Goal: Task Accomplishment & Management: Use online tool/utility

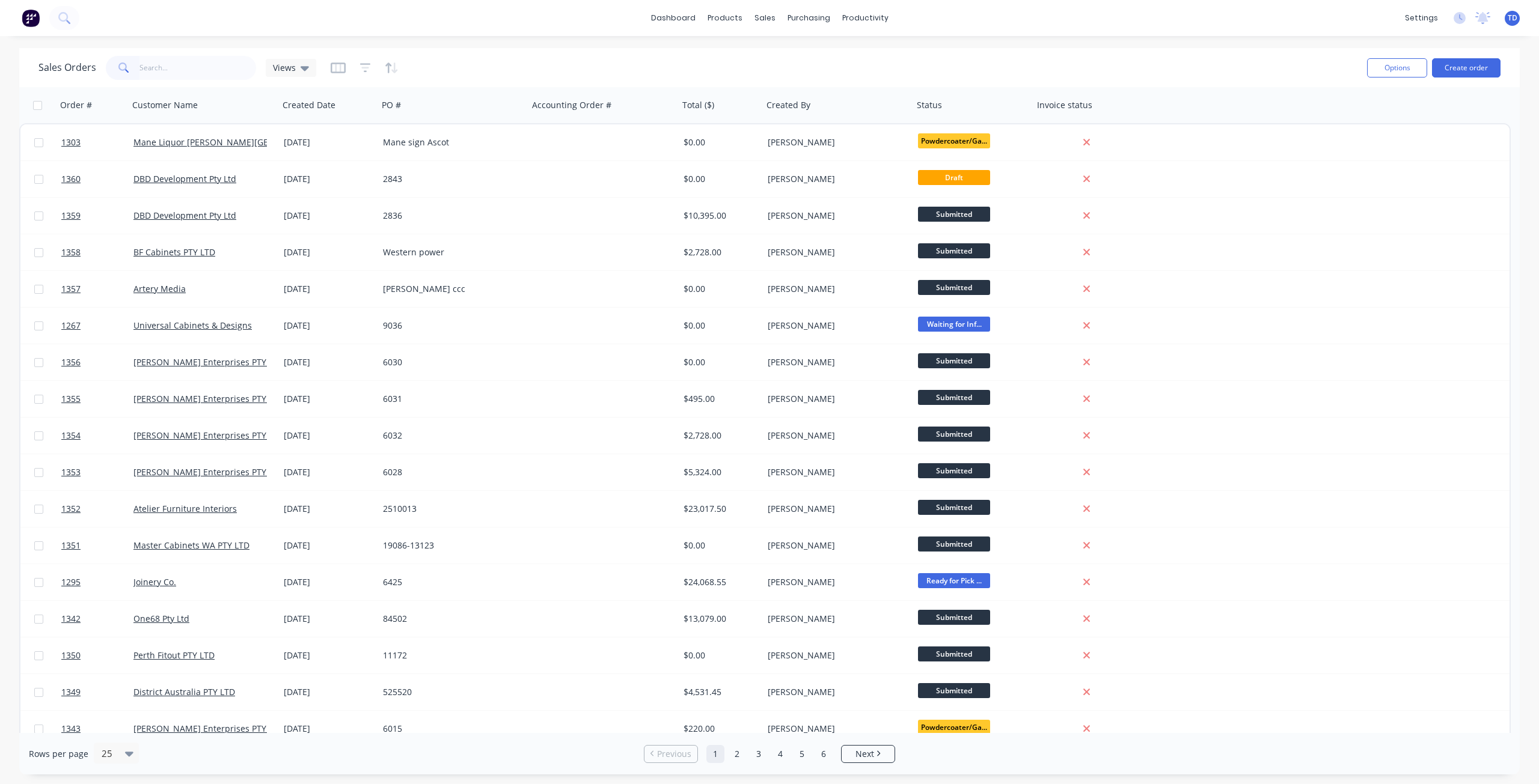
click at [181, 69] on input "text" at bounding box center [198, 68] width 117 height 24
type input "2509031"
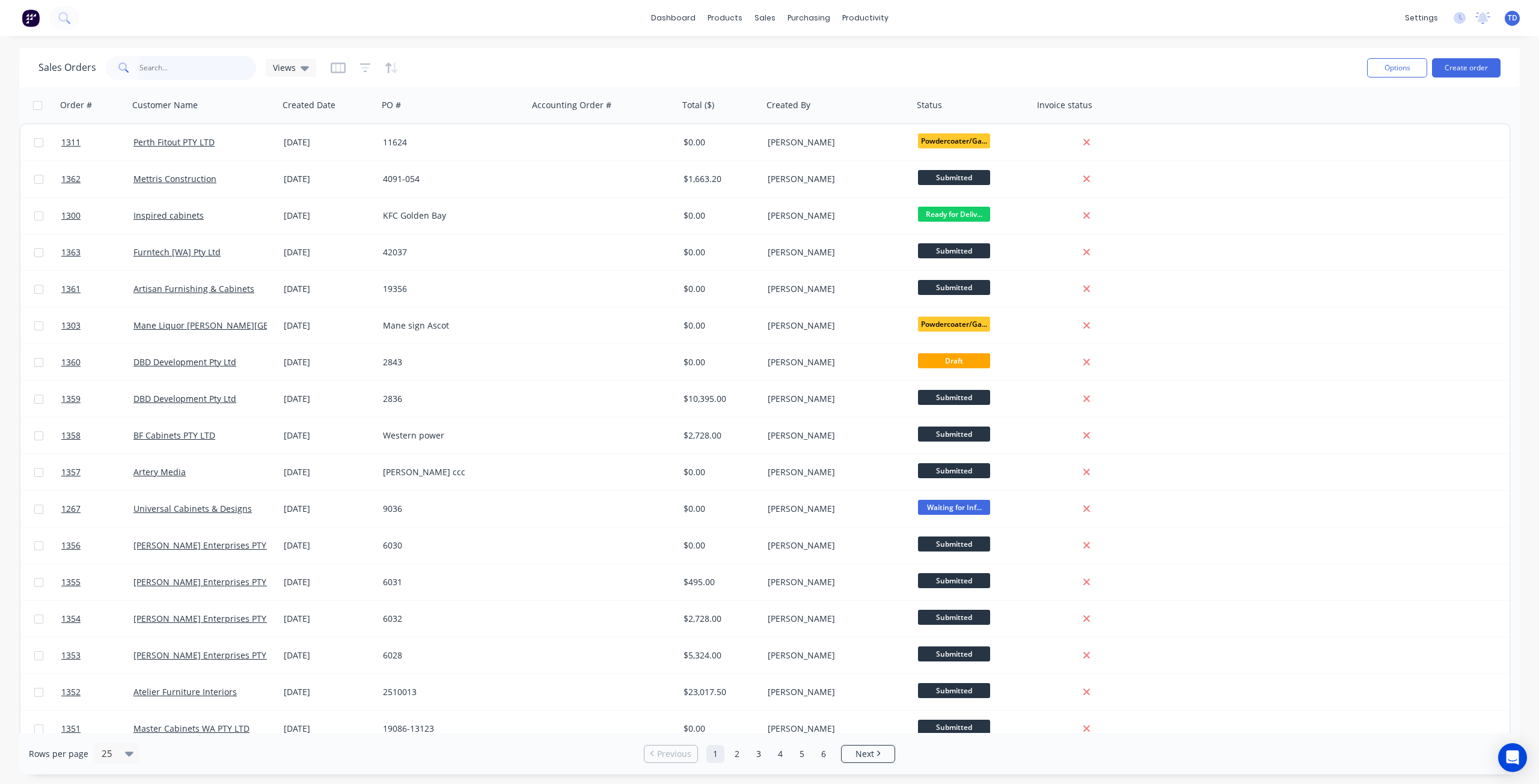
click at [176, 63] on input "text" at bounding box center [198, 68] width 117 height 24
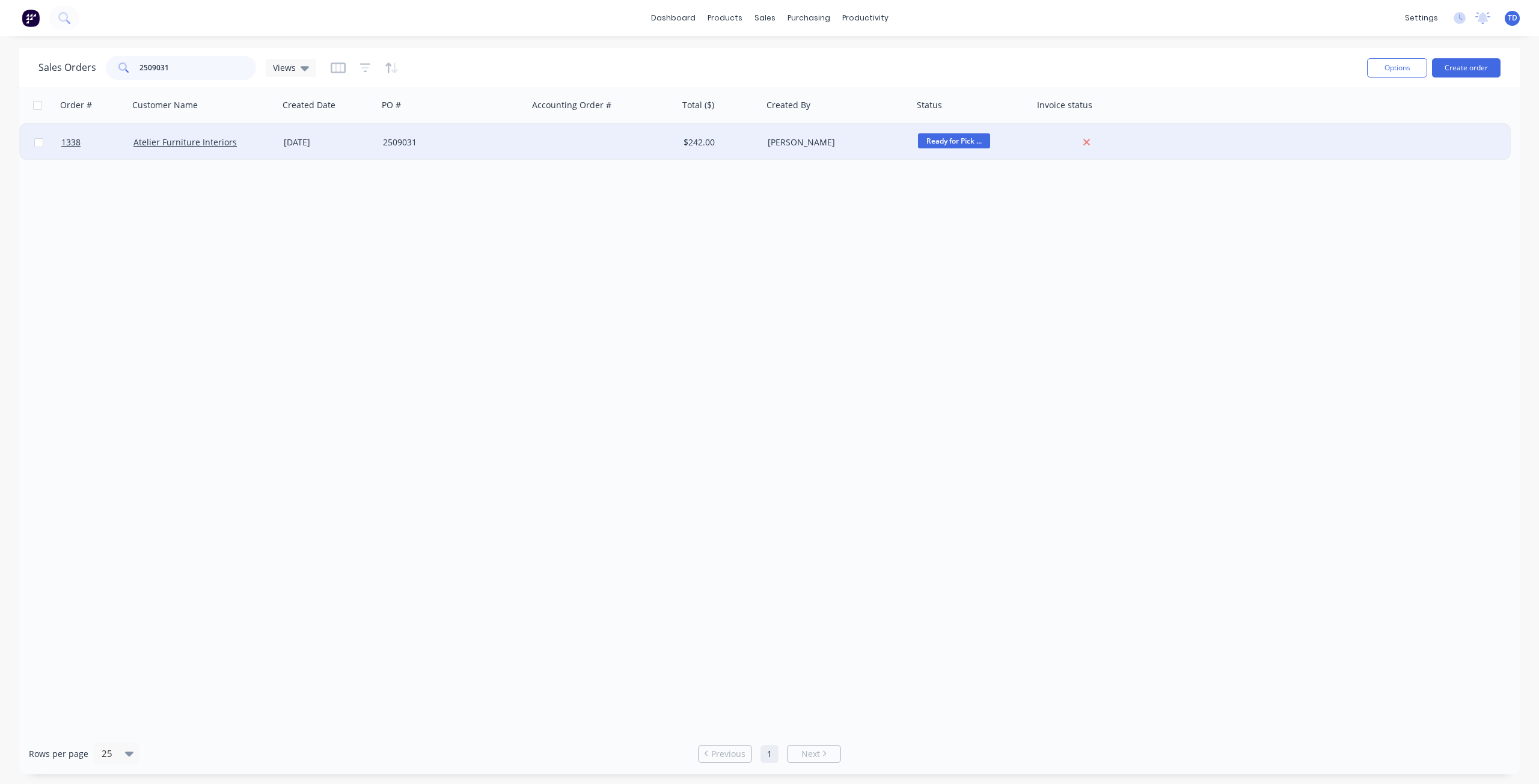
type input "2509031"
click at [331, 140] on div "[DATE]" at bounding box center [329, 143] width 89 height 12
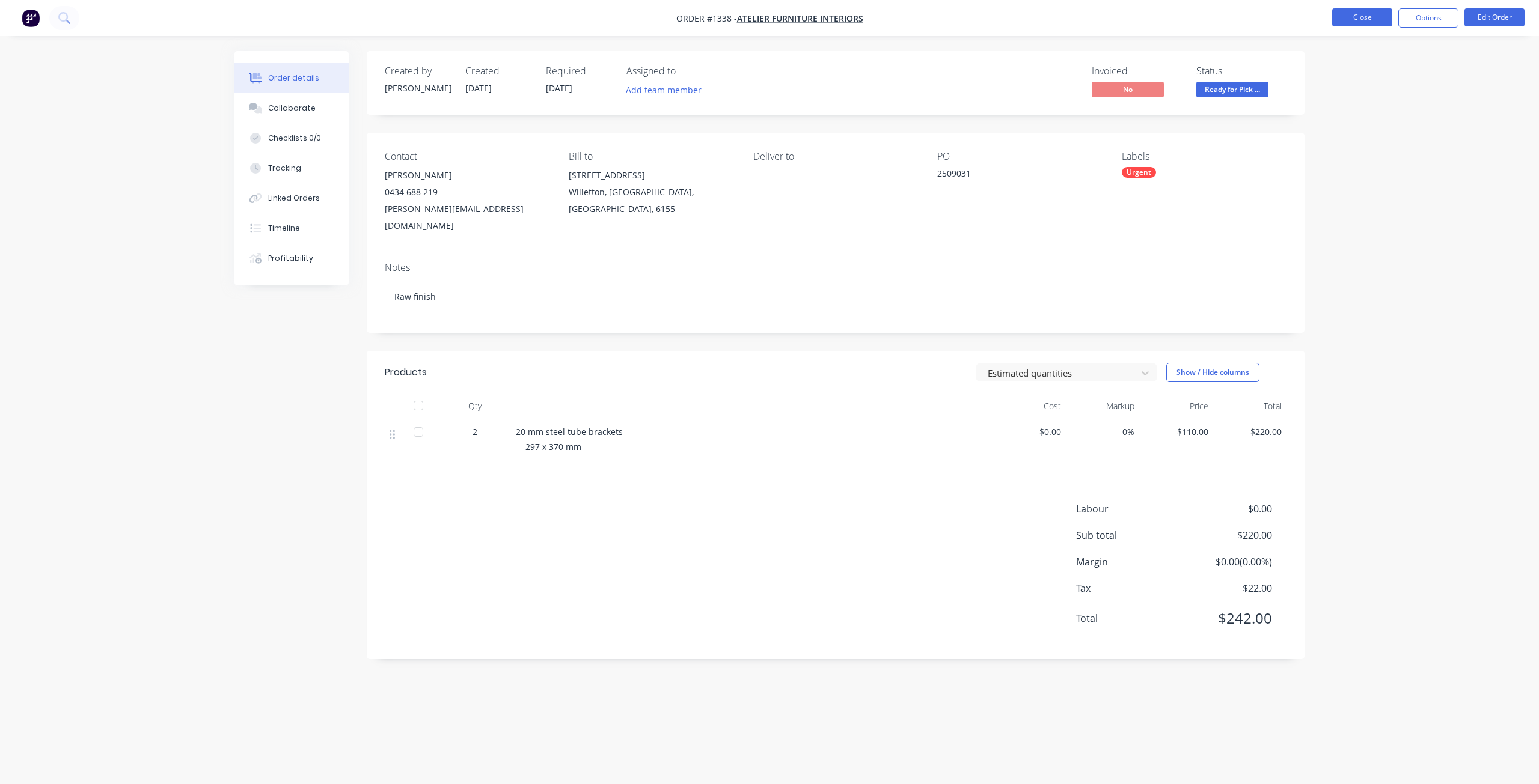
click at [1345, 24] on button "Close" at bounding box center [1362, 18] width 60 height 18
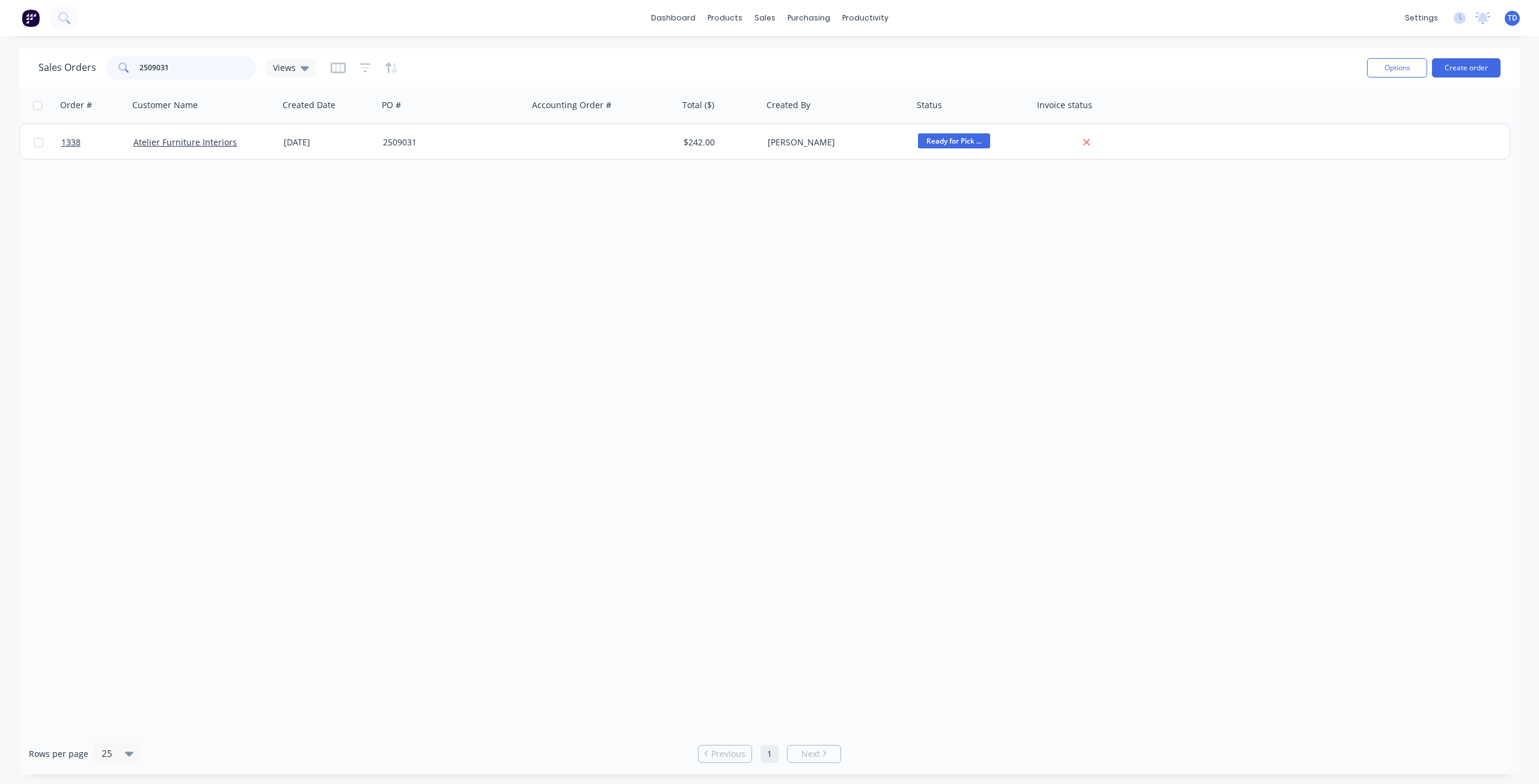
click at [174, 67] on input "2509031" at bounding box center [198, 68] width 117 height 24
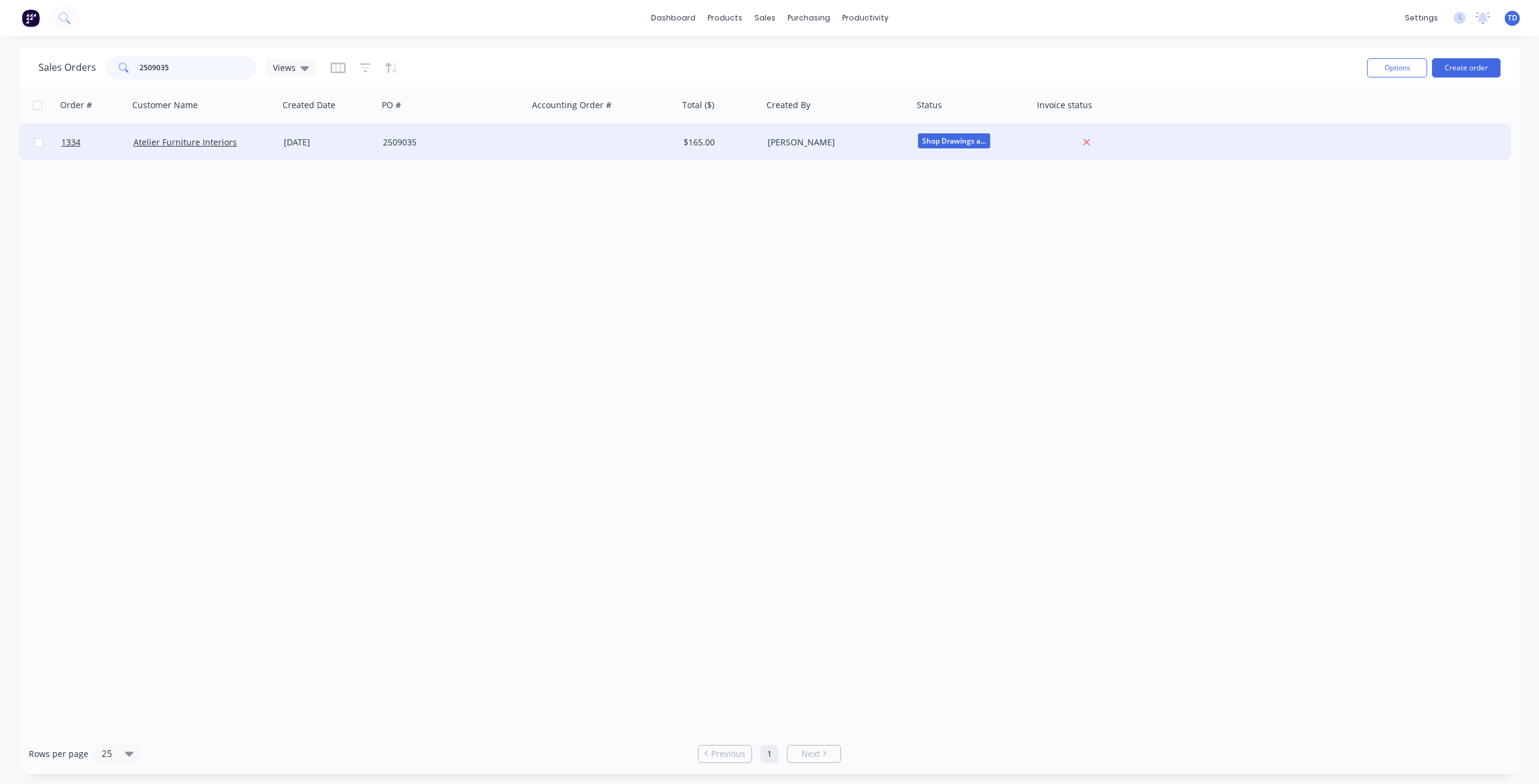
type input "2509035"
click at [392, 152] on div "2509035" at bounding box center [453, 143] width 150 height 36
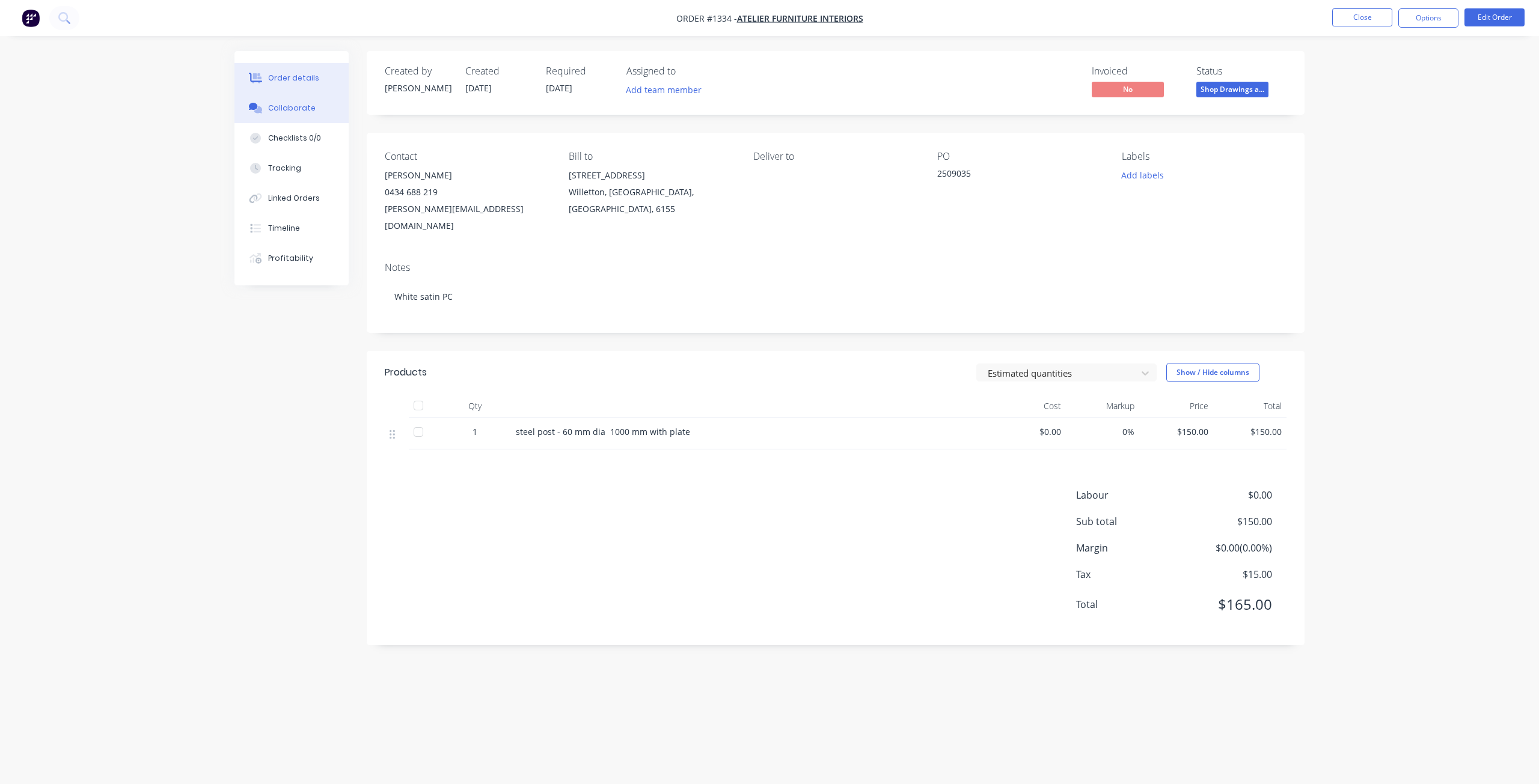
click at [276, 112] on div "Collaborate" at bounding box center [292, 108] width 48 height 11
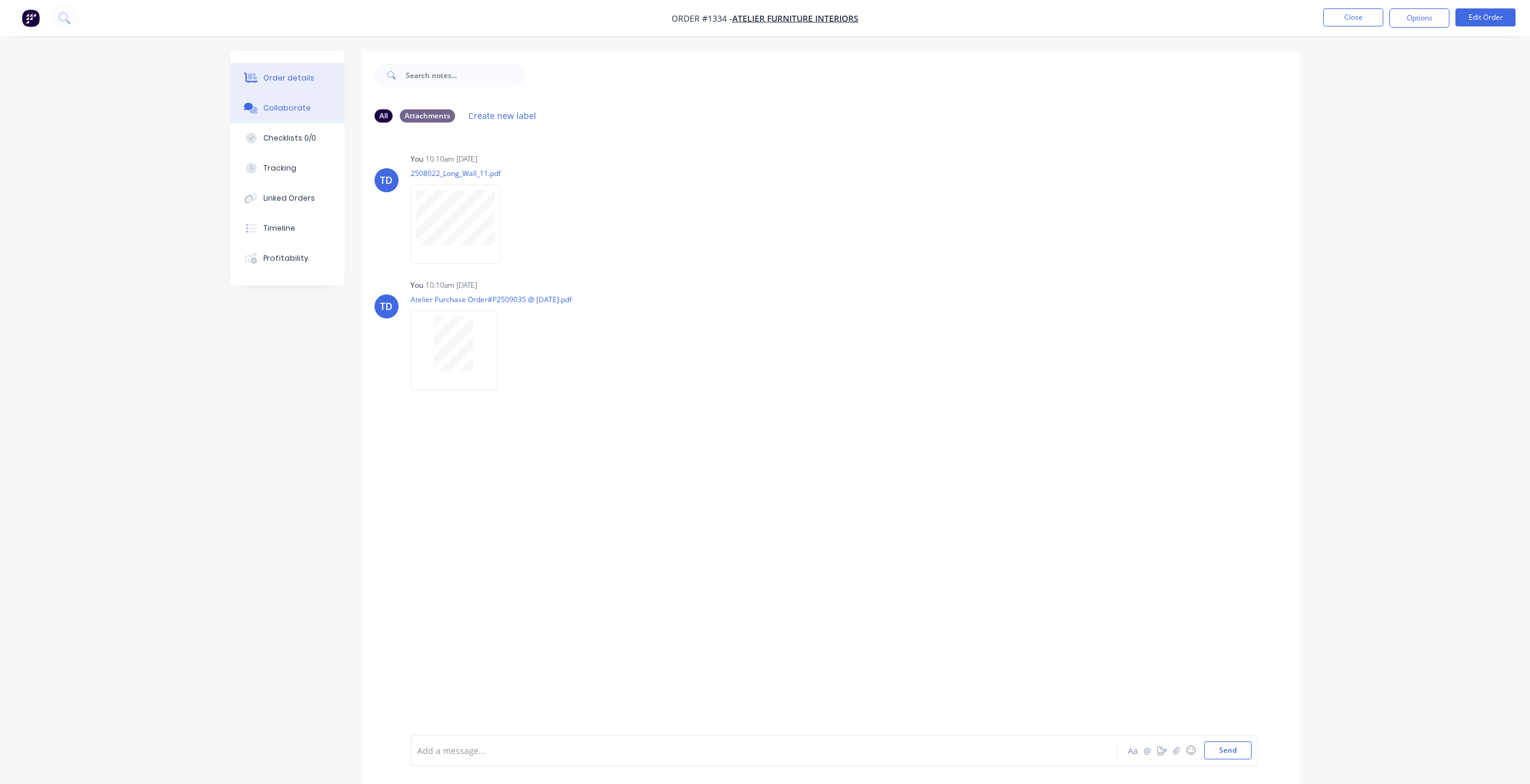
click at [312, 87] on button "Order details" at bounding box center [287, 78] width 114 height 30
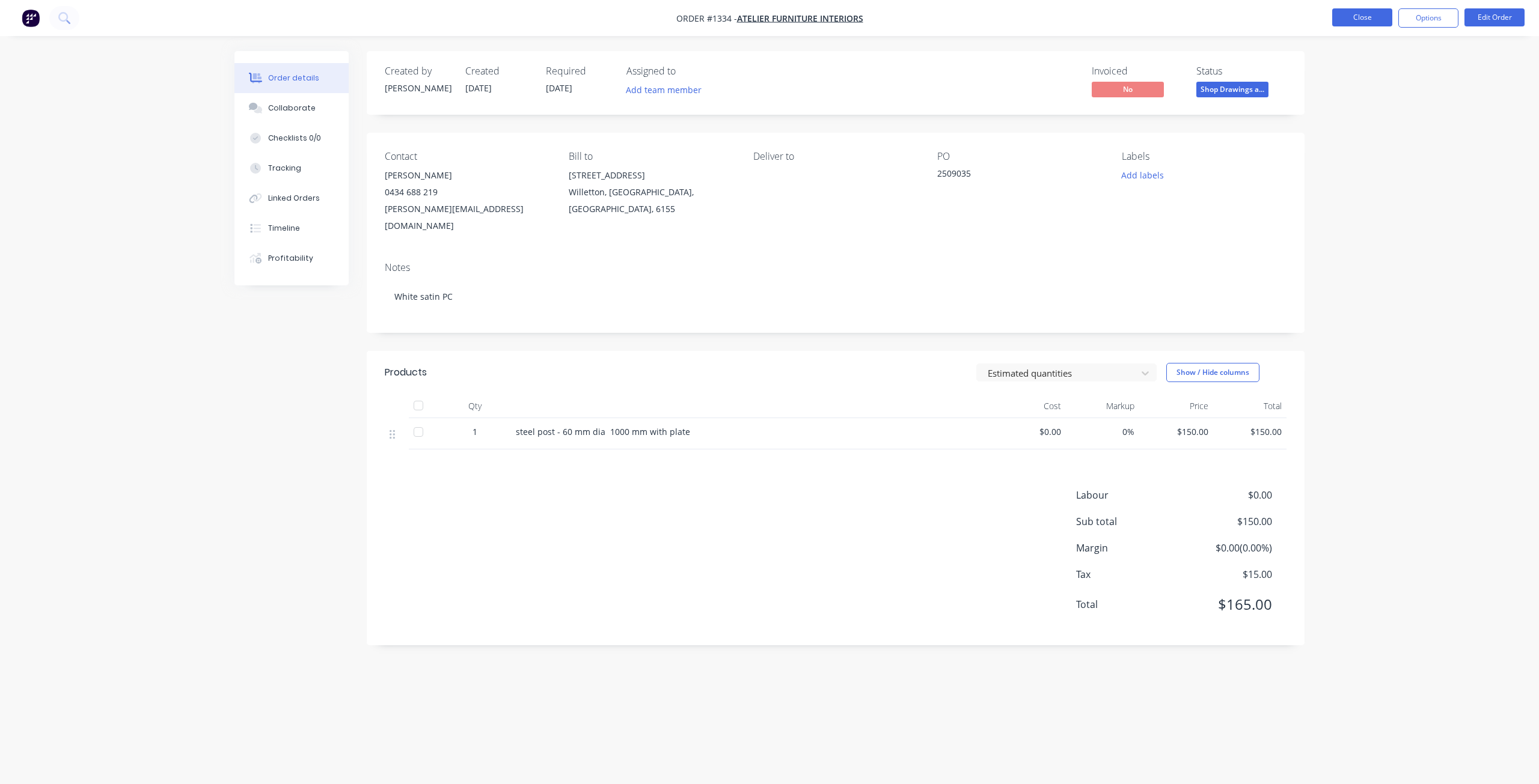
click at [1370, 15] on button "Close" at bounding box center [1362, 18] width 60 height 18
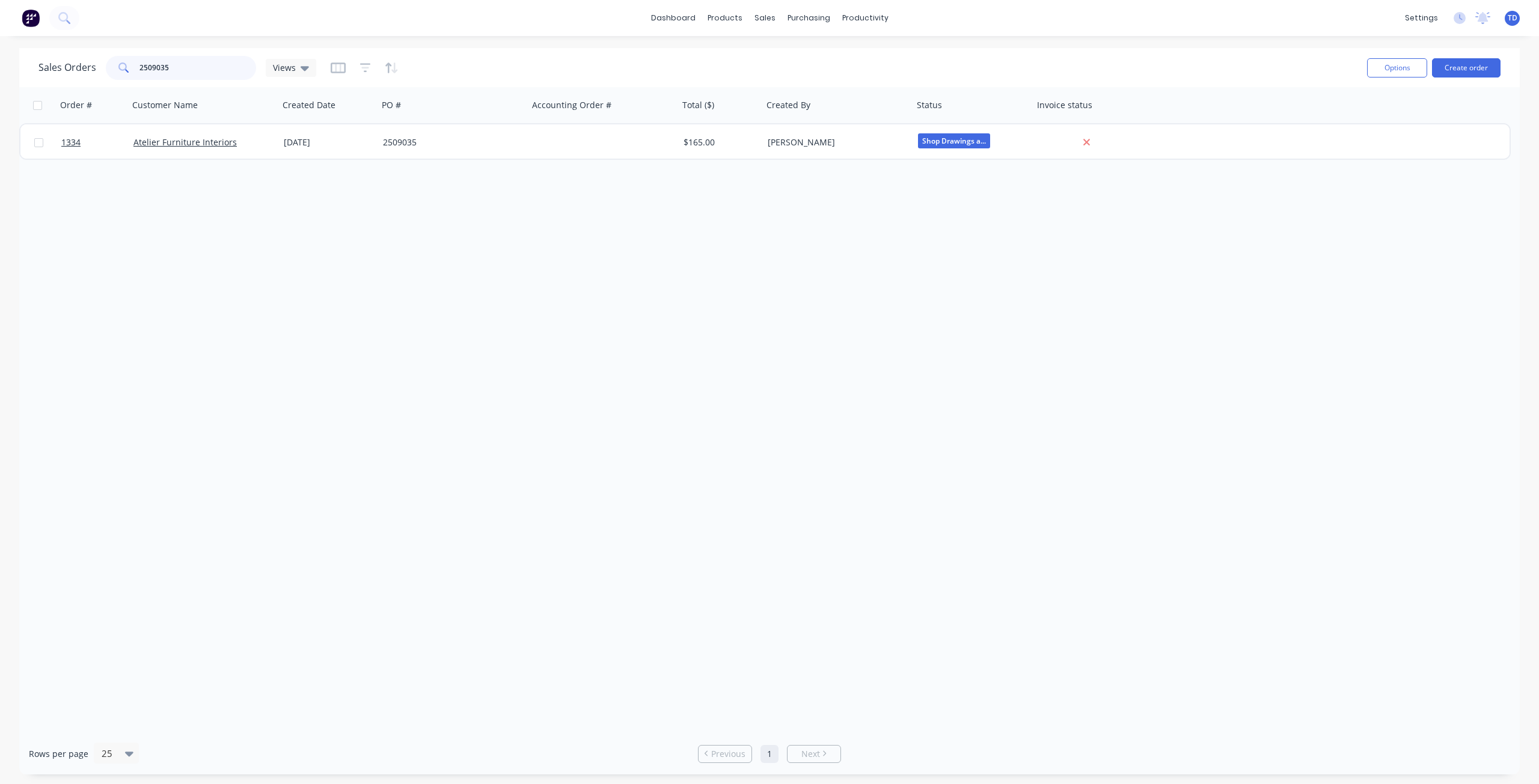
drag, startPoint x: 194, startPoint y: 60, endPoint x: 78, endPoint y: 60, distance: 116.0
click at [78, 60] on div "Sales Orders 2509035 Views" at bounding box center [178, 68] width 278 height 24
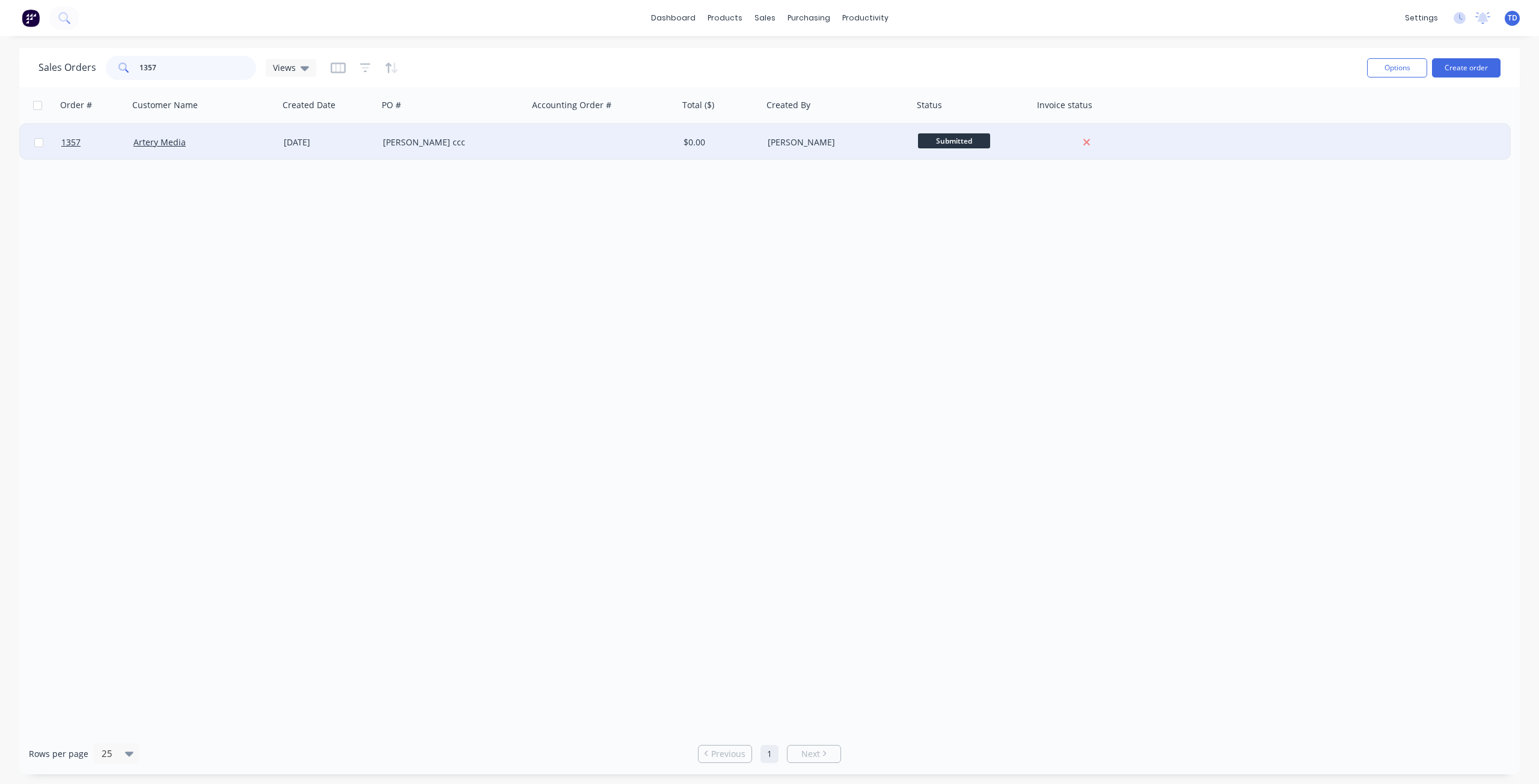
type input "1357"
click at [279, 138] on div "11 Oct 2025" at bounding box center [329, 143] width 99 height 36
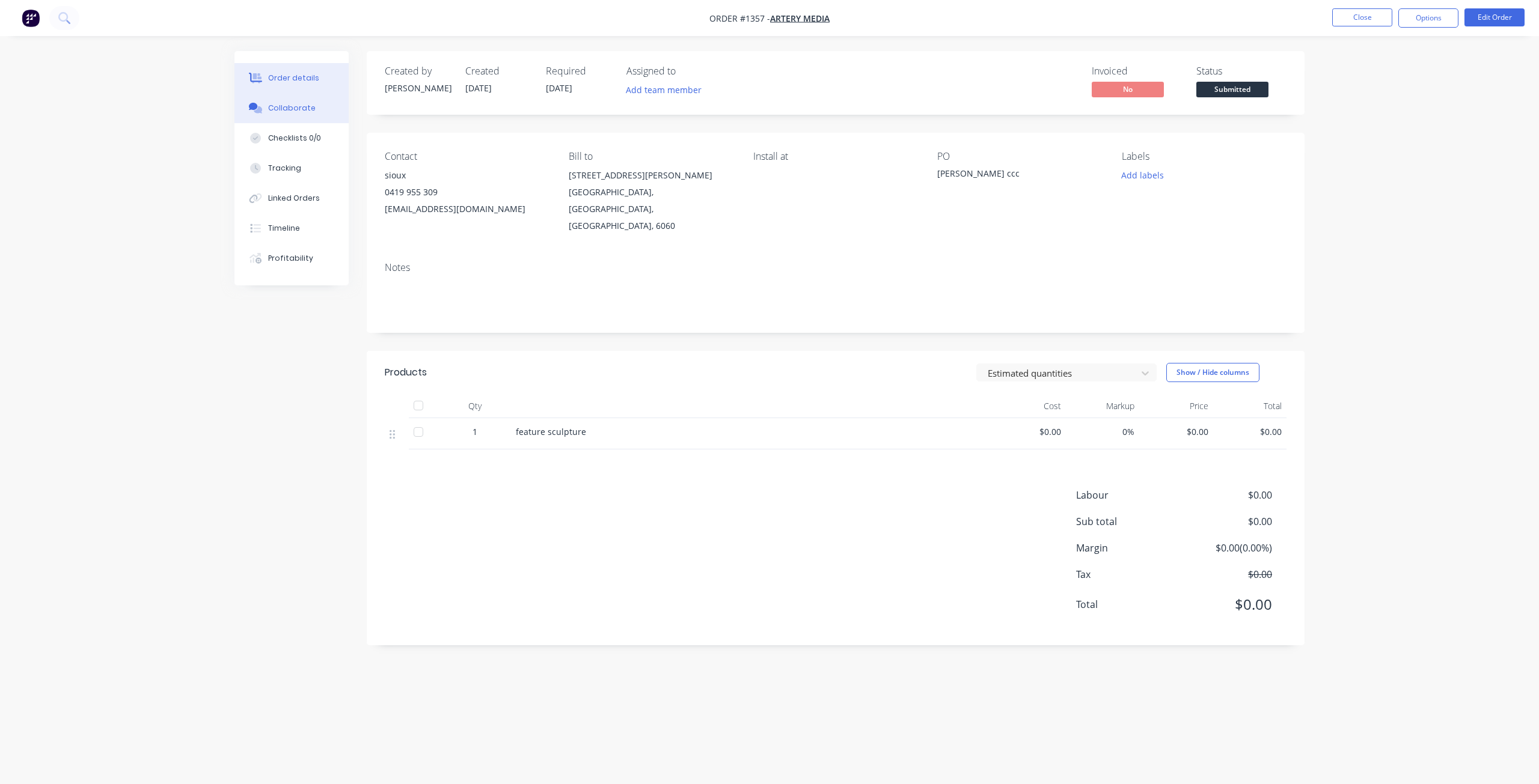
click at [291, 109] on div "Collaborate" at bounding box center [292, 108] width 48 height 11
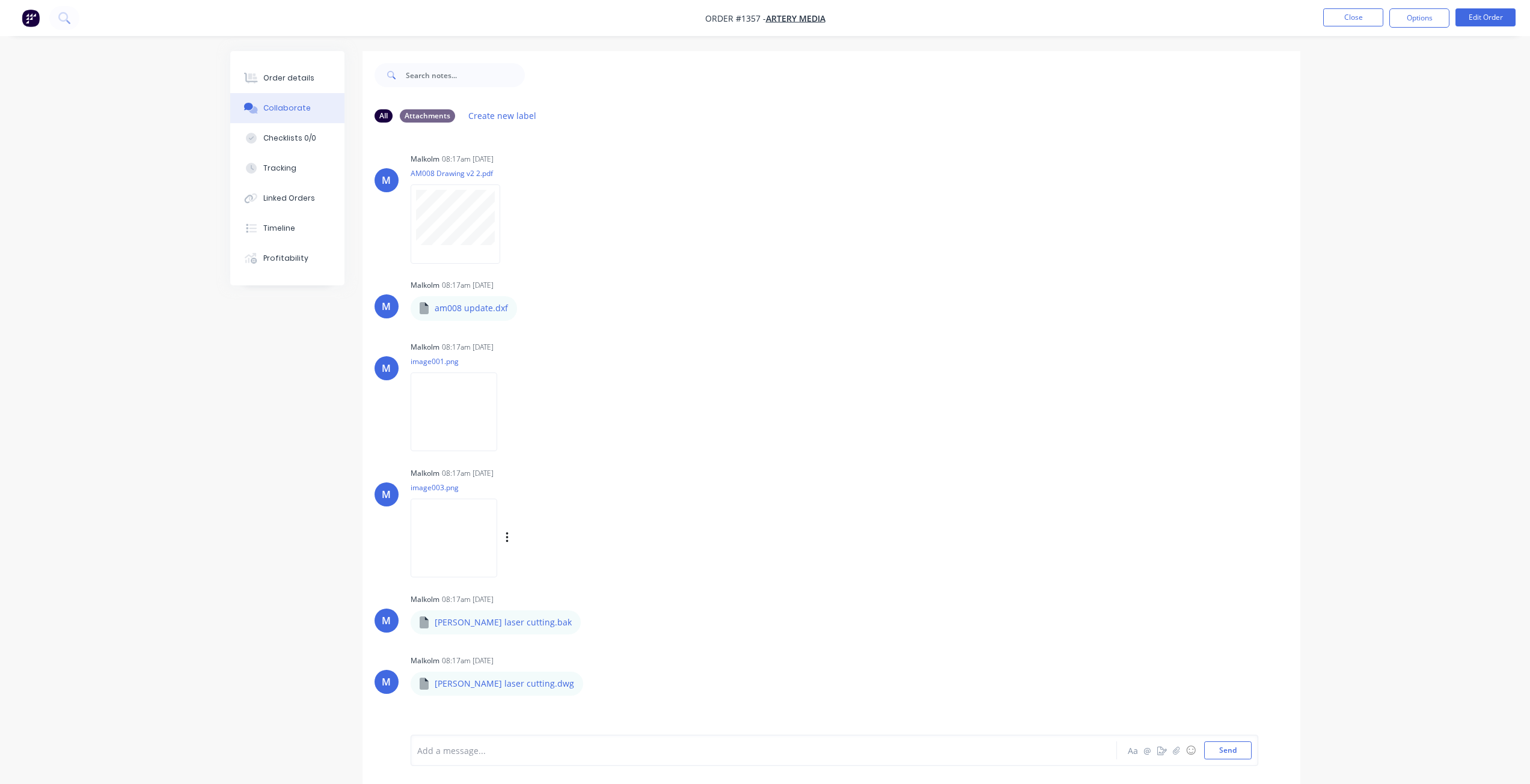
click at [466, 519] on img at bounding box center [453, 538] width 86 height 79
click at [460, 407] on img at bounding box center [453, 412] width 86 height 79
click at [444, 413] on img at bounding box center [453, 412] width 86 height 79
drag, startPoint x: 307, startPoint y: 83, endPoint x: 315, endPoint y: 74, distance: 12.0
click at [307, 83] on button "Order details" at bounding box center [287, 78] width 114 height 30
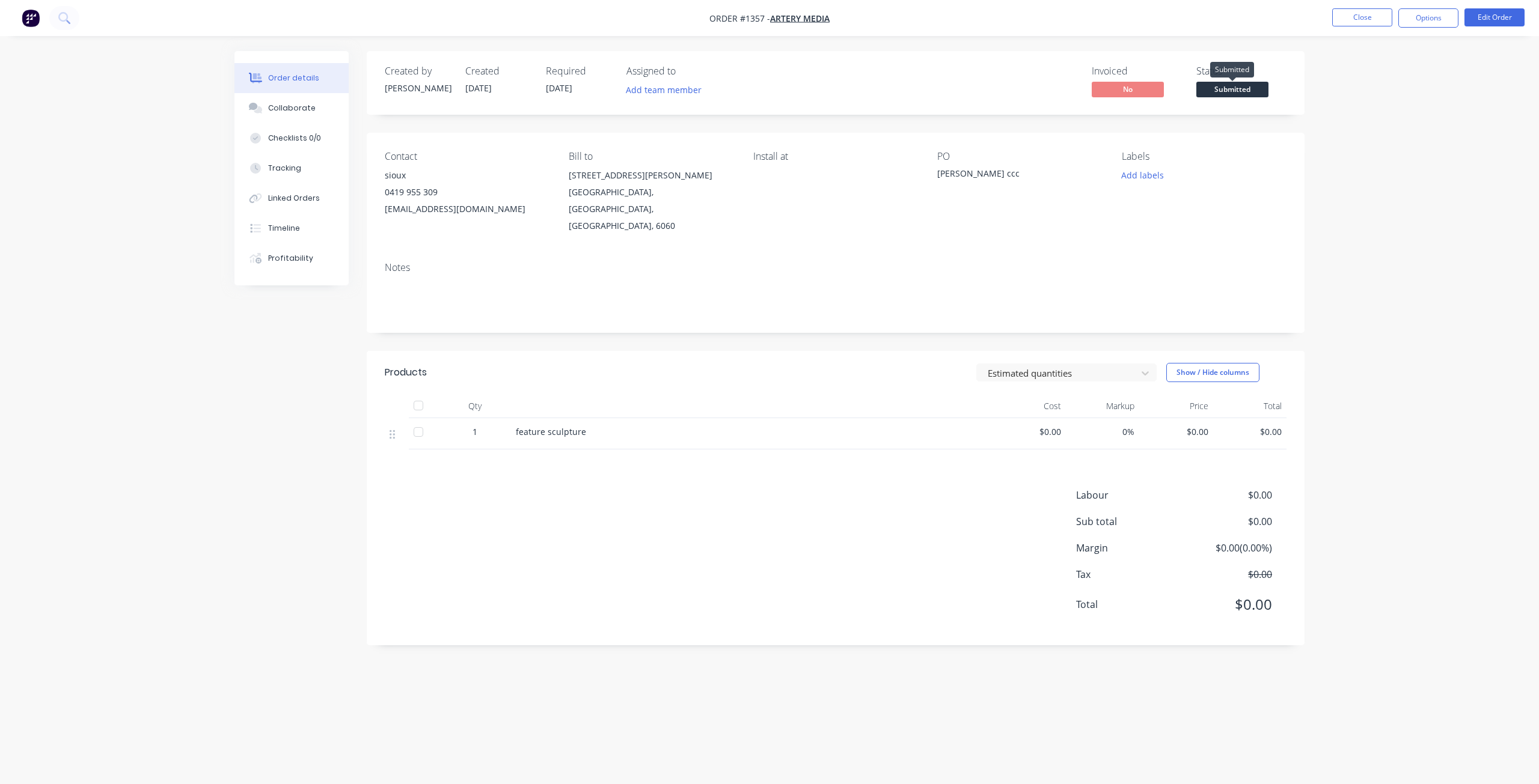
click at [1247, 85] on span "Submitted" at bounding box center [1232, 89] width 72 height 15
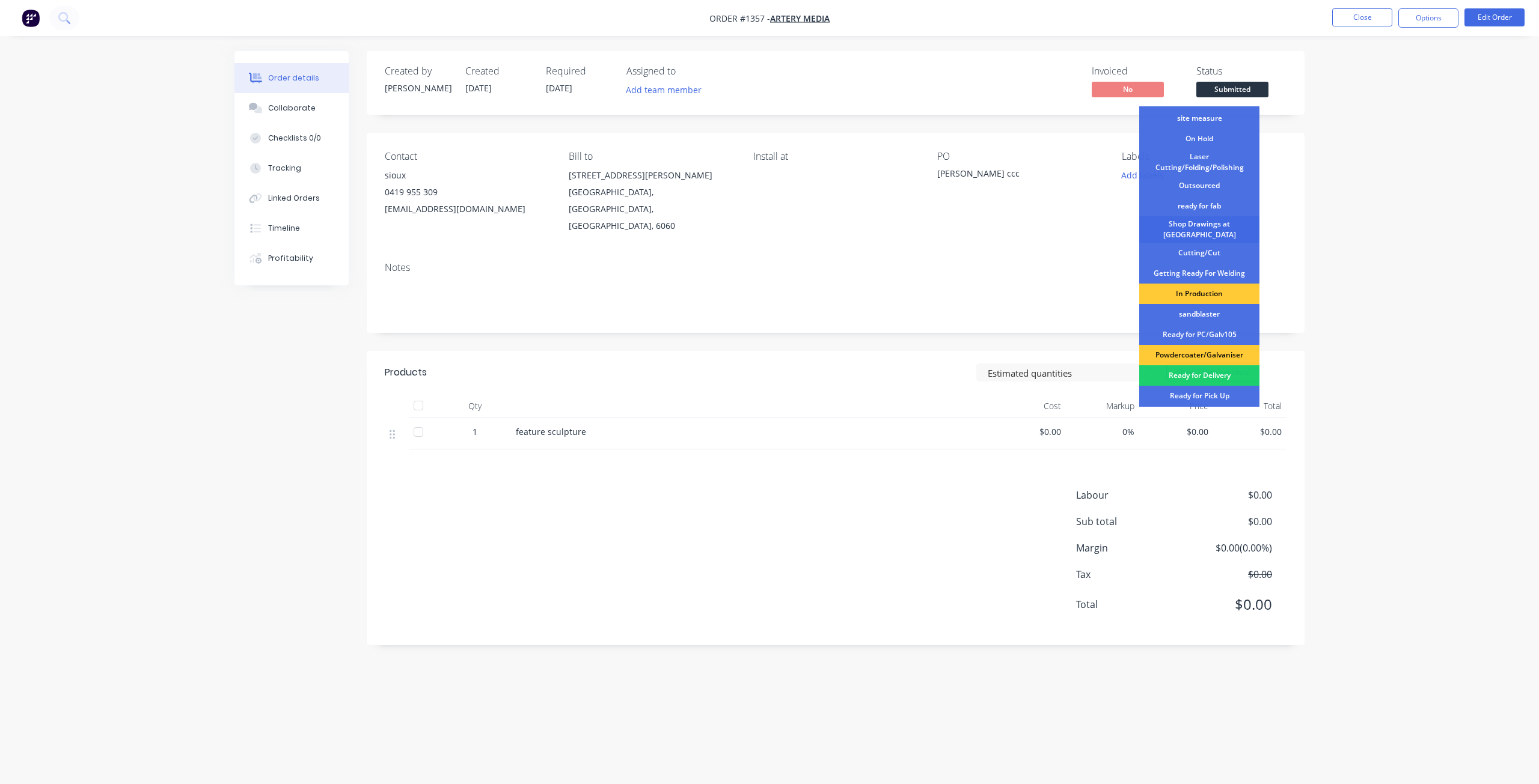
scroll to position [37, 0]
click at [1199, 227] on div "Shop Drawings at [GEOGRAPHIC_DATA]" at bounding box center [1199, 231] width 120 height 27
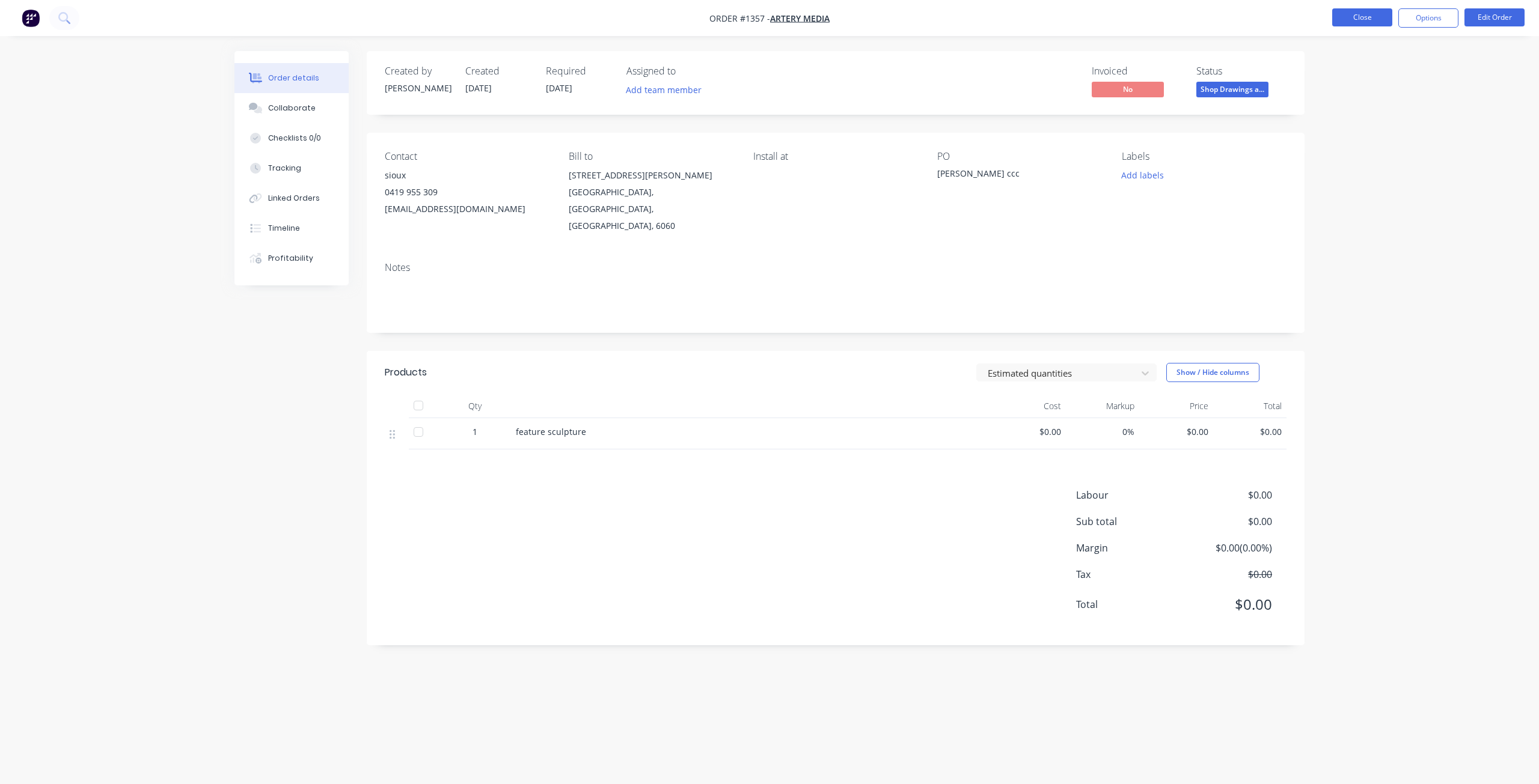
click at [1357, 10] on button "Close" at bounding box center [1362, 18] width 60 height 18
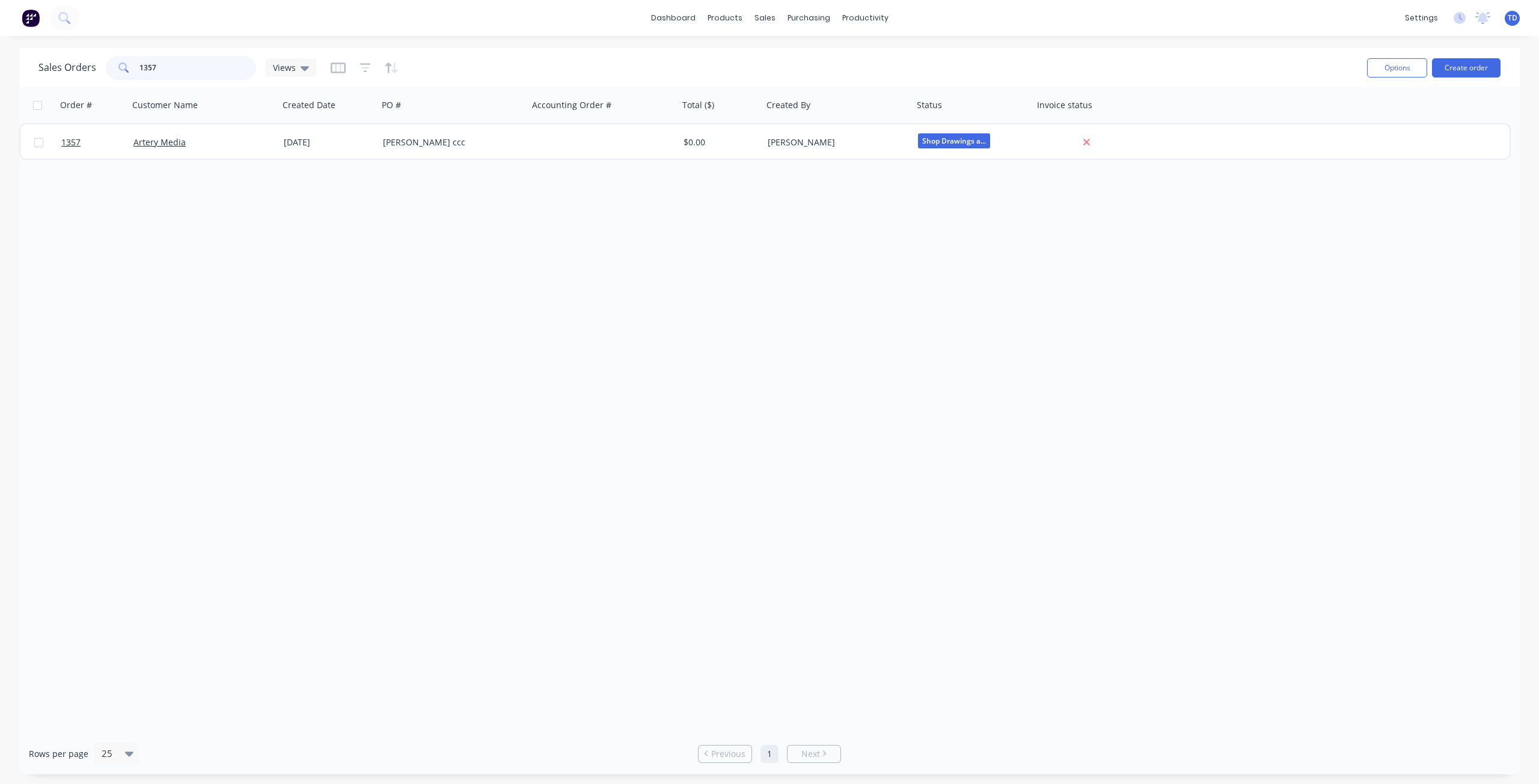
drag, startPoint x: 172, startPoint y: 65, endPoint x: -7, endPoint y: 45, distance: 180.1
click at [0, 45] on html "dashboard products sales purchasing productivity dashboard products Product Cat…" at bounding box center [769, 392] width 1539 height 784
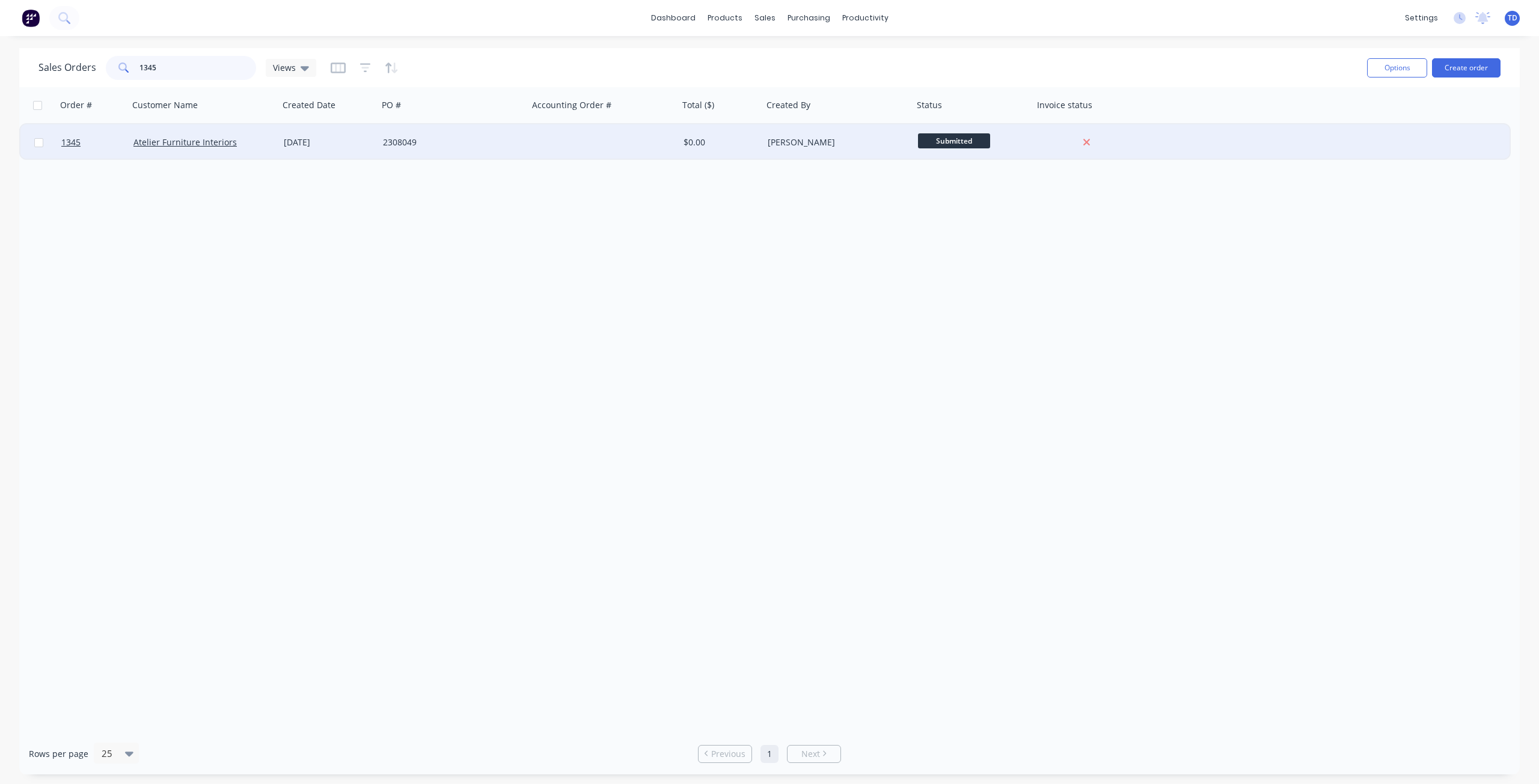
type input "1345"
click at [329, 146] on div "07 Oct 2025" at bounding box center [329, 143] width 89 height 12
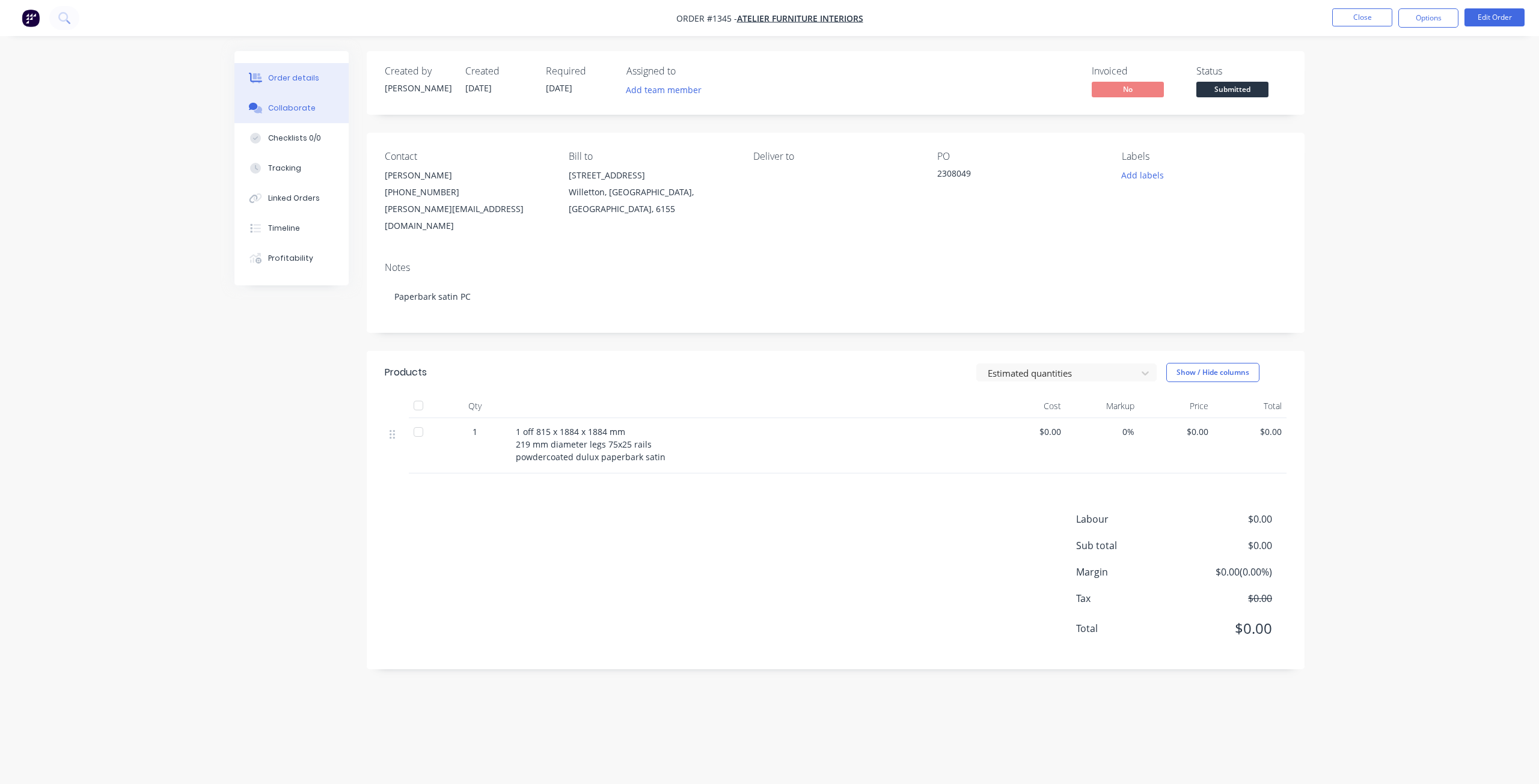
click at [274, 110] on div "Collaborate" at bounding box center [292, 108] width 48 height 11
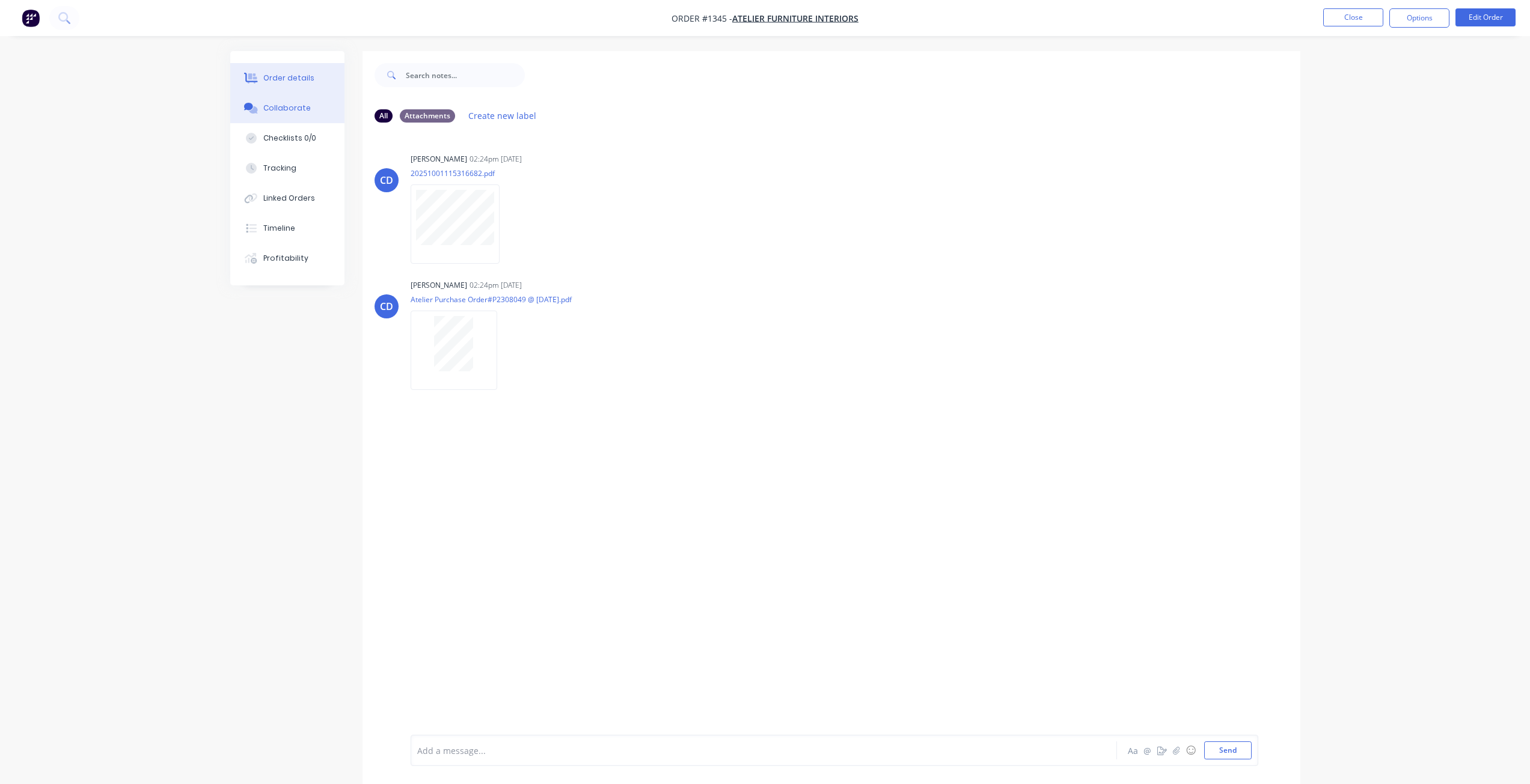
click at [307, 77] on div "Order details" at bounding box center [289, 78] width 51 height 11
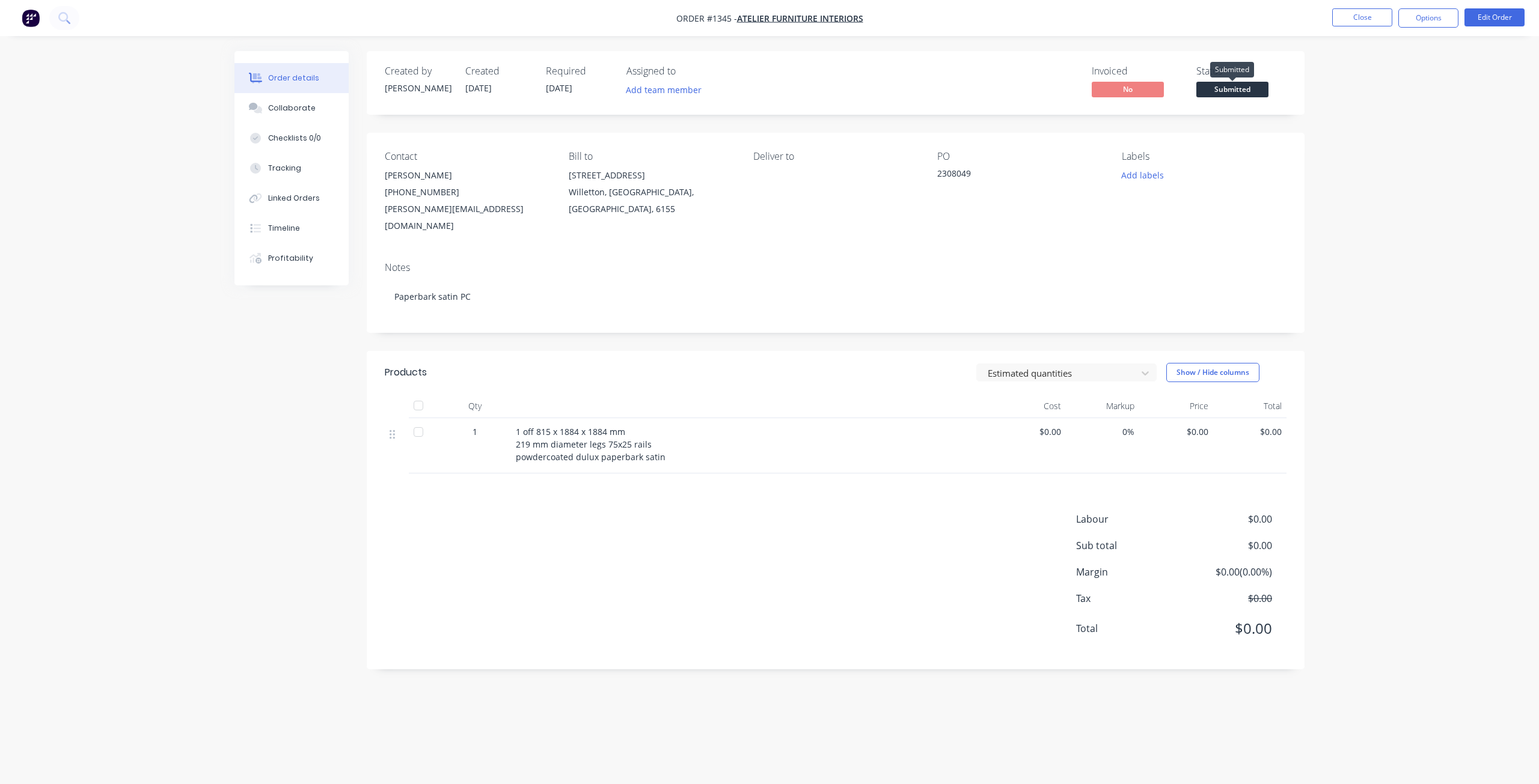
drag, startPoint x: 1240, startPoint y: 86, endPoint x: 1233, endPoint y: 99, distance: 14.8
click at [1239, 86] on span "Submitted" at bounding box center [1232, 89] width 72 height 15
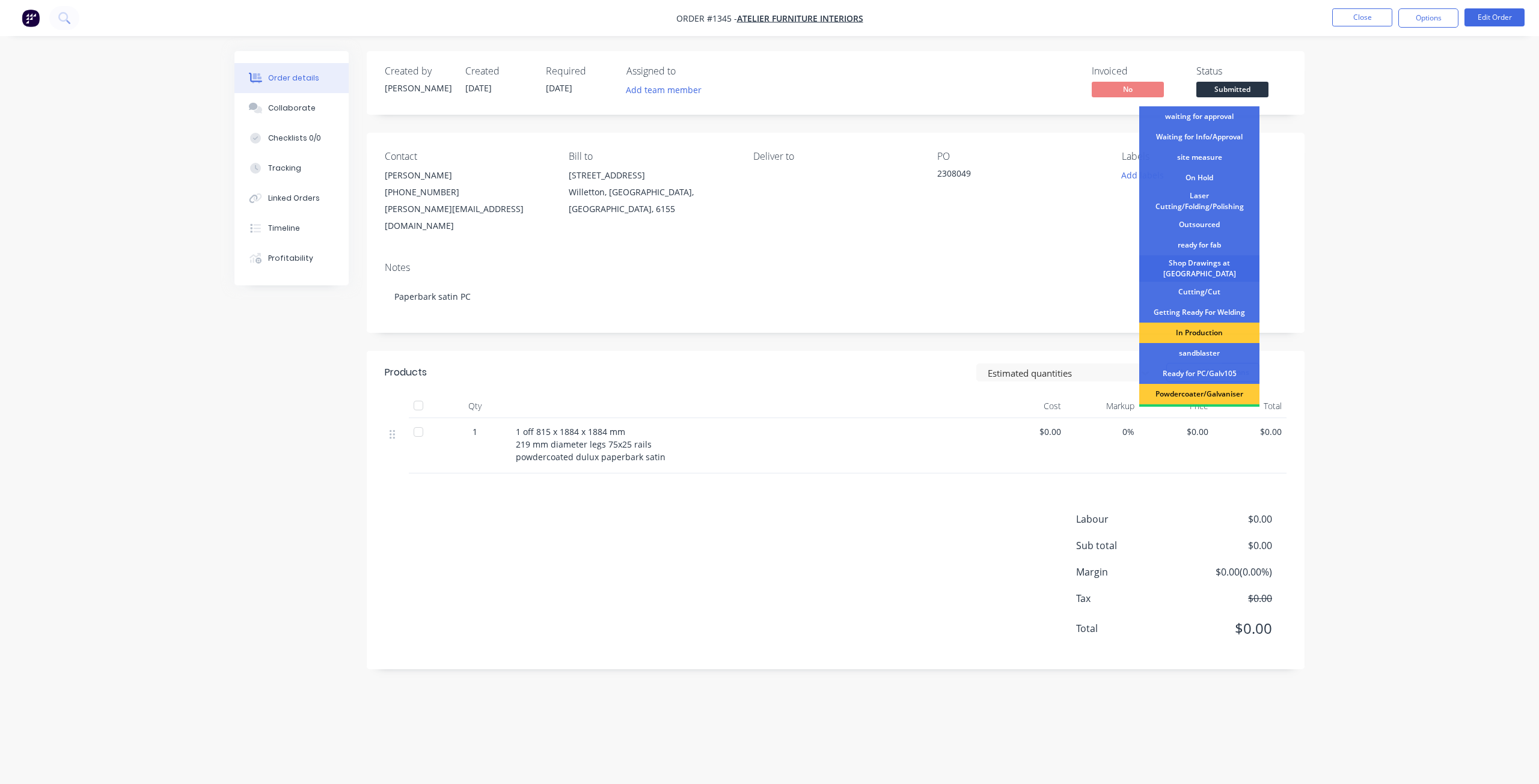
click at [1200, 269] on div "Shop Drawings at [GEOGRAPHIC_DATA]" at bounding box center [1199, 269] width 120 height 27
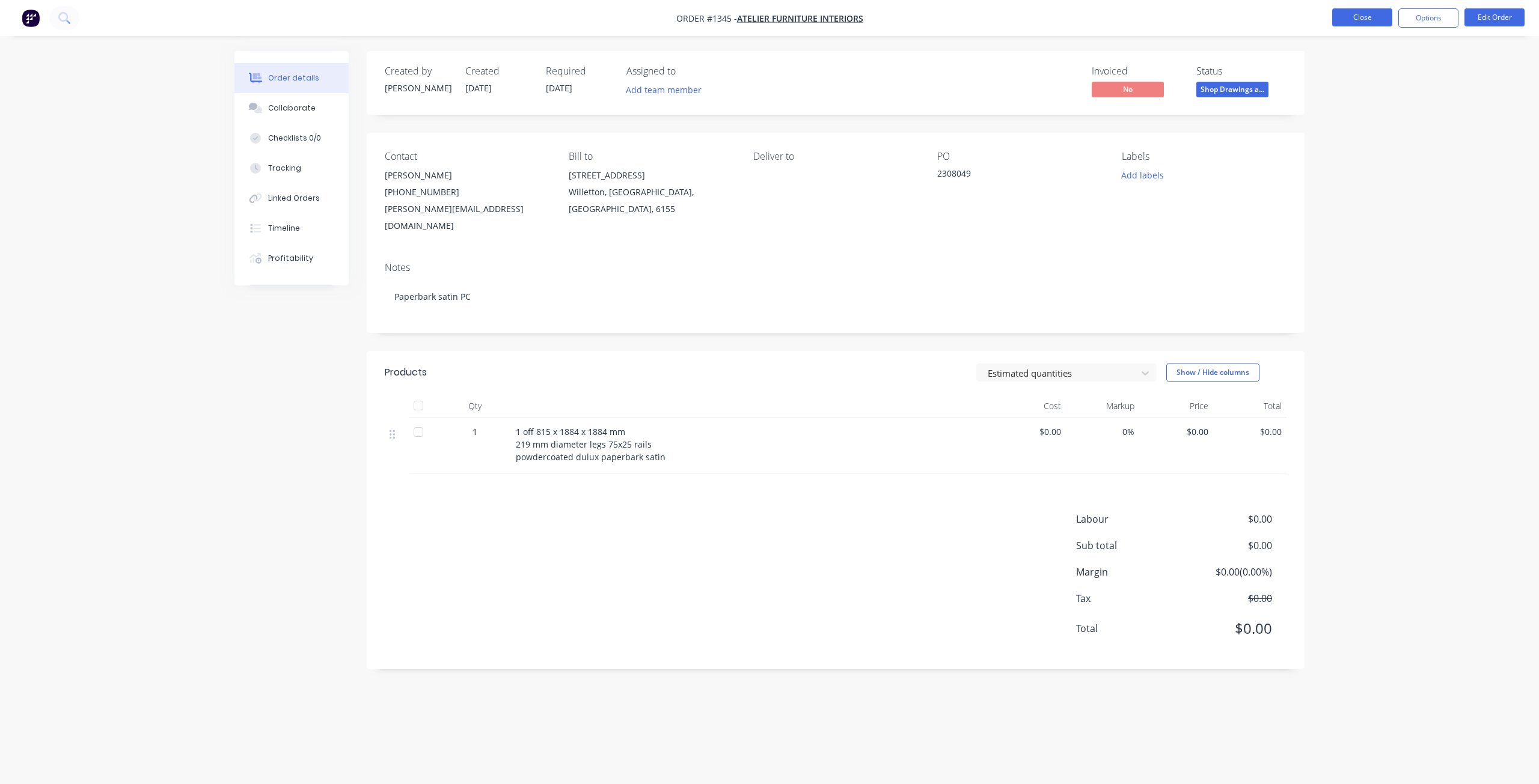
click at [1361, 16] on button "Close" at bounding box center [1362, 18] width 60 height 18
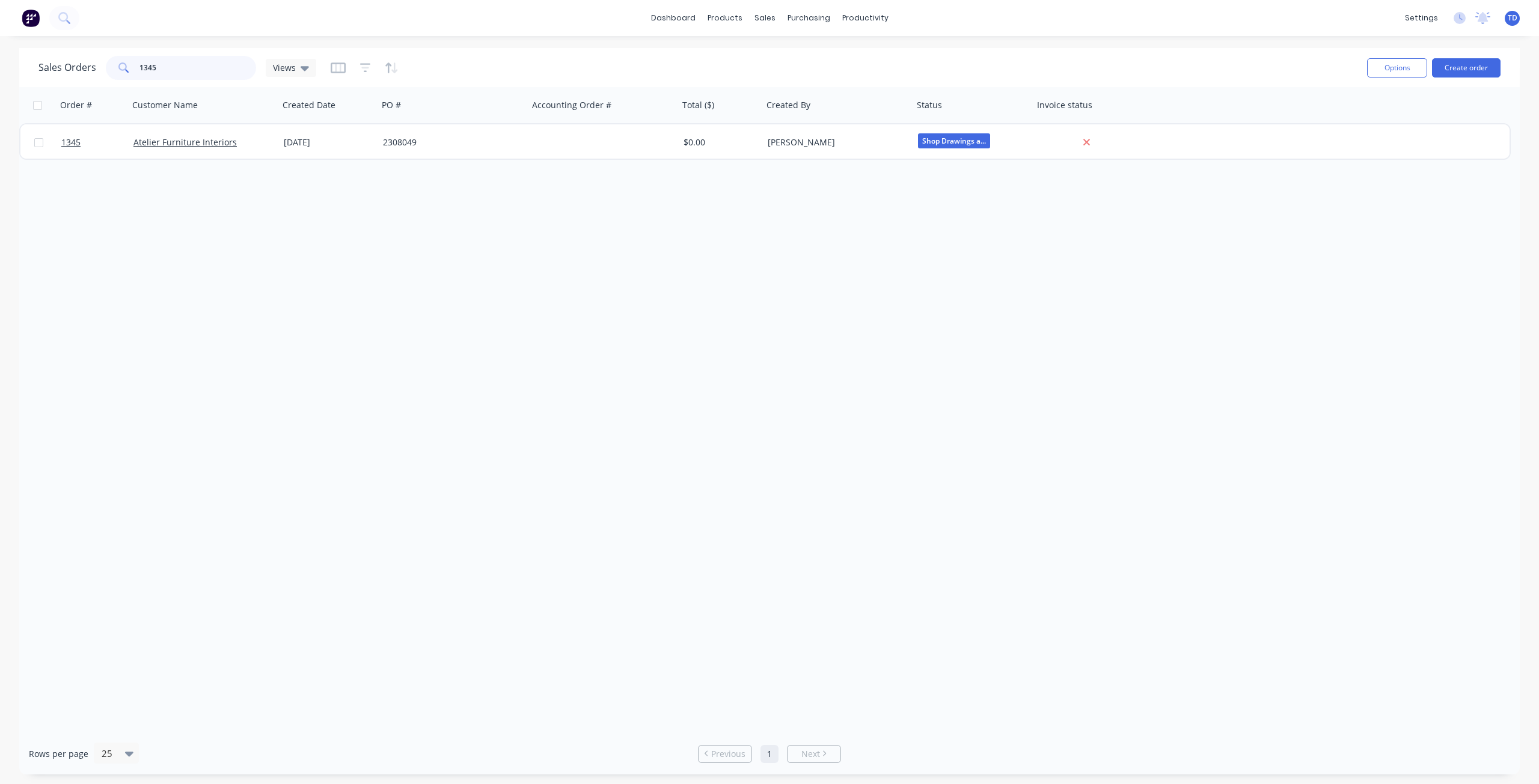
drag, startPoint x: 167, startPoint y: 69, endPoint x: -72, endPoint y: 43, distance: 240.4
click at [0, 43] on html "dashboard products sales purchasing productivity dashboard products Product Cat…" at bounding box center [769, 392] width 1539 height 784
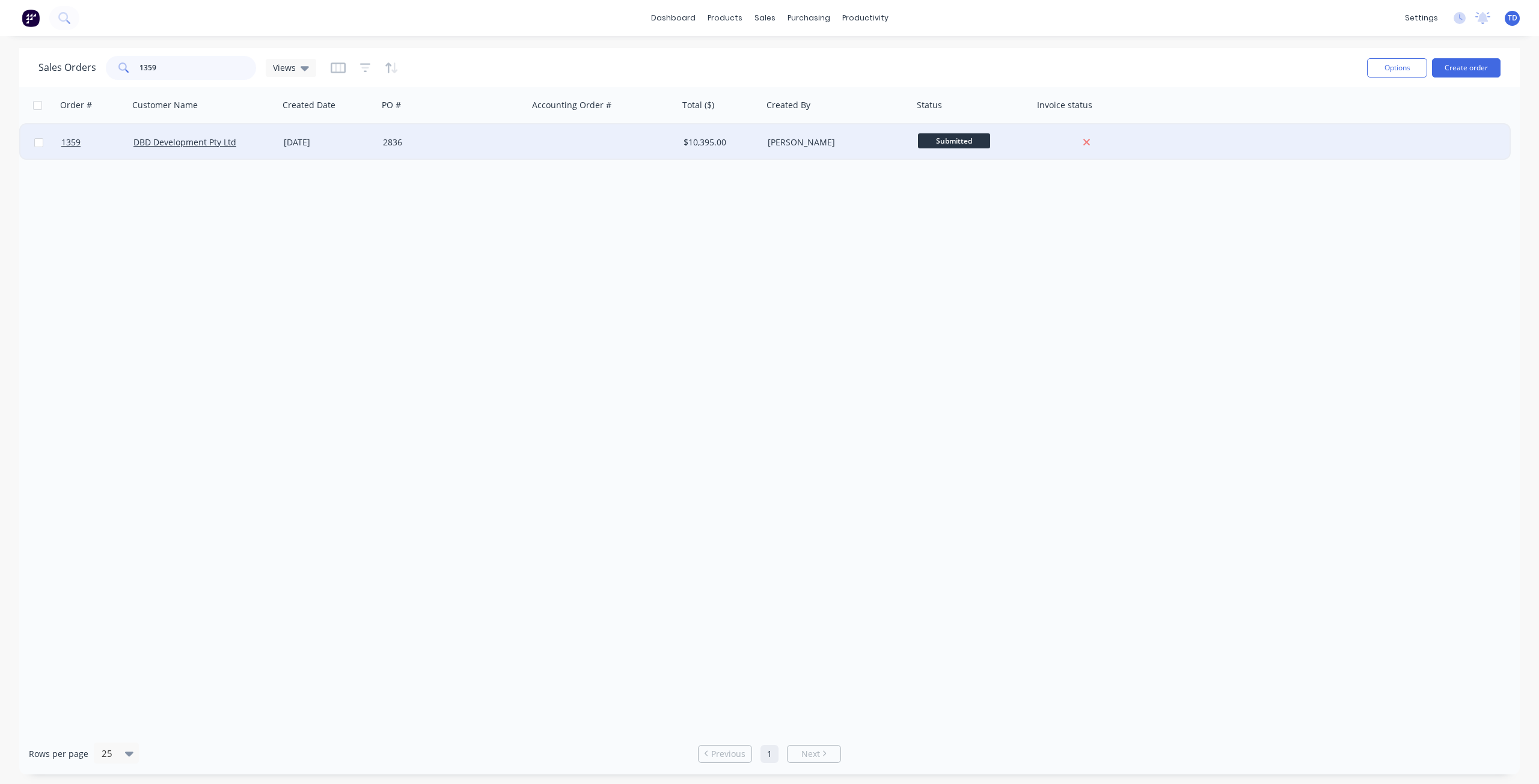
type input "1359"
click at [392, 144] on div "2836" at bounding box center [450, 143] width 134 height 12
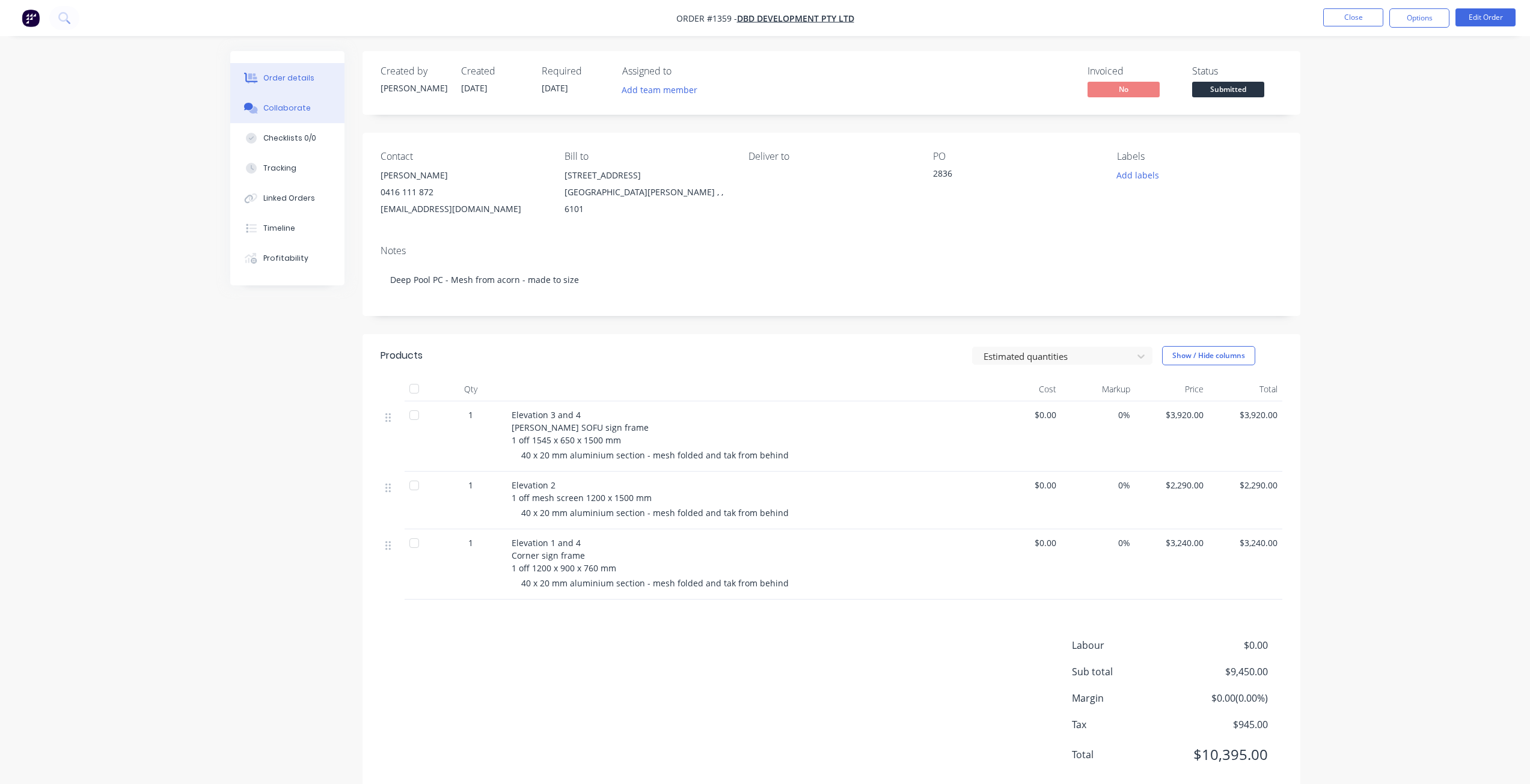
click at [274, 112] on div "Collaborate" at bounding box center [287, 108] width 48 height 11
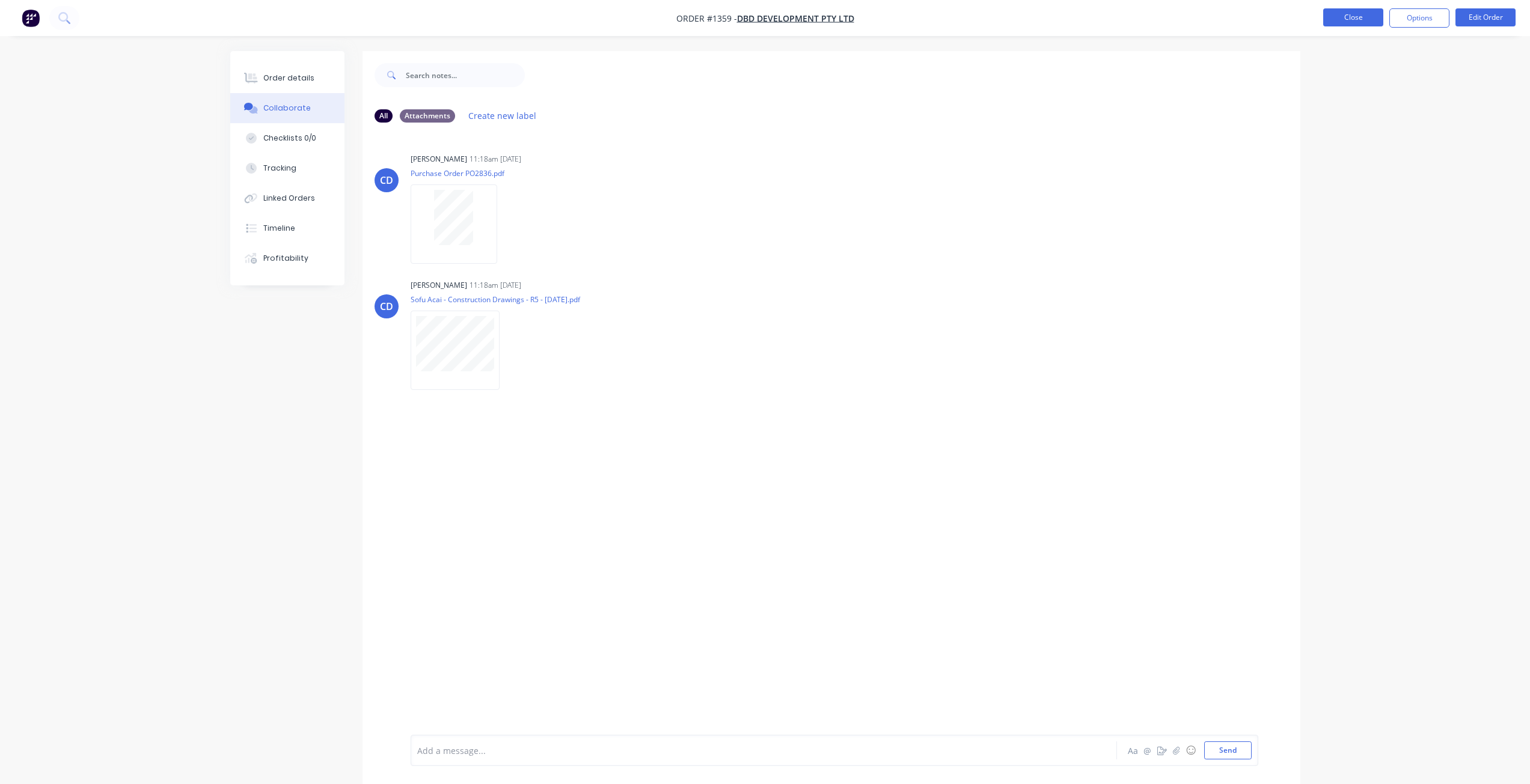
click at [1342, 21] on button "Close" at bounding box center [1353, 18] width 60 height 18
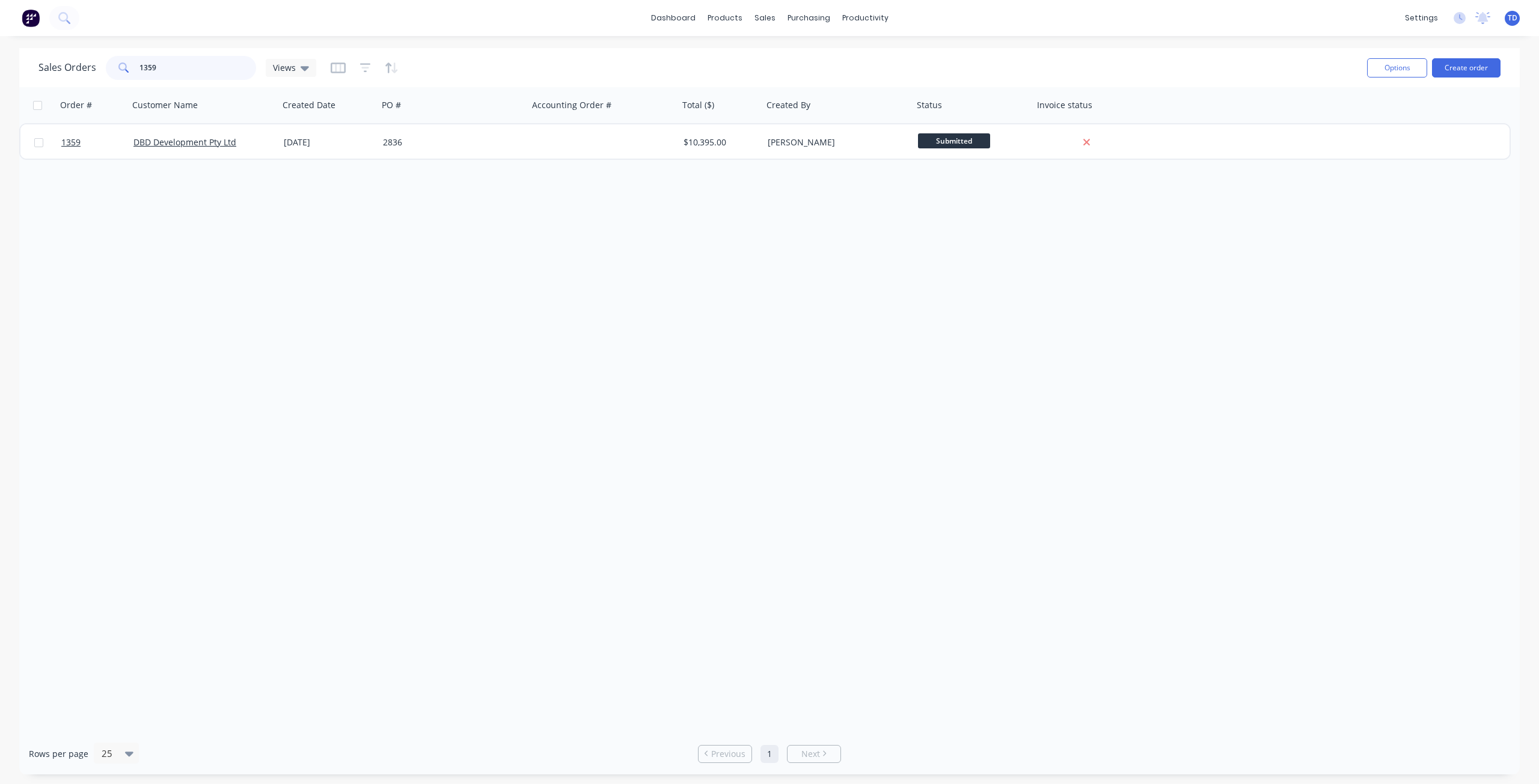
drag, startPoint x: 166, startPoint y: 65, endPoint x: 153, endPoint y: 56, distance: 15.8
click at [153, 56] on input "1359" at bounding box center [198, 68] width 117 height 24
drag, startPoint x: 156, startPoint y: 68, endPoint x: 152, endPoint y: 63, distance: 6.4
click at [152, 63] on input "1359" at bounding box center [198, 68] width 117 height 24
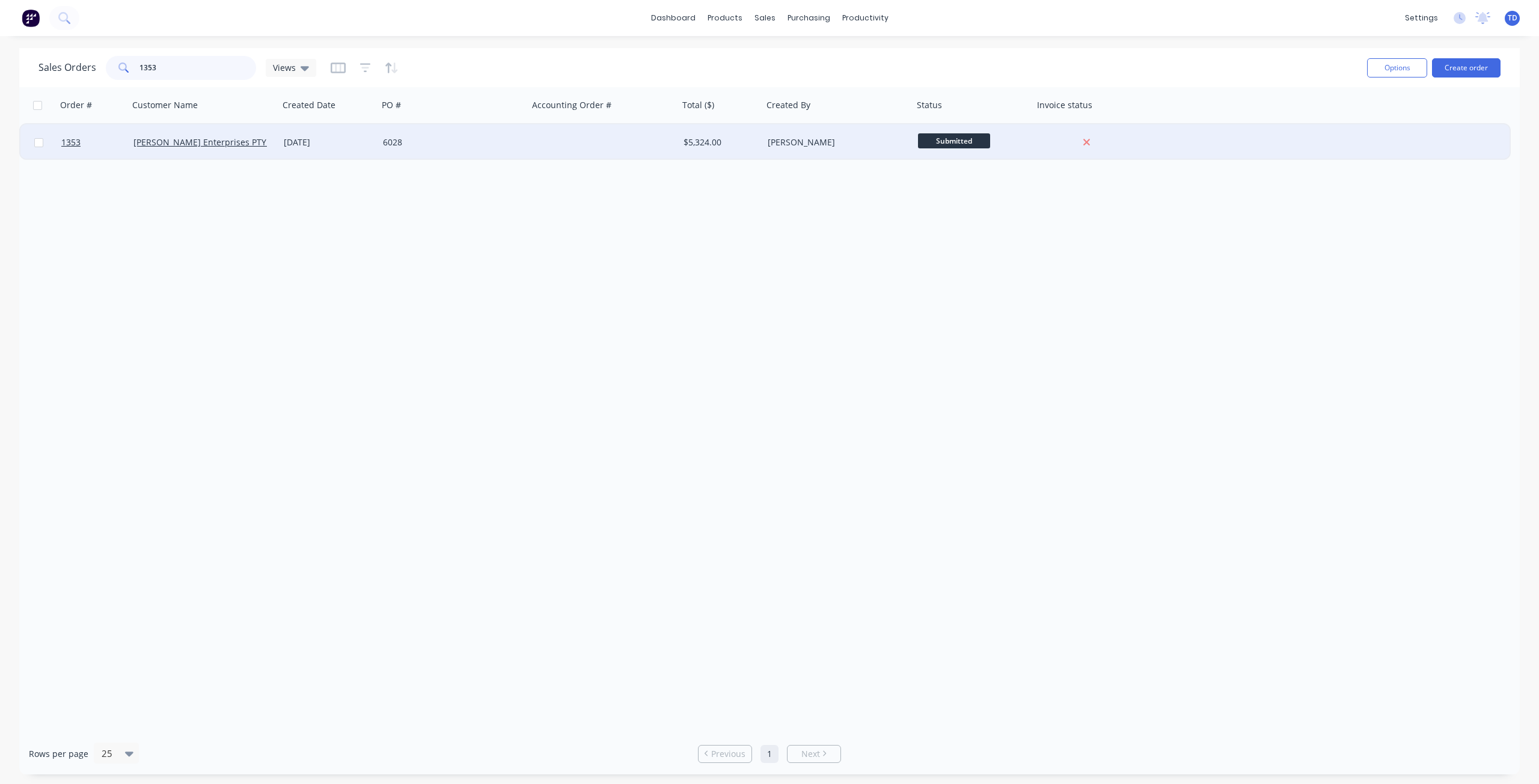
type input "1353"
click at [348, 155] on div "[DATE]" at bounding box center [329, 143] width 99 height 36
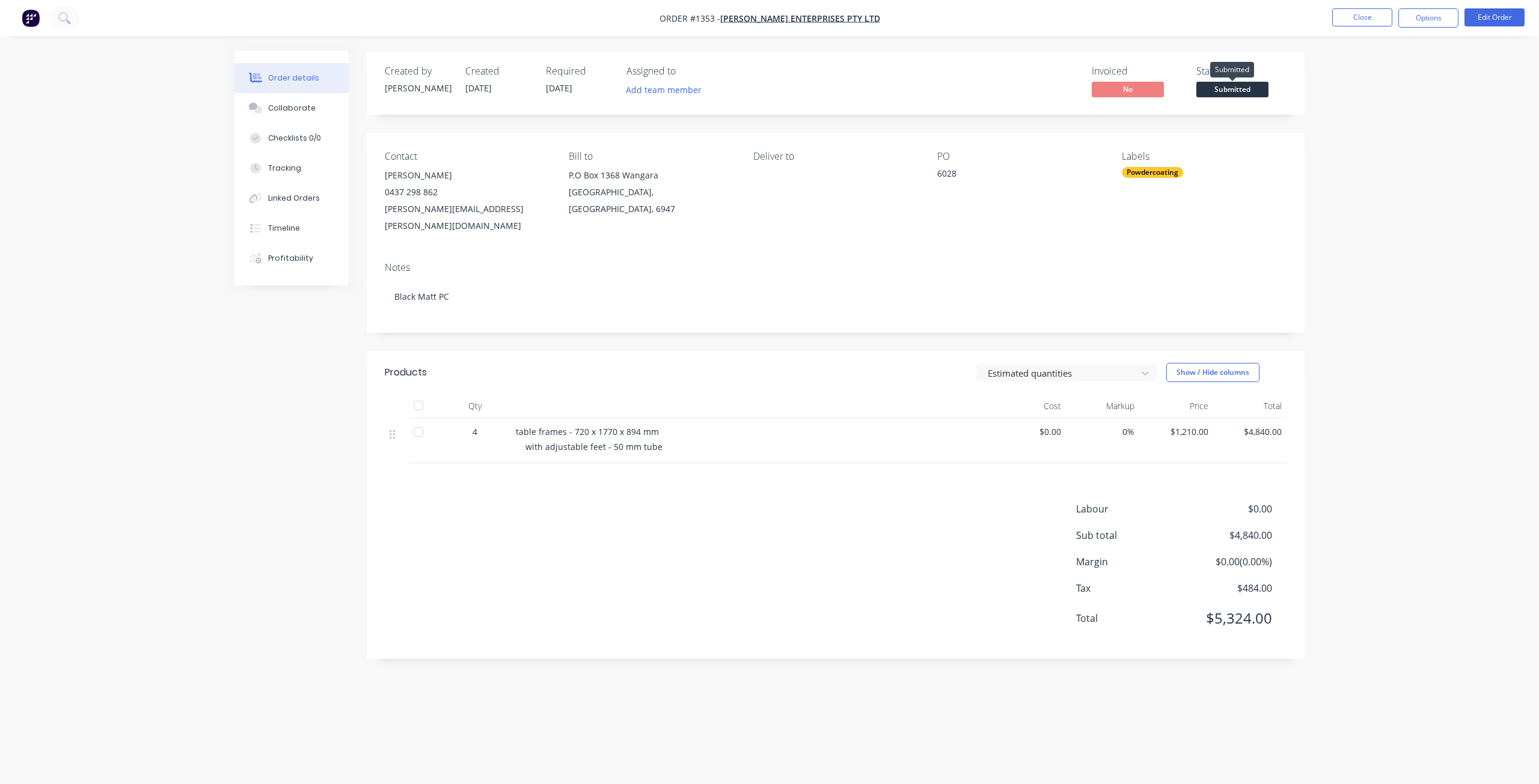
click at [1245, 95] on span "Submitted" at bounding box center [1232, 89] width 72 height 15
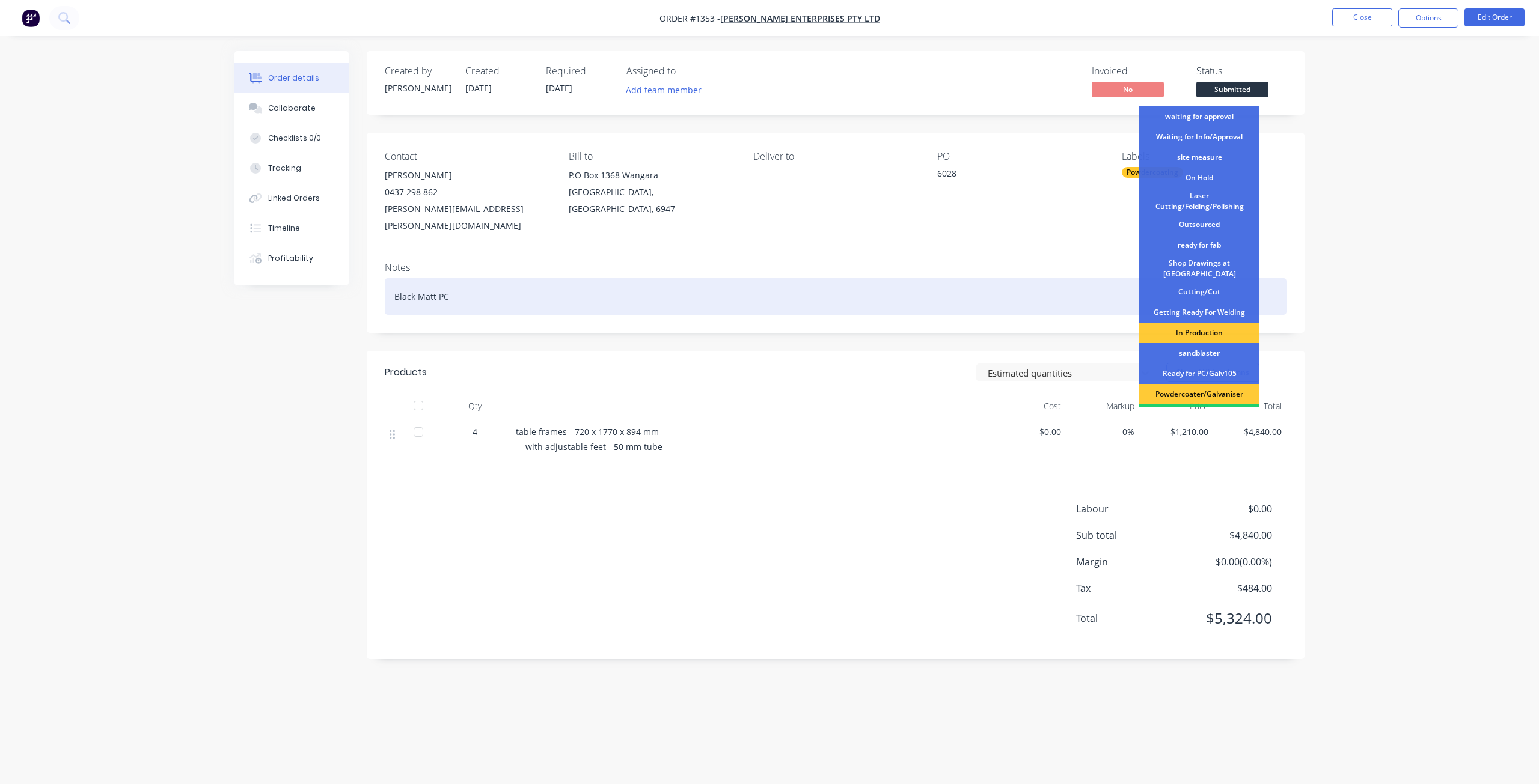
click at [1202, 265] on div "Shop Drawings at [GEOGRAPHIC_DATA]" at bounding box center [1199, 269] width 120 height 27
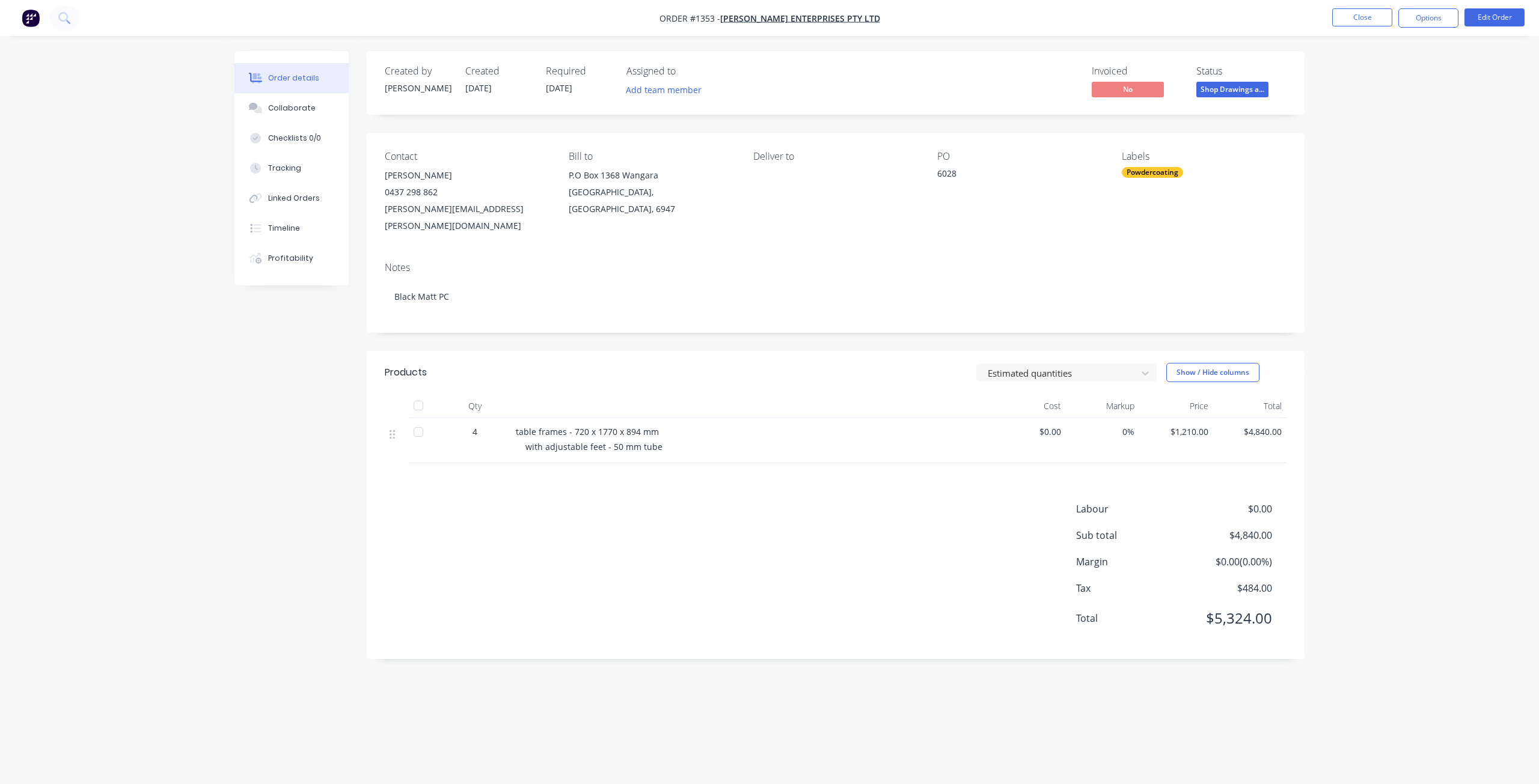
click at [1371, 28] on nav "Order #1353 - Jamel Enterprises PTY LTD Close Options Edit Order" at bounding box center [769, 18] width 1539 height 36
click at [1364, 12] on button "Close" at bounding box center [1362, 18] width 60 height 18
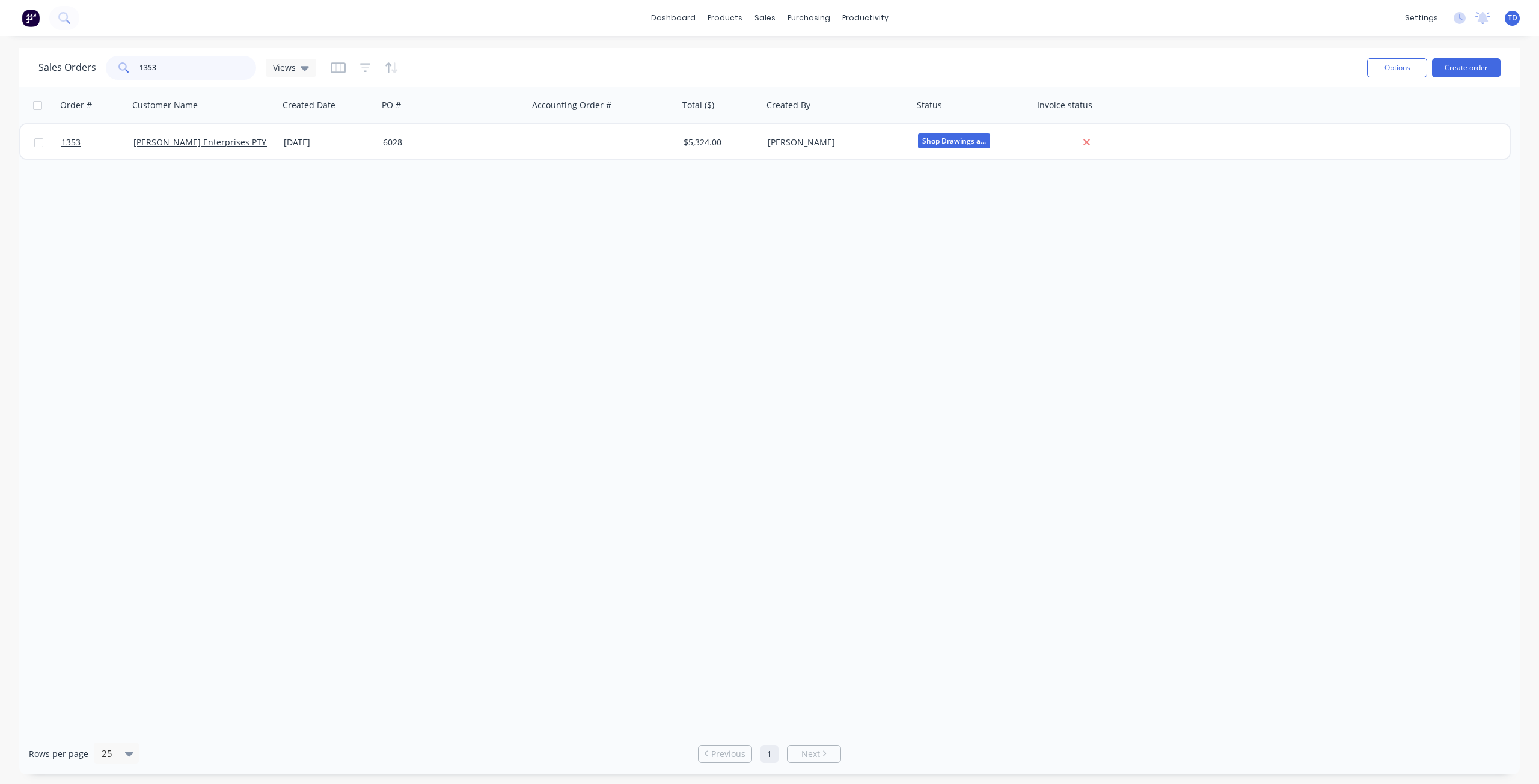
drag, startPoint x: 171, startPoint y: 65, endPoint x: 93, endPoint y: 62, distance: 78.1
click at [93, 62] on div "Sales Orders 1353 Views" at bounding box center [178, 68] width 278 height 24
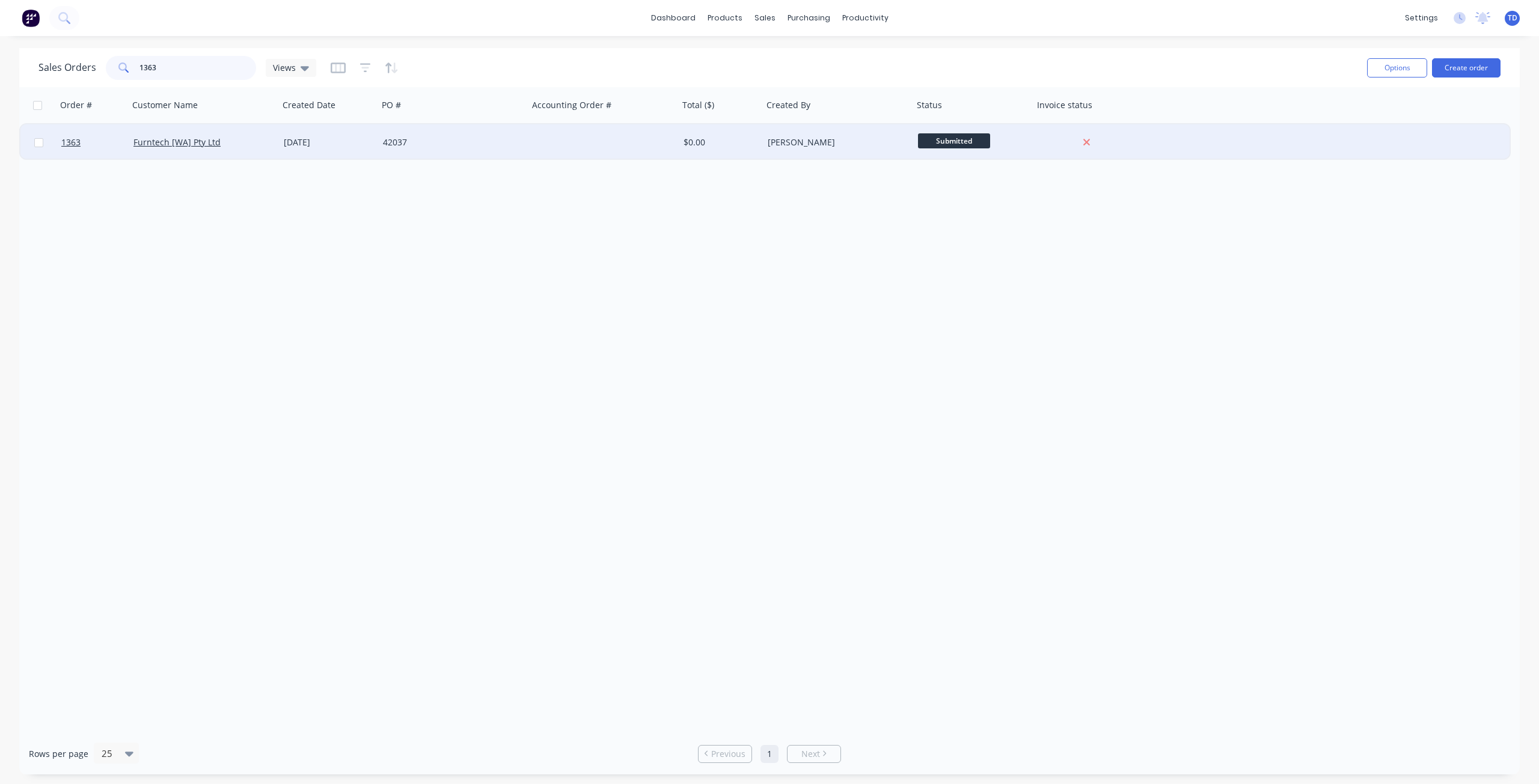
type input "1363"
click at [377, 135] on div "[DATE]" at bounding box center [329, 143] width 99 height 36
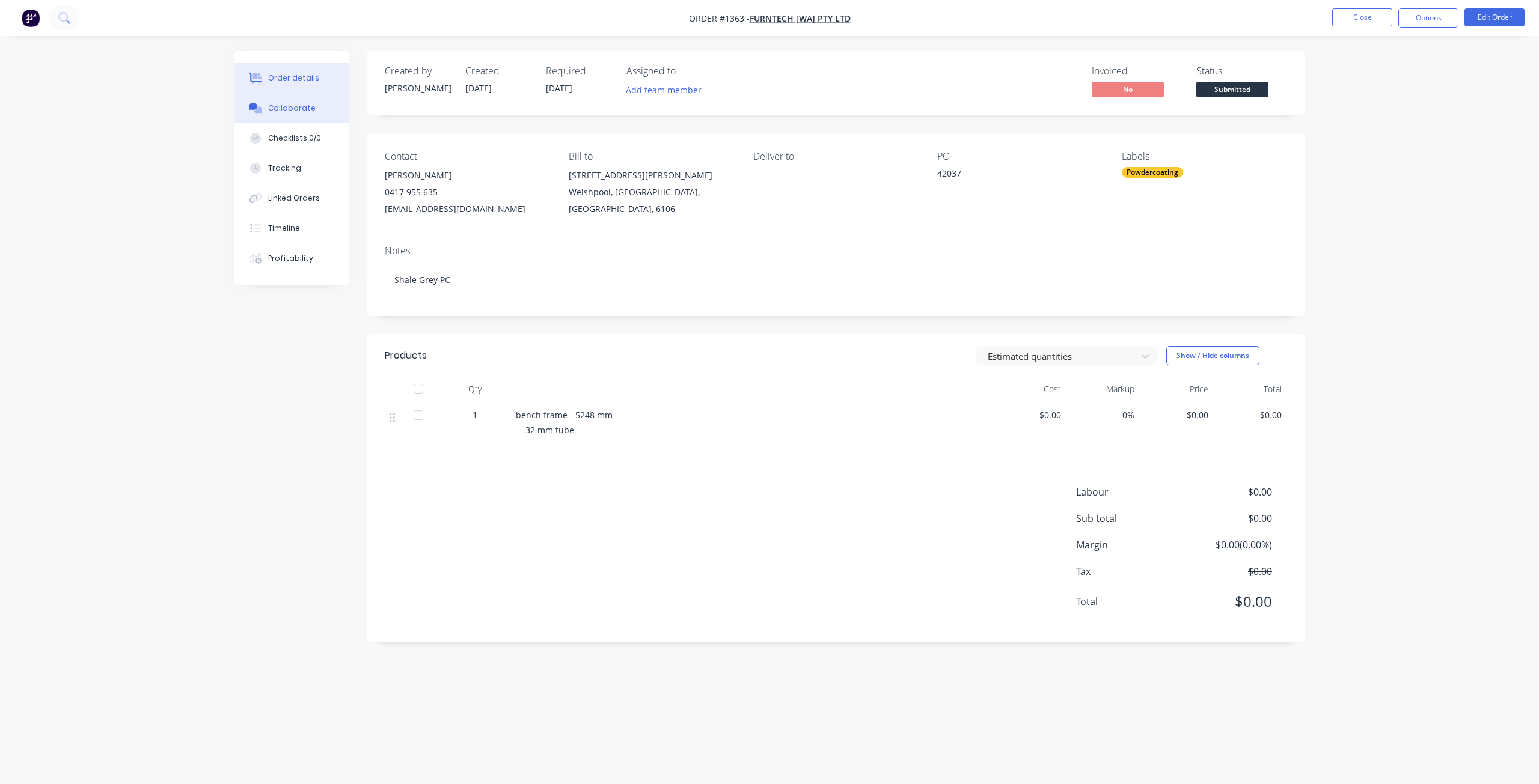
click at [287, 98] on button "Collaborate" at bounding box center [291, 108] width 114 height 30
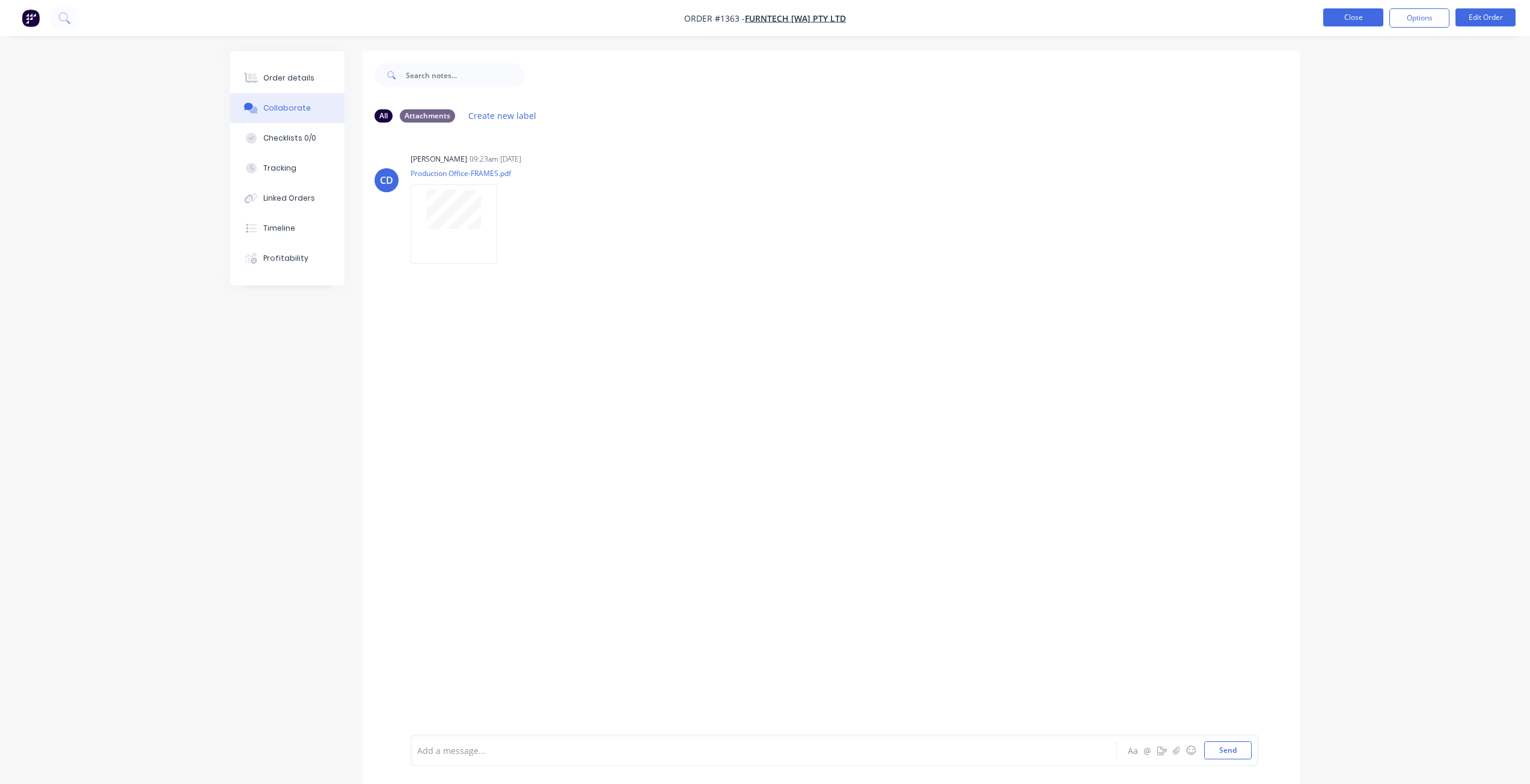
click at [1330, 16] on button "Close" at bounding box center [1353, 18] width 60 height 18
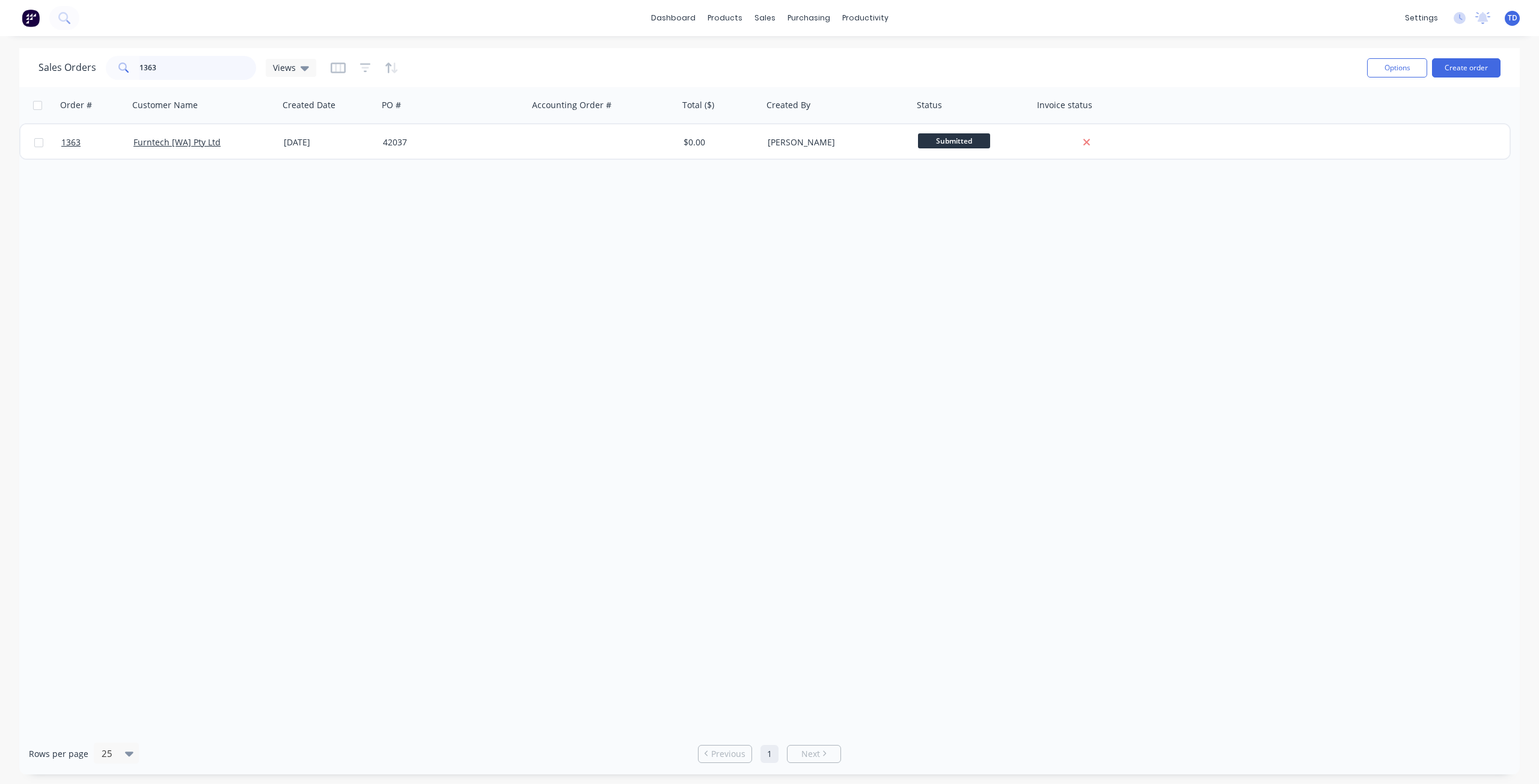
drag, startPoint x: 175, startPoint y: 69, endPoint x: 61, endPoint y: 65, distance: 114.1
click at [61, 65] on div "Sales Orders 1363 Views" at bounding box center [178, 68] width 278 height 24
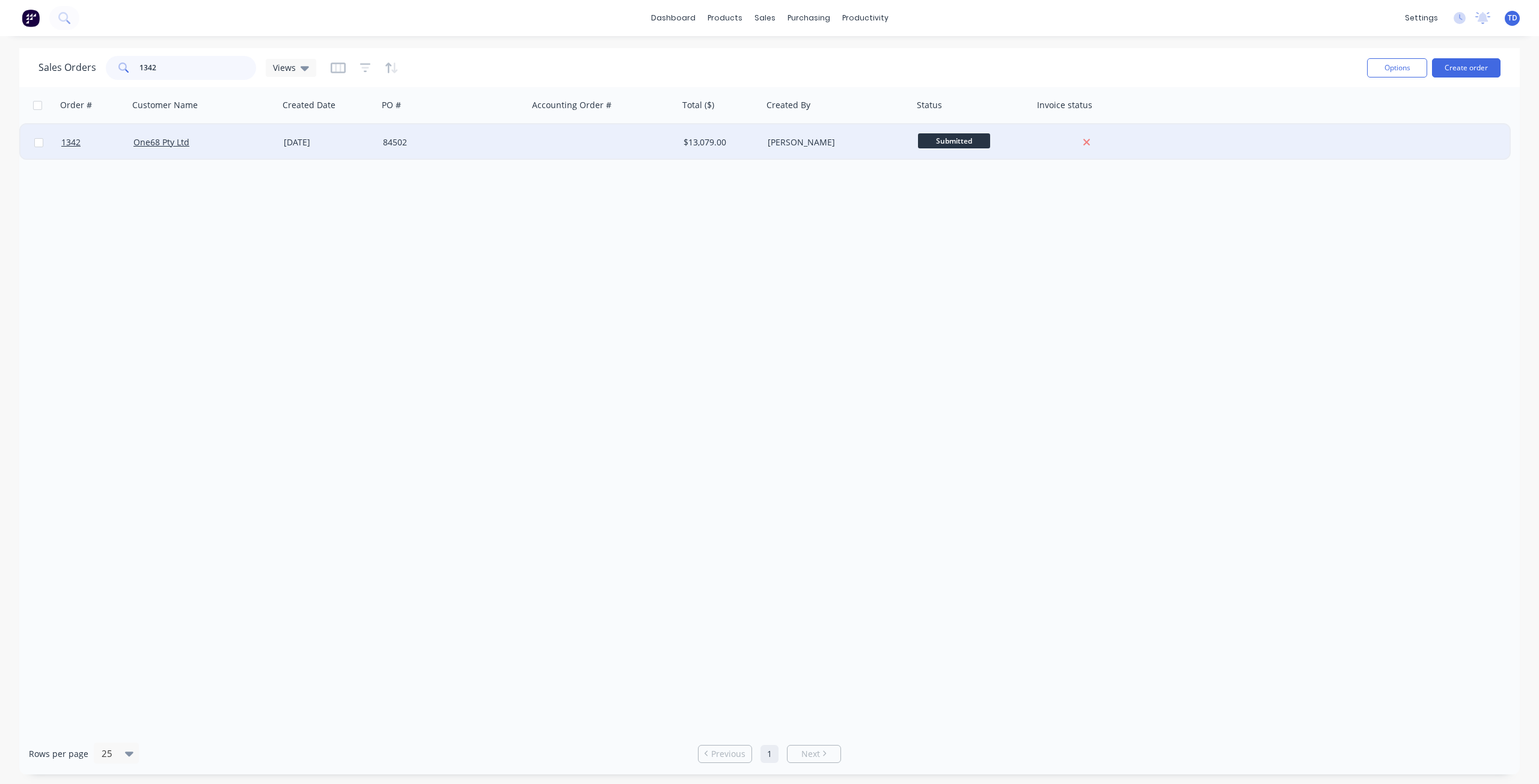
type input "1342"
click at [274, 135] on div "One68 Pty Ltd" at bounding box center [204, 143] width 150 height 36
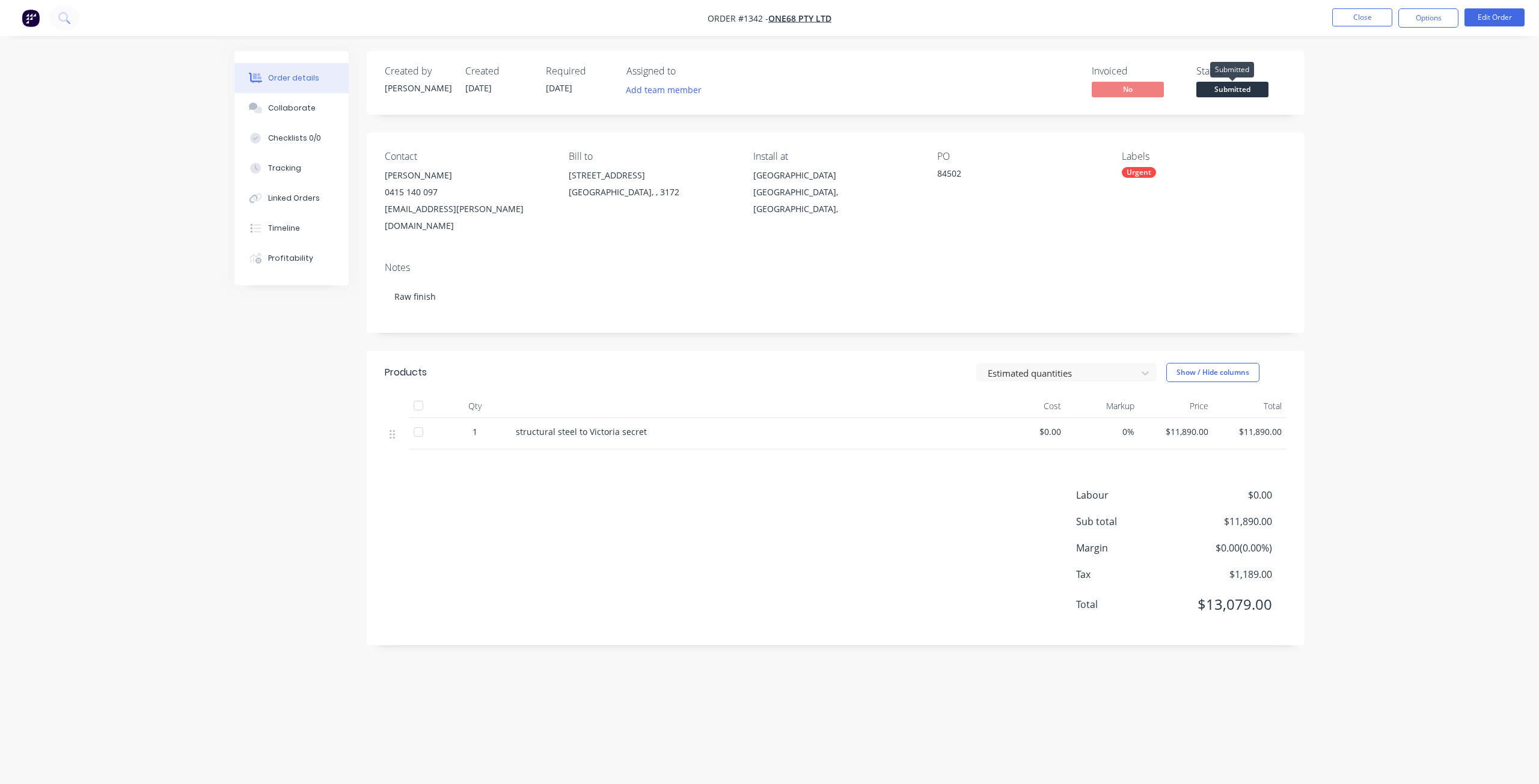
click at [1233, 89] on span "Submitted" at bounding box center [1232, 89] width 72 height 15
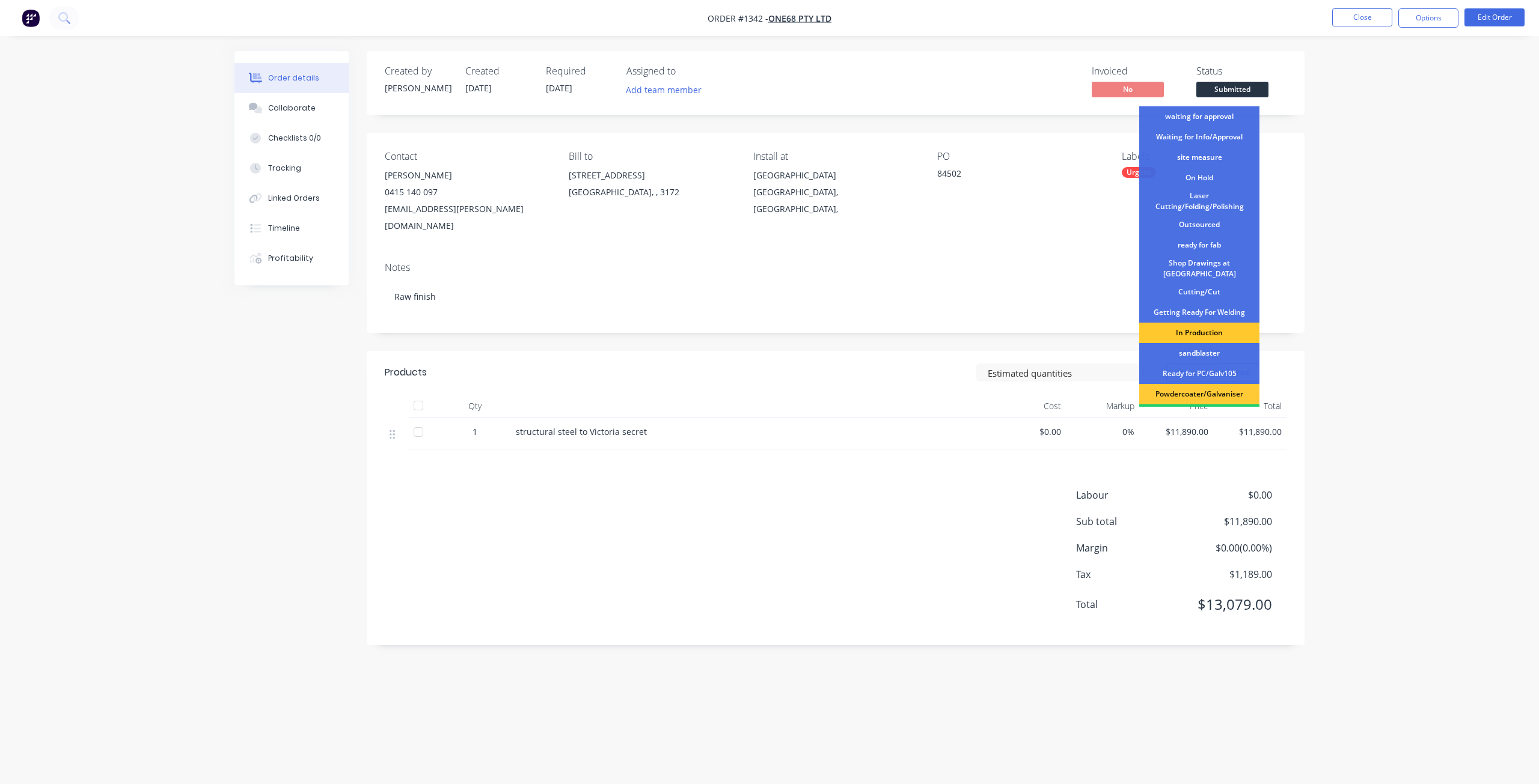
click at [1192, 325] on div "In Production" at bounding box center [1199, 333] width 120 height 21
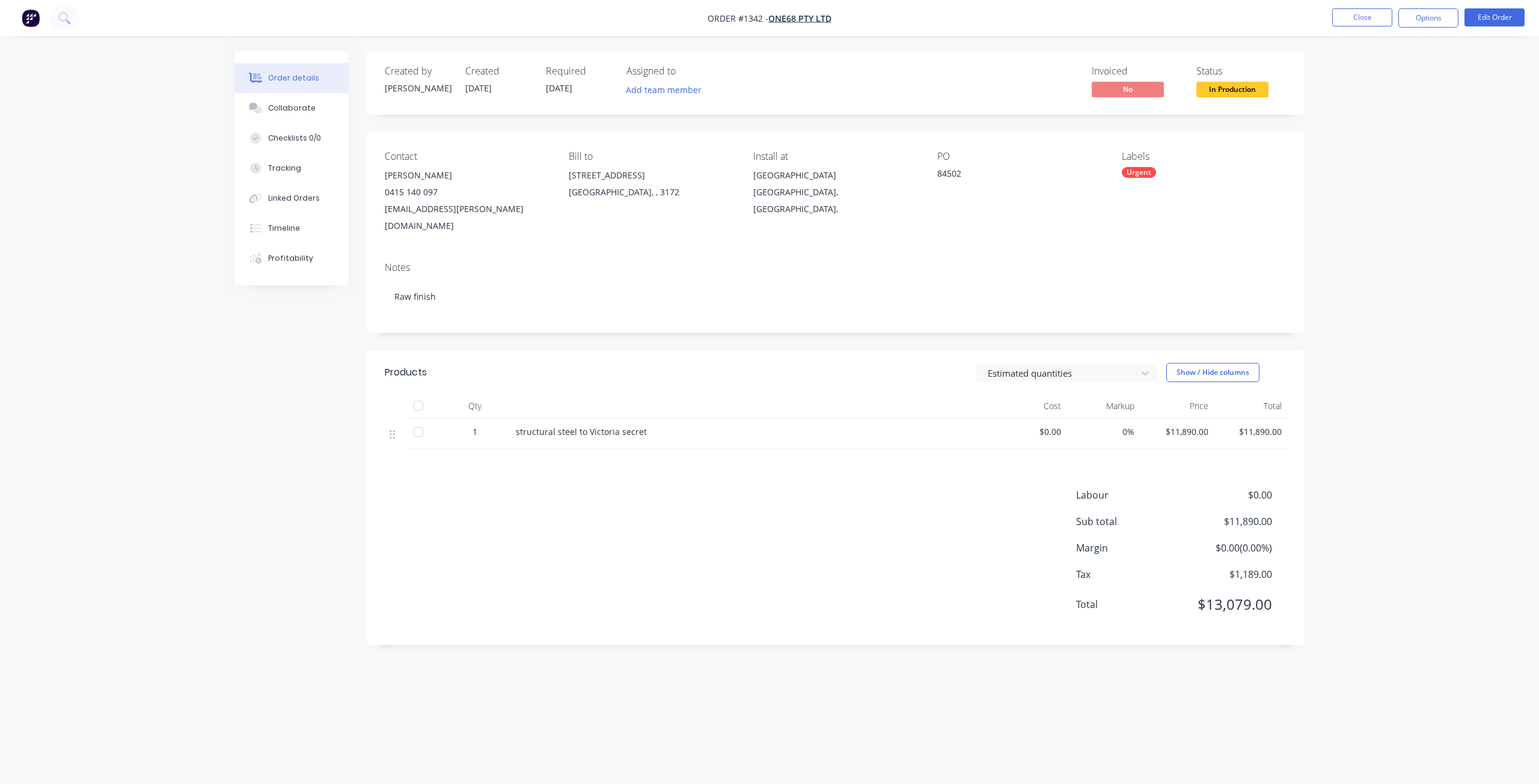
click at [1283, 45] on div "Order details Collaborate Checklists 0/0 Tracking Linked Orders Timeline Profit…" at bounding box center [769, 392] width 1539 height 784
click at [1344, 14] on button "Close" at bounding box center [1362, 18] width 60 height 18
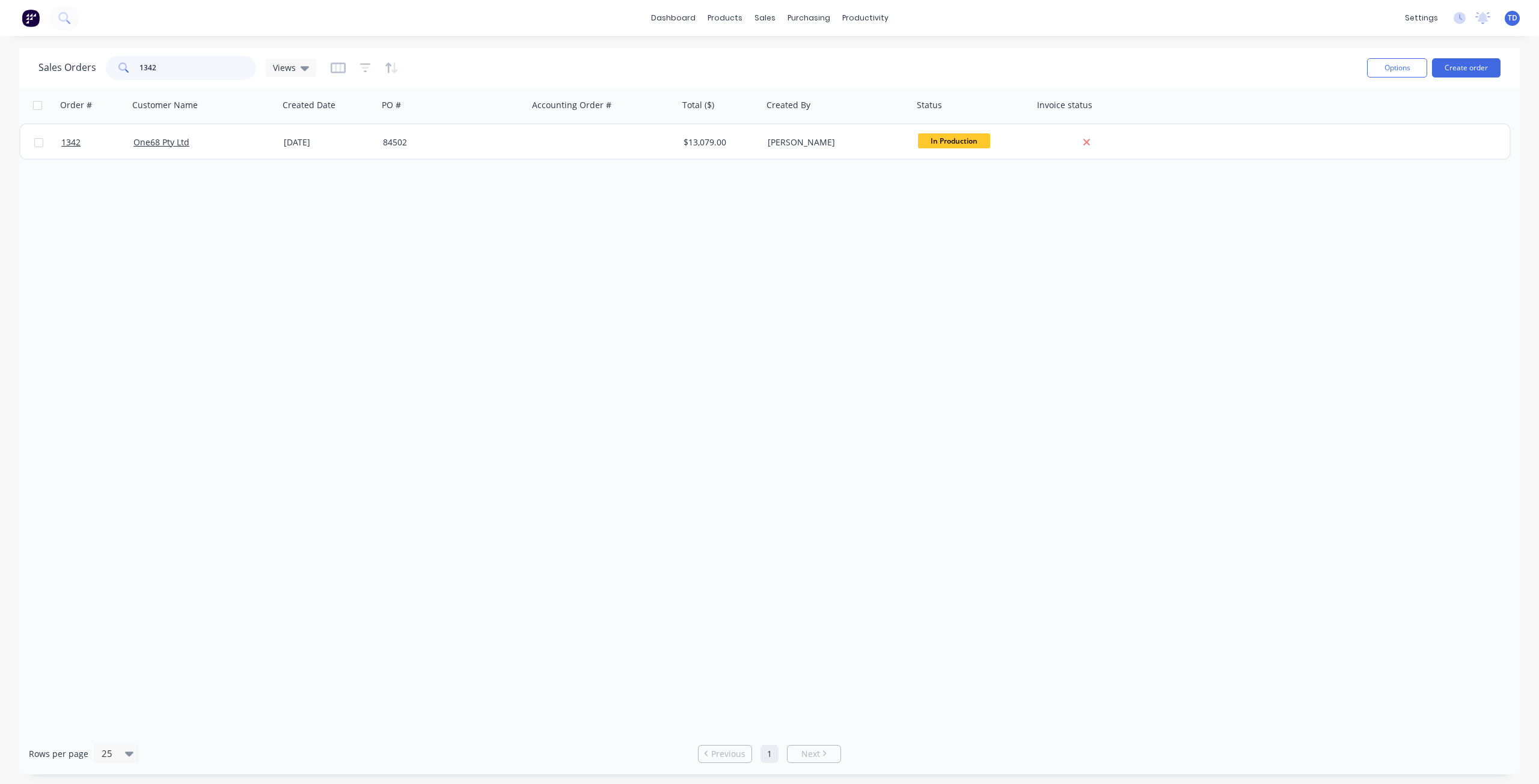
drag, startPoint x: 158, startPoint y: 65, endPoint x: 146, endPoint y: 59, distance: 13.4
click at [146, 59] on input "1342" at bounding box center [198, 68] width 117 height 24
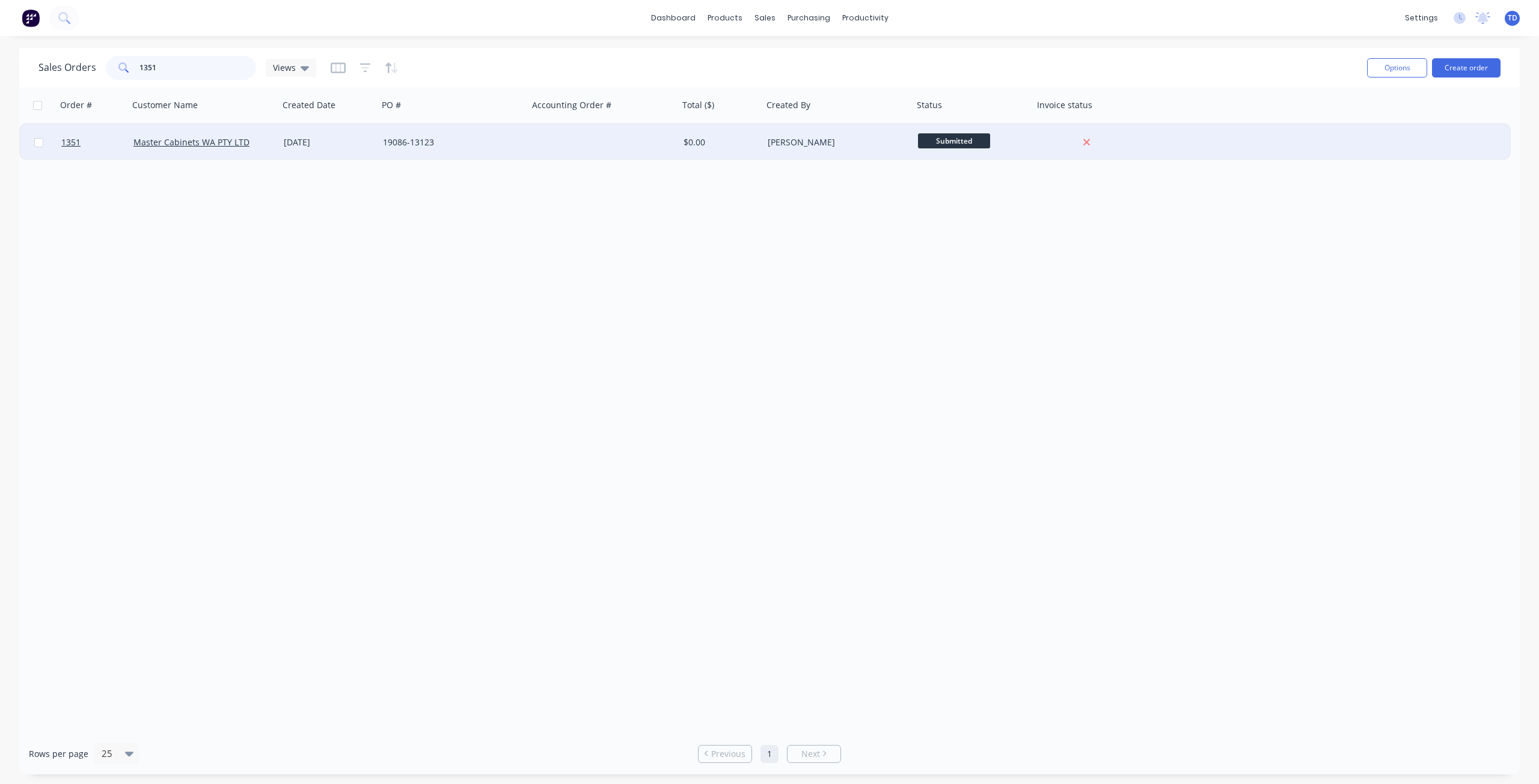
type input "1351"
click at [506, 144] on div "19086-13123" at bounding box center [450, 143] width 134 height 12
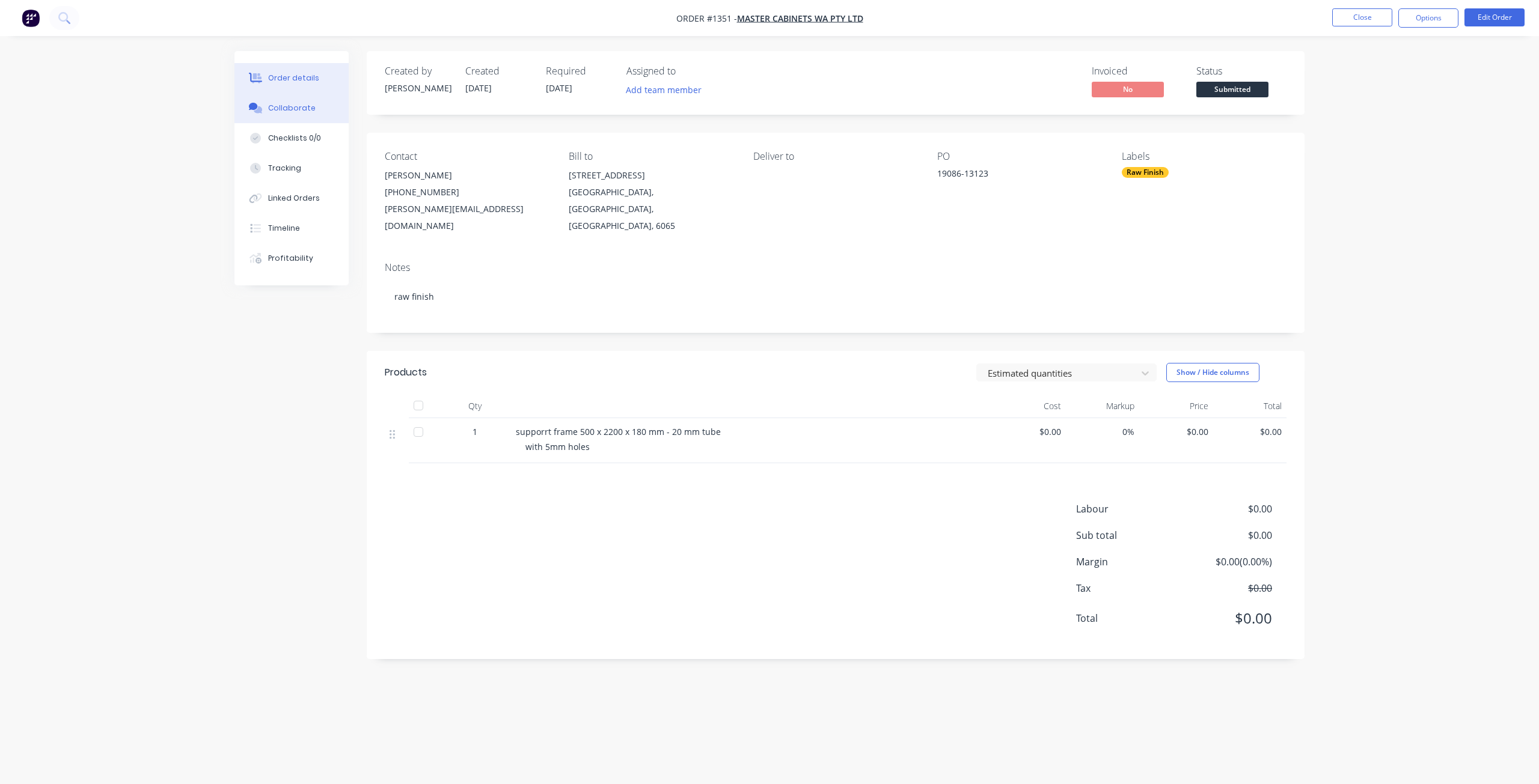
click at [300, 99] on button "Collaborate" at bounding box center [291, 108] width 114 height 30
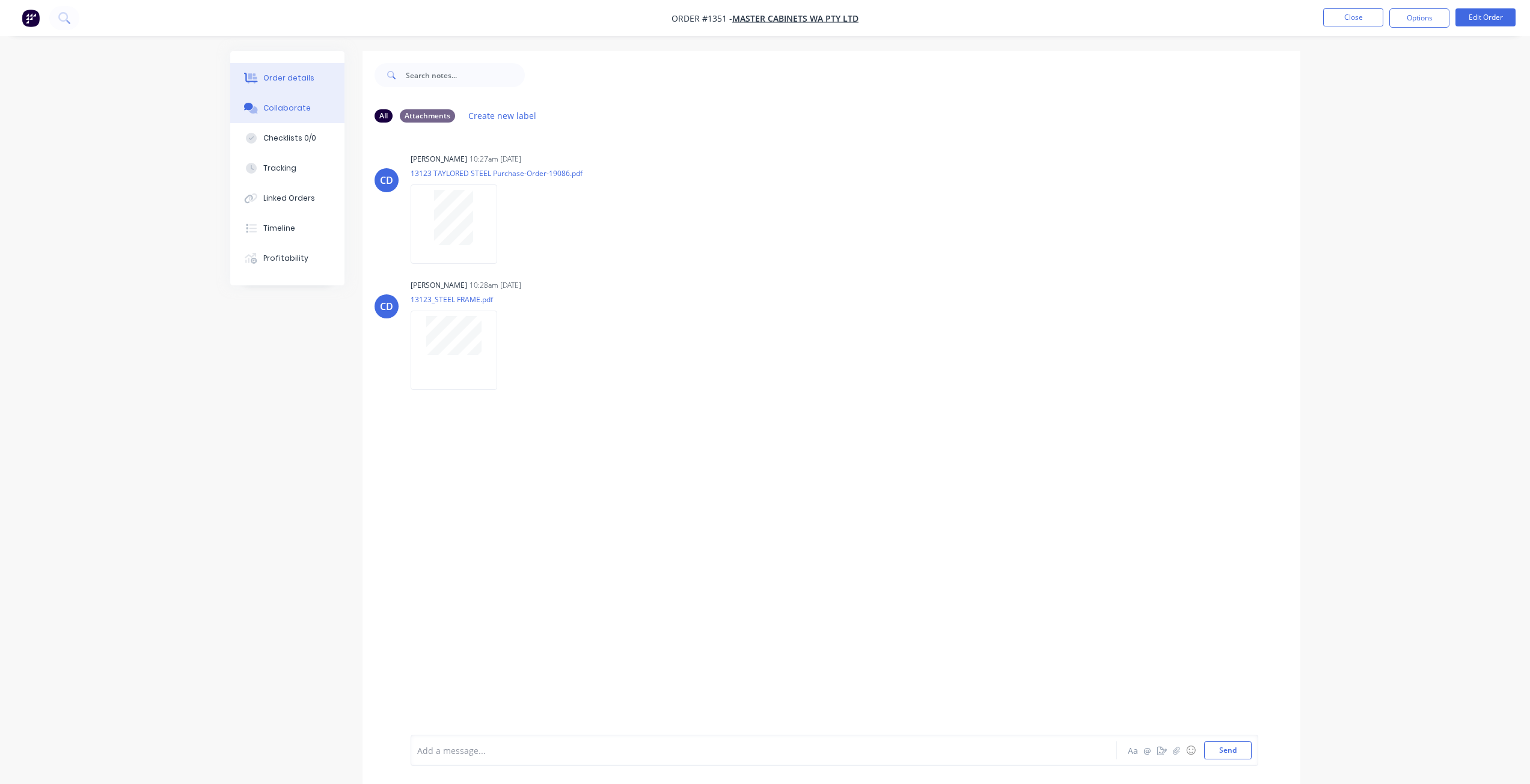
click at [280, 72] on div "Order details" at bounding box center [289, 78] width 51 height 11
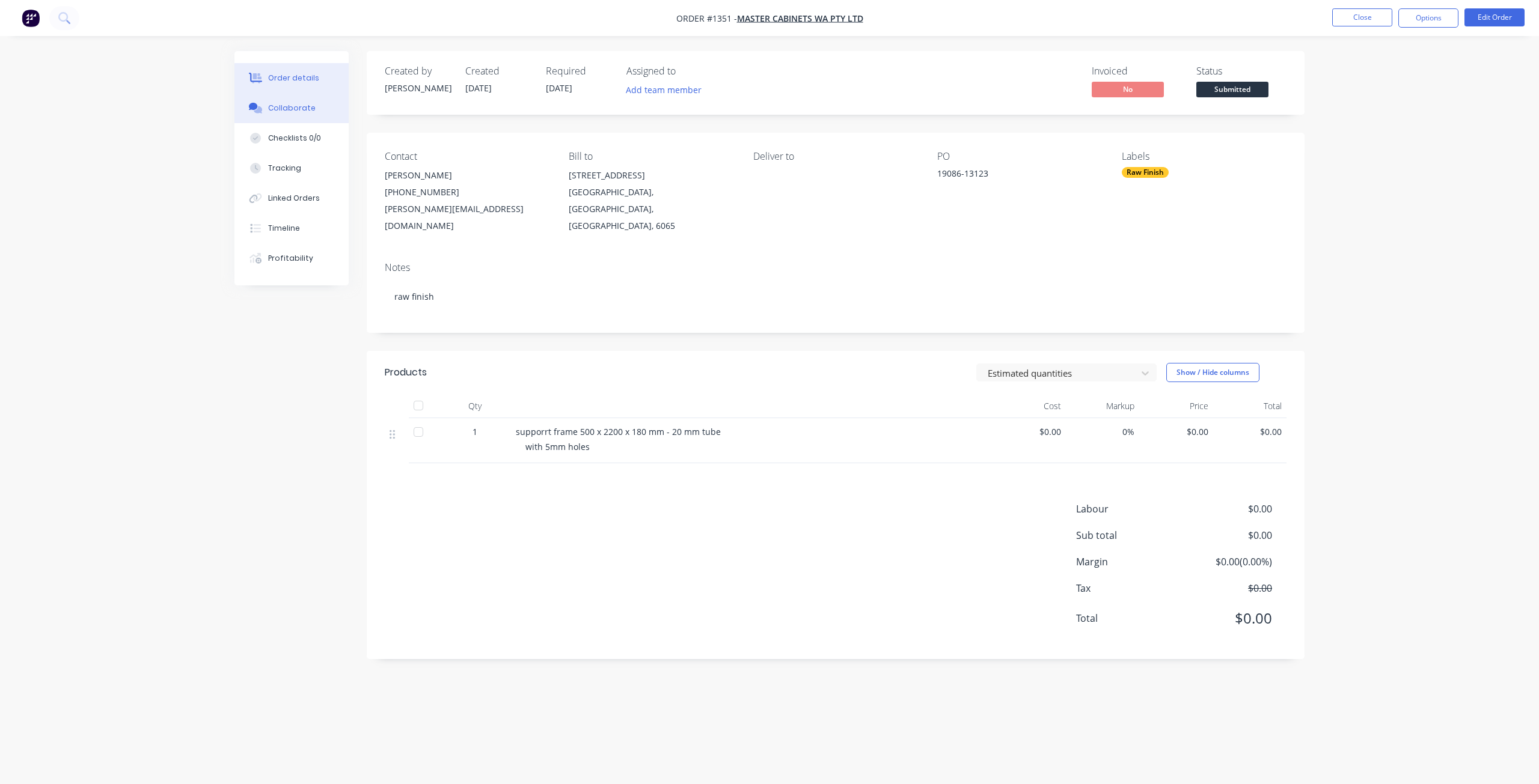
click at [311, 110] on button "Collaborate" at bounding box center [291, 108] width 114 height 30
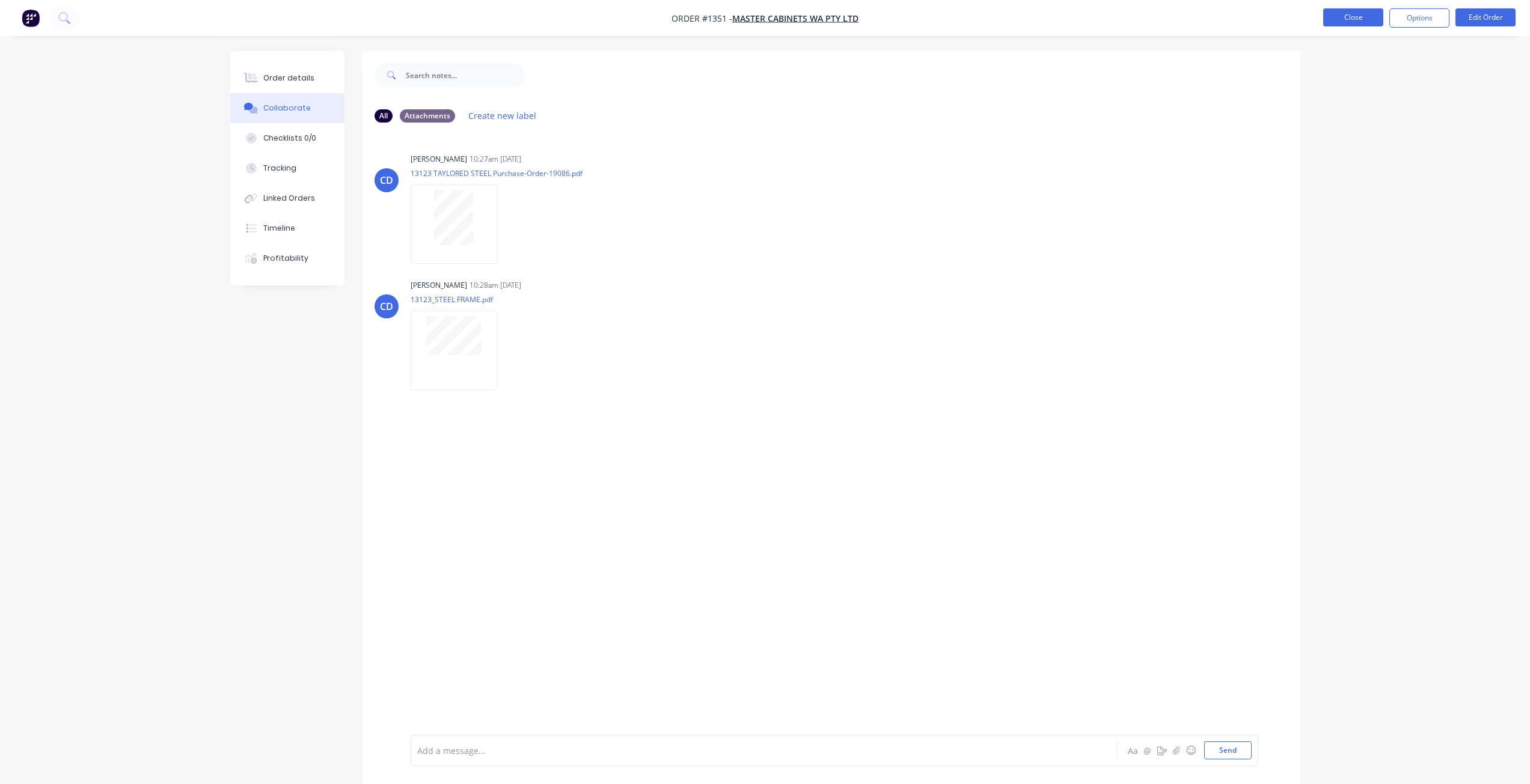
click at [1353, 12] on button "Close" at bounding box center [1353, 18] width 60 height 18
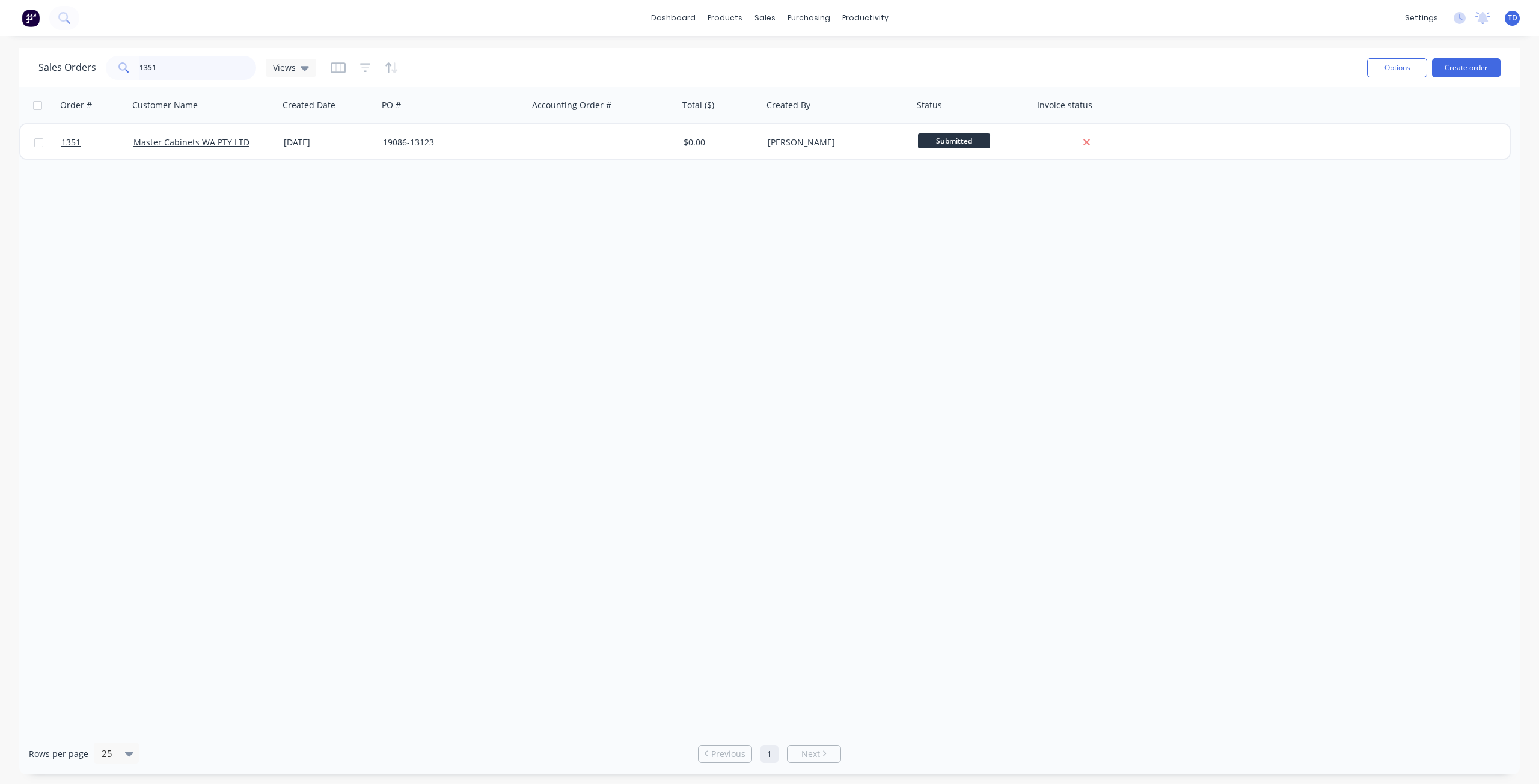
click at [169, 70] on input "1351" at bounding box center [198, 68] width 117 height 24
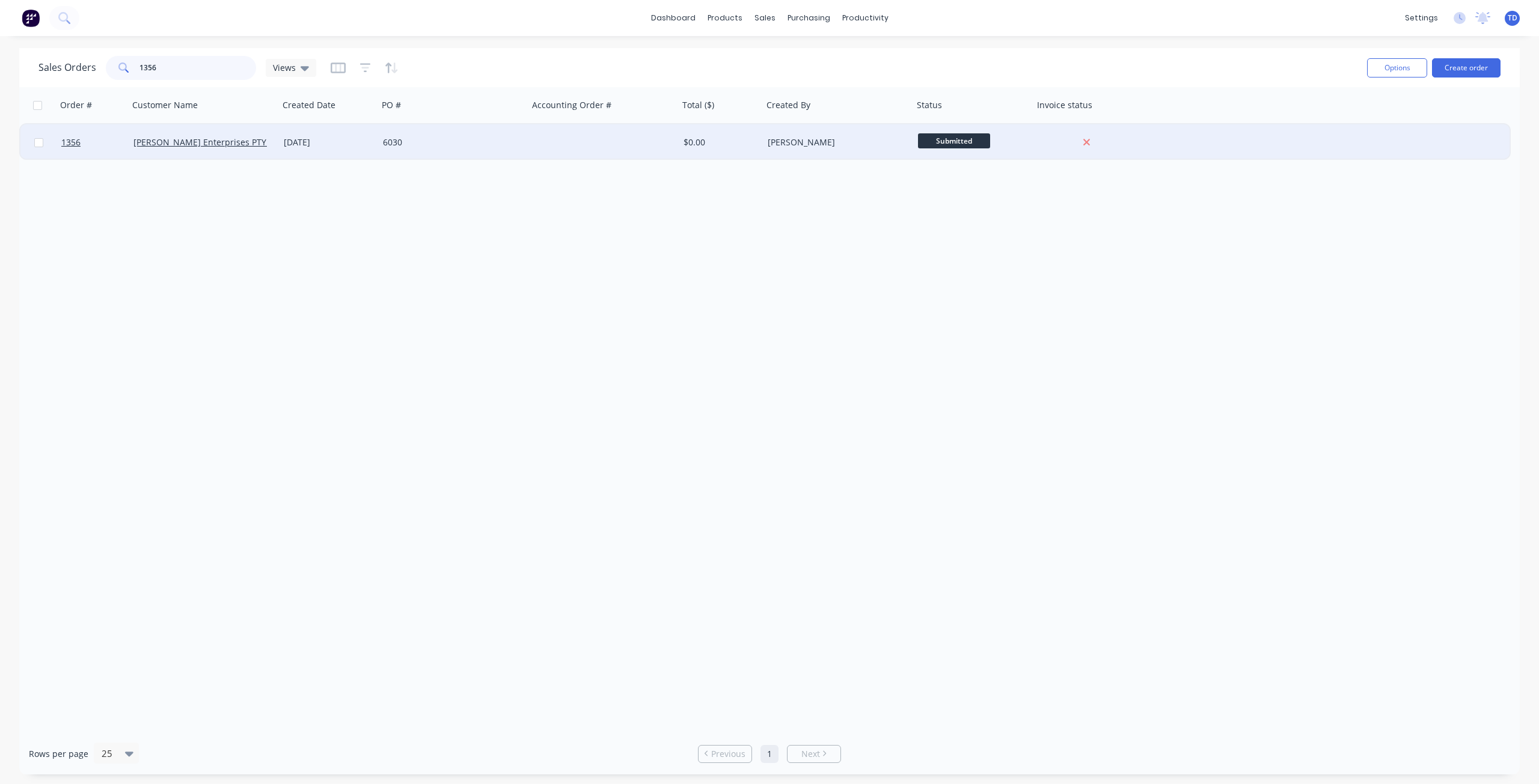
type input "1356"
click at [335, 149] on div "[DATE]" at bounding box center [329, 143] width 99 height 36
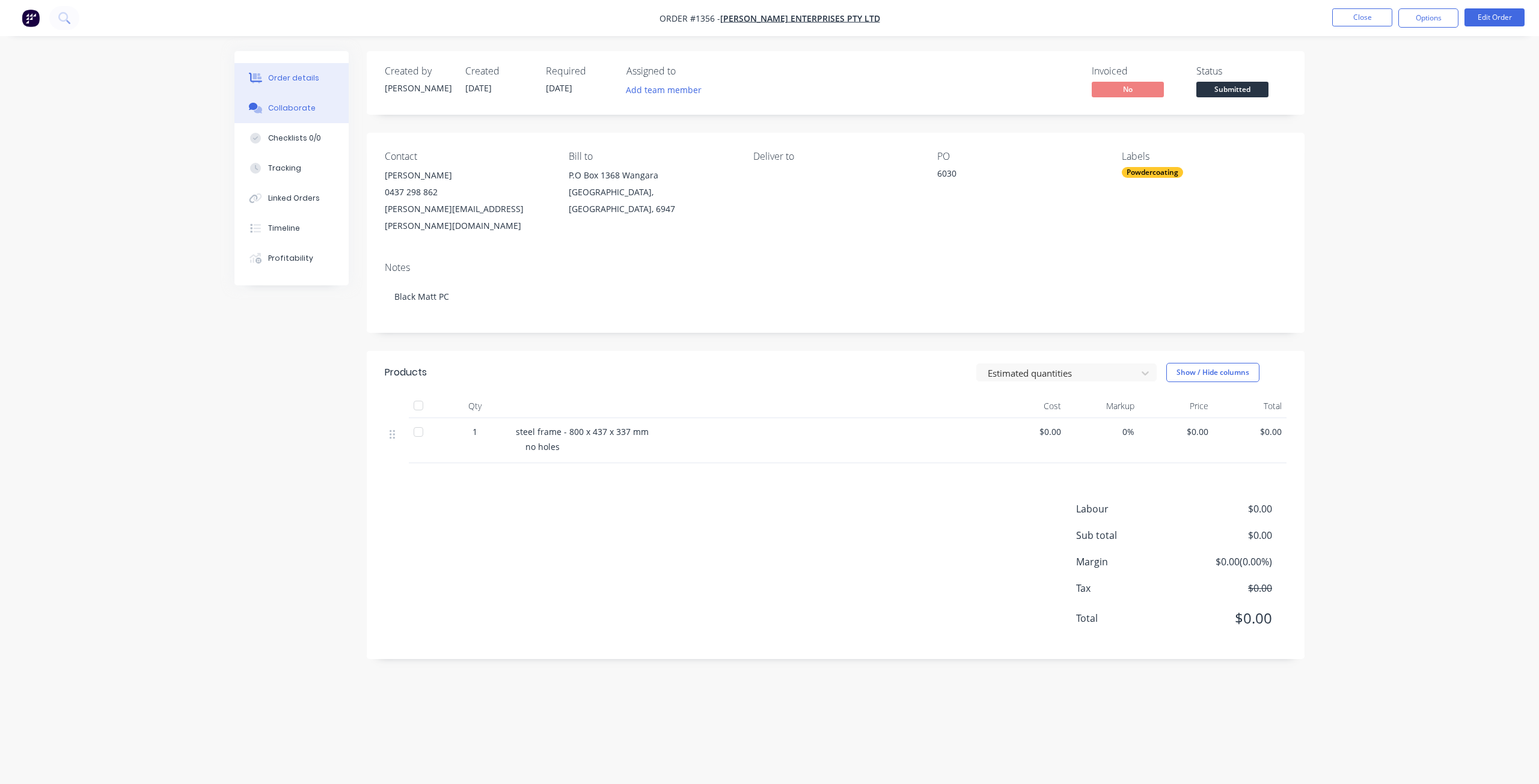
click at [303, 107] on div "Collaborate" at bounding box center [292, 108] width 48 height 11
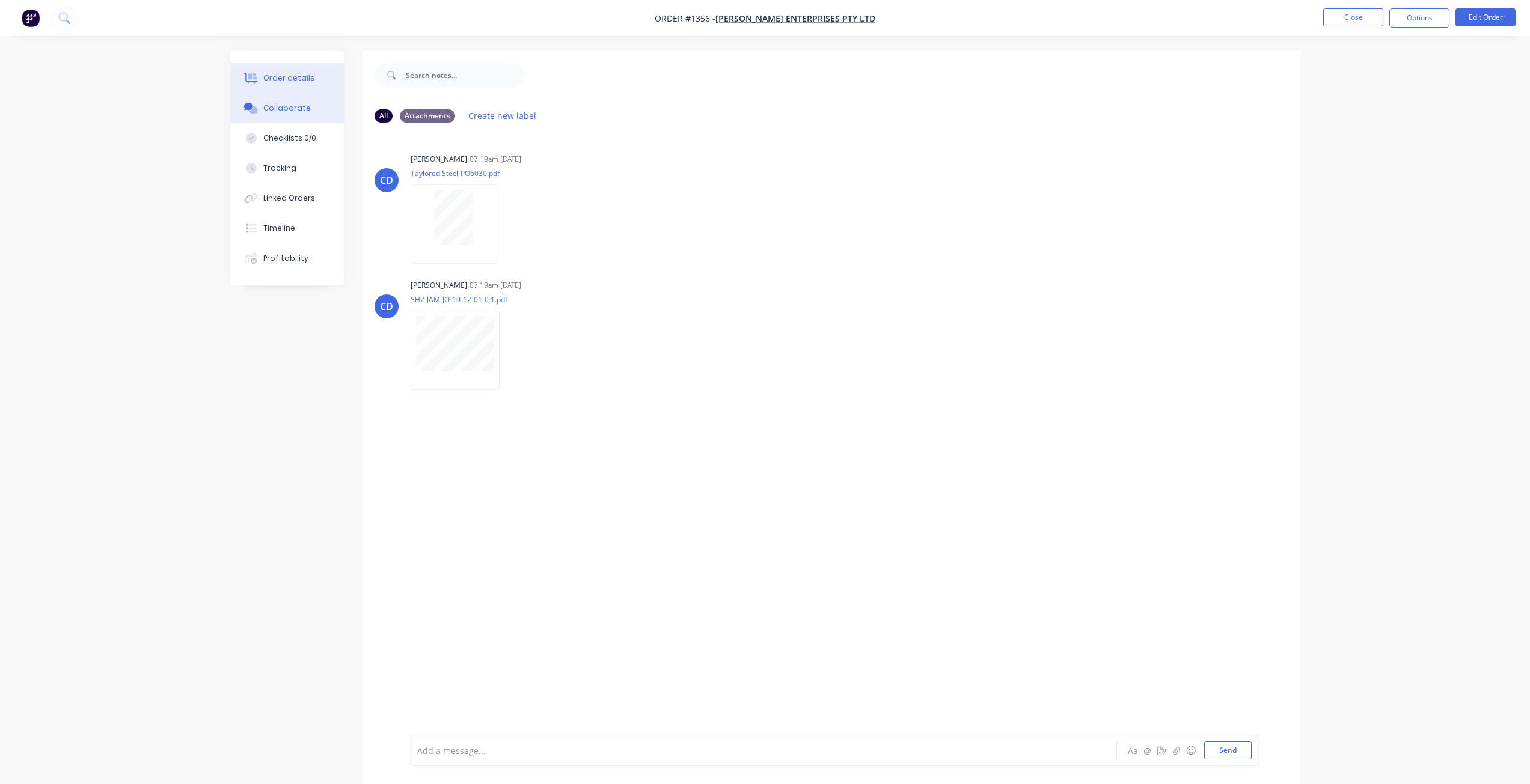
click at [291, 80] on div "Order details" at bounding box center [289, 78] width 51 height 11
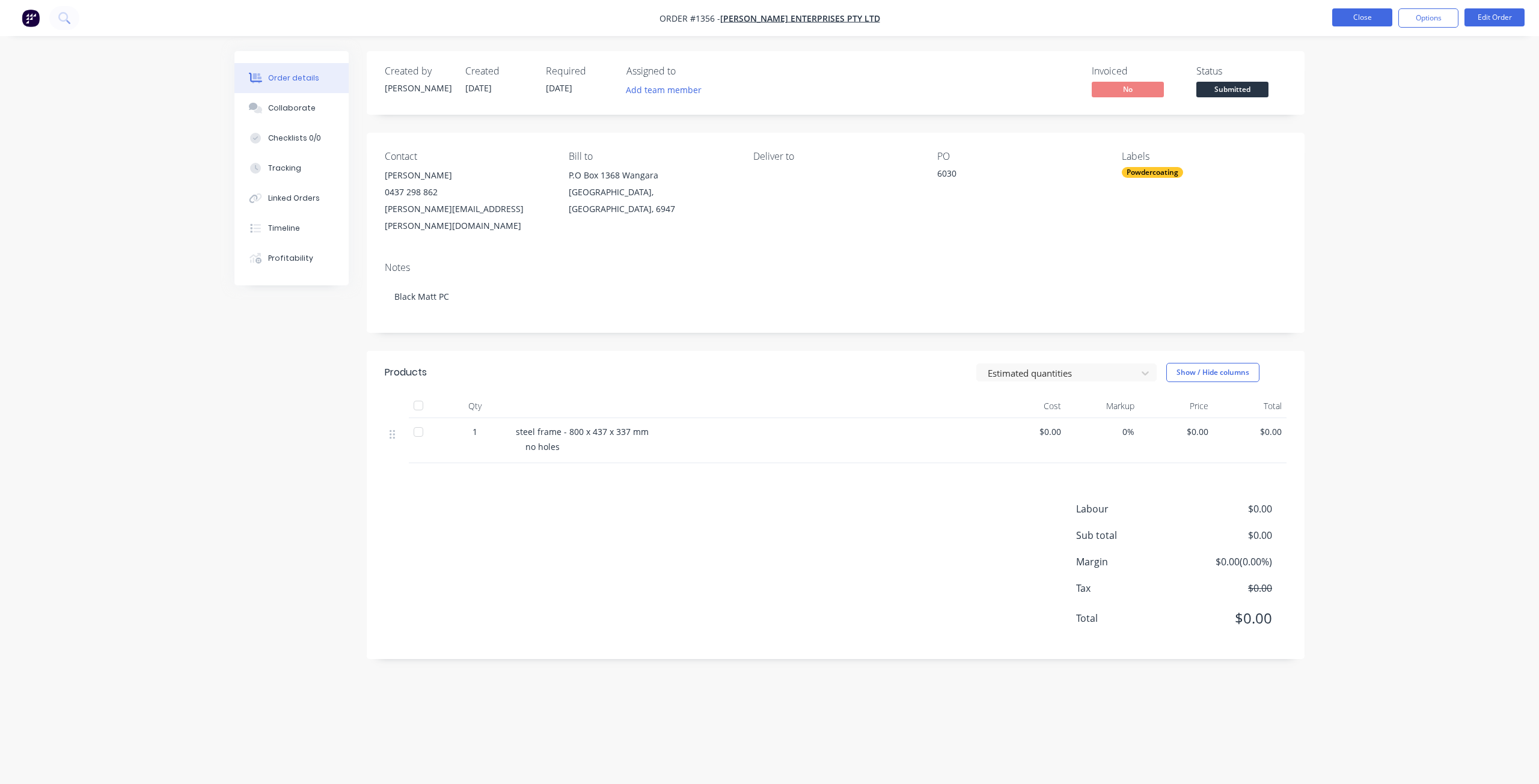
click at [1370, 8] on button "Close" at bounding box center [1362, 18] width 60 height 18
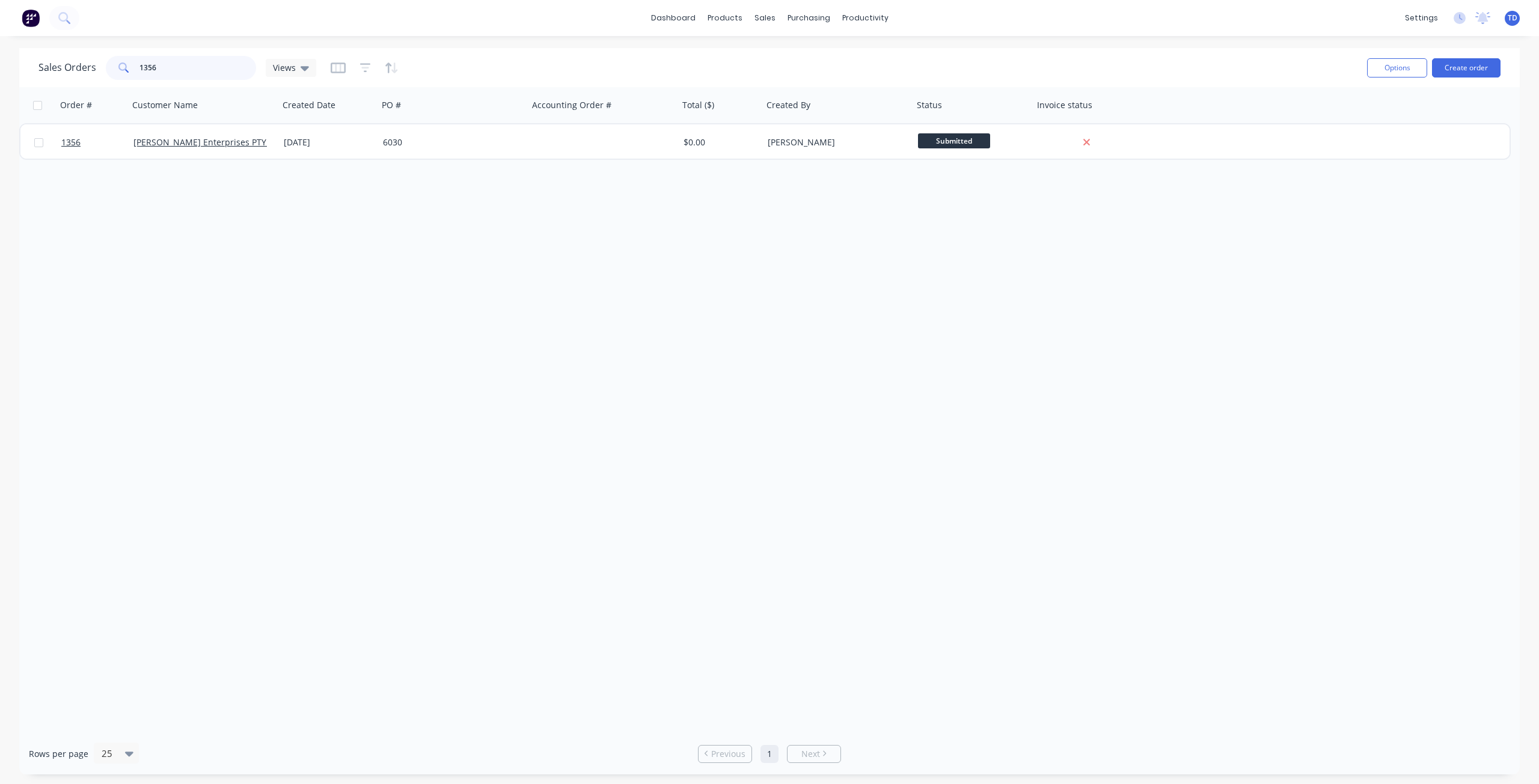
drag, startPoint x: 157, startPoint y: 66, endPoint x: 123, endPoint y: 60, distance: 34.5
click at [123, 60] on div "1356" at bounding box center [181, 68] width 150 height 24
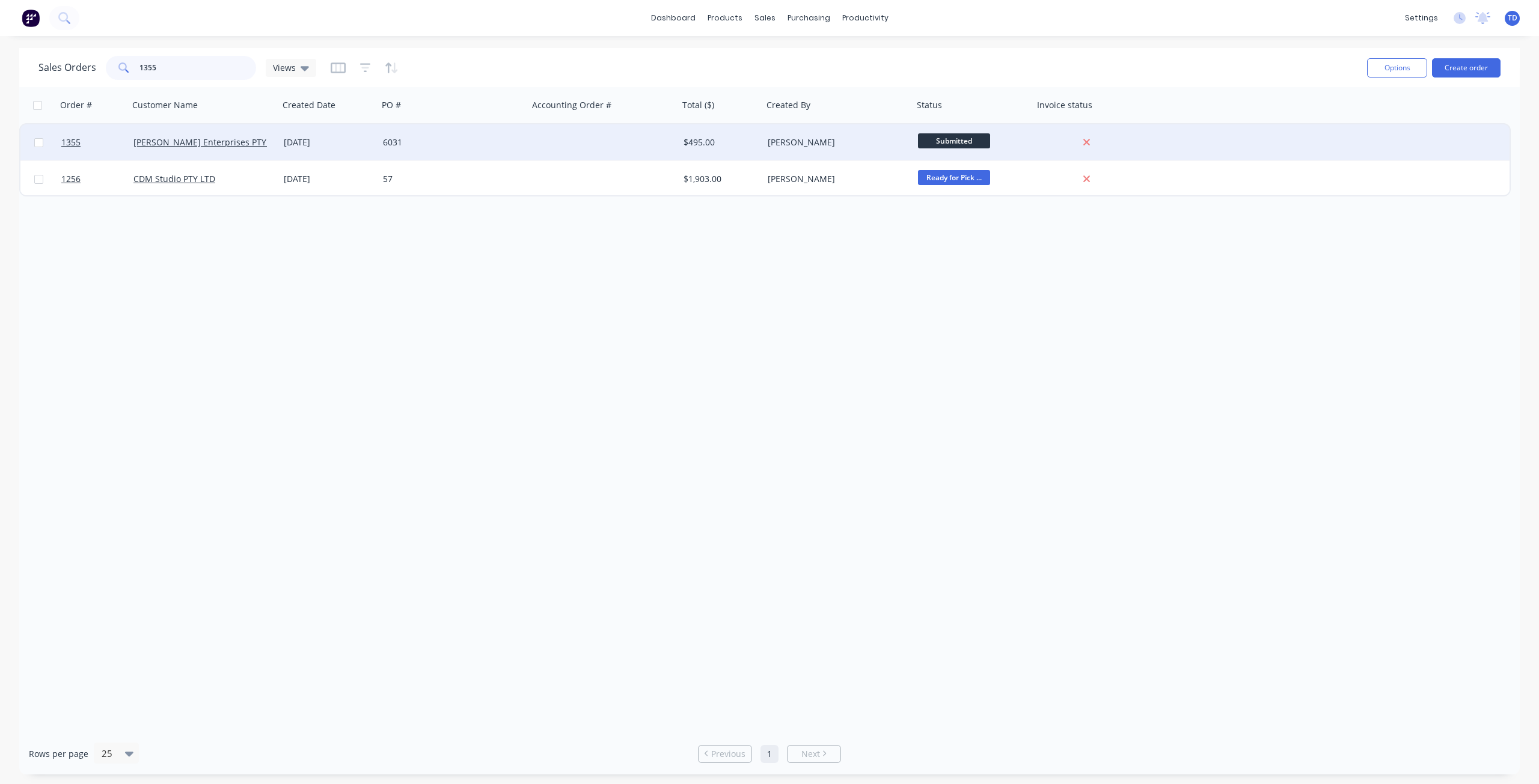
type input "1355"
click at [335, 146] on div "10 Oct 2025" at bounding box center [329, 143] width 89 height 12
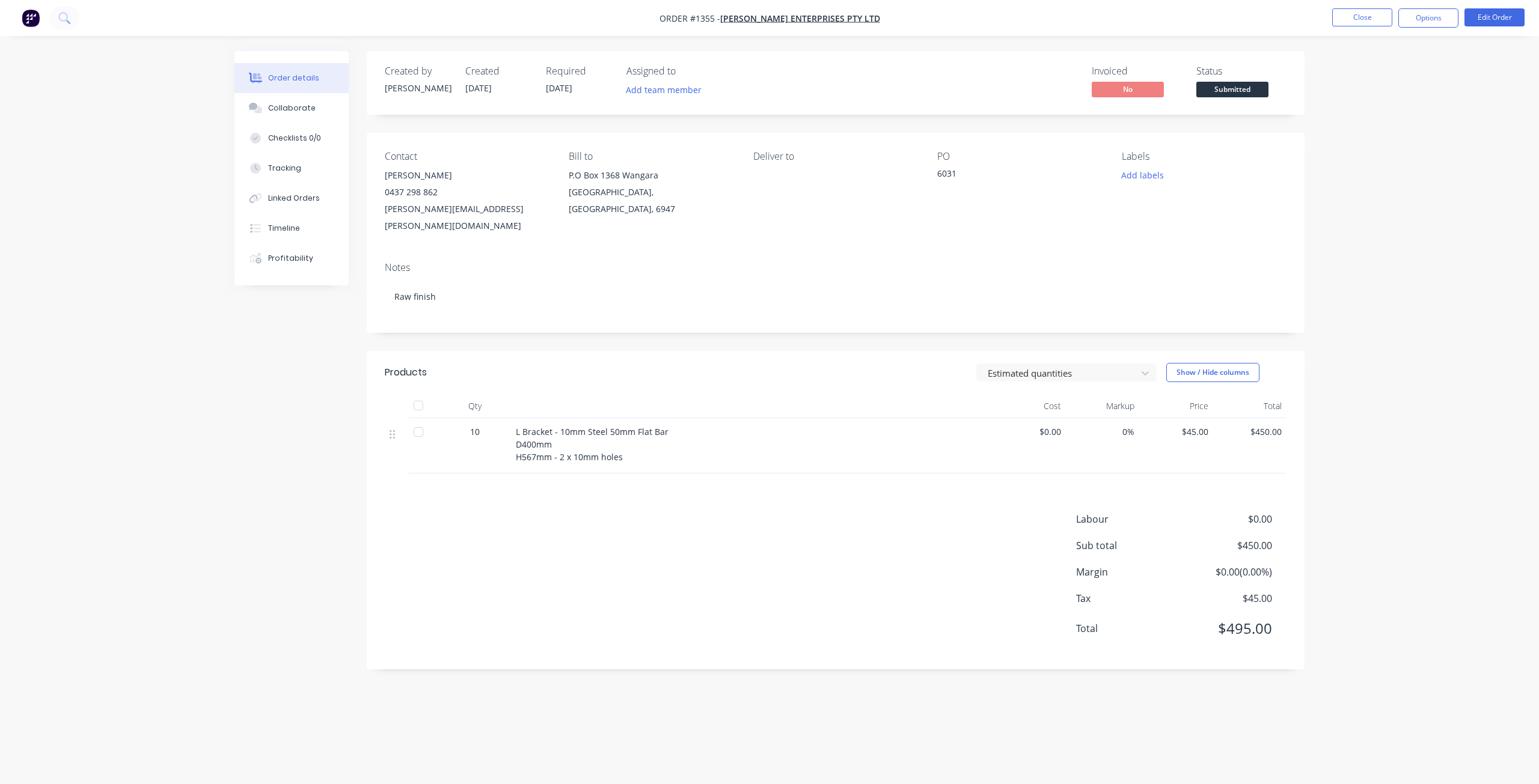
click at [1234, 91] on span "Submitted" at bounding box center [1232, 89] width 72 height 15
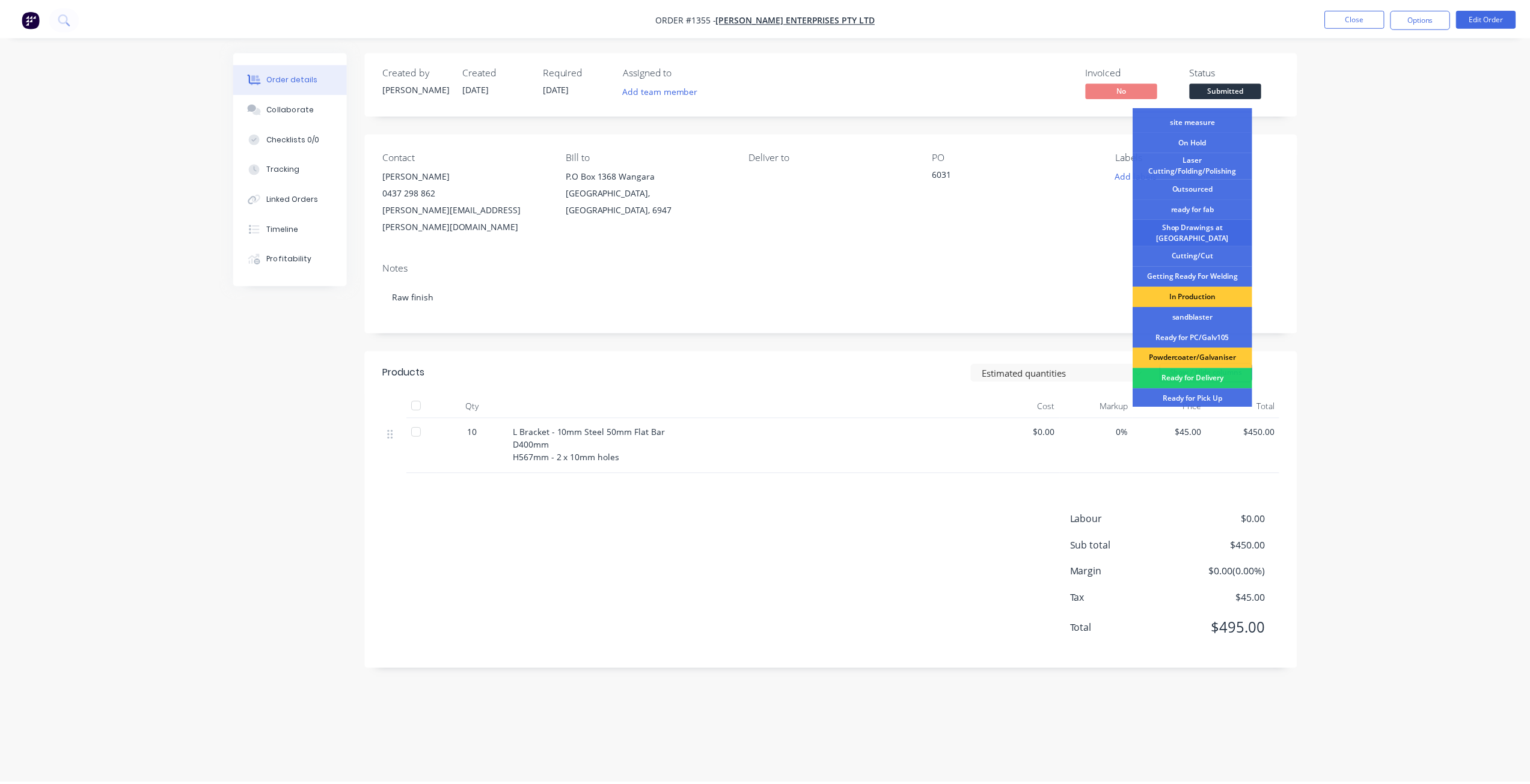
scroll to position [36, 0]
click at [1201, 228] on div "Shop Drawings at Cutter" at bounding box center [1199, 233] width 120 height 27
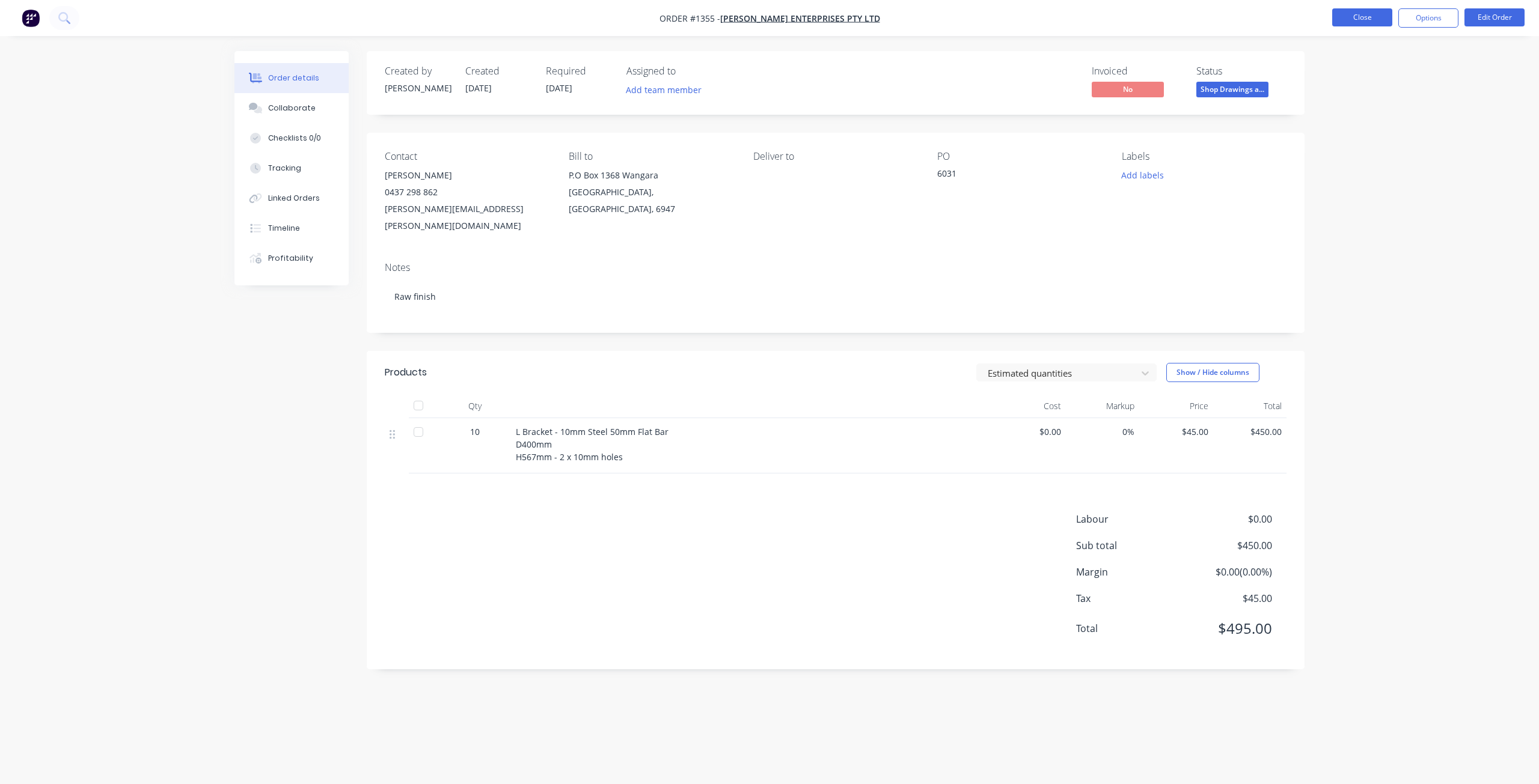
click at [1363, 18] on button "Close" at bounding box center [1362, 18] width 60 height 18
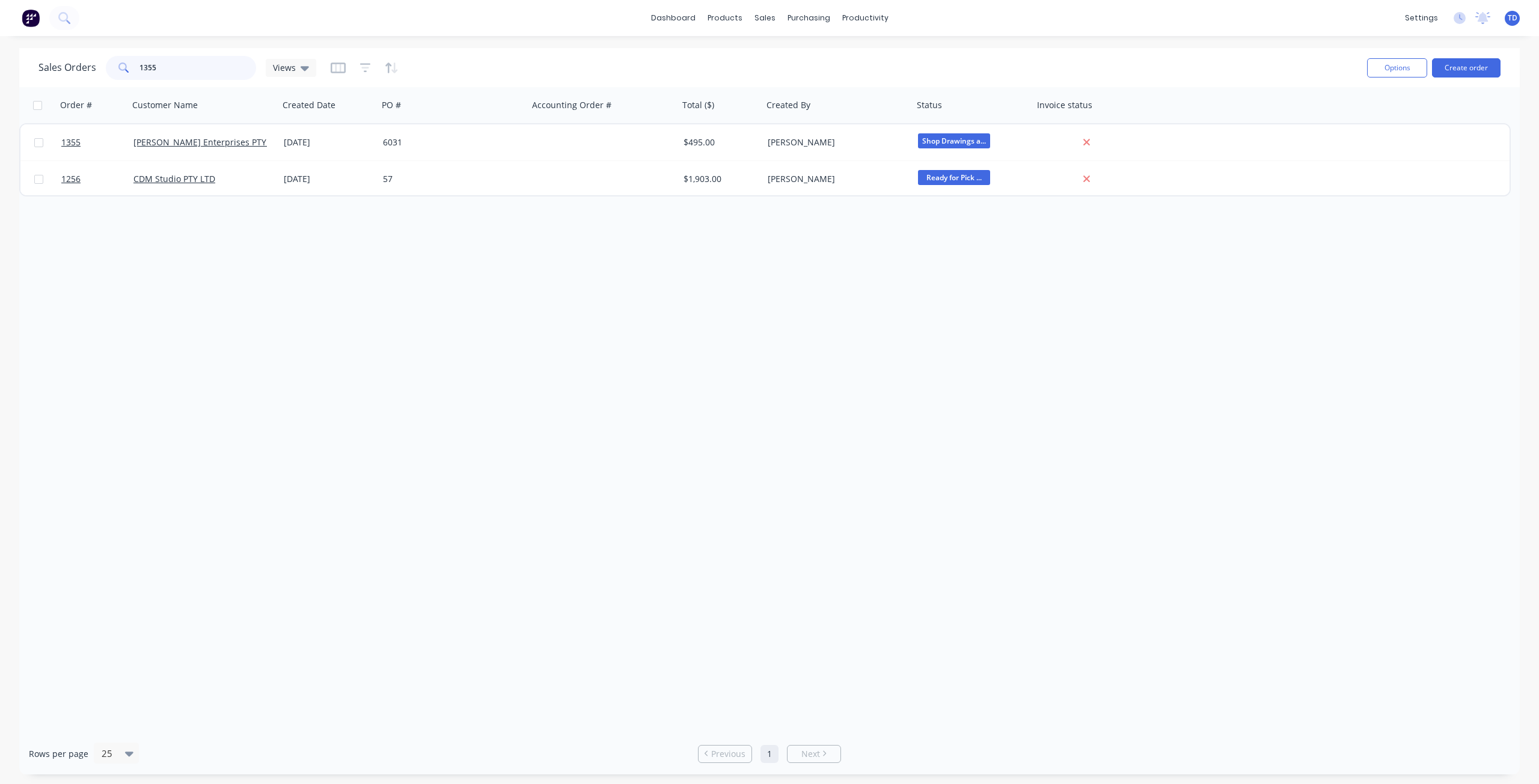
drag, startPoint x: 158, startPoint y: 63, endPoint x: 17, endPoint y: 57, distance: 141.1
click at [18, 57] on div "Sales Orders 1355 Views Options Create order Order # Customer Name Created Date…" at bounding box center [769, 411] width 1539 height 727
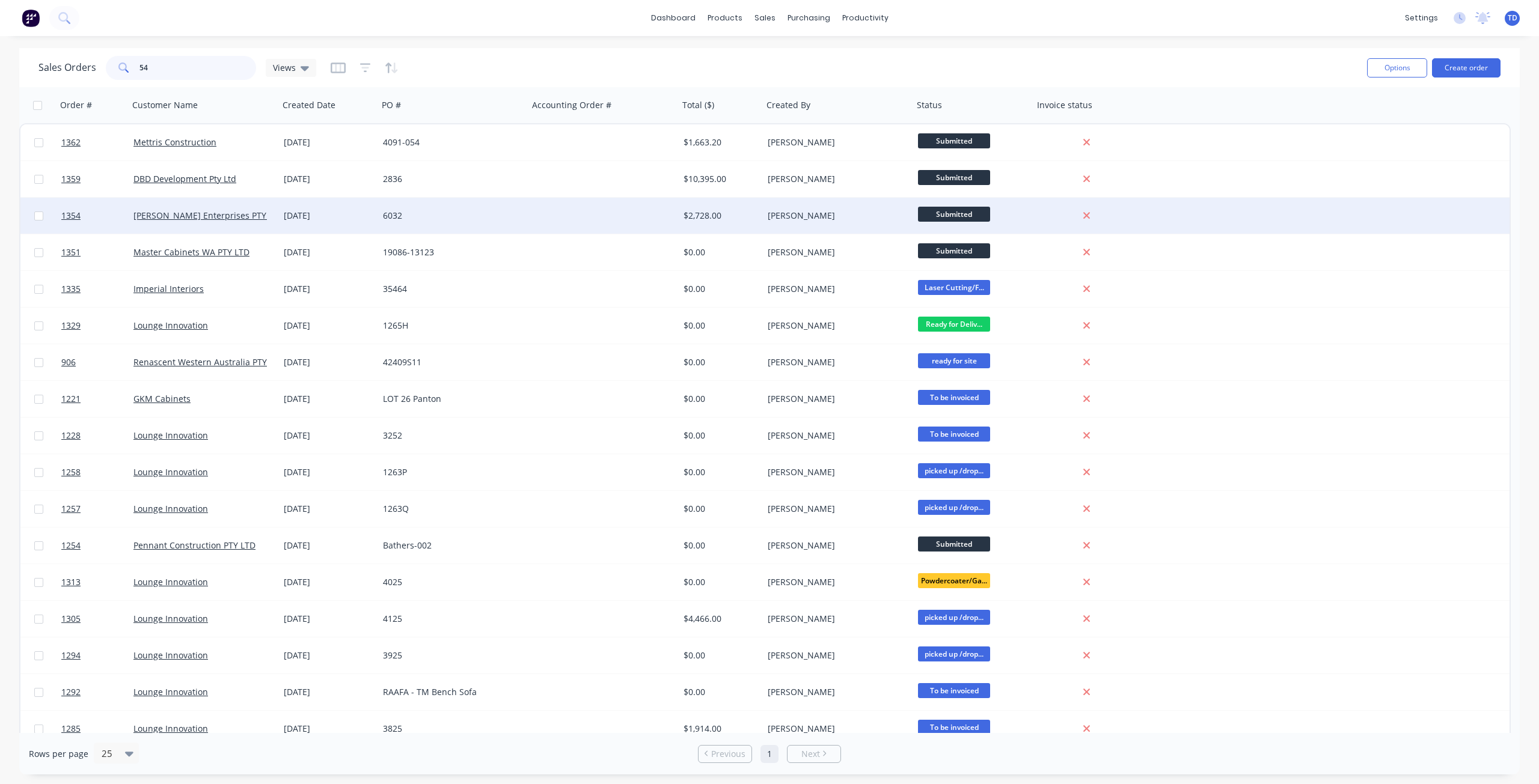
type input "54"
click at [432, 221] on div "6032" at bounding box center [450, 216] width 134 height 12
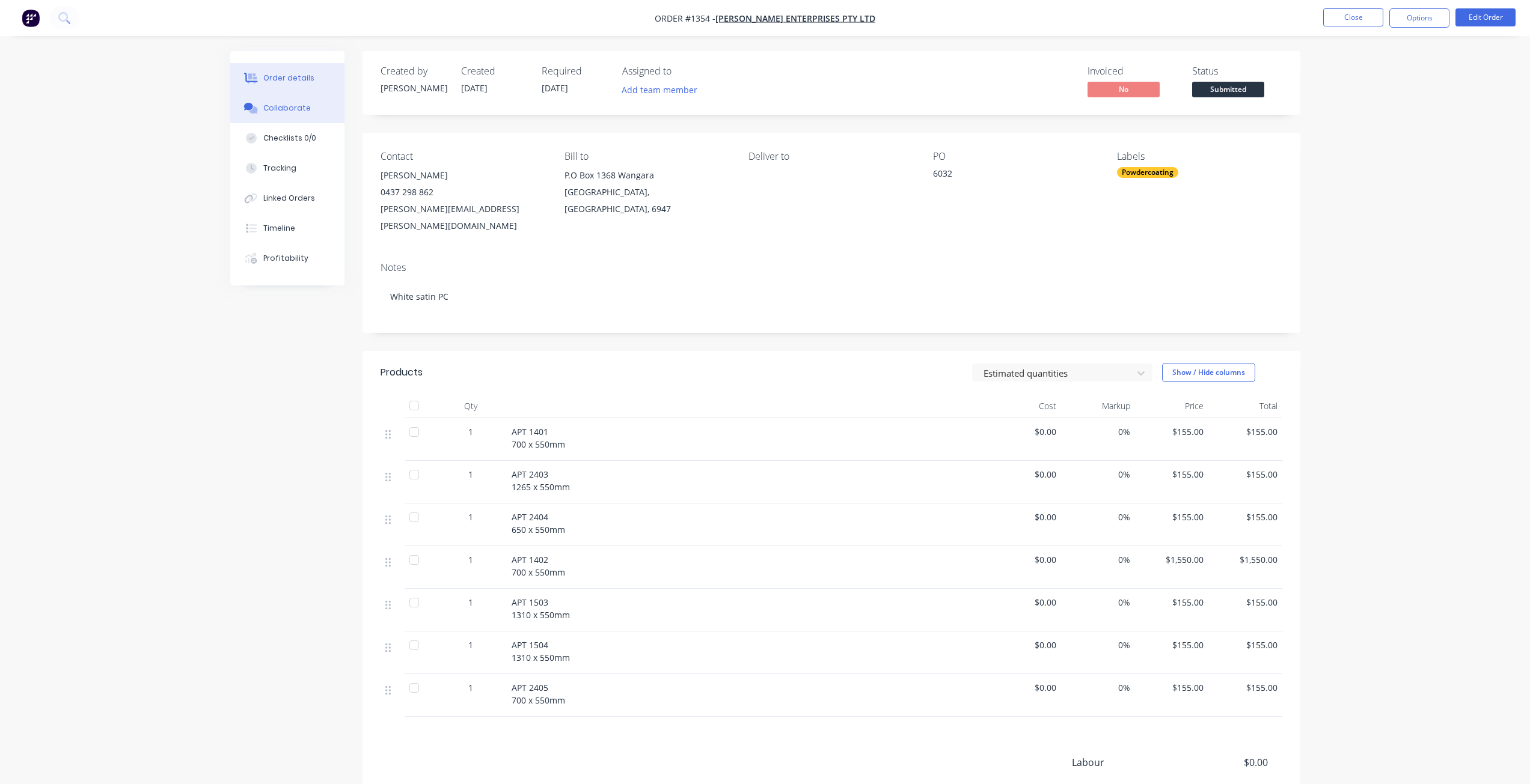
click at [283, 101] on button "Collaborate" at bounding box center [287, 108] width 114 height 30
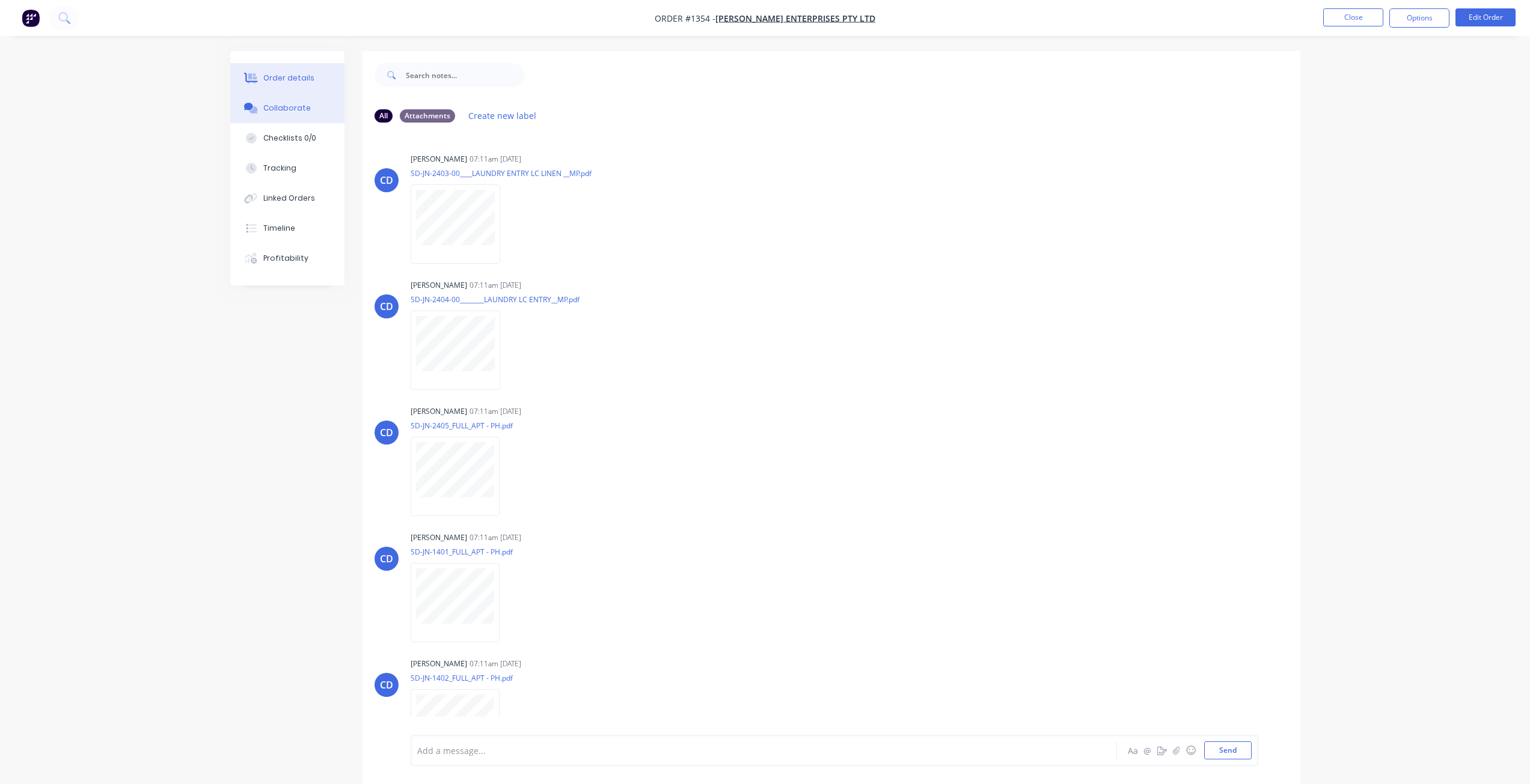
click at [291, 74] on div "Order details" at bounding box center [289, 78] width 51 height 11
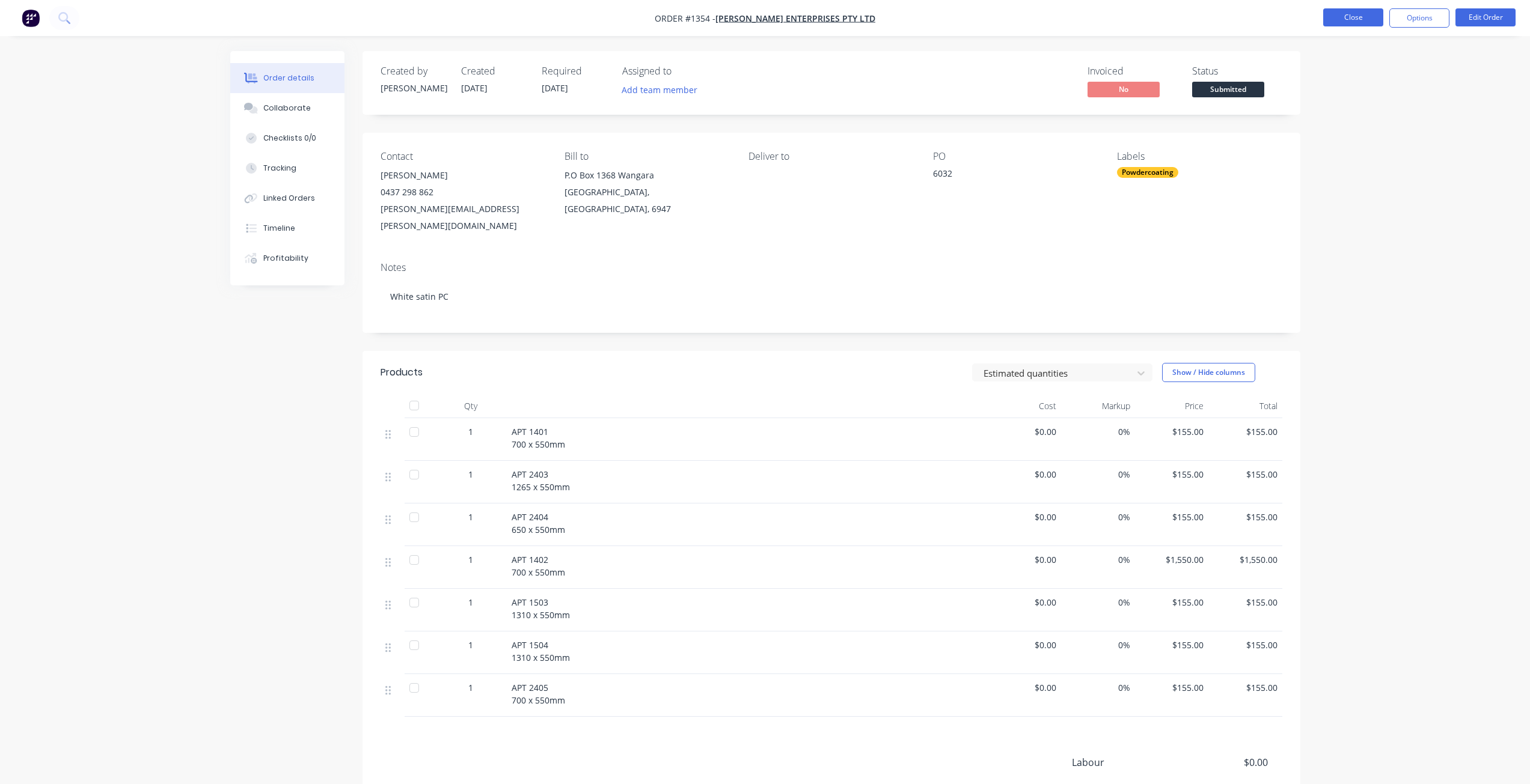
click at [1358, 16] on button "Close" at bounding box center [1353, 18] width 60 height 18
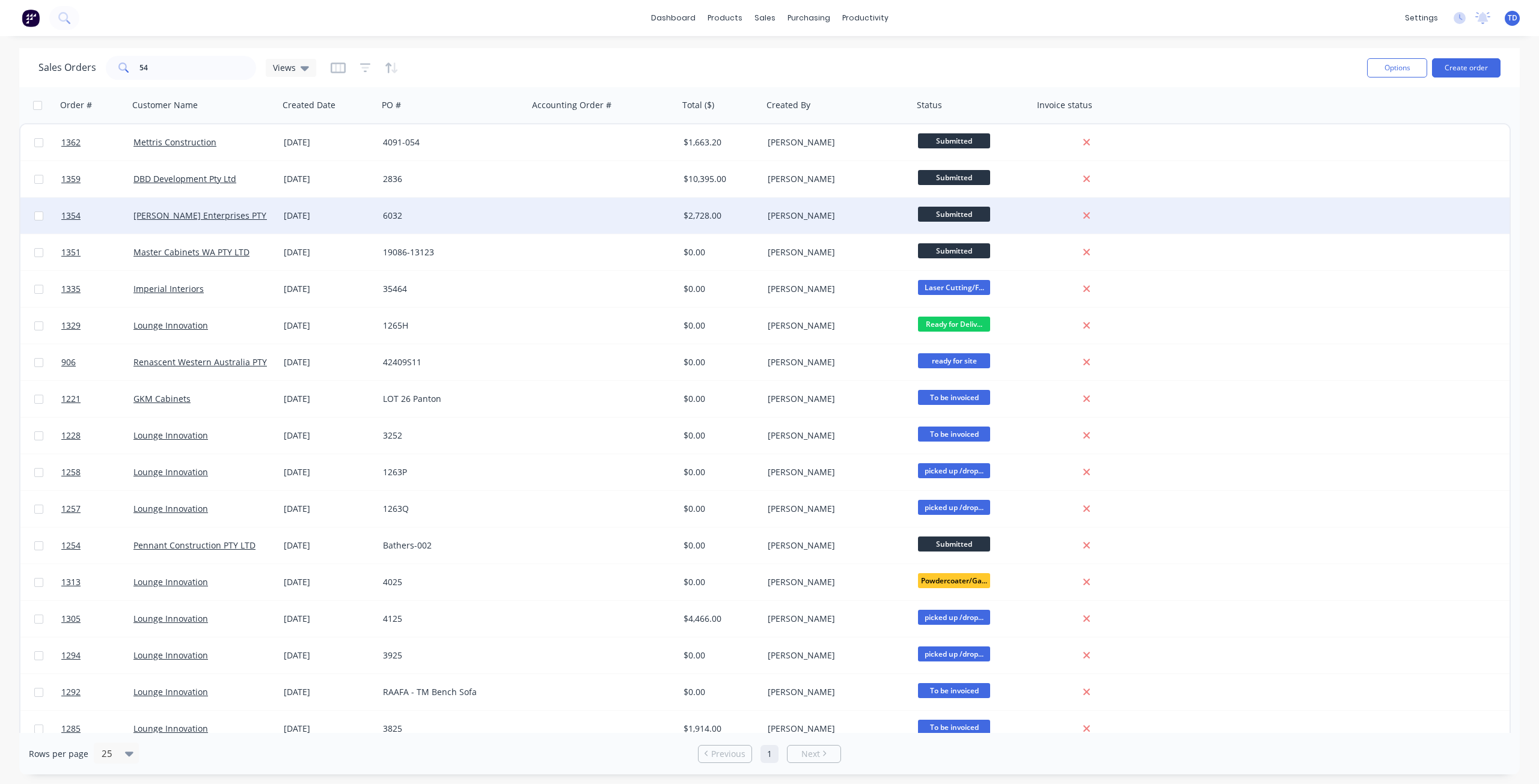
click at [467, 217] on div "6032" at bounding box center [450, 216] width 134 height 12
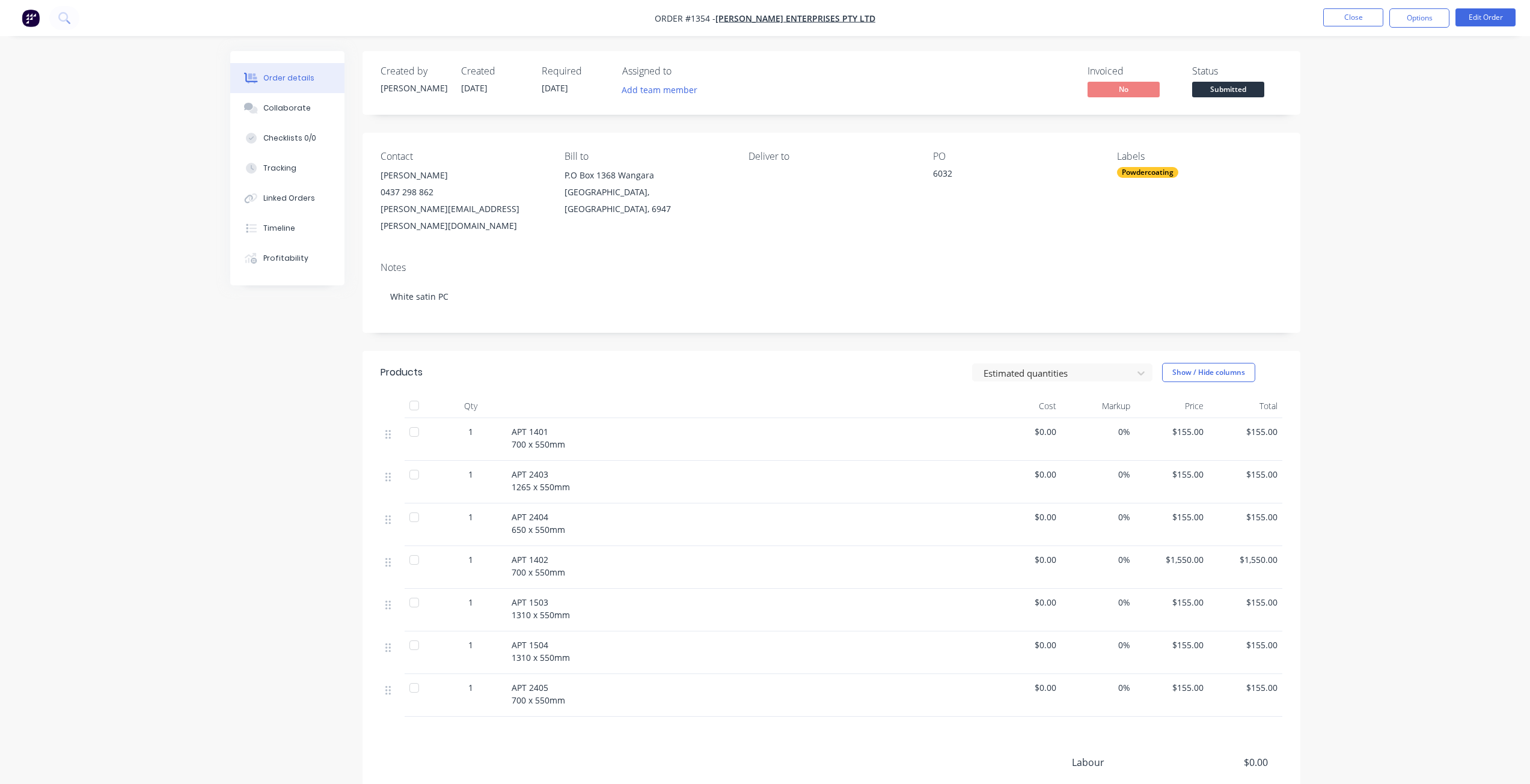
click at [1228, 97] on span "Submitted" at bounding box center [1228, 89] width 72 height 15
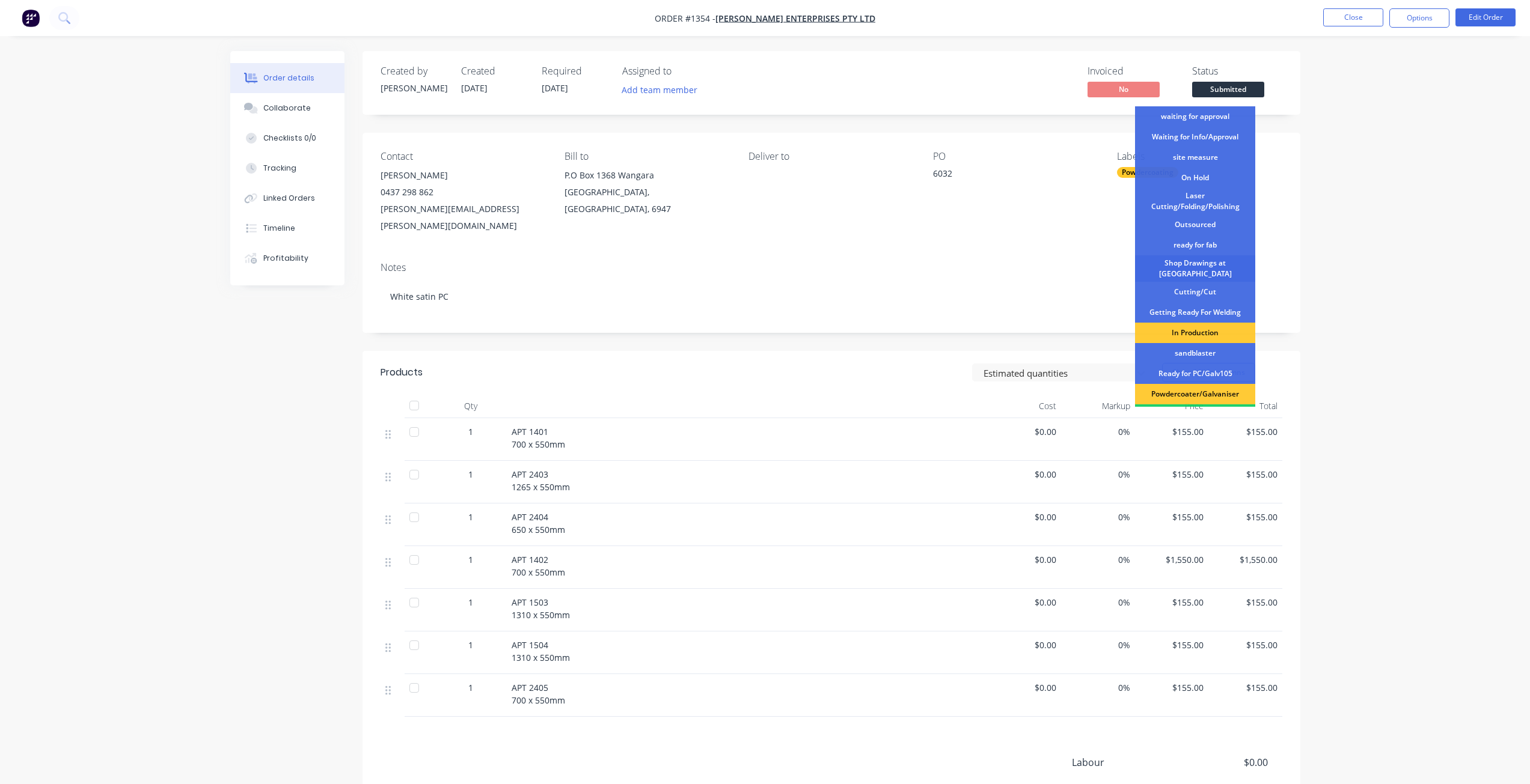
click at [1206, 266] on div "Shop Drawings at Cutter" at bounding box center [1195, 269] width 120 height 27
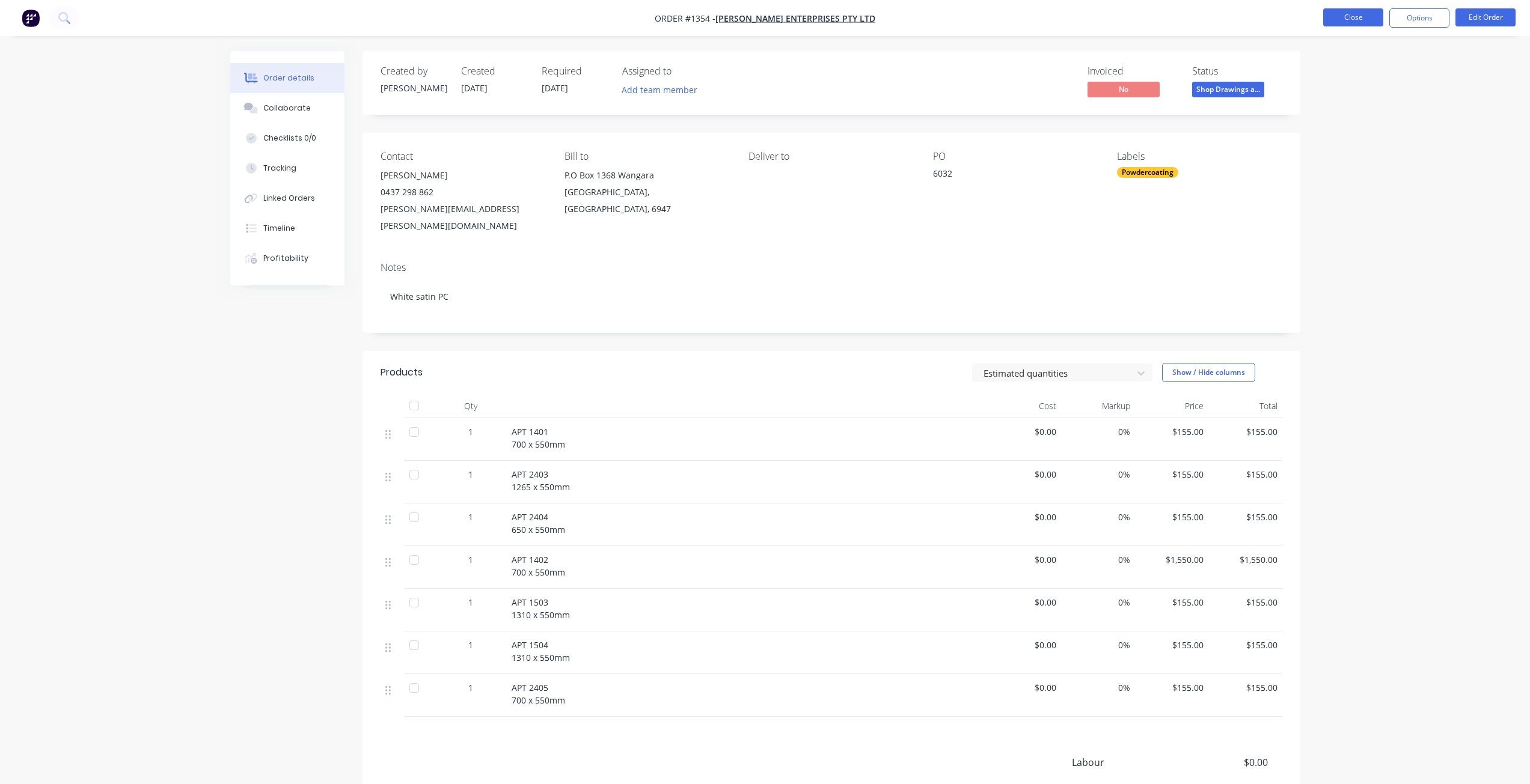
click at [1339, 21] on button "Close" at bounding box center [1353, 18] width 60 height 18
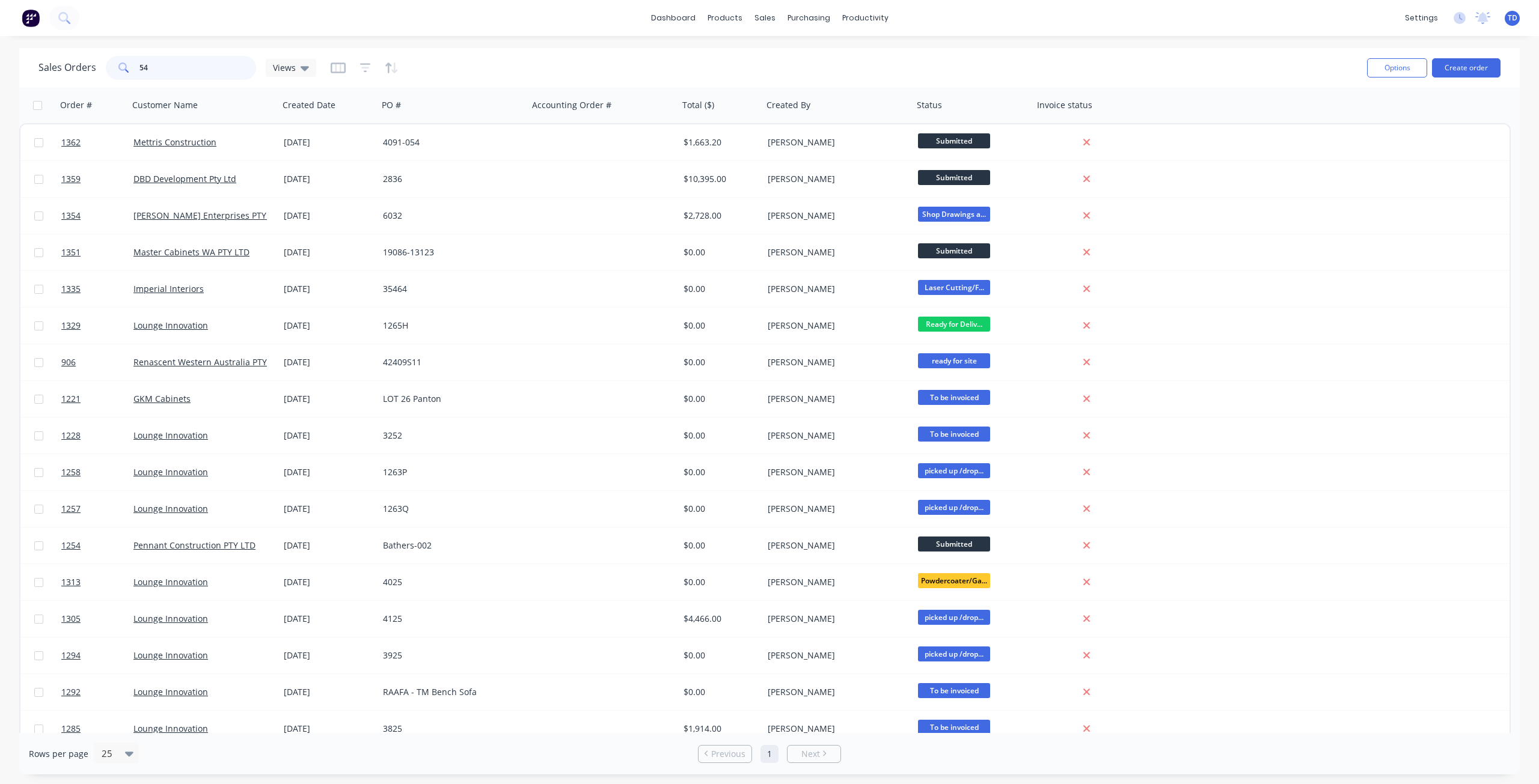
drag, startPoint x: 164, startPoint y: 69, endPoint x: 19, endPoint y: 65, distance: 145.1
click at [19, 65] on div "Sales Orders 54 Views Options Create order" at bounding box center [769, 68] width 1500 height 39
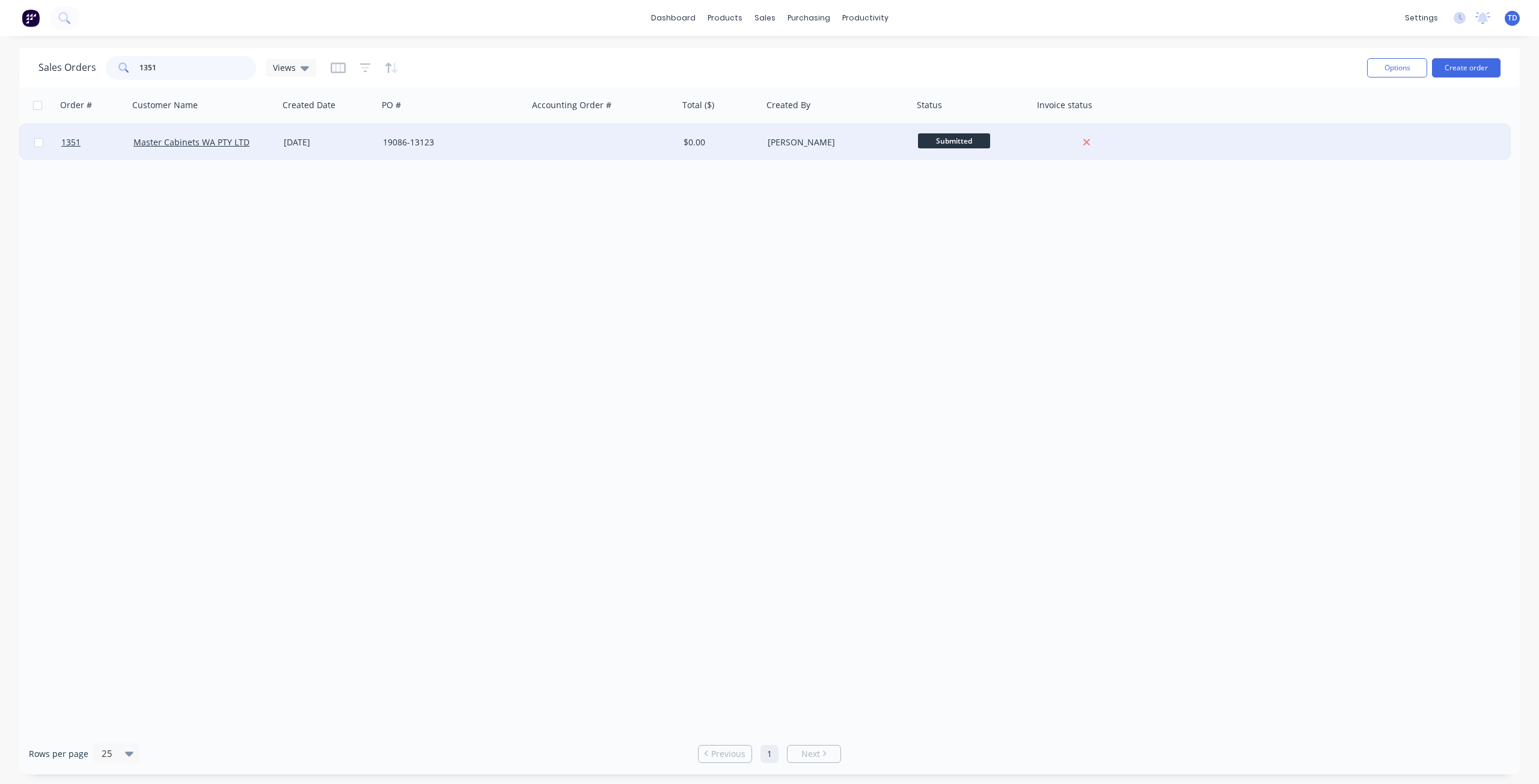
type input "1351"
click at [460, 140] on div "19086-13123" at bounding box center [450, 143] width 134 height 12
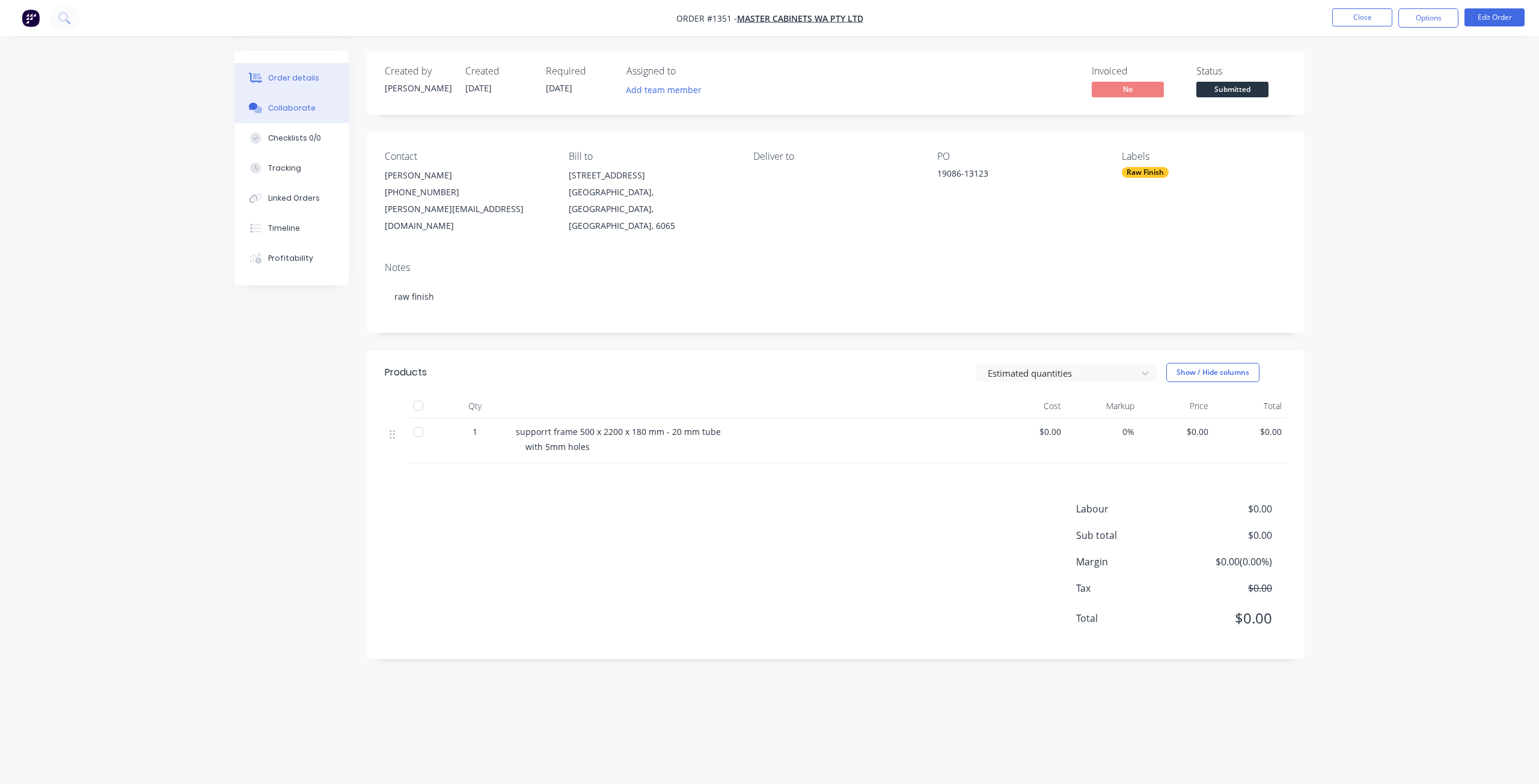
click at [315, 103] on button "Collaborate" at bounding box center [291, 108] width 114 height 30
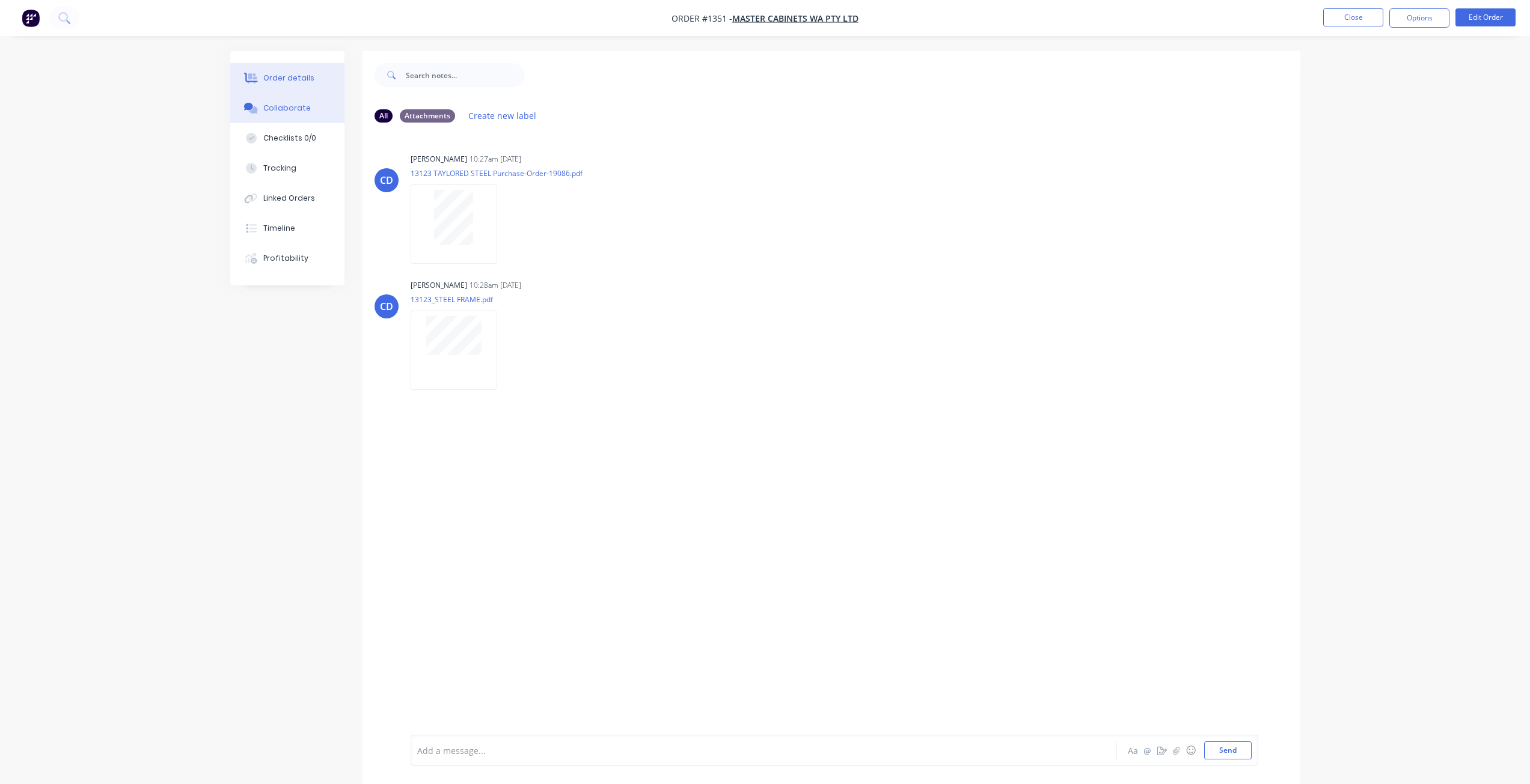
click at [307, 74] on div "Order details" at bounding box center [289, 78] width 51 height 11
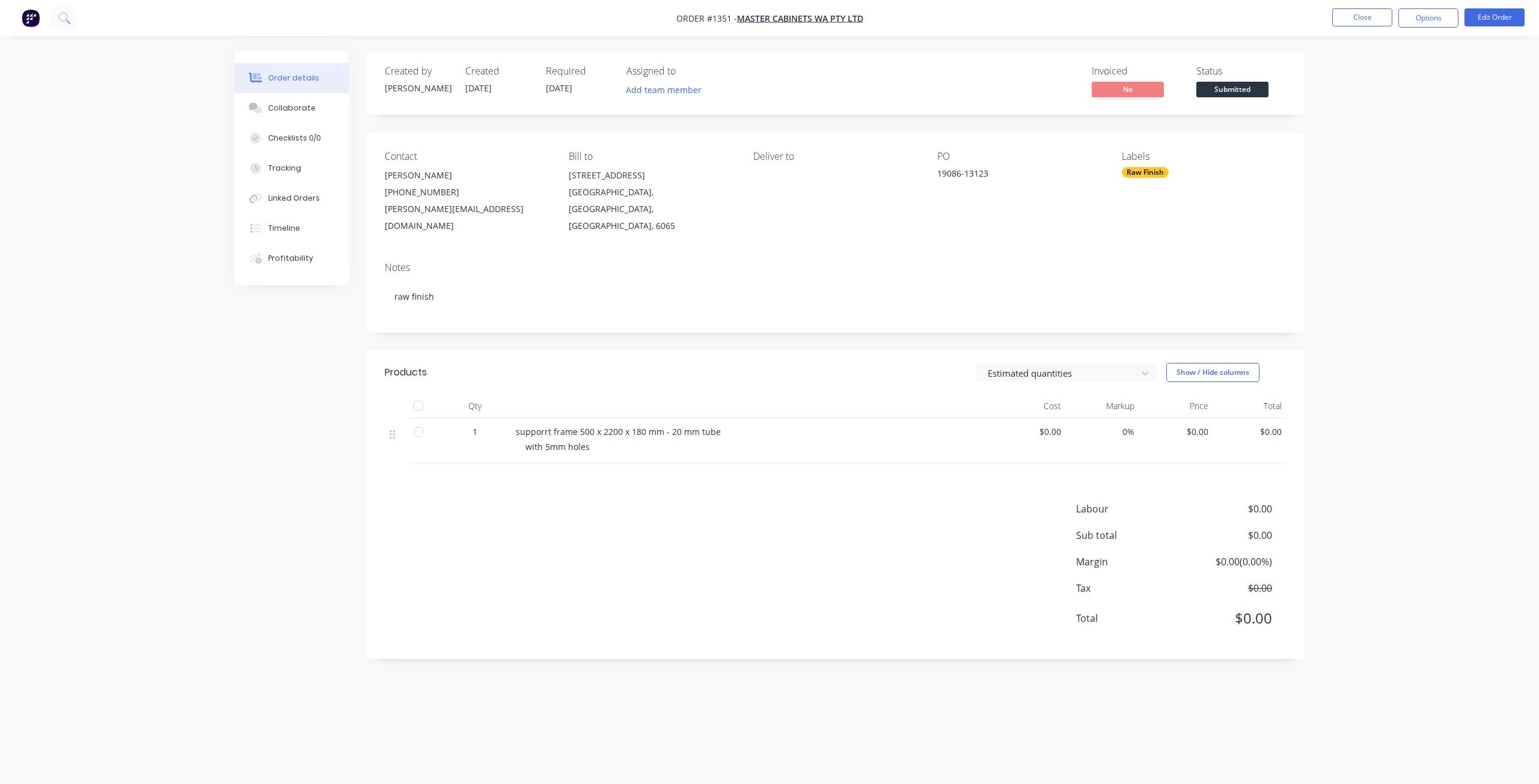
click at [1229, 86] on span "Submitted" at bounding box center [1232, 89] width 72 height 15
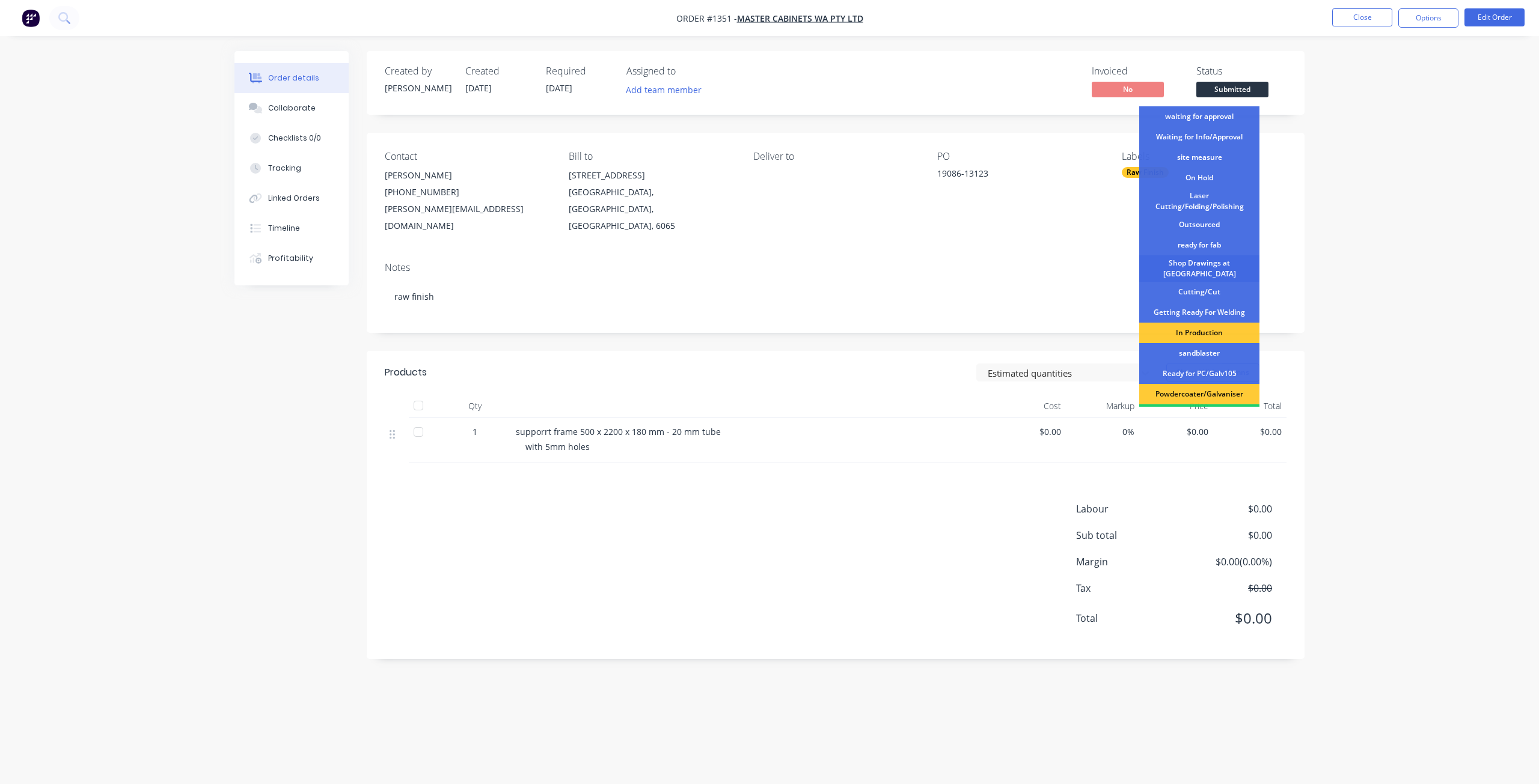
click at [1202, 268] on div "Shop Drawings at Cutter" at bounding box center [1199, 269] width 120 height 27
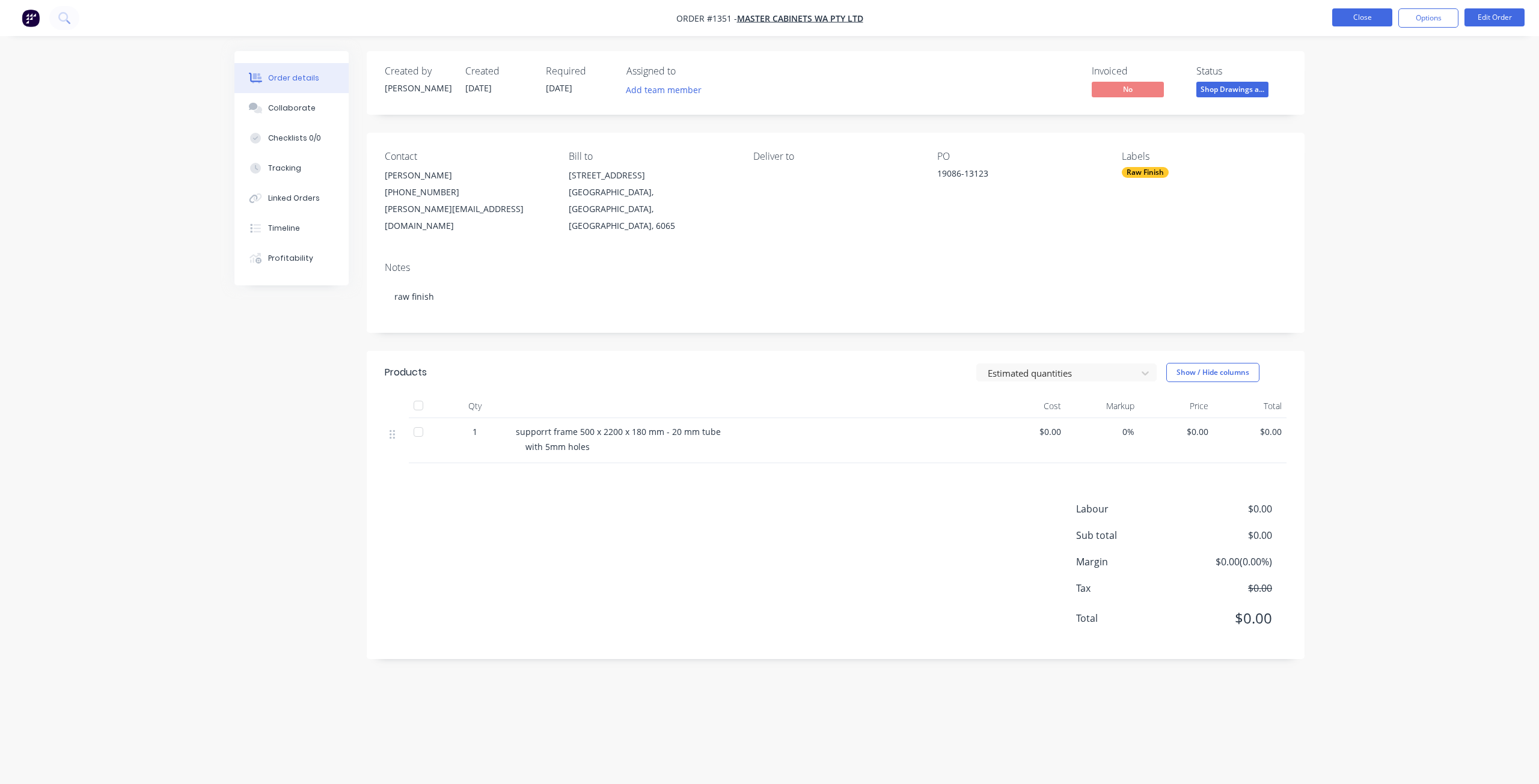
click at [1360, 21] on button "Close" at bounding box center [1362, 18] width 60 height 18
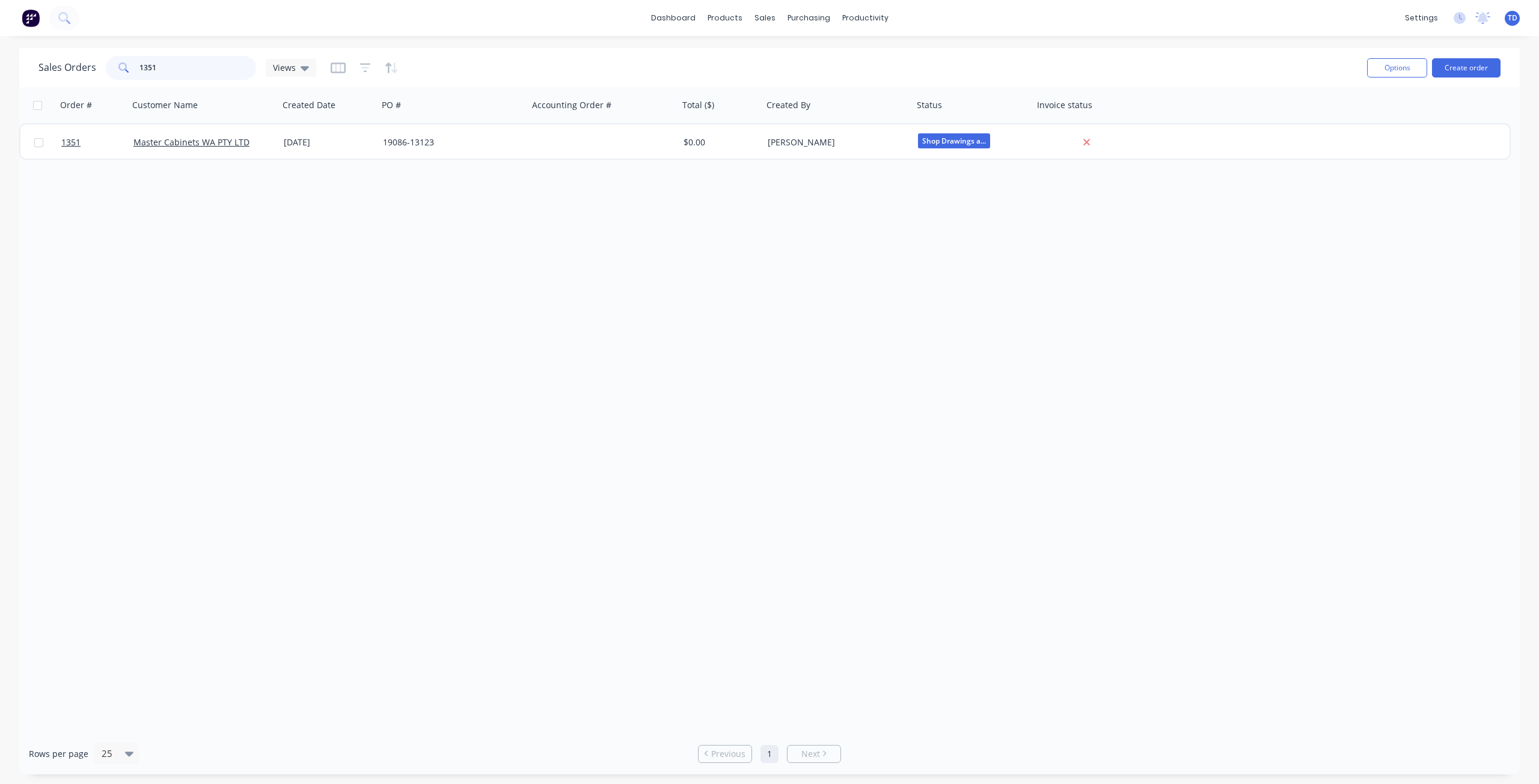
drag, startPoint x: 179, startPoint y: 69, endPoint x: 150, endPoint y: 59, distance: 30.7
click at [150, 59] on input "1351" at bounding box center [198, 68] width 117 height 24
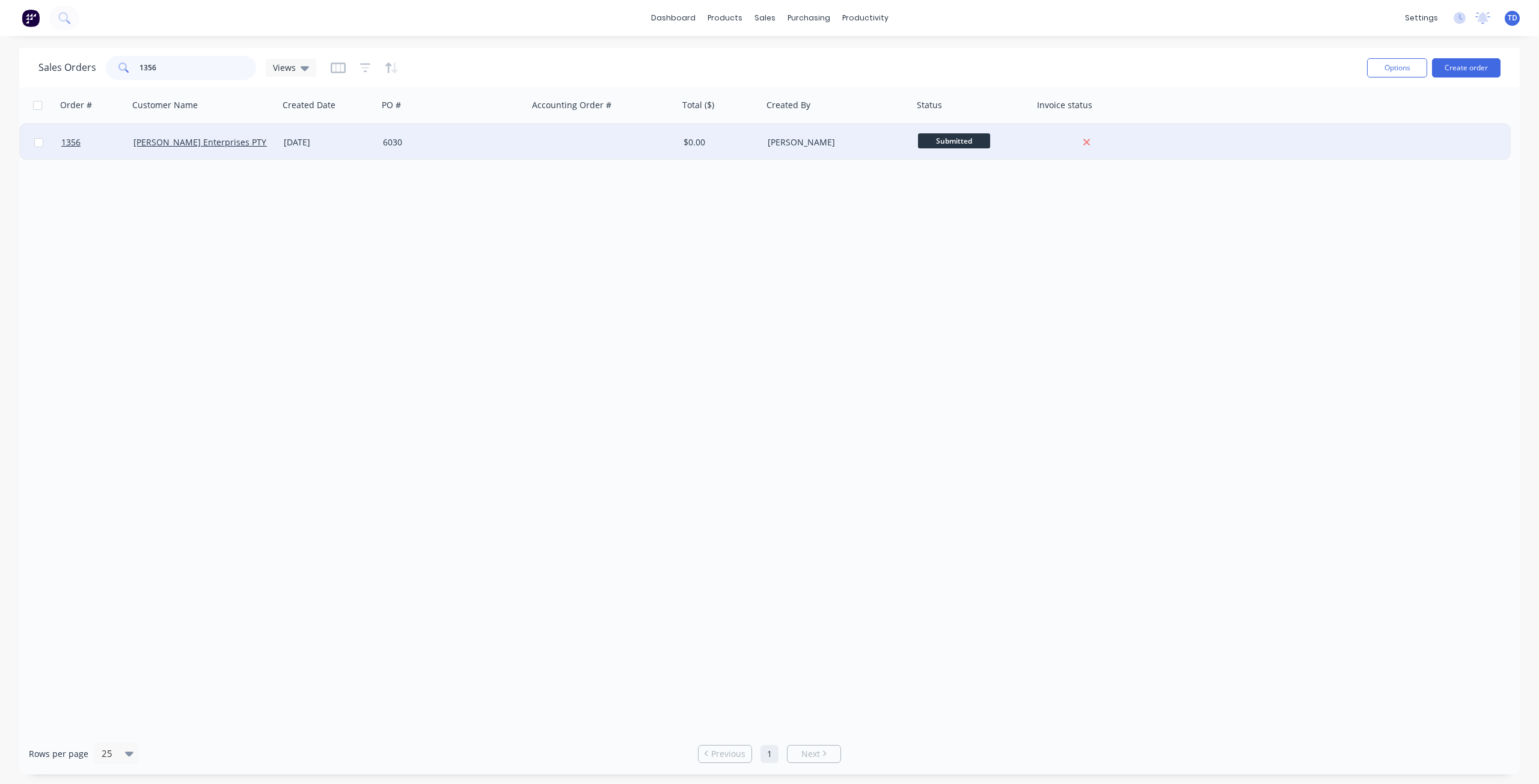
type input "1356"
click at [602, 141] on div at bounding box center [603, 143] width 150 height 36
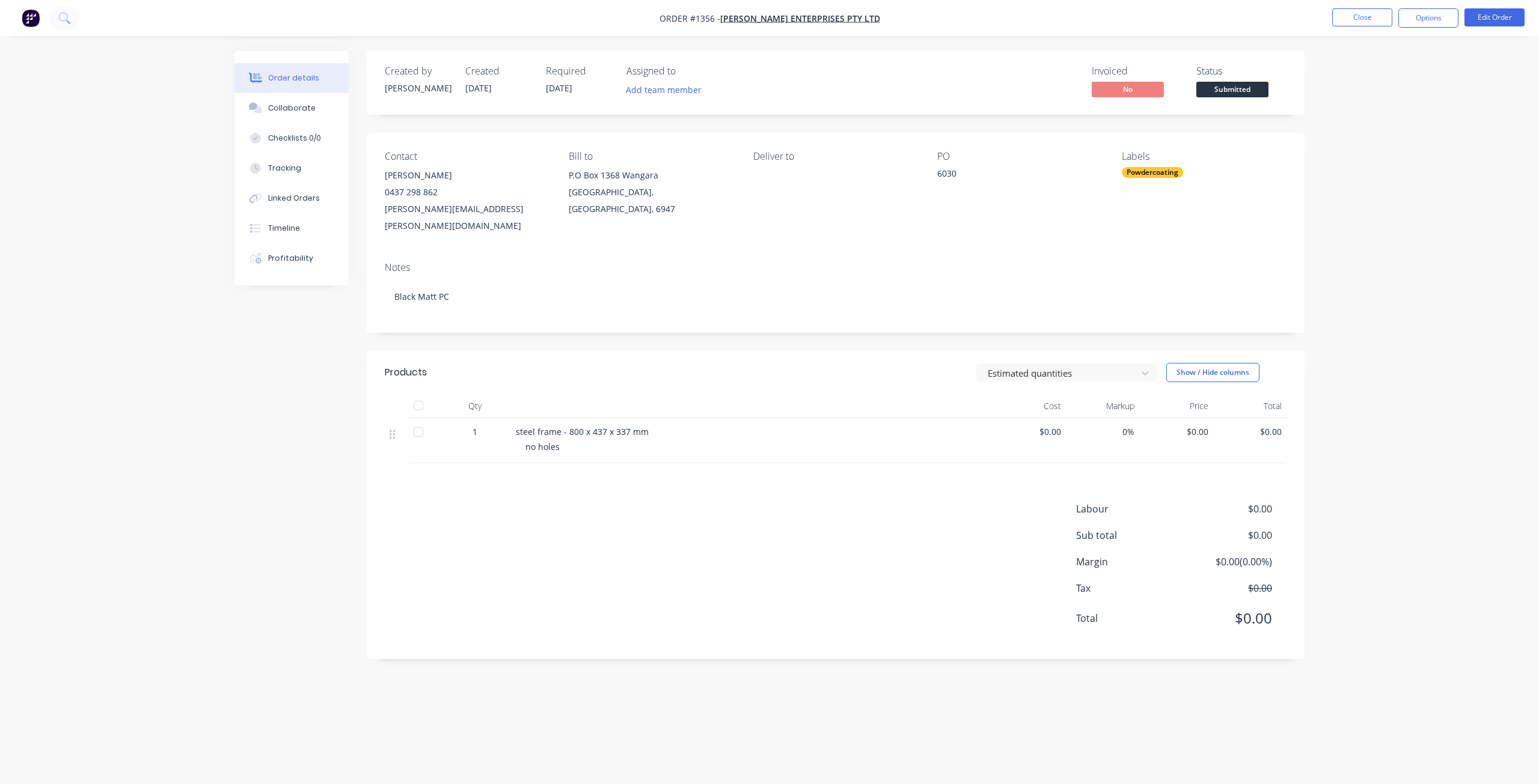
click at [1210, 92] on span "Submitted" at bounding box center [1232, 89] width 72 height 15
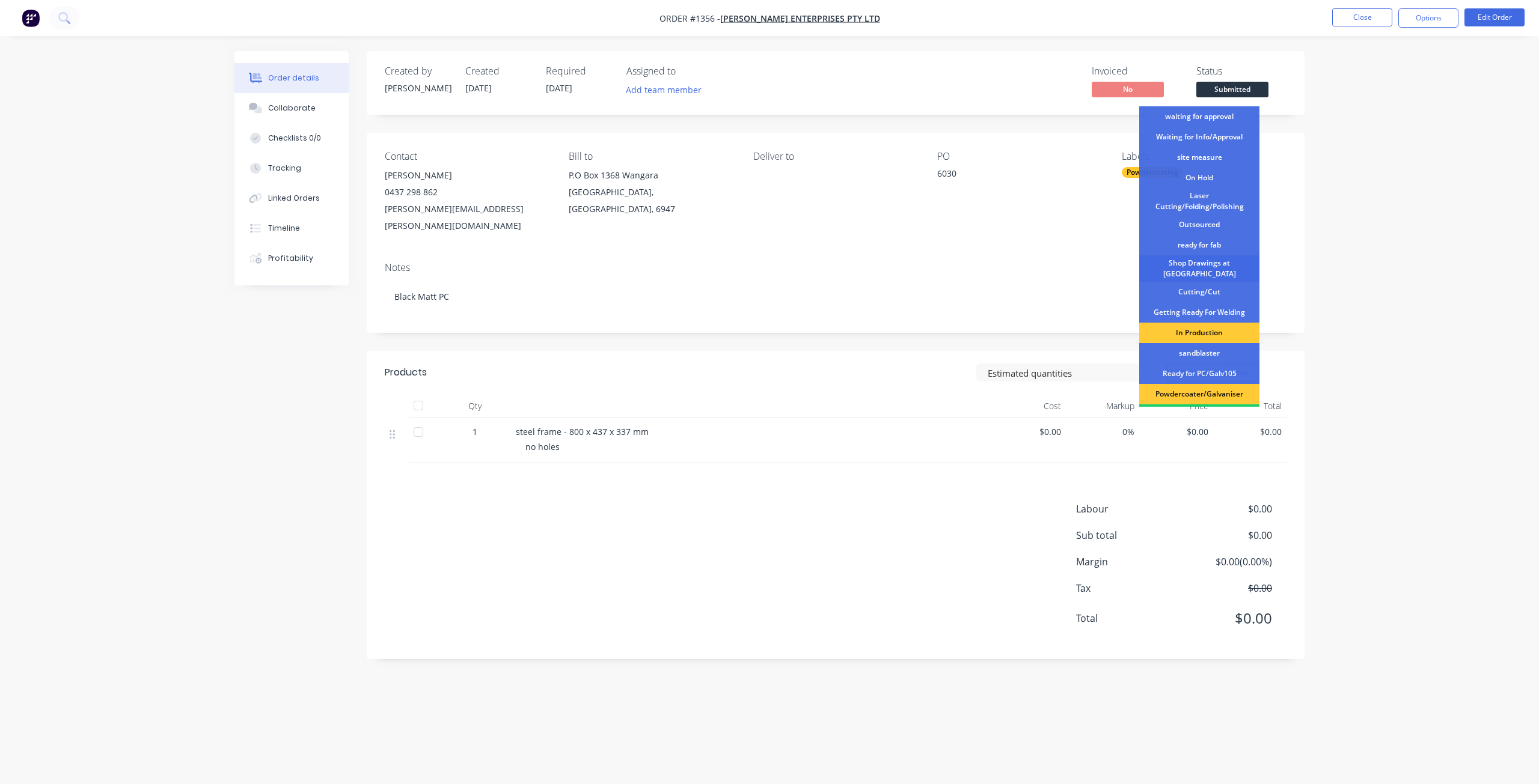
click at [1192, 267] on div "Shop Drawings at Cutter" at bounding box center [1199, 269] width 120 height 27
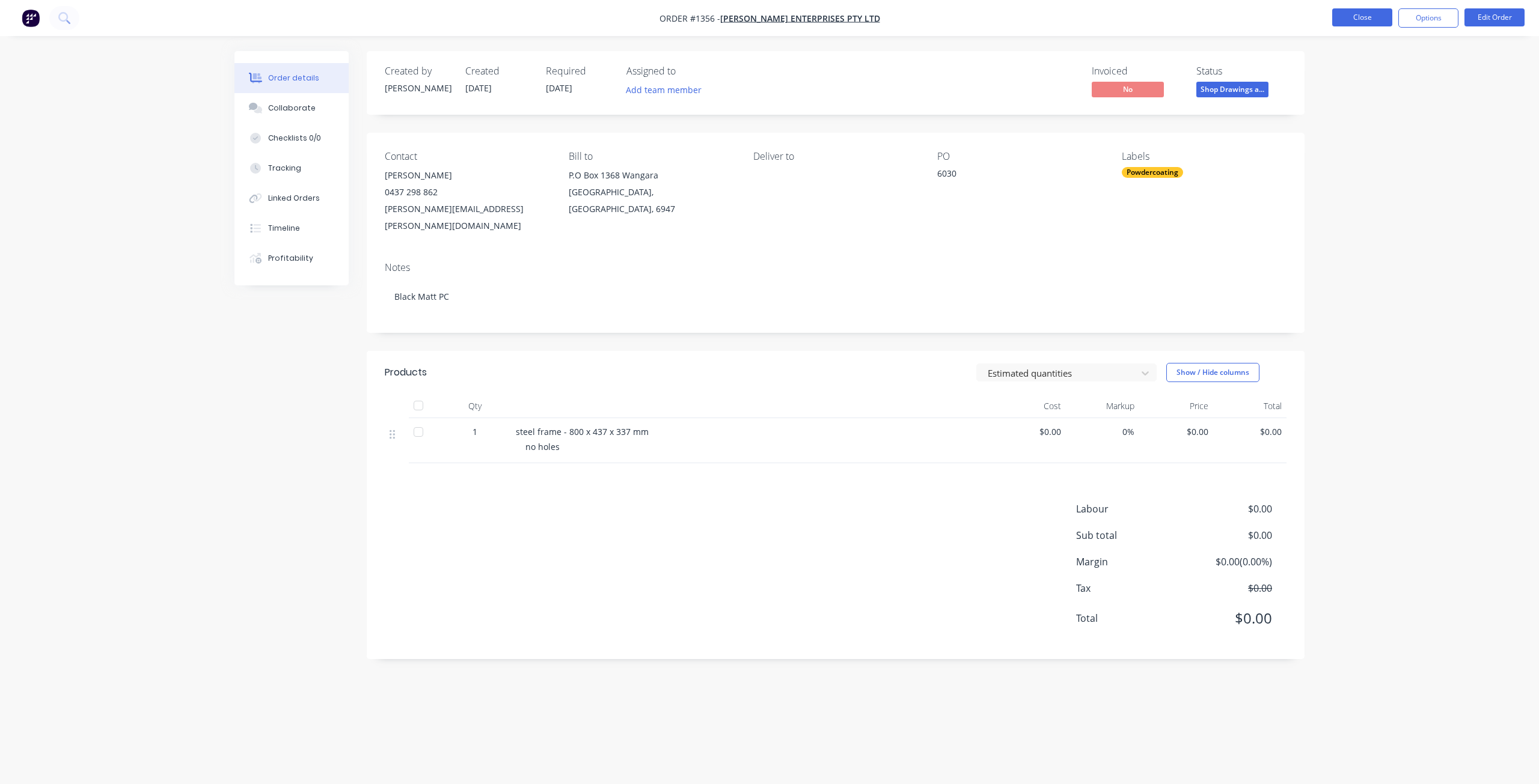
click at [1364, 18] on button "Close" at bounding box center [1362, 18] width 60 height 18
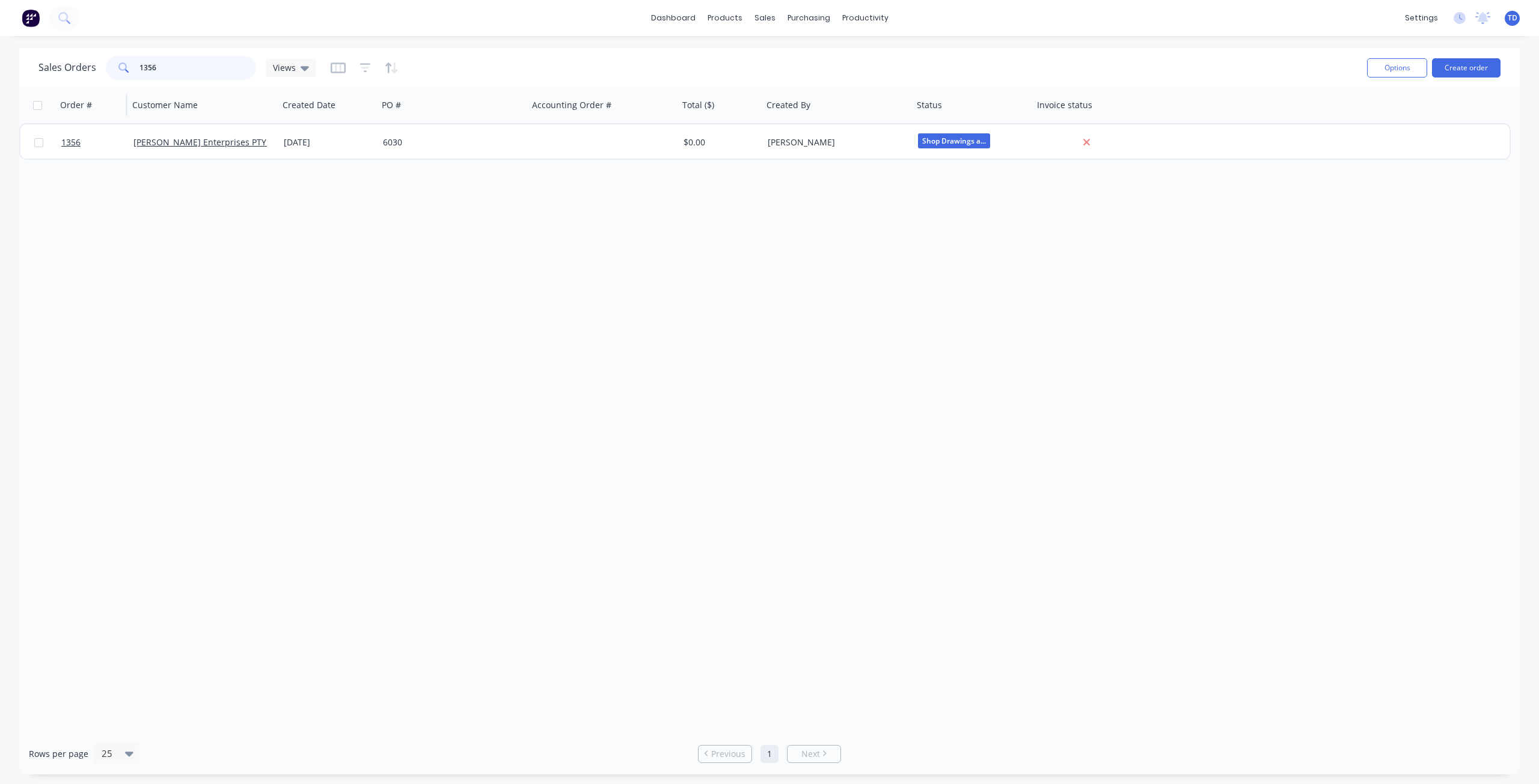
drag, startPoint x: 129, startPoint y: 60, endPoint x: 107, endPoint y: 88, distance: 35.6
click at [107, 88] on div "Sales Orders 1356 Views Options Create order Order # Customer Name Created Date…" at bounding box center [769, 411] width 1500 height 727
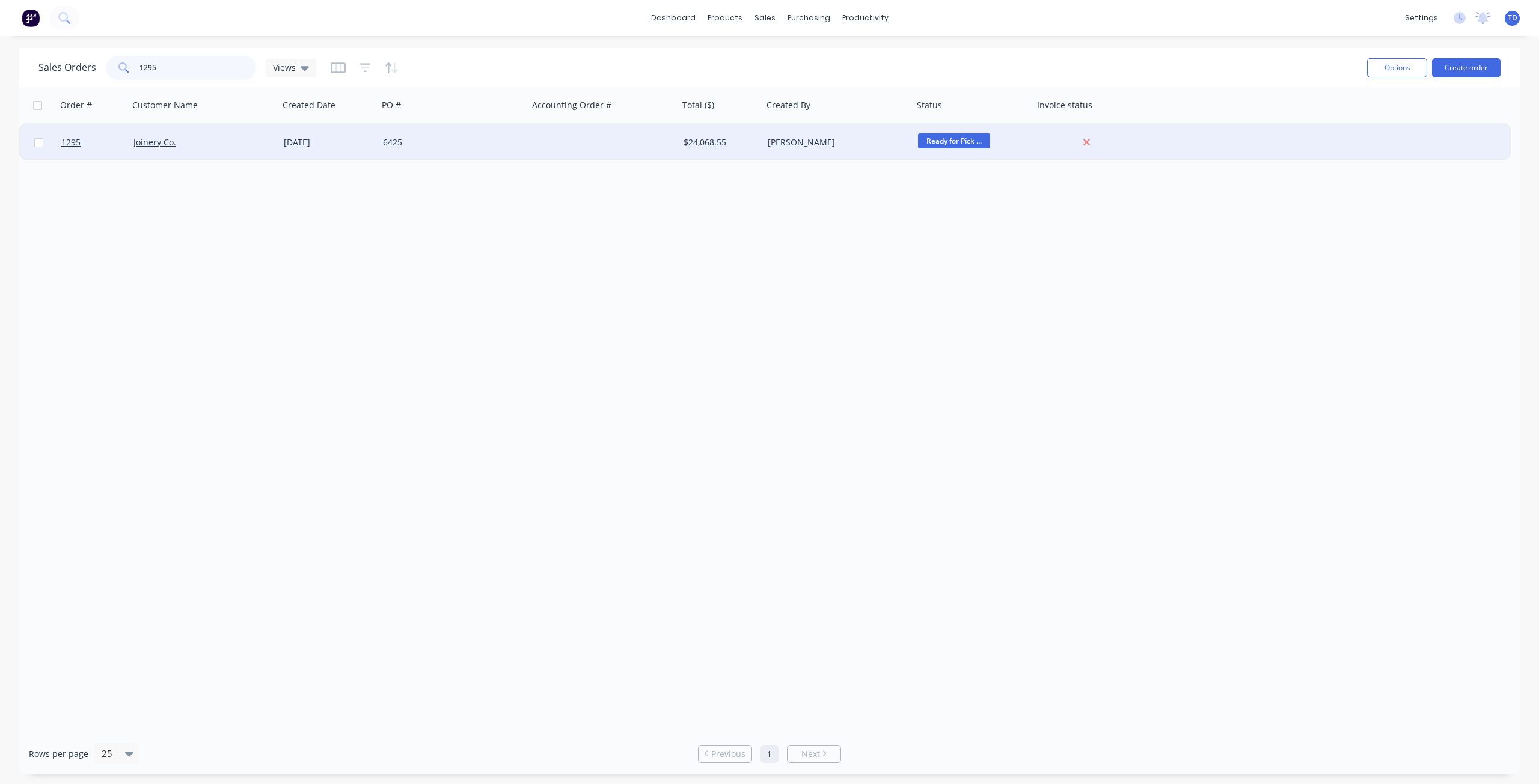
type input "1295"
click at [408, 144] on div "6425" at bounding box center [450, 143] width 134 height 12
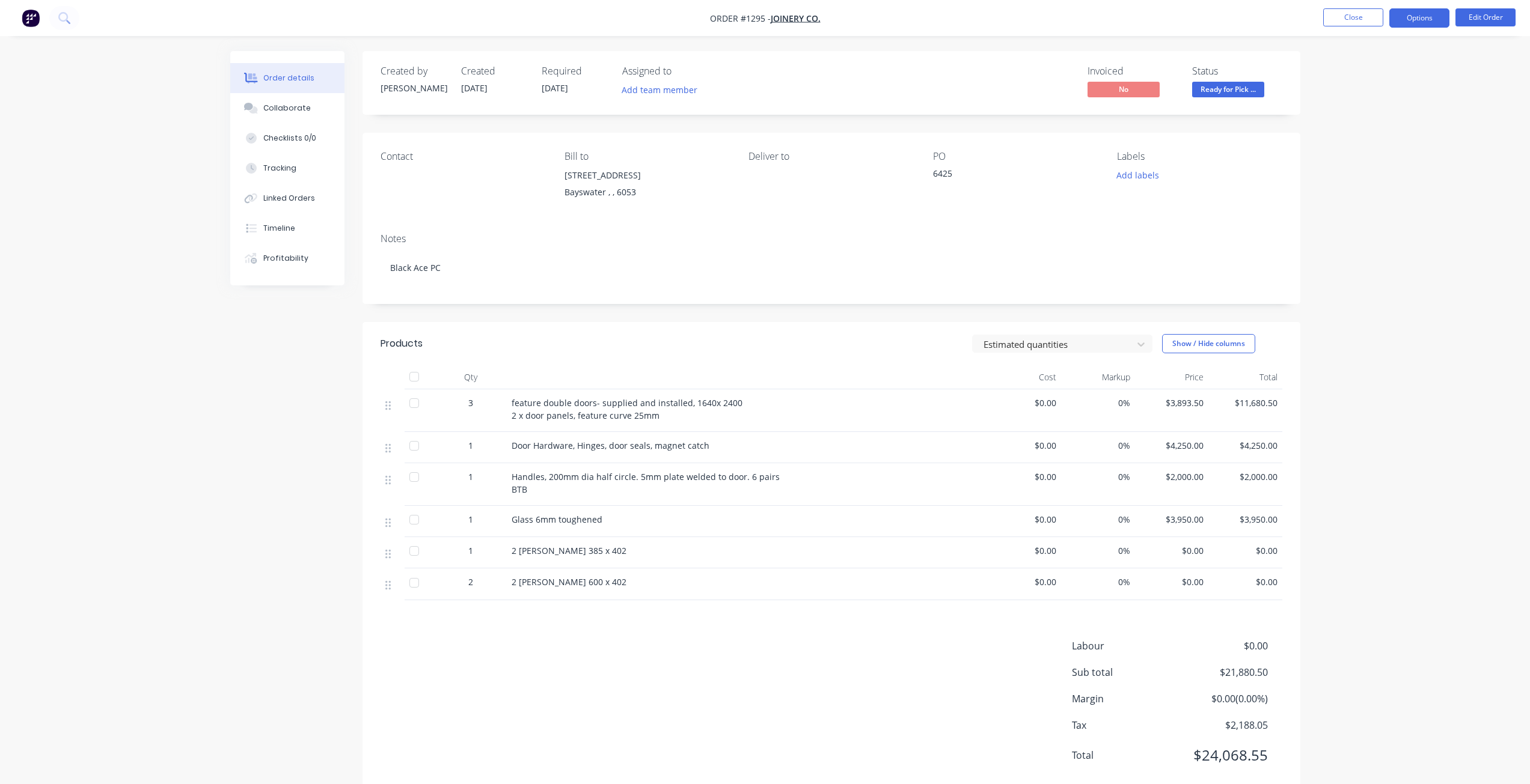
click at [1423, 24] on button "Options" at bounding box center [1419, 18] width 60 height 19
click at [1357, 143] on div "Work Order" at bounding box center [1383, 145] width 111 height 18
click at [1359, 121] on div "Without pricing" at bounding box center [1383, 121] width 111 height 18
click at [1355, 21] on button "Close" at bounding box center [1353, 18] width 60 height 18
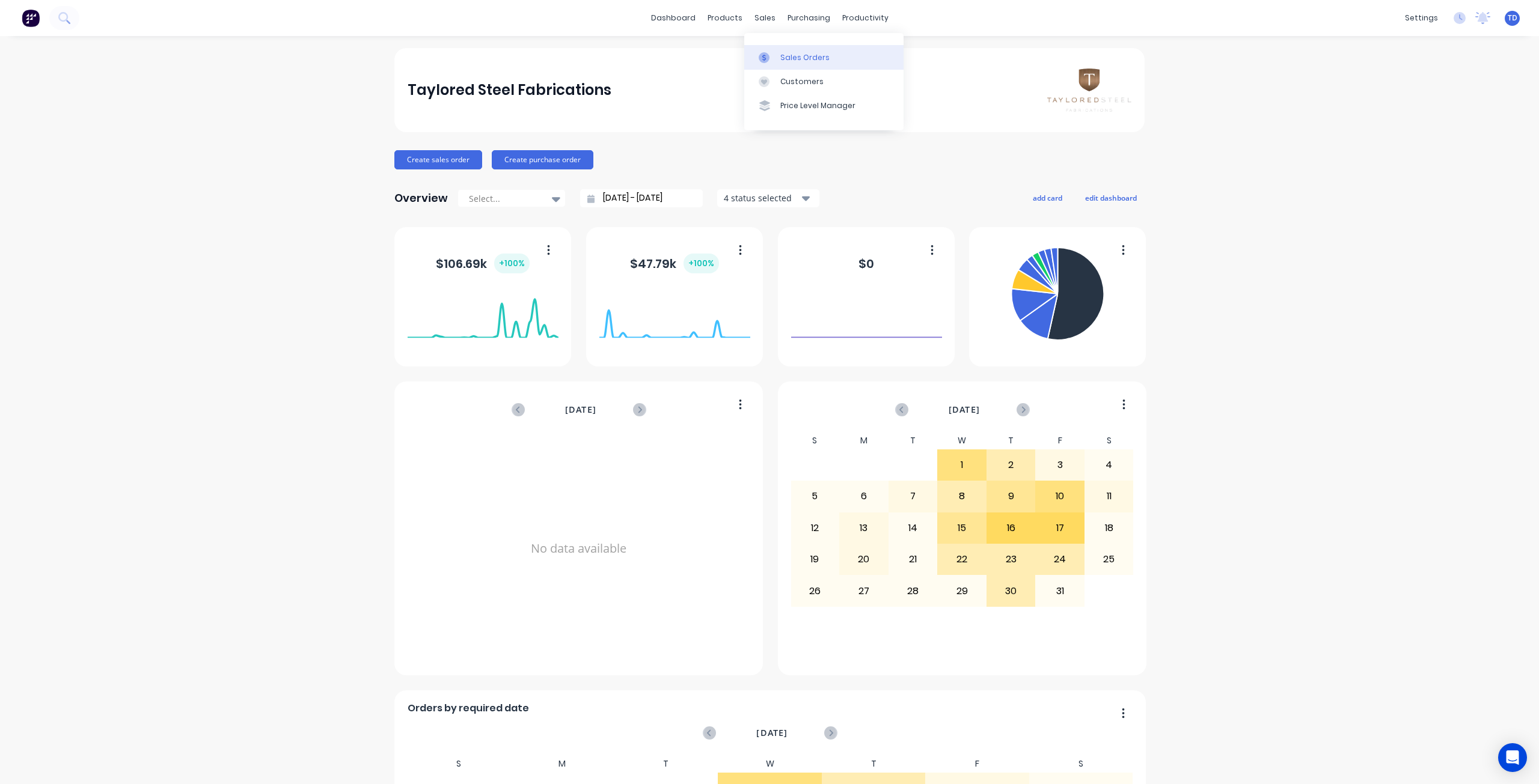
click at [778, 61] on link "Sales Orders" at bounding box center [824, 57] width 160 height 24
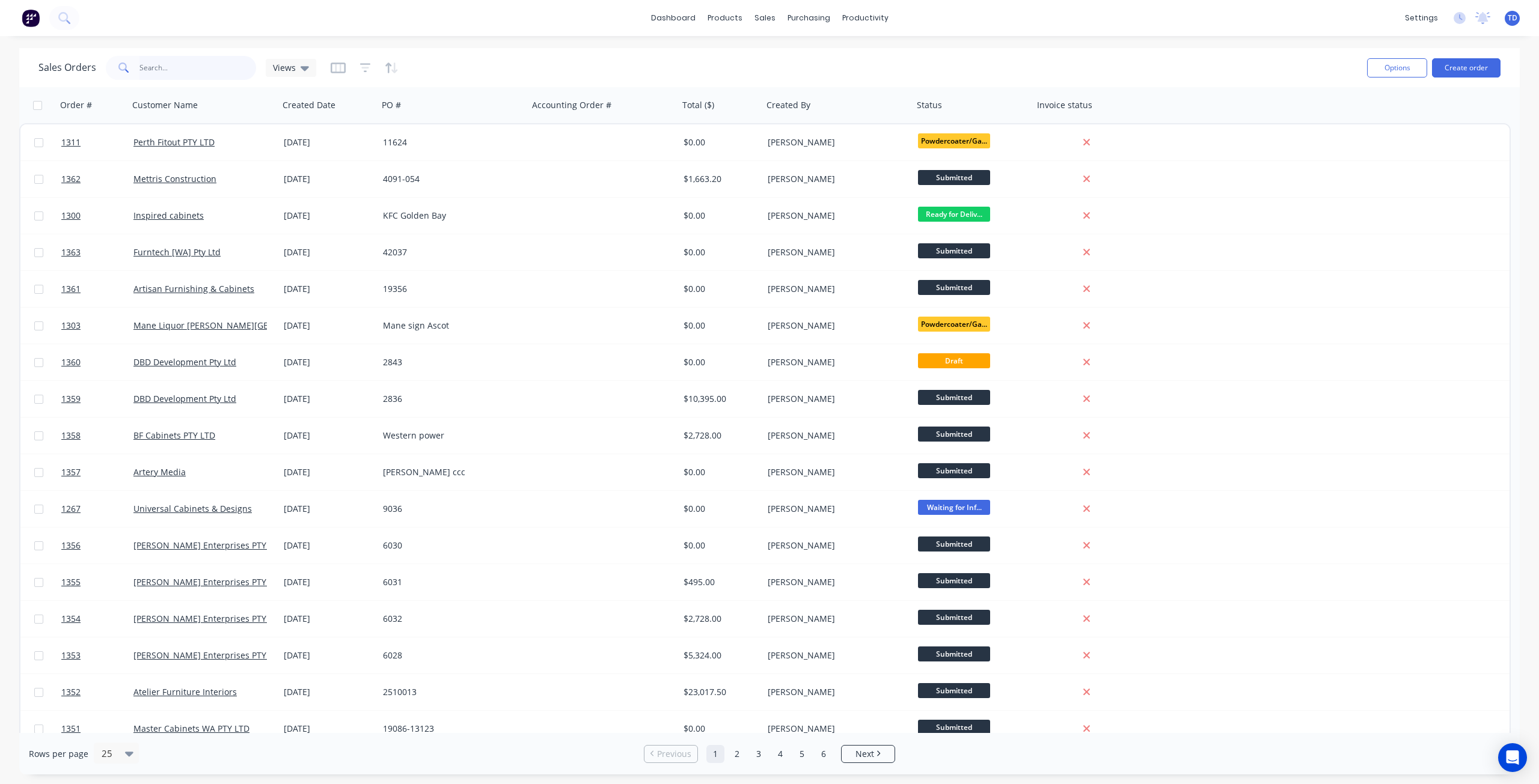
click at [231, 65] on input "text" at bounding box center [198, 68] width 117 height 24
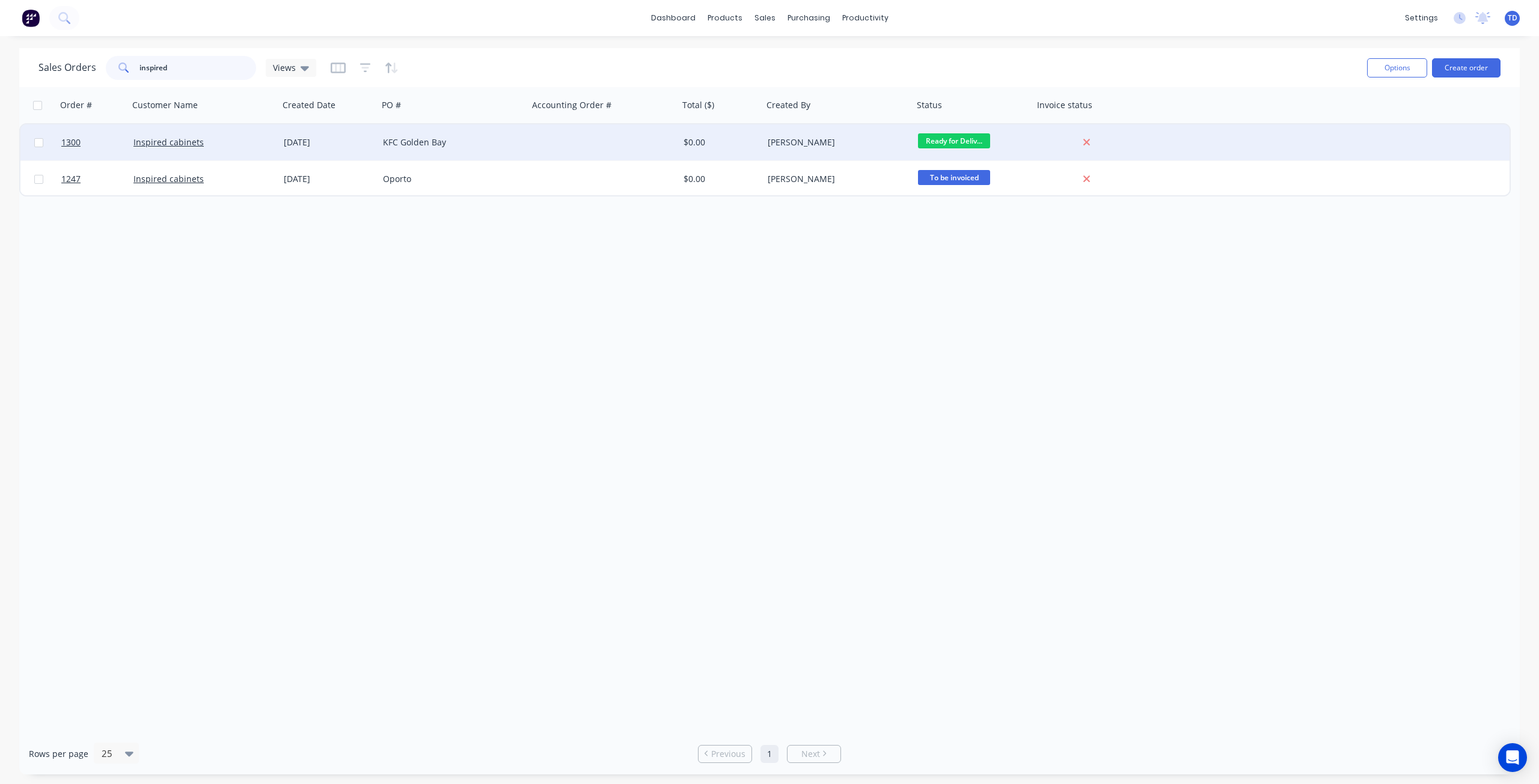
type input "inspired"
click at [462, 134] on div "KFC Golden Bay" at bounding box center [453, 143] width 150 height 36
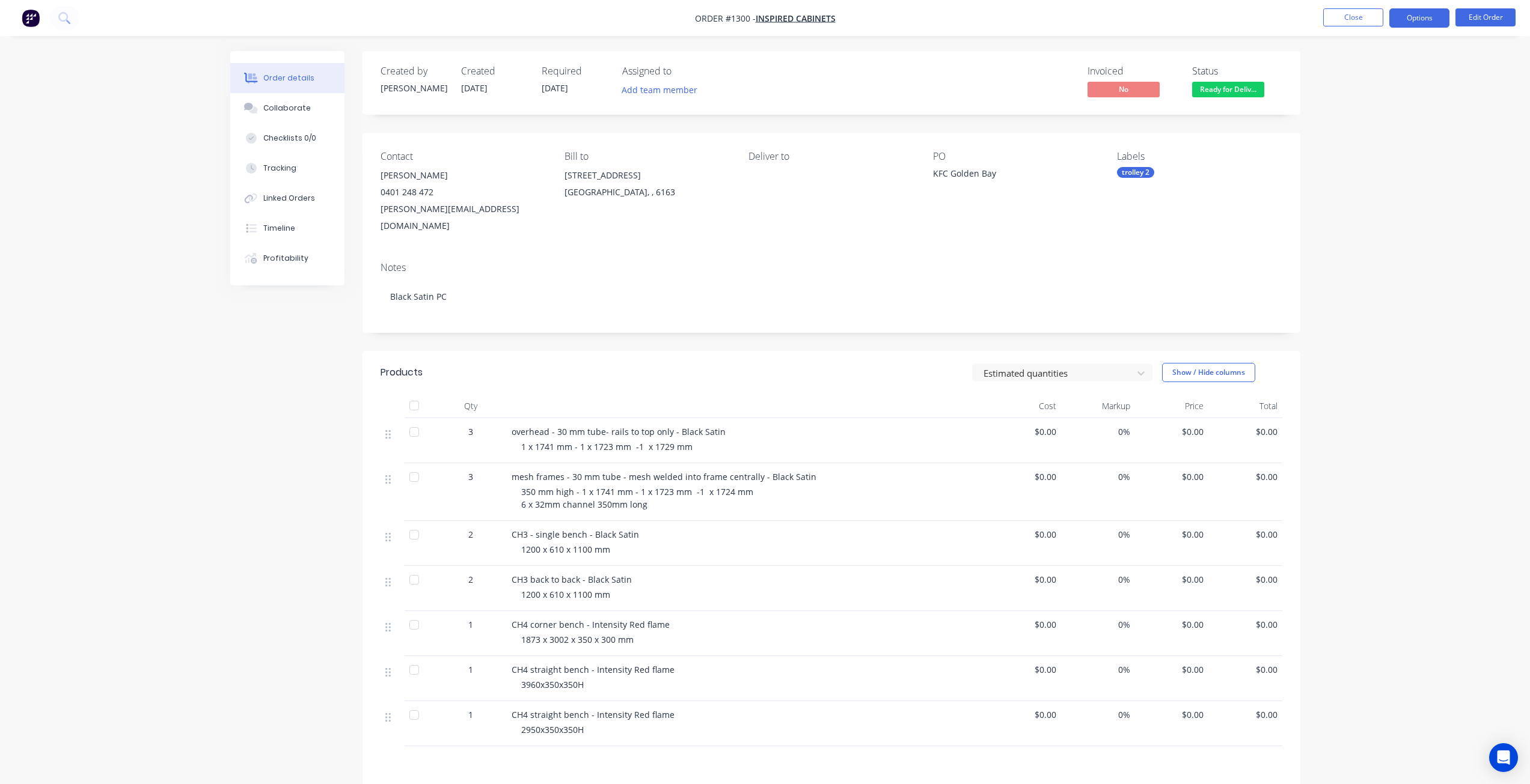
click at [1427, 14] on button "Options" at bounding box center [1419, 18] width 60 height 19
click at [769, 154] on div "Deliver to" at bounding box center [831, 156] width 165 height 11
click at [1480, 16] on button "Edit Order" at bounding box center [1485, 18] width 60 height 18
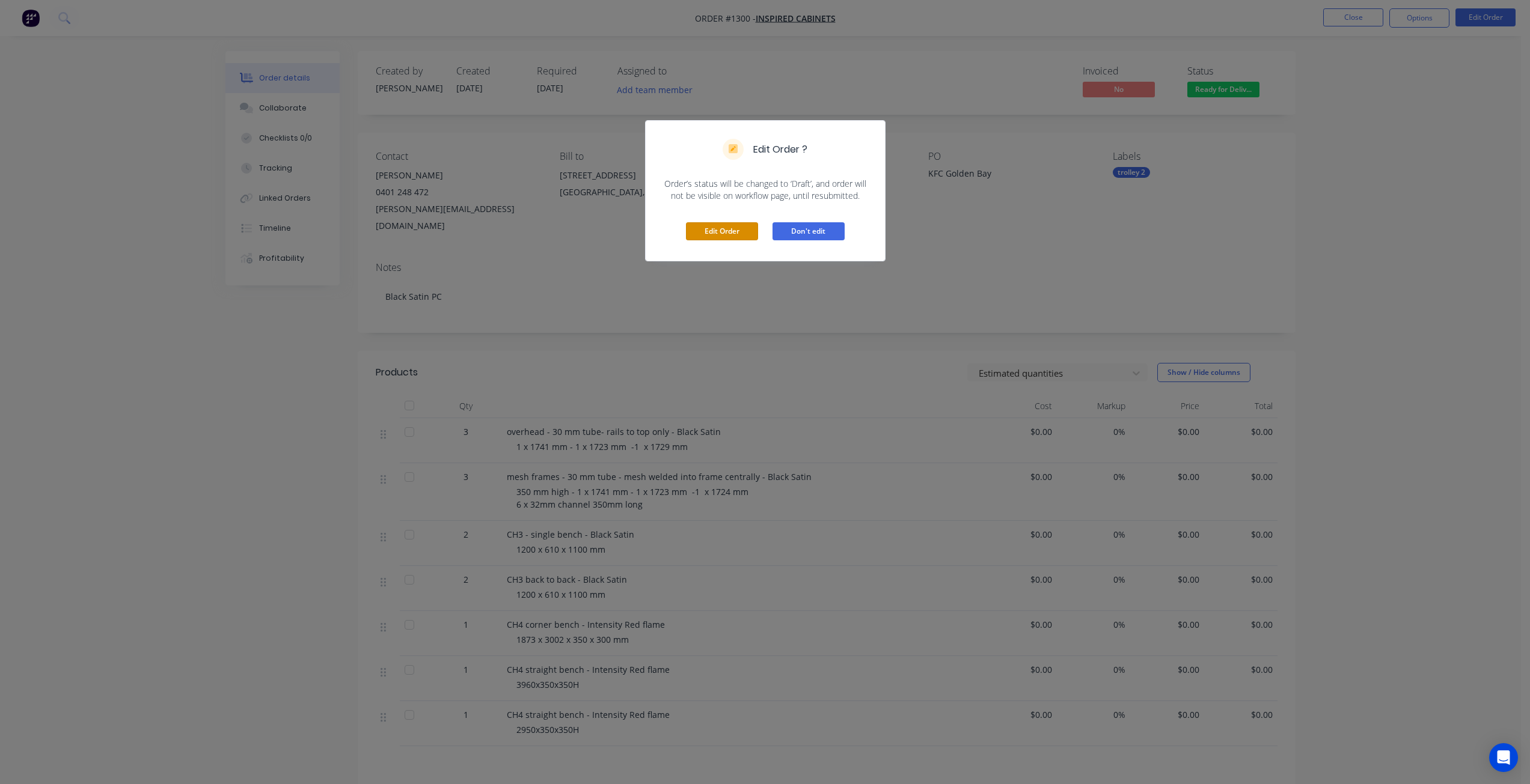
drag, startPoint x: 701, startPoint y: 233, endPoint x: 785, endPoint y: 225, distance: 84.4
click at [701, 232] on button "Edit Order" at bounding box center [721, 231] width 72 height 18
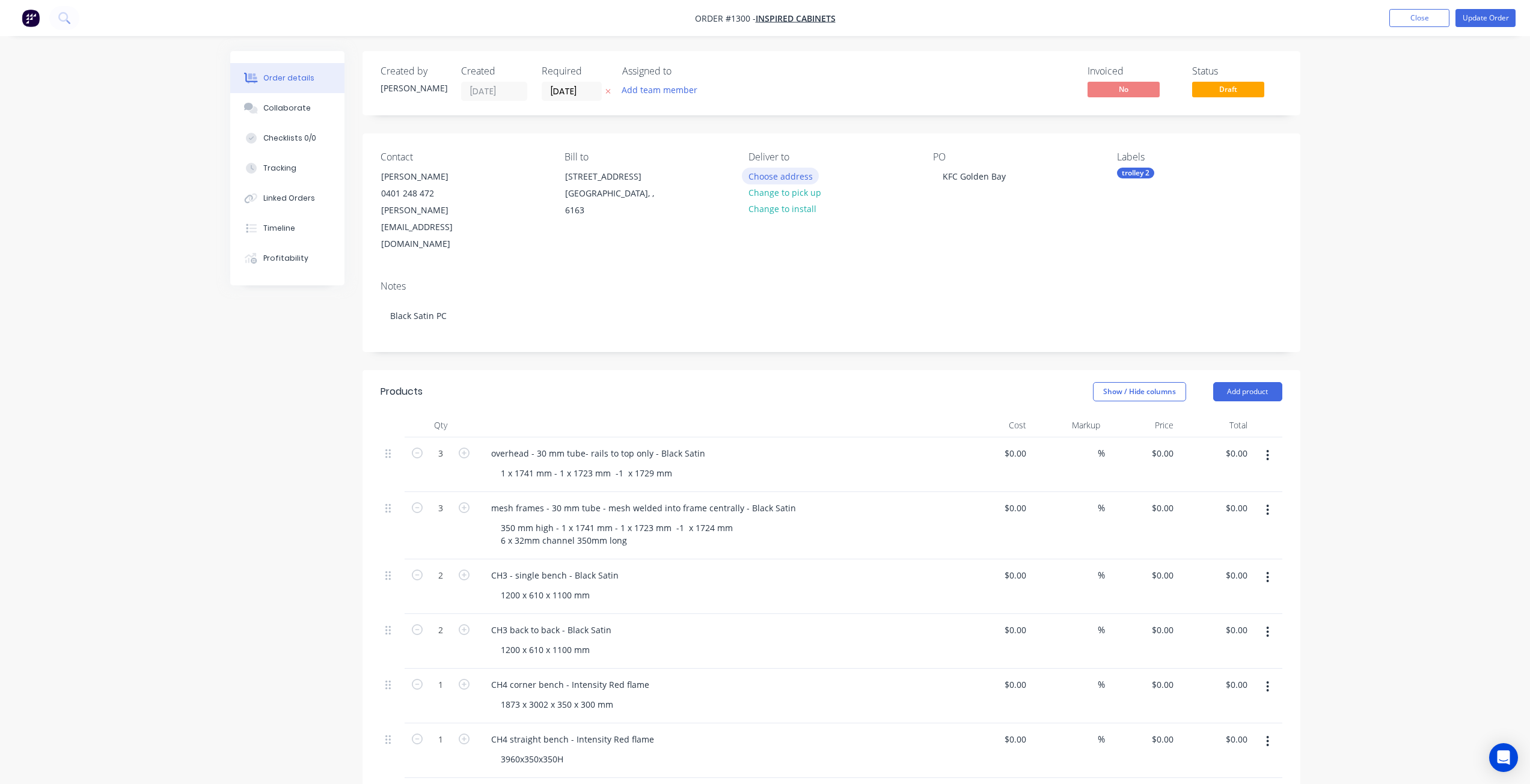
click at [783, 175] on button "Choose address" at bounding box center [780, 176] width 77 height 16
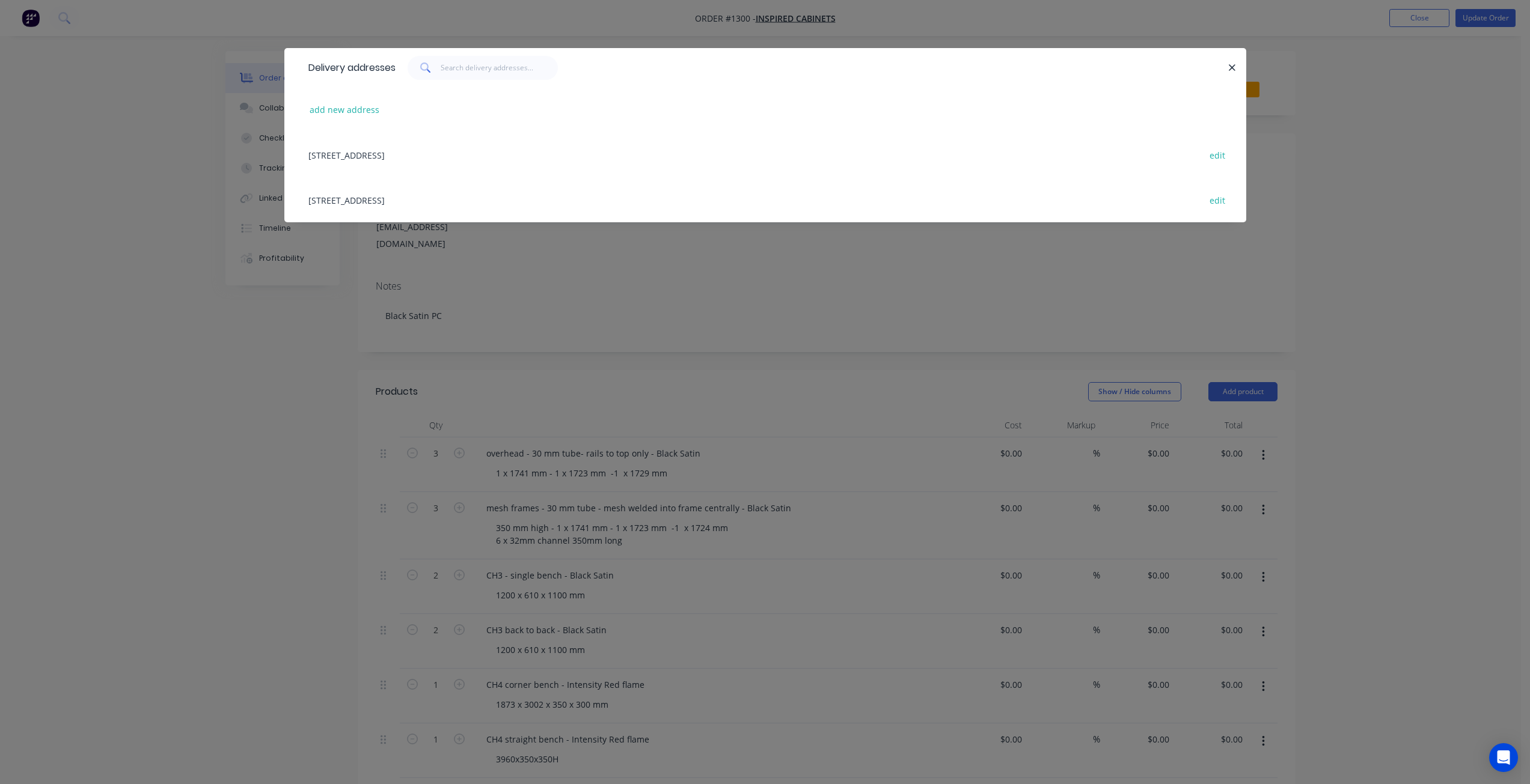
click at [444, 165] on div "84 Cocos Drive , Bibra Lake, undefined, 6163 edit" at bounding box center [765, 155] width 926 height 45
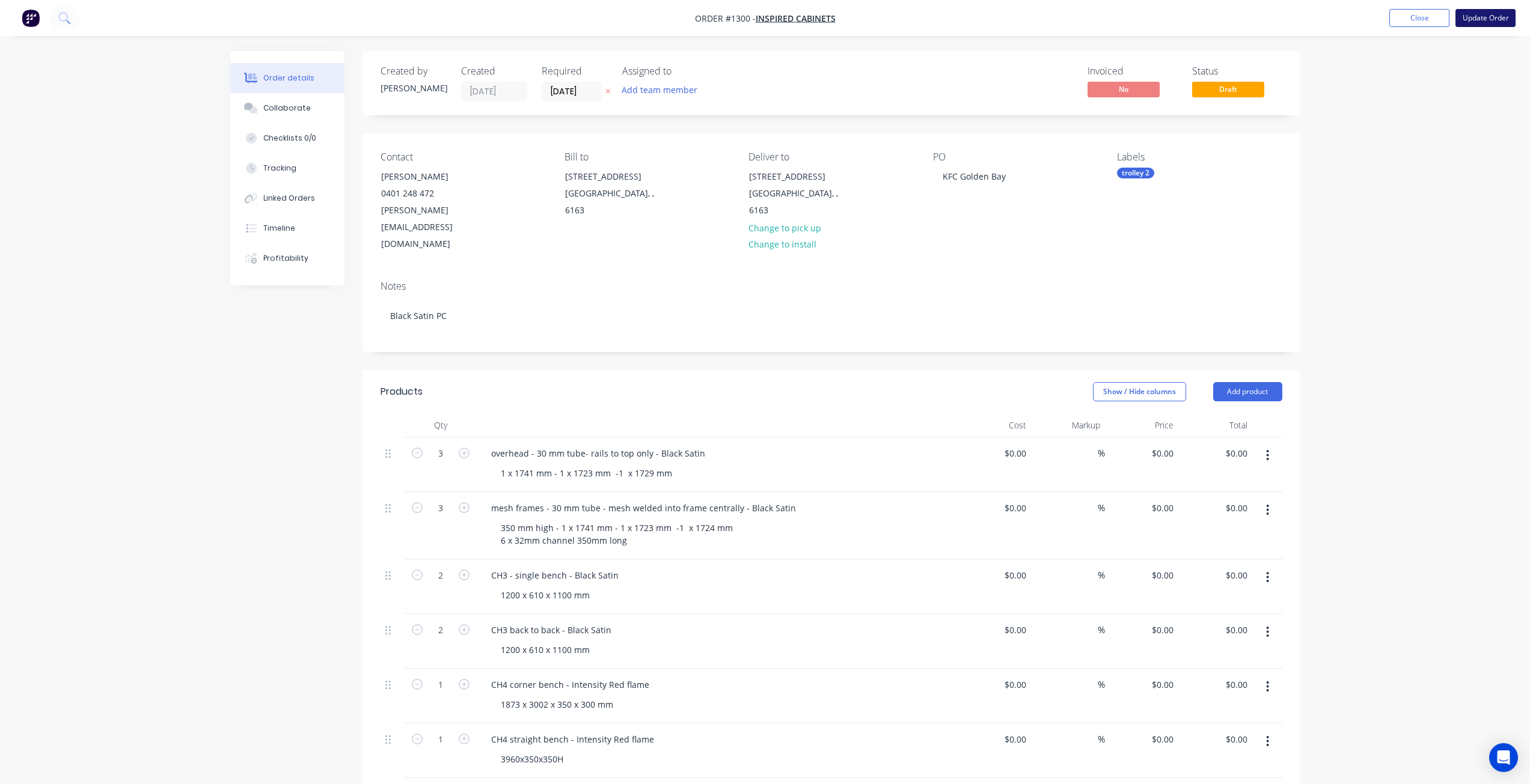
click at [1473, 22] on button "Update Order" at bounding box center [1485, 18] width 60 height 18
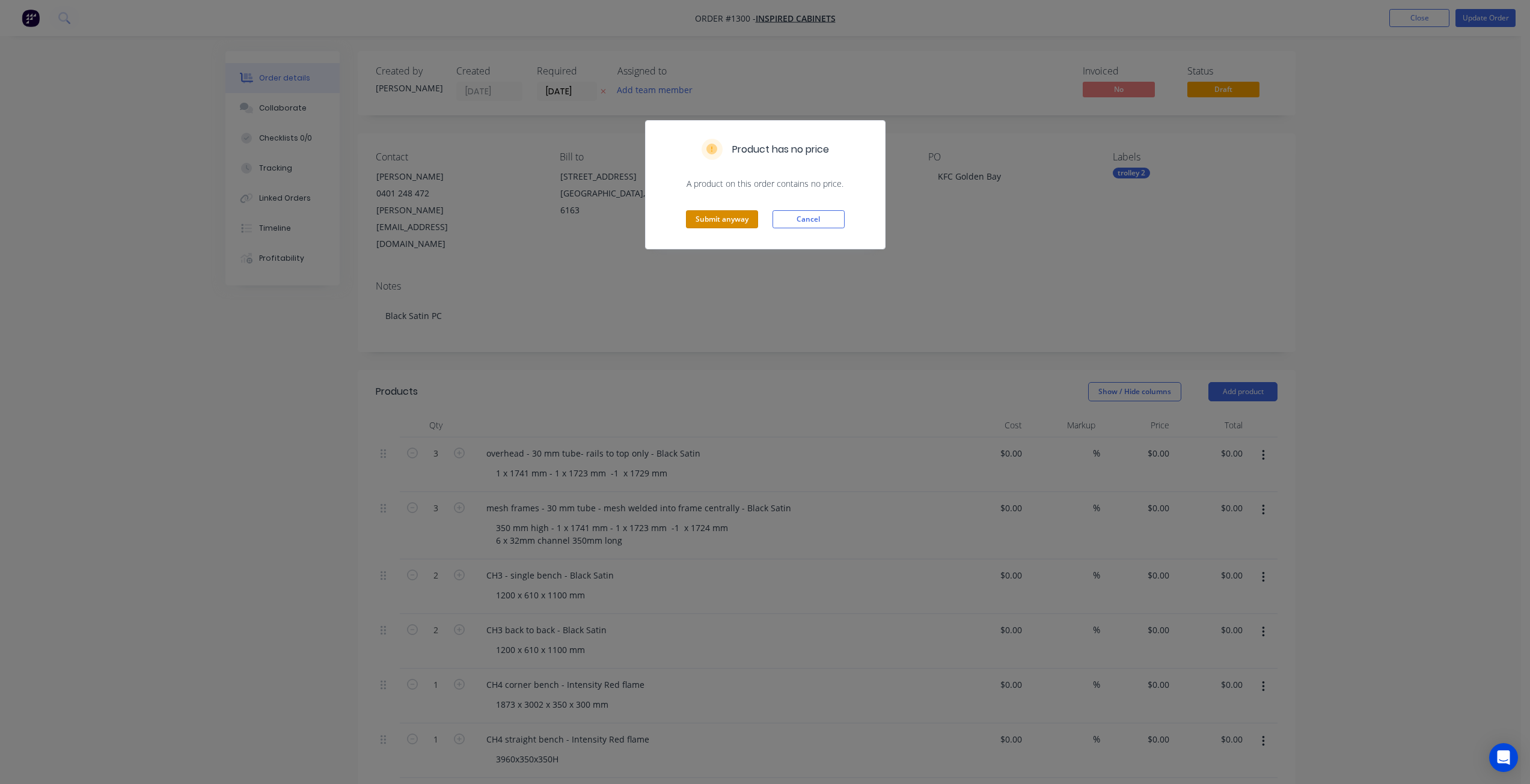
drag, startPoint x: 744, startPoint y: 215, endPoint x: 758, endPoint y: 207, distance: 16.1
click at [748, 211] on button "Submit anyway" at bounding box center [721, 219] width 72 height 18
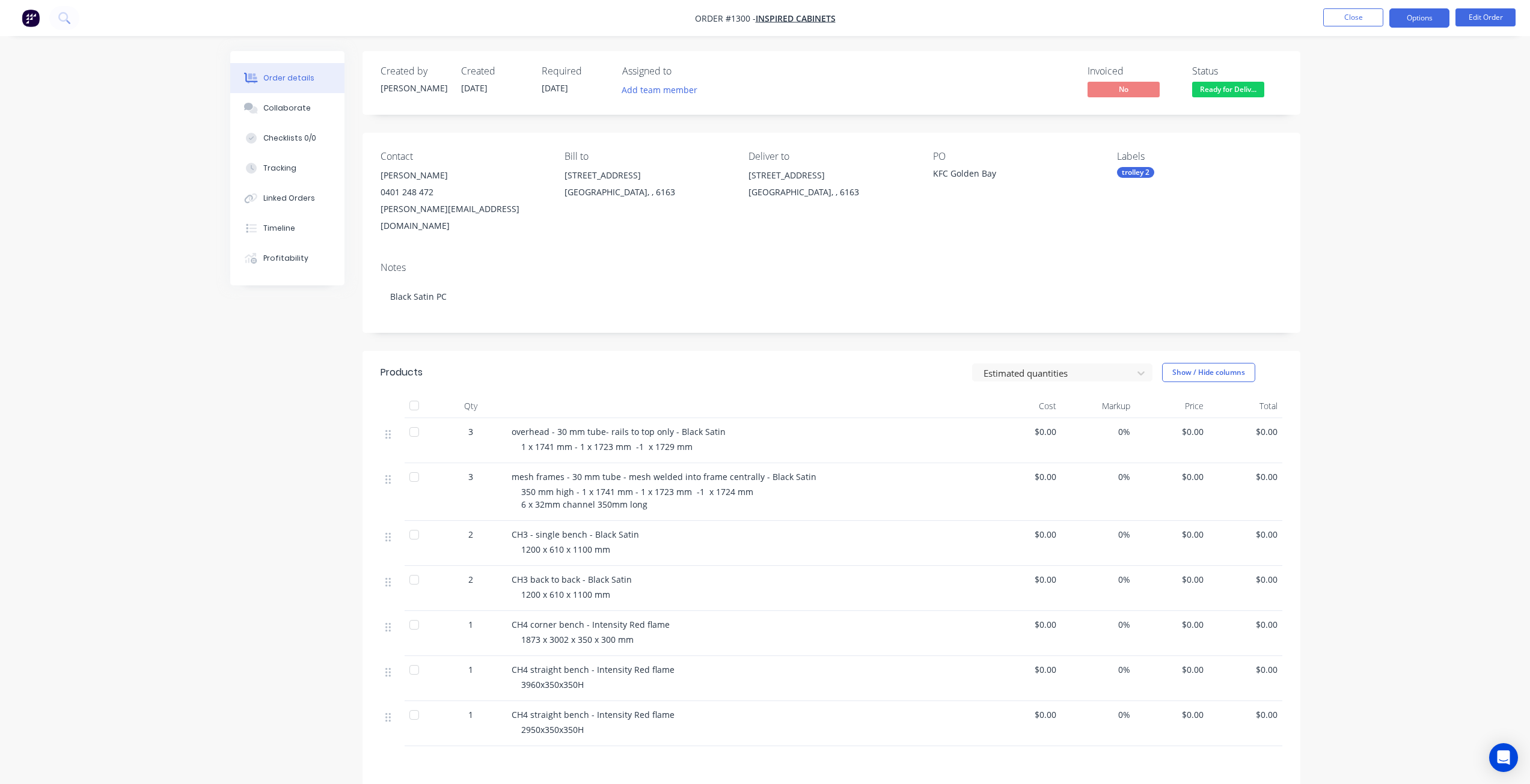
click at [1427, 24] on button "Options" at bounding box center [1419, 18] width 60 height 19
click at [1363, 172] on div "Delivery Docket" at bounding box center [1383, 169] width 111 height 18
click at [1364, 123] on div "Without pricing" at bounding box center [1383, 121] width 111 height 18
click at [1344, 15] on button "Close" at bounding box center [1353, 18] width 60 height 18
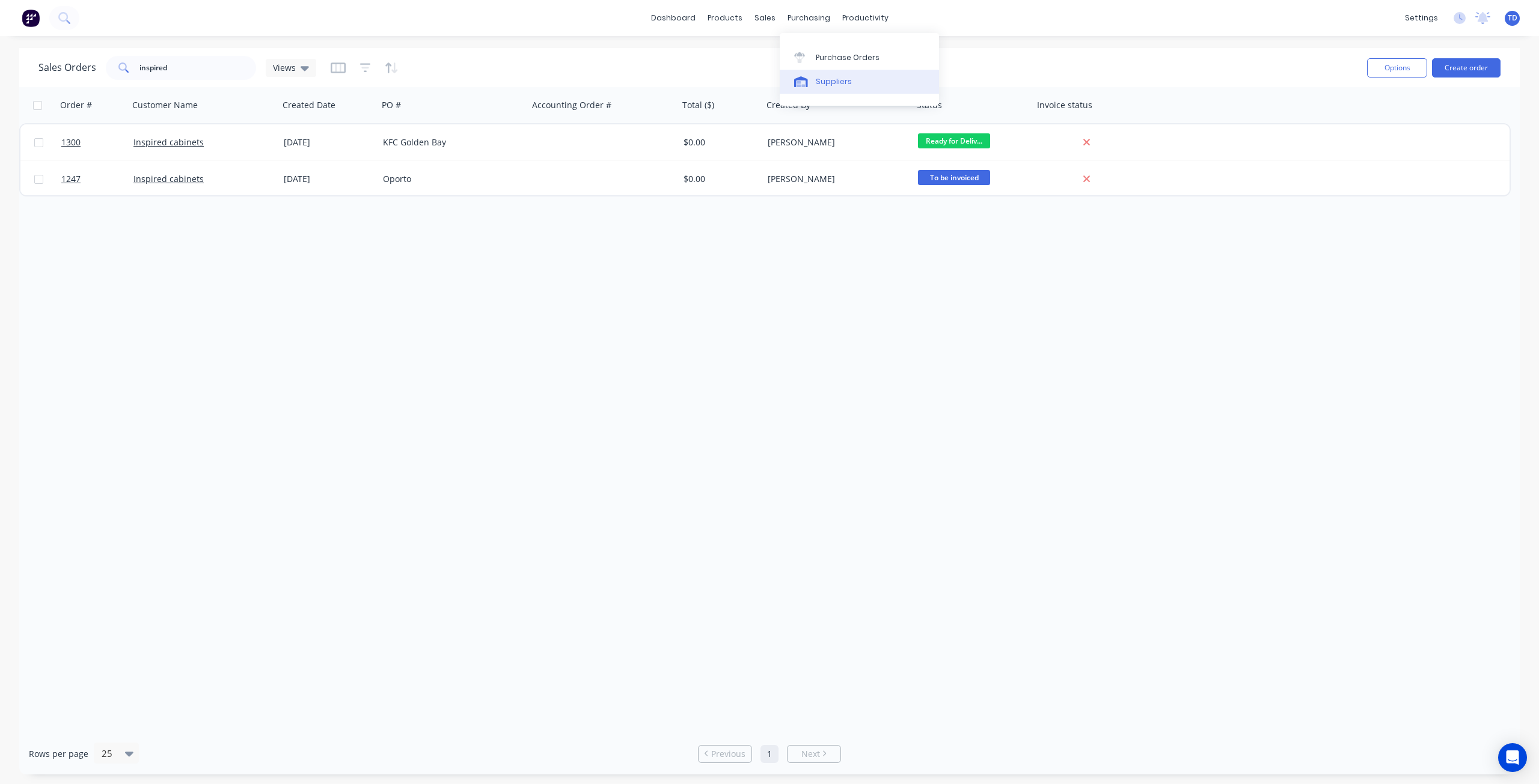
click at [813, 81] on link "Suppliers" at bounding box center [859, 82] width 160 height 24
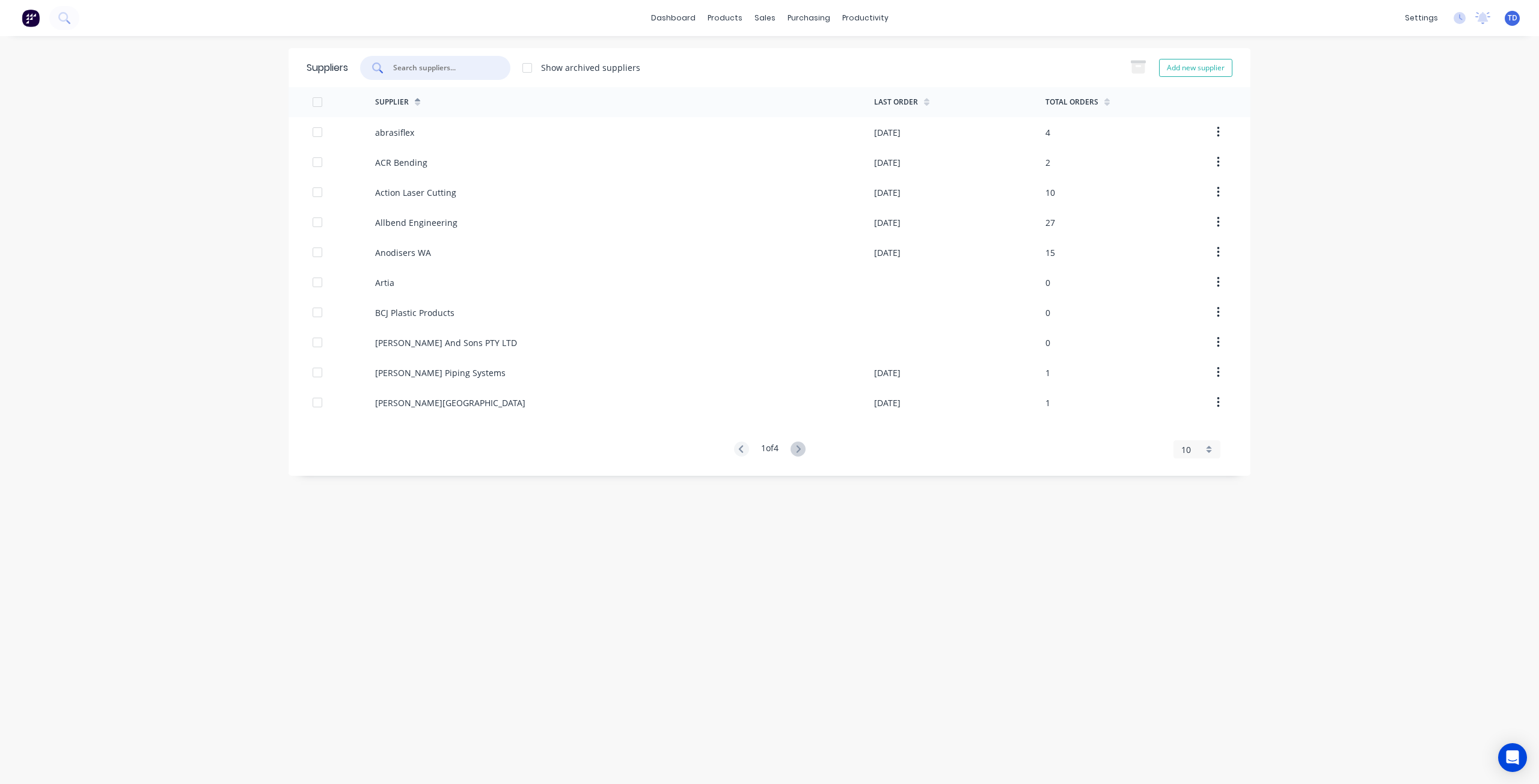
click at [444, 68] on input "text" at bounding box center [442, 68] width 100 height 12
type input "s&s"
drag, startPoint x: 780, startPoint y: 84, endPoint x: 757, endPoint y: 86, distance: 23.1
click at [780, 83] on div at bounding box center [772, 82] width 18 height 11
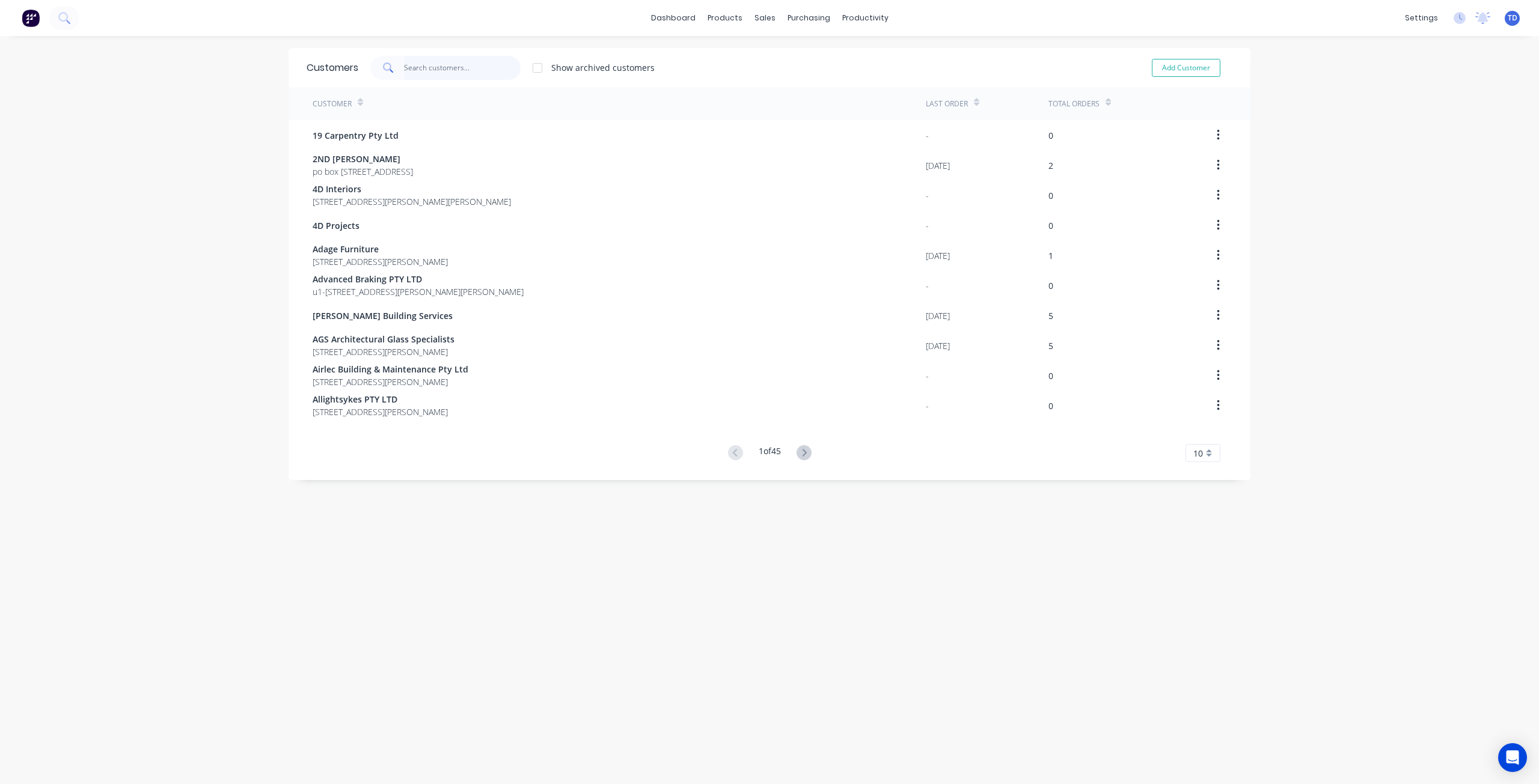
click at [432, 67] on input "text" at bounding box center [463, 68] width 117 height 24
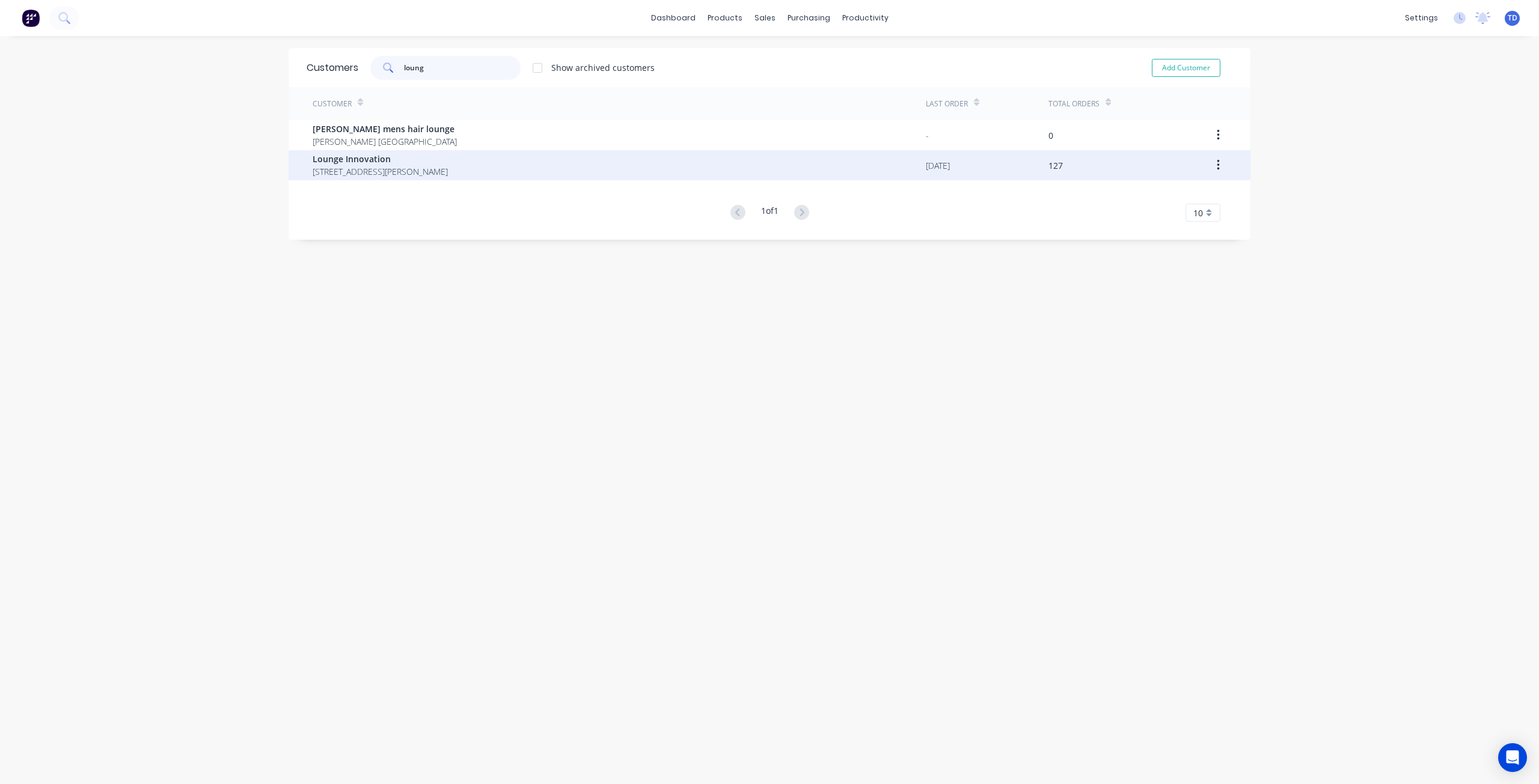
type input "loung"
click at [398, 162] on span "Lounge Innovation" at bounding box center [380, 159] width 135 height 13
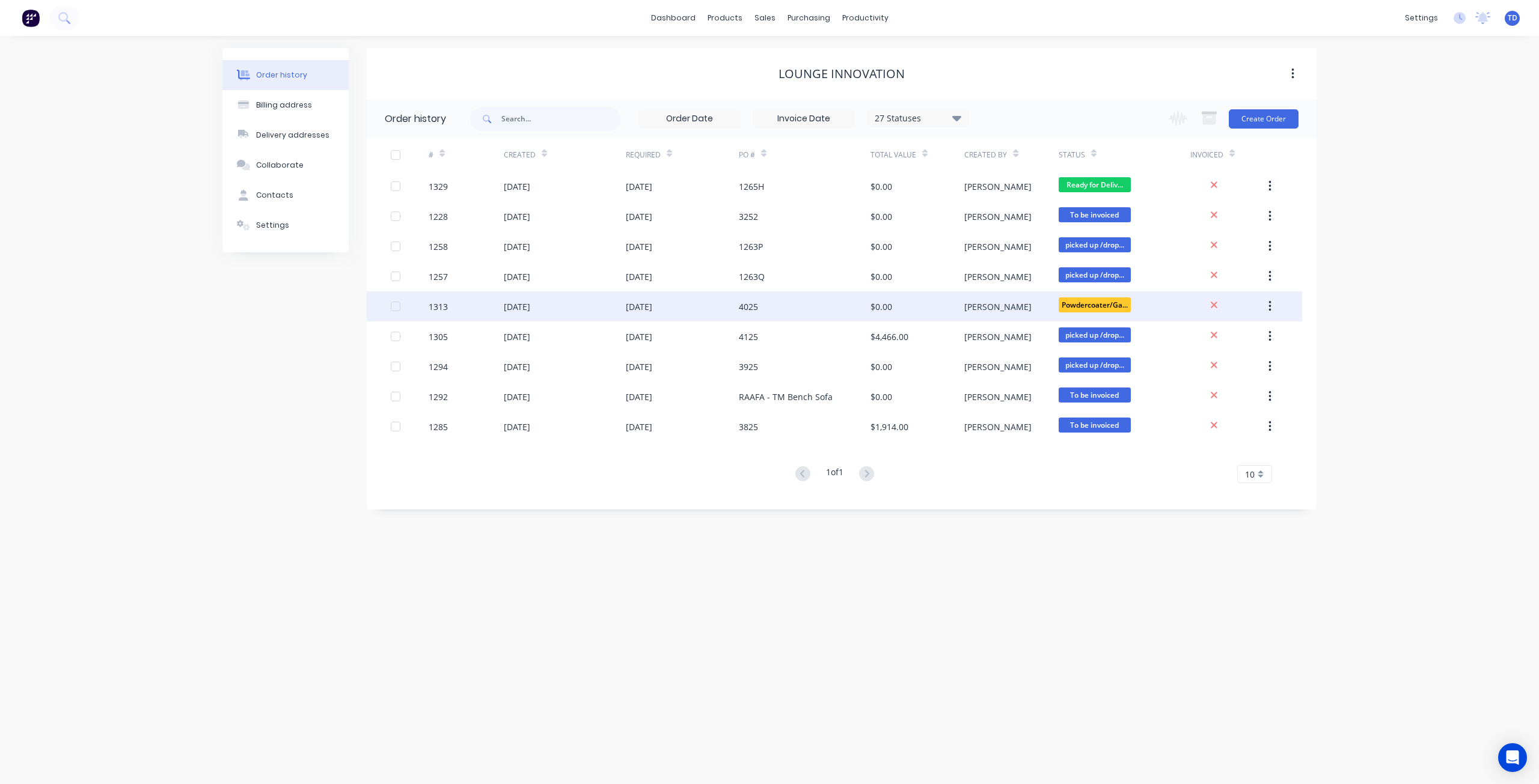
click at [967, 311] on div "[PERSON_NAME]" at bounding box center [998, 306] width 67 height 13
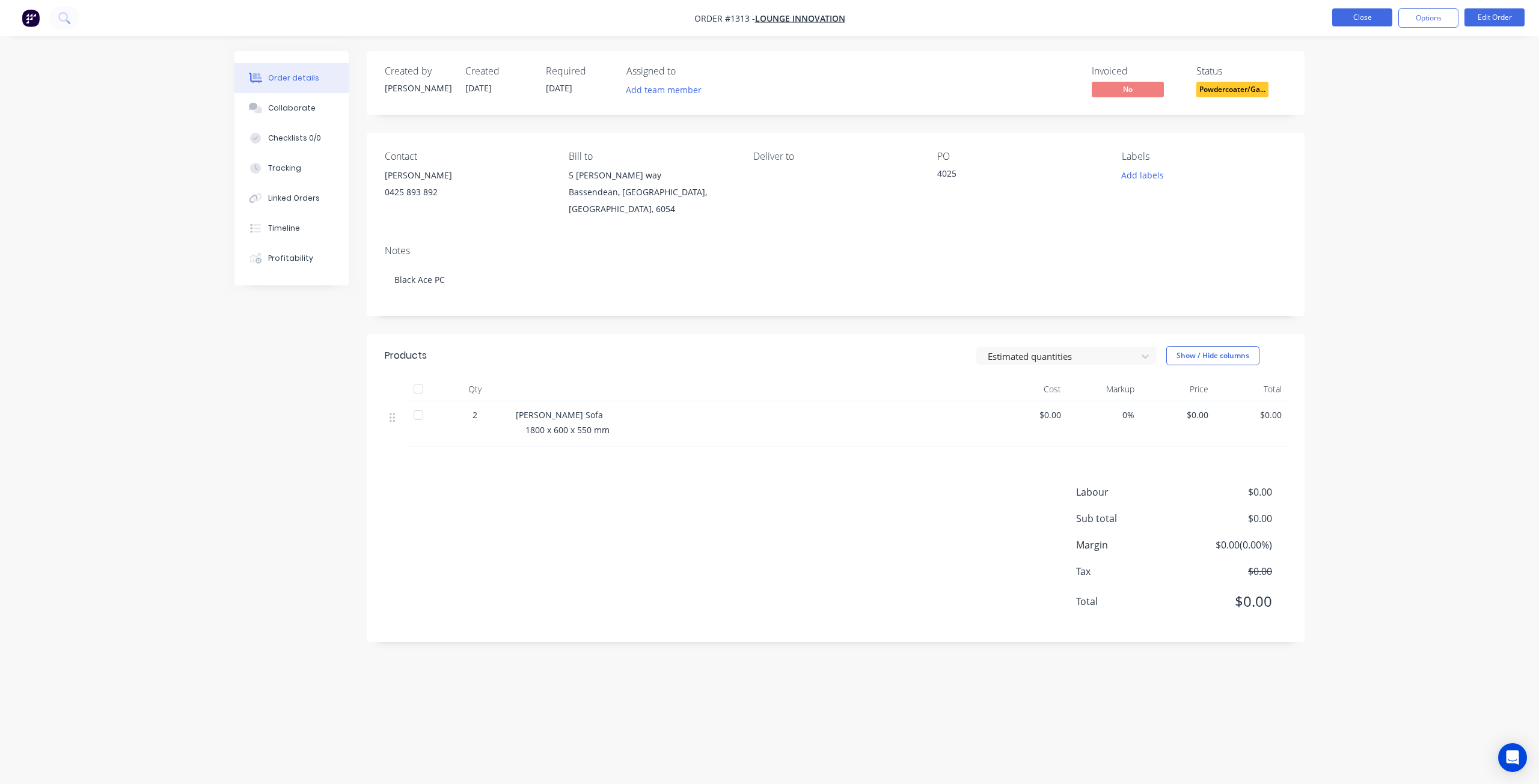
click at [1358, 20] on button "Close" at bounding box center [1362, 18] width 60 height 18
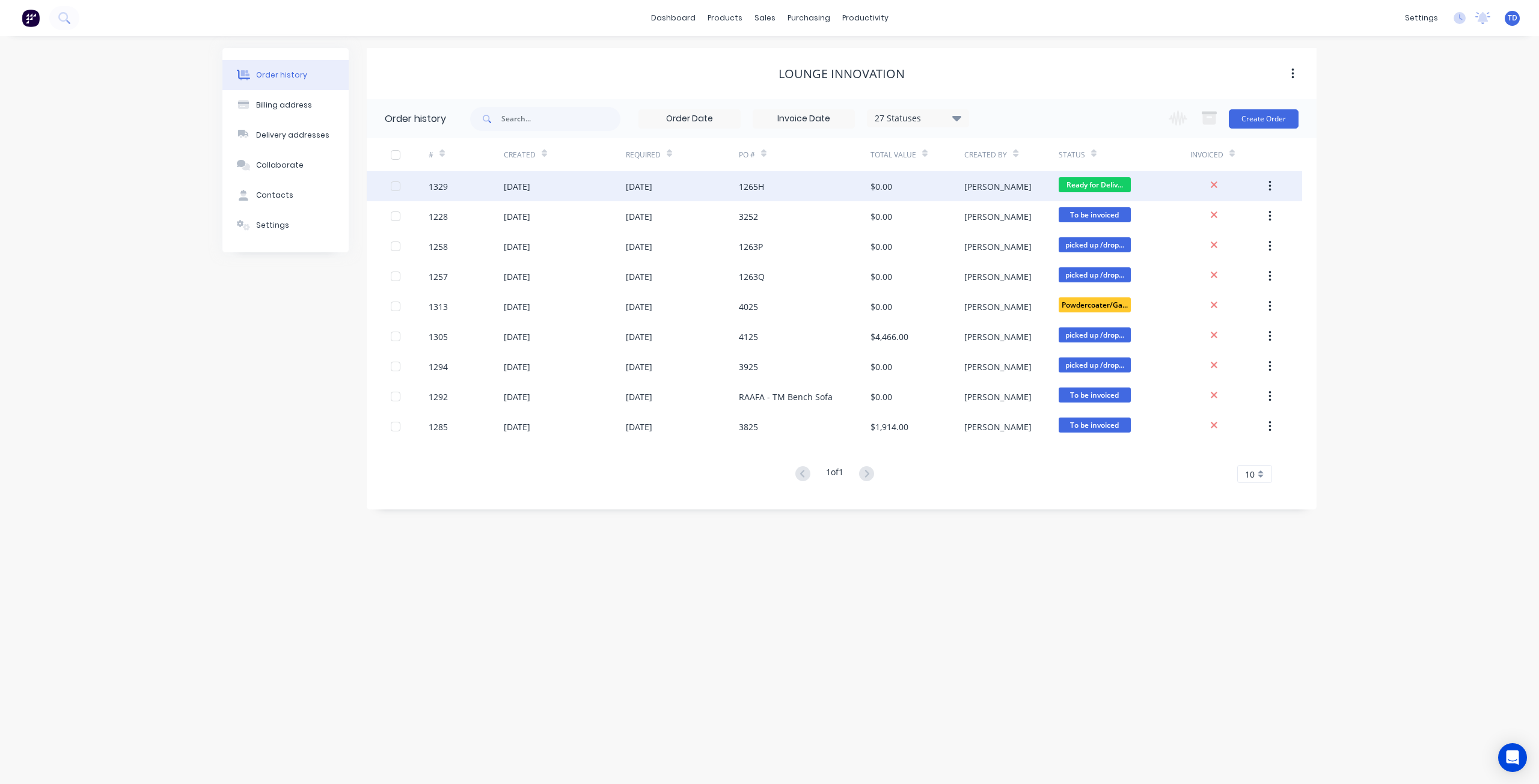
click at [870, 179] on div "1265H" at bounding box center [805, 187] width 132 height 30
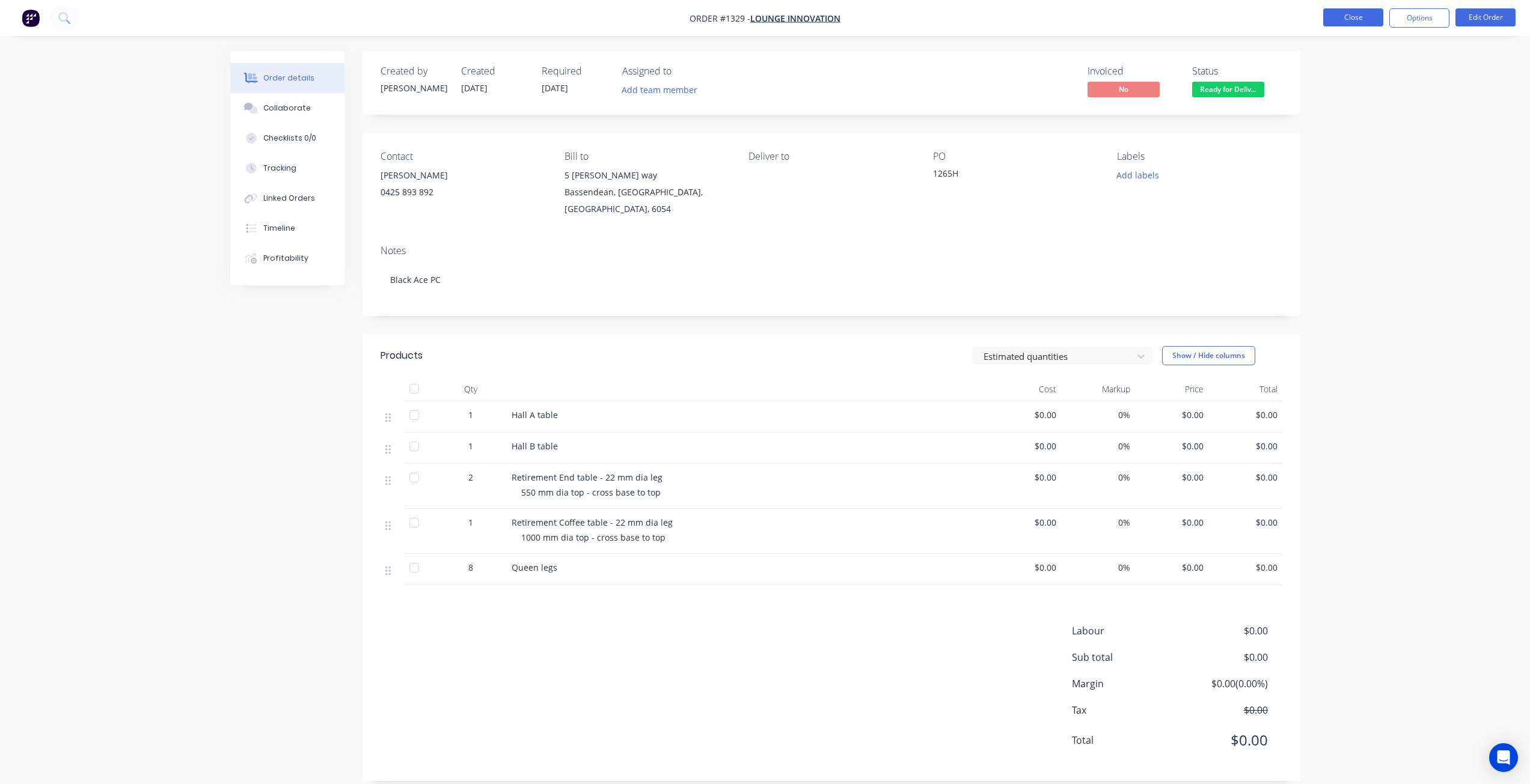
click at [1337, 12] on button "Close" at bounding box center [1353, 18] width 60 height 18
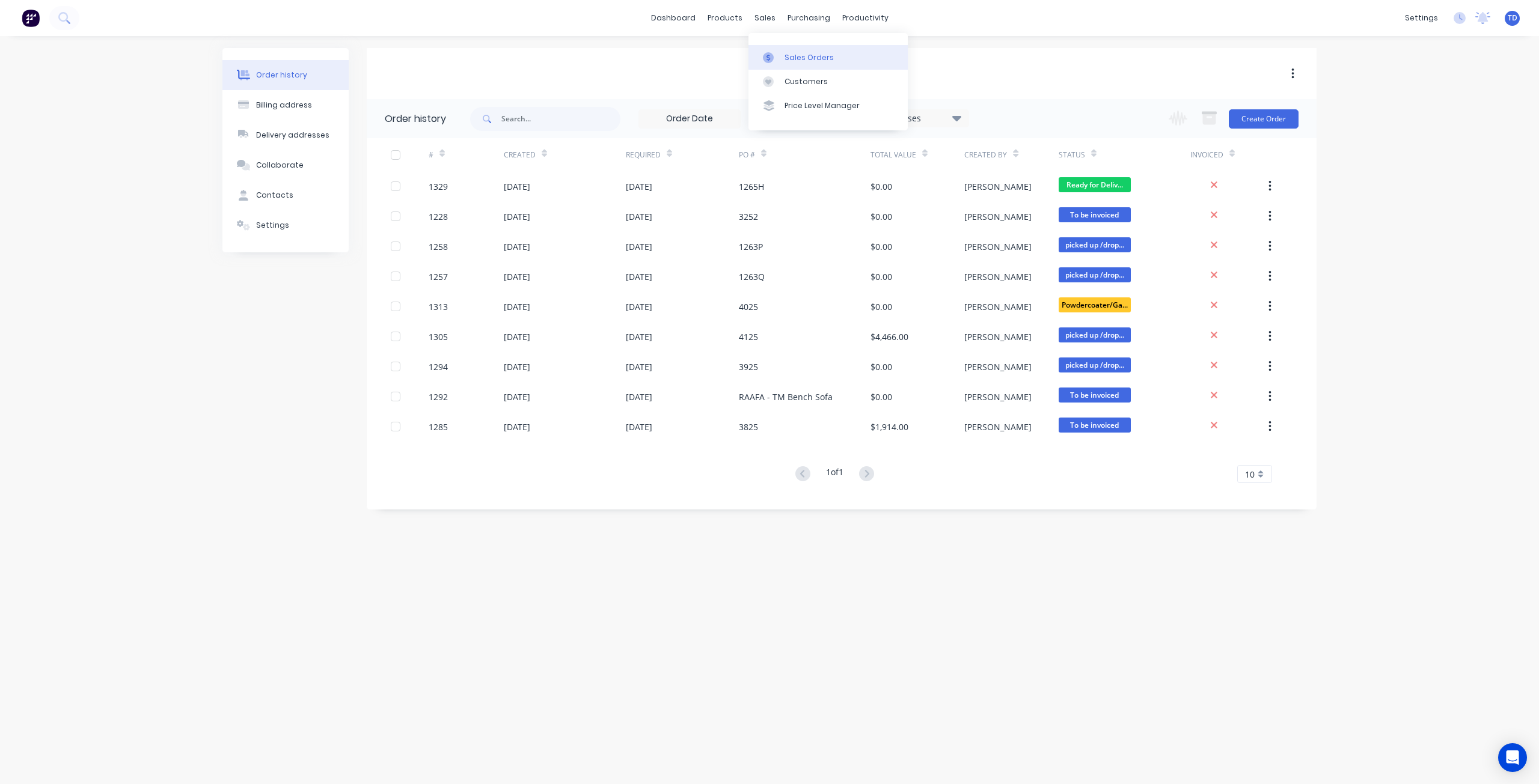
click at [784, 53] on div "Sales Orders" at bounding box center [809, 58] width 50 height 11
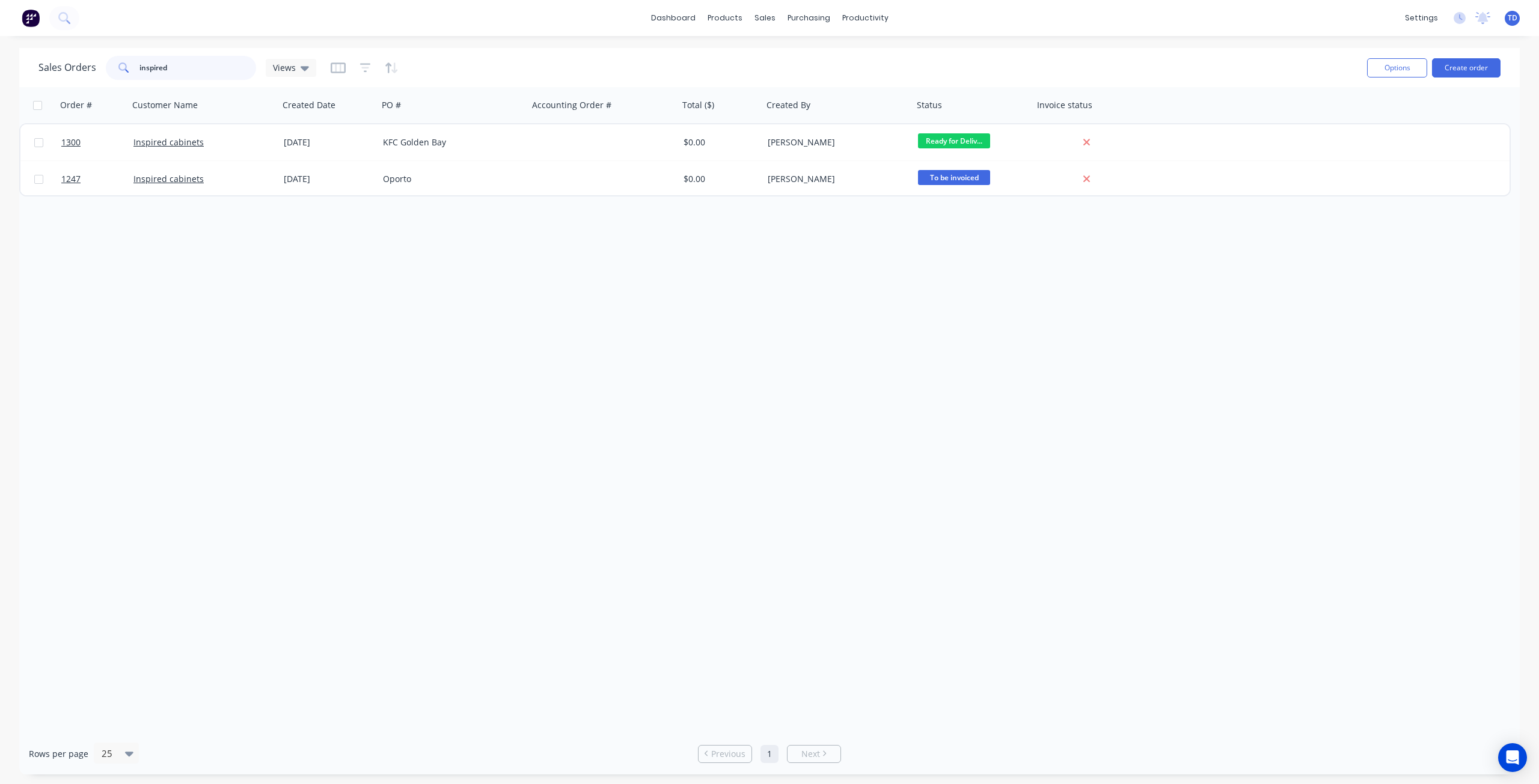
drag, startPoint x: 190, startPoint y: 76, endPoint x: 109, endPoint y: 62, distance: 82.2
click at [109, 63] on div "inspired" at bounding box center [181, 68] width 150 height 24
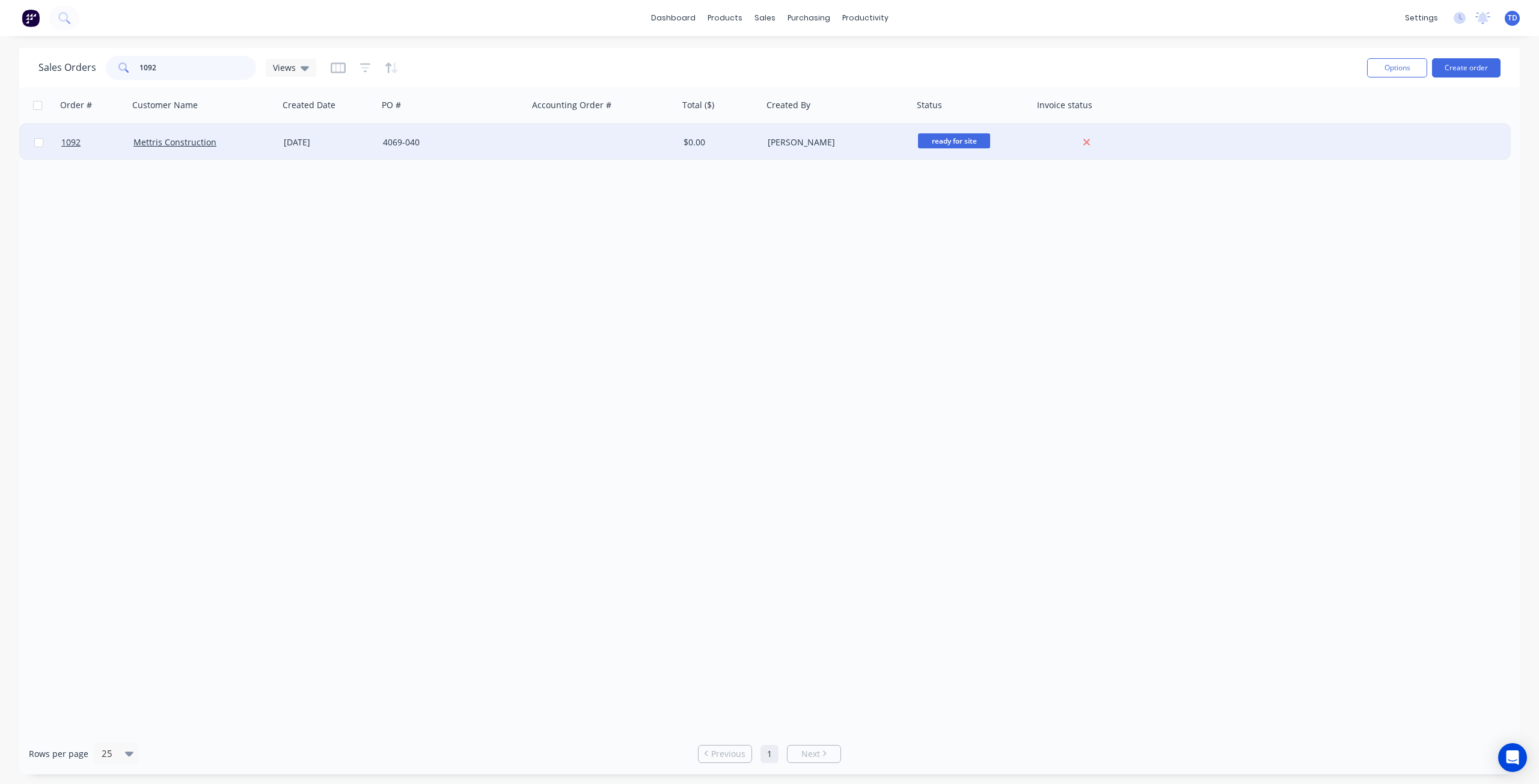
type input "1092"
click at [538, 141] on div at bounding box center [603, 143] width 150 height 36
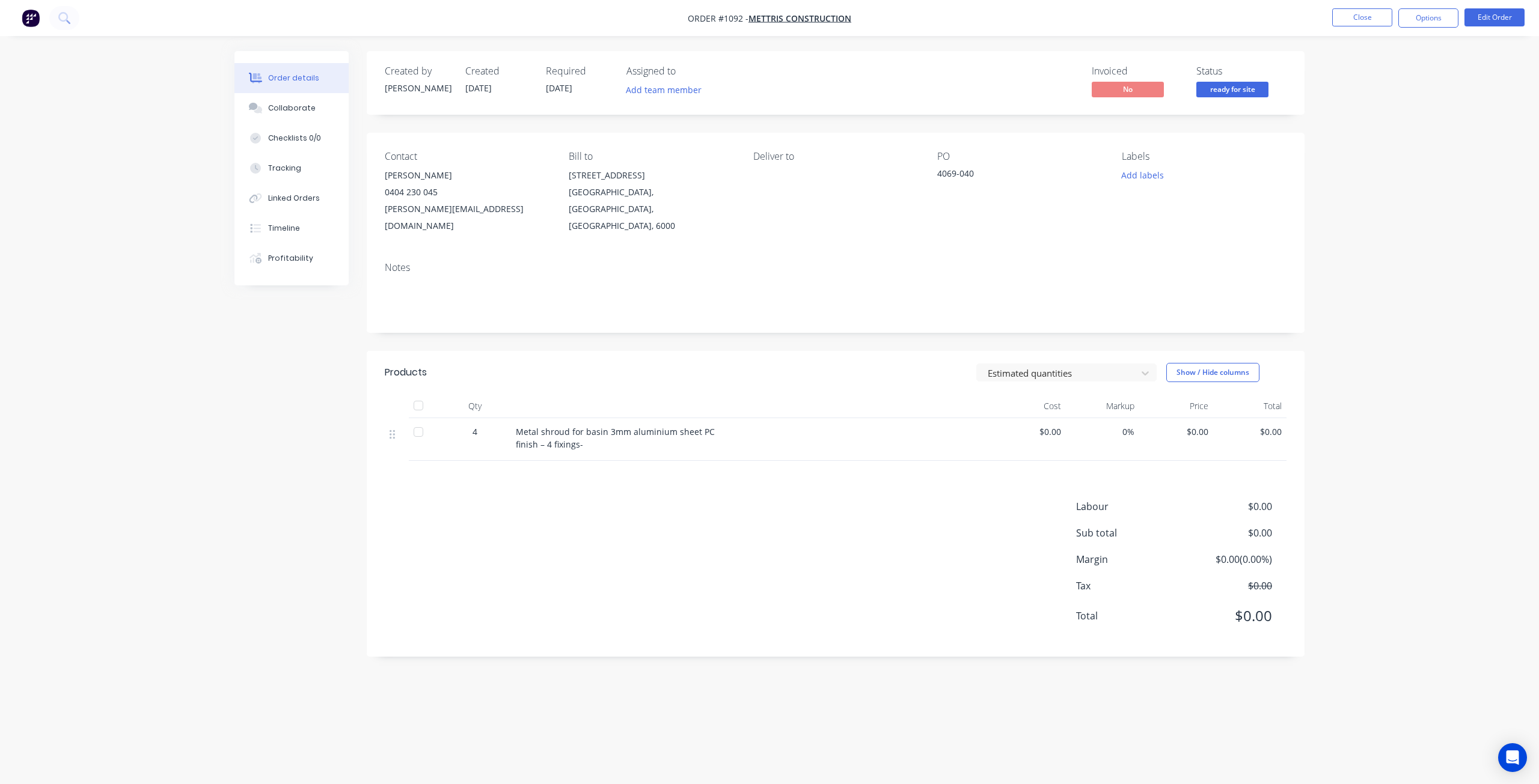
click at [1255, 94] on span "ready for site" at bounding box center [1232, 89] width 72 height 15
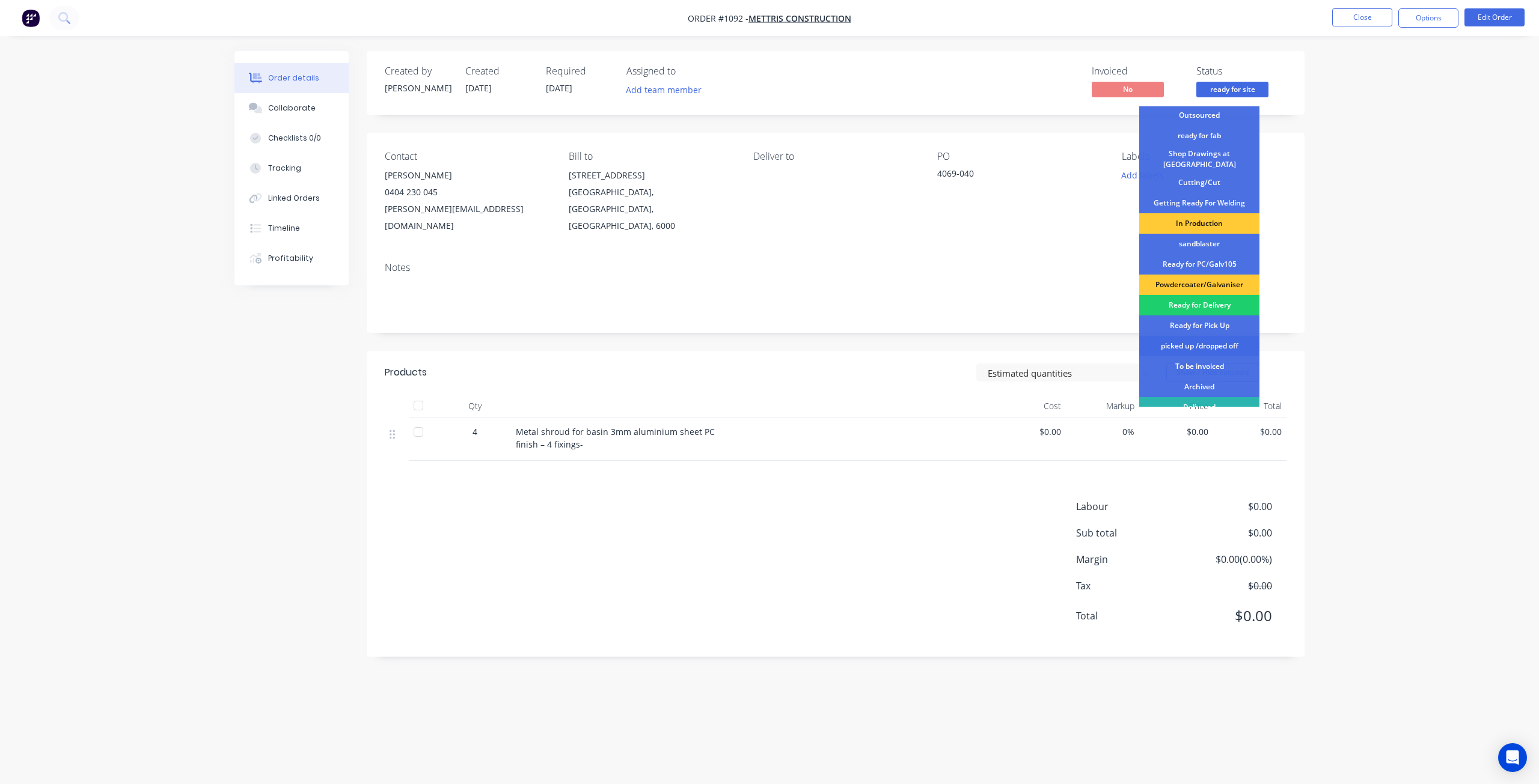
scroll to position [155, 0]
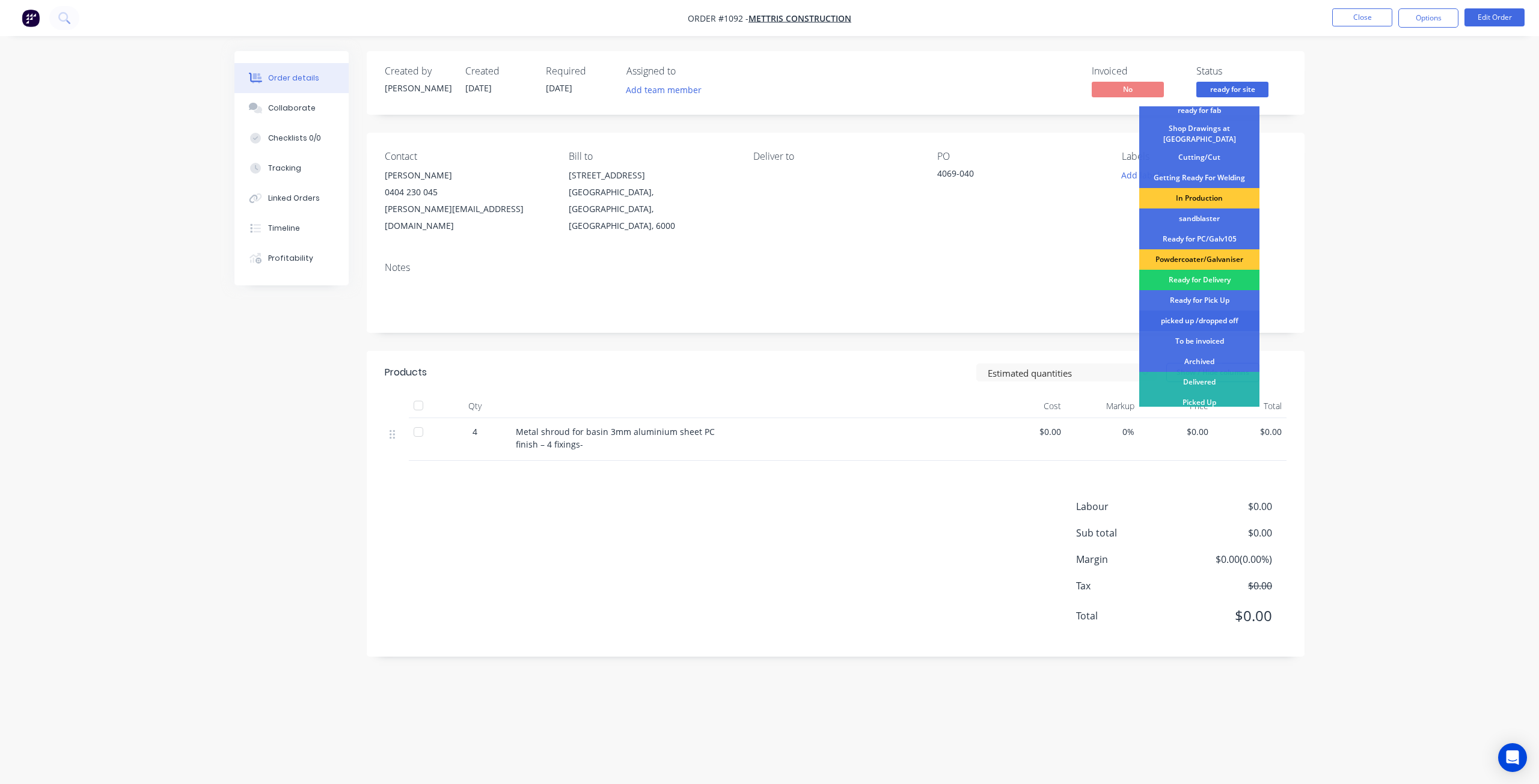
click at [1205, 319] on div "picked up /dropped off" at bounding box center [1199, 321] width 120 height 21
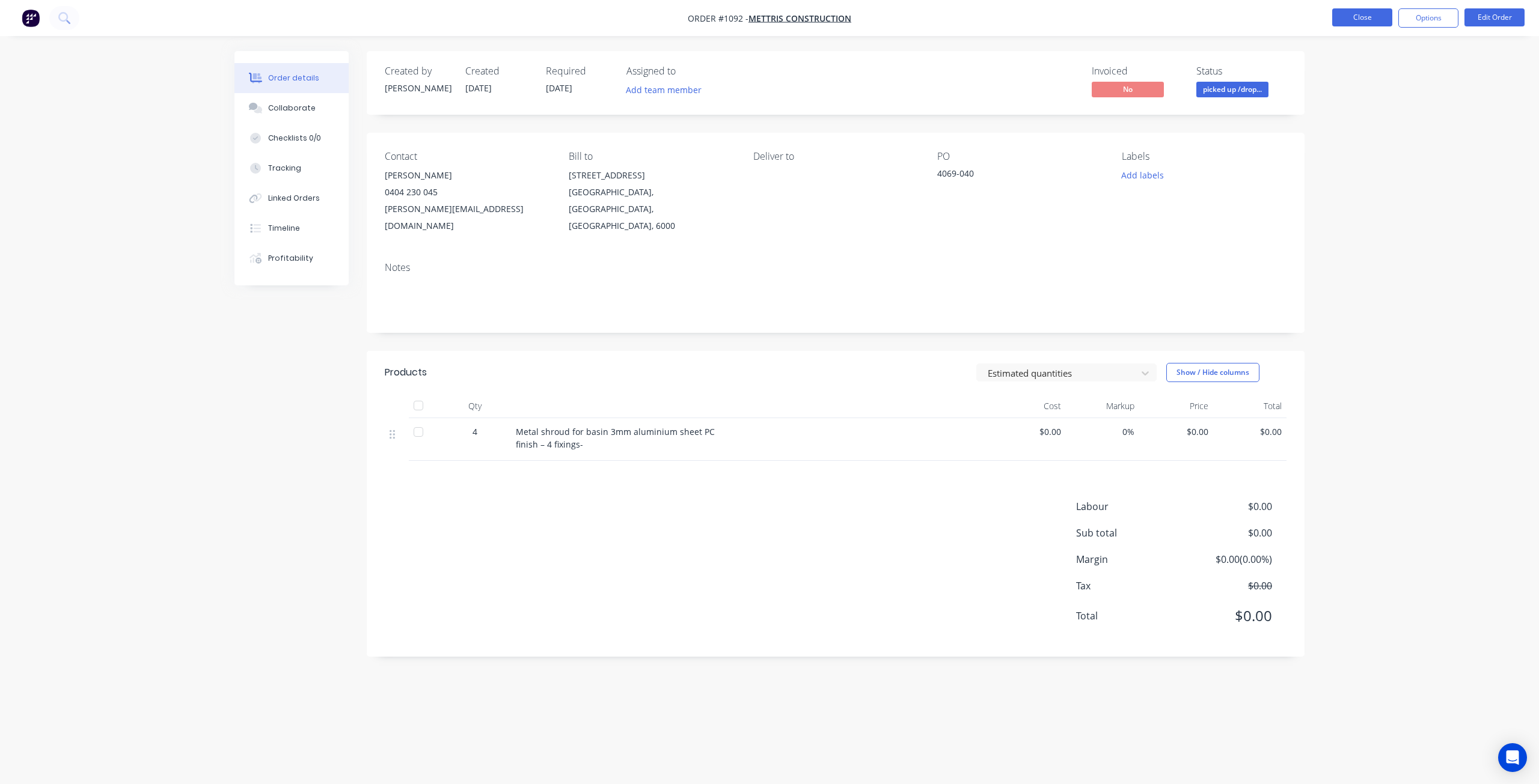
click at [1344, 20] on button "Close" at bounding box center [1362, 18] width 60 height 18
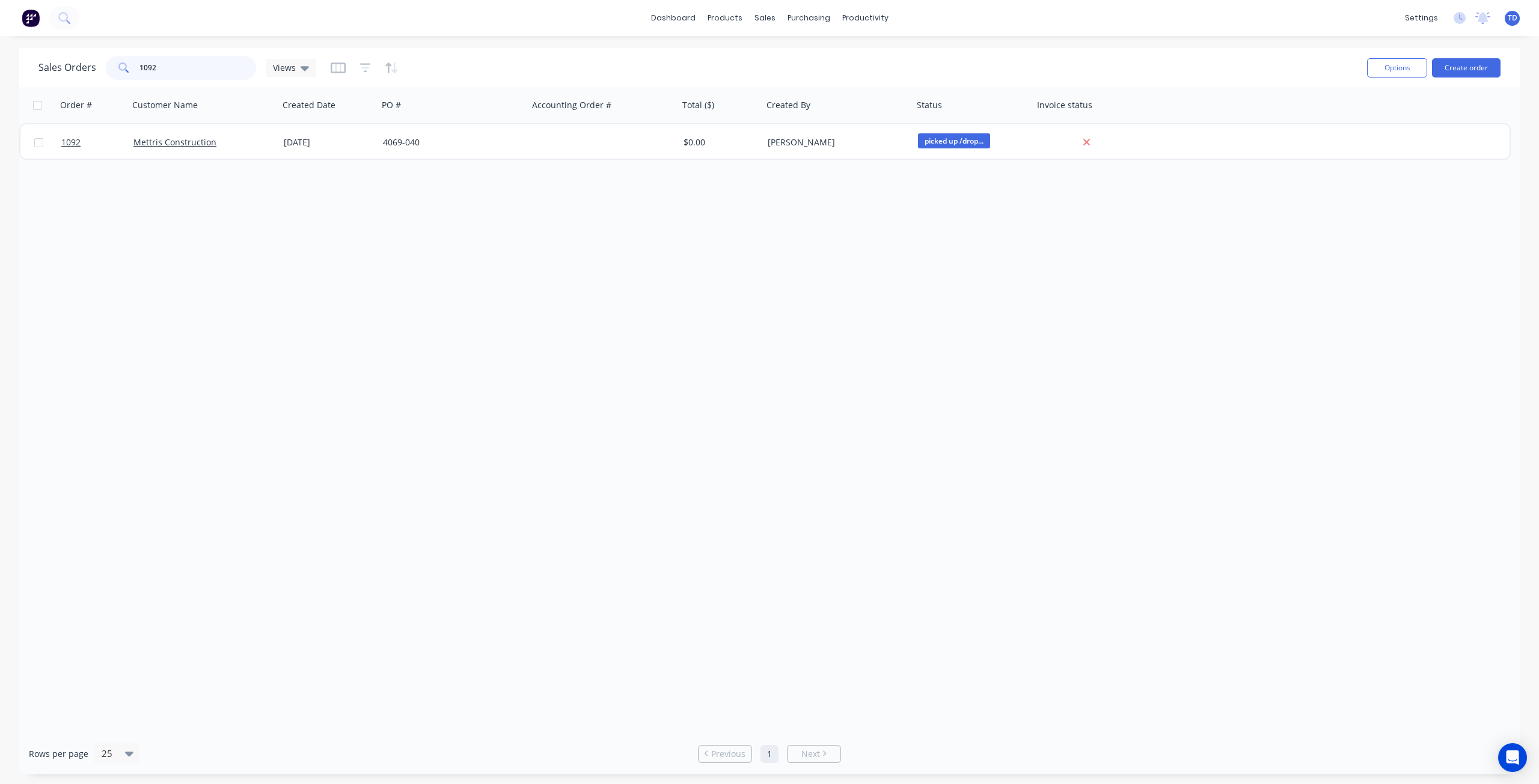
drag, startPoint x: 160, startPoint y: 68, endPoint x: 86, endPoint y: 59, distance: 74.5
click at [85, 60] on div "Sales Orders 1092 Views" at bounding box center [178, 68] width 278 height 24
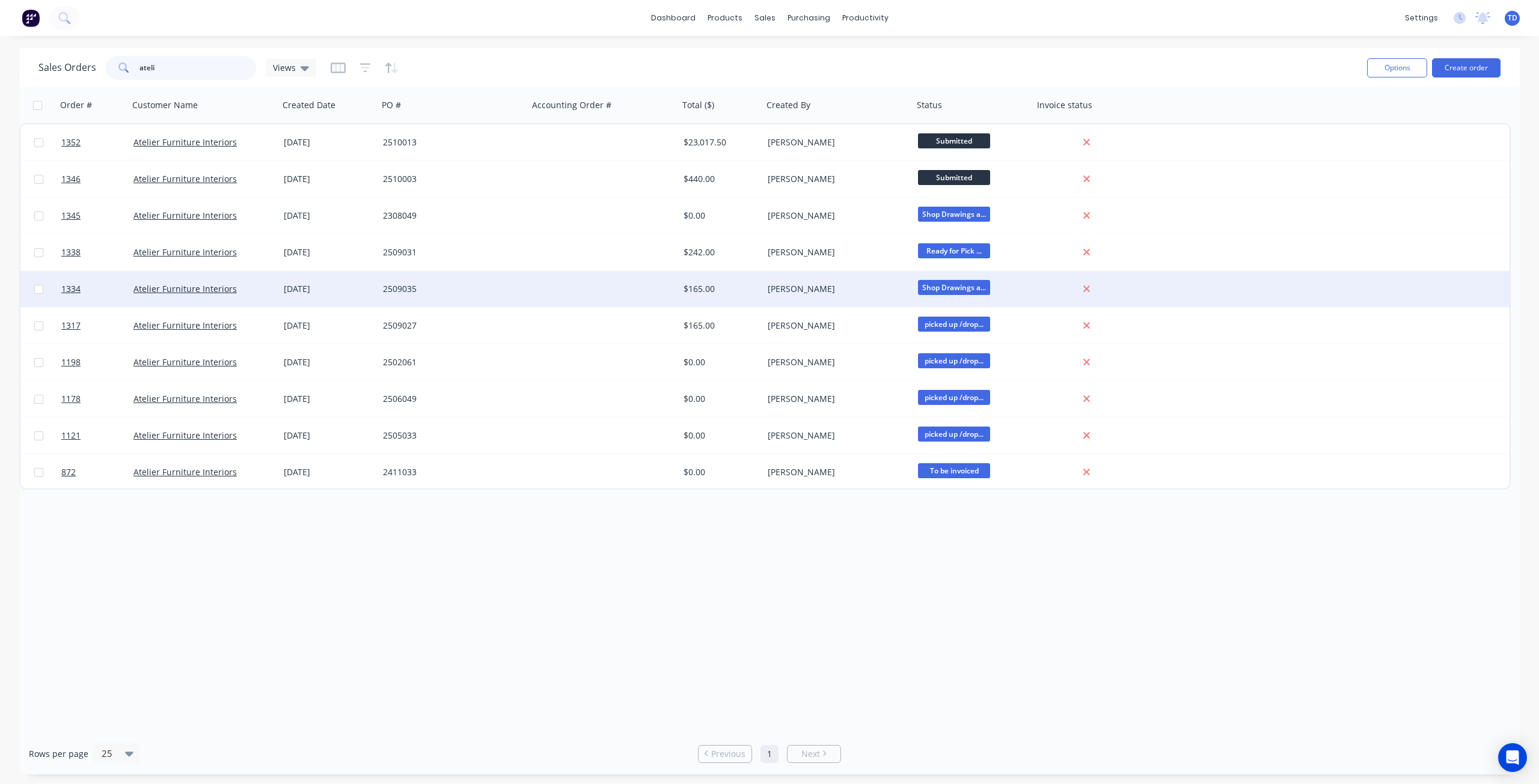
type input "ateli"
click at [879, 282] on div "[PERSON_NAME]" at bounding box center [837, 289] width 150 height 36
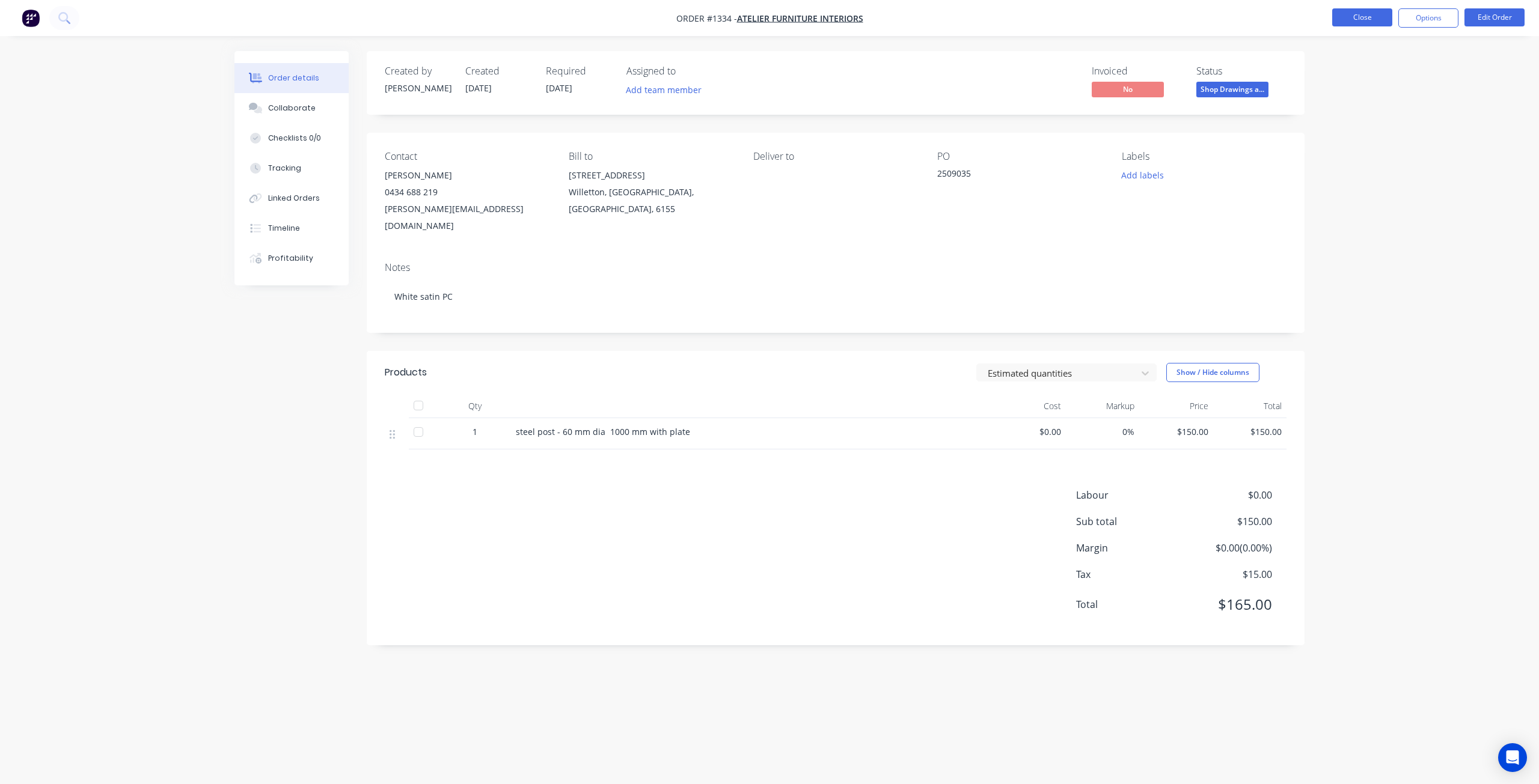
click at [1344, 21] on button "Close" at bounding box center [1362, 18] width 60 height 18
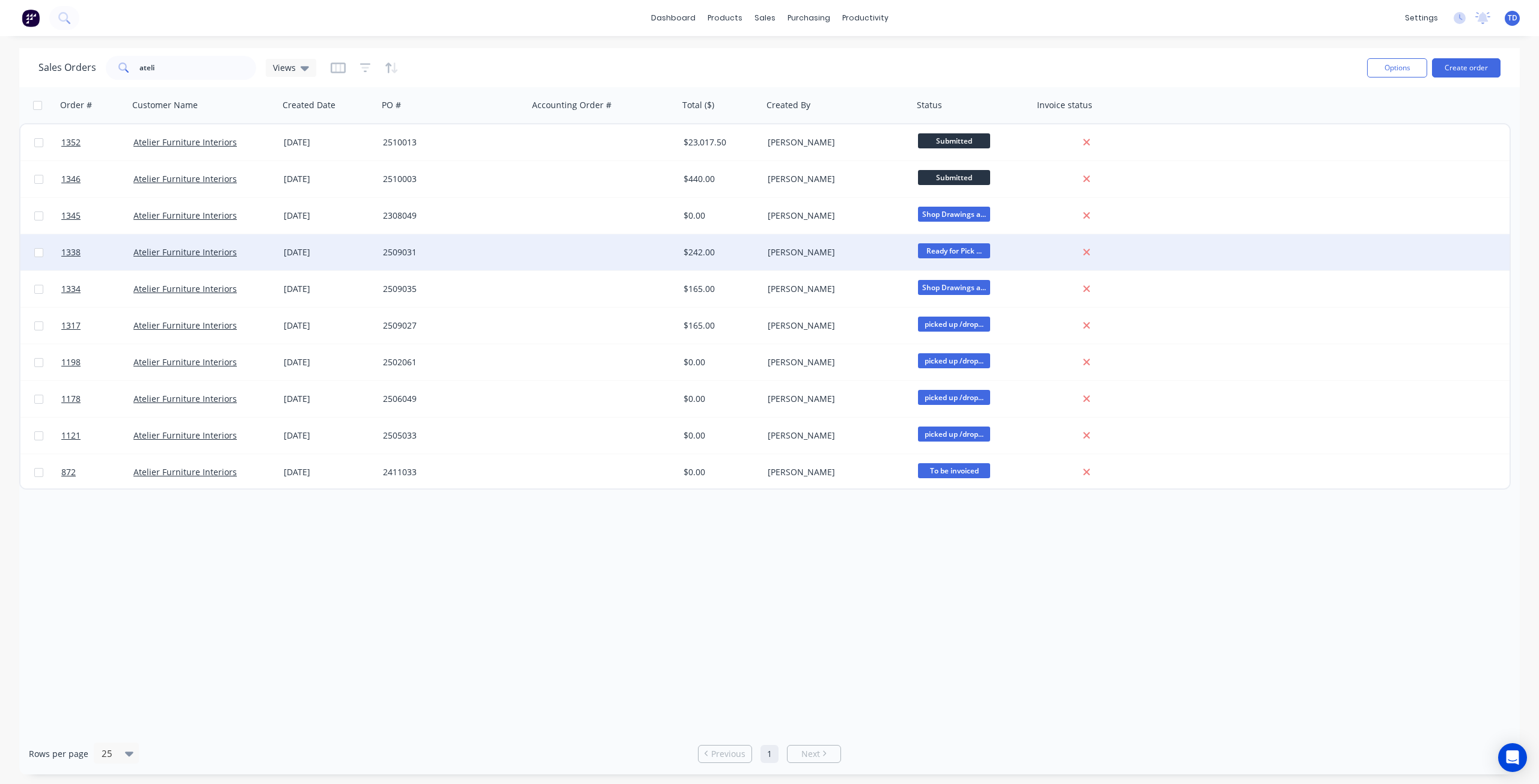
click at [877, 249] on div "[PERSON_NAME]" at bounding box center [834, 252] width 134 height 12
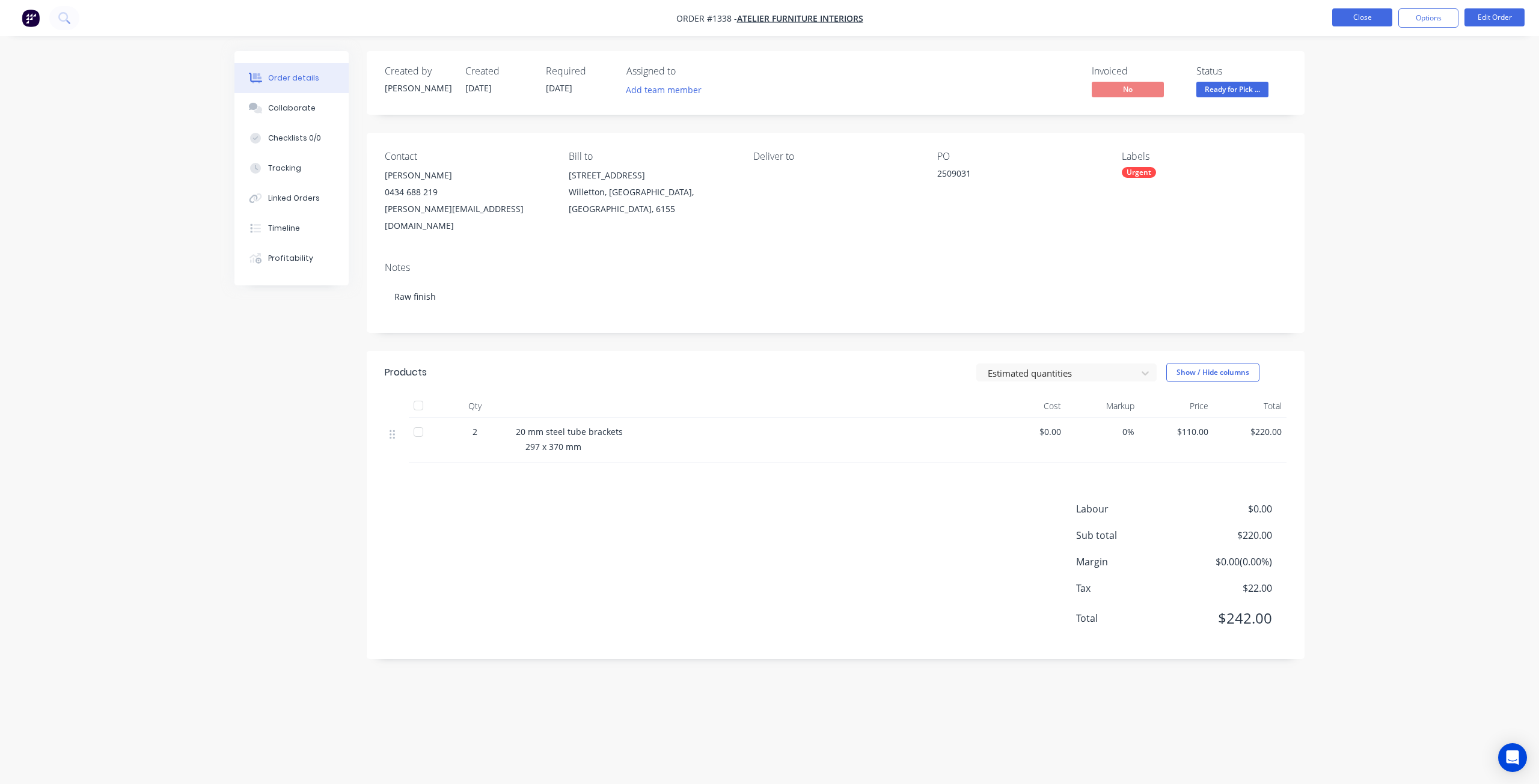
click at [1342, 18] on button "Close" at bounding box center [1362, 18] width 60 height 18
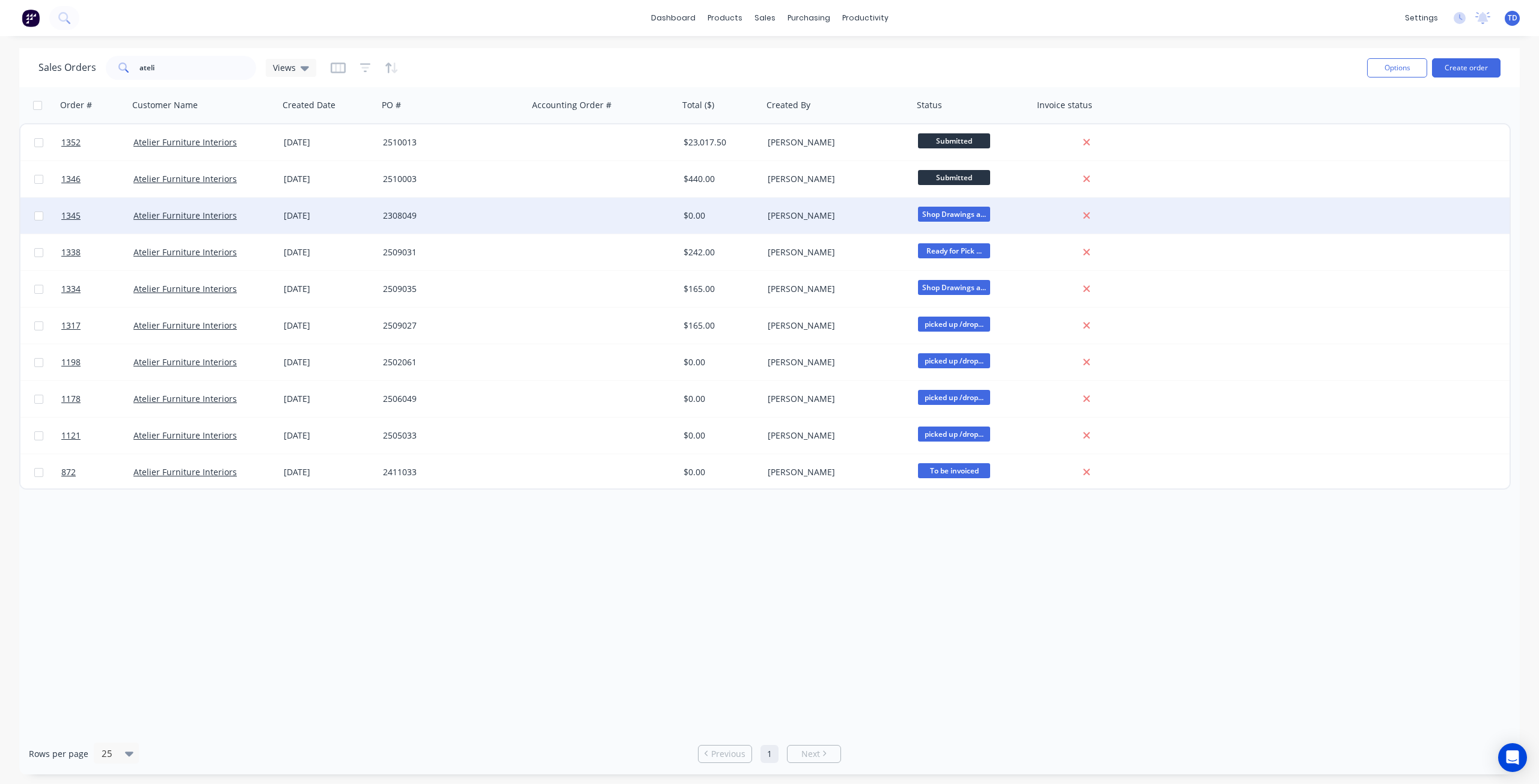
click at [720, 213] on div "$0.00" at bounding box center [718, 216] width 71 height 12
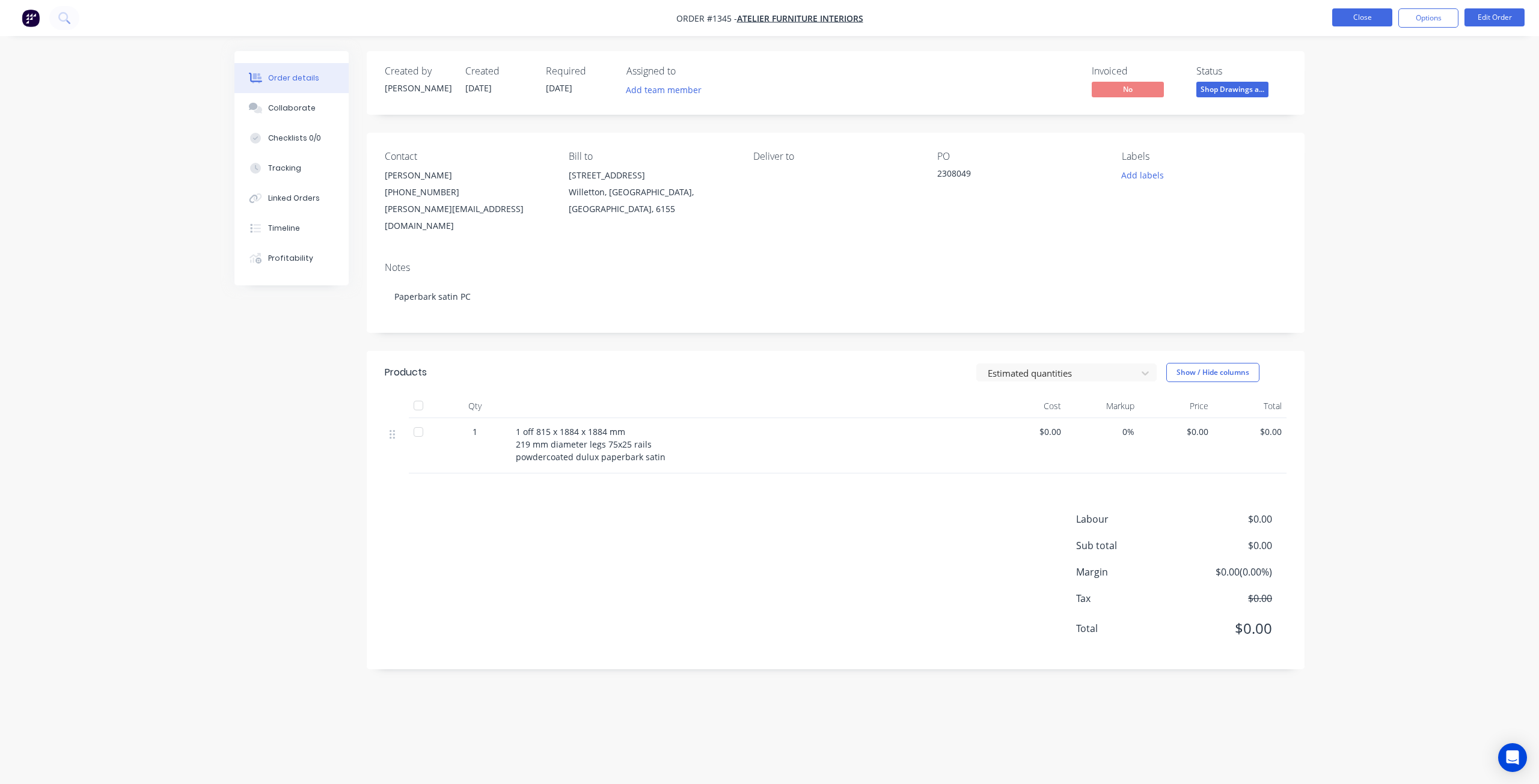
click at [1371, 18] on button "Close" at bounding box center [1362, 18] width 60 height 18
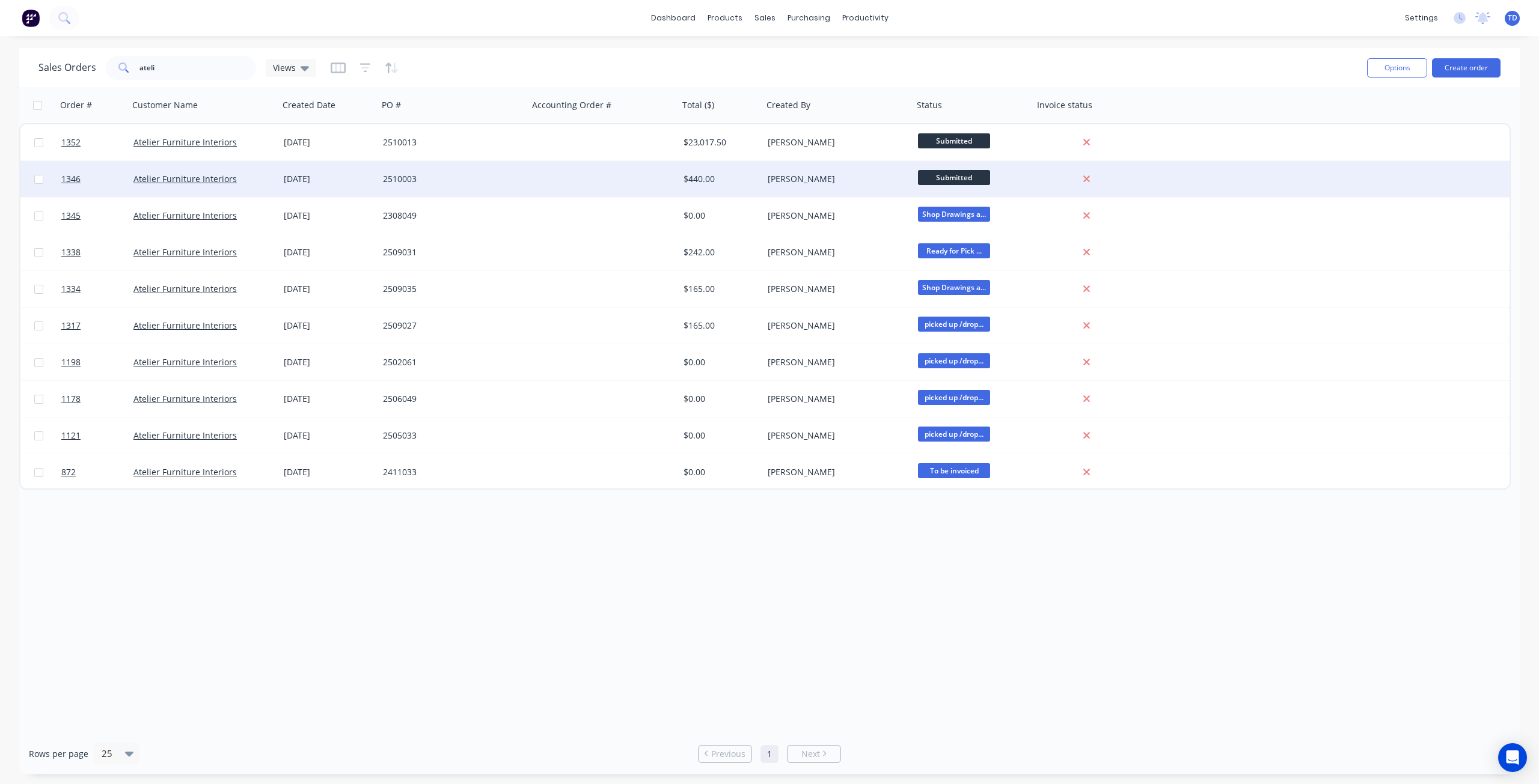
click at [656, 169] on div at bounding box center [603, 179] width 150 height 36
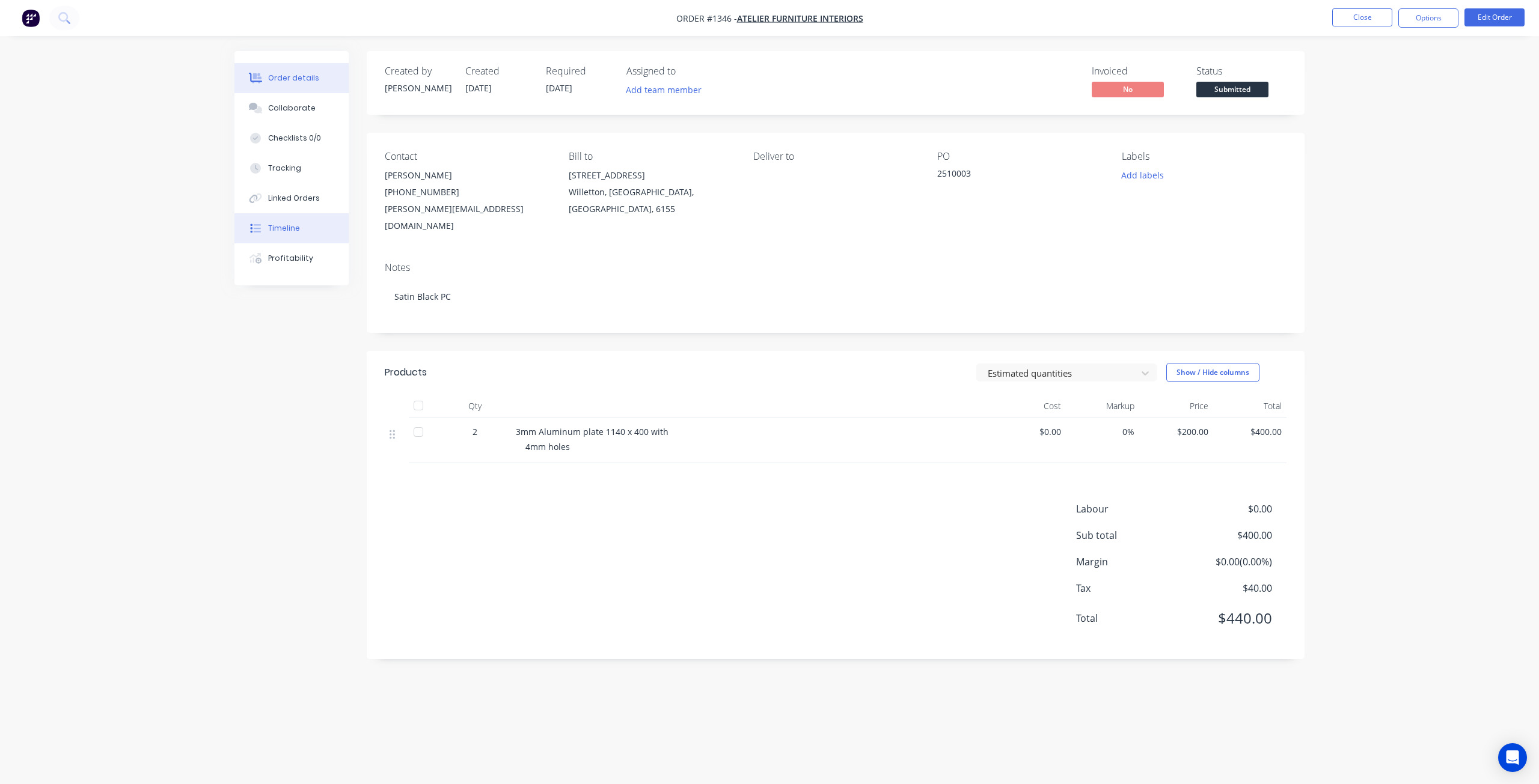
click at [274, 230] on div "Timeline" at bounding box center [284, 228] width 32 height 11
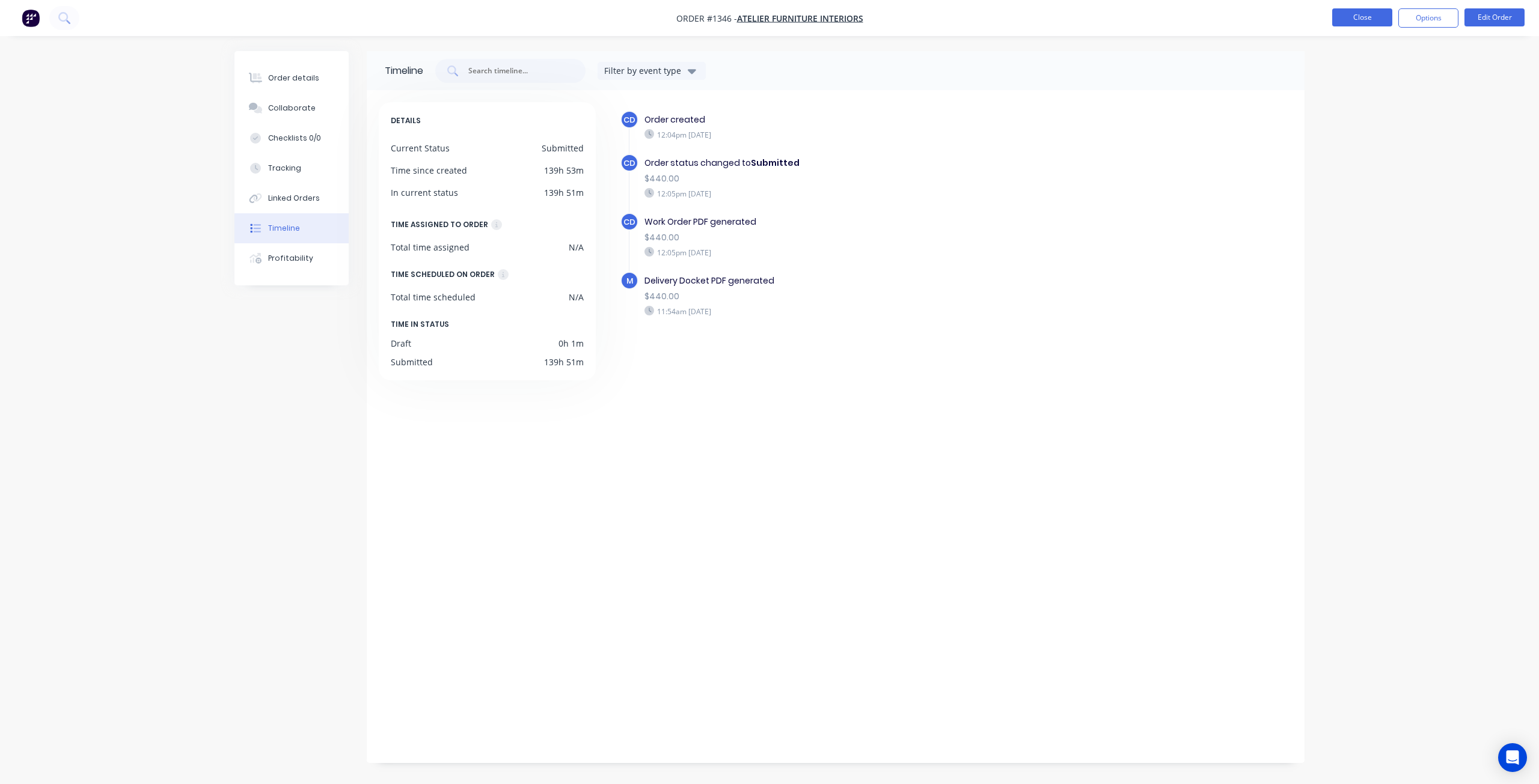
click at [1352, 22] on button "Close" at bounding box center [1362, 18] width 60 height 18
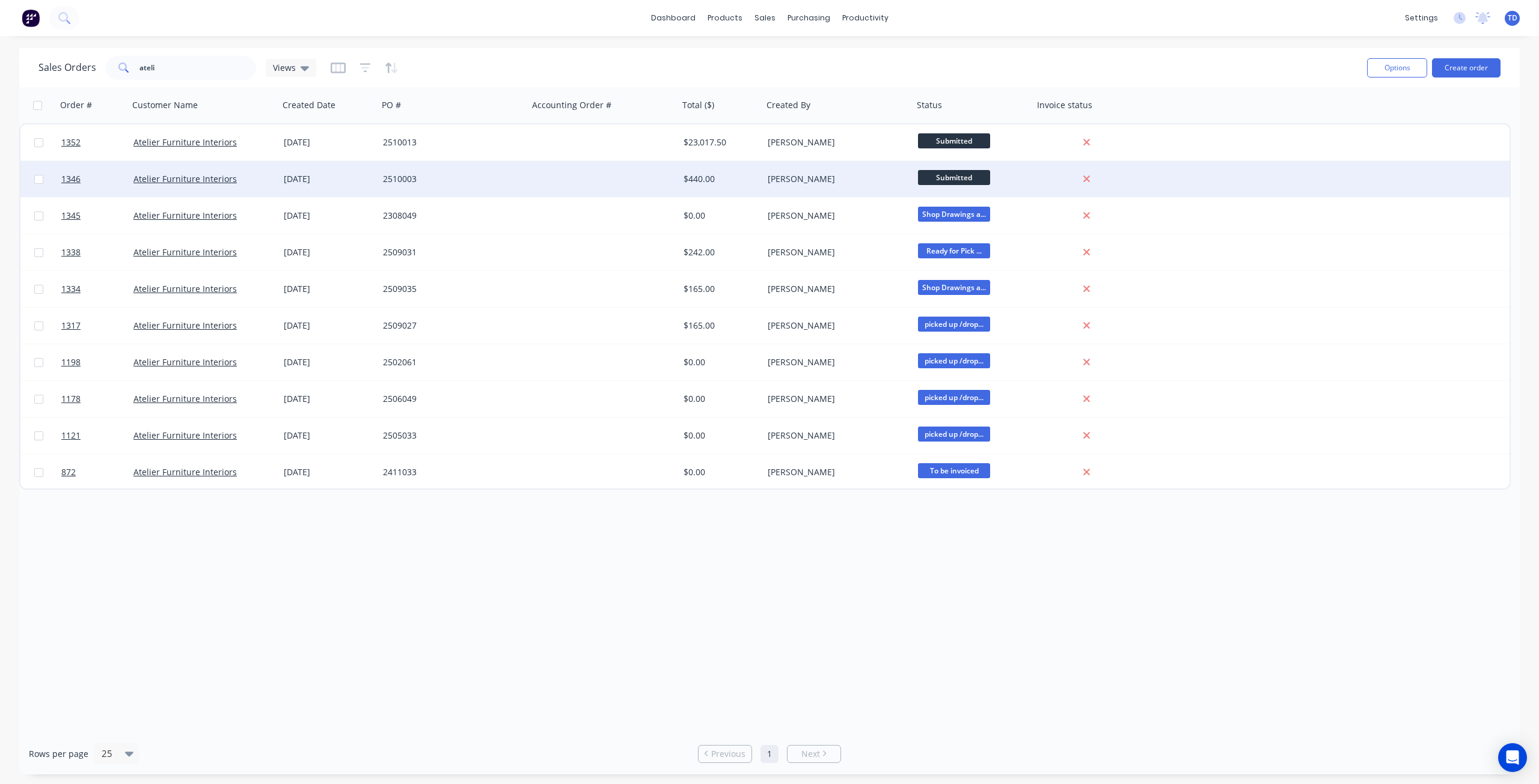
click at [644, 182] on div at bounding box center [603, 179] width 150 height 36
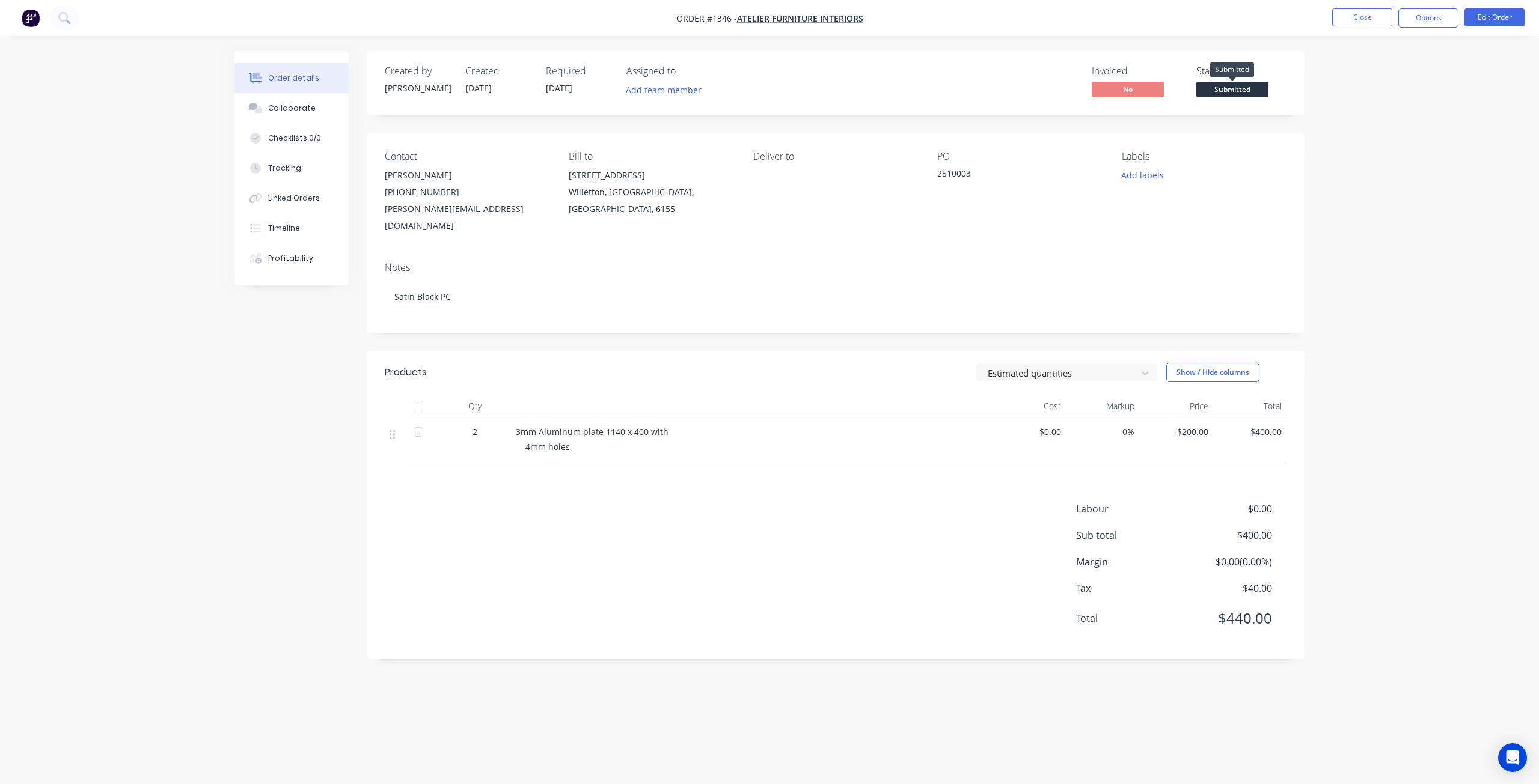
click at [1247, 86] on span "Submitted" at bounding box center [1232, 89] width 72 height 15
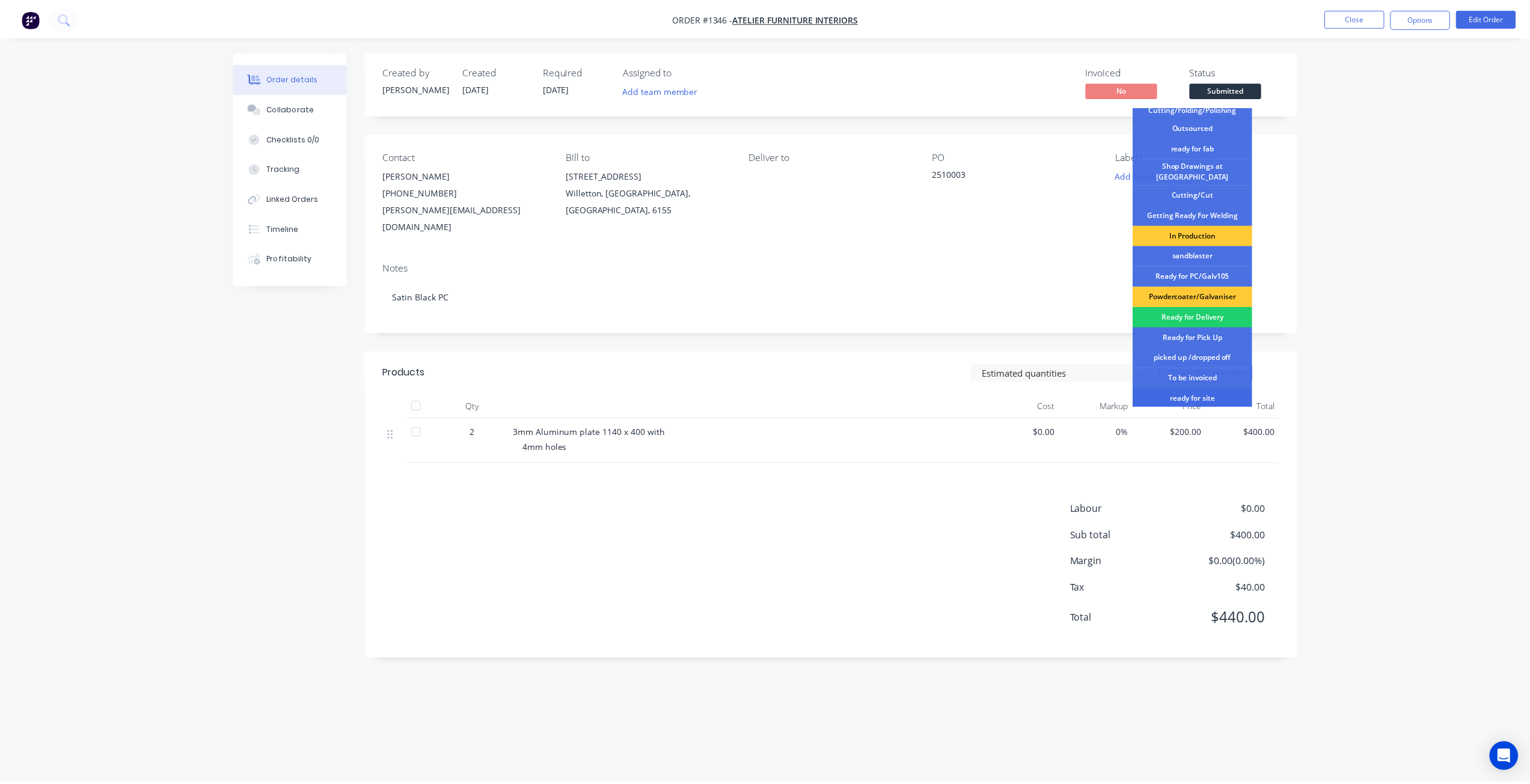
scroll to position [155, 0]
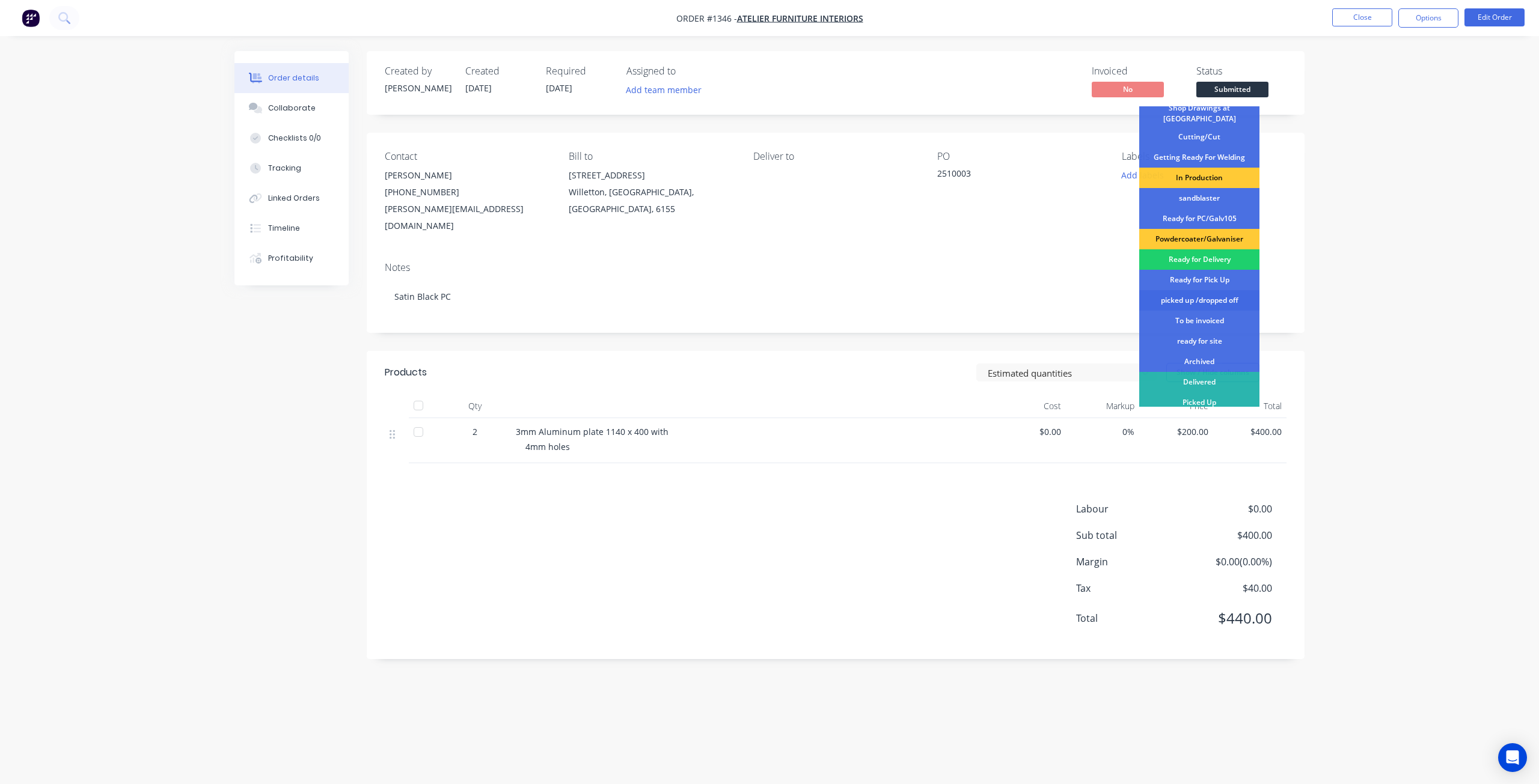
click at [1206, 294] on div "picked up /dropped off" at bounding box center [1199, 301] width 120 height 21
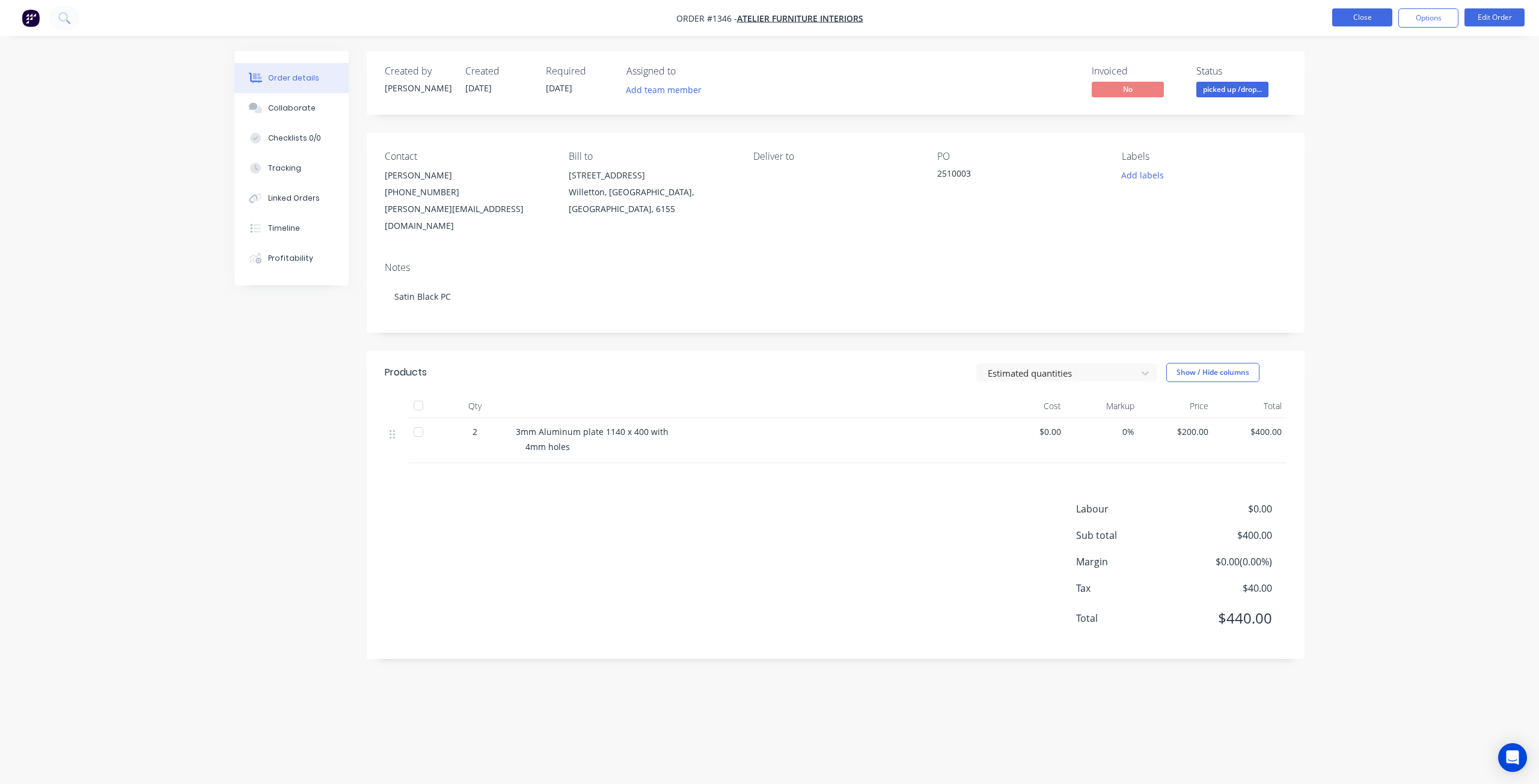
click at [1353, 21] on button "Close" at bounding box center [1362, 18] width 60 height 18
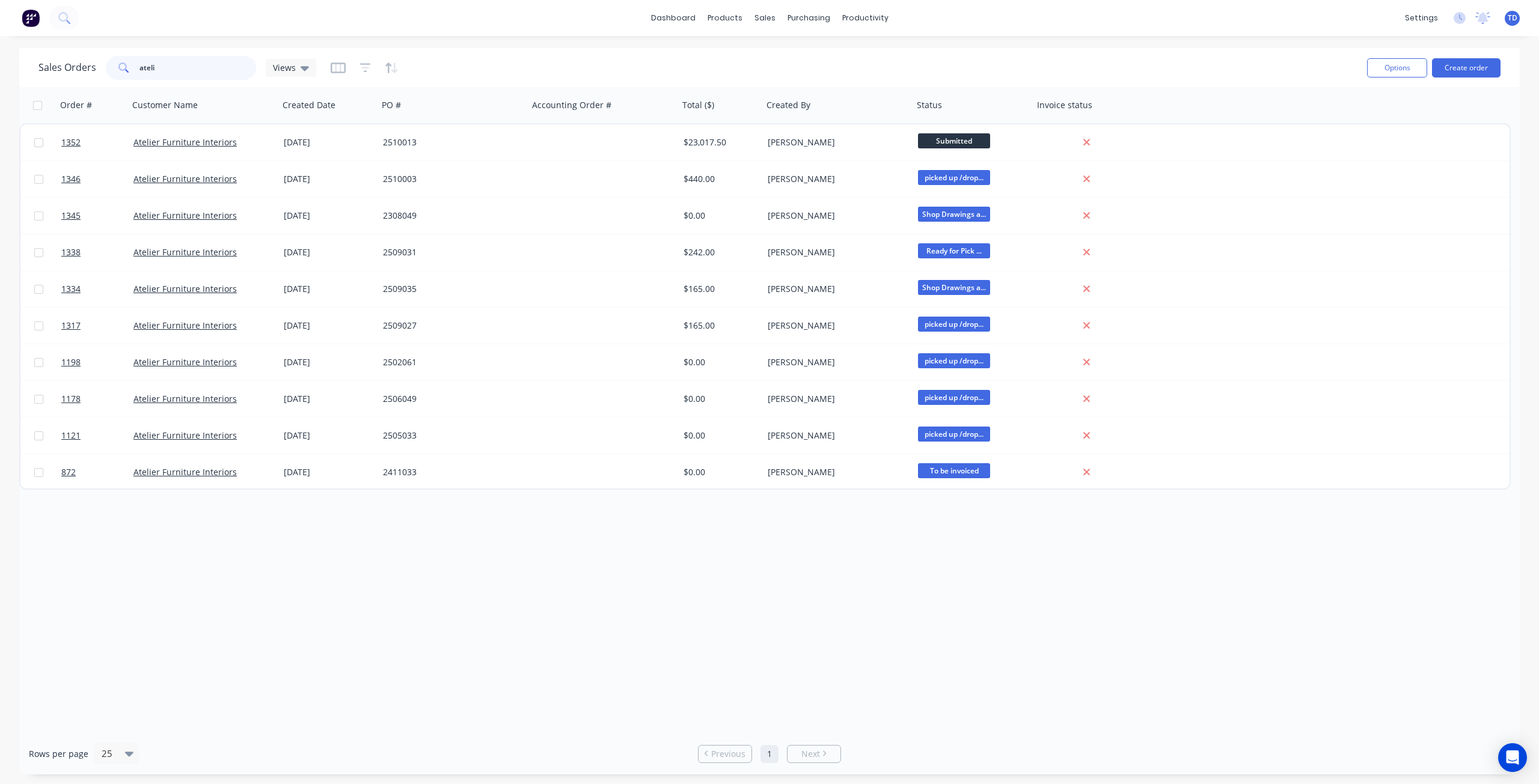
drag, startPoint x: 159, startPoint y: 65, endPoint x: -66, endPoint y: 51, distance: 225.4
click at [0, 51] on html "dashboard products sales purchasing productivity dashboard products Product Cat…" at bounding box center [769, 392] width 1539 height 784
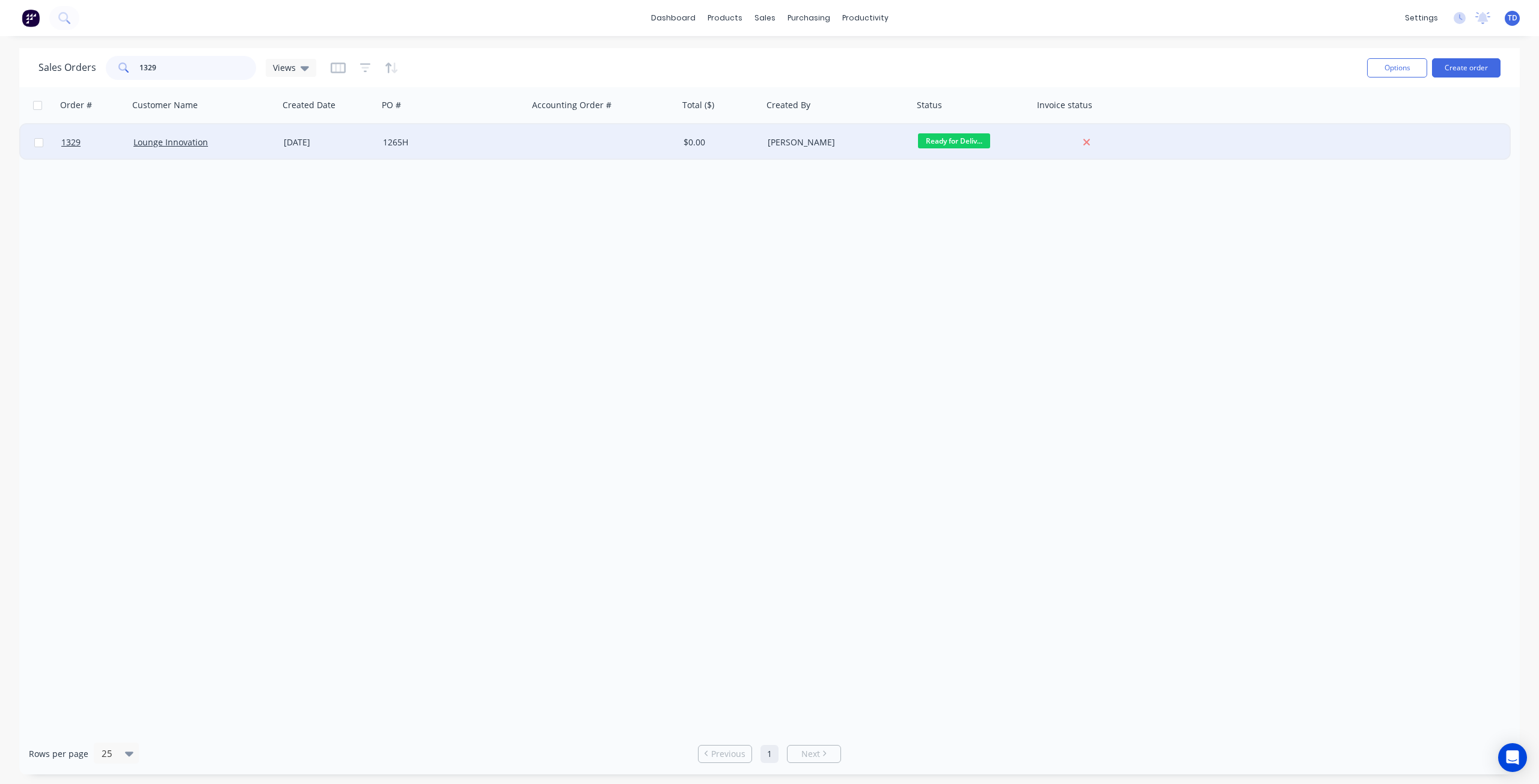
type input "1329"
click at [358, 153] on div "[DATE]" at bounding box center [329, 143] width 99 height 36
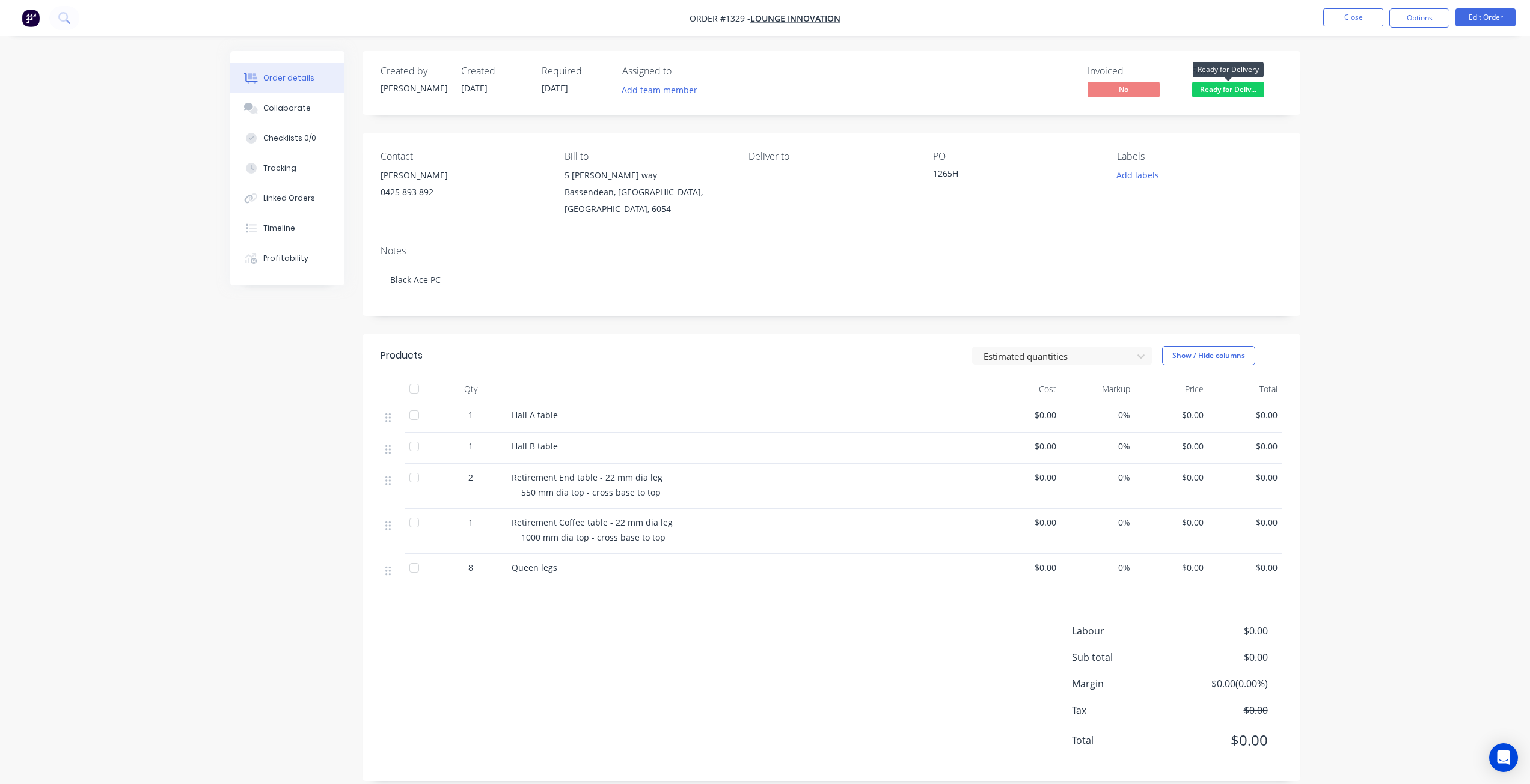
click at [1212, 92] on span "Ready for Deliv..." at bounding box center [1228, 89] width 72 height 15
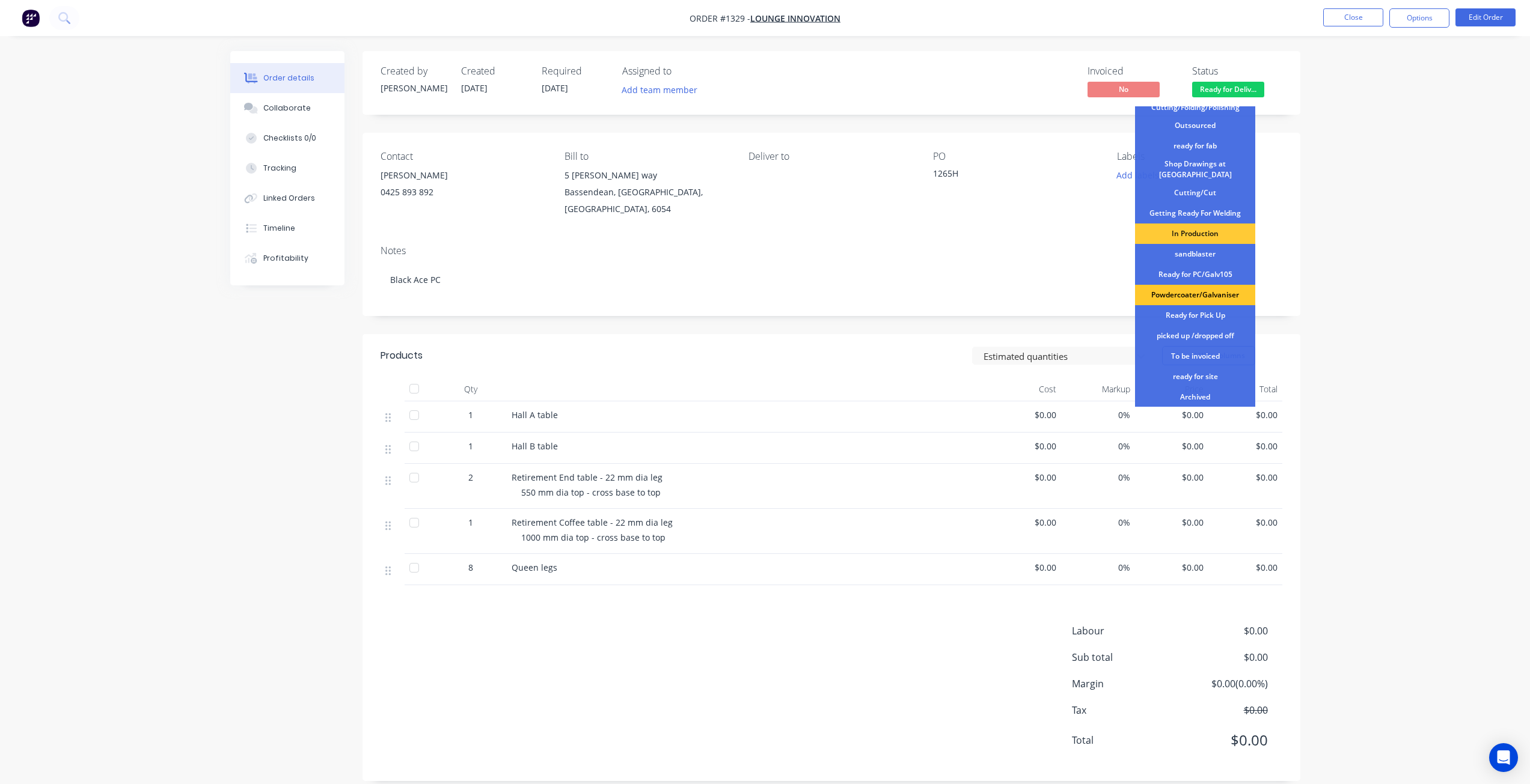
scroll to position [120, 0]
click at [1209, 333] on div "picked up /dropped off" at bounding box center [1195, 335] width 120 height 21
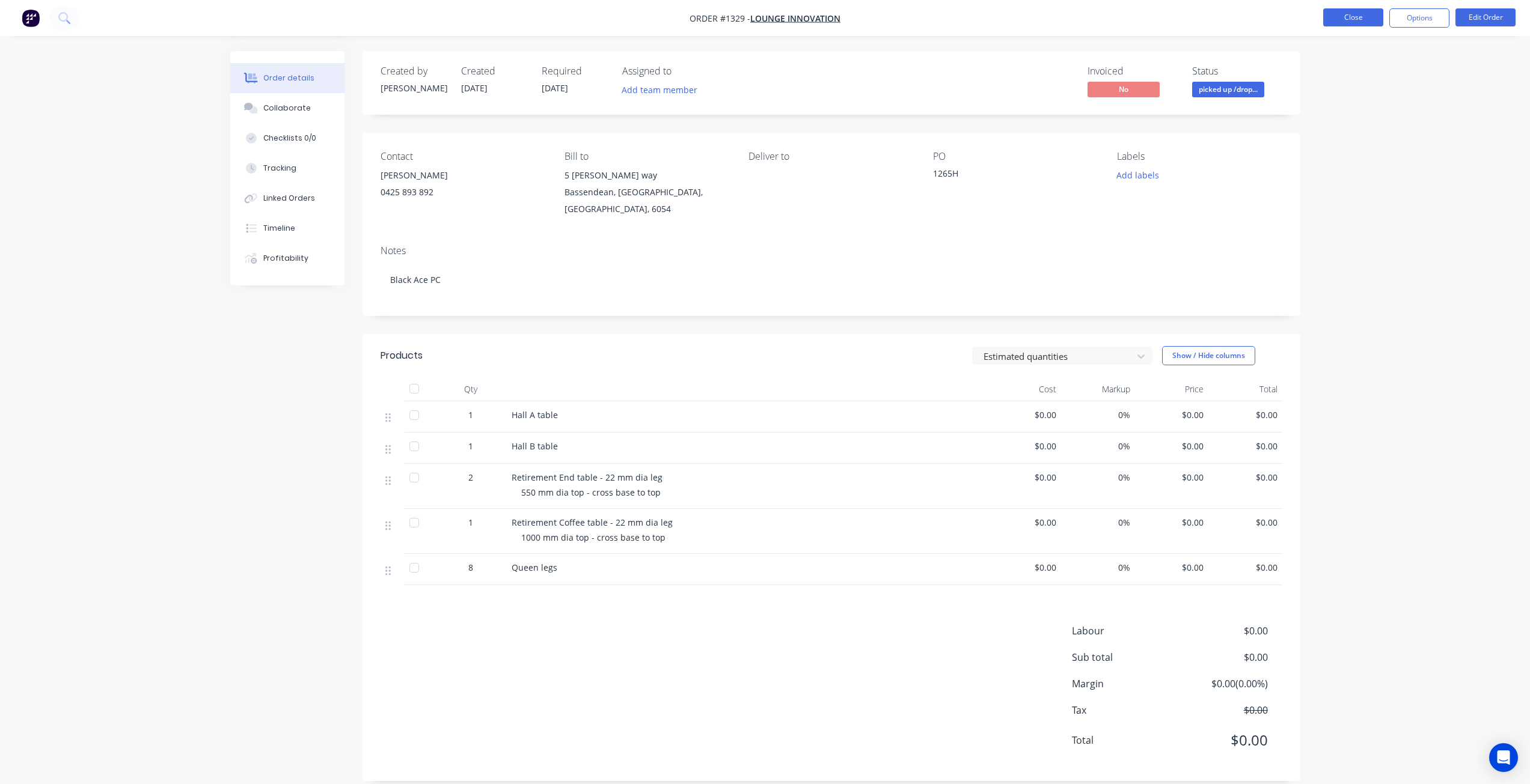
drag, startPoint x: 1354, startPoint y: 18, endPoint x: 1345, endPoint y: 19, distance: 9.1
click at [1345, 19] on button "Close" at bounding box center [1353, 18] width 60 height 18
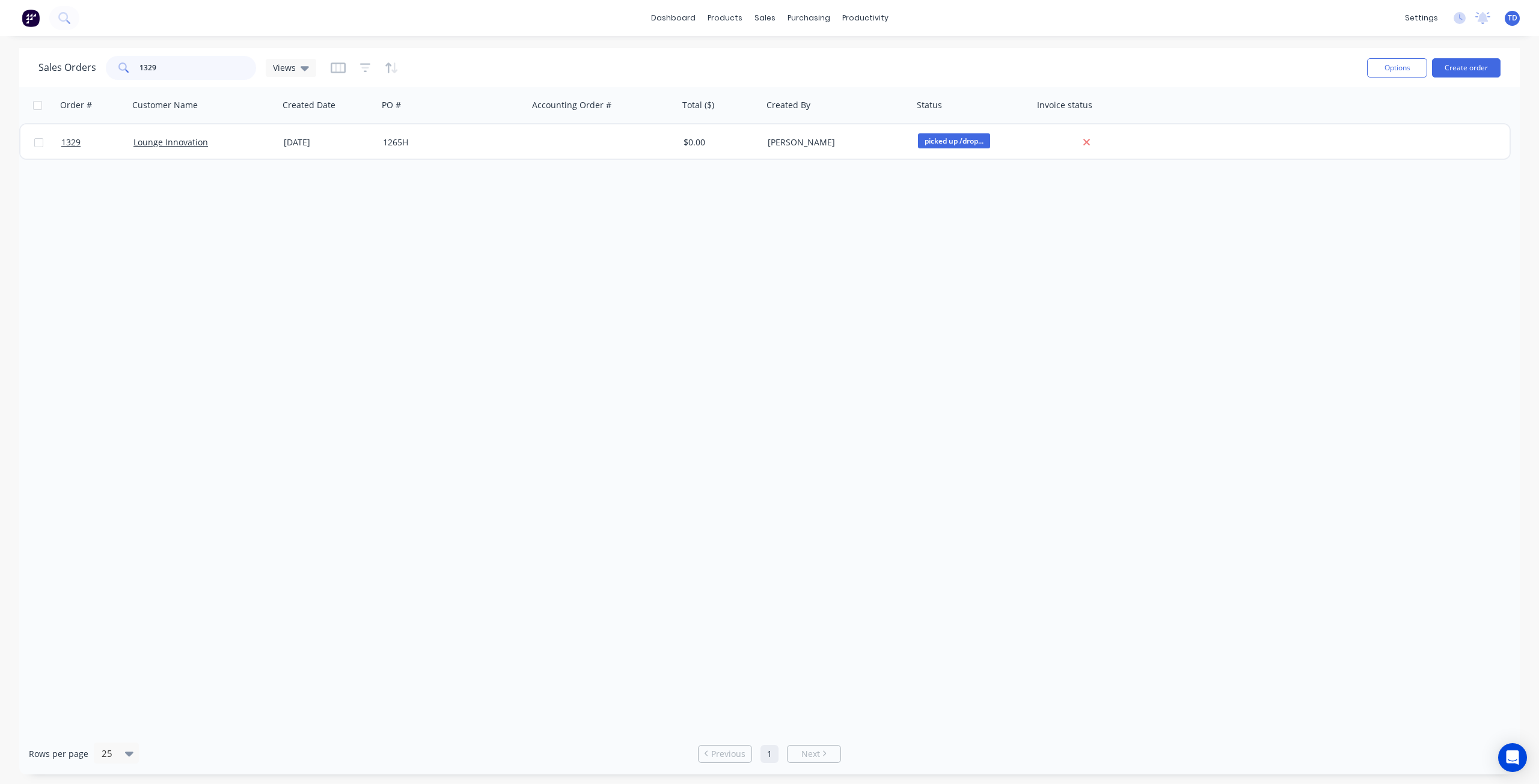
drag, startPoint x: 105, startPoint y: 65, endPoint x: 19, endPoint y: 65, distance: 86.0
click at [19, 65] on div "Sales Orders 1329 Views Options Create order Order # Customer Name Created Date…" at bounding box center [769, 411] width 1539 height 727
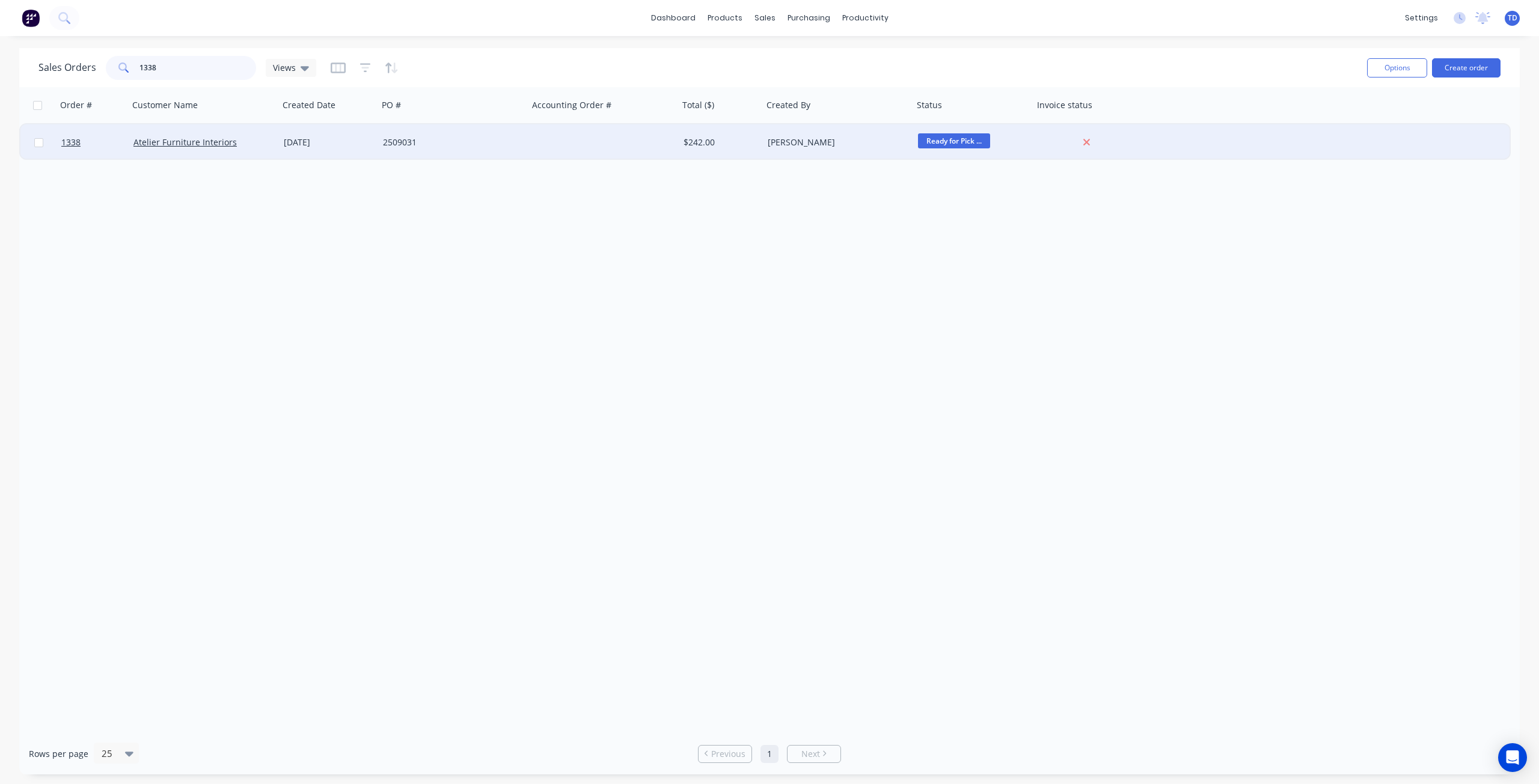
type input "1338"
click at [340, 140] on div "[DATE]" at bounding box center [329, 143] width 89 height 12
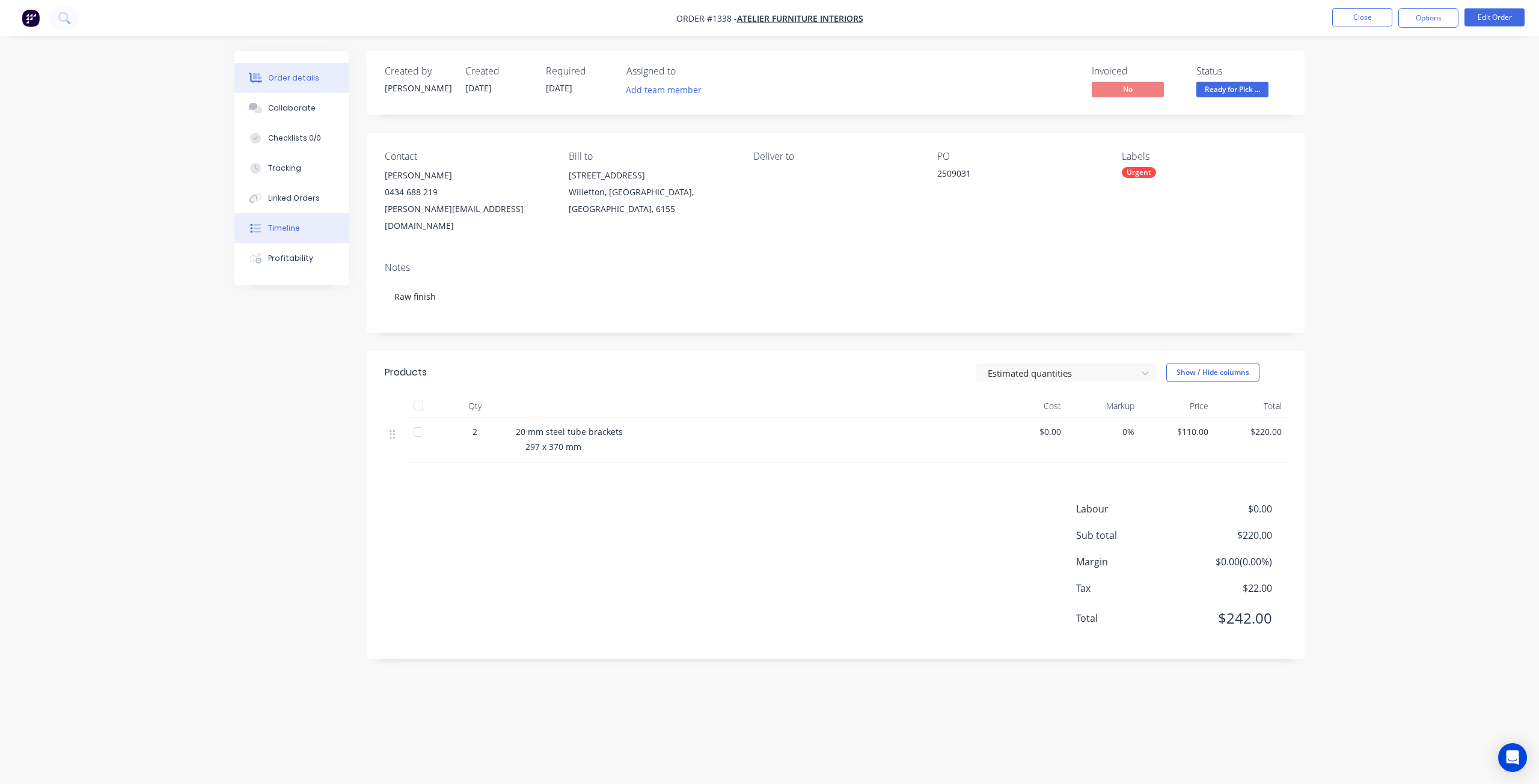
click at [282, 227] on div "Timeline" at bounding box center [284, 228] width 32 height 11
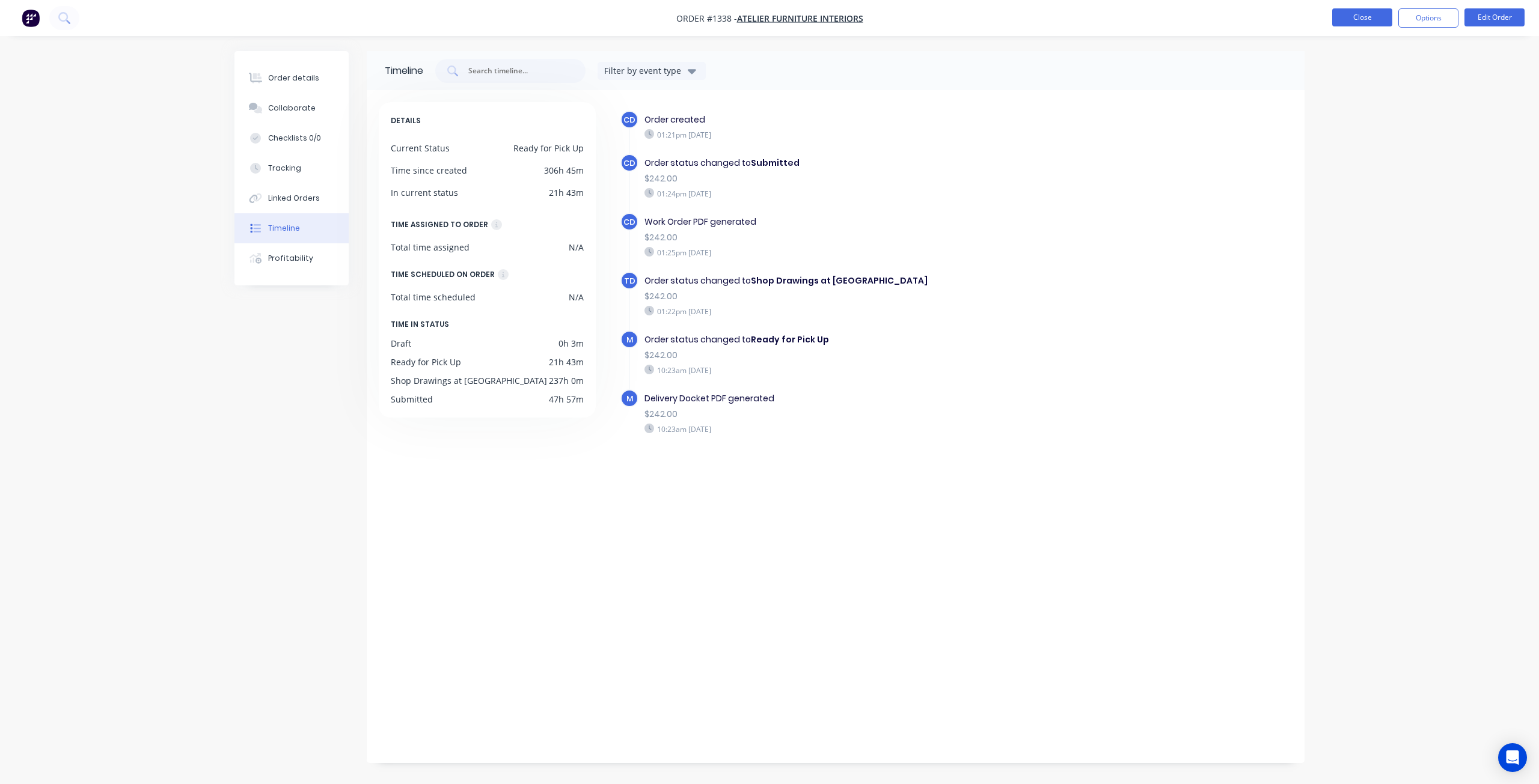
click at [1350, 16] on button "Close" at bounding box center [1362, 18] width 60 height 18
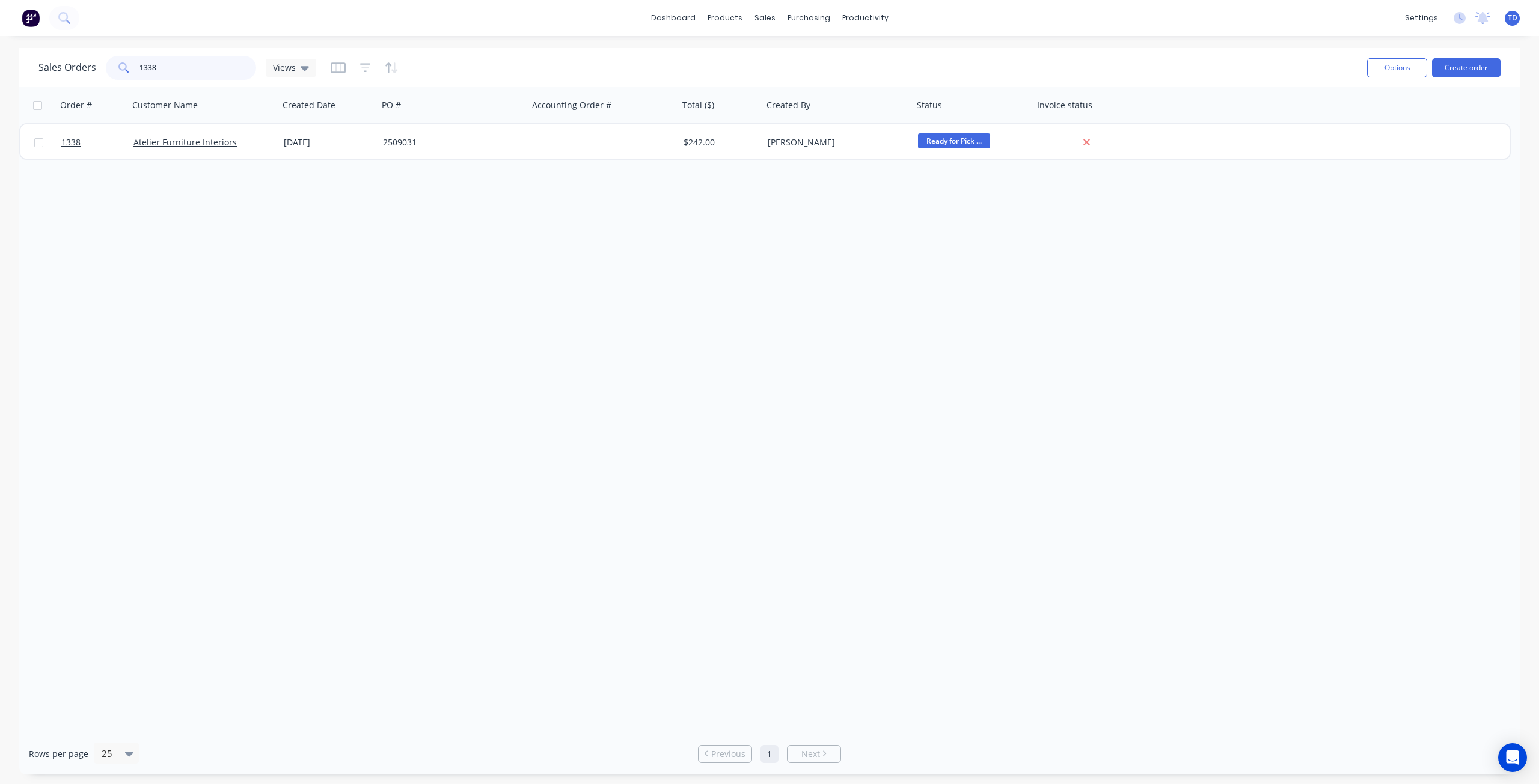
click at [147, 64] on input "1338" at bounding box center [198, 68] width 117 height 24
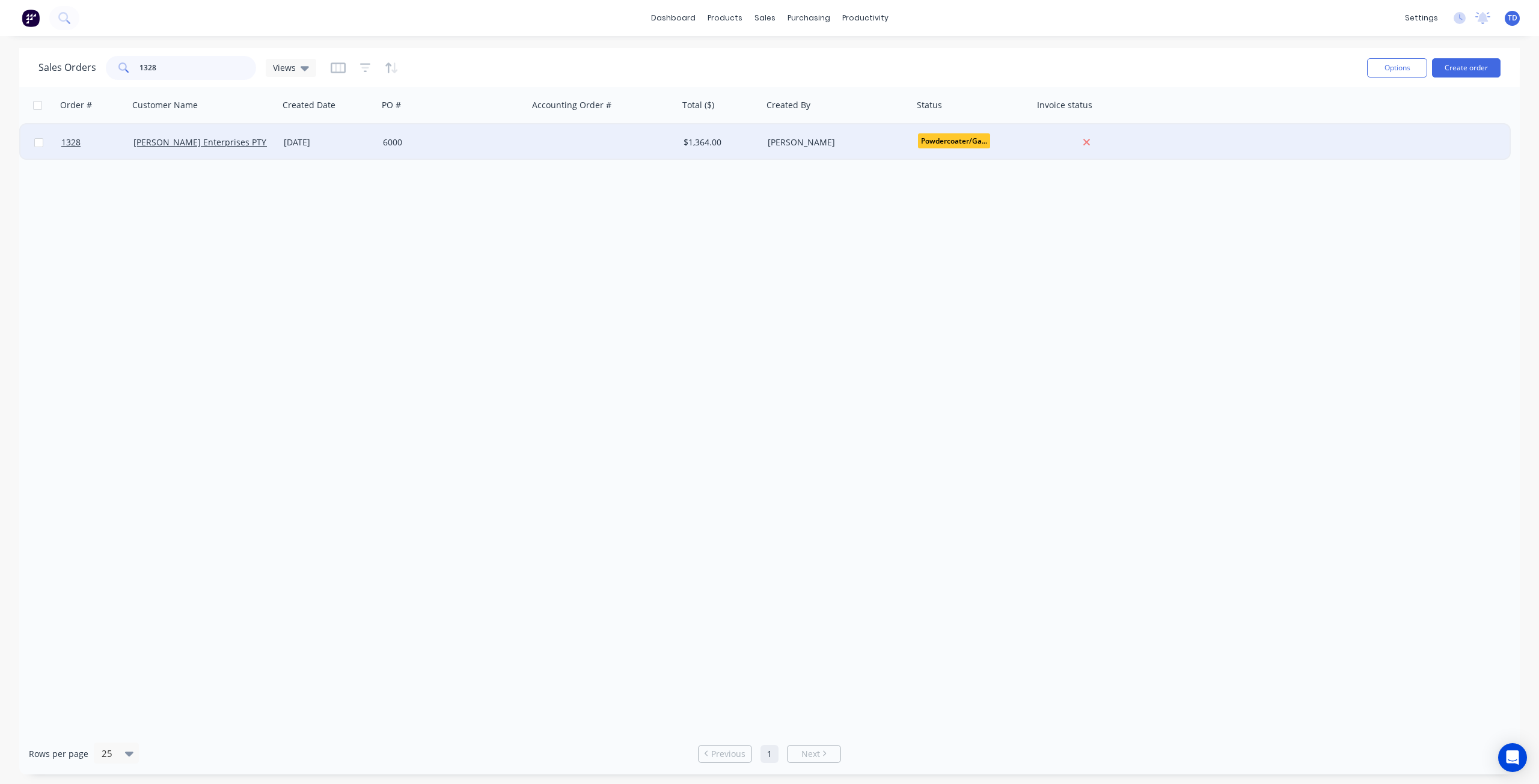
type input "1328"
click at [428, 150] on div "6000" at bounding box center [453, 143] width 150 height 36
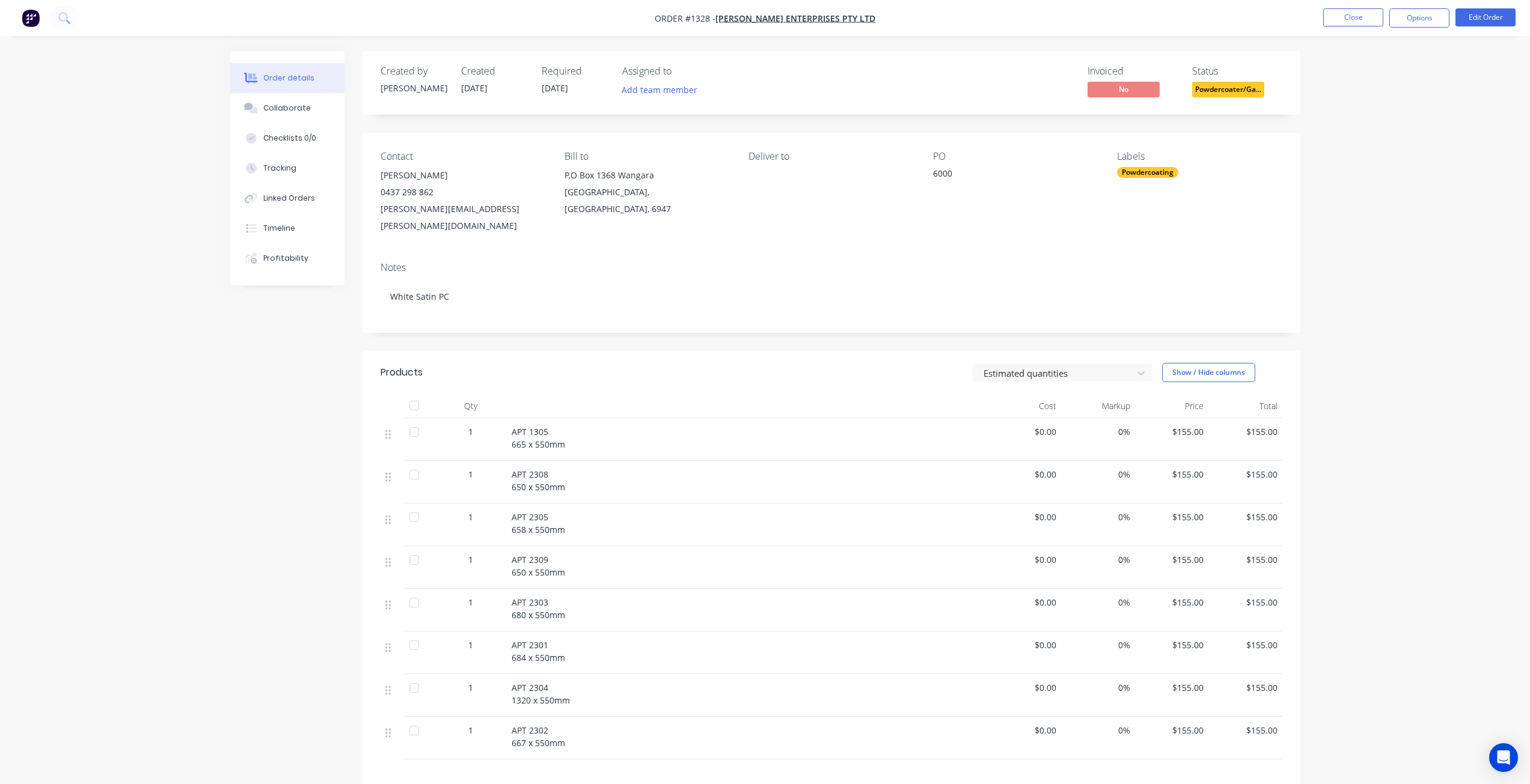
click at [1219, 94] on span "Powdercoater/Ga..." at bounding box center [1228, 89] width 72 height 15
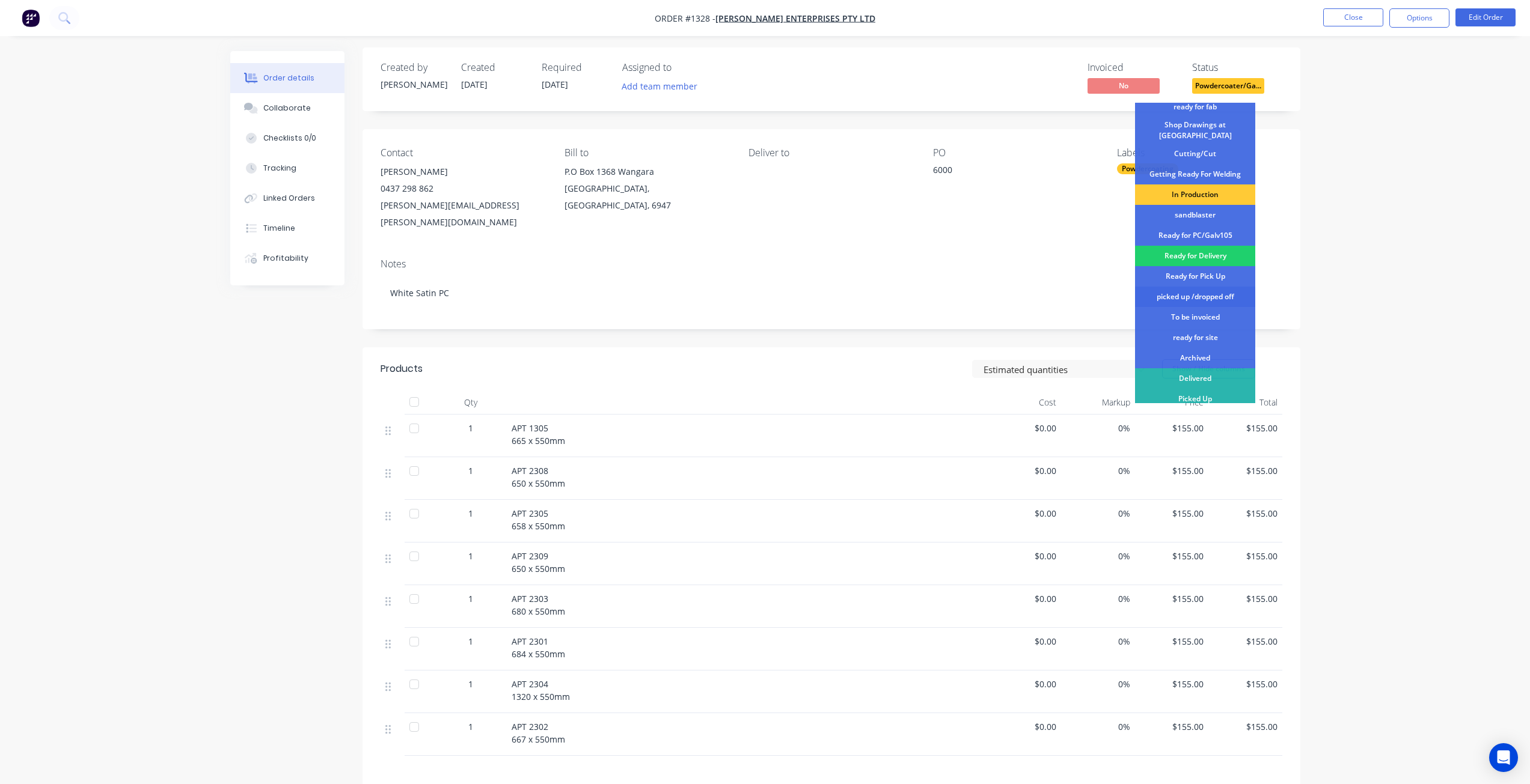
scroll to position [4, 0]
click at [1195, 295] on div "picked up /dropped off" at bounding box center [1195, 297] width 120 height 21
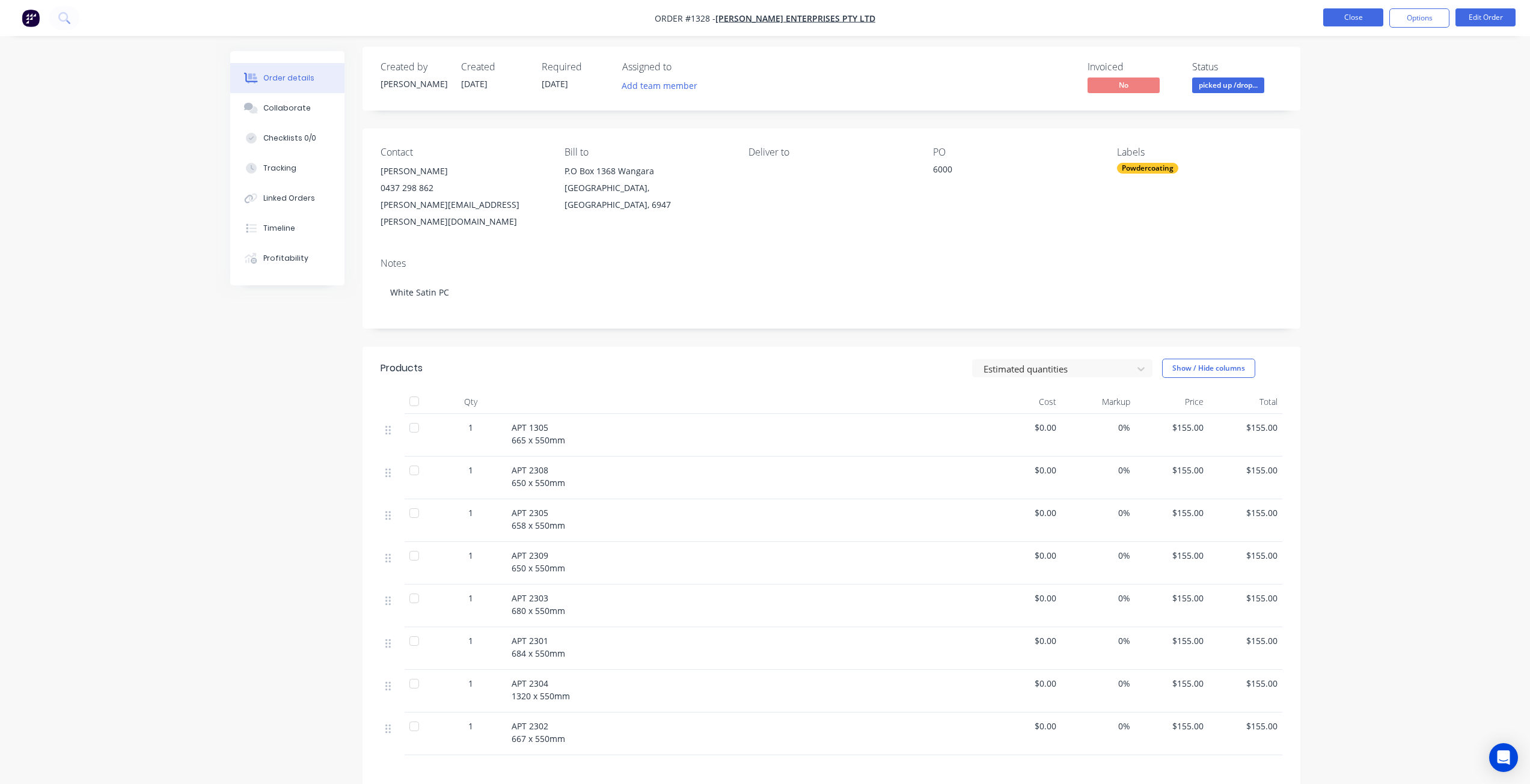
click at [1332, 19] on button "Close" at bounding box center [1353, 18] width 60 height 18
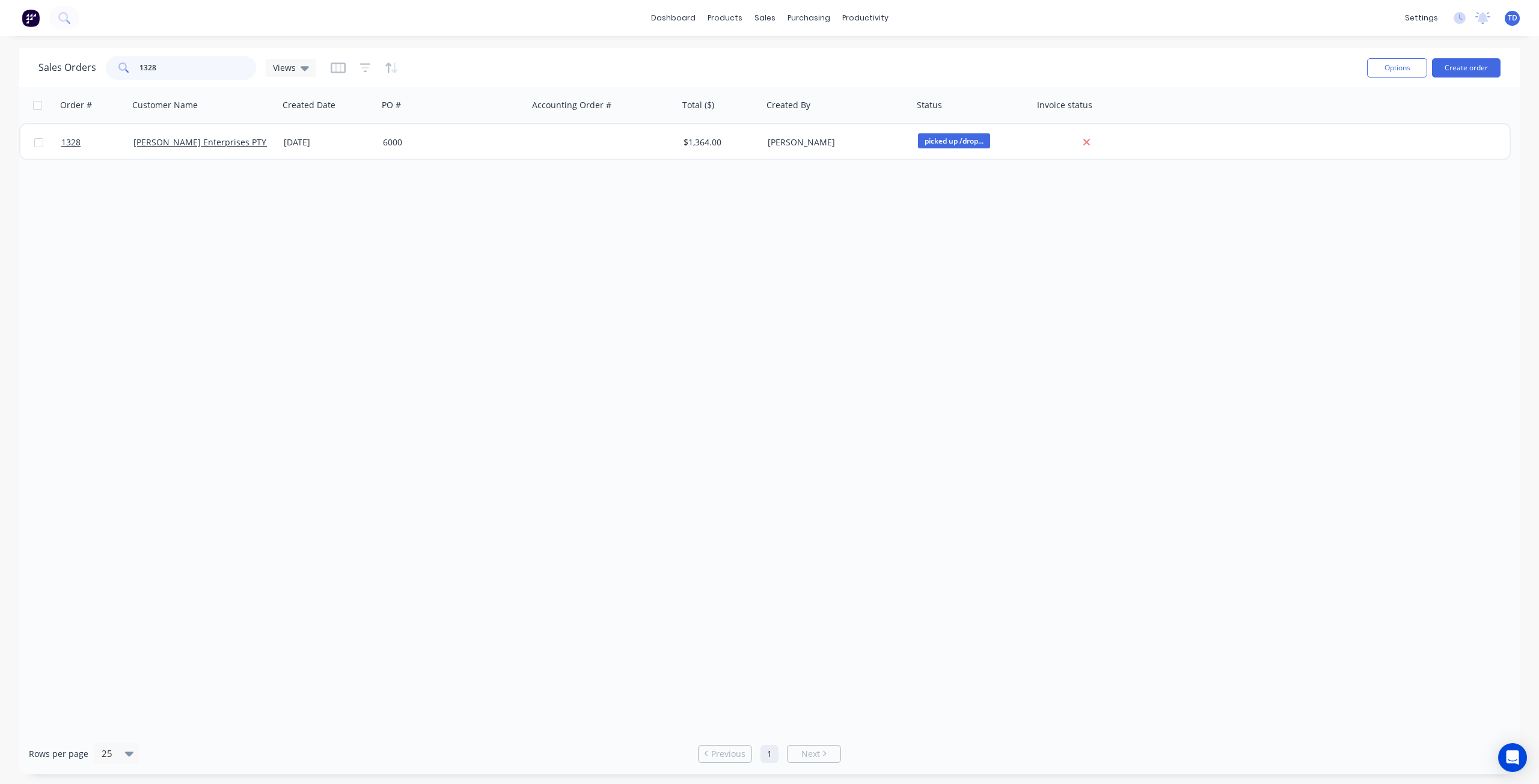
drag, startPoint x: 182, startPoint y: 70, endPoint x: 146, endPoint y: 58, distance: 37.9
click at [146, 58] on input "1328" at bounding box center [198, 68] width 117 height 24
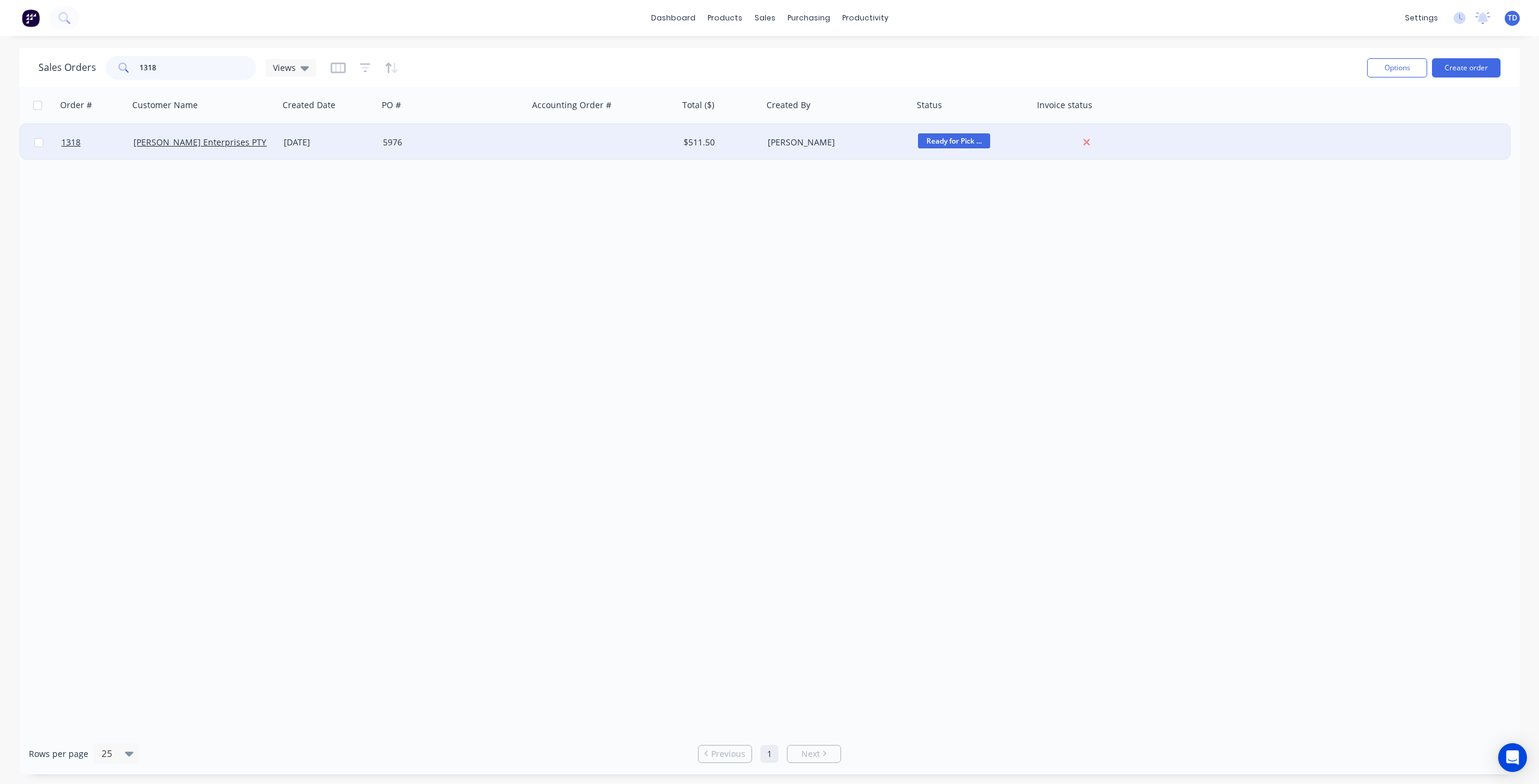
type input "1318"
click at [388, 143] on div "5976" at bounding box center [450, 143] width 134 height 12
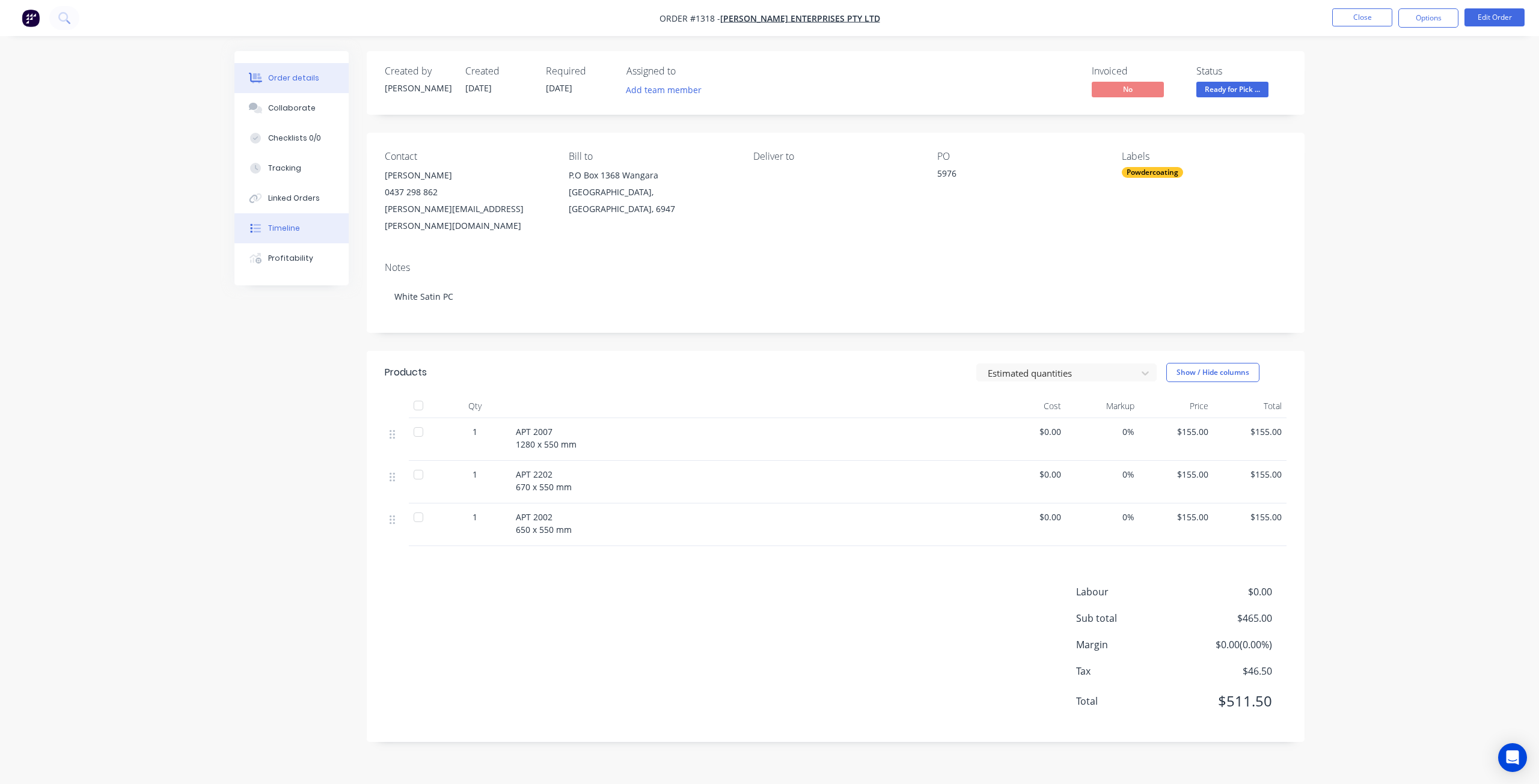
click at [293, 224] on div "Timeline" at bounding box center [284, 228] width 32 height 11
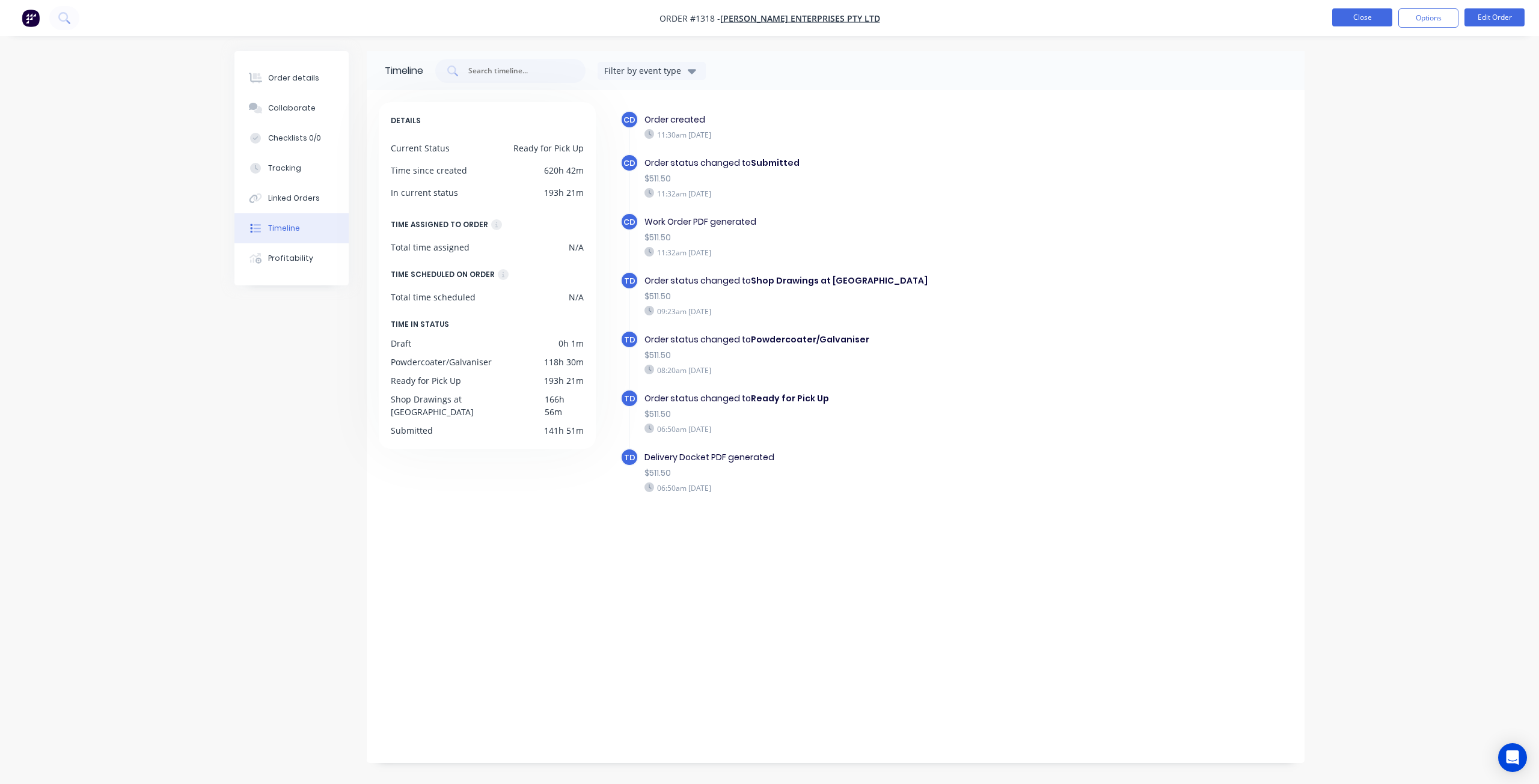
click at [1364, 18] on button "Close" at bounding box center [1362, 18] width 60 height 18
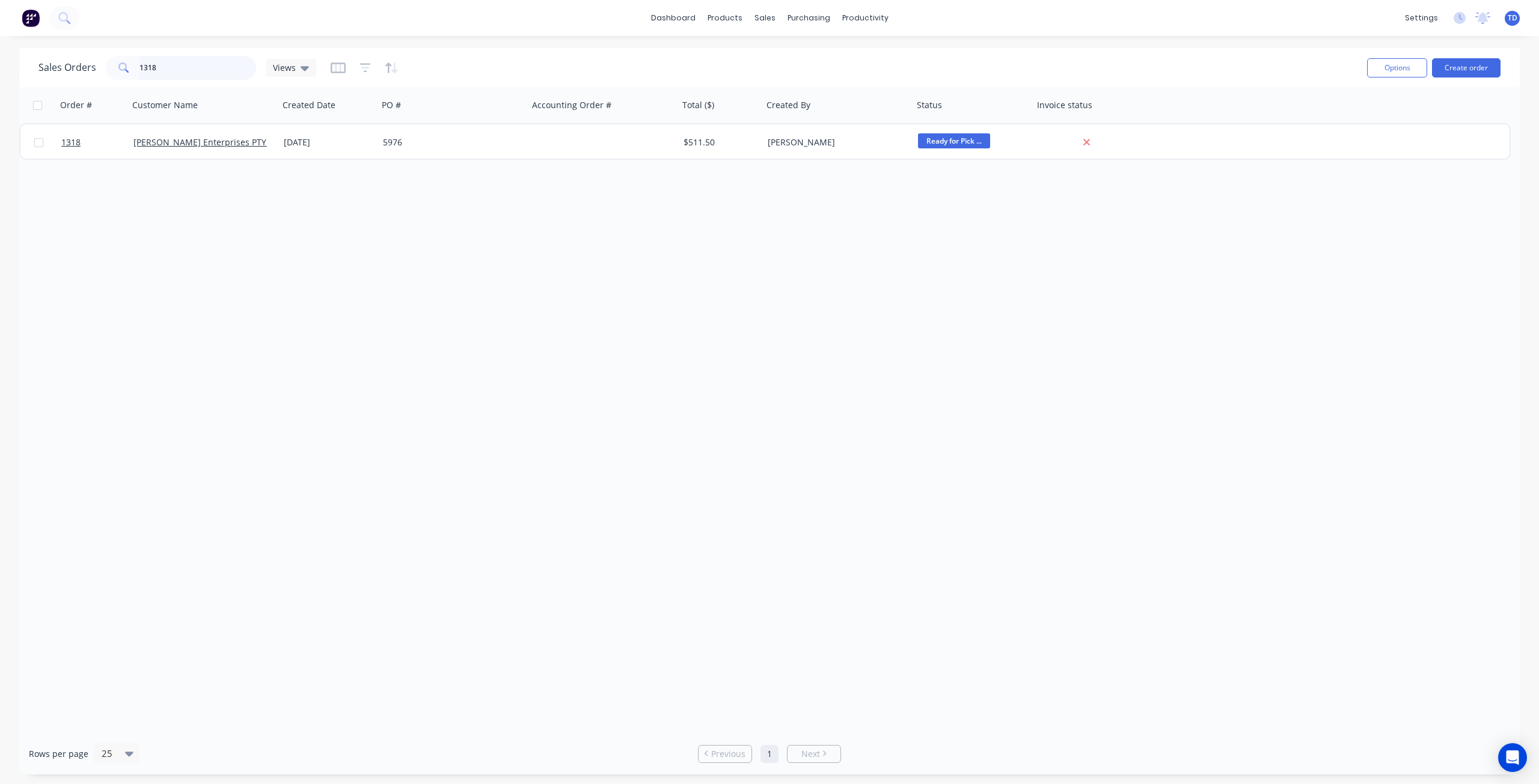
click at [158, 66] on input "1318" at bounding box center [198, 68] width 117 height 24
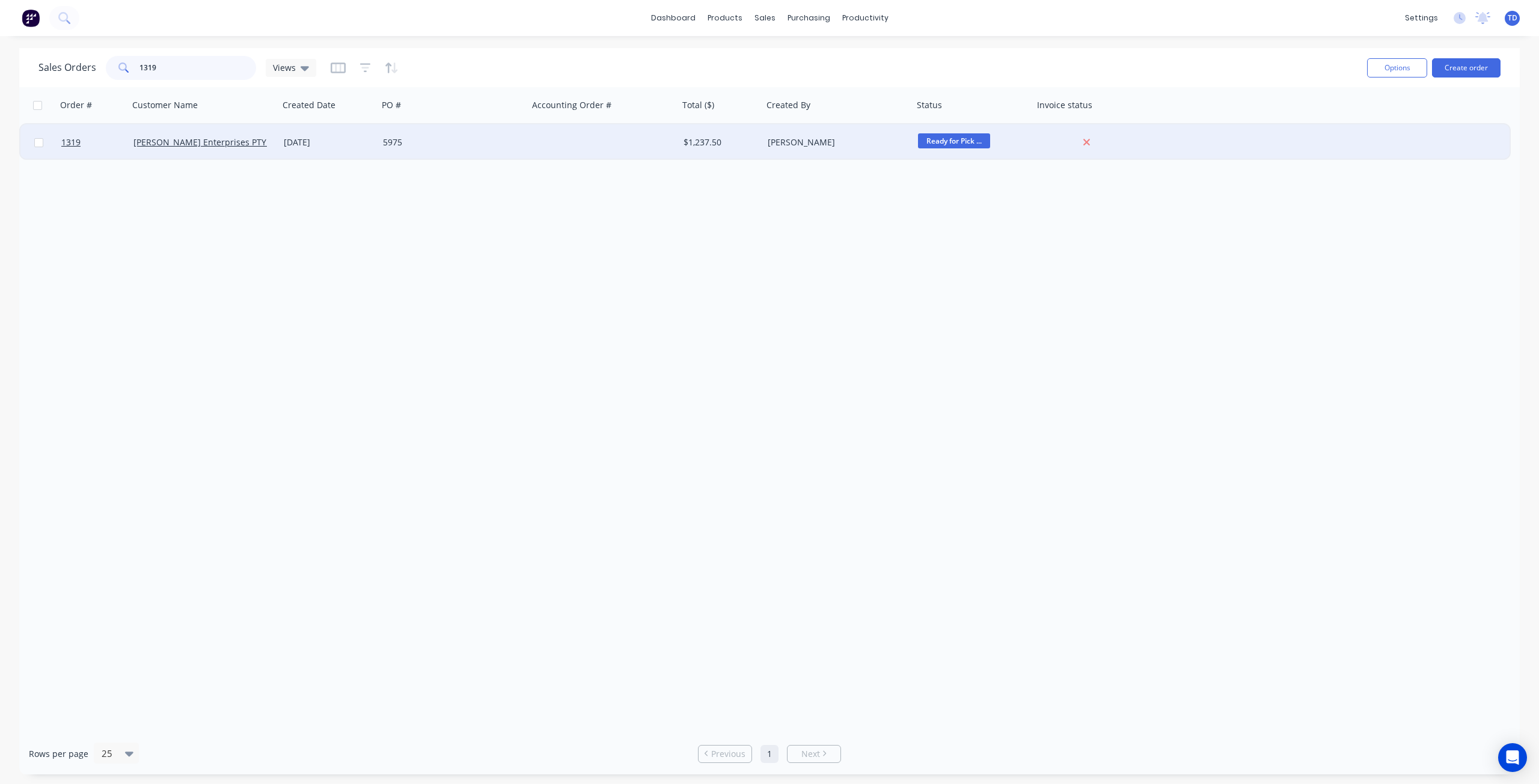
type input "1319"
click at [323, 143] on div "18 Sep 2025" at bounding box center [329, 143] width 89 height 12
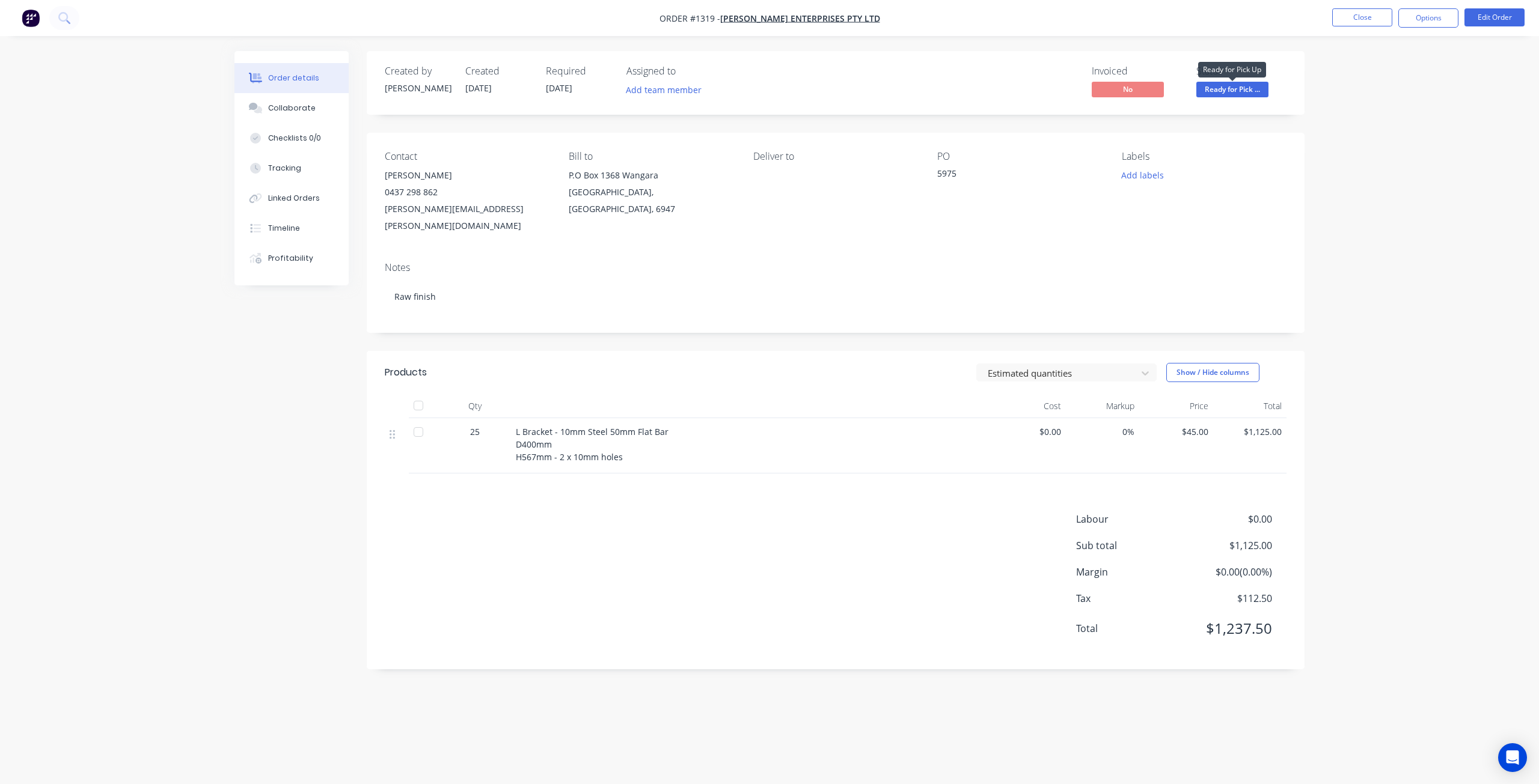
click at [1241, 82] on span "Ready for Pick ..." at bounding box center [1232, 89] width 72 height 15
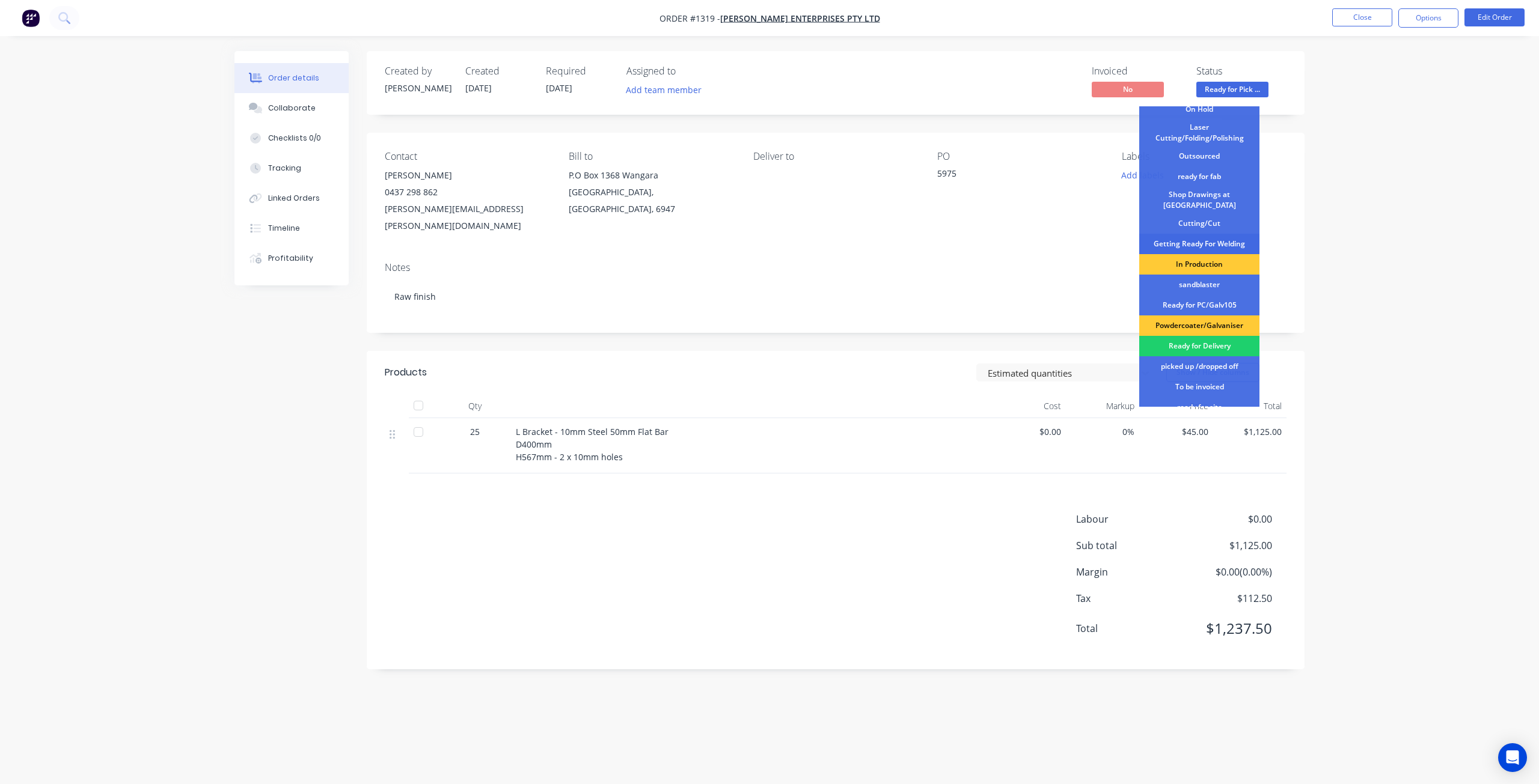
scroll to position [155, 0]
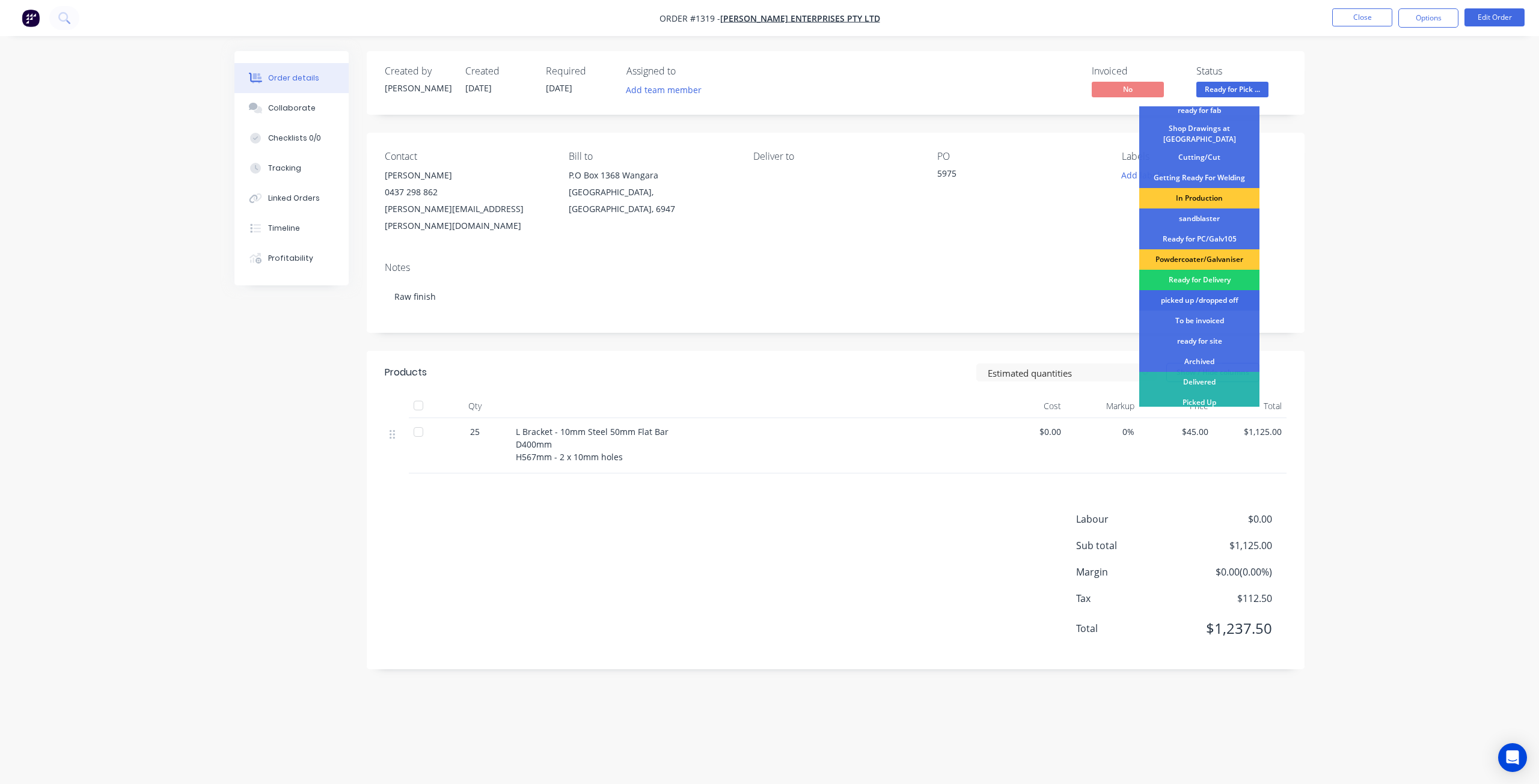
click at [1193, 298] on div "picked up /dropped off" at bounding box center [1199, 301] width 120 height 21
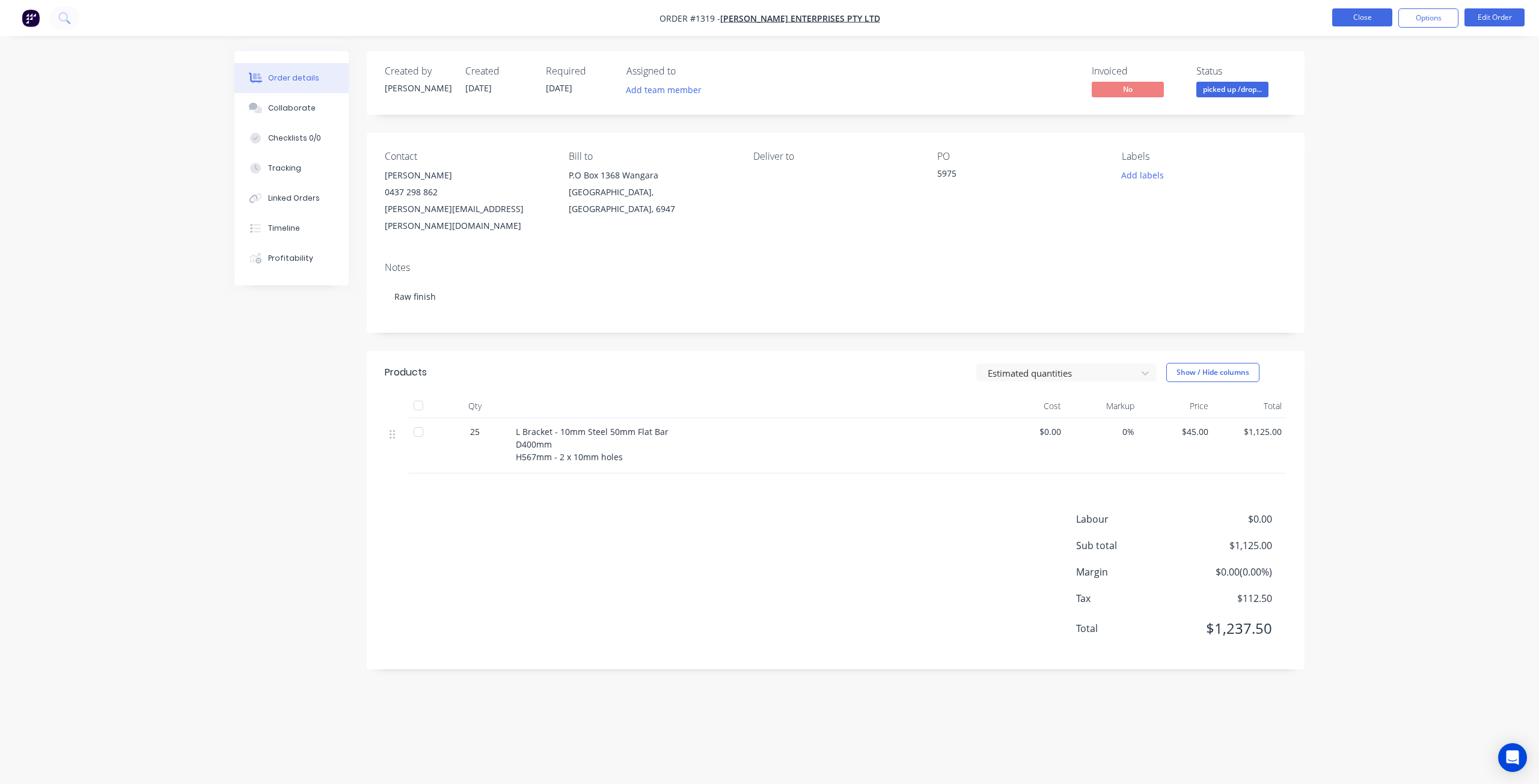
click at [1342, 14] on button "Close" at bounding box center [1362, 18] width 60 height 18
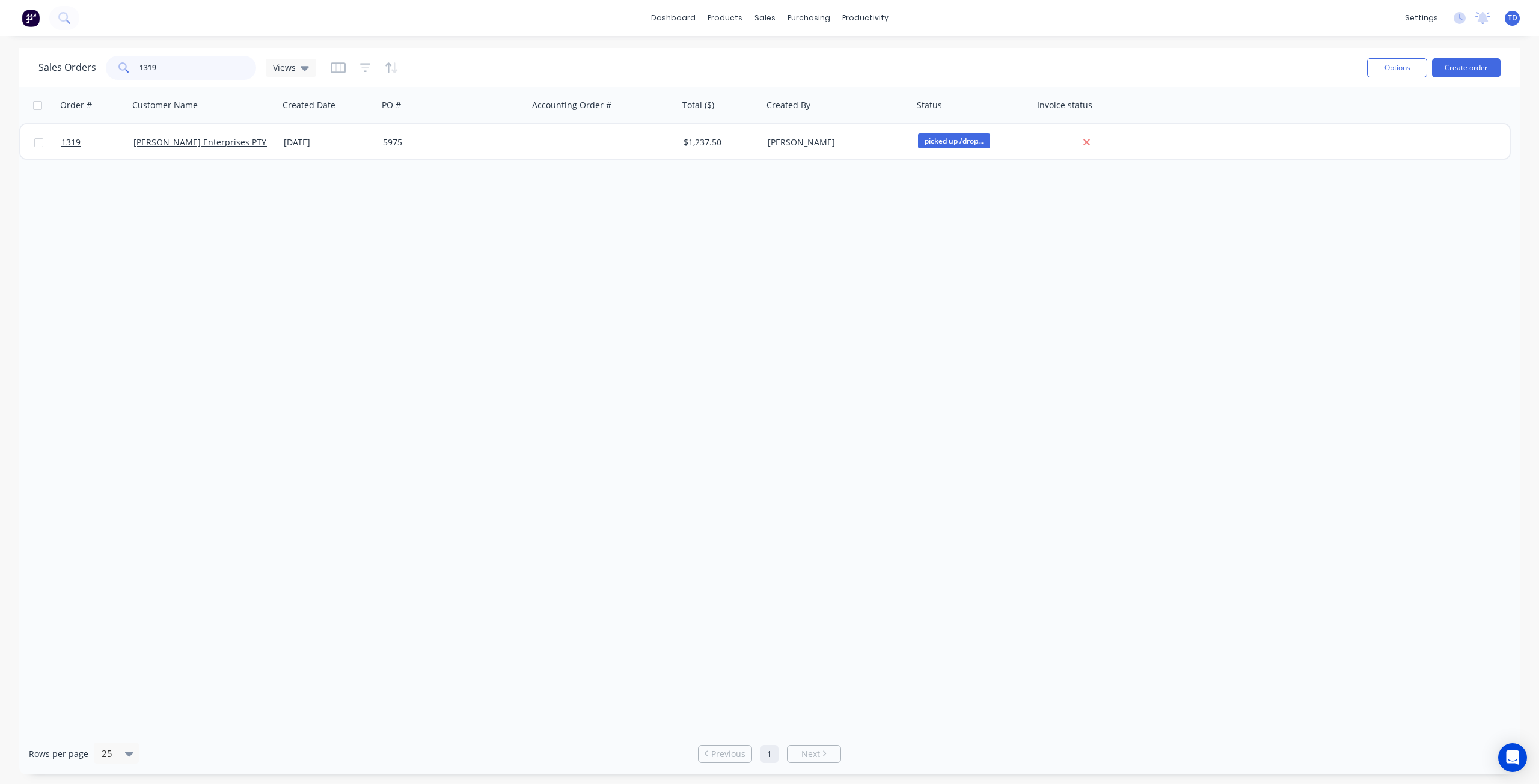
click at [155, 63] on input "1319" at bounding box center [198, 68] width 117 height 24
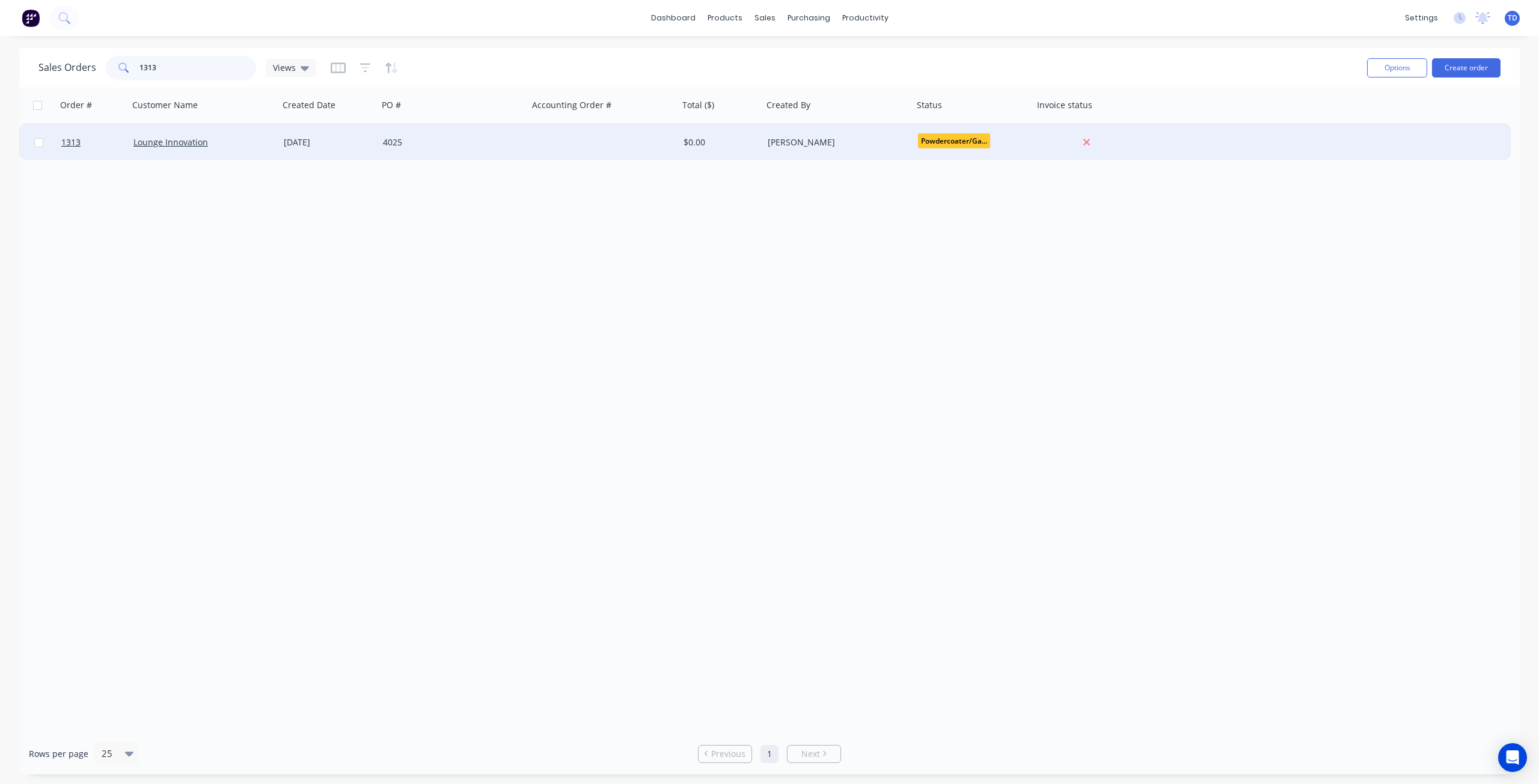
type input "1313"
click at [349, 142] on div "[DATE]" at bounding box center [329, 143] width 89 height 12
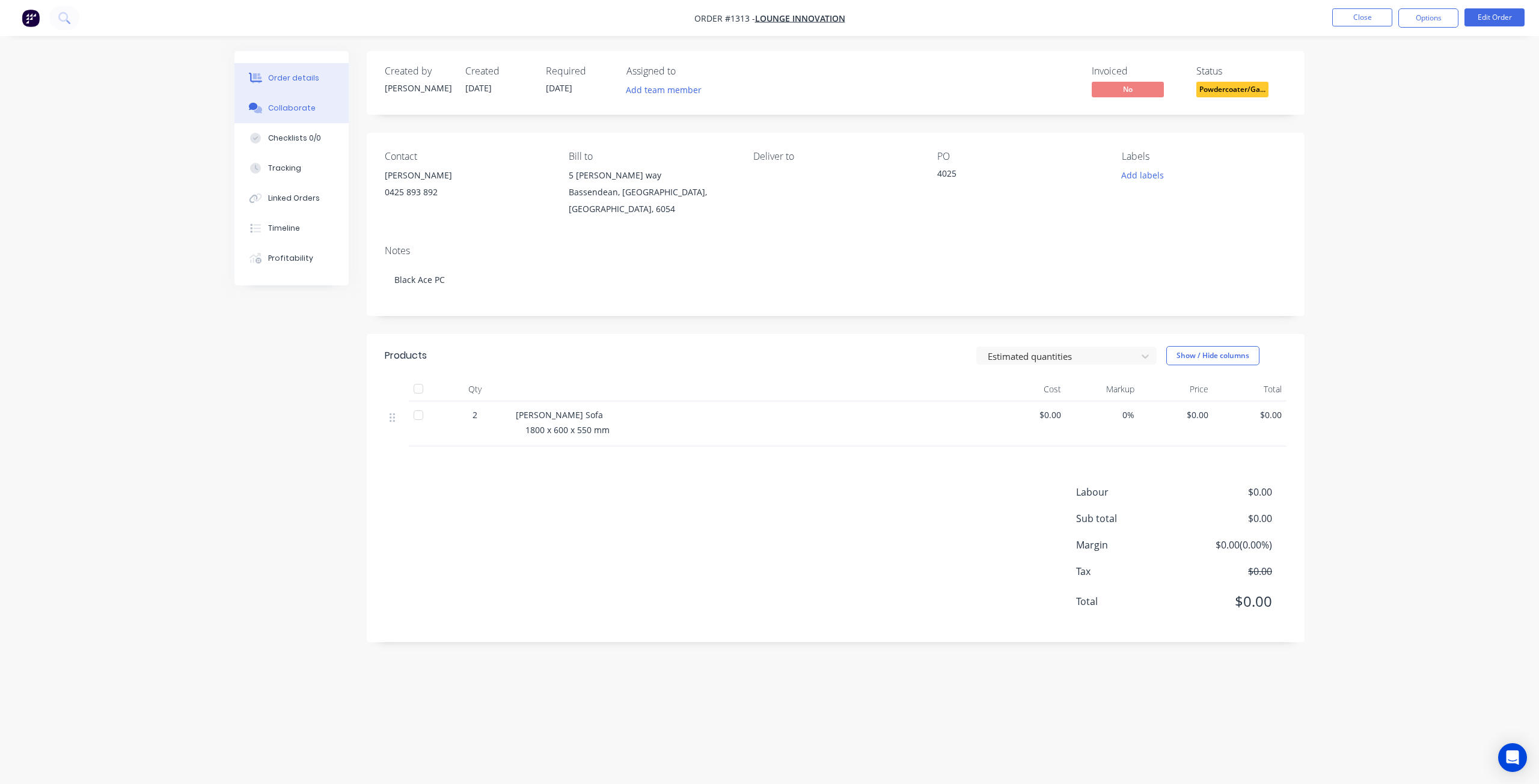
click at [297, 108] on div "Collaborate" at bounding box center [292, 108] width 48 height 11
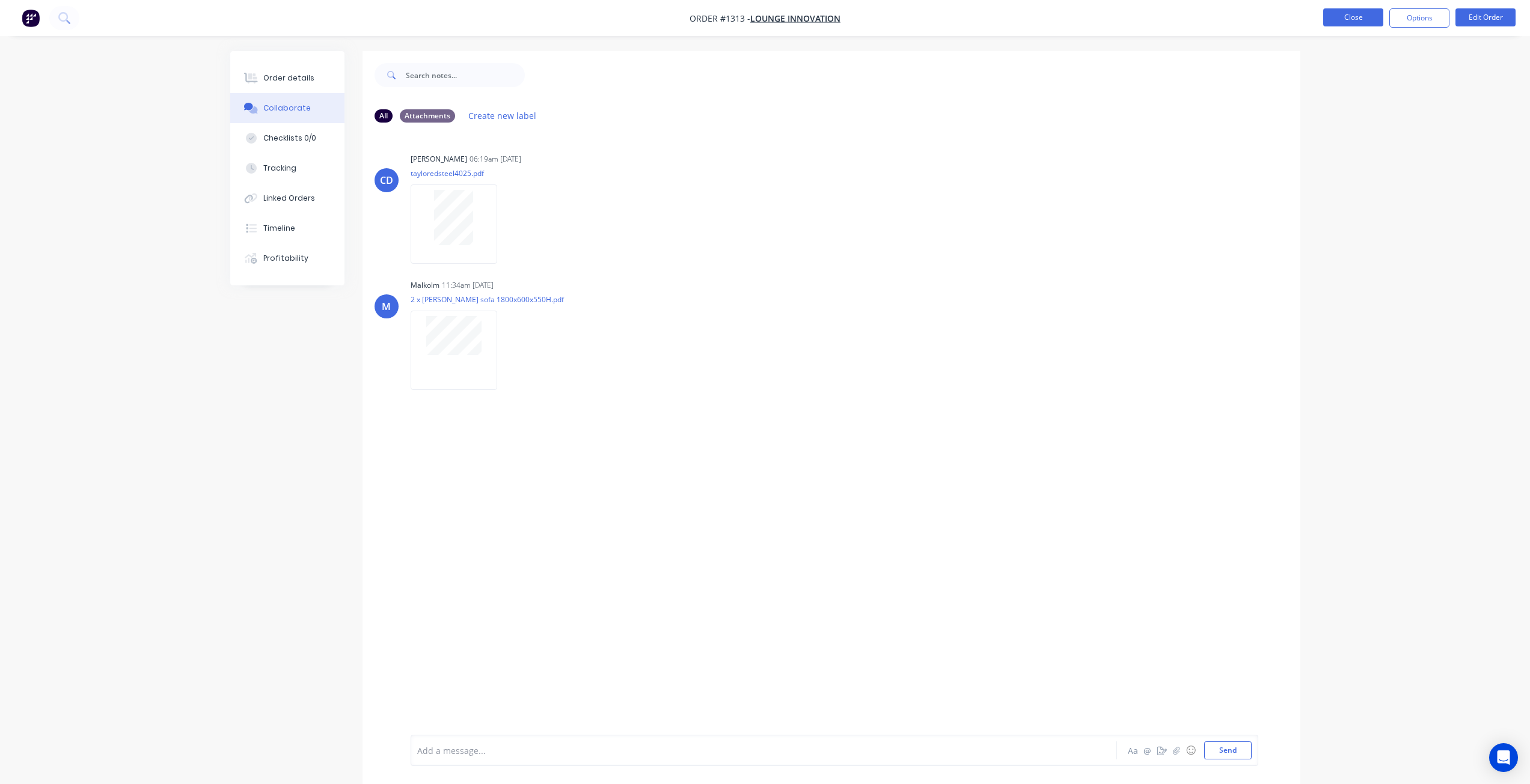
click at [1349, 19] on button "Close" at bounding box center [1353, 18] width 60 height 18
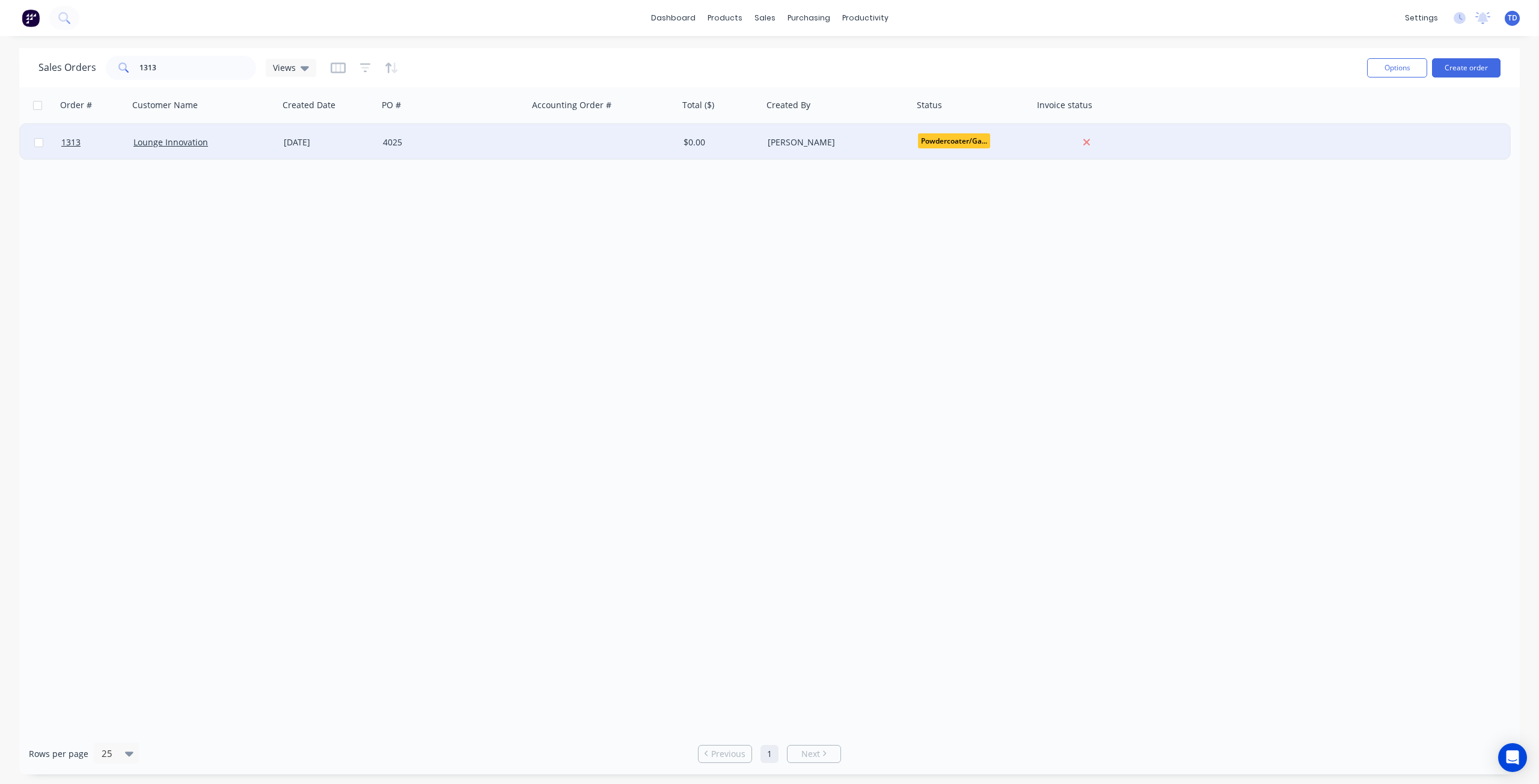
click at [288, 141] on div "[DATE]" at bounding box center [329, 143] width 89 height 12
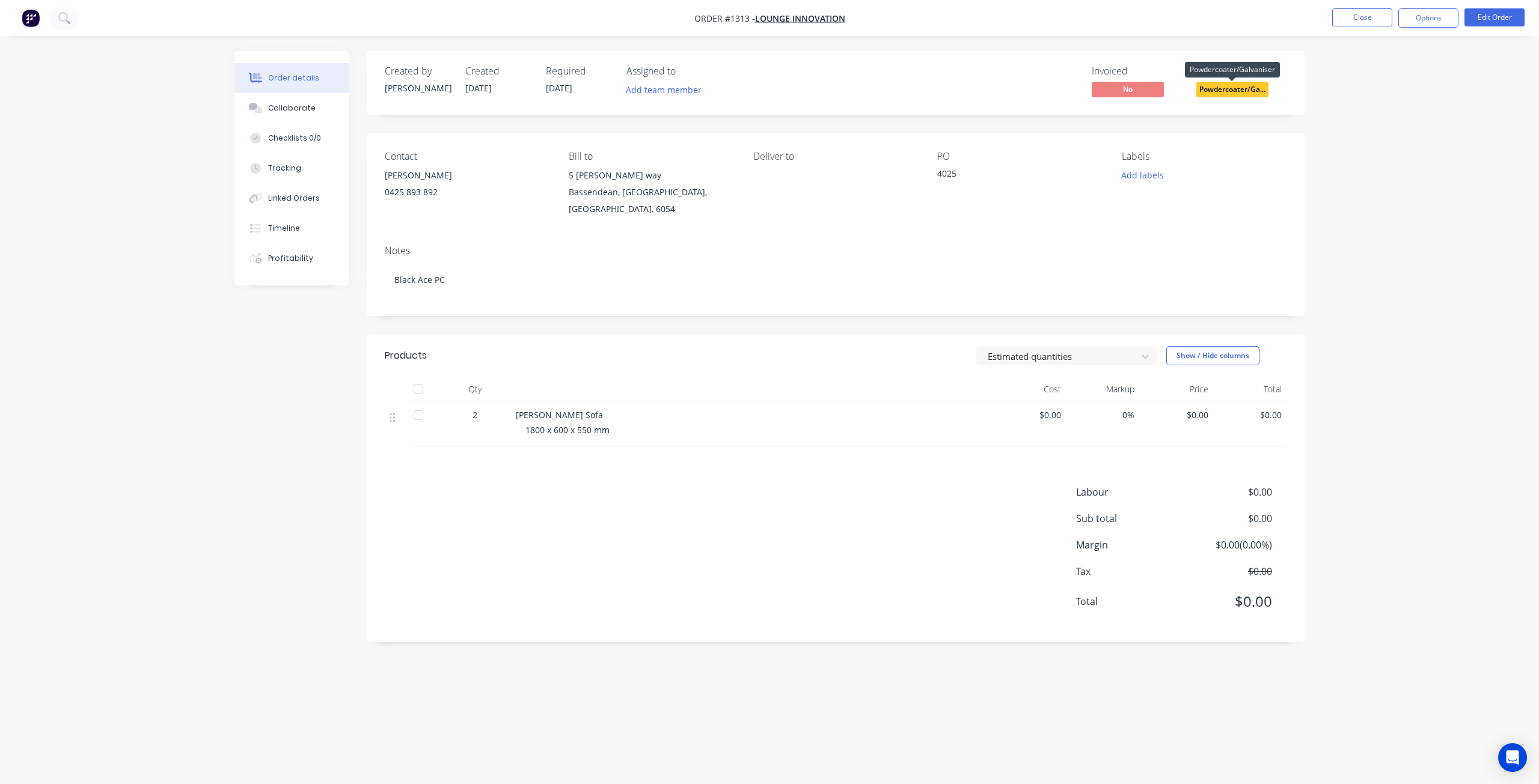
click at [1233, 89] on span "Powdercoater/Ga..." at bounding box center [1232, 89] width 72 height 15
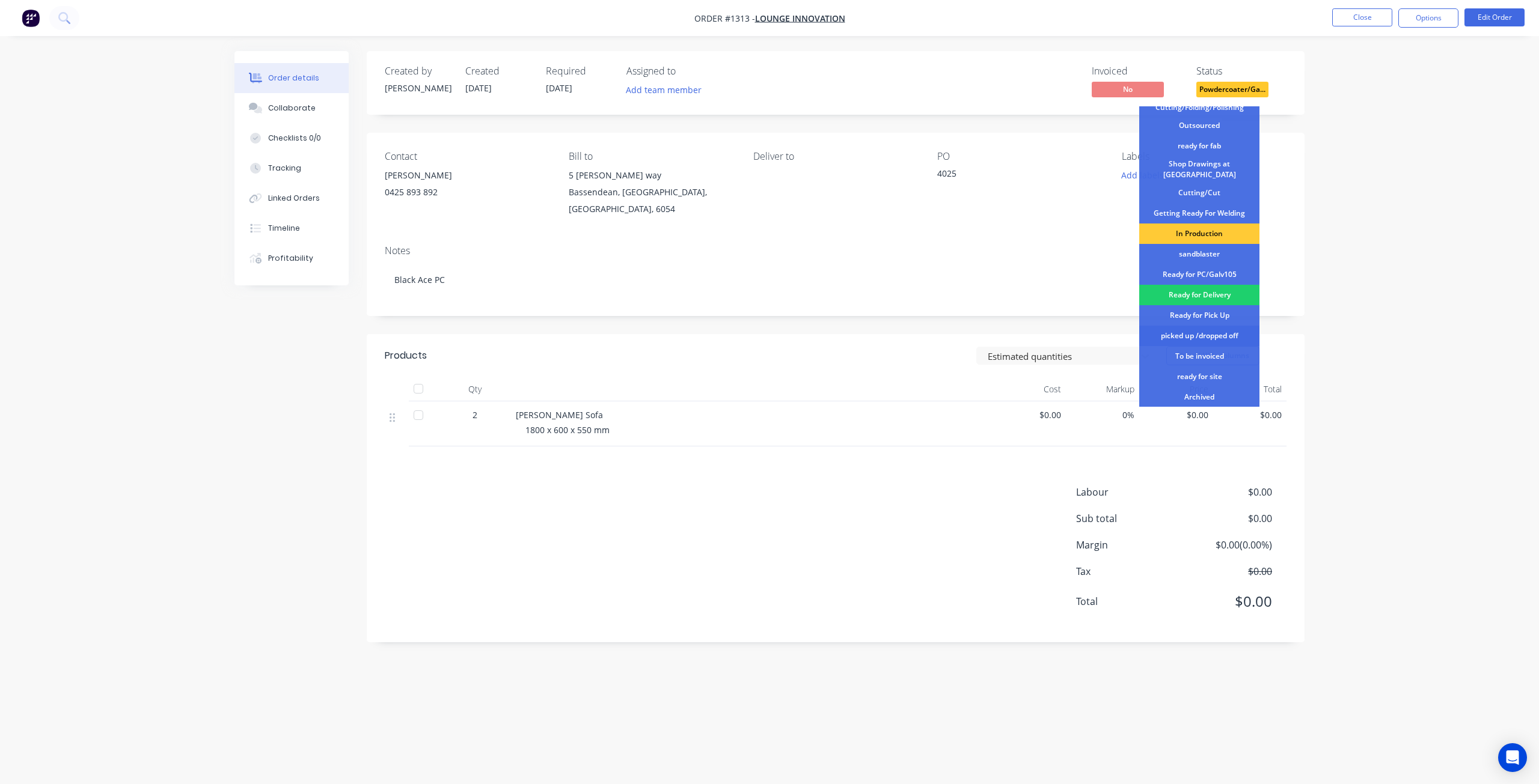
scroll to position [120, 0]
click at [1185, 329] on div "picked up /dropped off" at bounding box center [1199, 335] width 120 height 21
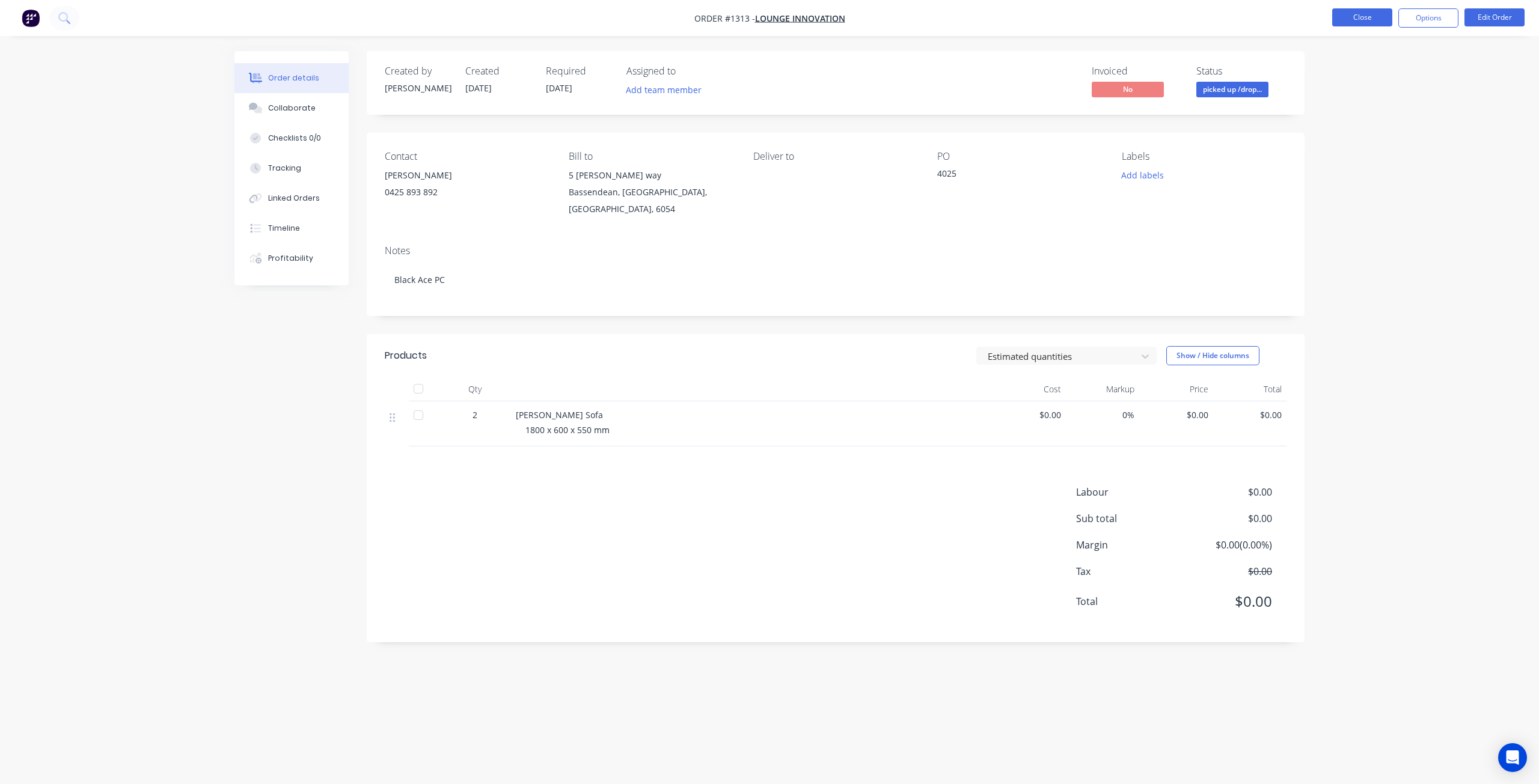
click at [1356, 16] on button "Close" at bounding box center [1362, 18] width 60 height 18
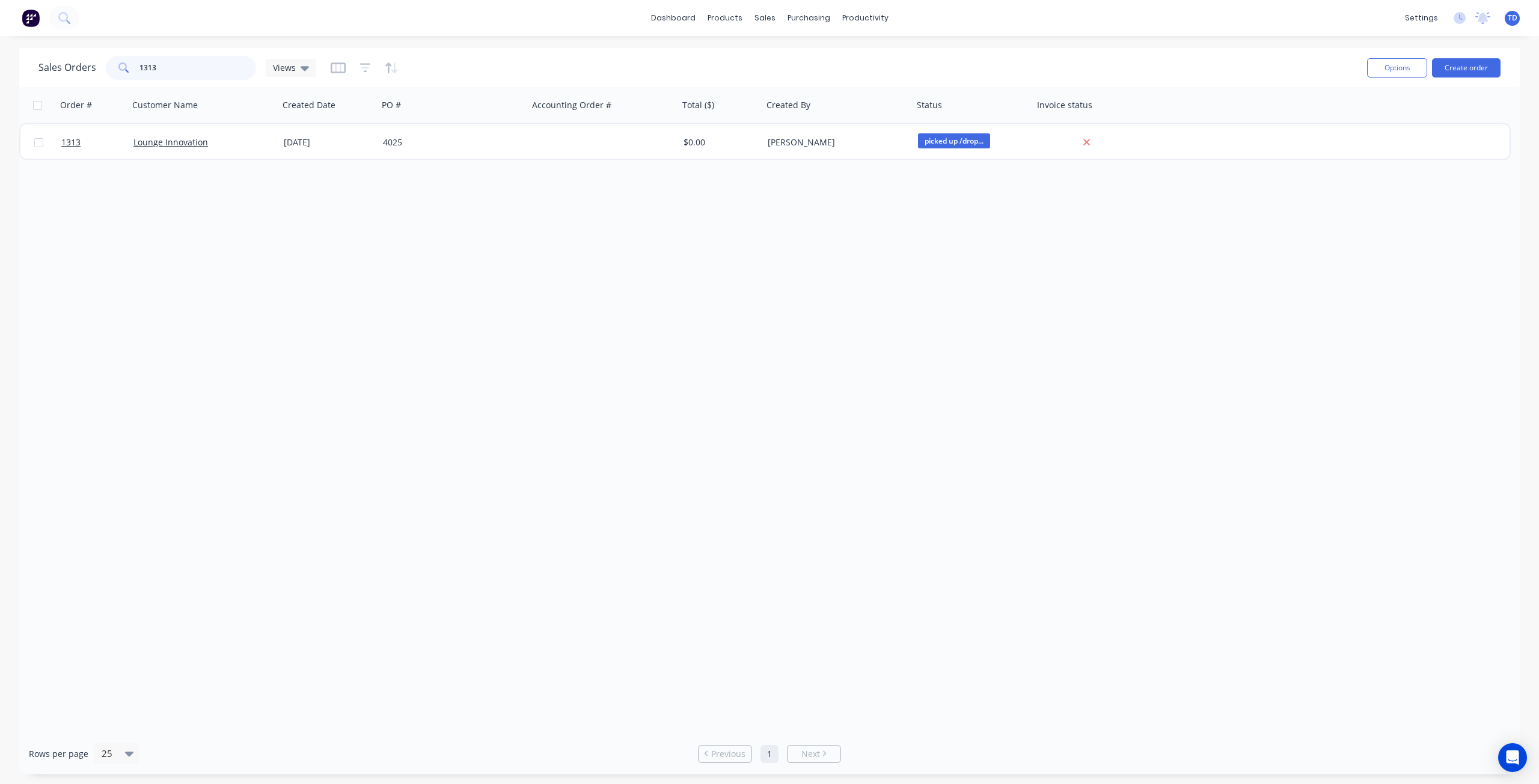
drag, startPoint x: 187, startPoint y: 69, endPoint x: 121, endPoint y: 68, distance: 66.0
click at [121, 68] on div "1313" at bounding box center [181, 68] width 150 height 24
drag, startPoint x: 150, startPoint y: 65, endPoint x: -10, endPoint y: 63, distance: 160.0
click at [0, 63] on html "dashboard products sales purchasing productivity dashboard products Product Cat…" at bounding box center [769, 392] width 1539 height 784
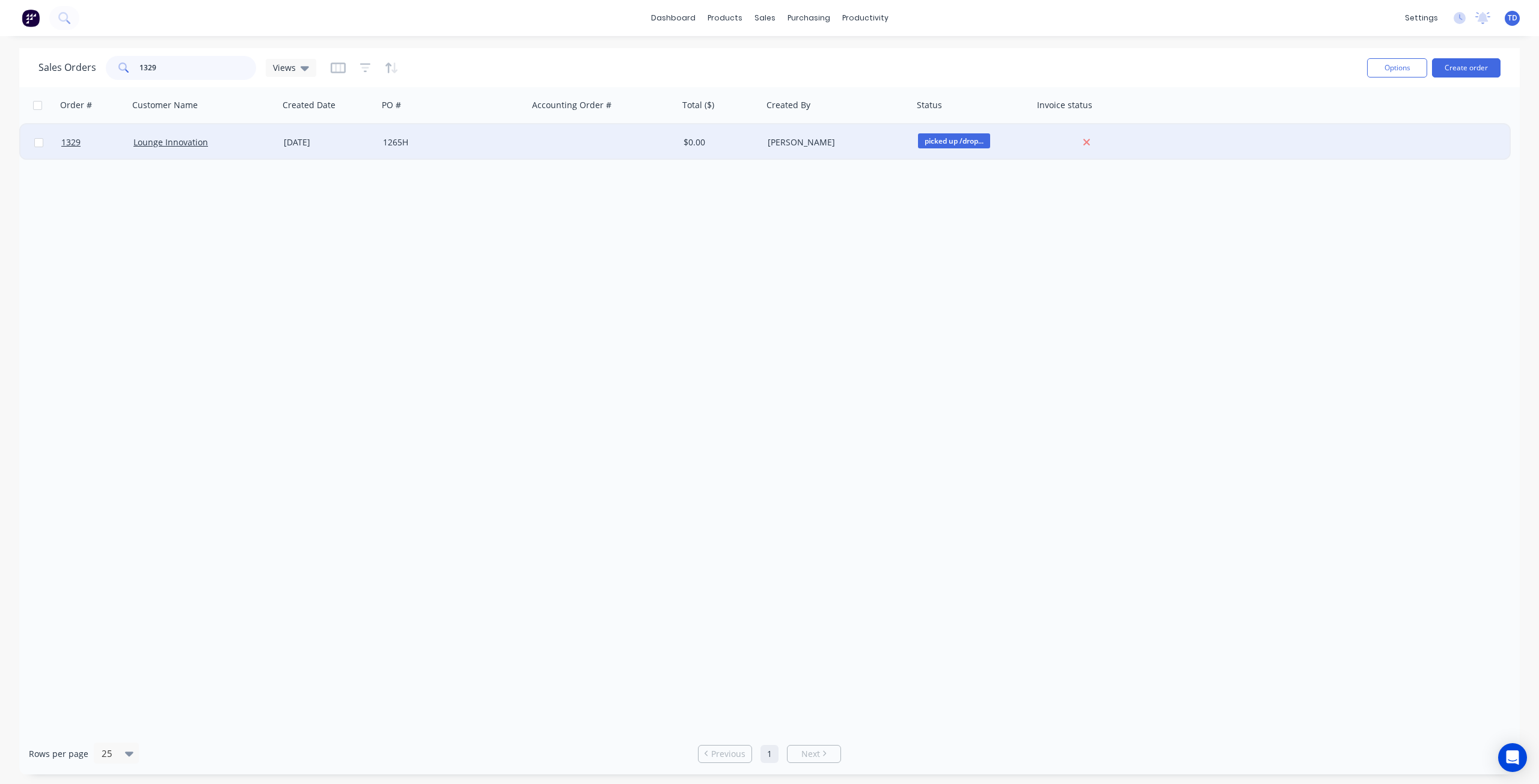
type input "1329"
drag, startPoint x: 442, startPoint y: 156, endPoint x: 444, endPoint y: 147, distance: 9.2
click at [444, 147] on div "1265H" at bounding box center [453, 143] width 150 height 36
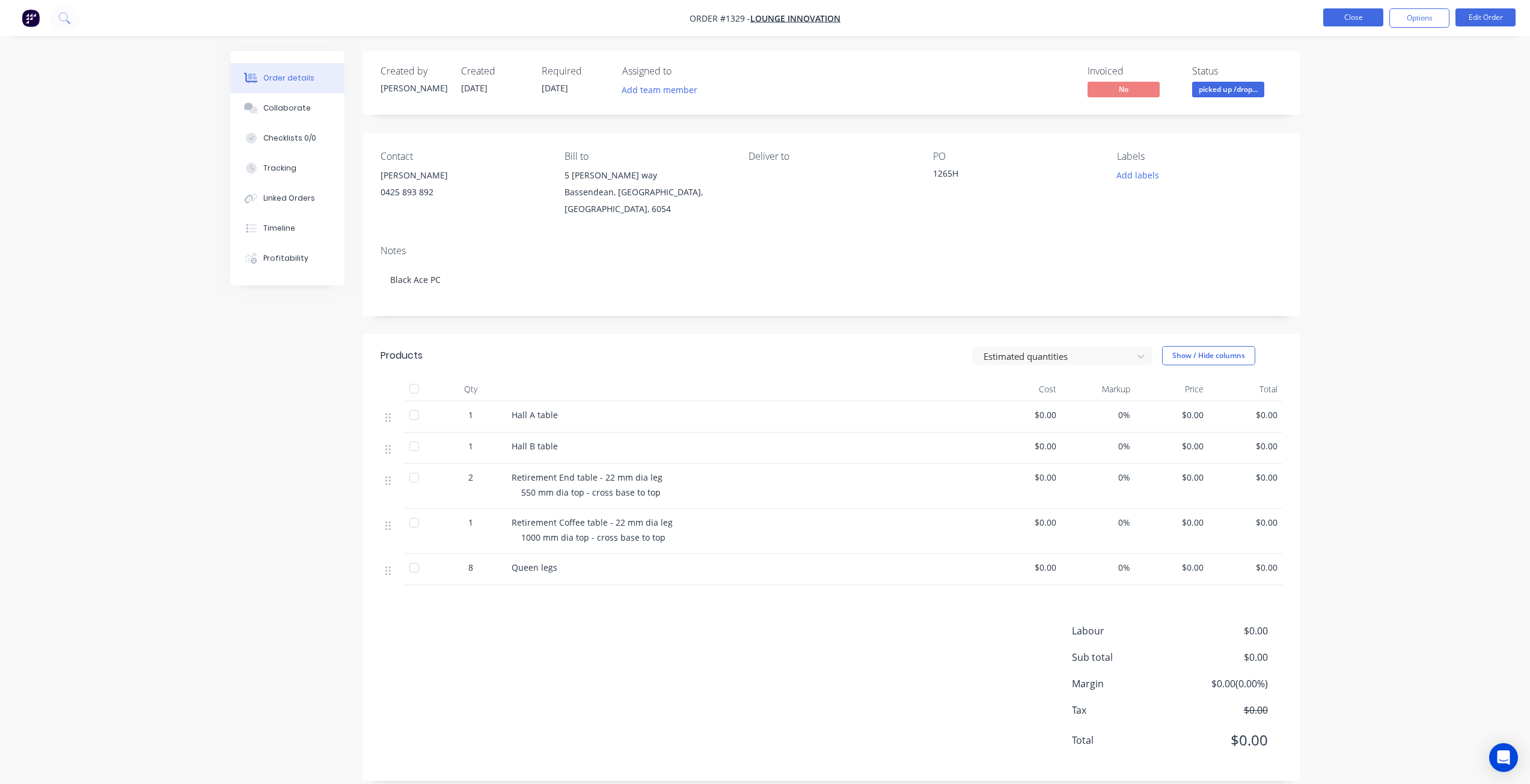
click at [1350, 22] on button "Close" at bounding box center [1353, 18] width 60 height 18
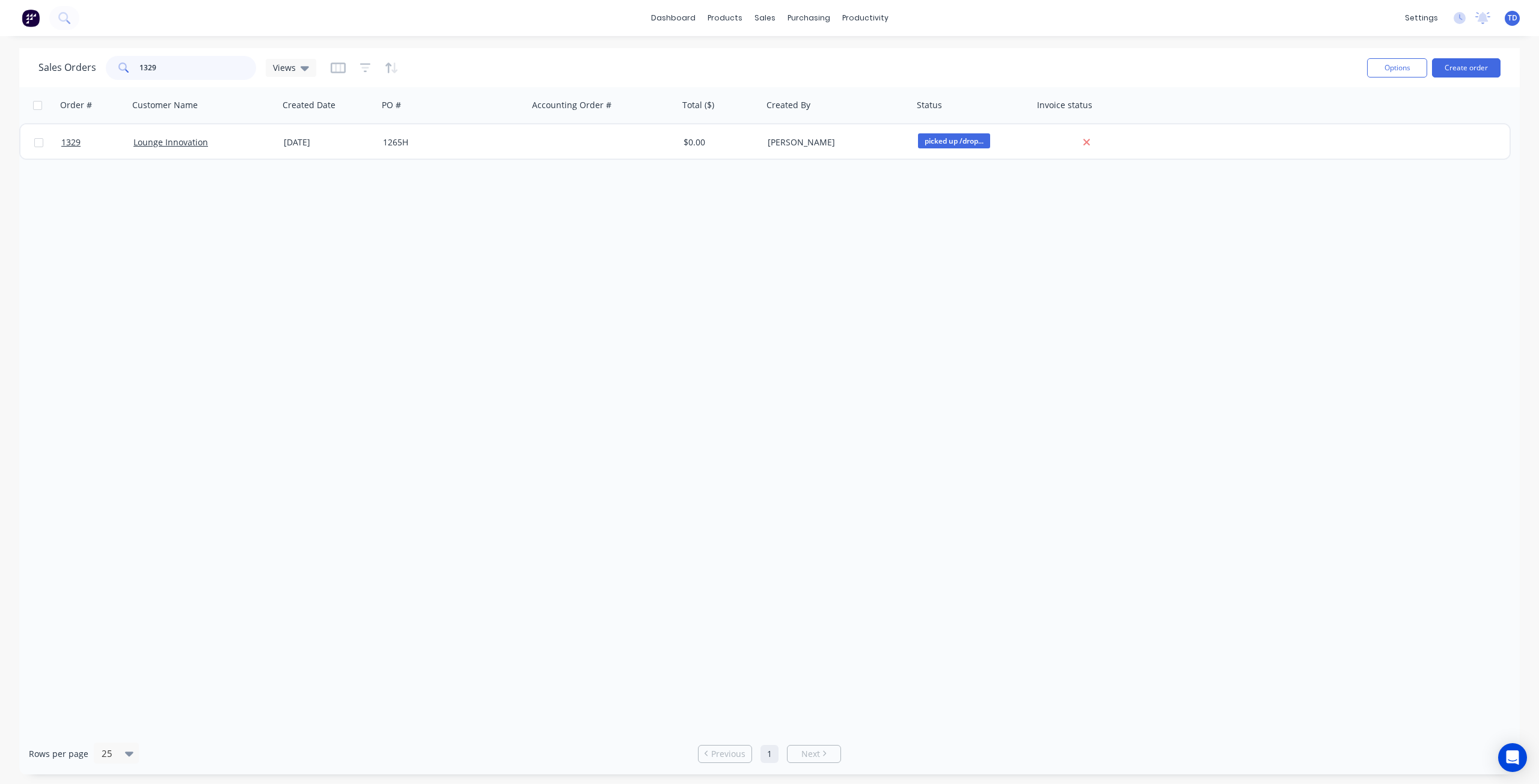
drag, startPoint x: 155, startPoint y: 59, endPoint x: 151, endPoint y: 49, distance: 10.8
click at [147, 52] on div "Sales Orders 1329 Views Options Create order" at bounding box center [769, 68] width 1500 height 39
click at [161, 69] on input "1340" at bounding box center [198, 68] width 117 height 24
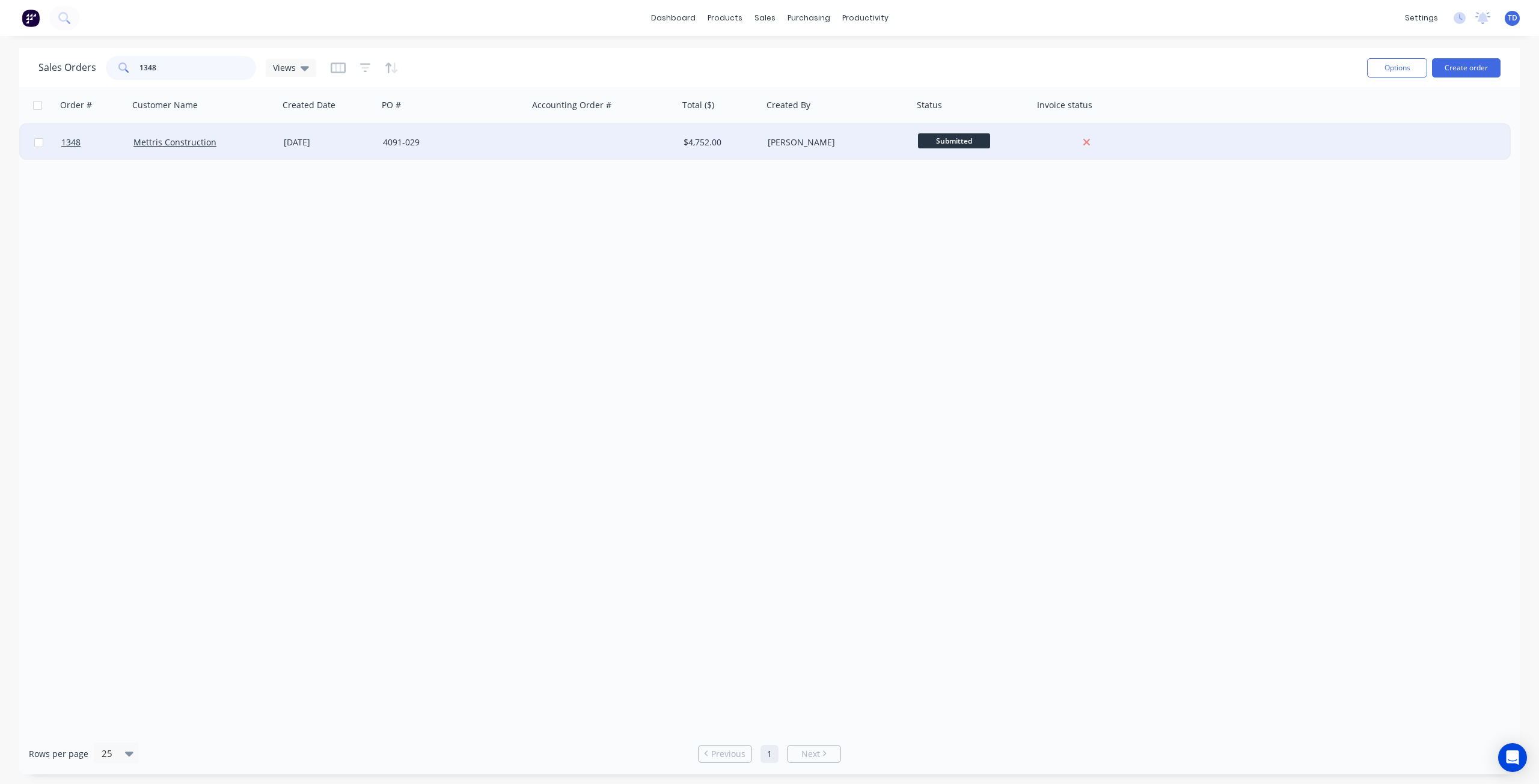
type input "1348"
click at [331, 143] on div "08 Oct 2025" at bounding box center [329, 143] width 89 height 12
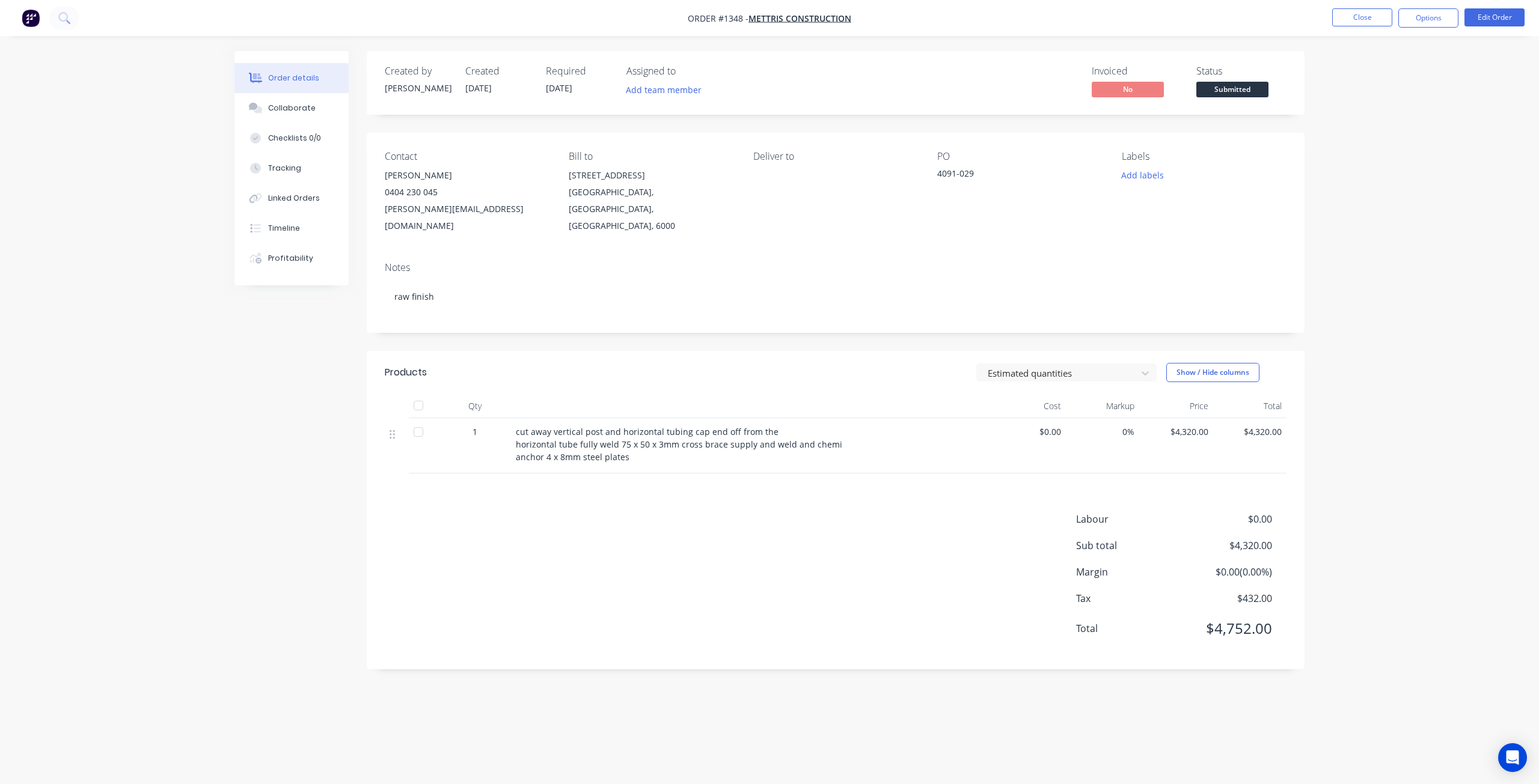
click at [1227, 95] on span "Submitted" at bounding box center [1232, 89] width 72 height 15
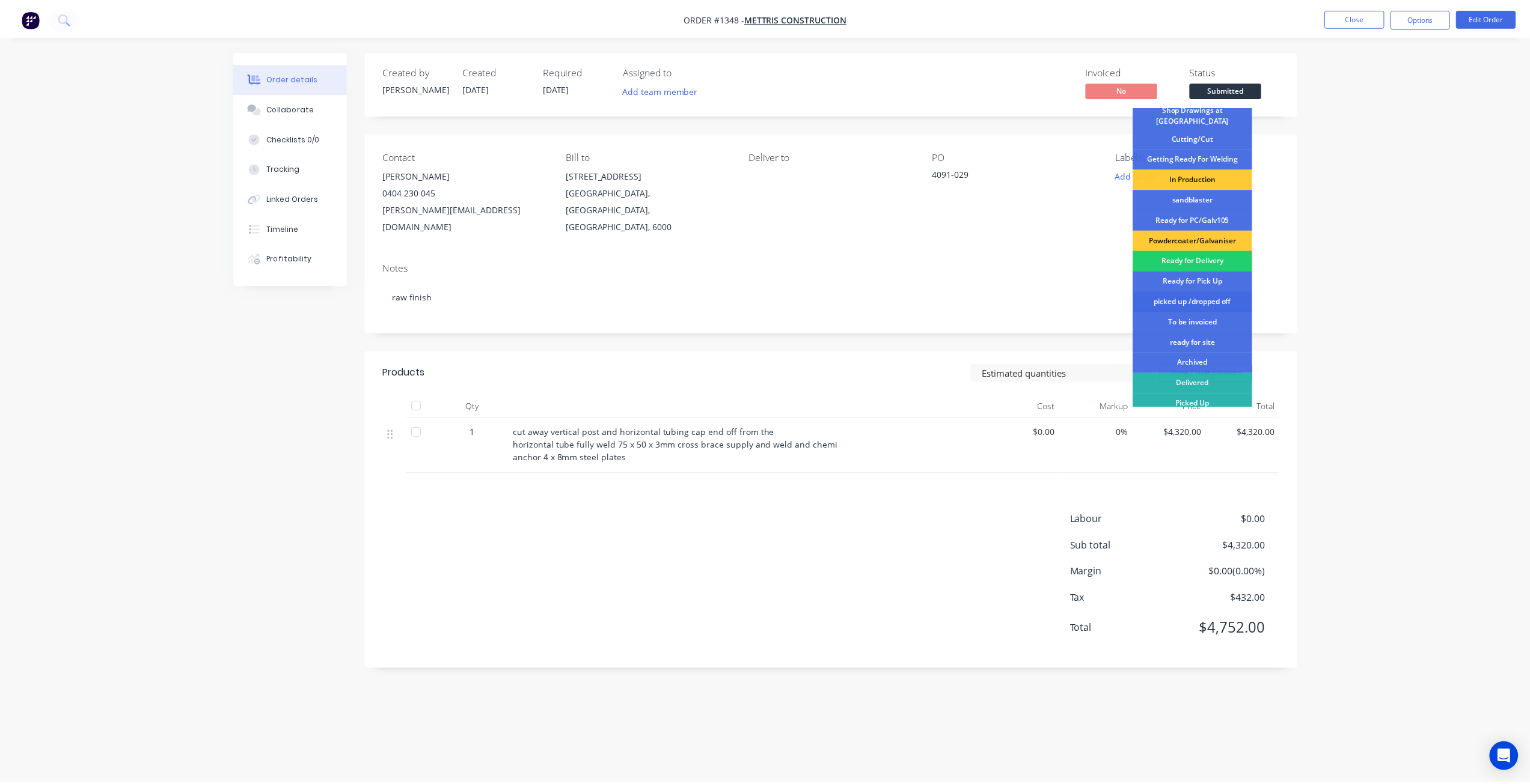
scroll to position [155, 0]
click at [1201, 332] on div "ready for site" at bounding box center [1199, 341] width 120 height 21
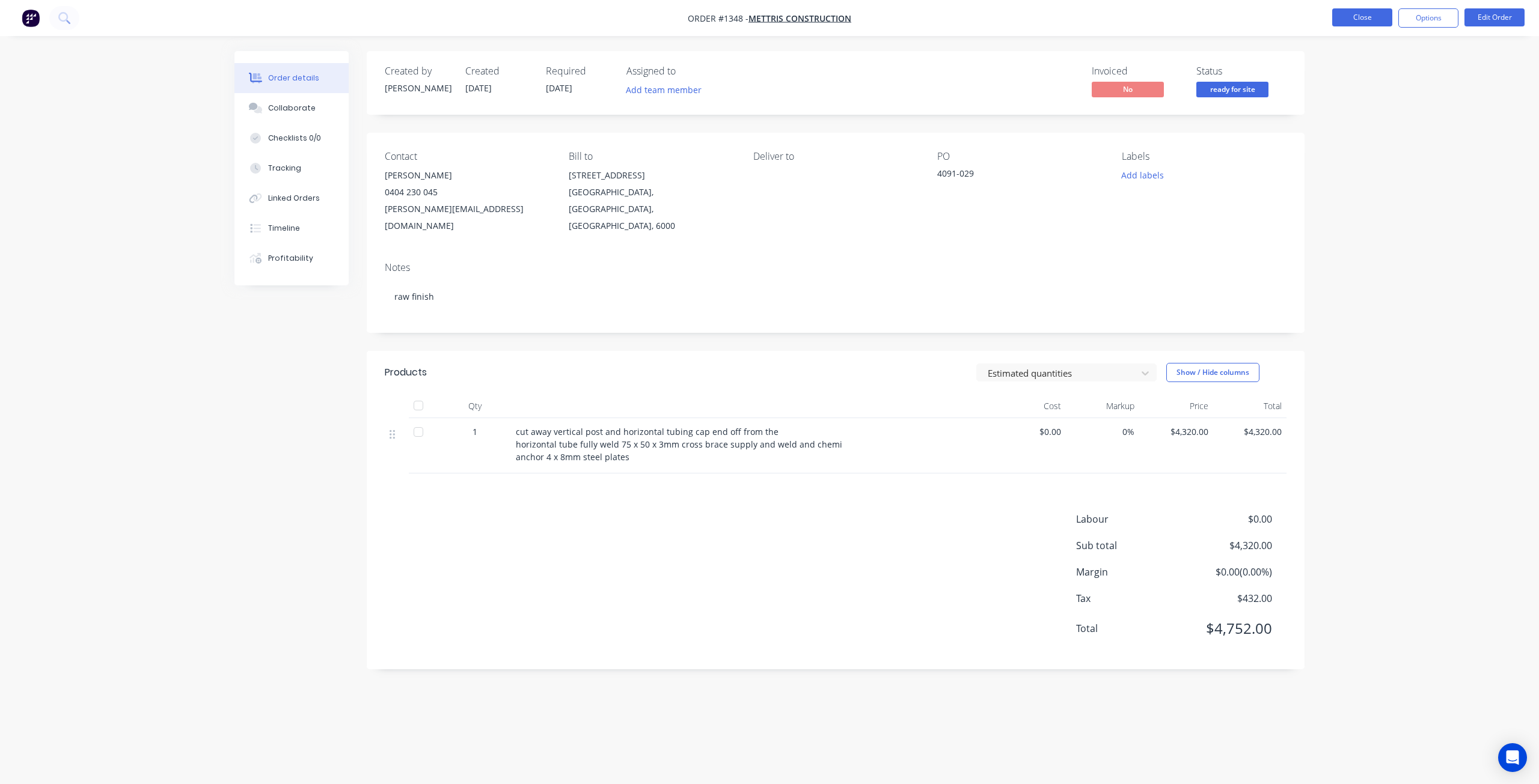
click at [1356, 19] on button "Close" at bounding box center [1362, 18] width 60 height 18
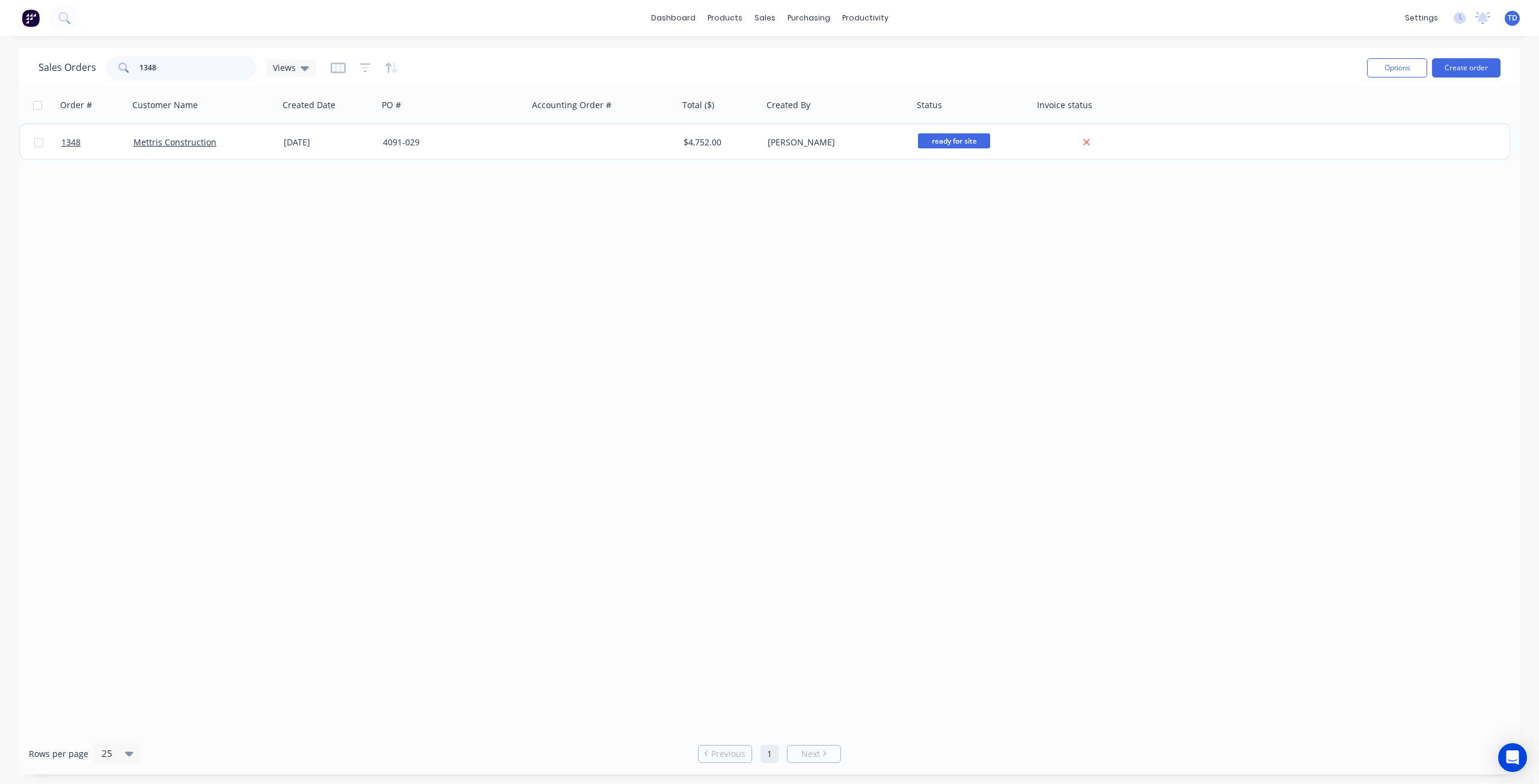
drag, startPoint x: 170, startPoint y: 69, endPoint x: -49, endPoint y: 50, distance: 219.8
click at [0, 50] on html "dashboard products sales purchasing productivity dashboard products Product Cat…" at bounding box center [769, 392] width 1539 height 784
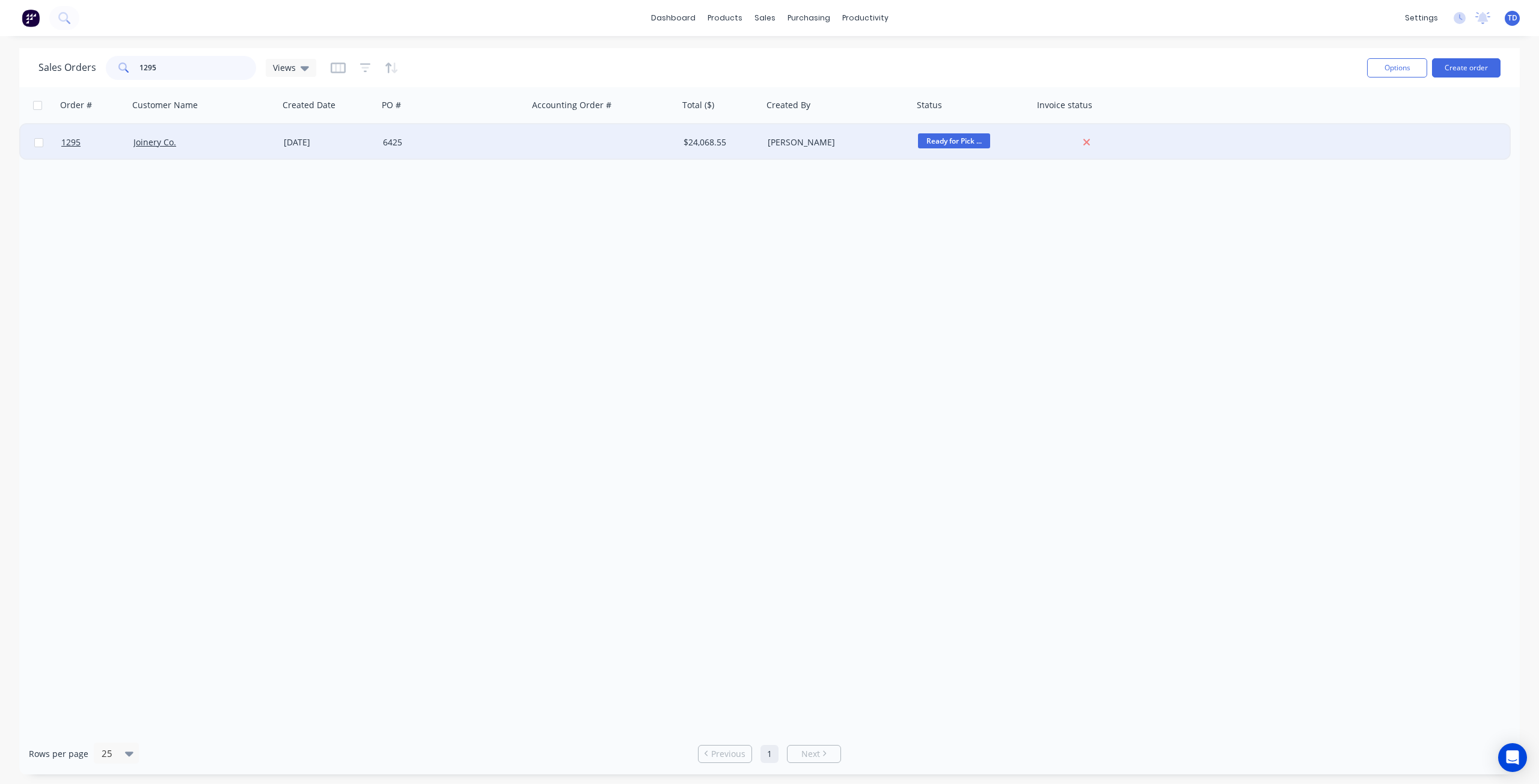
type input "1295"
click at [385, 141] on div "6425" at bounding box center [450, 143] width 134 height 12
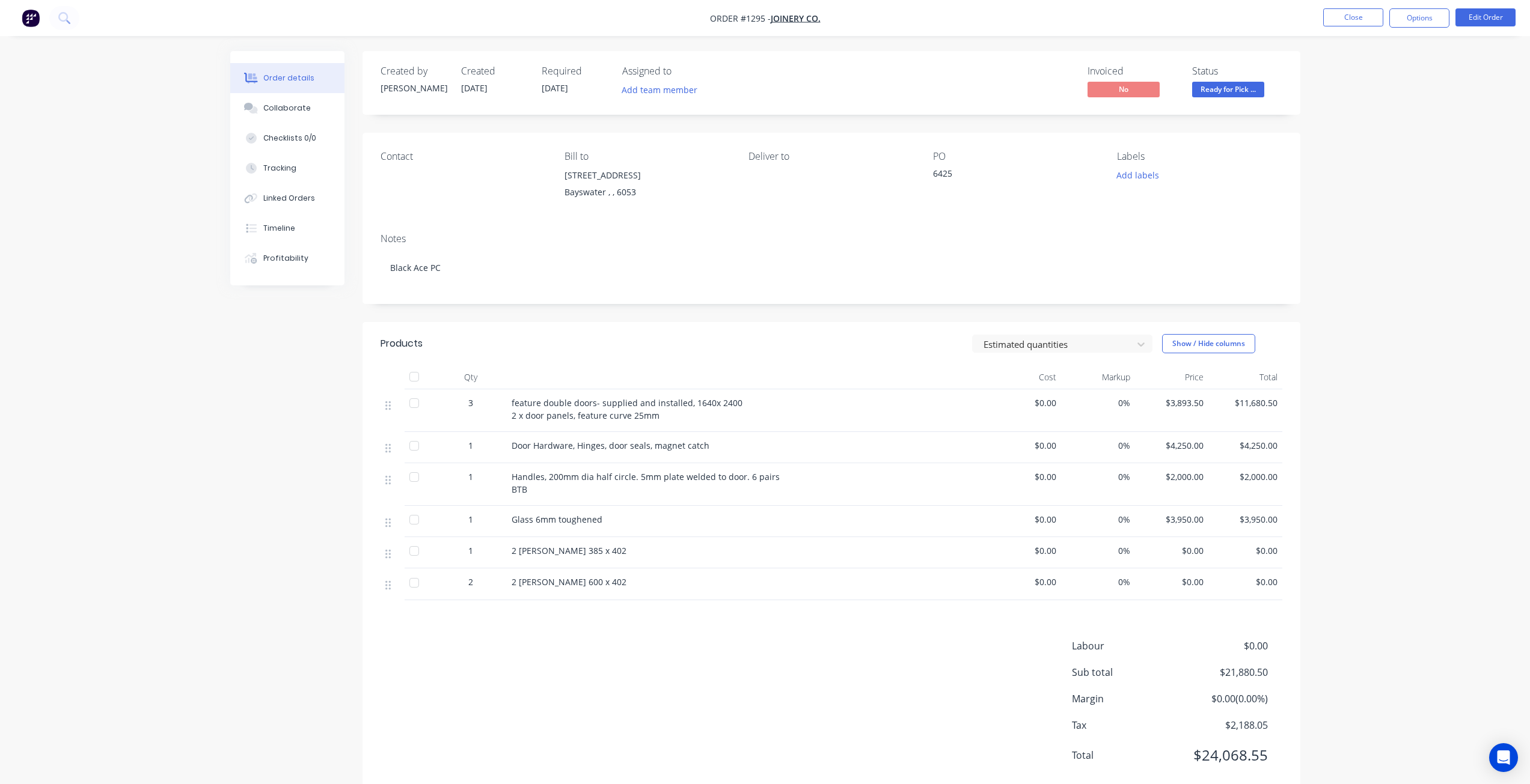
click at [1250, 89] on span "Ready for Pick ..." at bounding box center [1228, 89] width 72 height 15
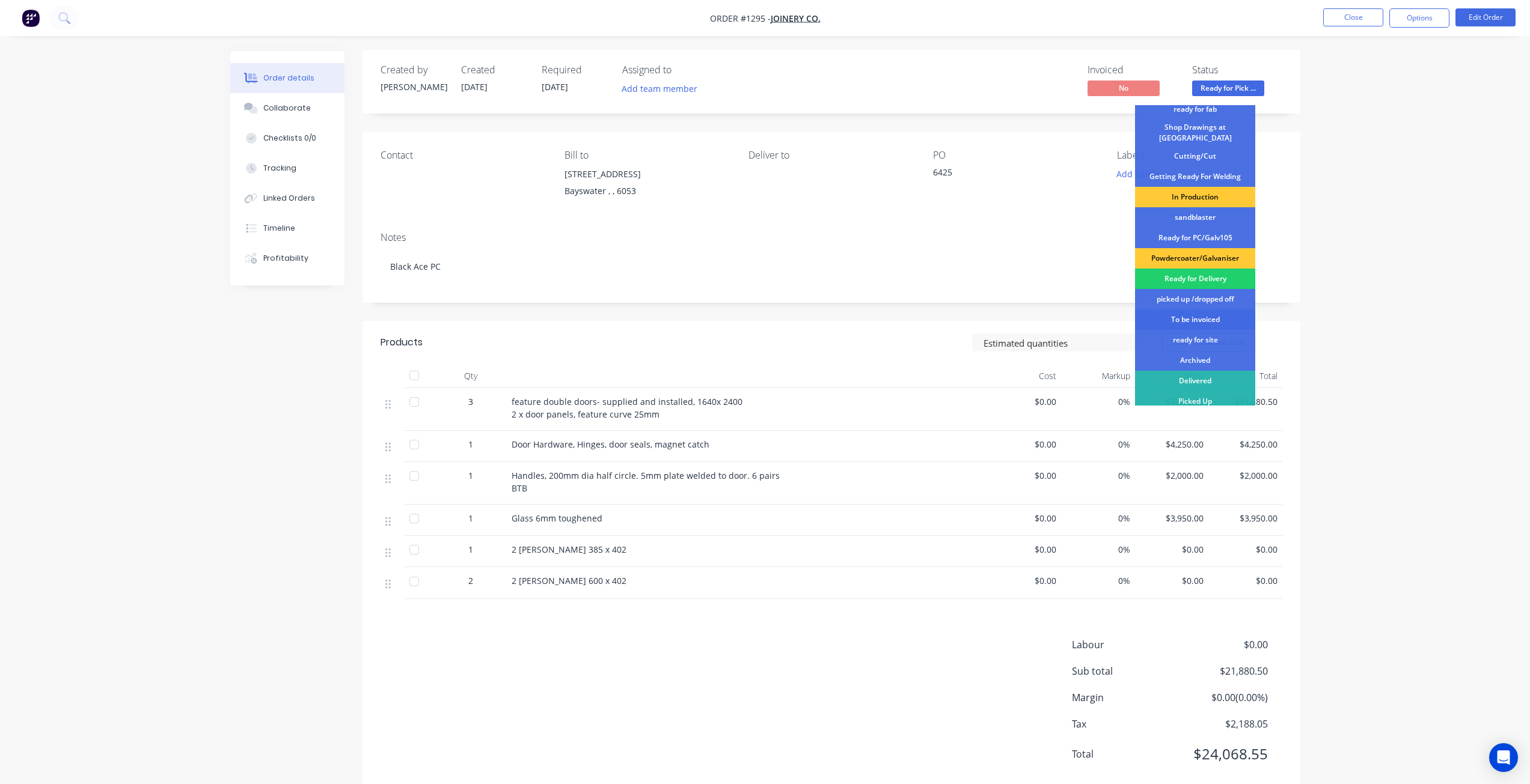
scroll to position [2, 0]
click at [1207, 312] on div "To be invoiced" at bounding box center [1195, 318] width 120 height 21
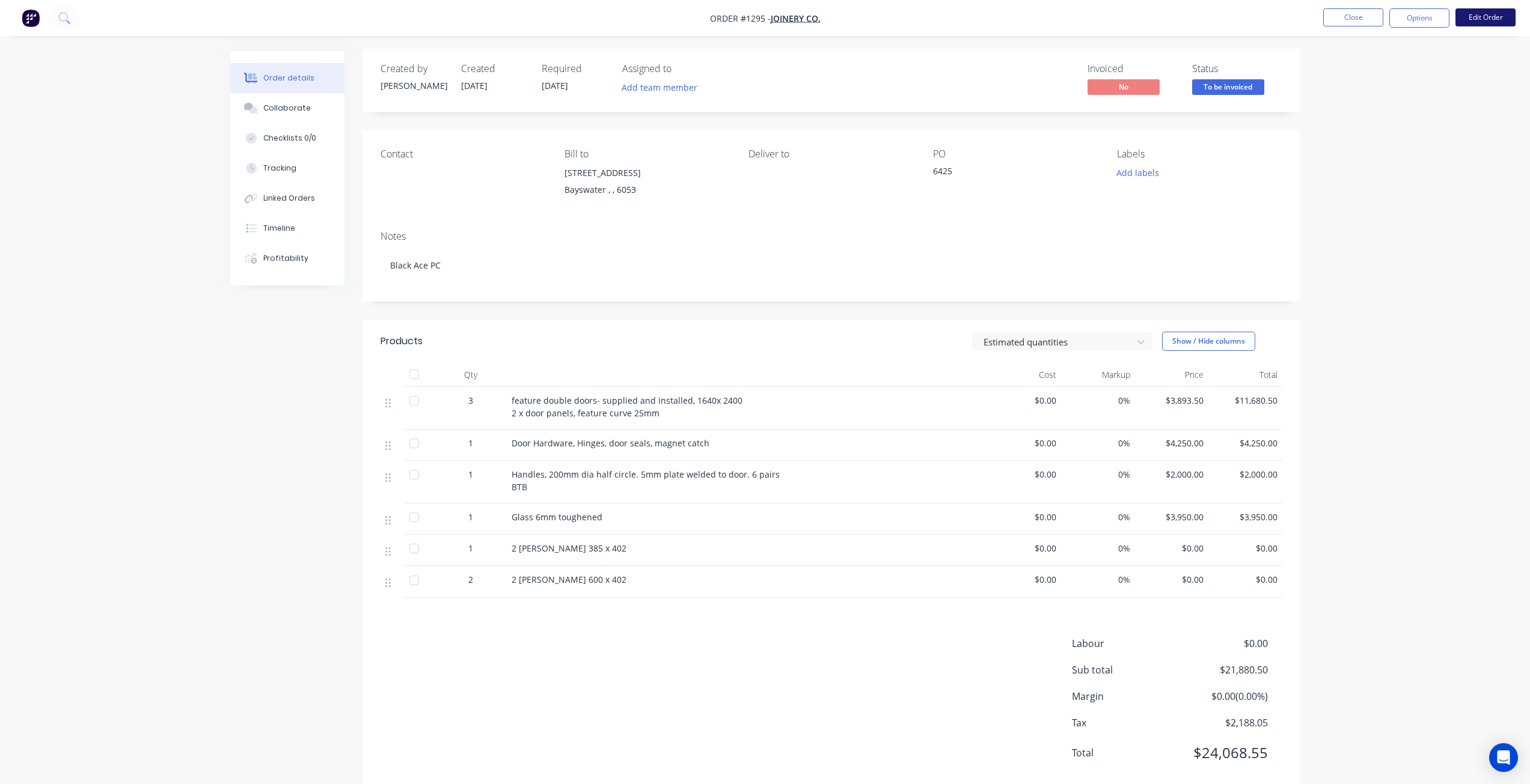
click at [1476, 18] on button "Edit Order" at bounding box center [1485, 18] width 60 height 18
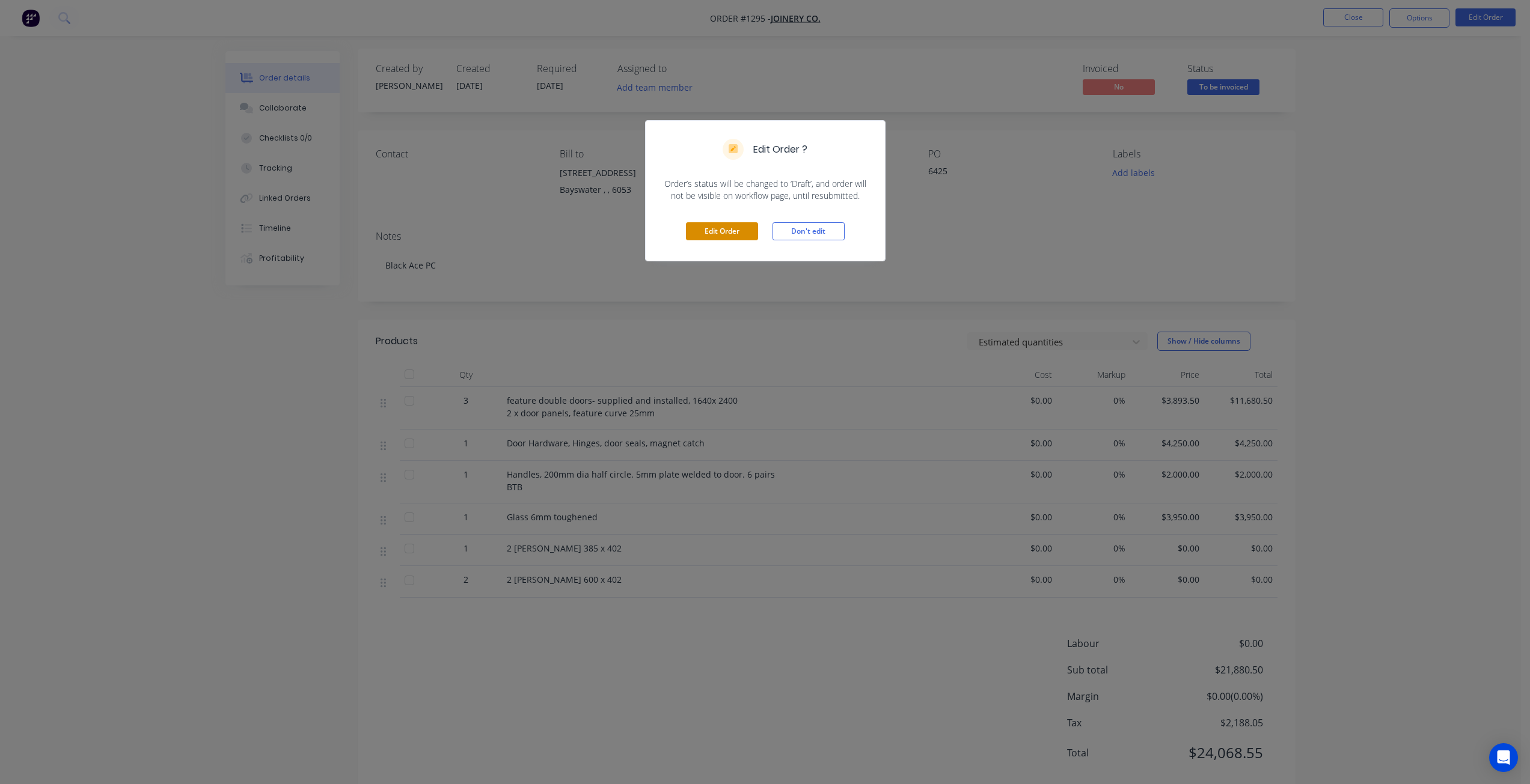
click at [712, 228] on button "Edit Order" at bounding box center [721, 231] width 72 height 18
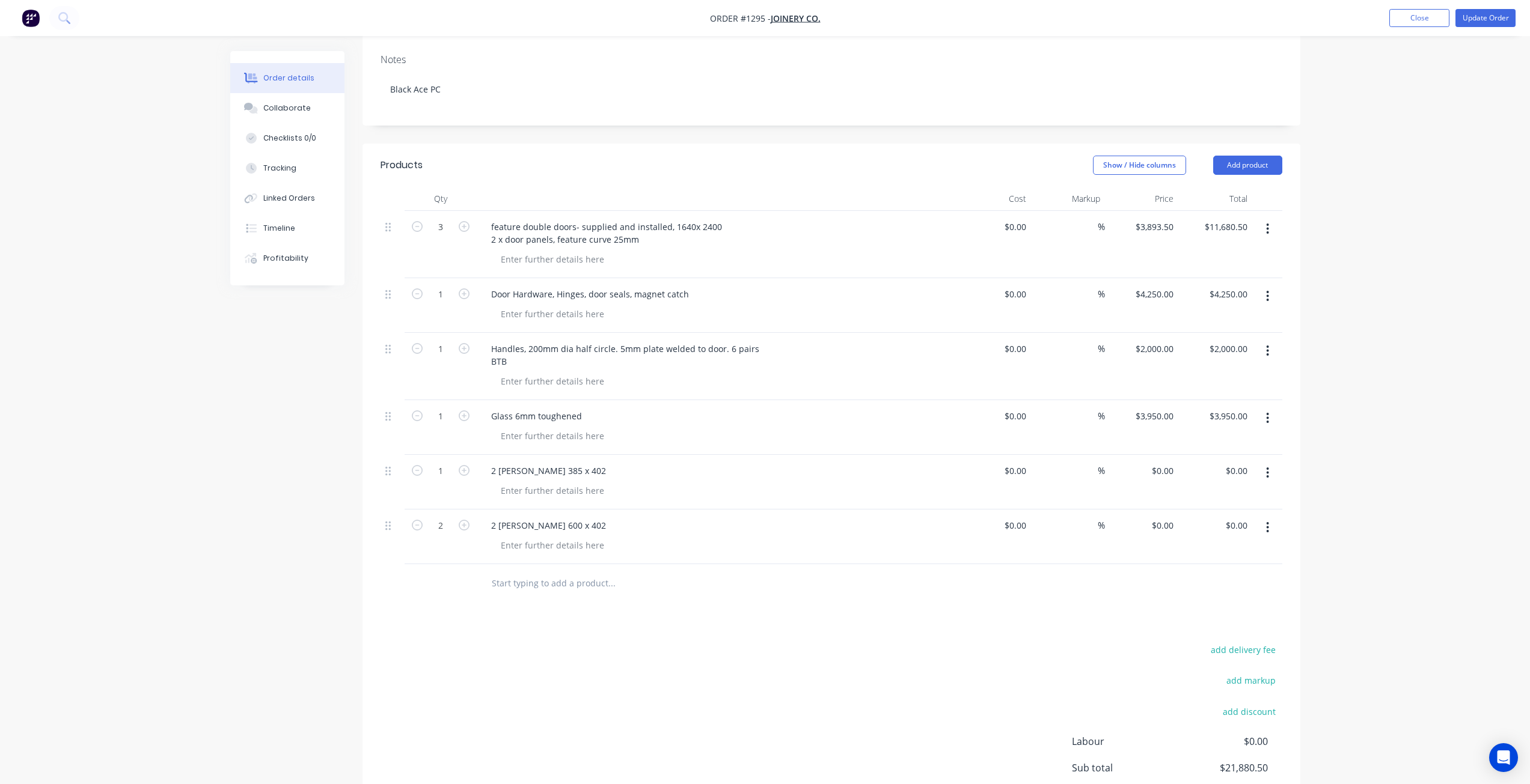
scroll to position [180, 0]
drag, startPoint x: 1242, startPoint y: 164, endPoint x: 1238, endPoint y: 176, distance: 12.6
click at [1243, 165] on button "Add product" at bounding box center [1248, 165] width 69 height 19
click at [1199, 222] on div "Basic product" at bounding box center [1225, 219] width 92 height 18
type input "40"
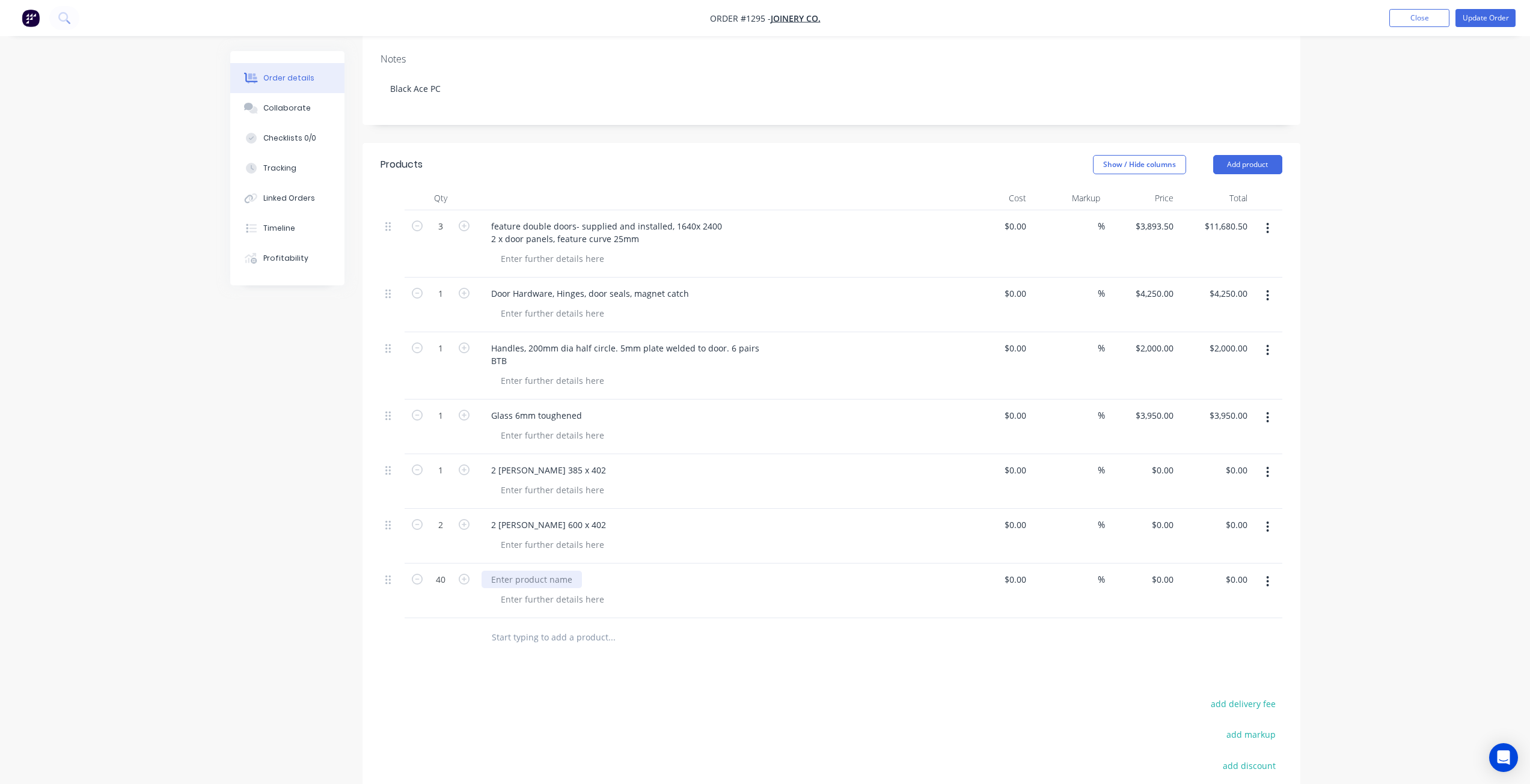
click at [558, 580] on div at bounding box center [532, 579] width 100 height 18
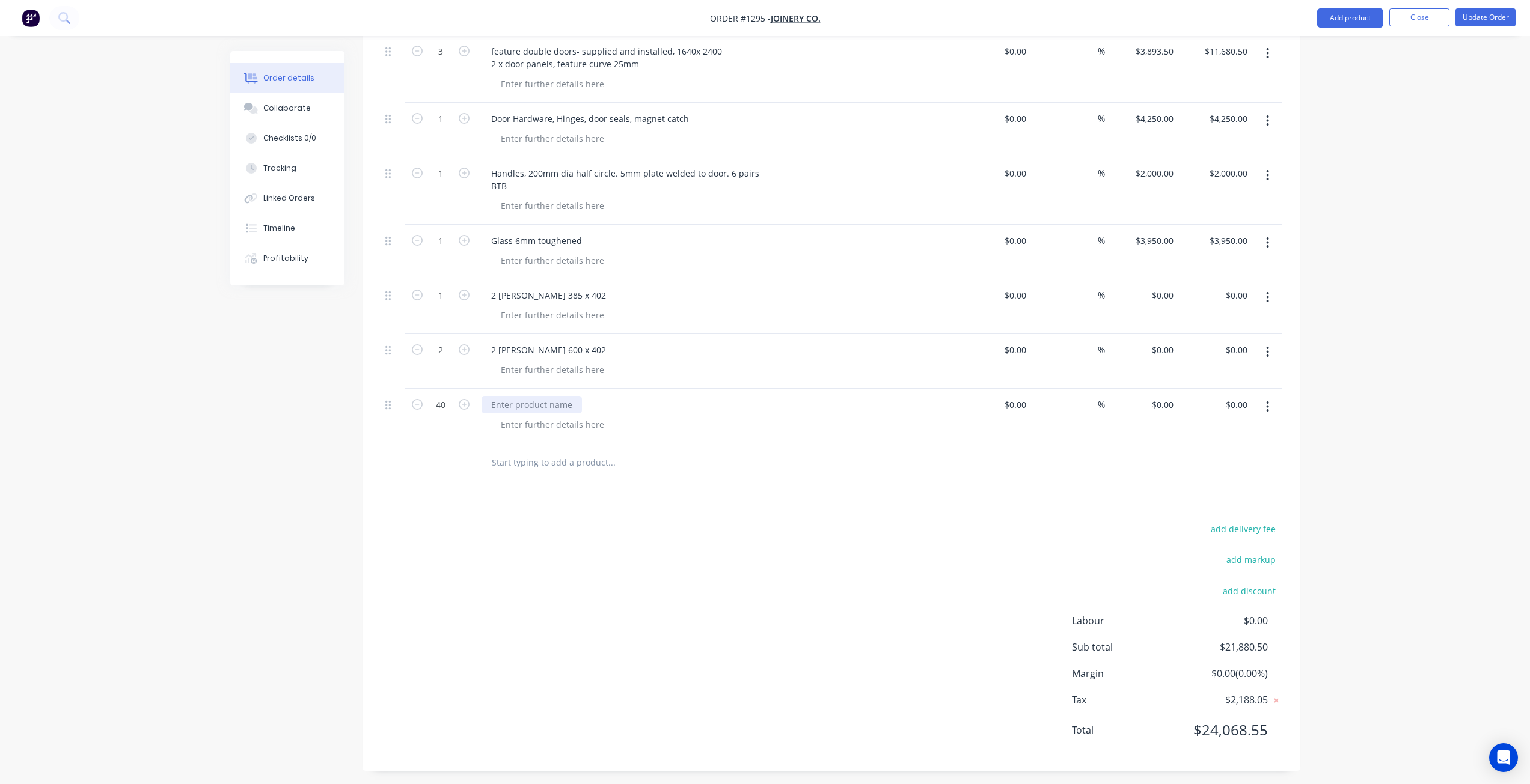
scroll to position [360, 0]
click at [546, 400] on div at bounding box center [532, 400] width 100 height 18
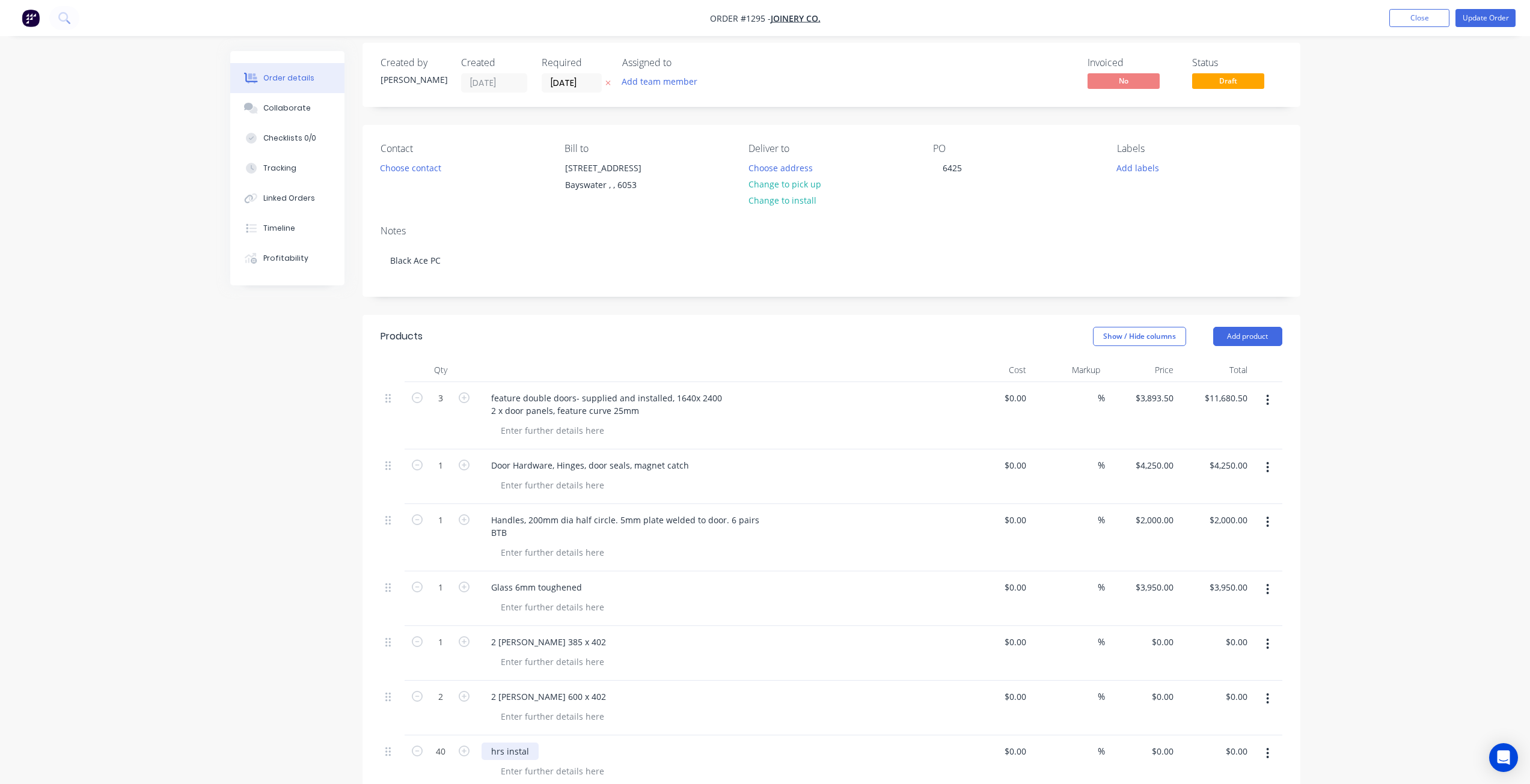
scroll to position [0, 0]
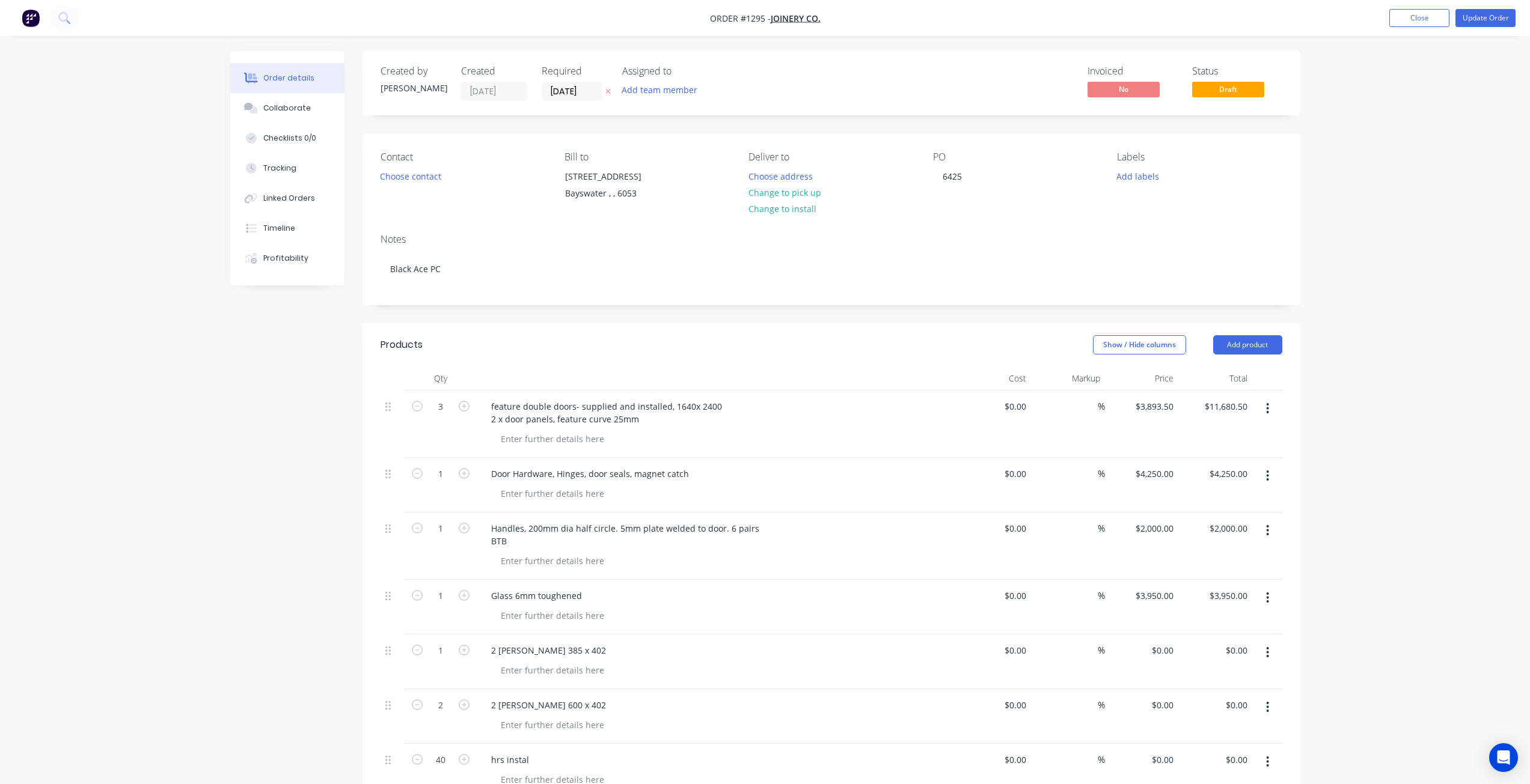
drag, startPoint x: 1440, startPoint y: 128, endPoint x: 1456, endPoint y: 46, distance: 83.5
click at [1439, 126] on div "Order details Collaborate Checklists 0/0 Tracking Linked Orders Timeline Profit…" at bounding box center [765, 572] width 1530 height 1144
click at [1491, 19] on button "Update Order" at bounding box center [1485, 18] width 60 height 18
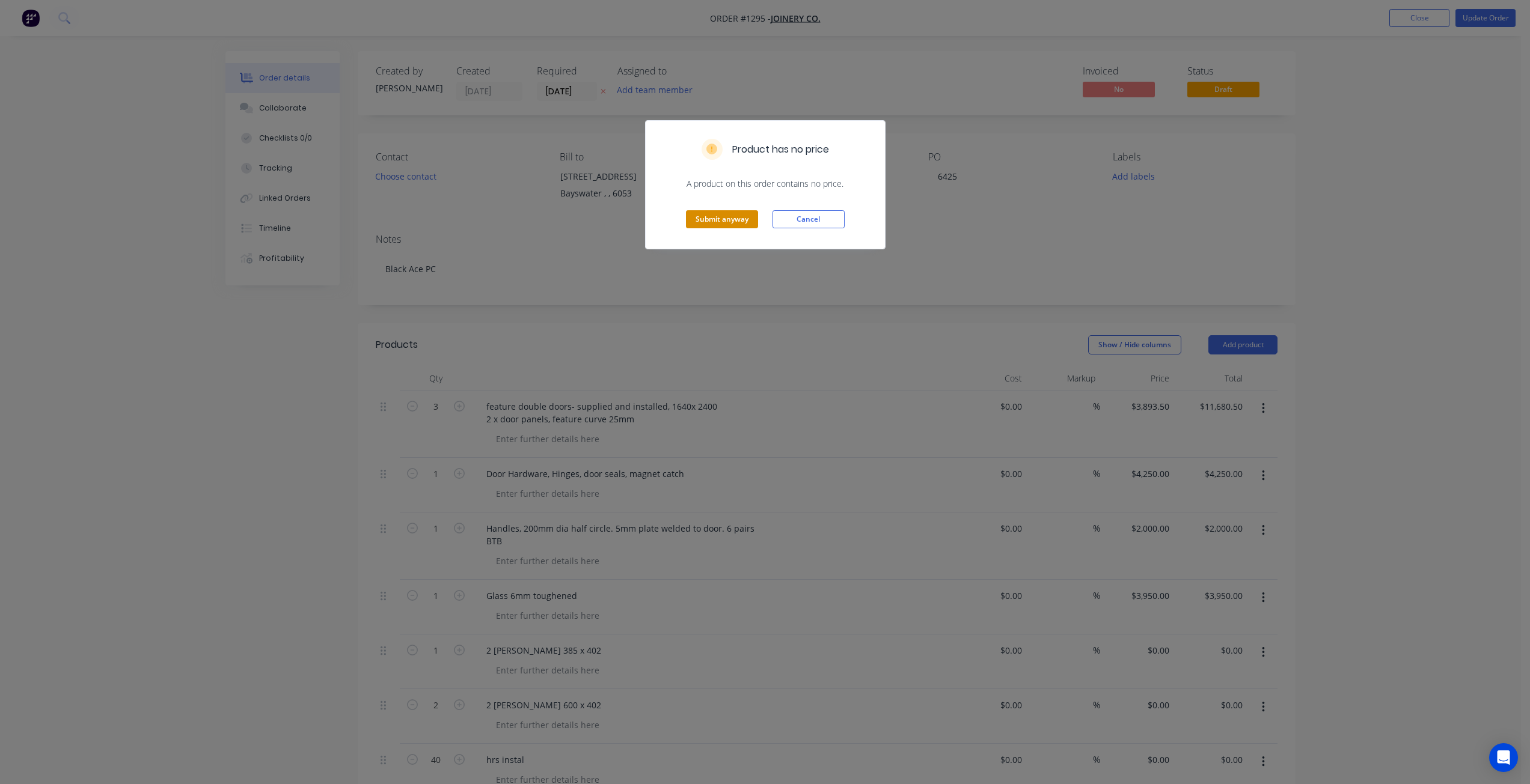
click at [706, 223] on button "Submit anyway" at bounding box center [721, 219] width 72 height 18
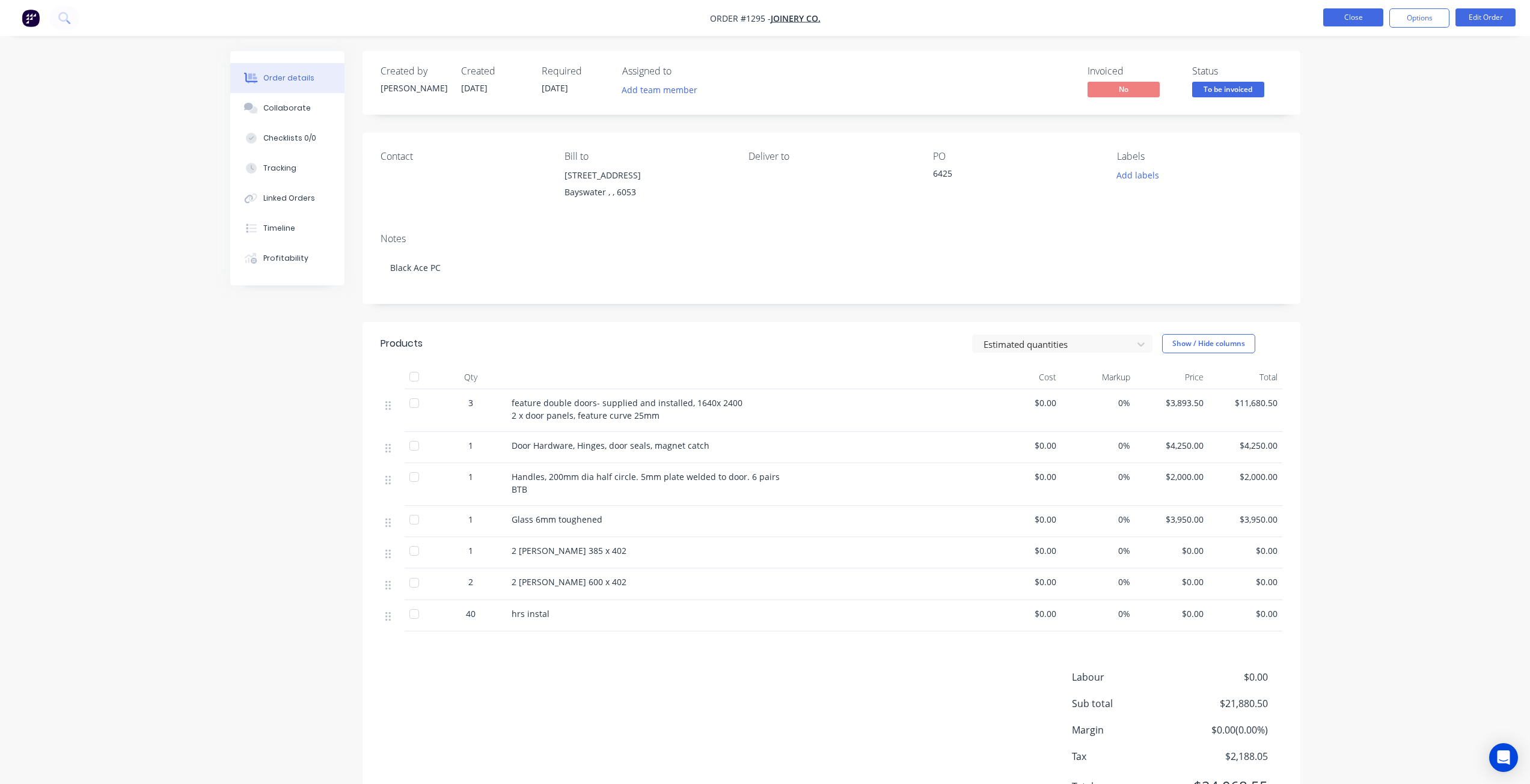
click at [1355, 16] on button "Close" at bounding box center [1353, 18] width 60 height 18
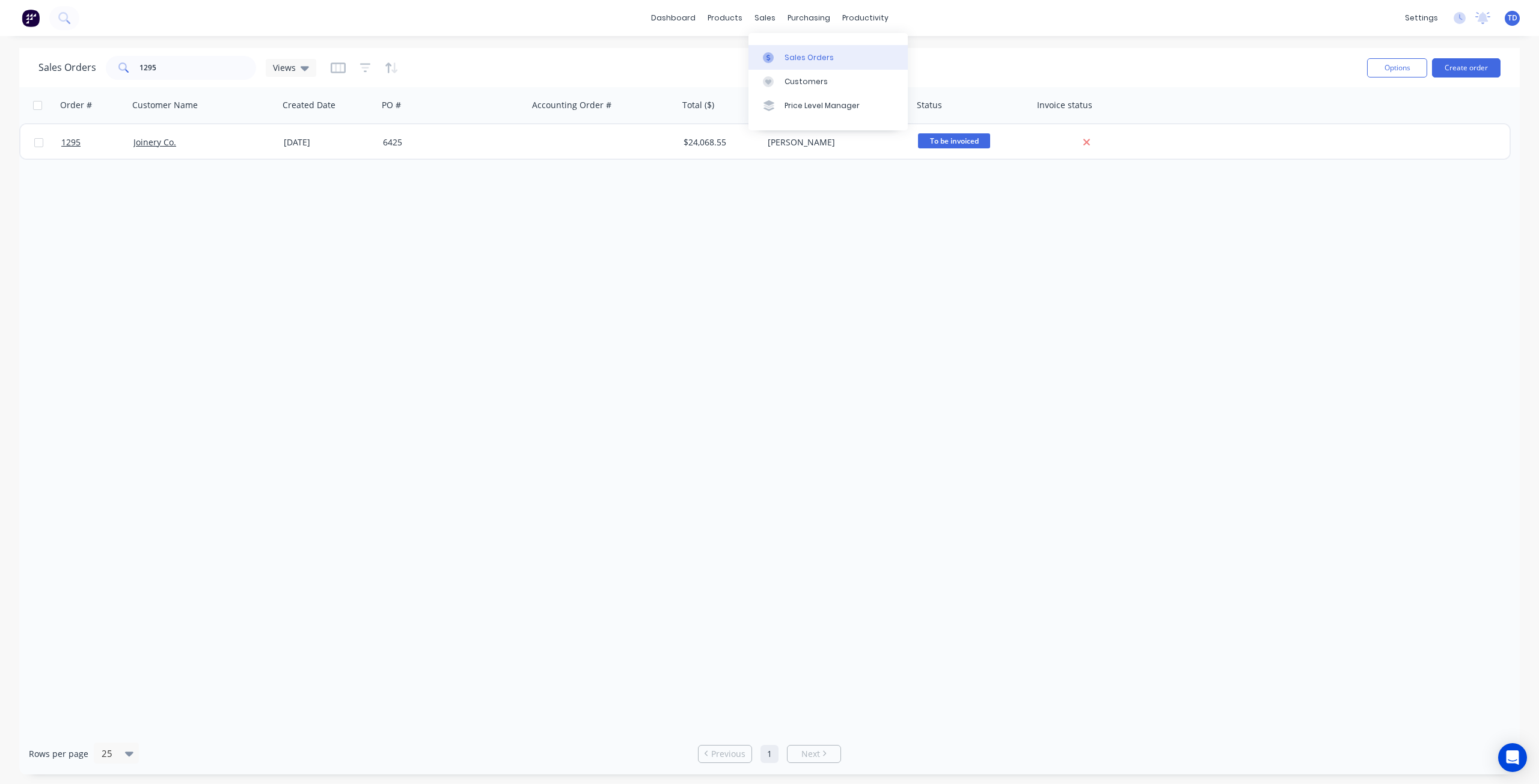
click at [790, 58] on div "Sales Orders" at bounding box center [809, 58] width 50 height 11
drag, startPoint x: 175, startPoint y: 63, endPoint x: -57, endPoint y: 53, distance: 232.2
click at [0, 53] on html "dashboard products sales purchasing productivity dashboard products Product Cat…" at bounding box center [769, 392] width 1539 height 784
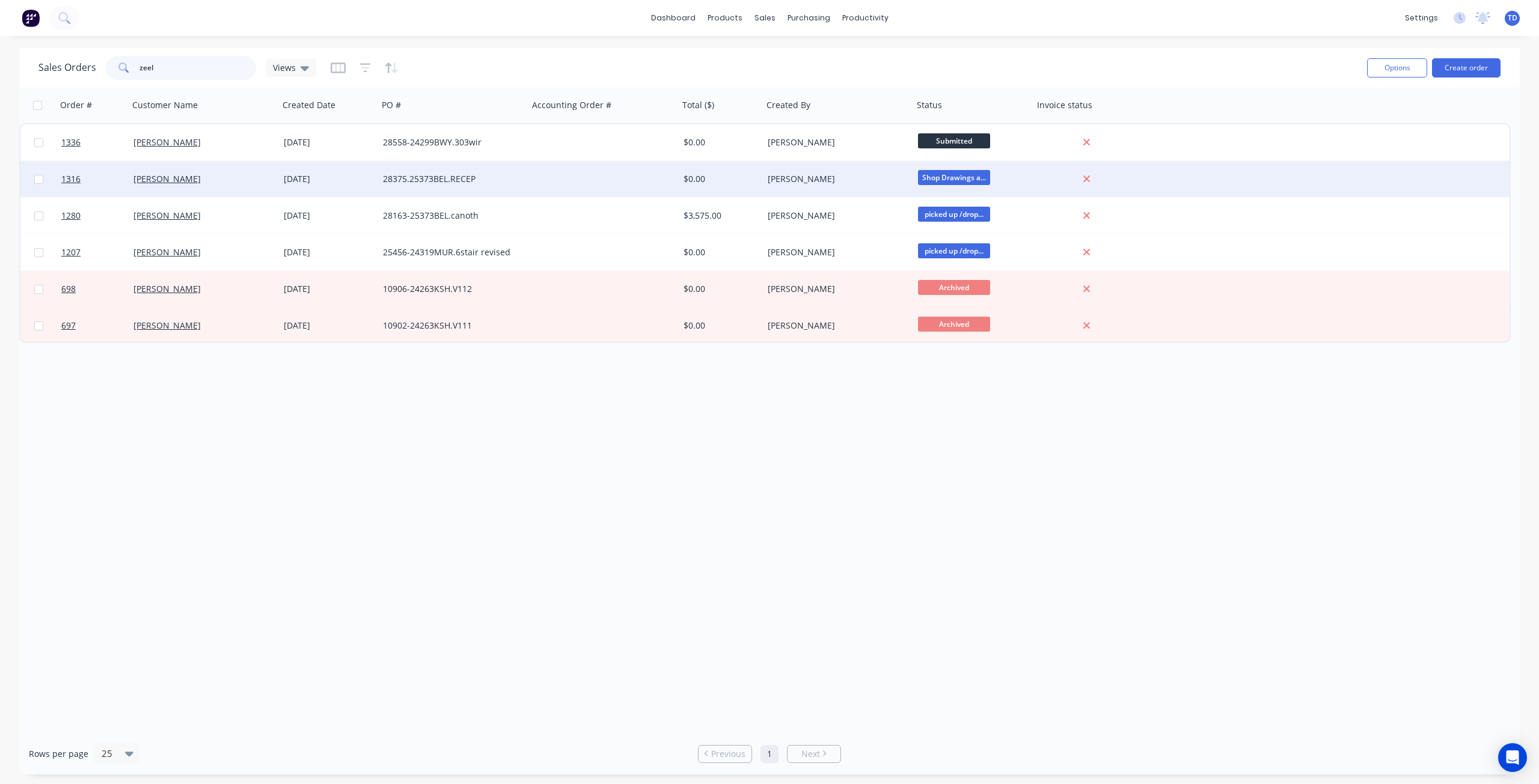
type input "zeel"
click at [851, 187] on div "[PERSON_NAME]" at bounding box center [837, 179] width 150 height 36
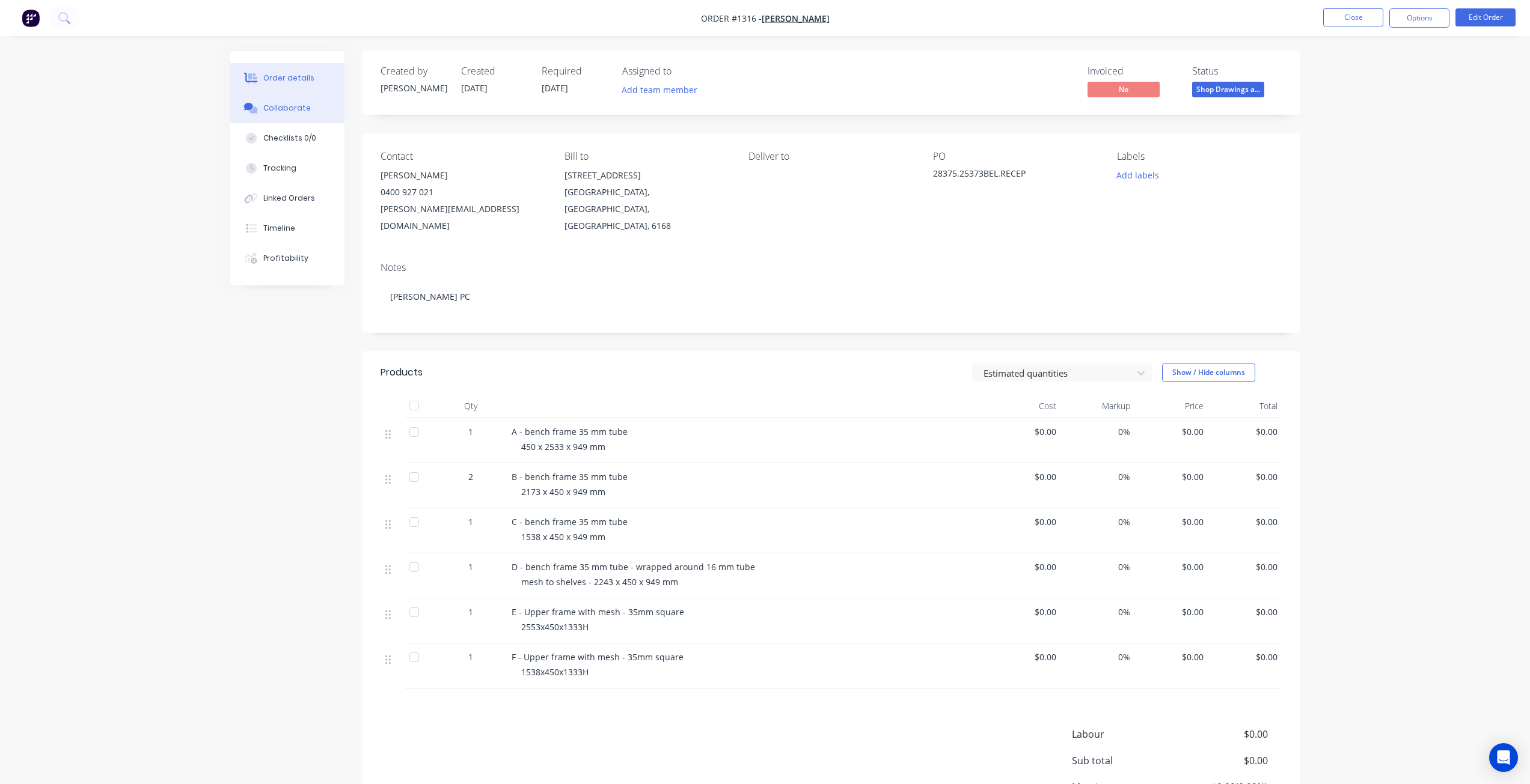
click at [276, 109] on div "Collaborate" at bounding box center [287, 108] width 48 height 11
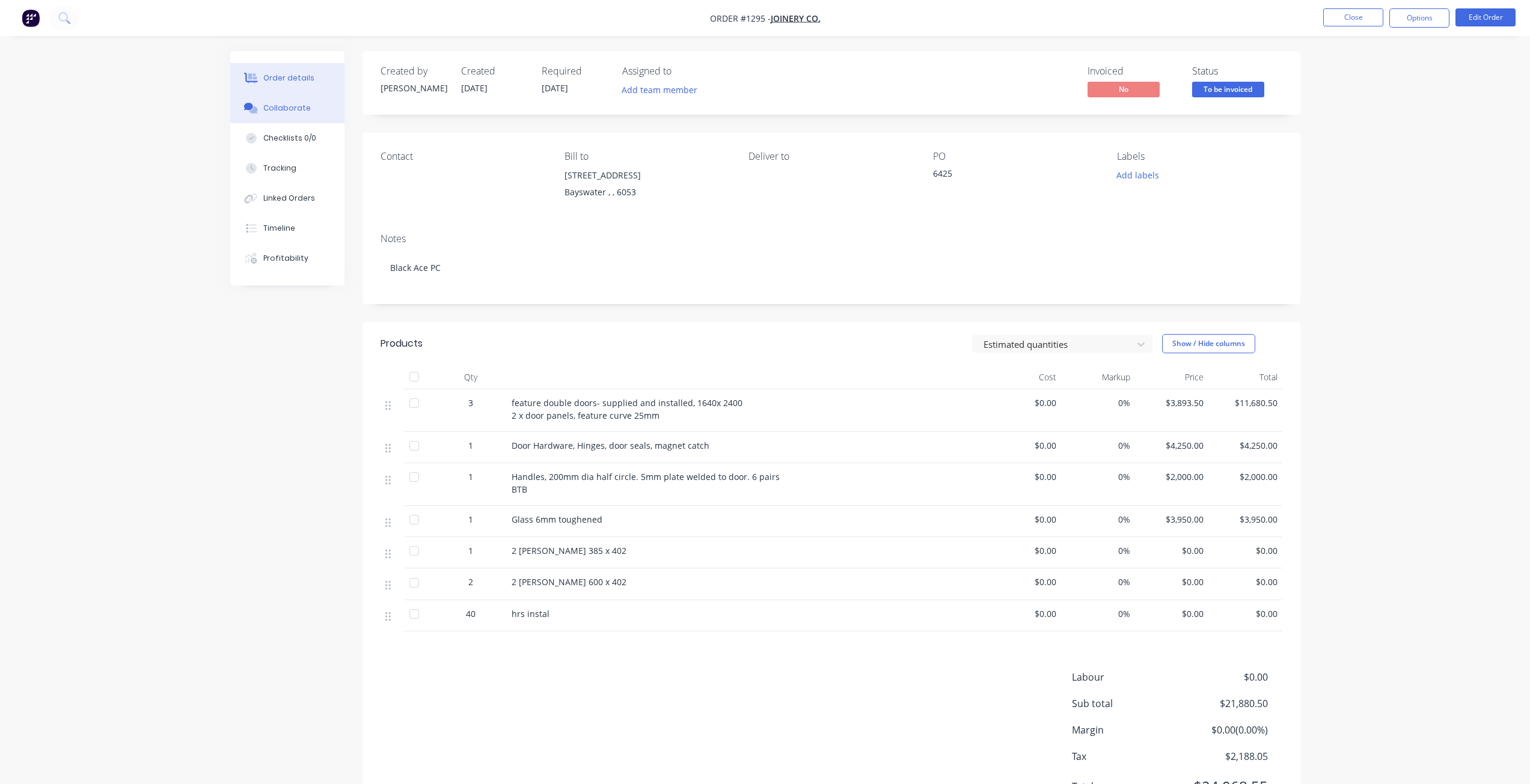
click at [299, 104] on div "Collaborate" at bounding box center [287, 108] width 48 height 11
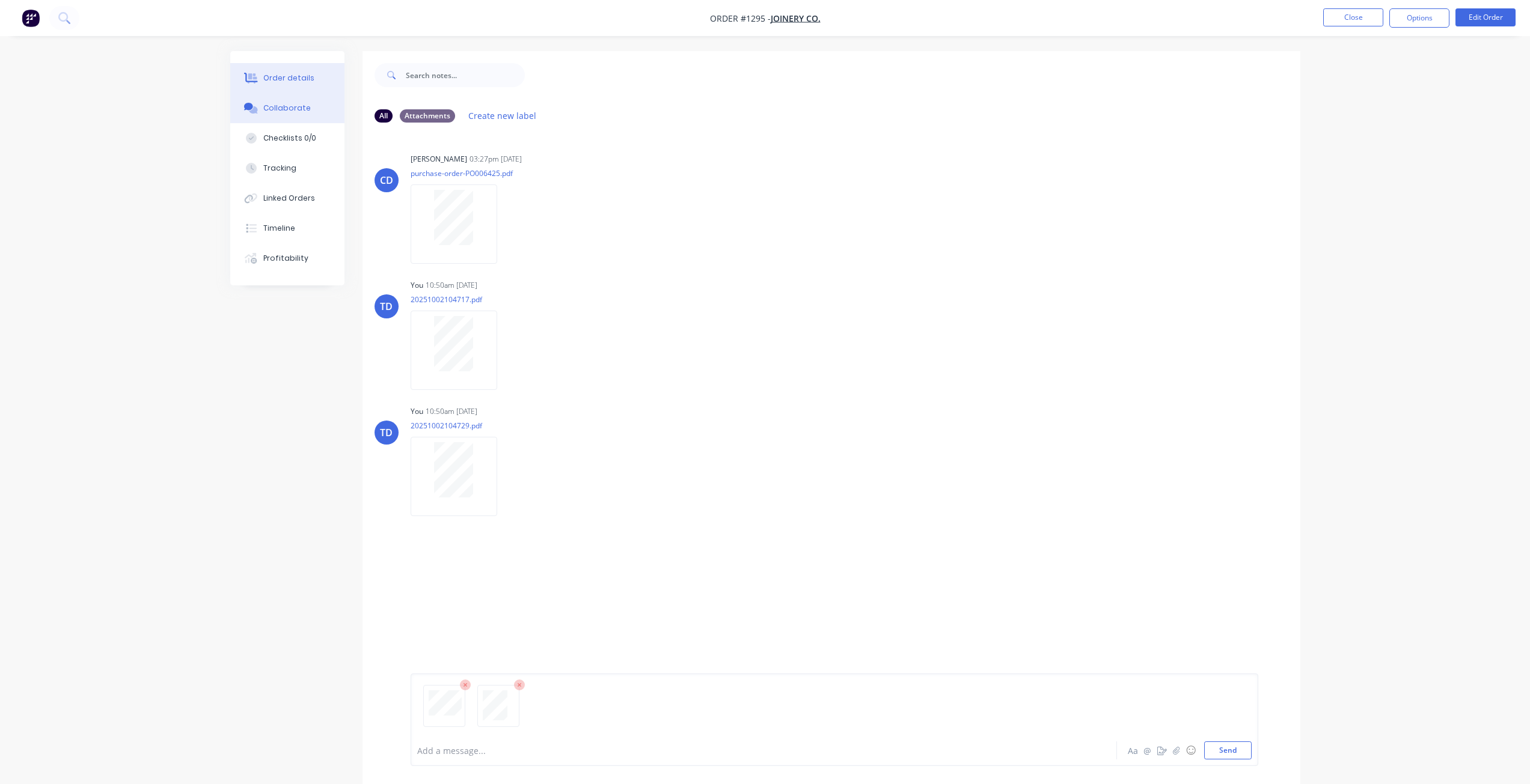
click at [297, 78] on div "Order details" at bounding box center [289, 78] width 51 height 11
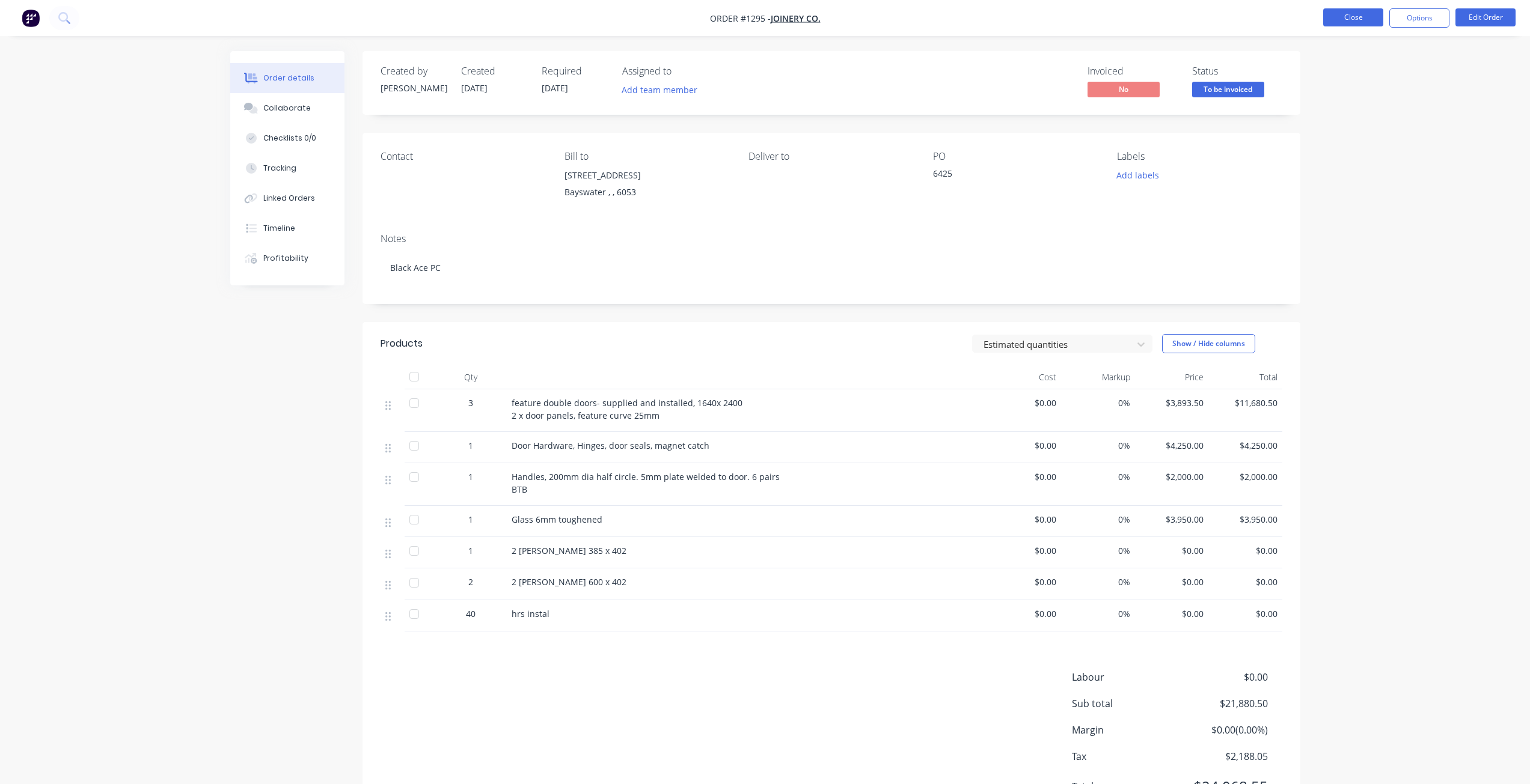
click at [1359, 24] on button "Close" at bounding box center [1353, 18] width 60 height 18
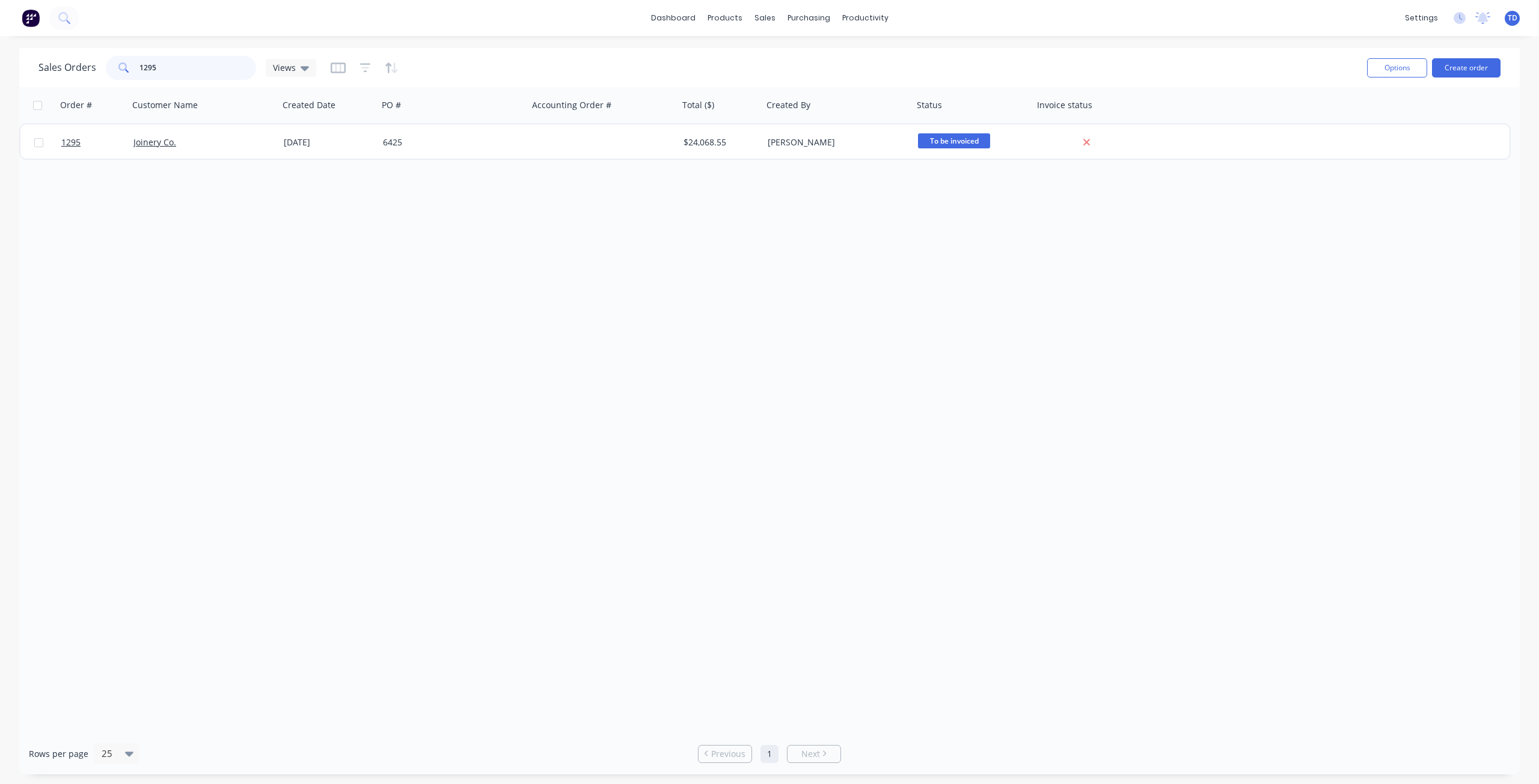
drag, startPoint x: 137, startPoint y: 64, endPoint x: 56, endPoint y: 56, distance: 81.4
click at [57, 60] on div "Sales Orders 1295 Views" at bounding box center [178, 68] width 278 height 24
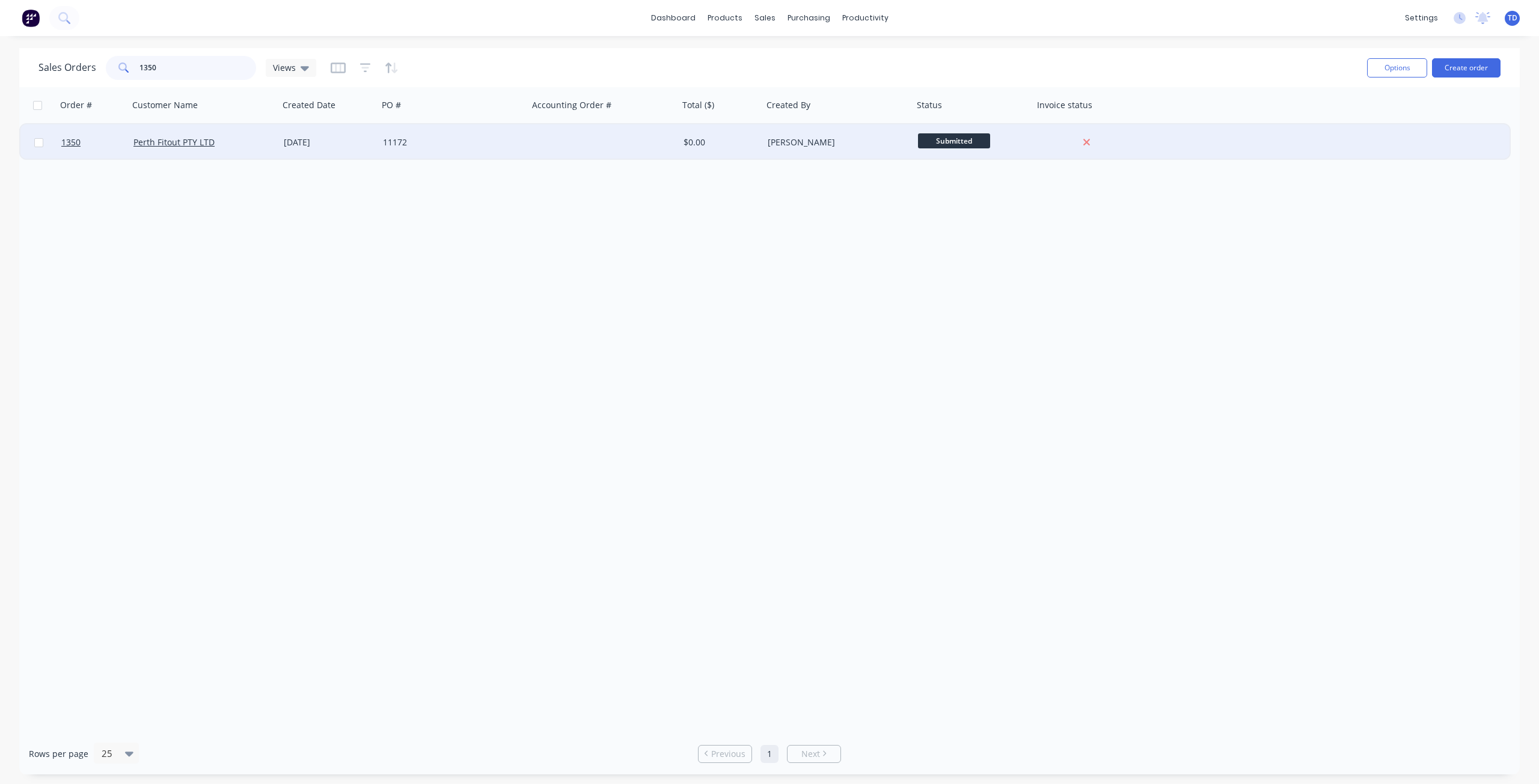
type input "1350"
click at [366, 133] on div "[DATE]" at bounding box center [329, 143] width 99 height 36
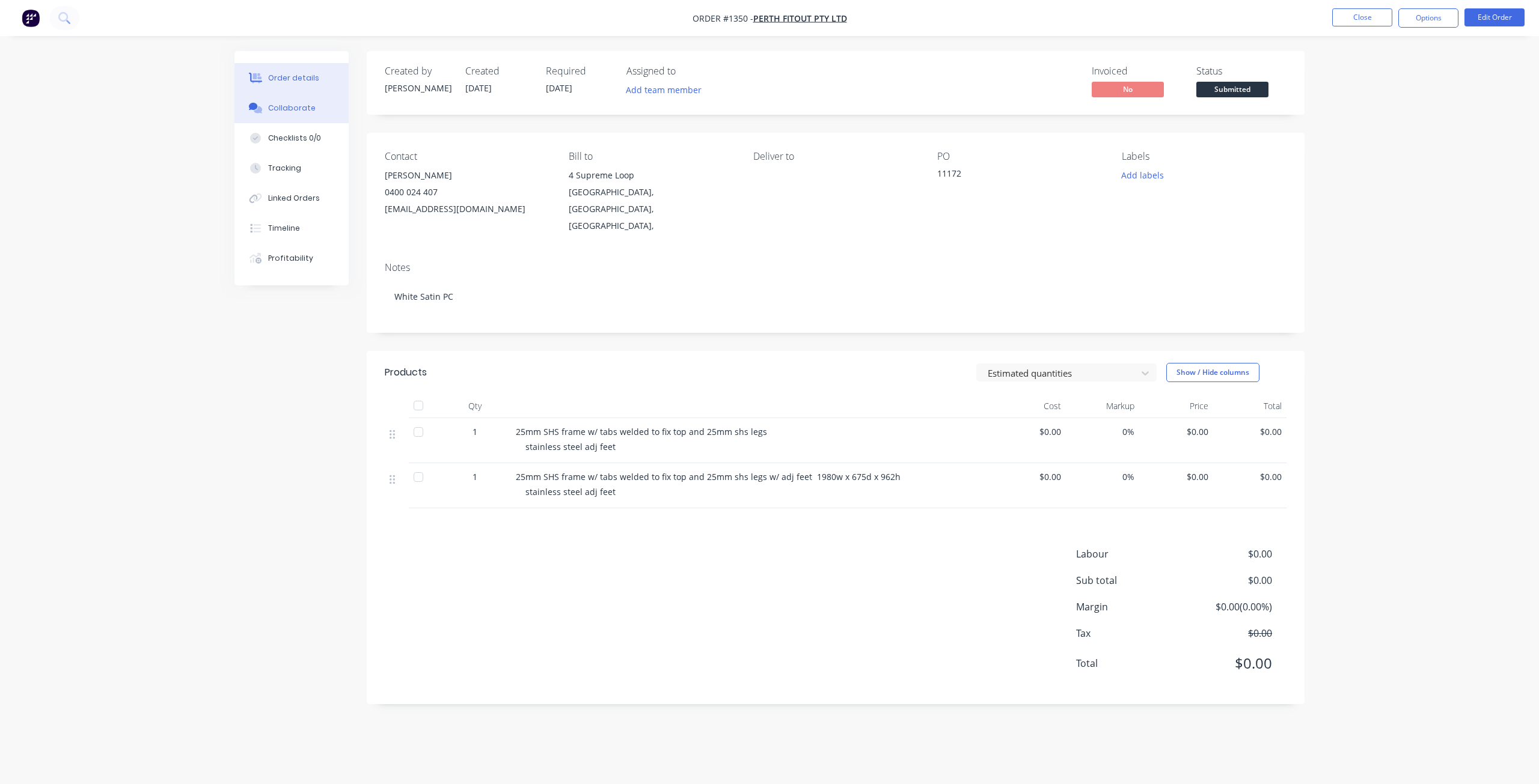
click at [286, 103] on div "Collaborate" at bounding box center [292, 108] width 48 height 11
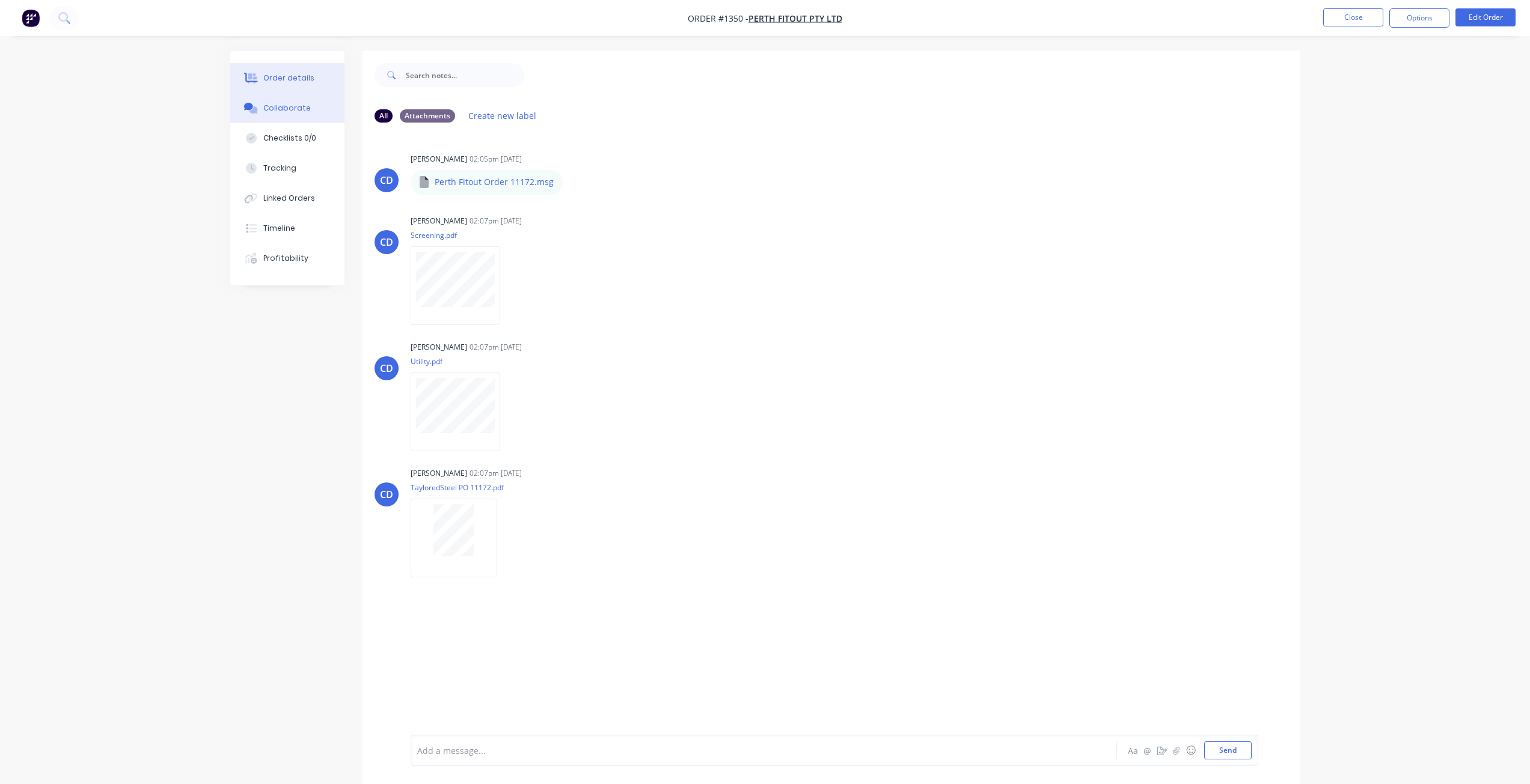
click at [282, 80] on div "Order details" at bounding box center [289, 78] width 51 height 11
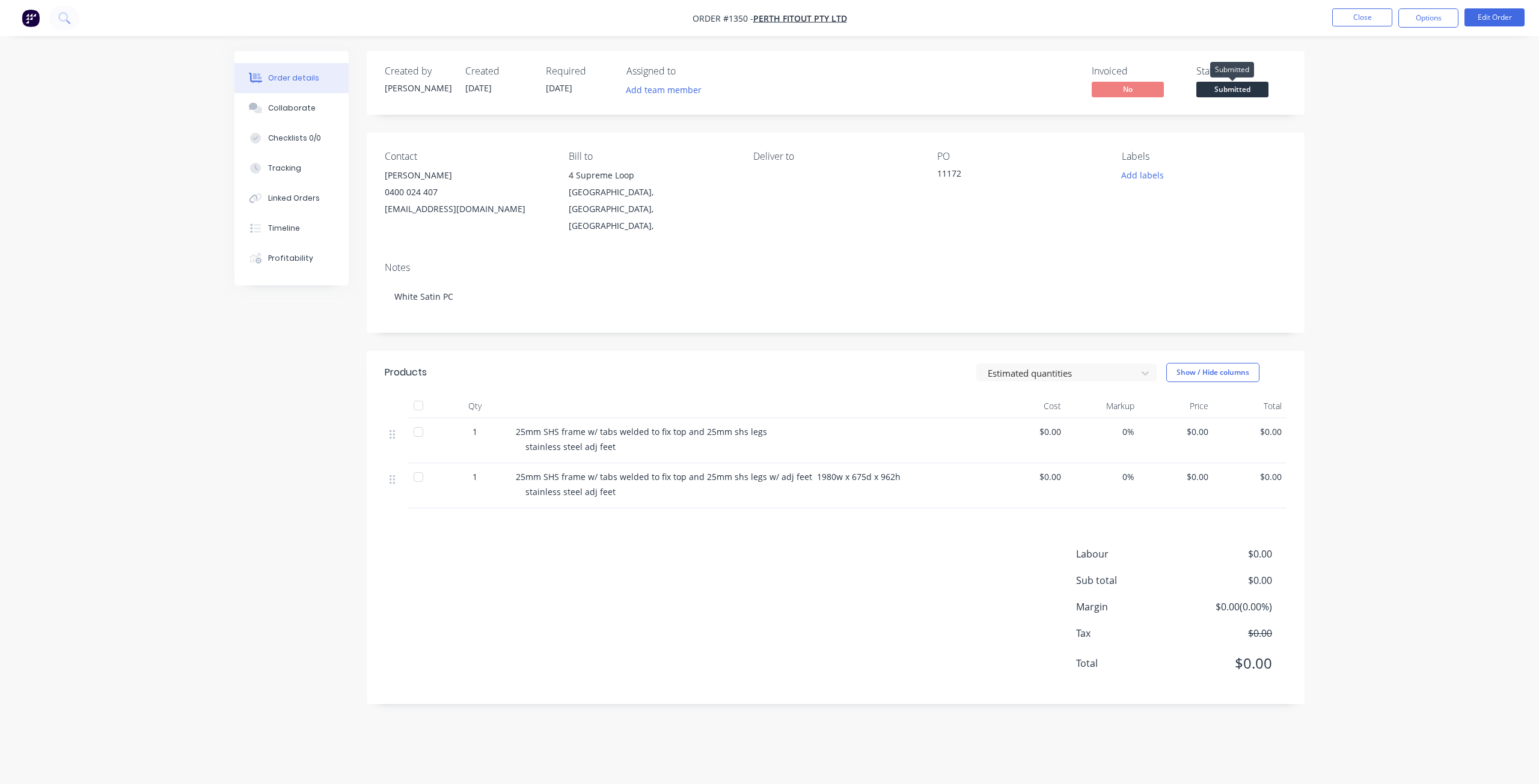
click at [1227, 89] on span "Submitted" at bounding box center [1232, 89] width 72 height 15
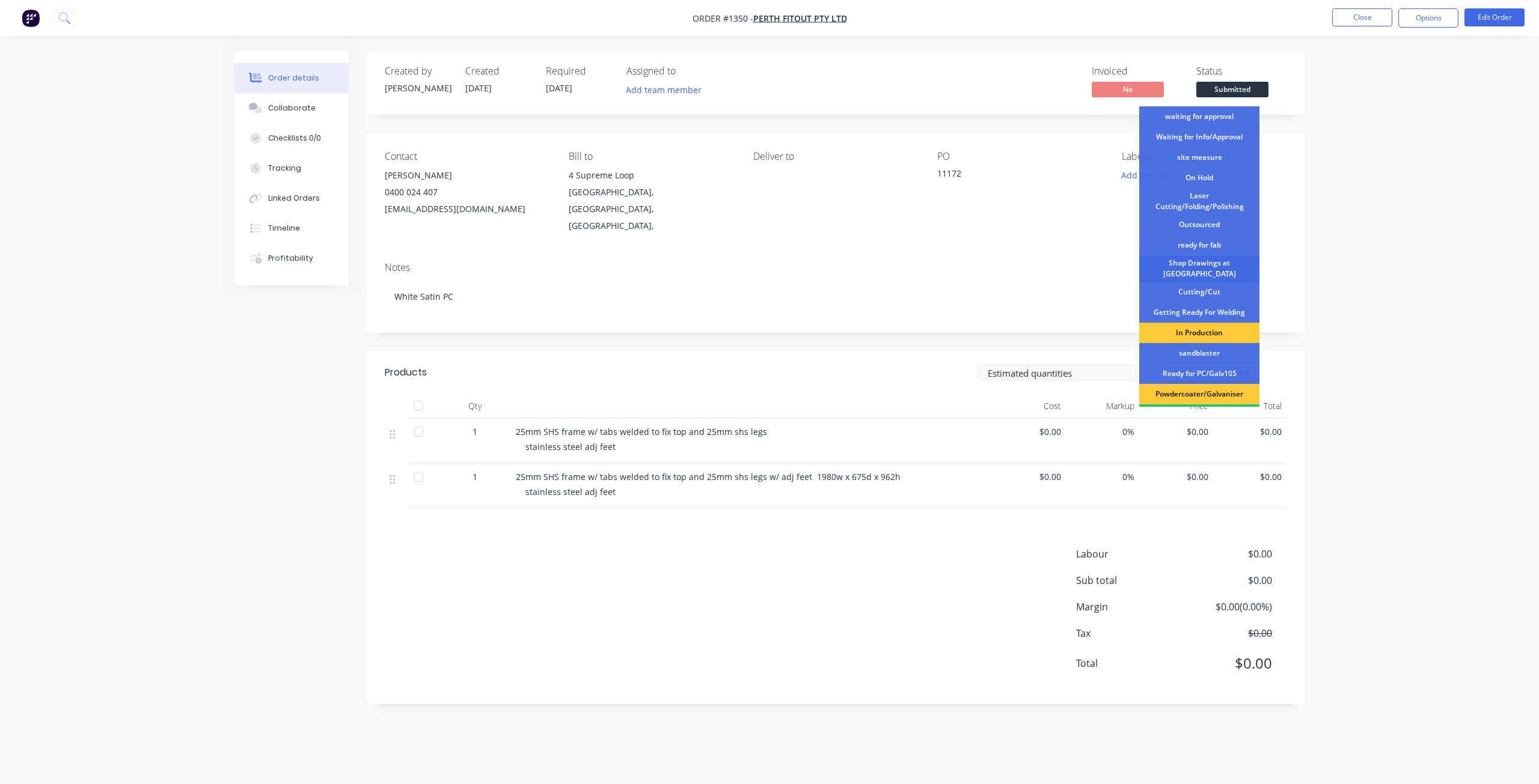
click at [1227, 263] on div "Shop Drawings at [GEOGRAPHIC_DATA]" at bounding box center [1199, 269] width 120 height 27
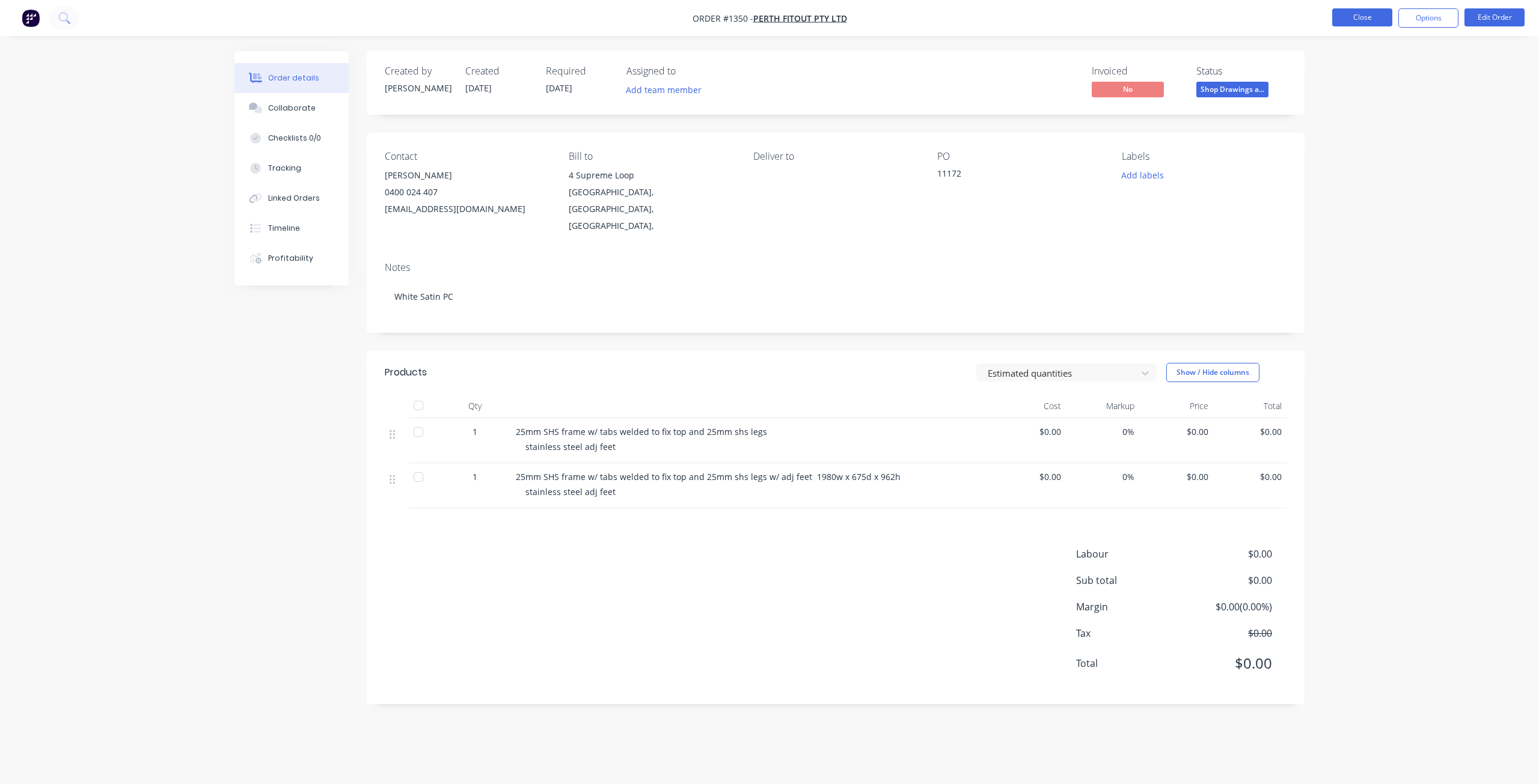
click at [1367, 12] on button "Close" at bounding box center [1362, 18] width 60 height 18
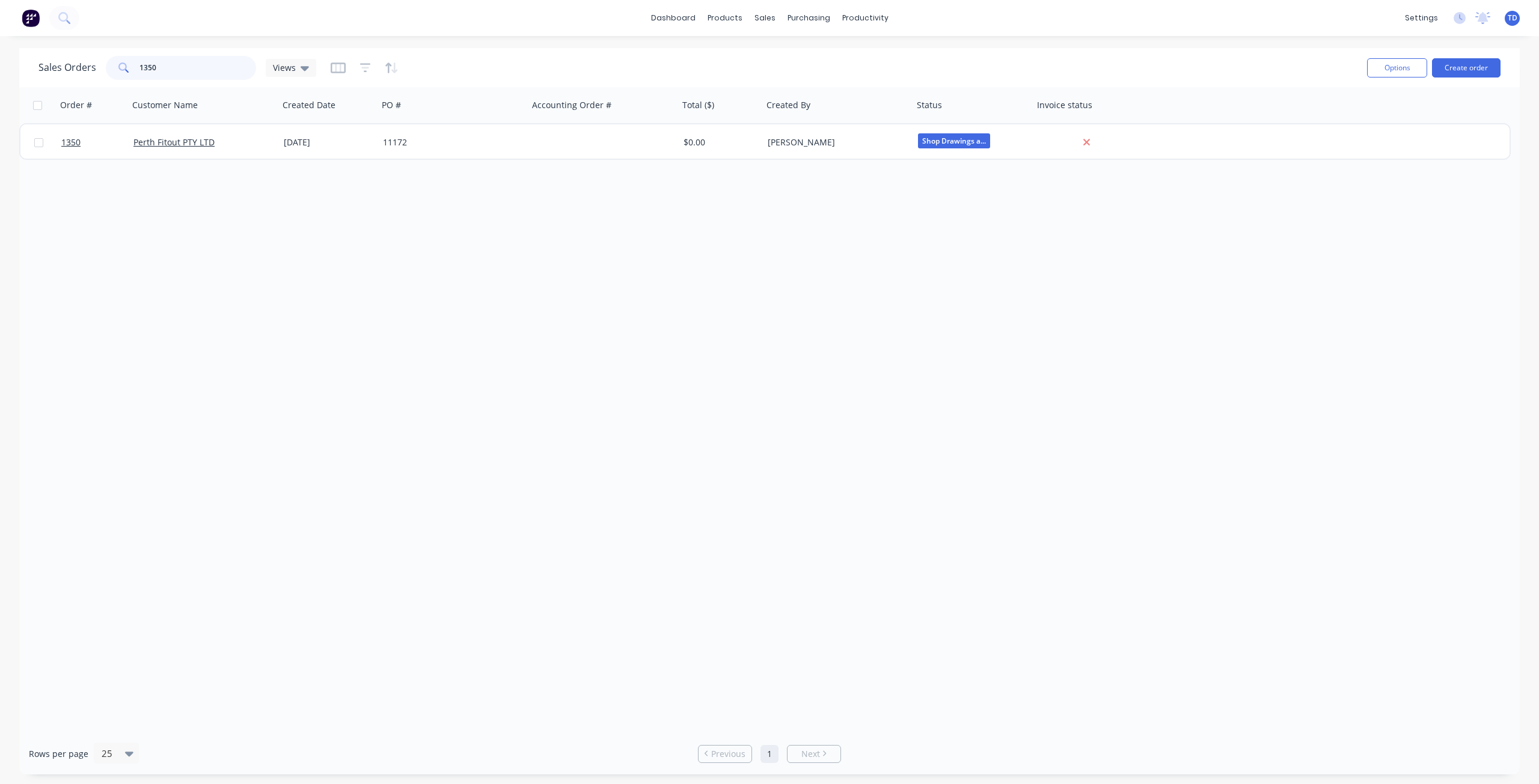
click at [169, 68] on input "1350" at bounding box center [198, 68] width 117 height 24
click at [454, 220] on div "Order # Customer Name Created Date PO # Accounting Order # Total ($) Created By…" at bounding box center [769, 410] width 1500 height 646
drag, startPoint x: 174, startPoint y: 61, endPoint x: -36, endPoint y: 61, distance: 210.0
click at [0, 61] on html "dashboard products sales purchasing productivity dashboard products Product Cat…" at bounding box center [769, 392] width 1539 height 784
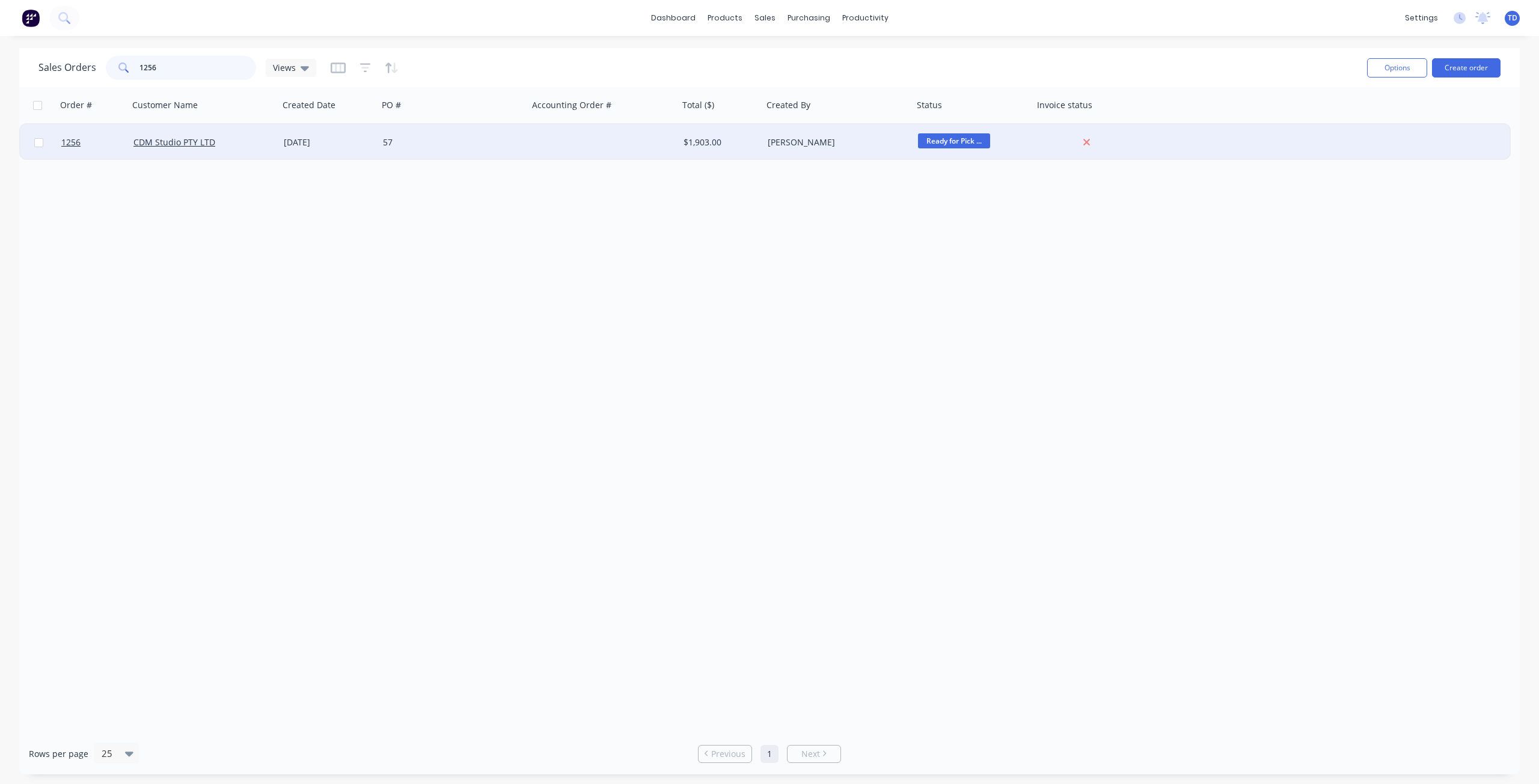
type input "1256"
click at [456, 134] on div "57" at bounding box center [453, 143] width 150 height 36
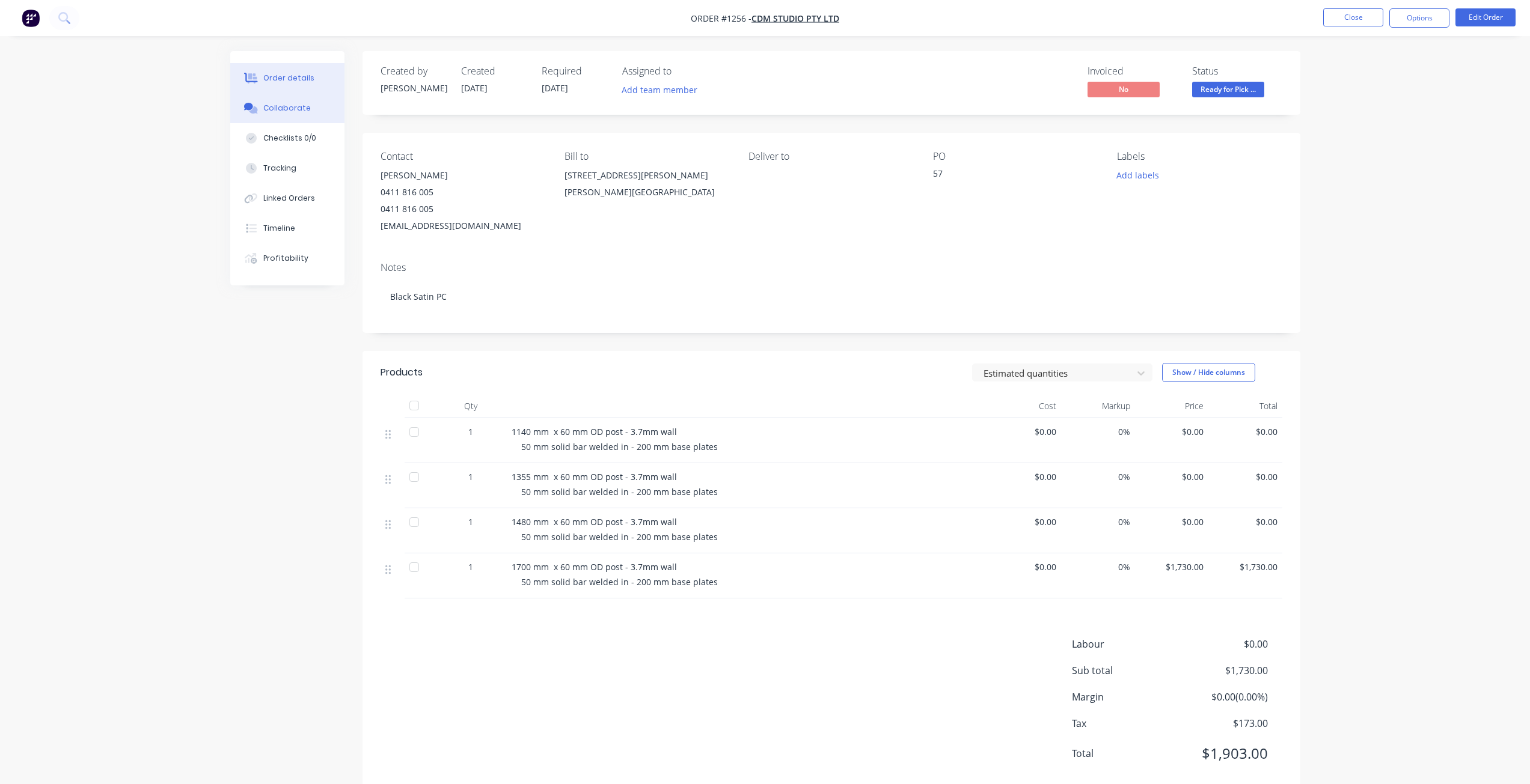
drag, startPoint x: 251, startPoint y: 114, endPoint x: 239, endPoint y: 120, distance: 13.4
click at [251, 110] on button "Collaborate" at bounding box center [287, 108] width 114 height 30
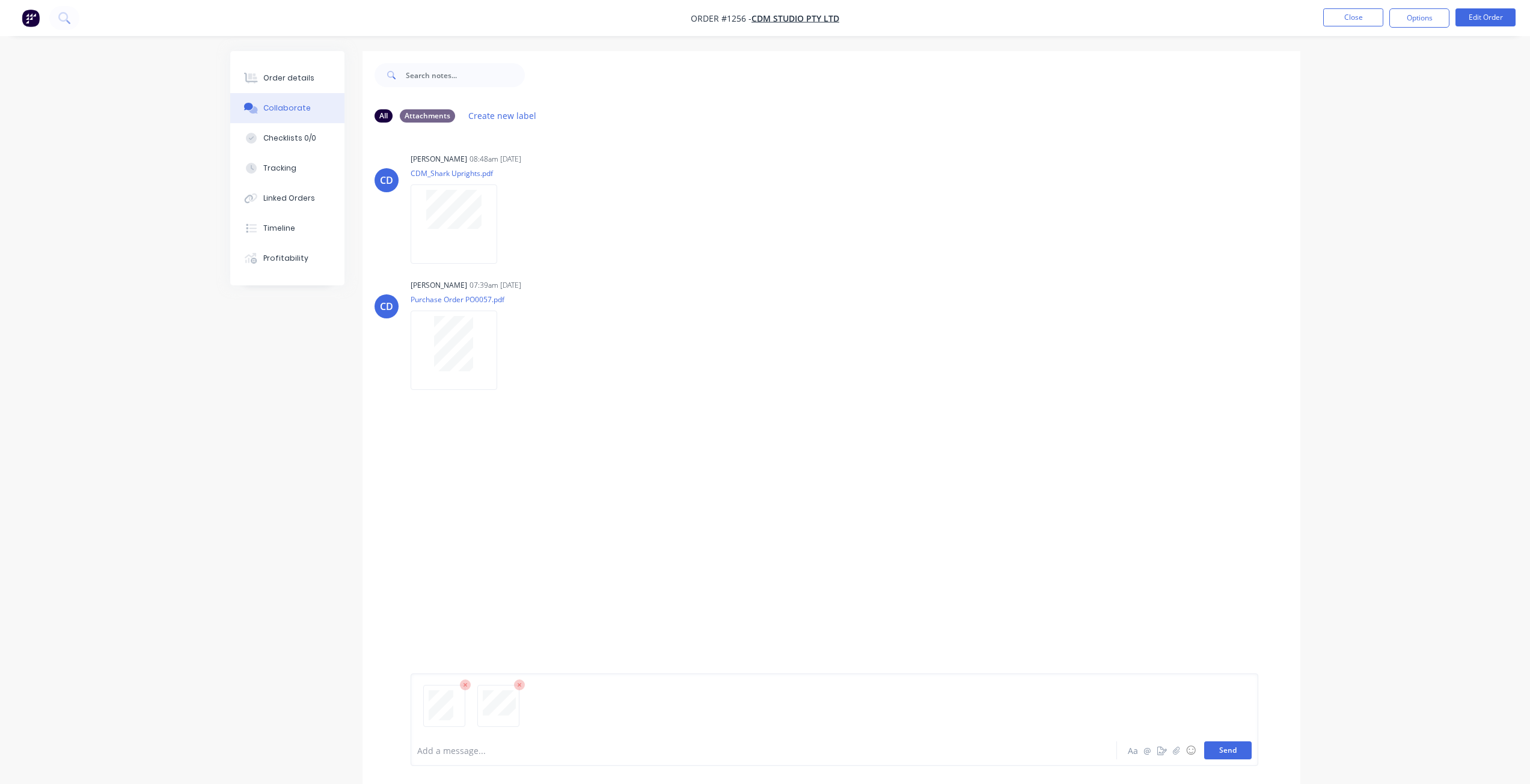
click at [1238, 751] on button "Send" at bounding box center [1228, 751] width 48 height 18
click at [289, 76] on div "Order details" at bounding box center [289, 78] width 51 height 11
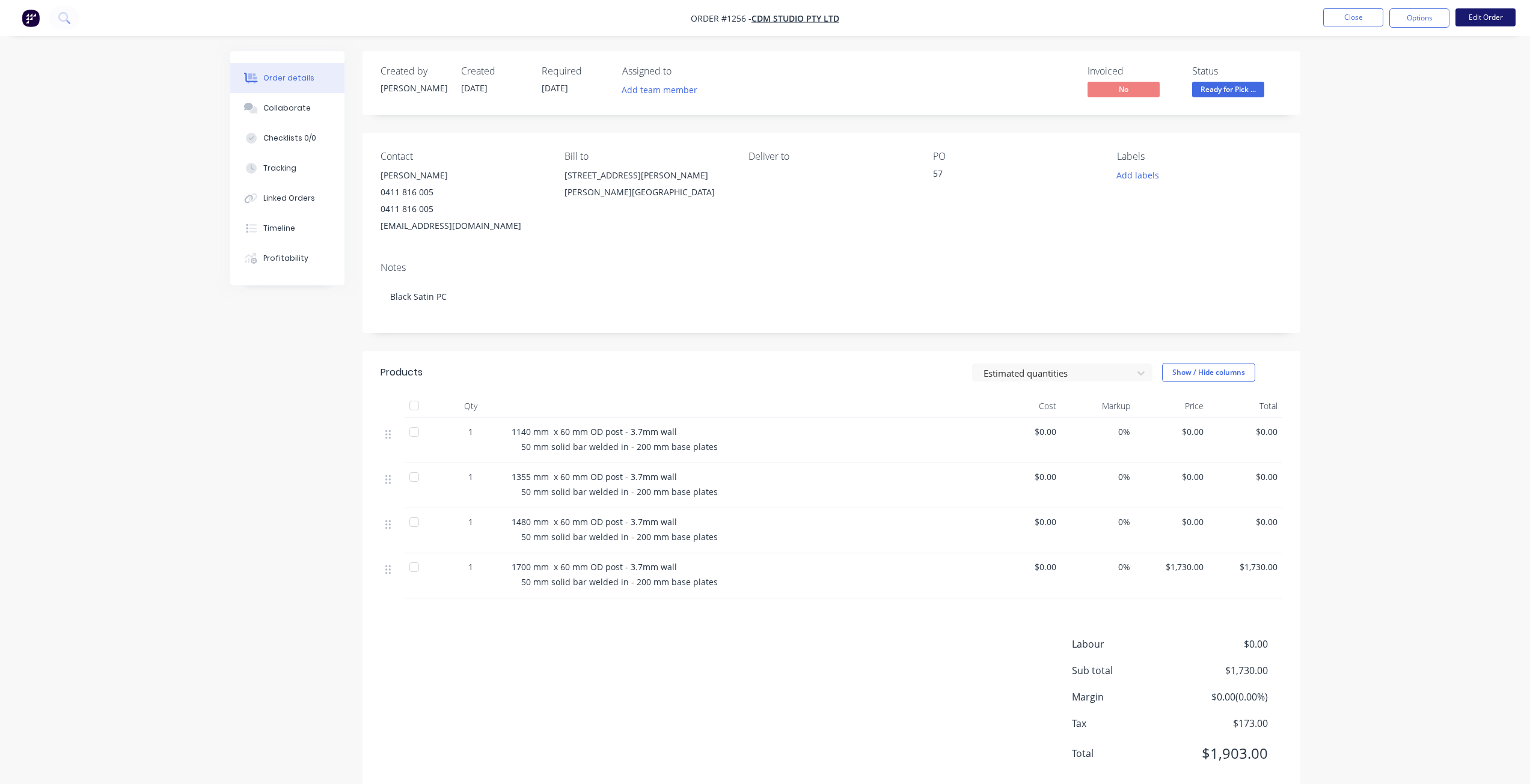
click at [1484, 24] on button "Edit Order" at bounding box center [1485, 18] width 60 height 18
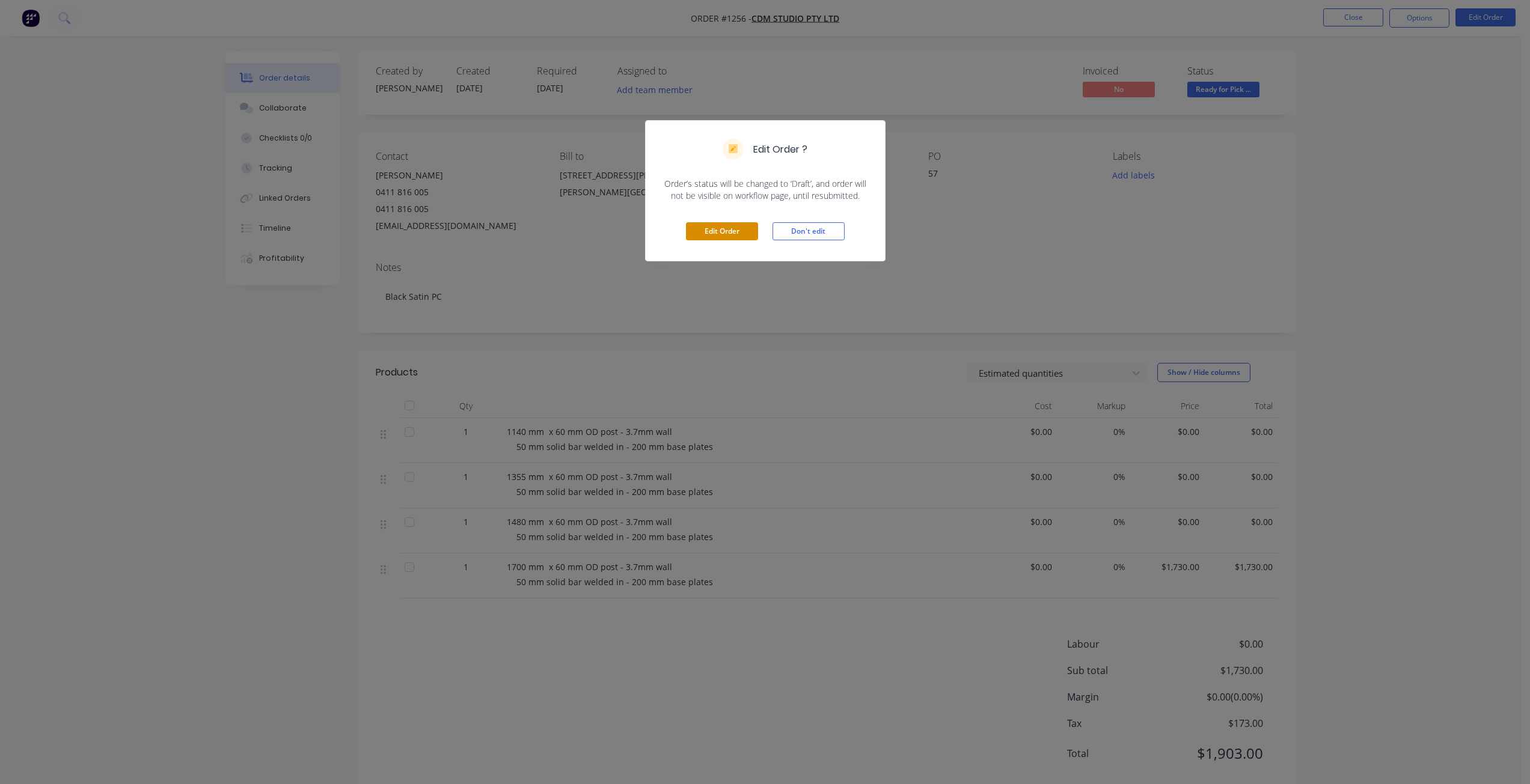
click at [711, 234] on button "Edit Order" at bounding box center [721, 231] width 72 height 18
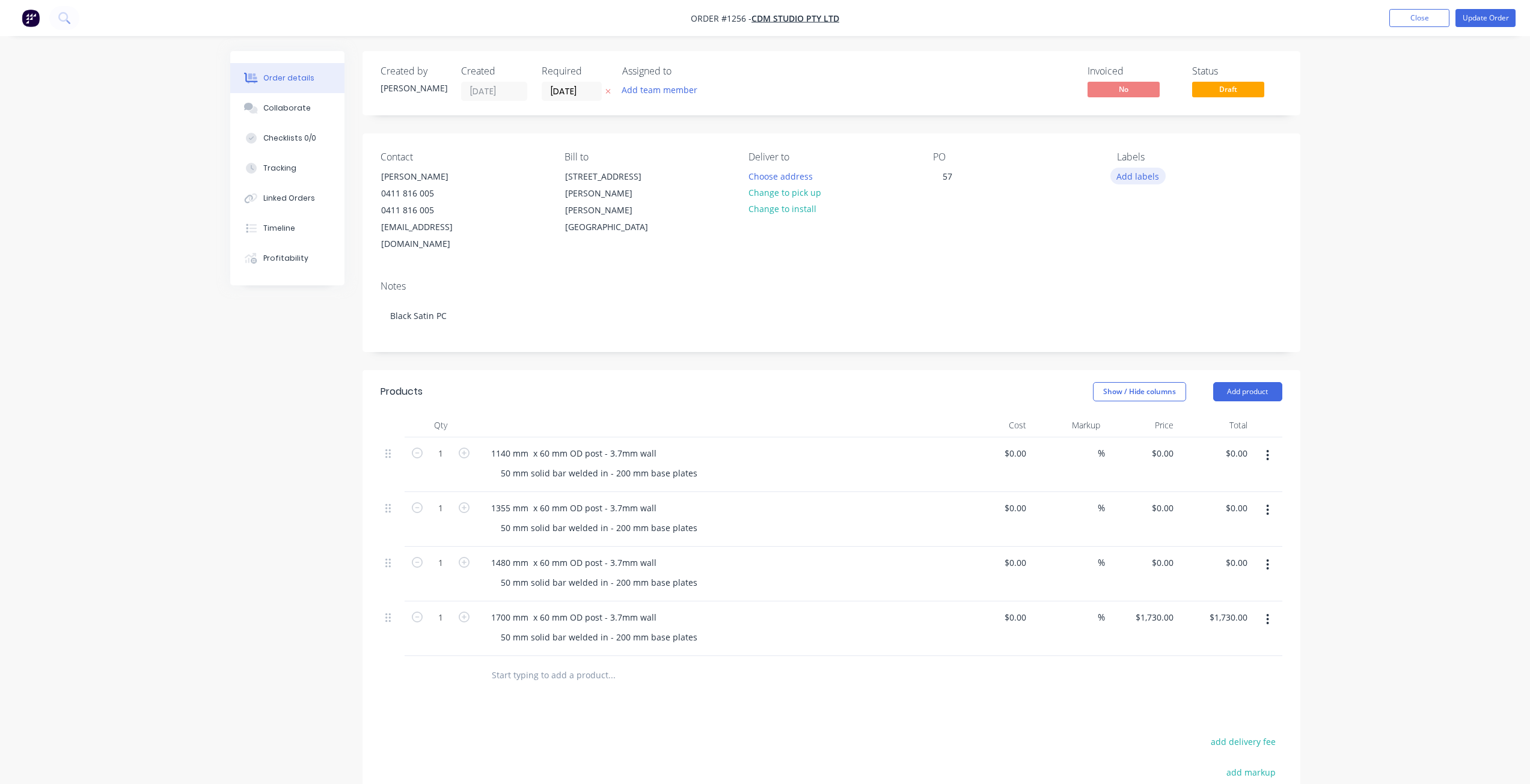
click at [1149, 174] on button "Add labels" at bounding box center [1138, 176] width 56 height 16
click at [1139, 321] on div at bounding box center [1138, 320] width 24 height 24
click at [1311, 153] on div "Order details Collaborate Checklists 0/0 Tracking Linked Orders Timeline Profit…" at bounding box center [765, 527] width 1094 height 951
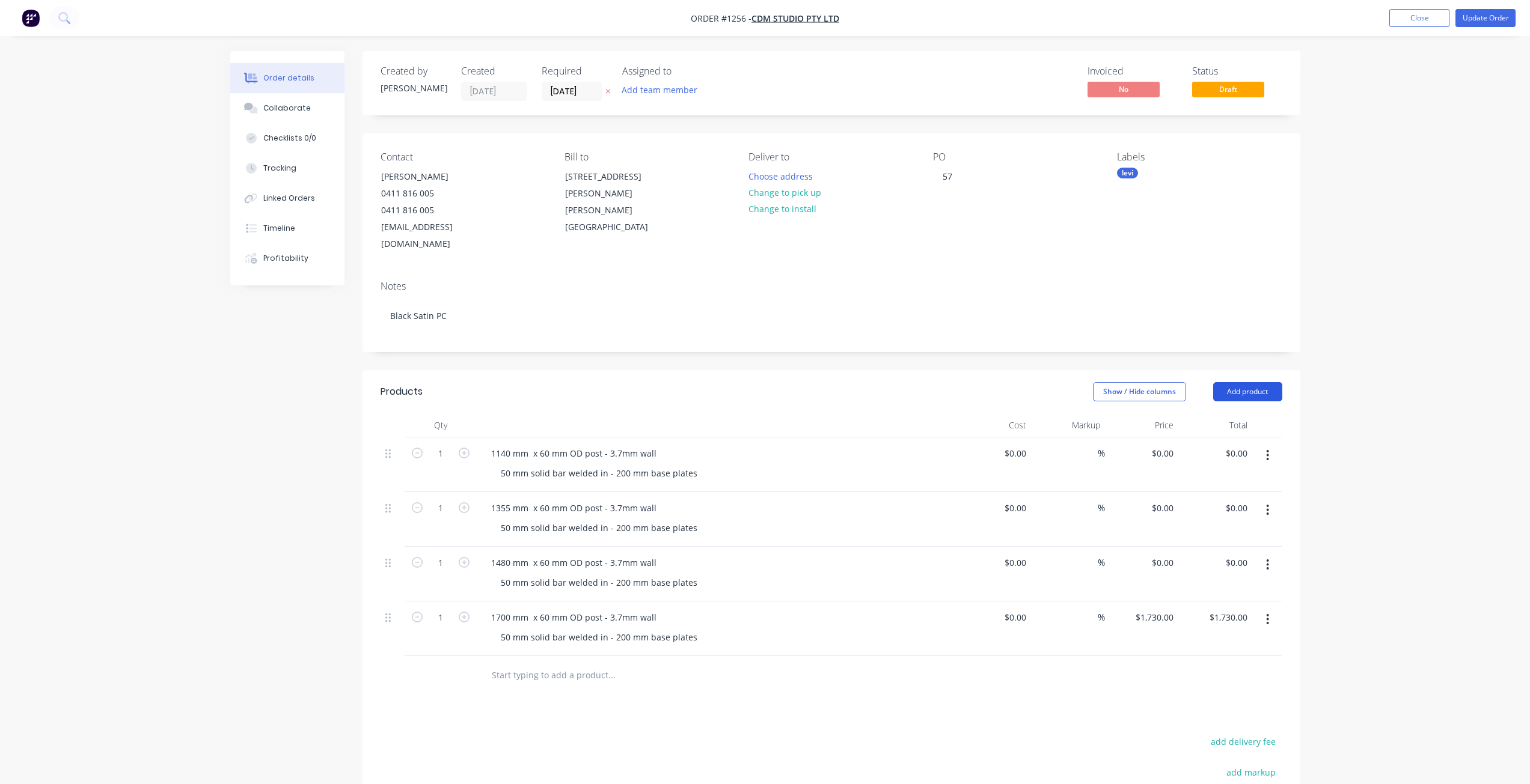
click at [1248, 382] on button "Add product" at bounding box center [1248, 392] width 69 height 19
click at [1218, 437] on div "Basic product" at bounding box center [1225, 446] width 92 height 18
click at [463, 666] on icon "button" at bounding box center [464, 672] width 11 height 11
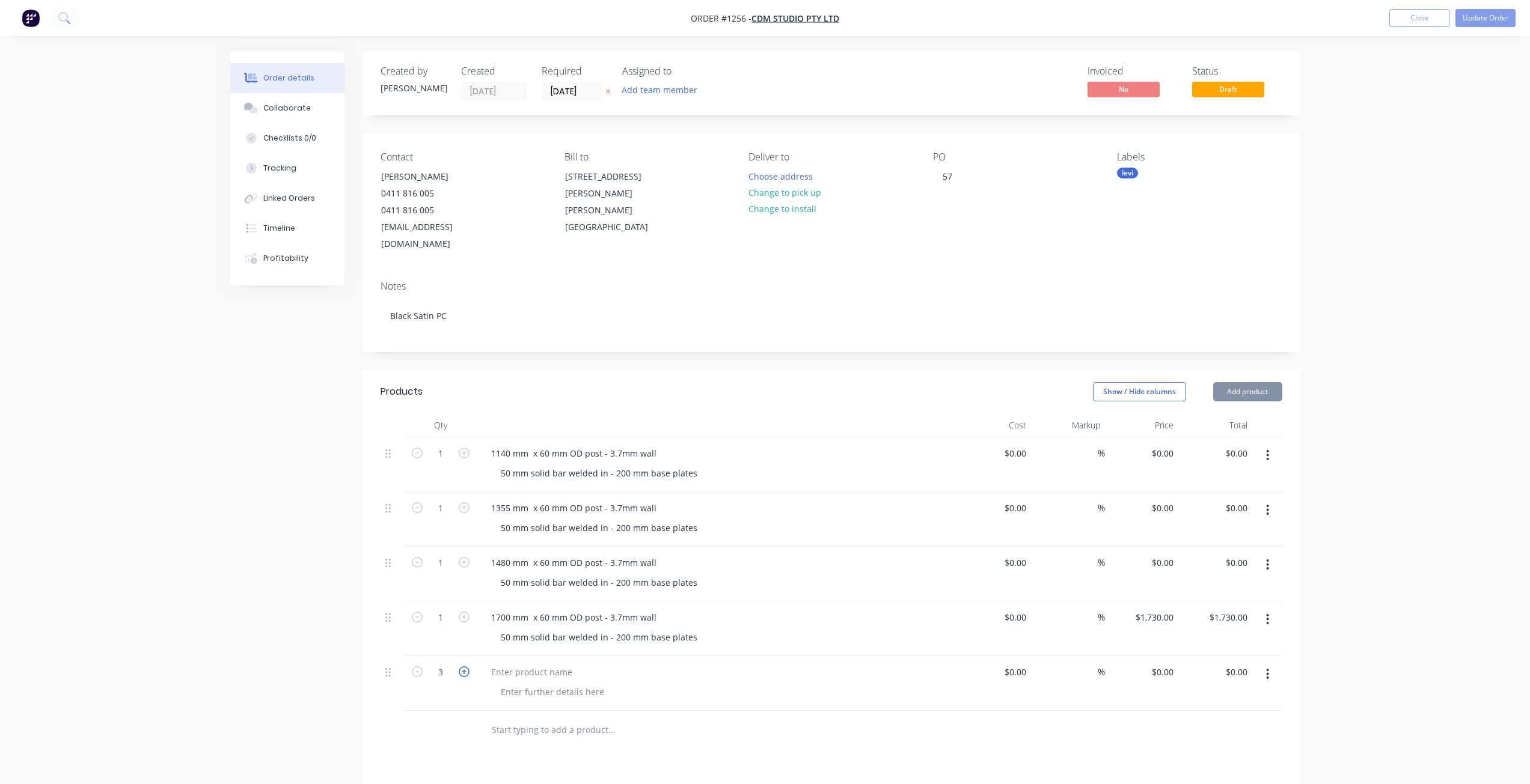
type input "4"
click at [516, 663] on div at bounding box center [532, 672] width 100 height 18
click at [1370, 126] on div "Order details Collaborate Checklists 0/0 Tracking Linked Orders Timeline Profit…" at bounding box center [765, 528] width 1530 height 1056
click at [1474, 18] on button "Update Order" at bounding box center [1485, 18] width 60 height 18
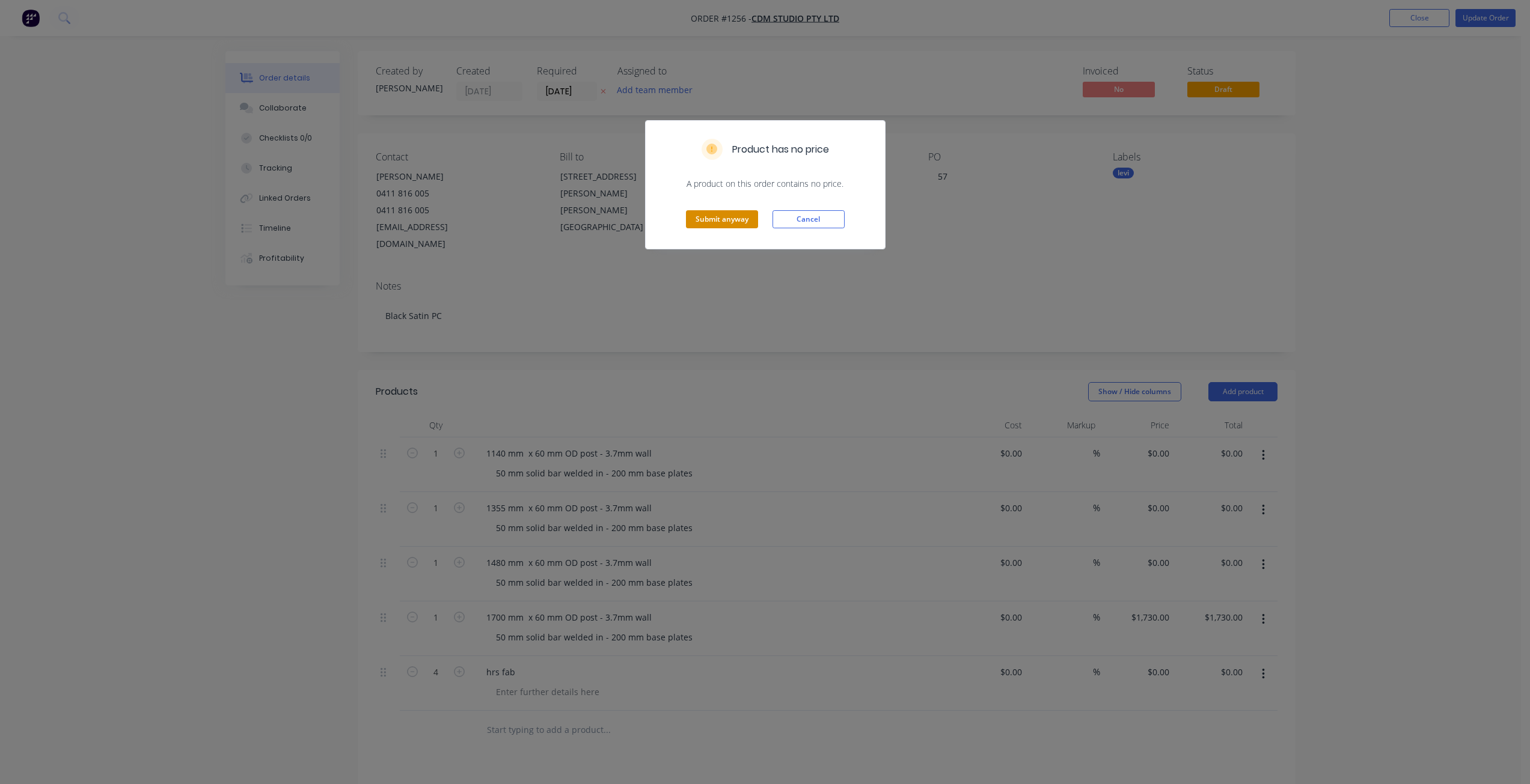
click at [718, 223] on button "Submit anyway" at bounding box center [721, 219] width 72 height 18
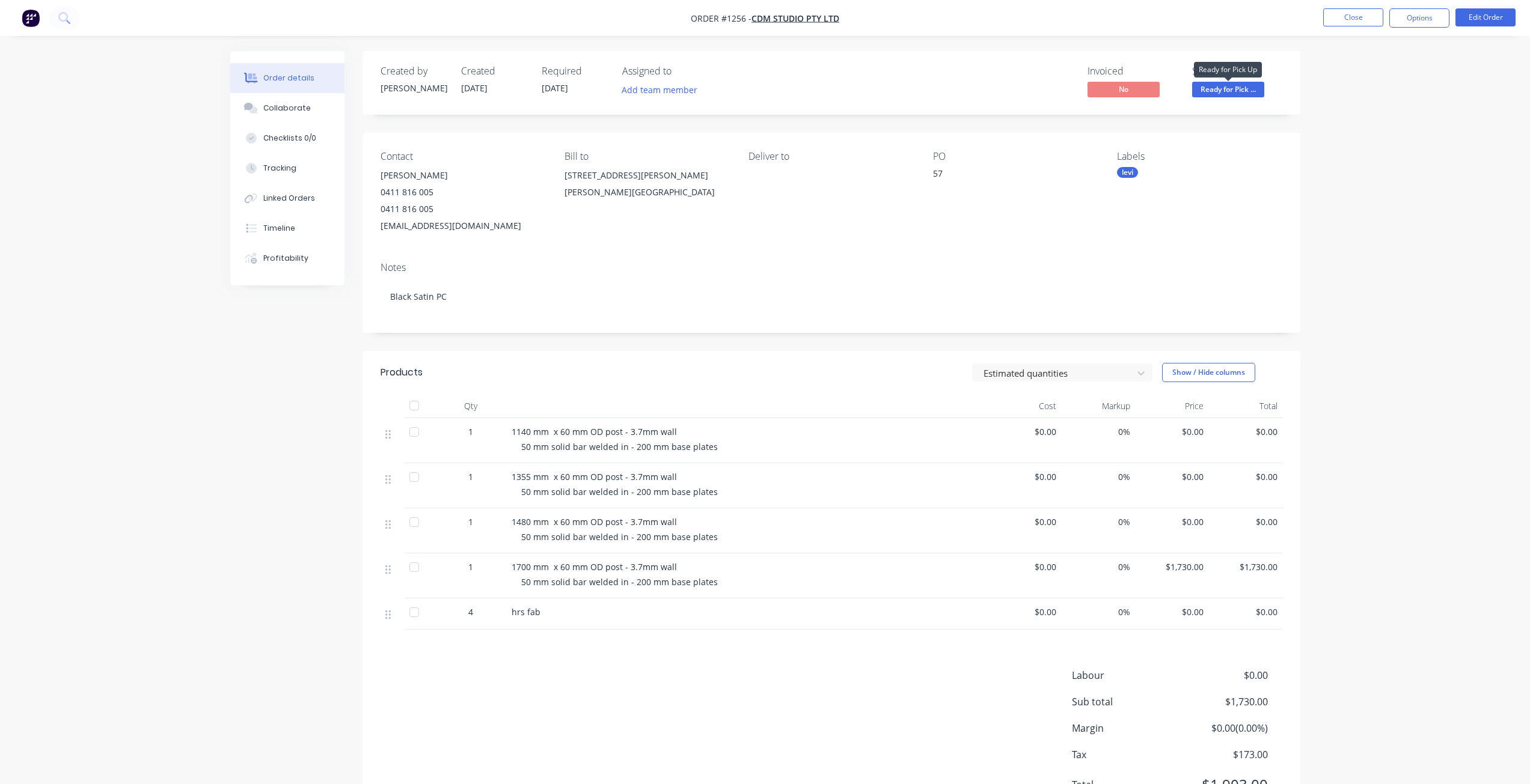
click at [1209, 88] on span "Ready for Pick ..." at bounding box center [1228, 89] width 72 height 15
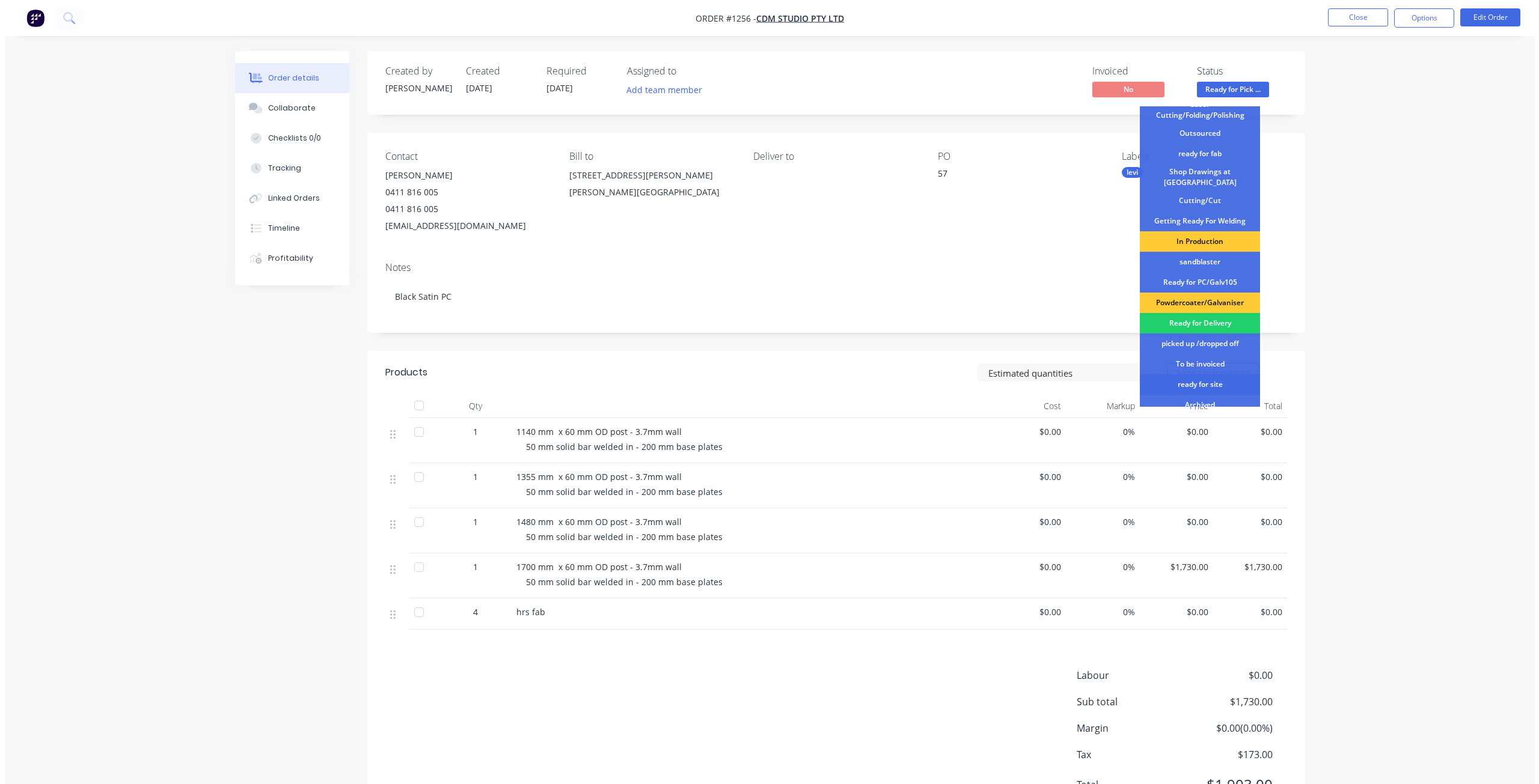
scroll to position [112, 0]
click at [1198, 358] on div "To be invoiced" at bounding box center [1195, 364] width 120 height 21
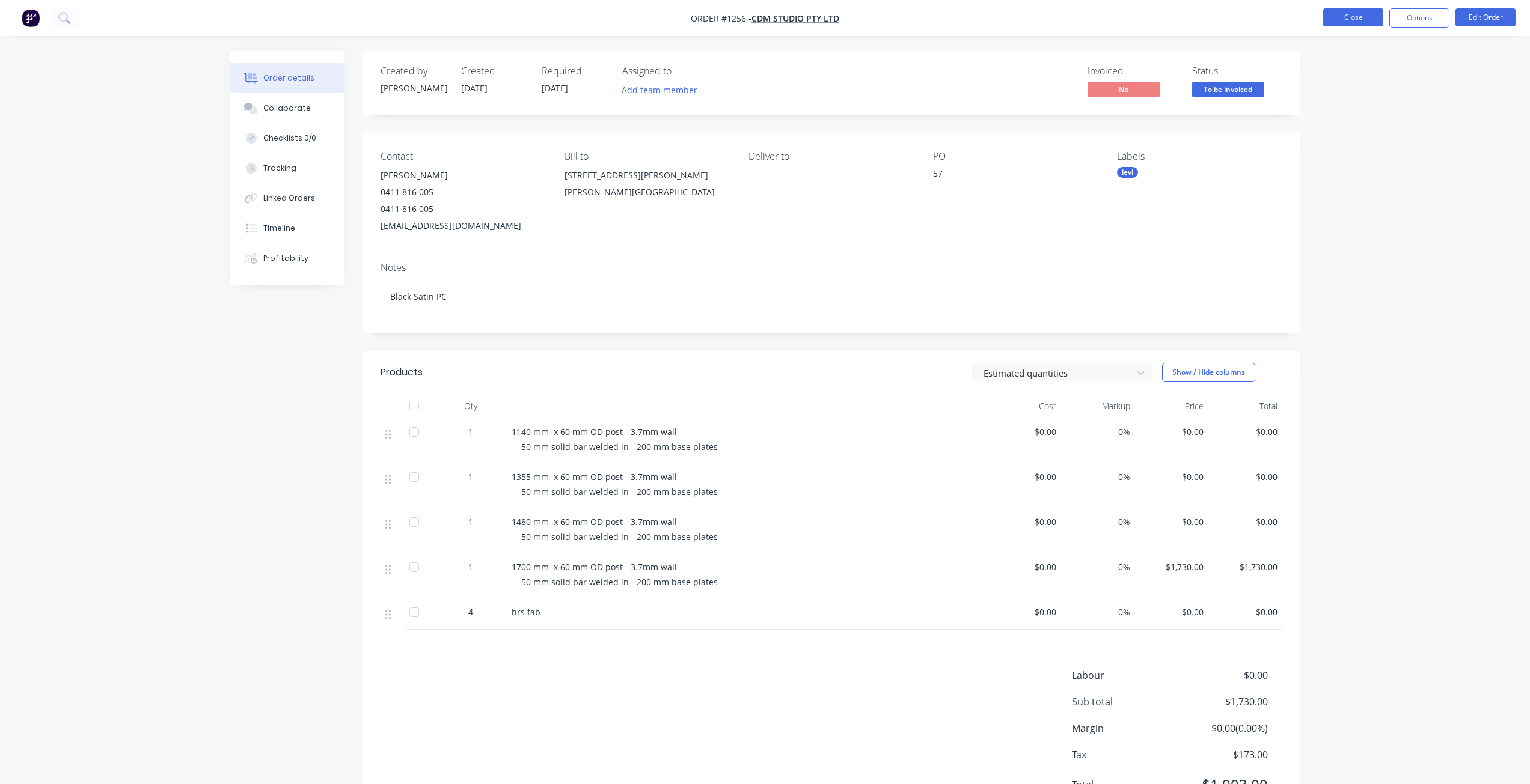
click at [1338, 24] on button "Close" at bounding box center [1353, 18] width 60 height 18
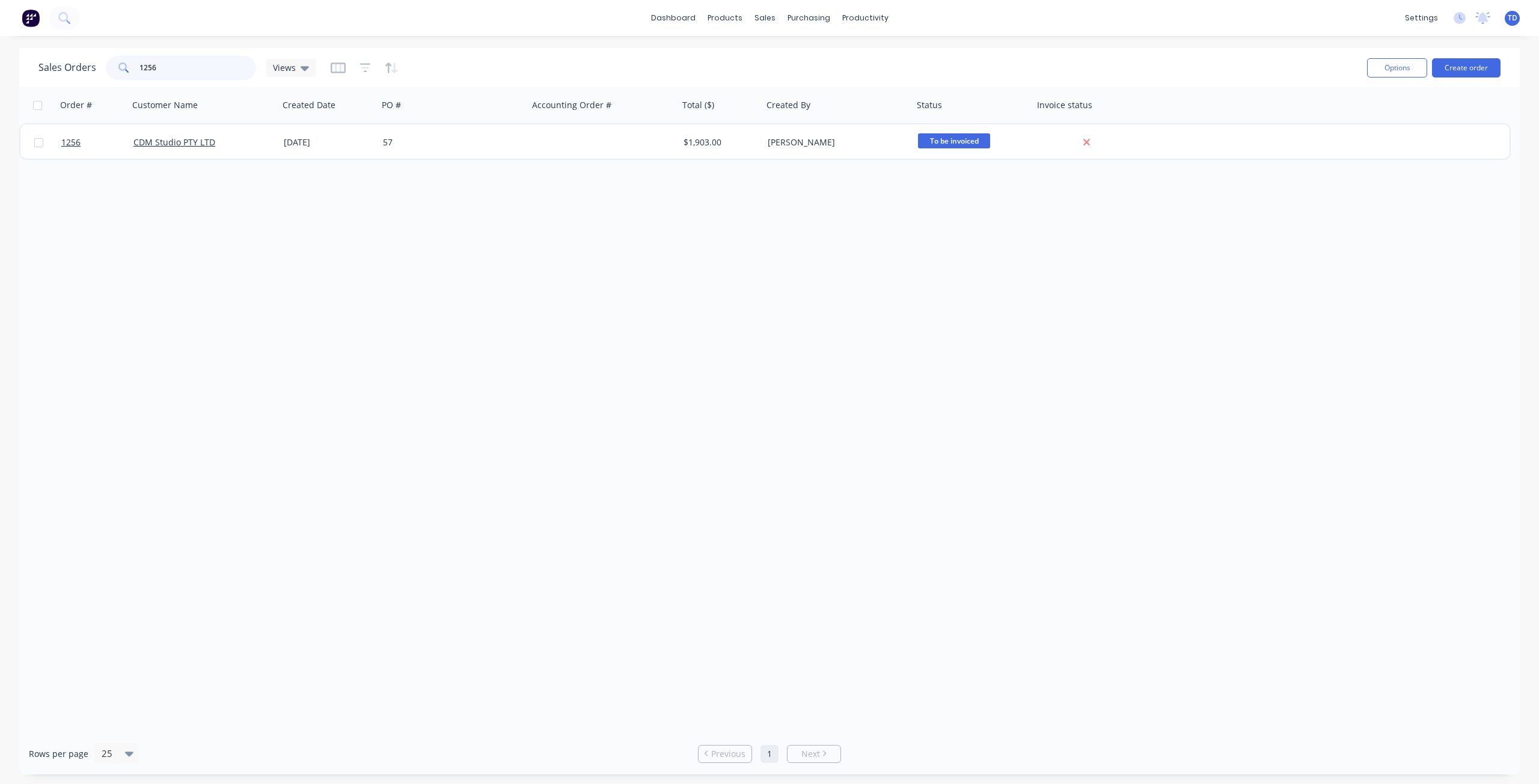
drag, startPoint x: 138, startPoint y: 62, endPoint x: 167, endPoint y: 61, distance: 29.0
click at [167, 61] on input "1256" at bounding box center [198, 68] width 117 height 24
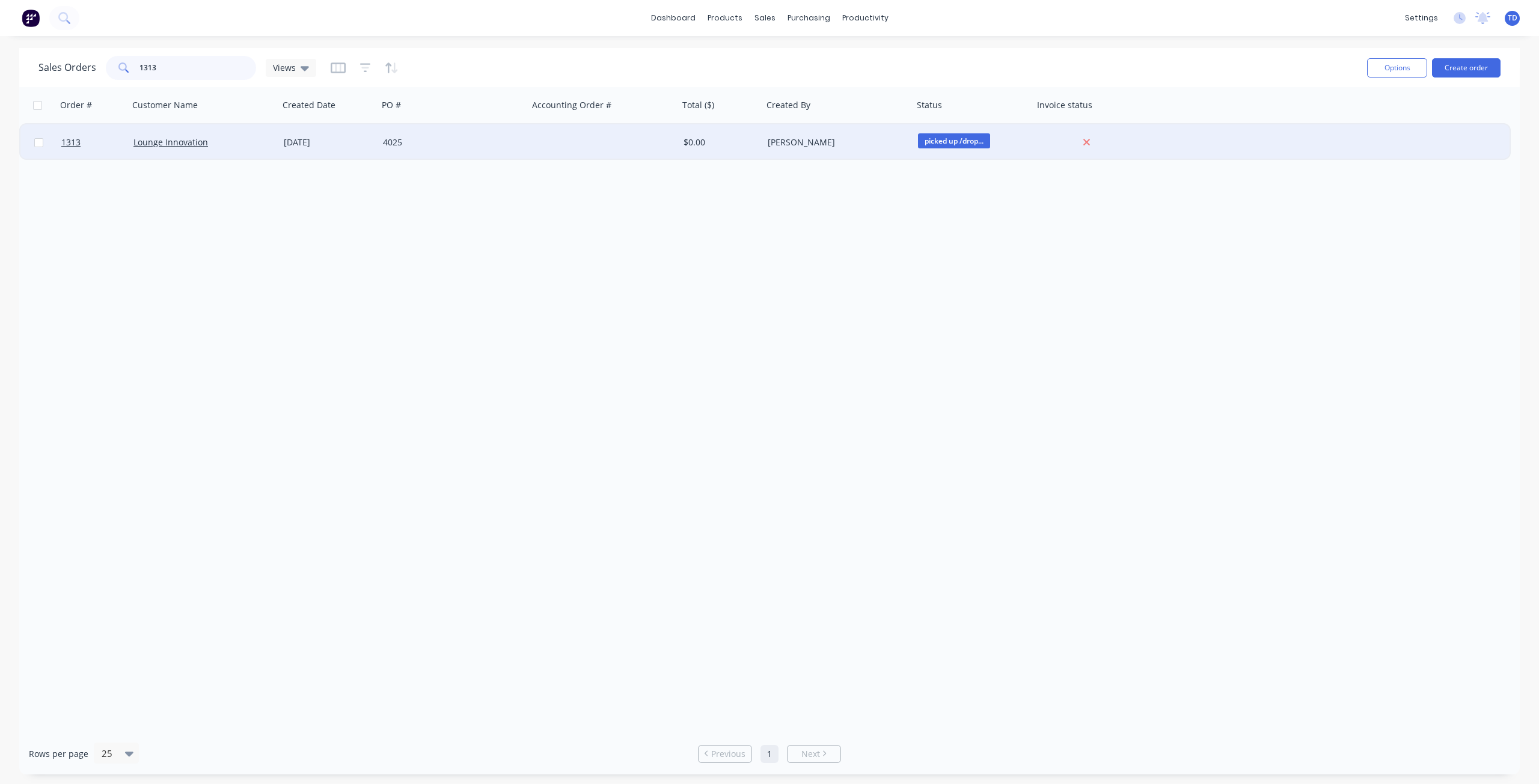
type input "1313"
click at [312, 135] on div "[DATE]" at bounding box center [329, 143] width 99 height 36
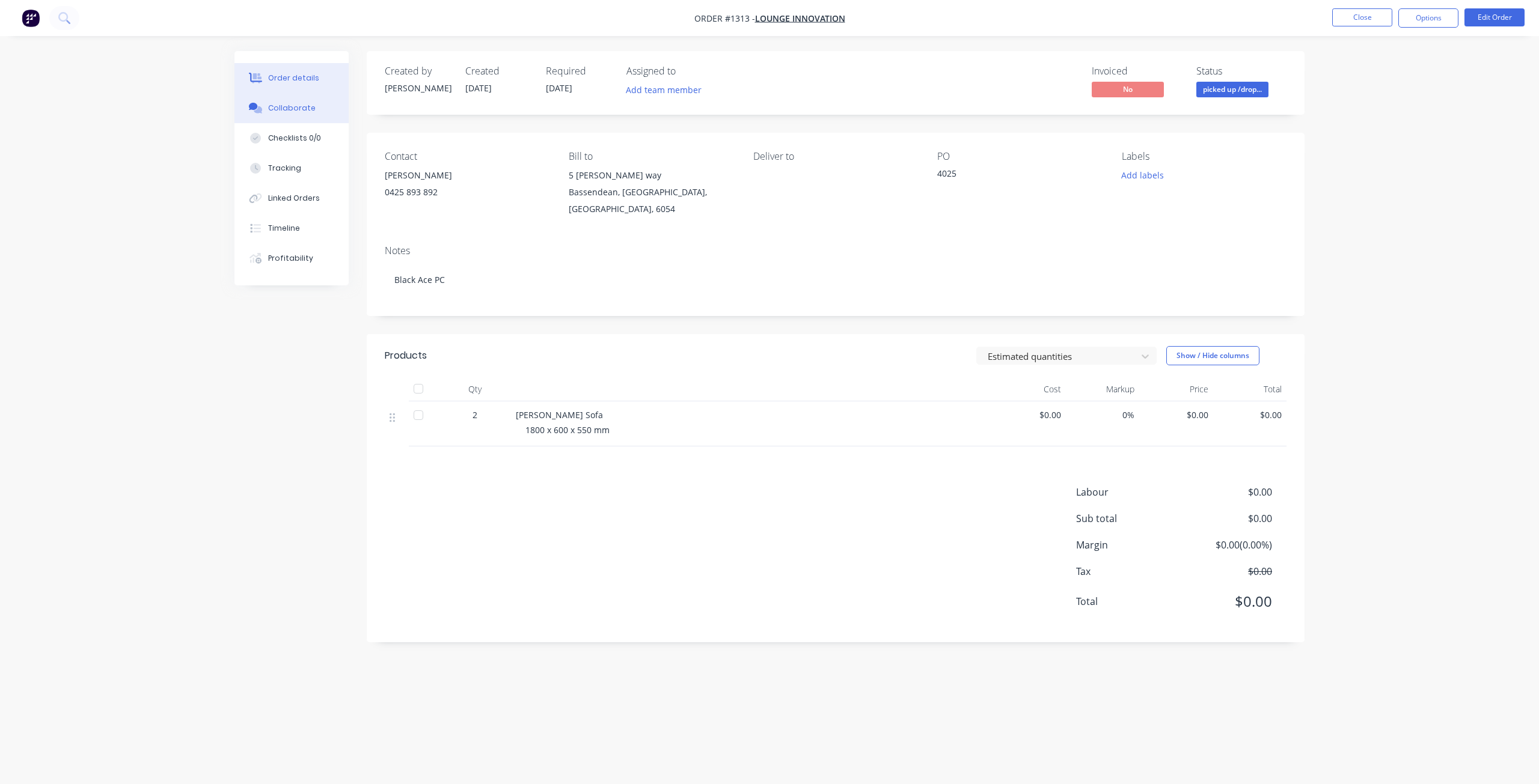
click at [265, 111] on button "Collaborate" at bounding box center [291, 108] width 114 height 30
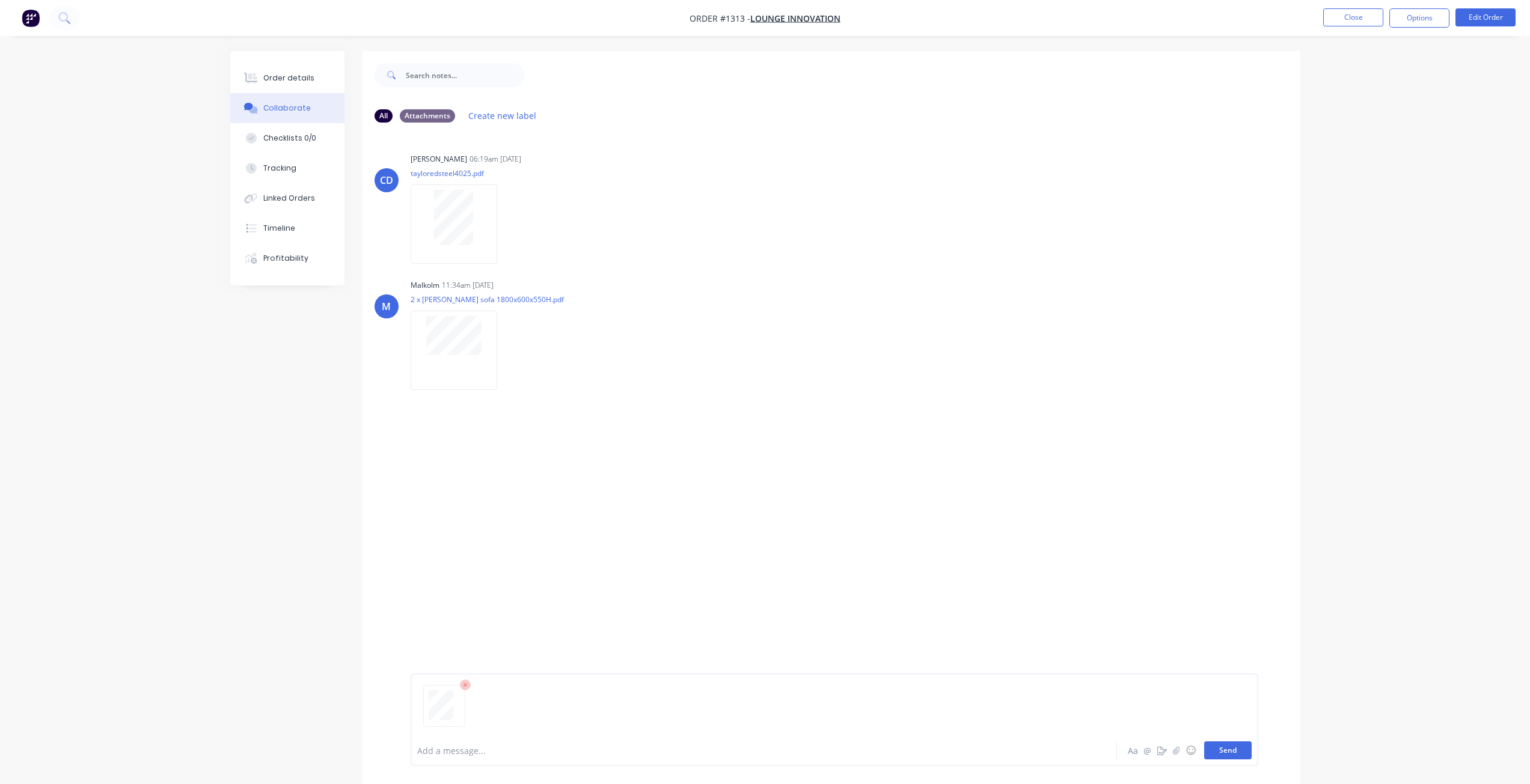
click at [1238, 749] on button "Send" at bounding box center [1228, 751] width 48 height 18
click at [311, 80] on button "Order details" at bounding box center [287, 78] width 114 height 30
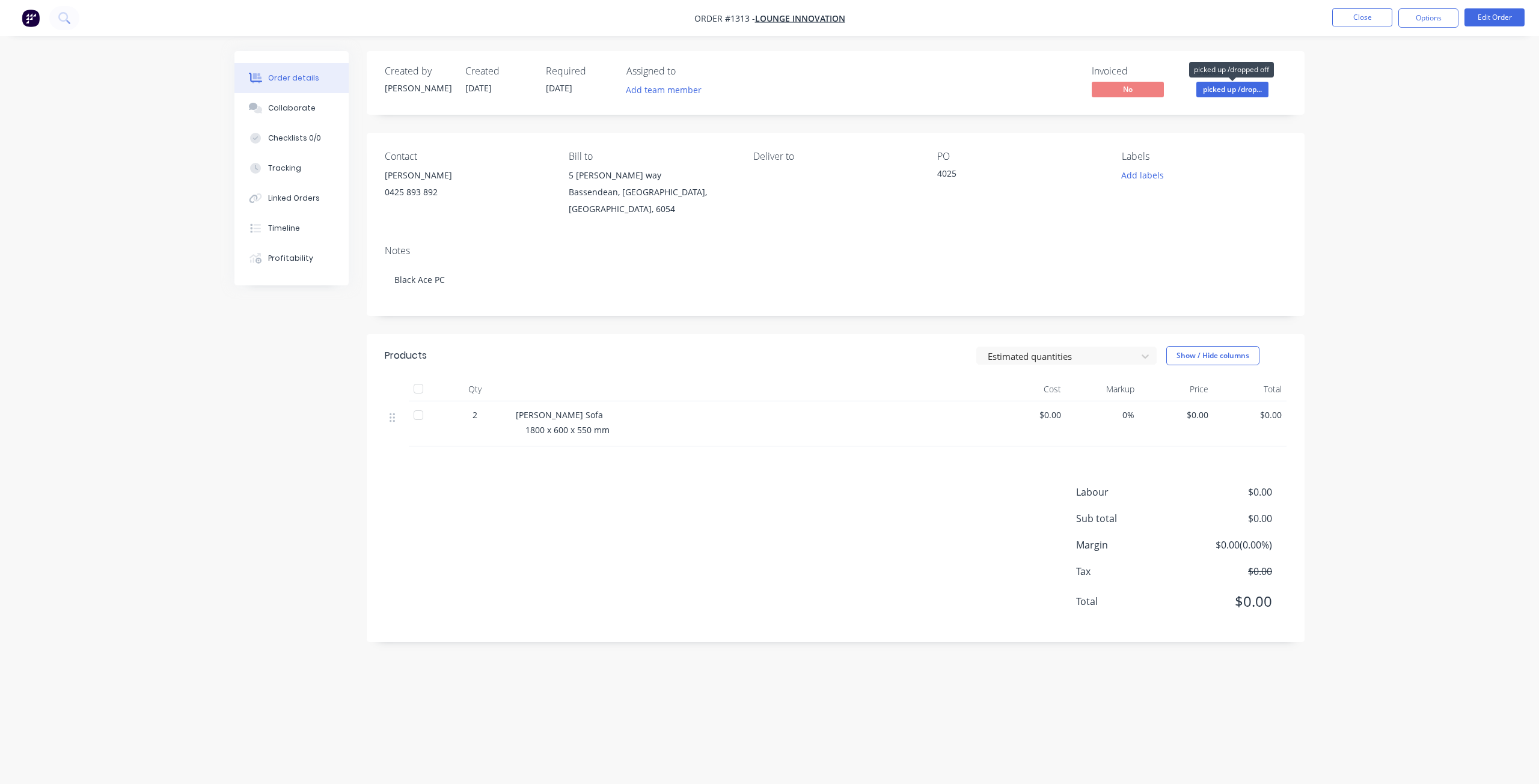
click at [1245, 88] on span "picked up /drop..." at bounding box center [1232, 89] width 72 height 15
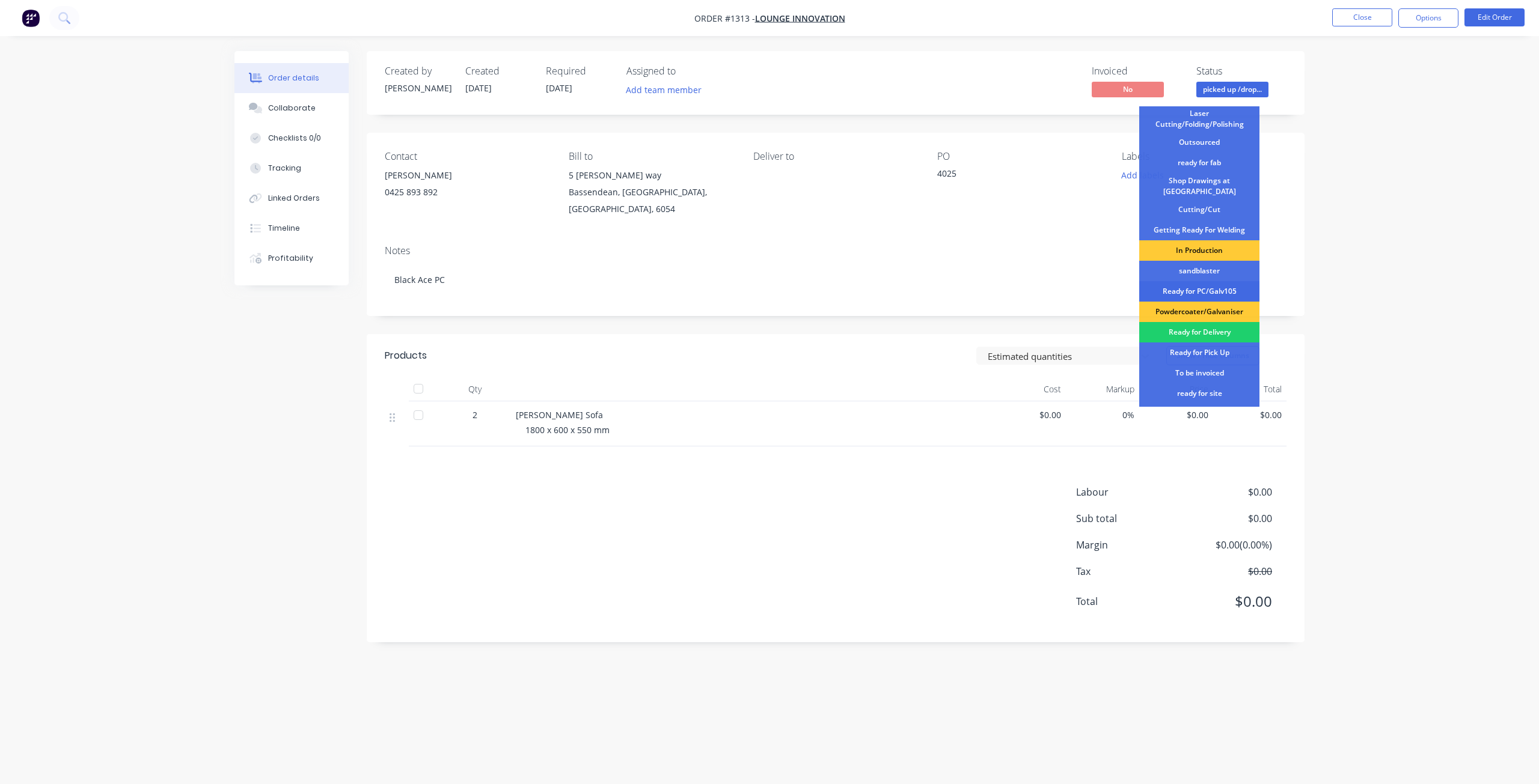
scroll to position [155, 0]
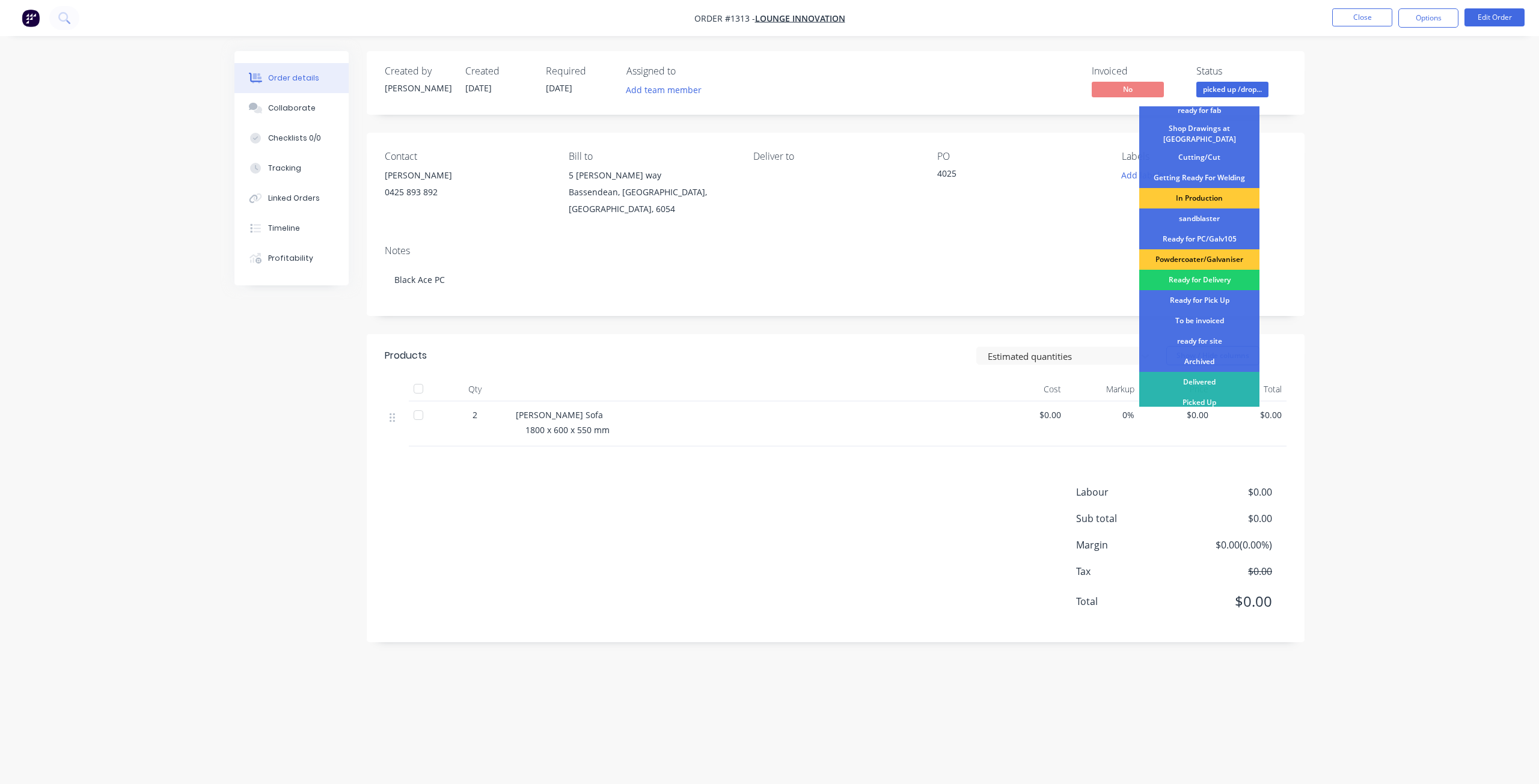
click at [1205, 313] on div "To be invoiced" at bounding box center [1199, 321] width 120 height 21
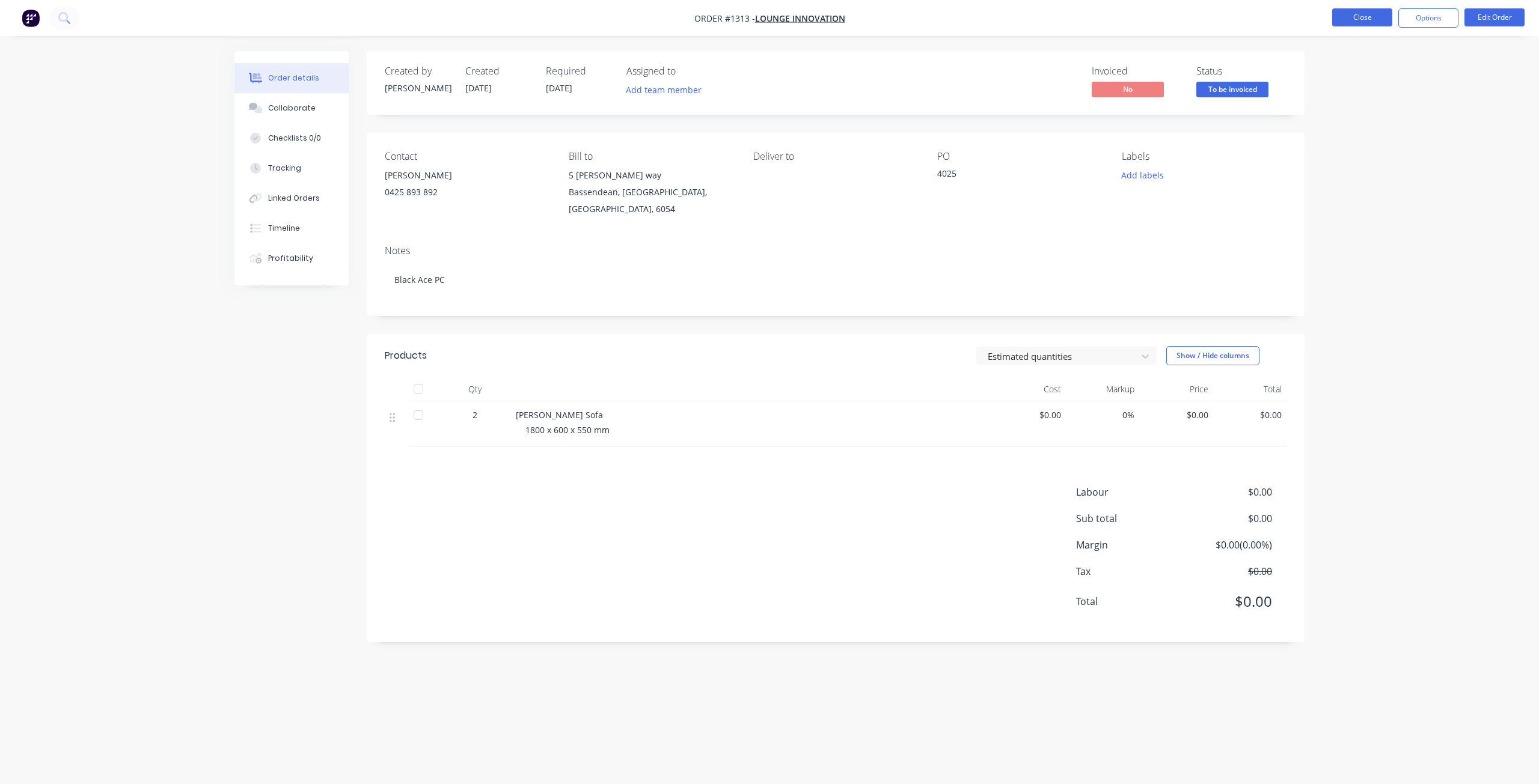
click at [1361, 18] on button "Close" at bounding box center [1362, 18] width 60 height 18
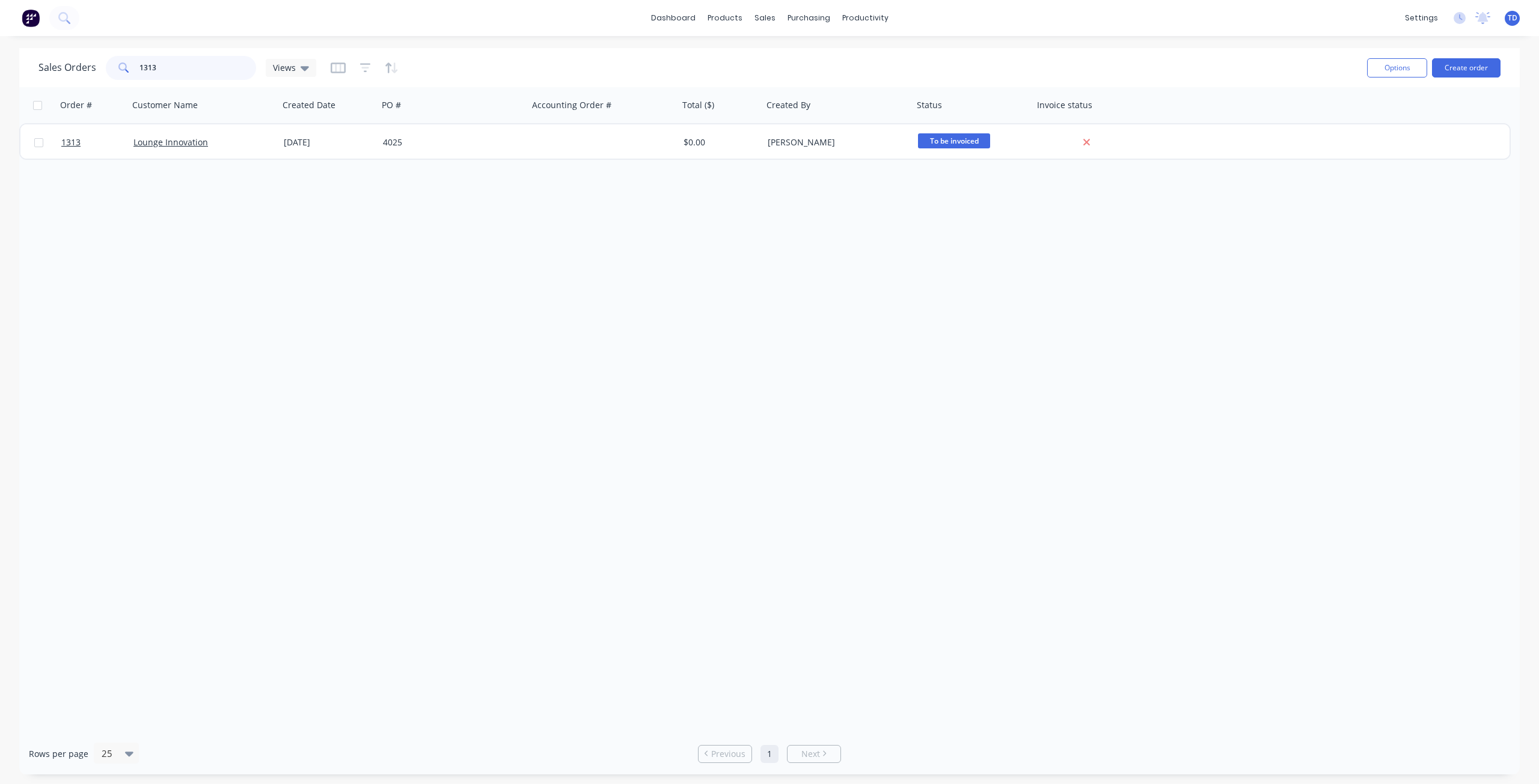
drag, startPoint x: 163, startPoint y: 71, endPoint x: 147, endPoint y: 60, distance: 19.4
click at [147, 60] on input "1313" at bounding box center [198, 68] width 117 height 24
drag, startPoint x: 156, startPoint y: 65, endPoint x: 135, endPoint y: 63, distance: 21.1
click at [135, 63] on div "1319" at bounding box center [181, 68] width 150 height 24
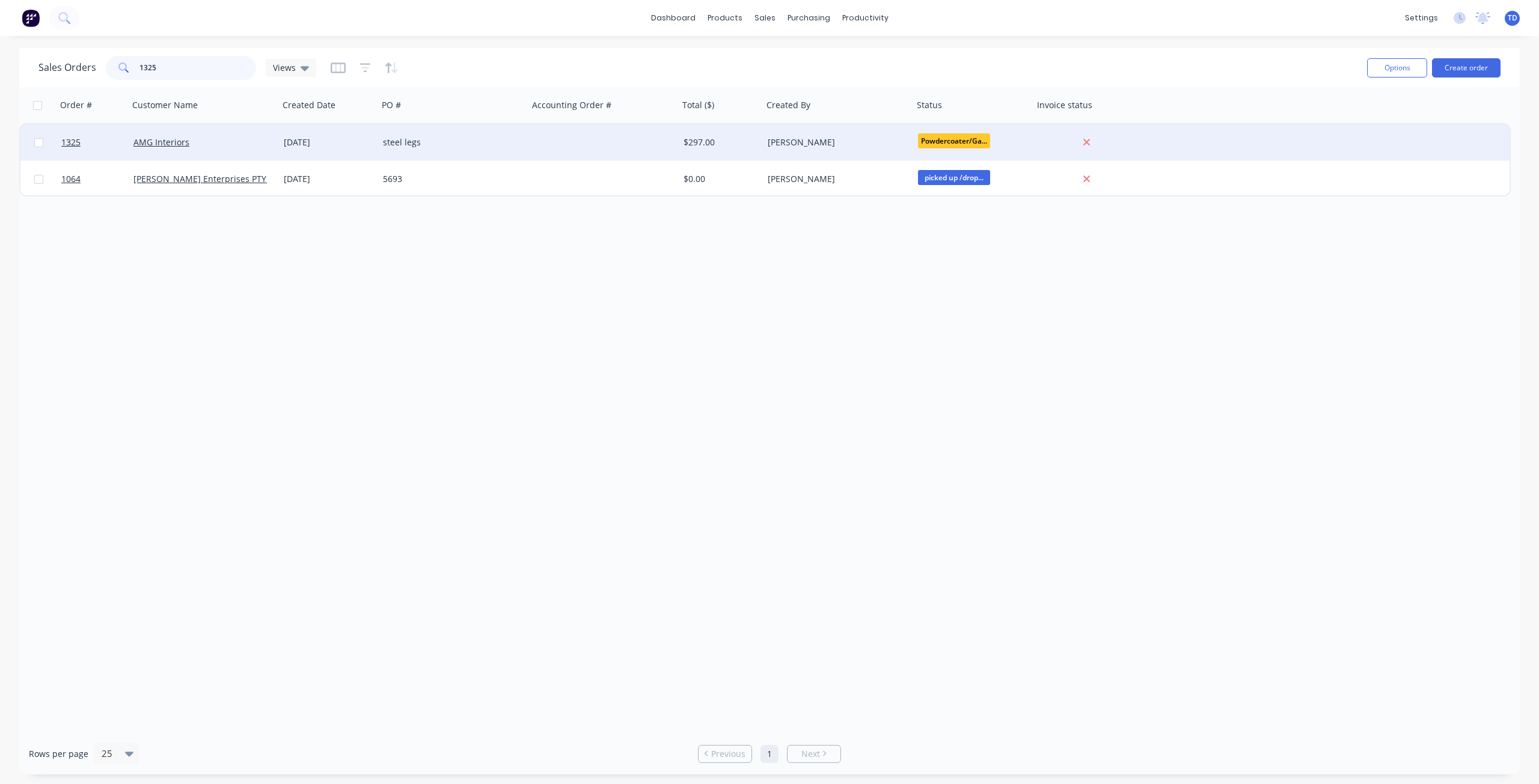
type input "1325"
click at [544, 141] on div at bounding box center [603, 143] width 150 height 36
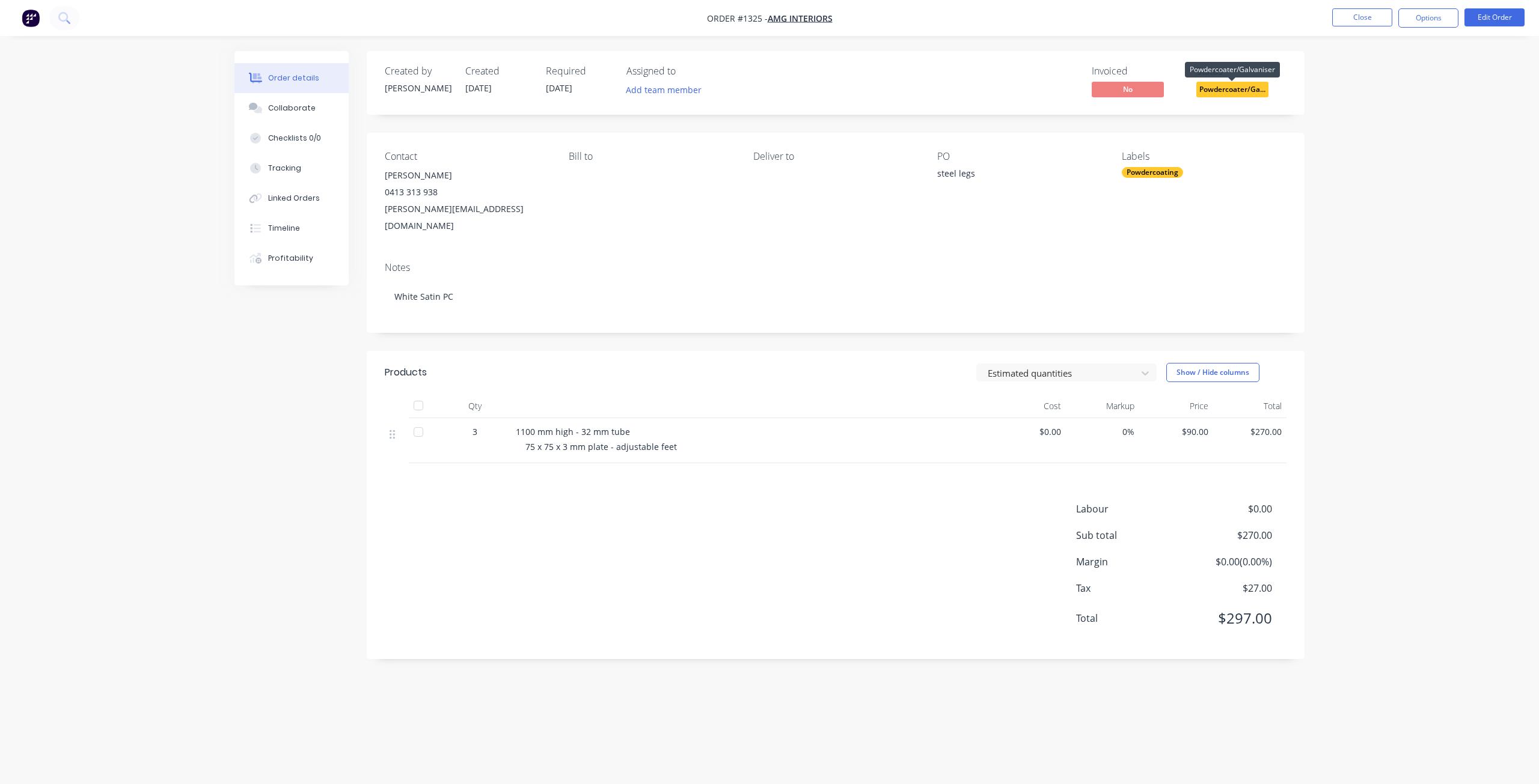
click at [1237, 90] on span "Powdercoater/Ga..." at bounding box center [1232, 89] width 72 height 15
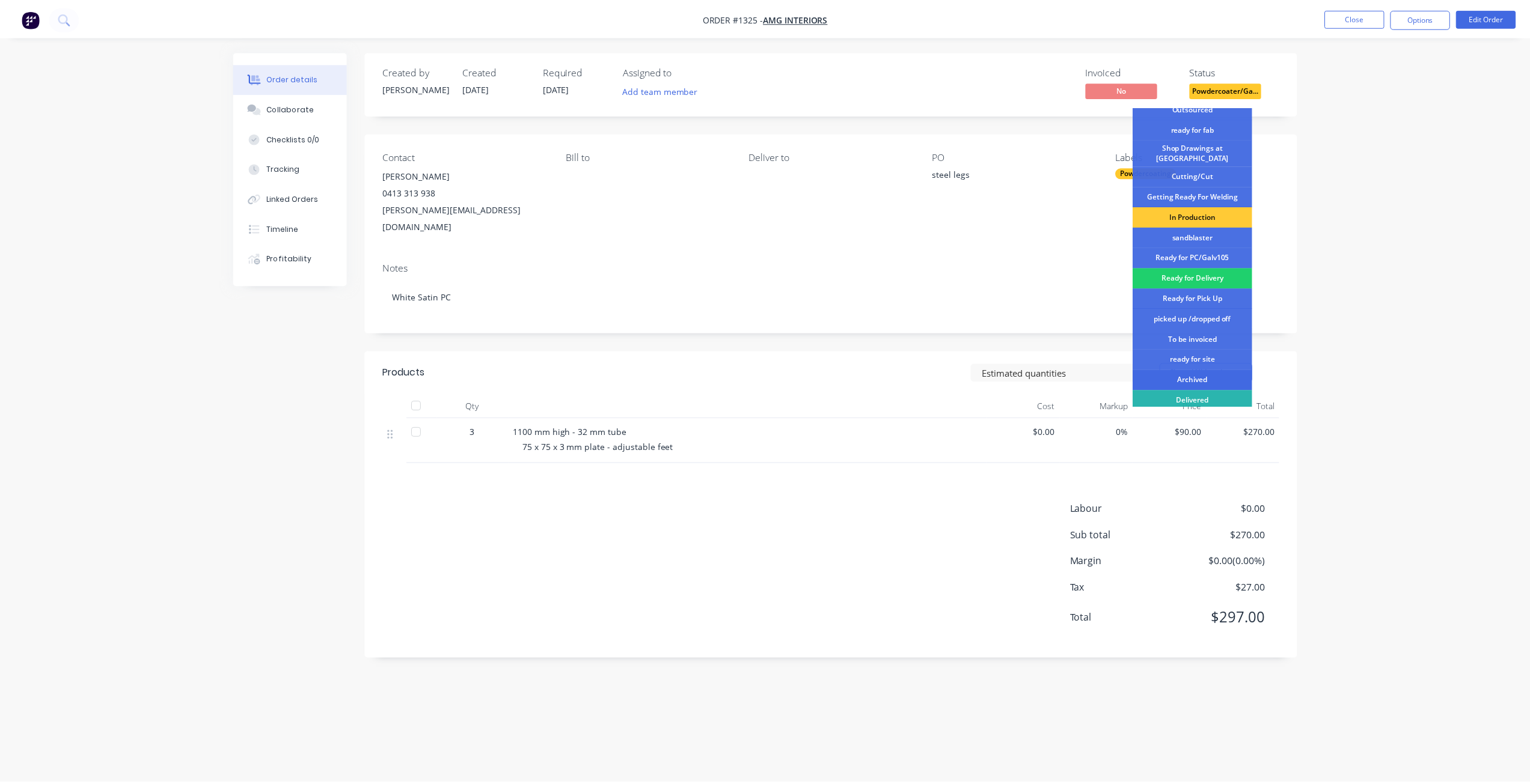
scroll to position [155, 0]
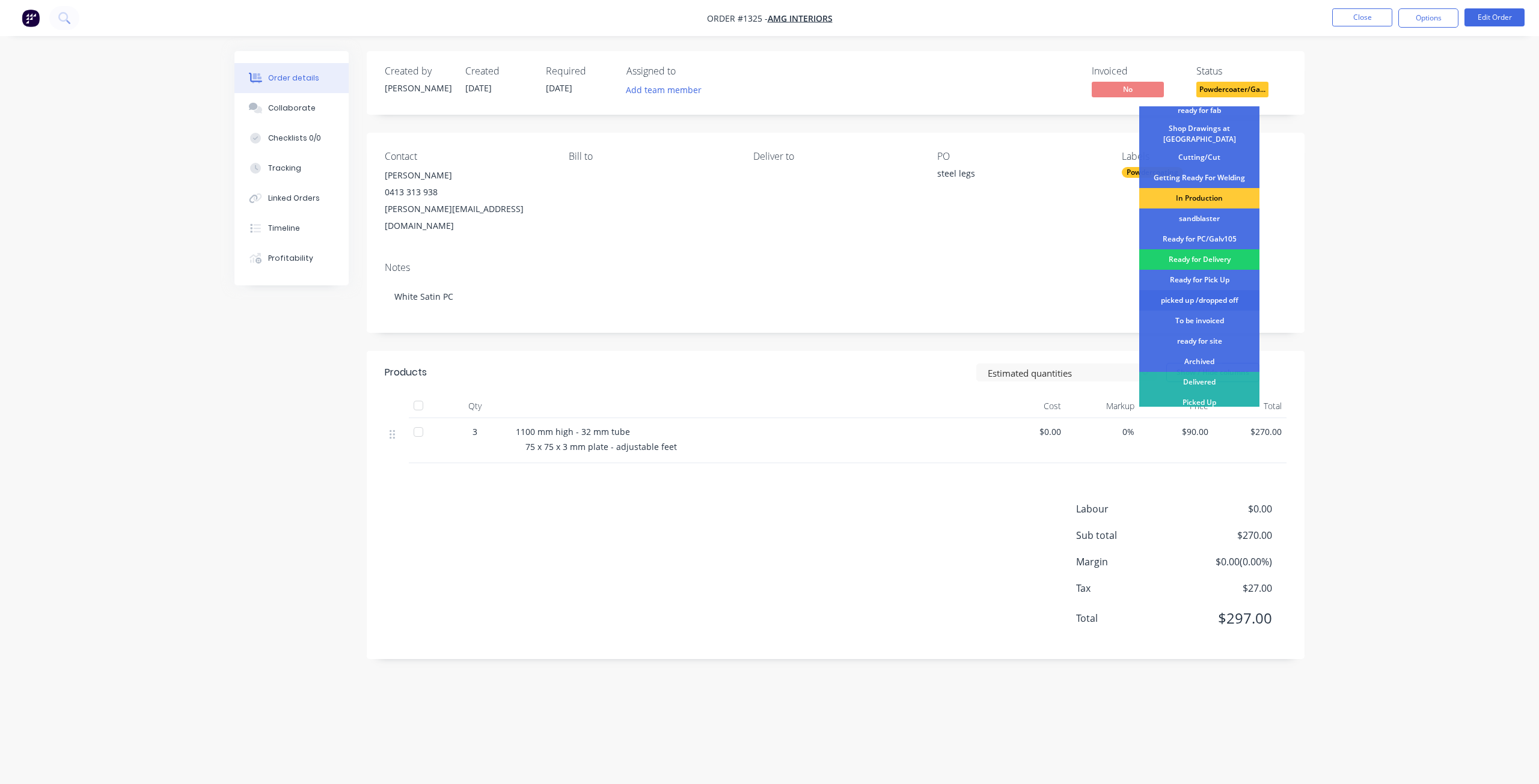
click at [1216, 294] on div "picked up /dropped off" at bounding box center [1199, 301] width 120 height 21
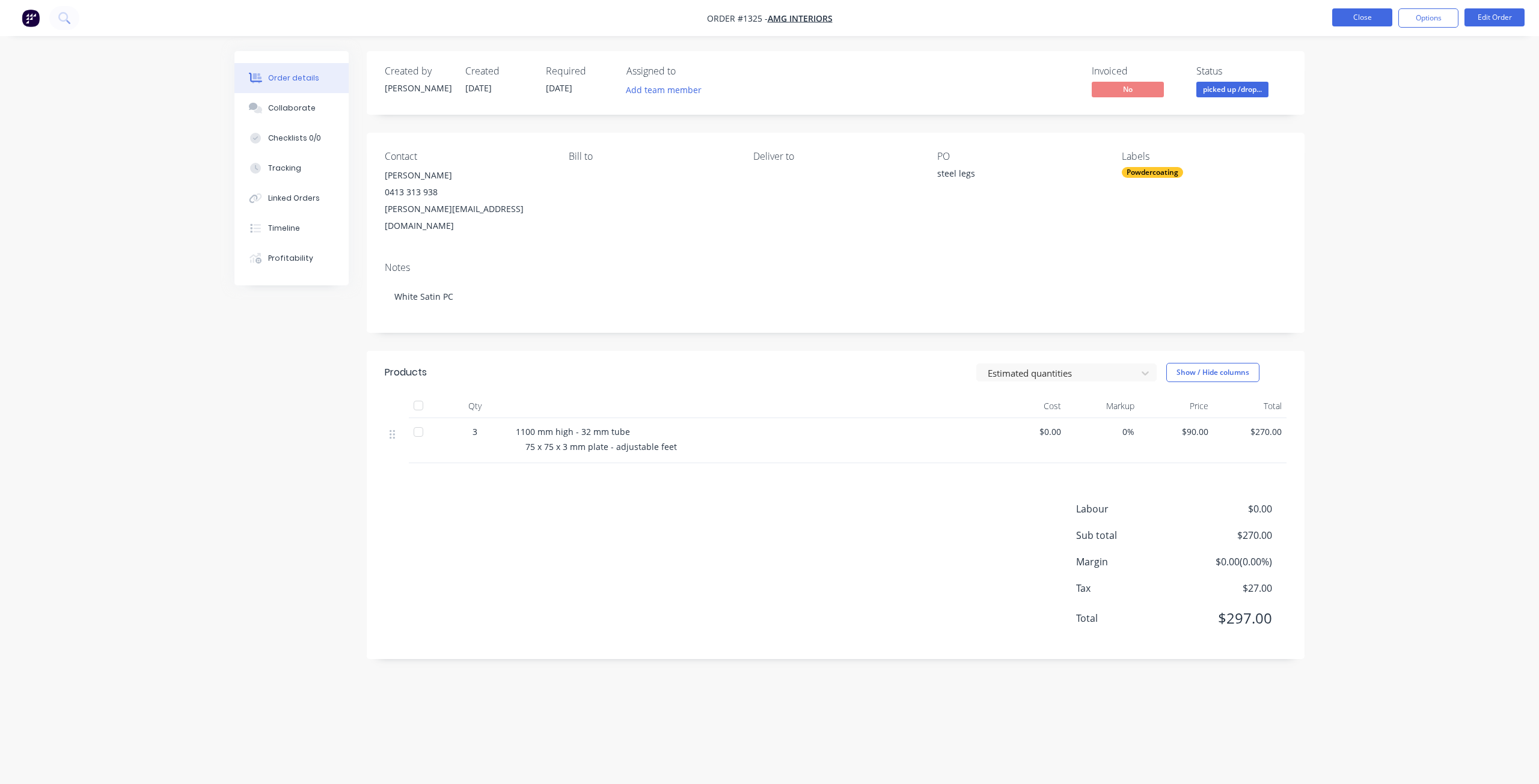
click at [1353, 16] on button "Close" at bounding box center [1362, 18] width 60 height 18
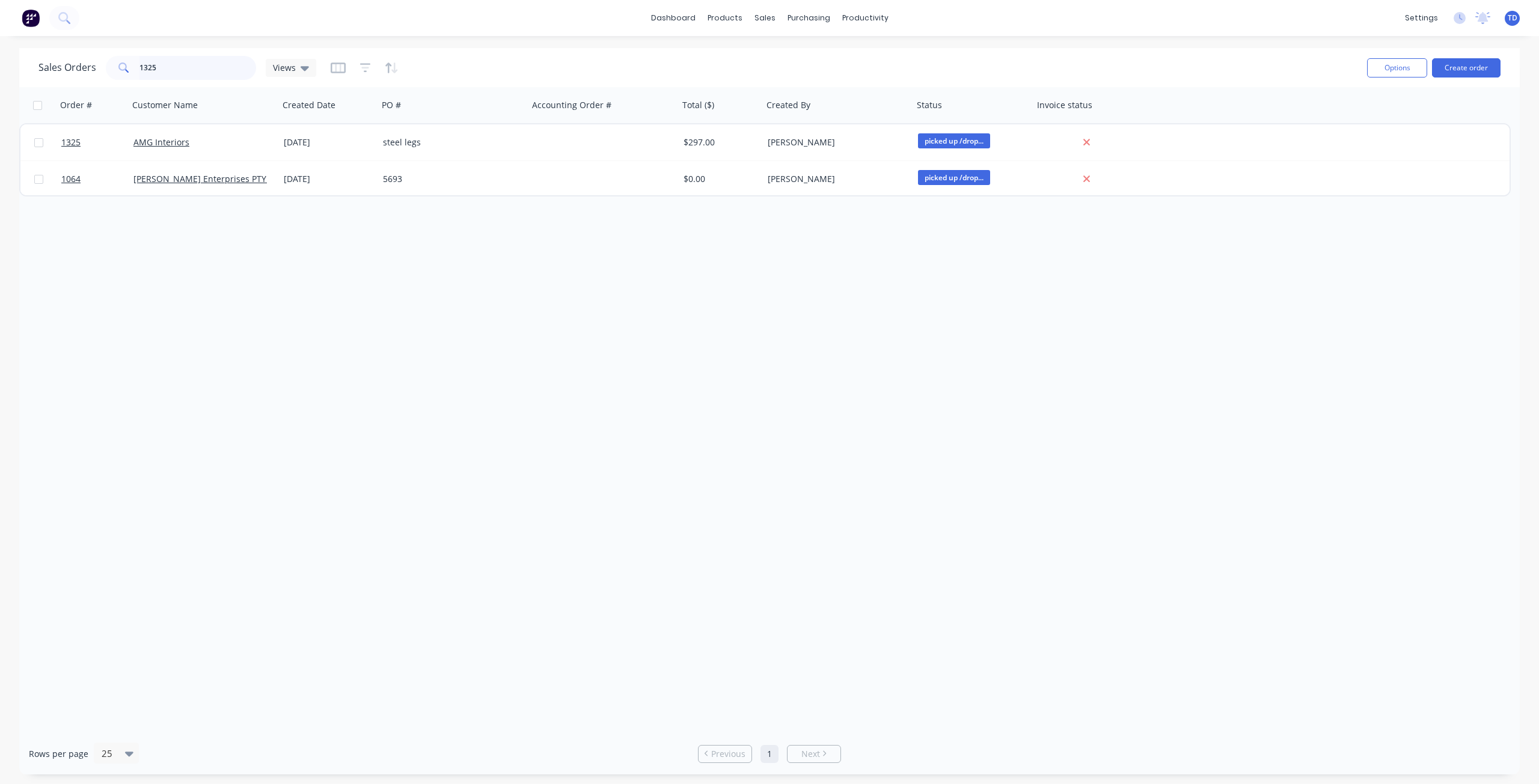
drag, startPoint x: 196, startPoint y: 69, endPoint x: 193, endPoint y: 76, distance: 7.6
click at [193, 76] on input "1325" at bounding box center [198, 68] width 117 height 24
drag, startPoint x: 25, startPoint y: 67, endPoint x: 19, endPoint y: 66, distance: 6.1
click at [19, 66] on div "Sales Orders 1325 Views Options Create order" at bounding box center [769, 68] width 1500 height 39
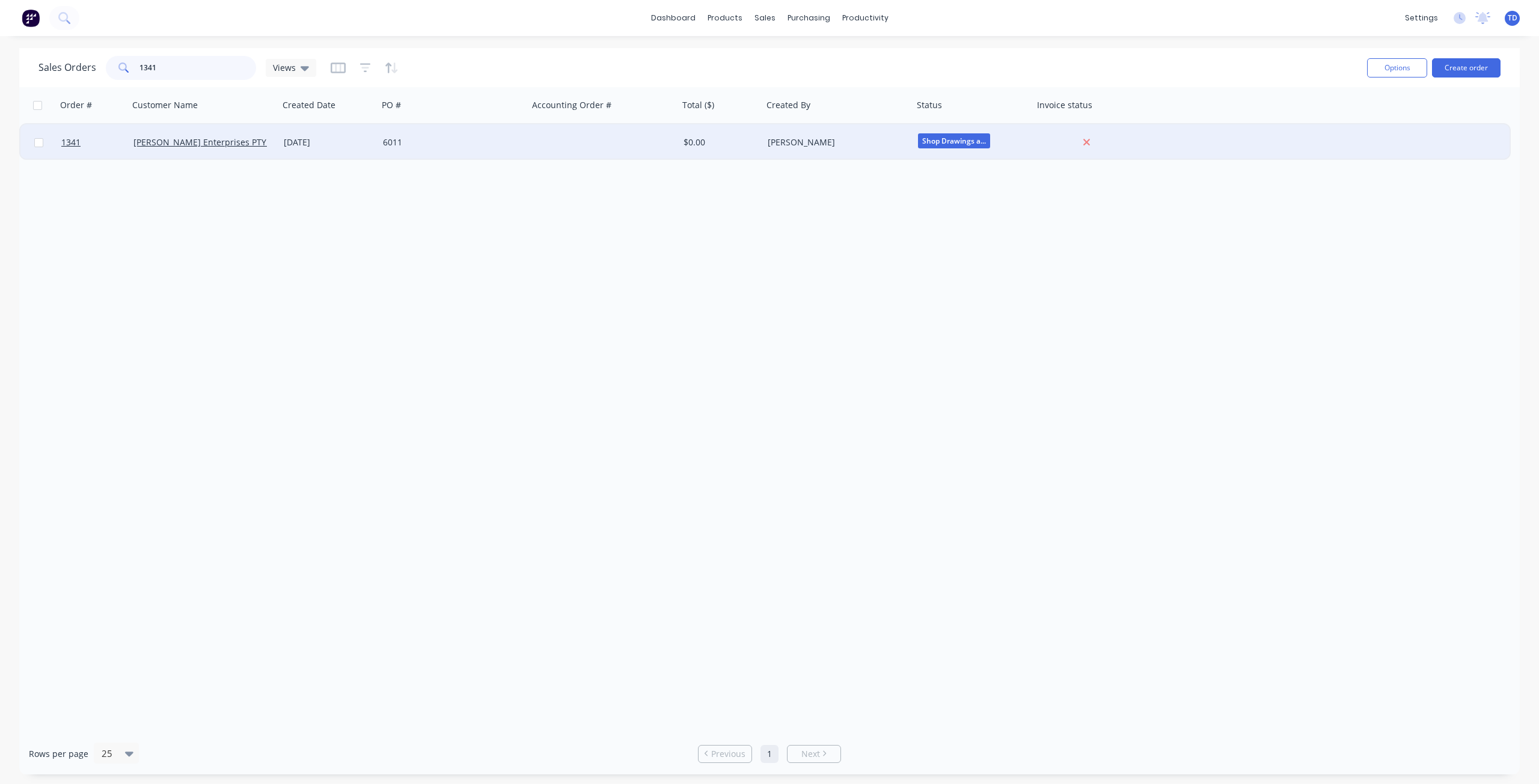
type input "1341"
click at [416, 143] on div "6011" at bounding box center [450, 143] width 134 height 12
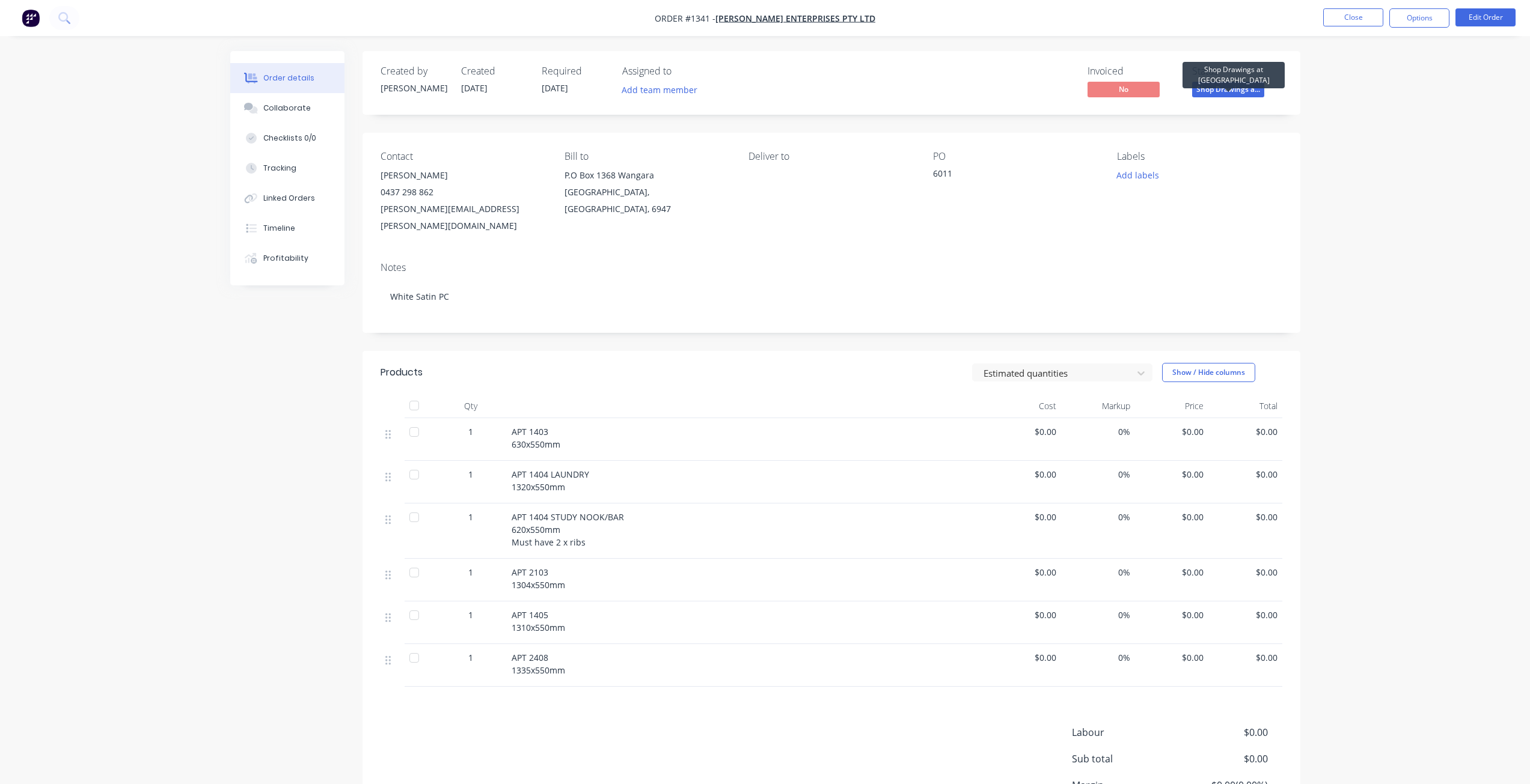
click at [1230, 89] on span "Shop Drawings a..." at bounding box center [1228, 89] width 72 height 15
click at [931, 204] on div "Contact John Enfantie 0437 298 862 john@jamel.com.au Bill to P.O Box 1368 Wanga…" at bounding box center [831, 193] width 938 height 120
click at [270, 234] on button "Timeline" at bounding box center [287, 228] width 114 height 30
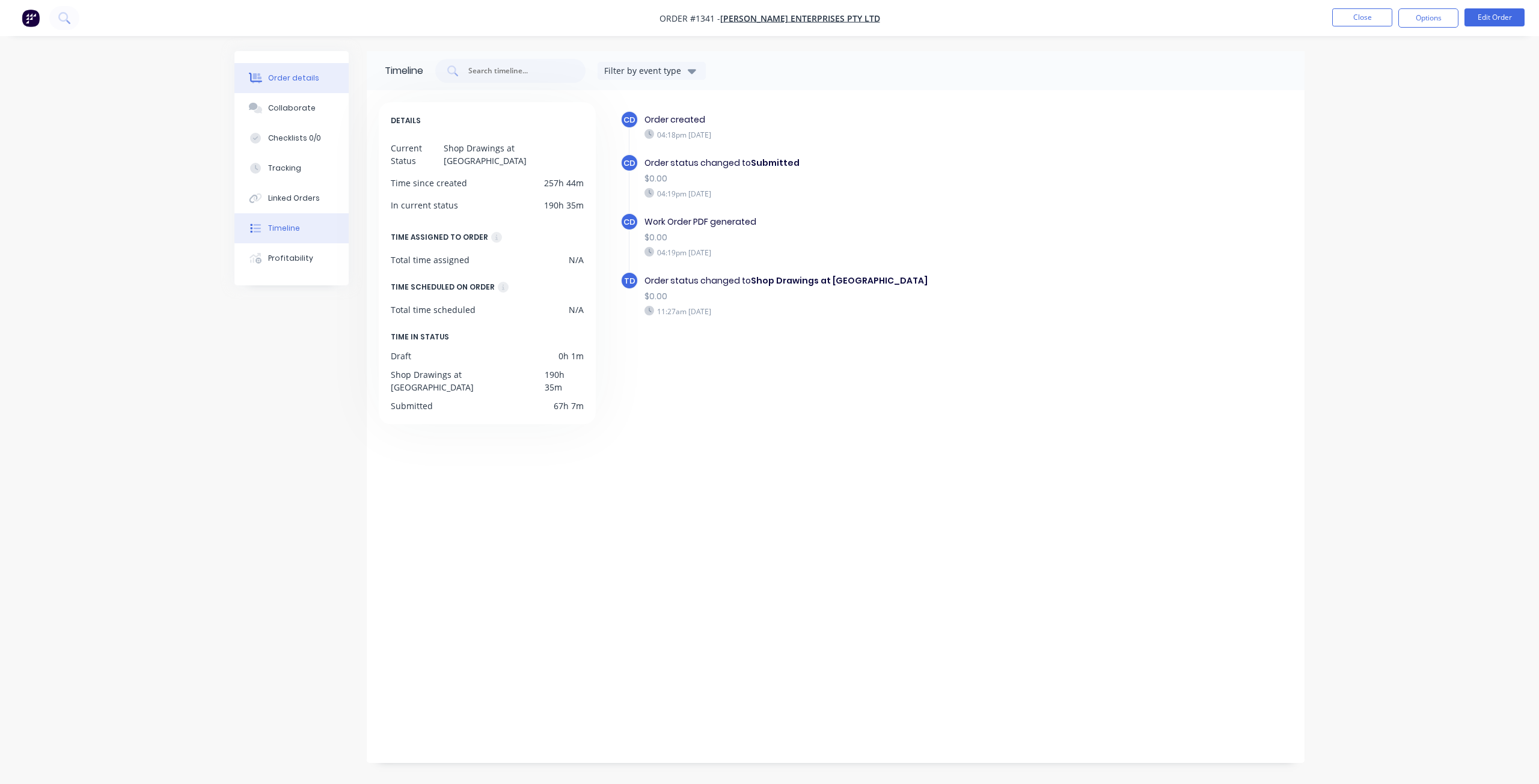
click at [289, 82] on div "Order details" at bounding box center [294, 78] width 51 height 11
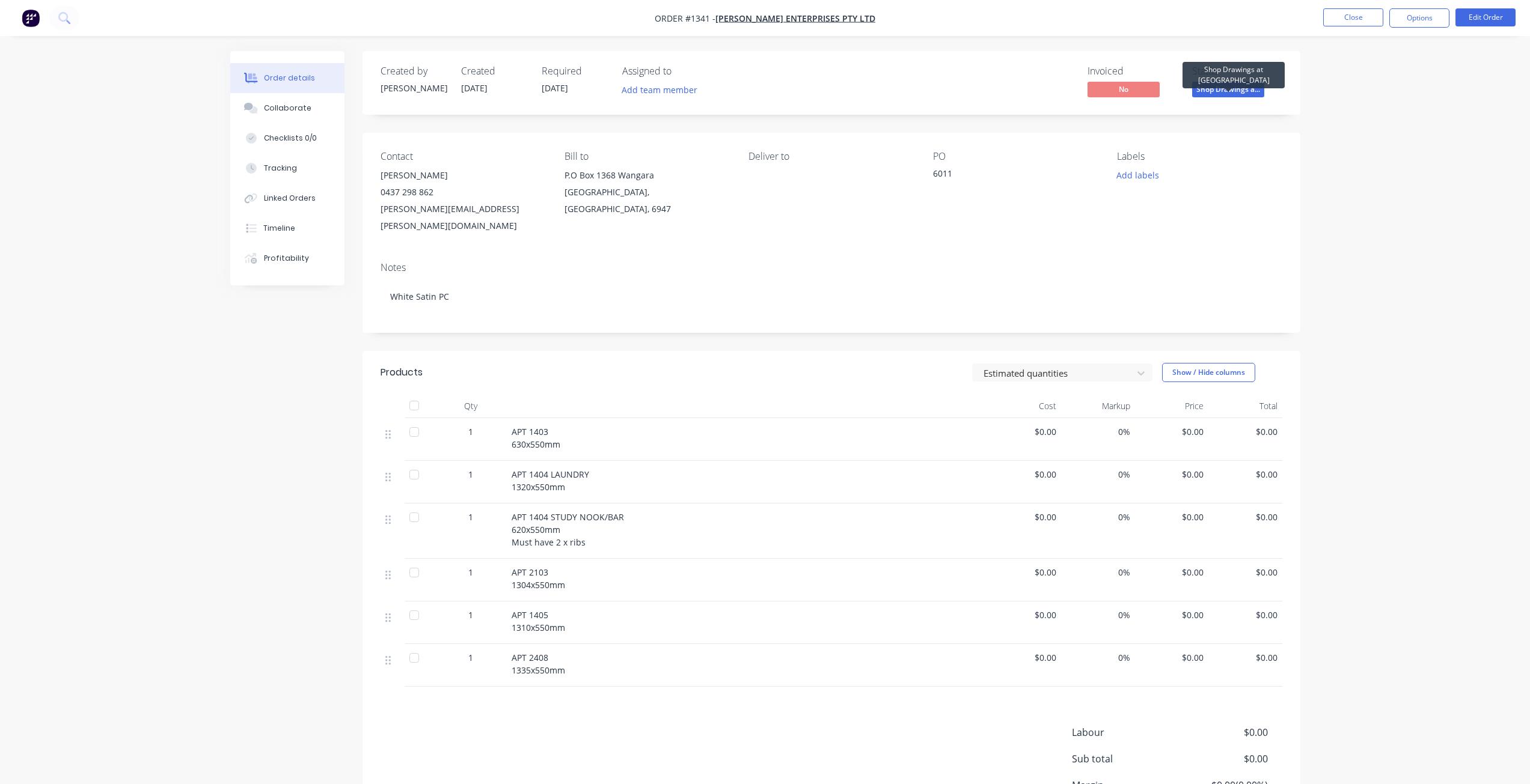
click at [1242, 89] on span "Shop Drawings a..." at bounding box center [1228, 89] width 72 height 15
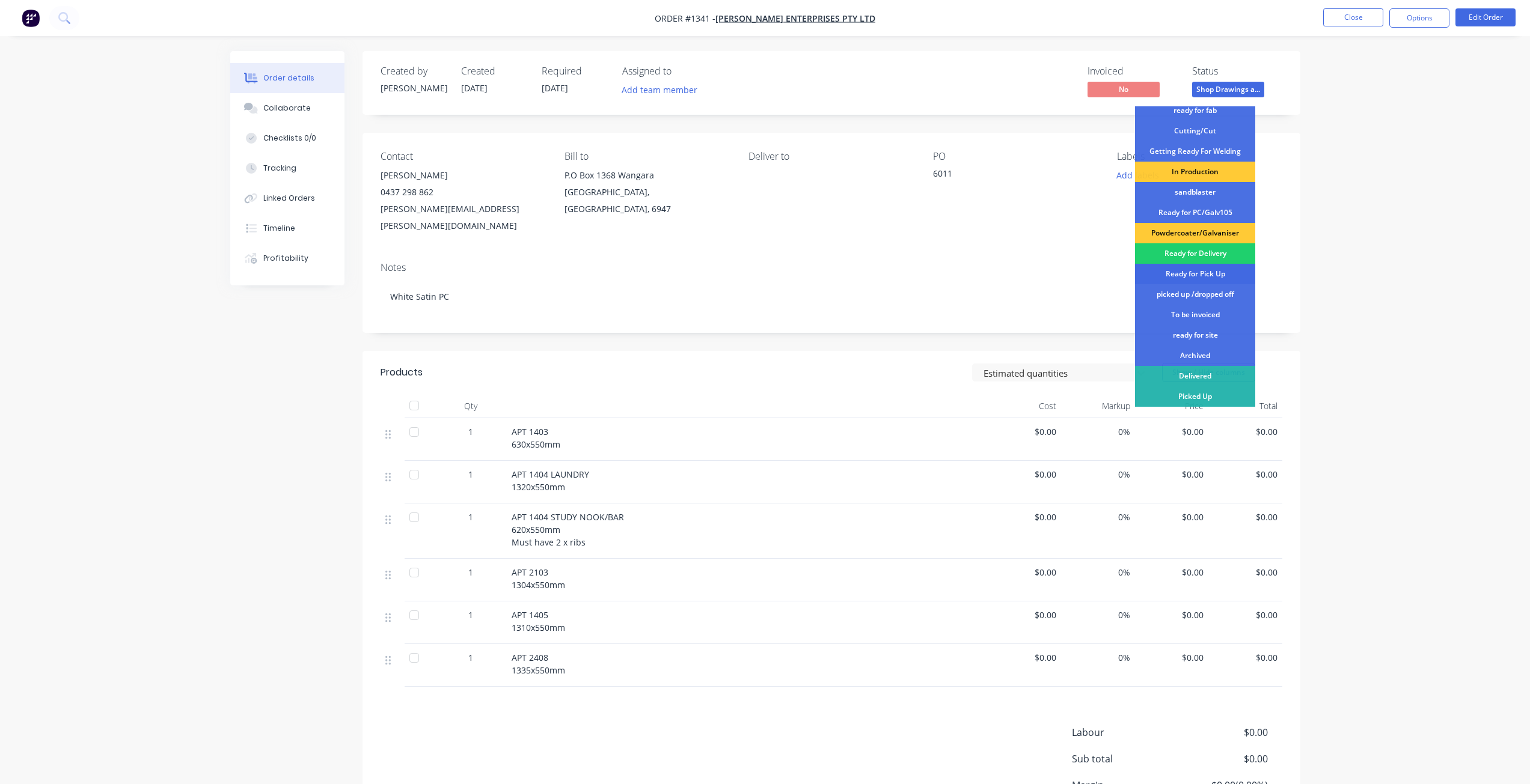
scroll to position [1, 0]
click at [1193, 274] on div "Ready for Pick Up" at bounding box center [1195, 274] width 120 height 21
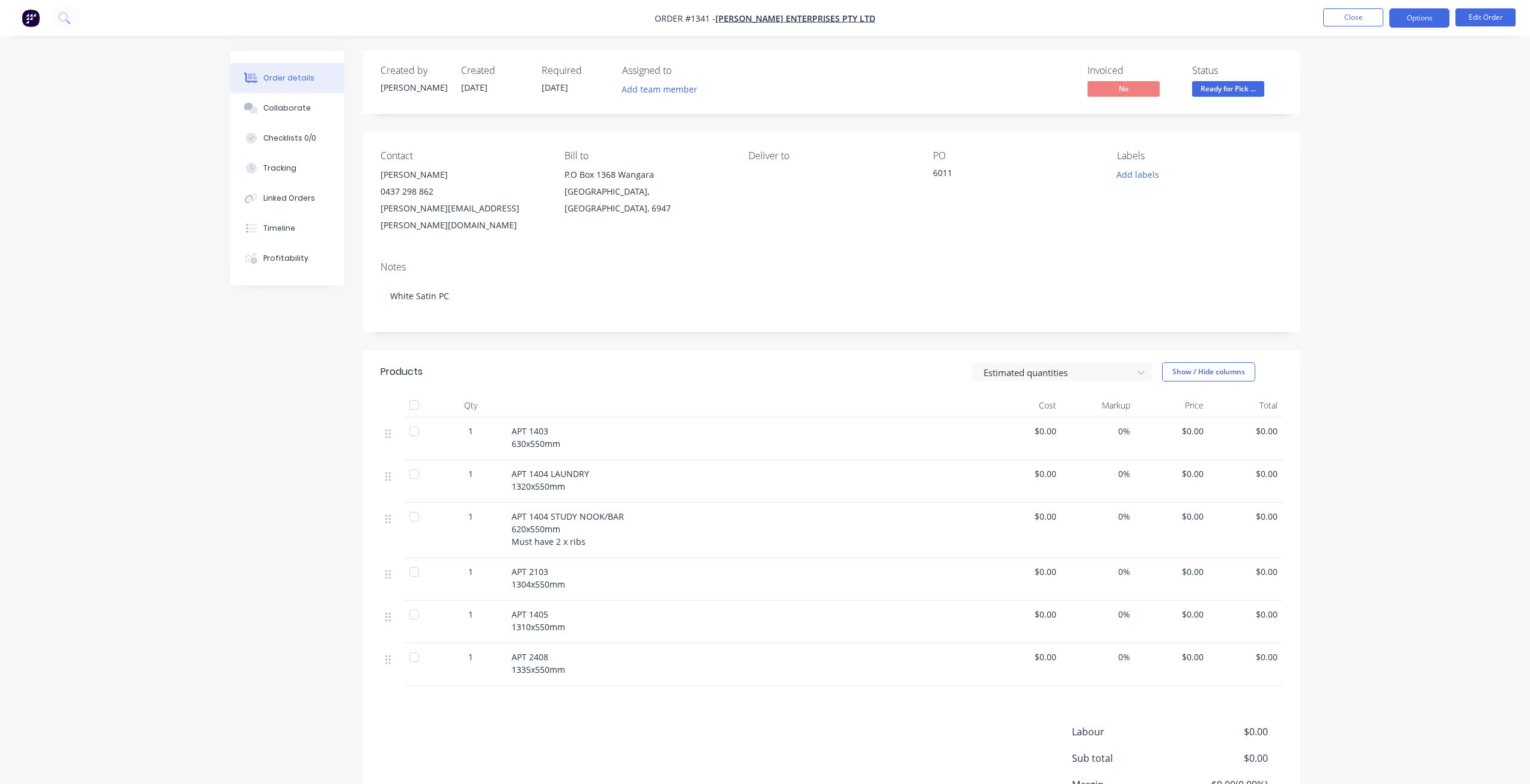
click at [1433, 19] on button "Options" at bounding box center [1419, 18] width 60 height 19
click at [288, 365] on div "Created by Chris Created 03/10/25 Required 16/10/25 Assigned to Add team member…" at bounding box center [765, 475] width 1070 height 850
click at [287, 107] on div "Collaborate" at bounding box center [287, 108] width 48 height 11
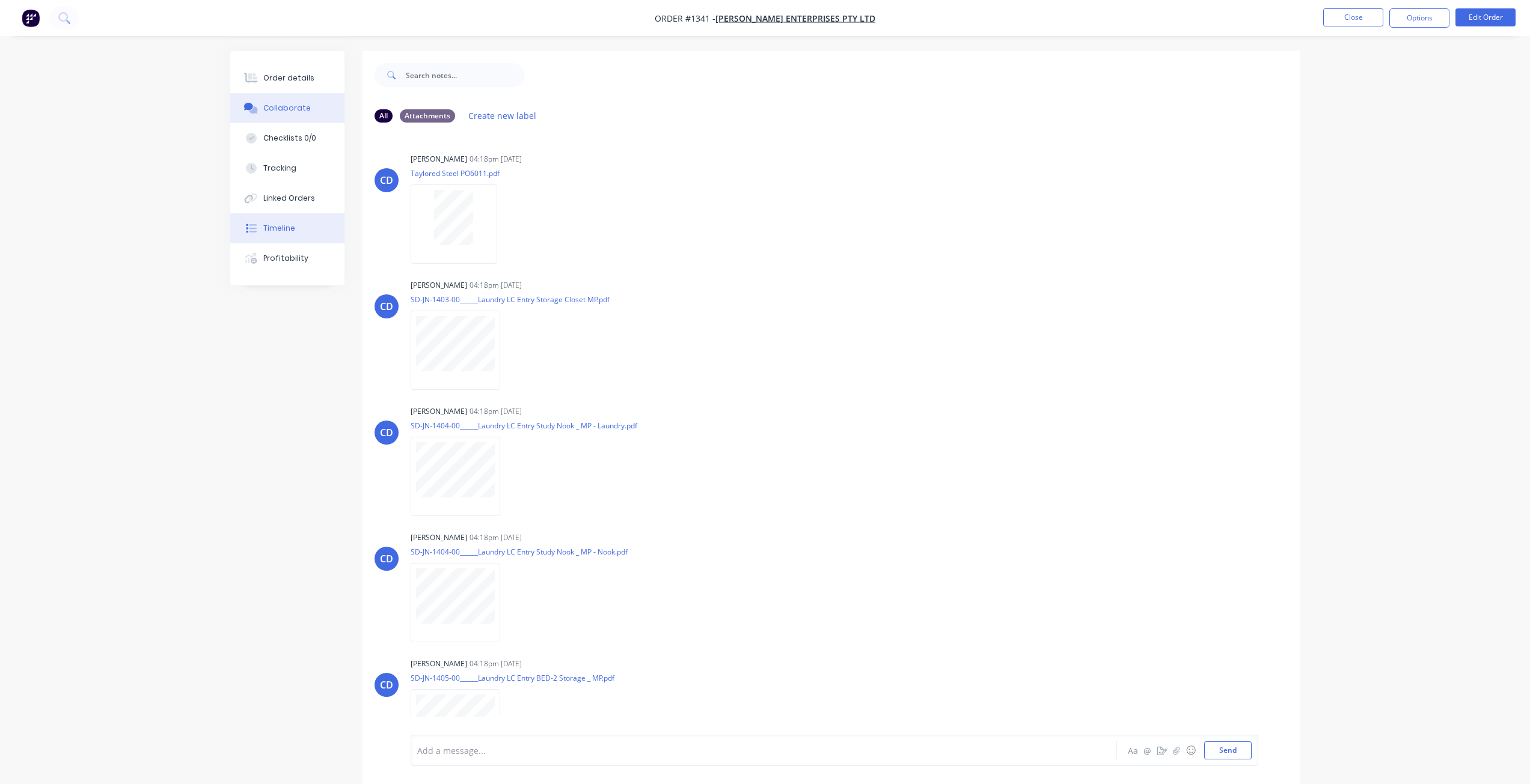
click at [283, 232] on div "Timeline" at bounding box center [279, 228] width 32 height 11
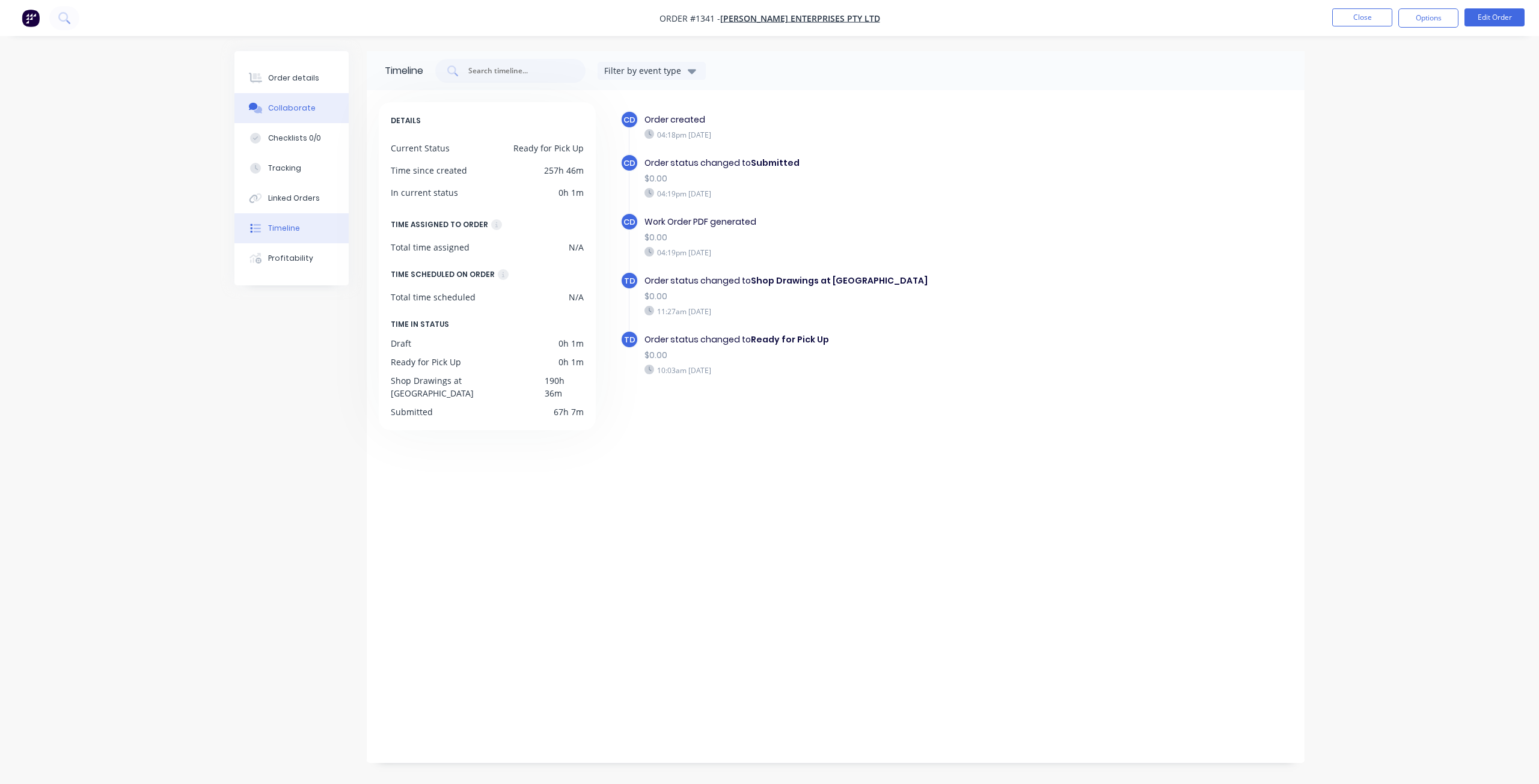
click at [286, 106] on div "Collaborate" at bounding box center [292, 108] width 48 height 11
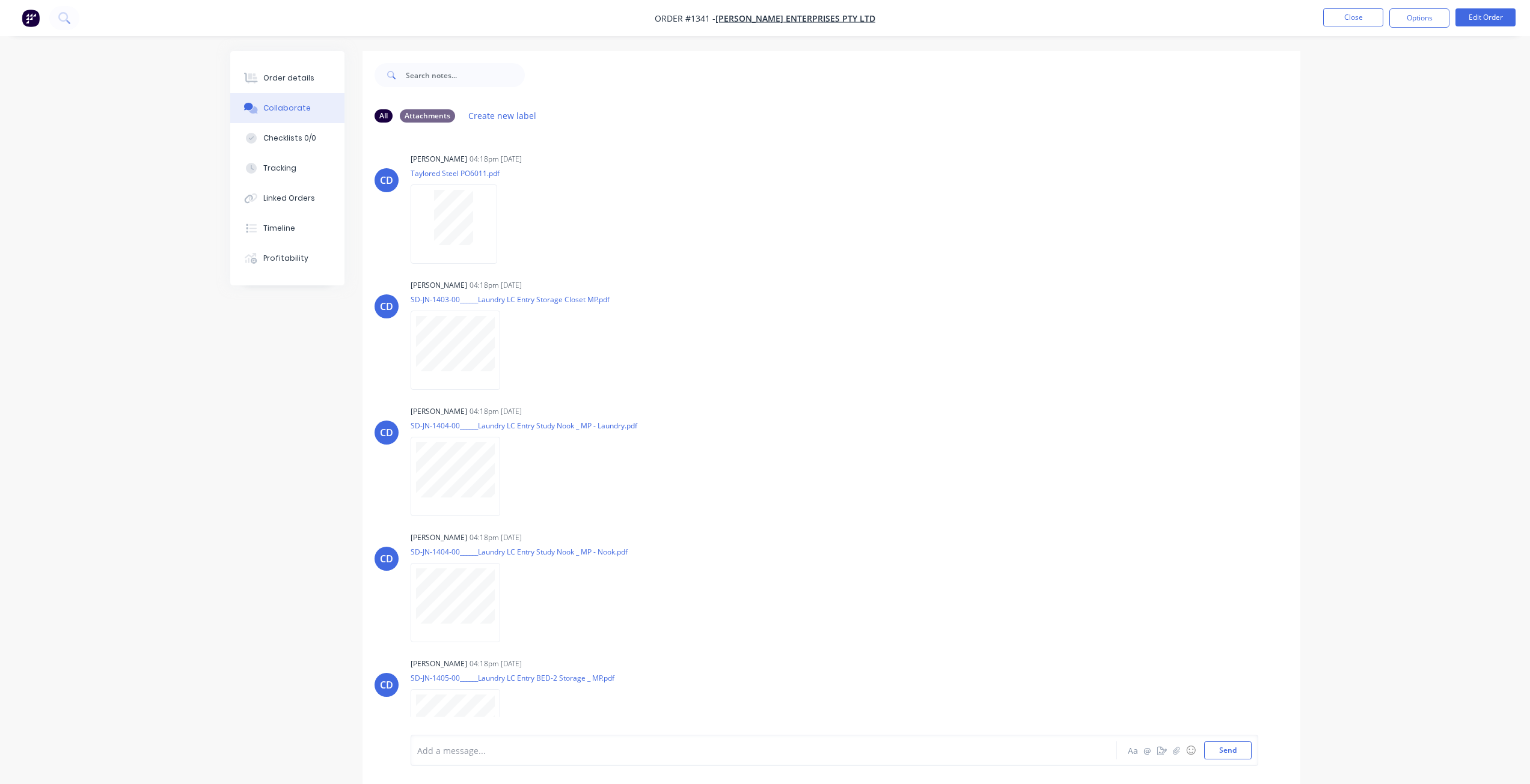
drag, startPoint x: 319, startPoint y: 85, endPoint x: 358, endPoint y: 84, distance: 39.0
click at [321, 85] on button "Order details" at bounding box center [287, 78] width 114 height 30
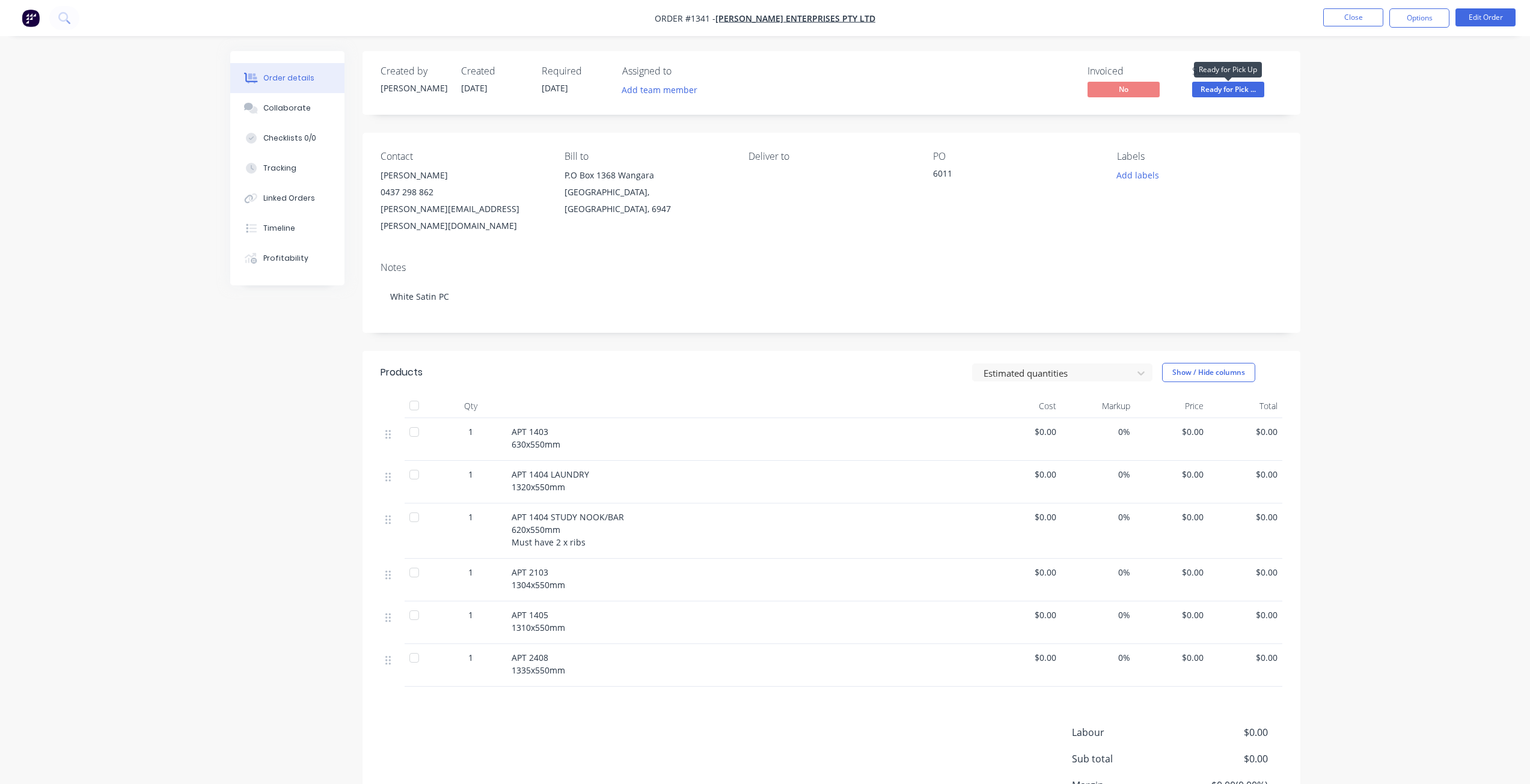
click at [1235, 90] on span "Ready for Pick ..." at bounding box center [1228, 89] width 72 height 15
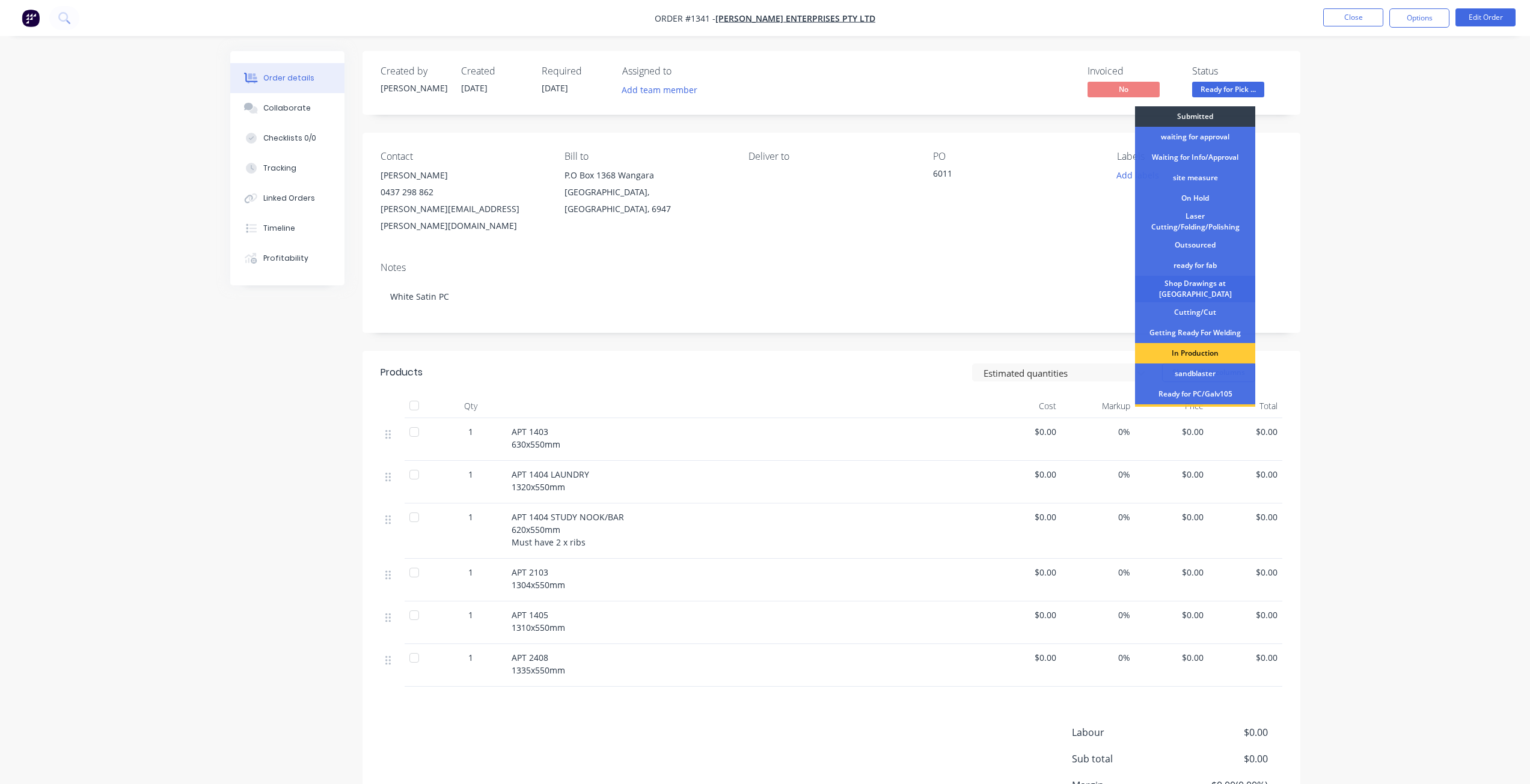
click at [1201, 290] on div "Shop Drawings at Cutter" at bounding box center [1195, 289] width 120 height 27
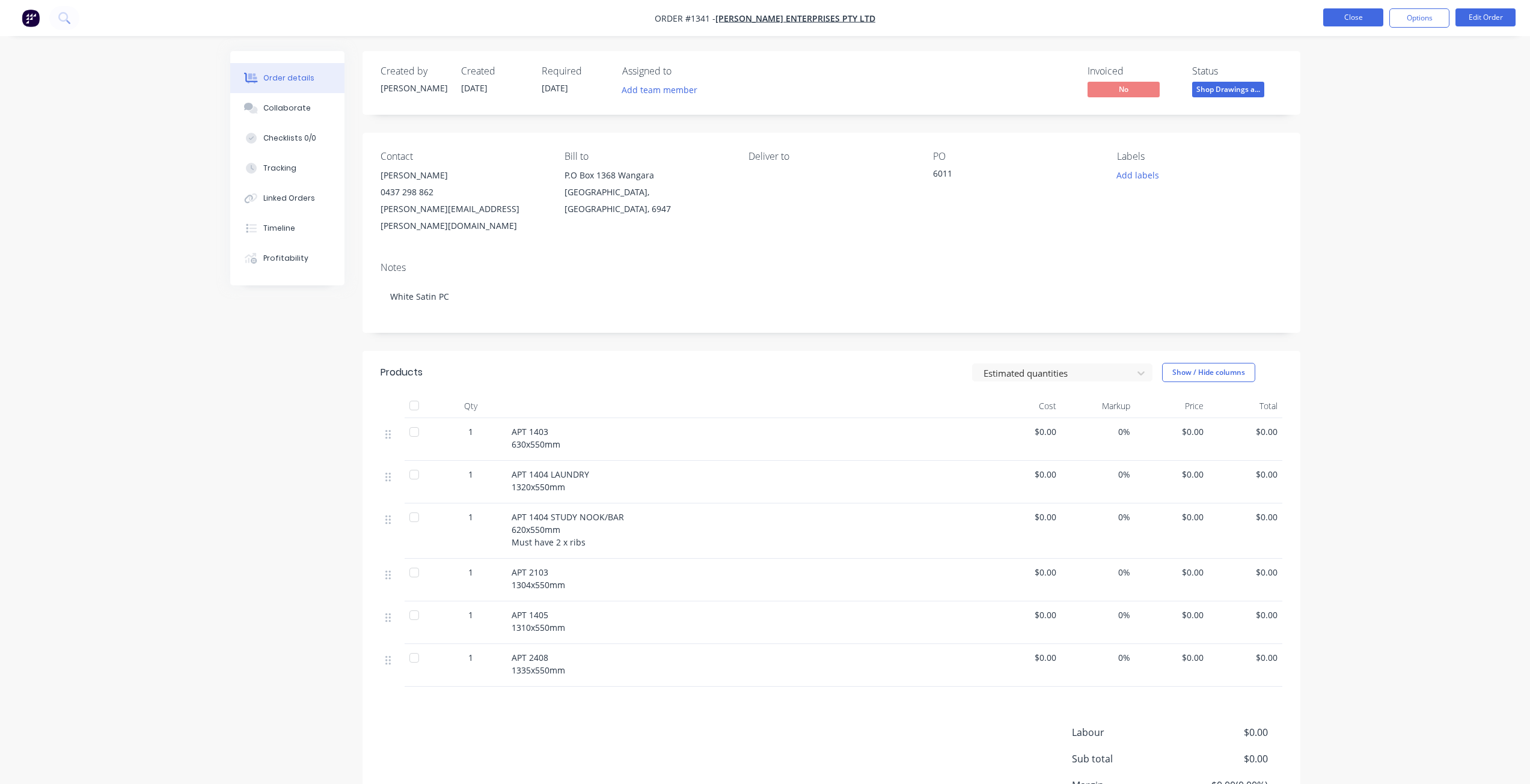
click at [1360, 19] on button "Close" at bounding box center [1353, 18] width 60 height 18
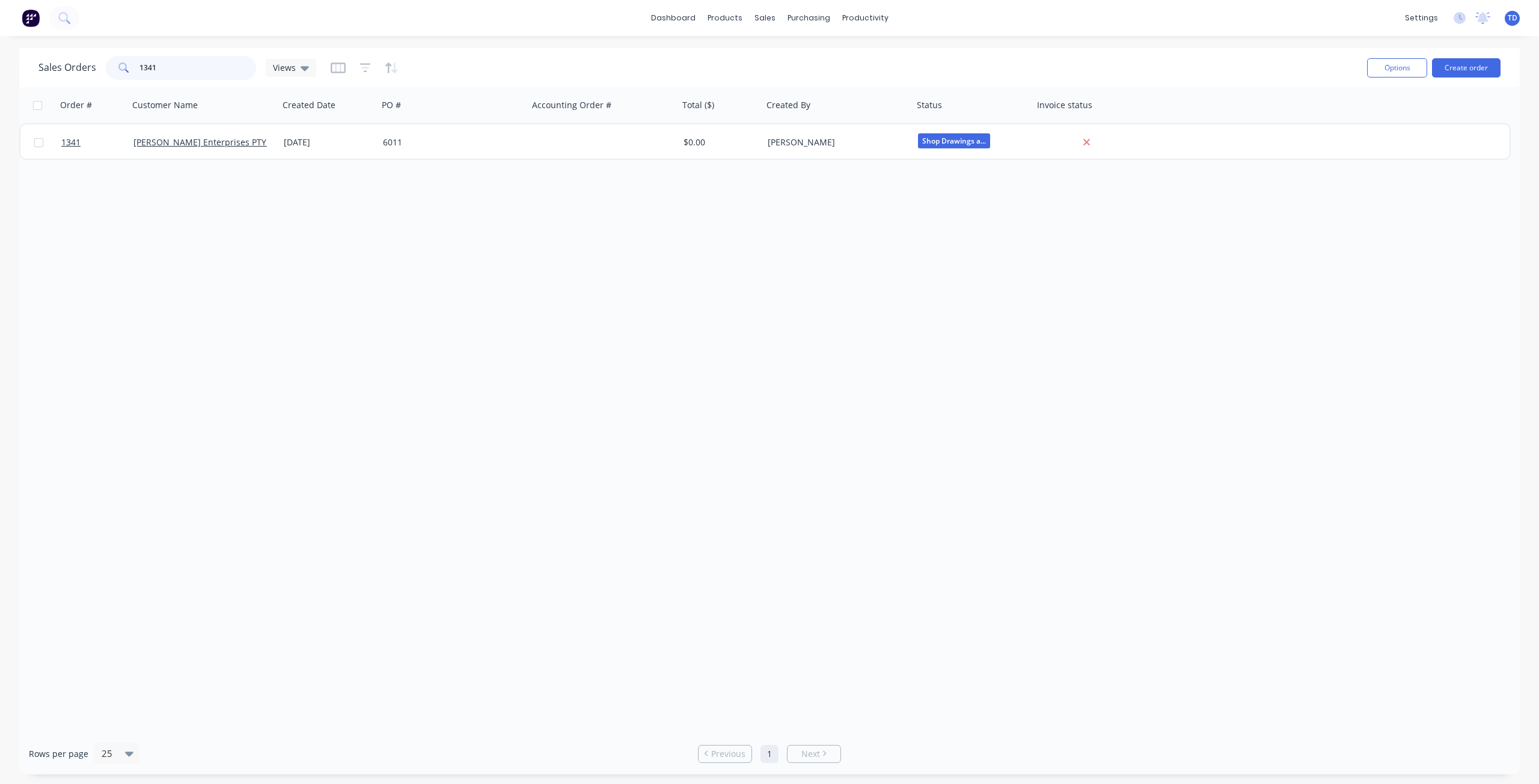
click at [152, 60] on input "1341" at bounding box center [198, 68] width 117 height 24
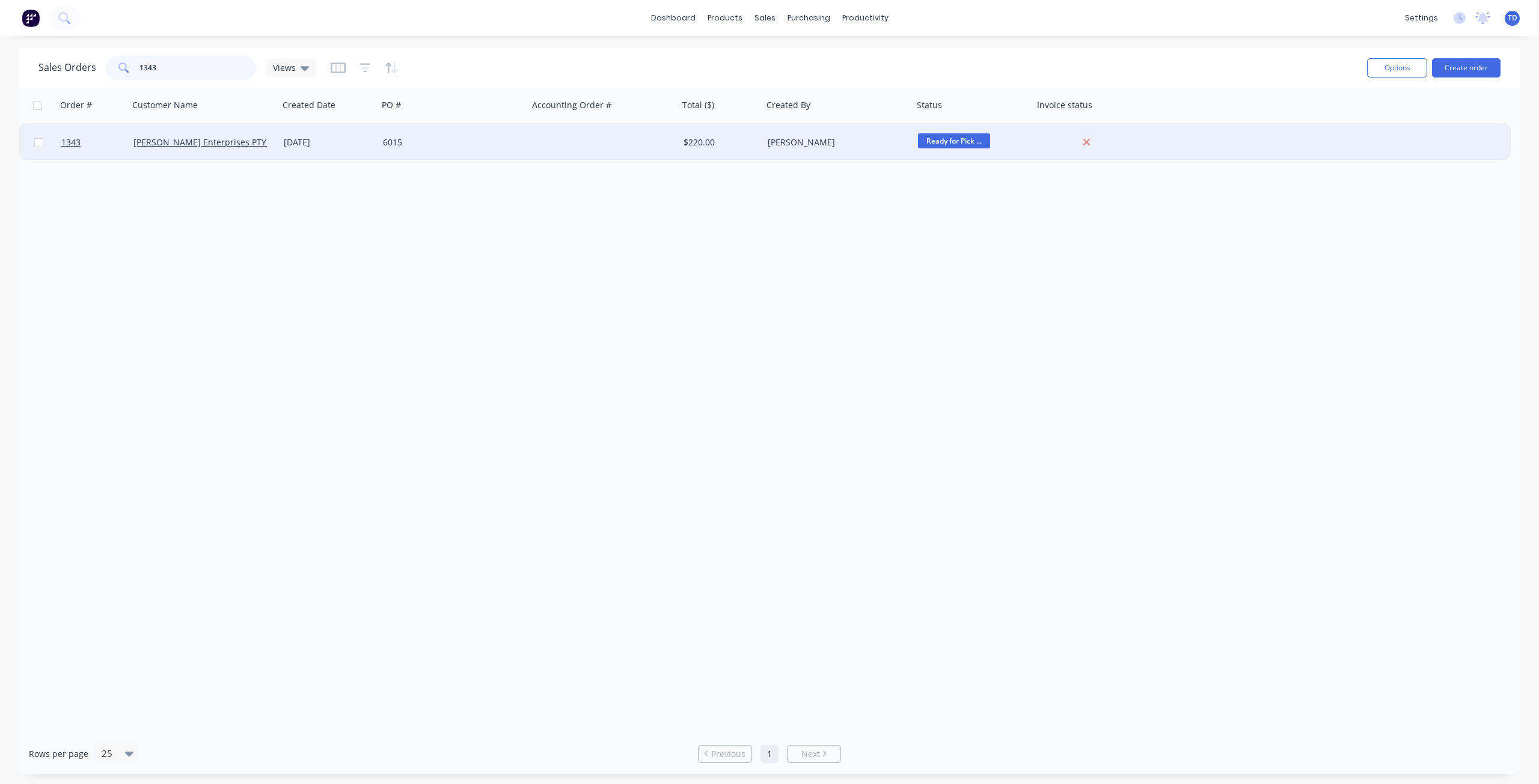
type input "1343"
click at [382, 150] on div "6015" at bounding box center [453, 143] width 150 height 36
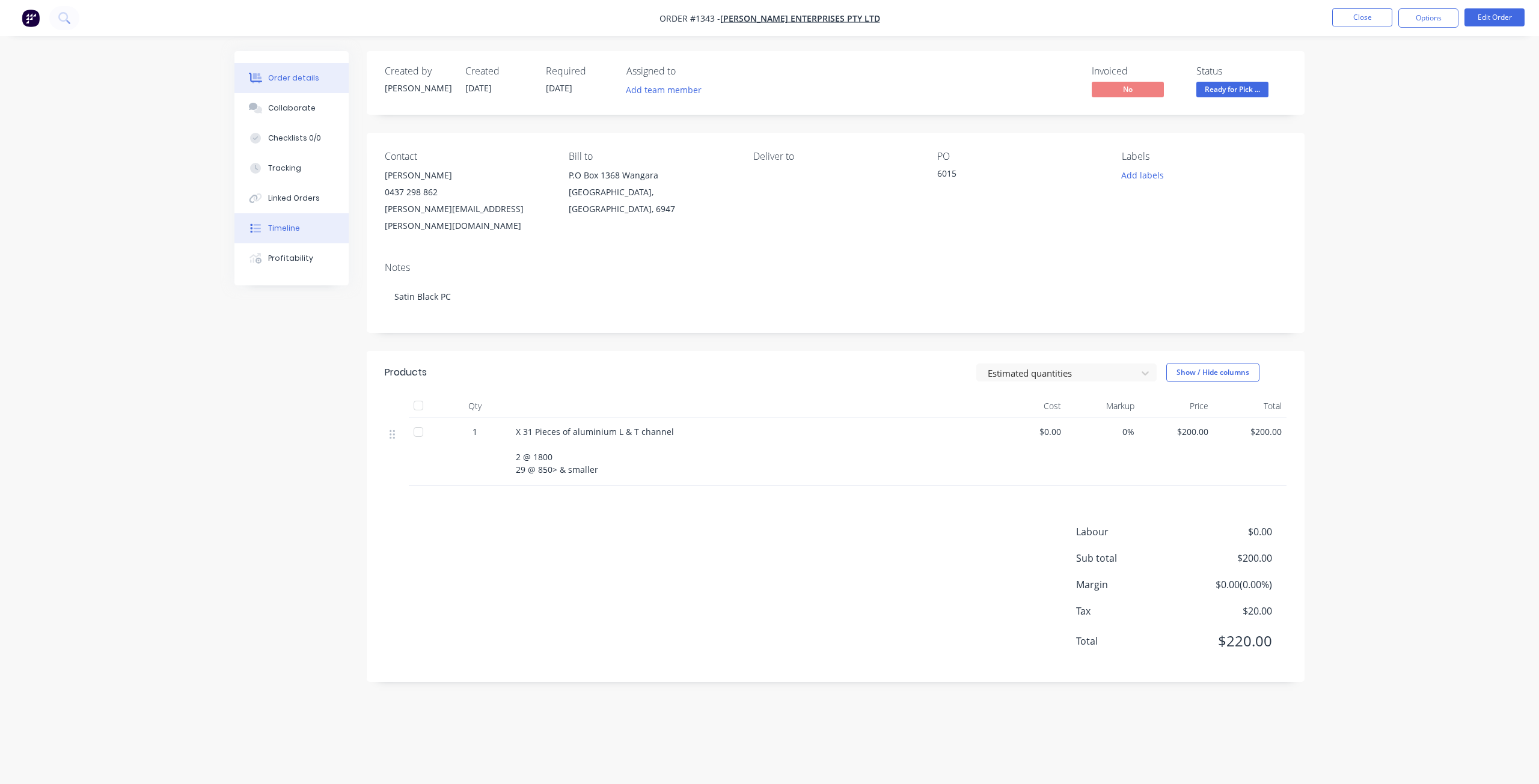
click at [280, 229] on div "Timeline" at bounding box center [284, 228] width 32 height 11
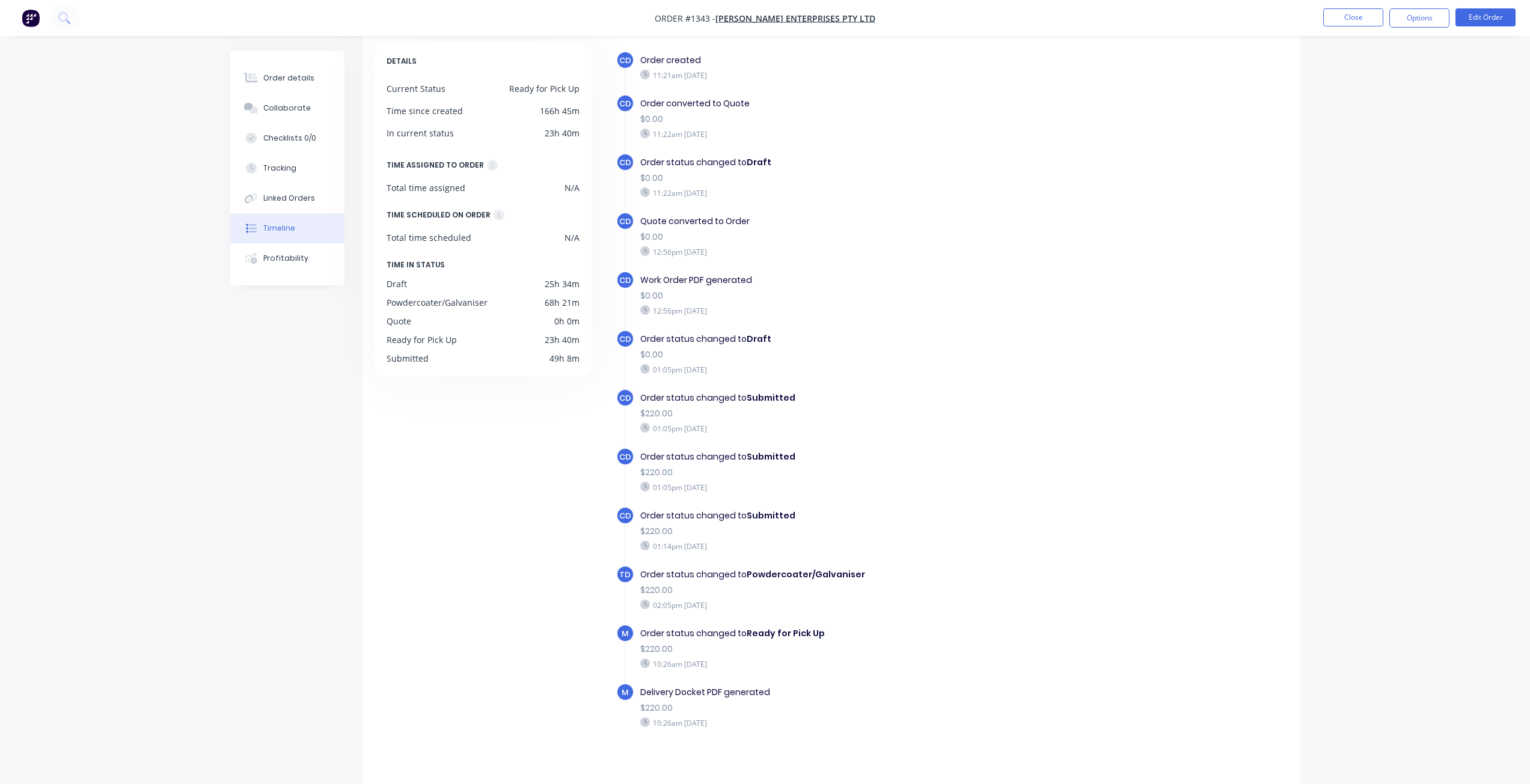
scroll to position [60, 0]
click at [1343, 18] on button "Close" at bounding box center [1353, 18] width 60 height 18
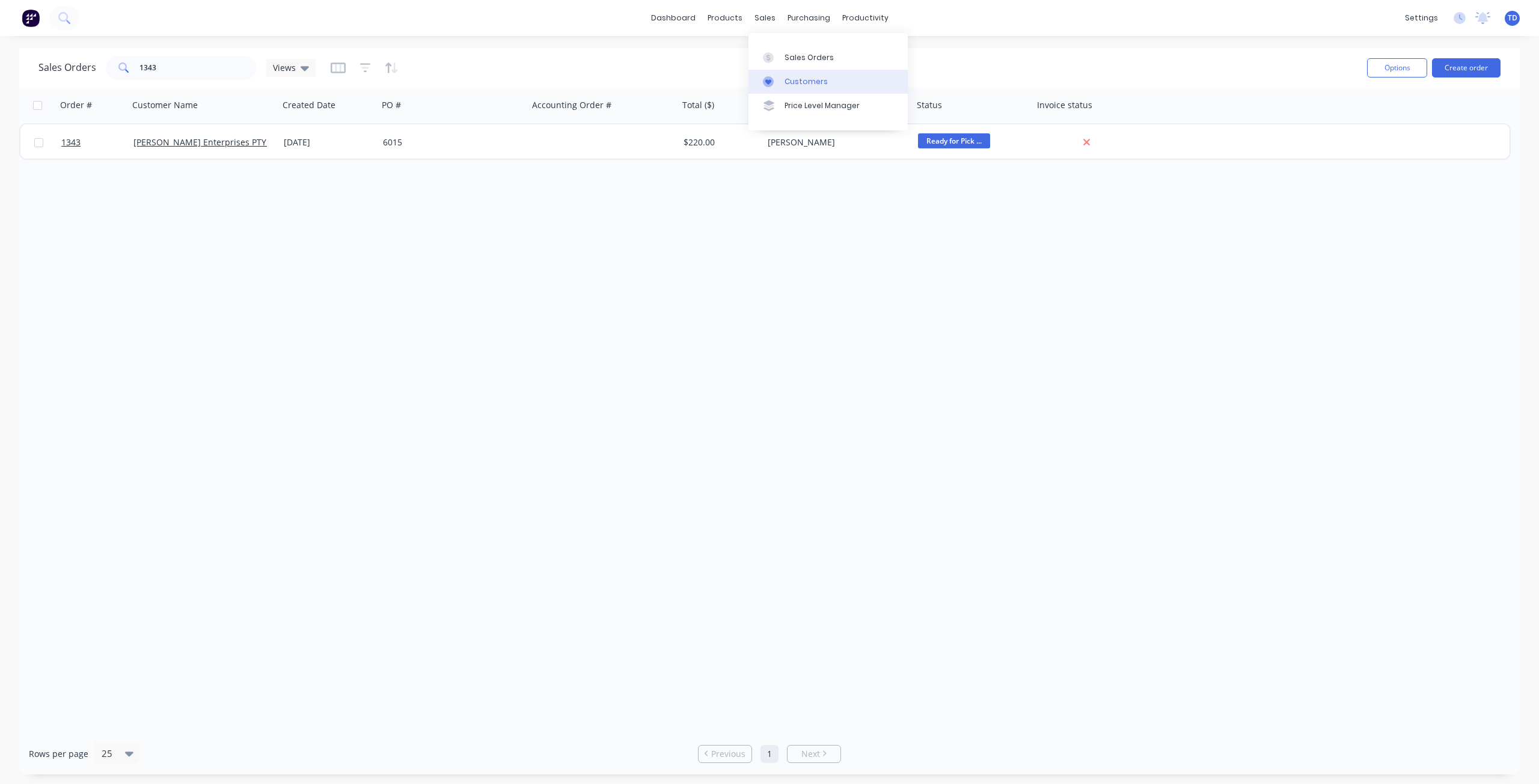
drag, startPoint x: 776, startPoint y: 79, endPoint x: 766, endPoint y: 78, distance: 10.0
click at [776, 79] on div at bounding box center [772, 82] width 18 height 11
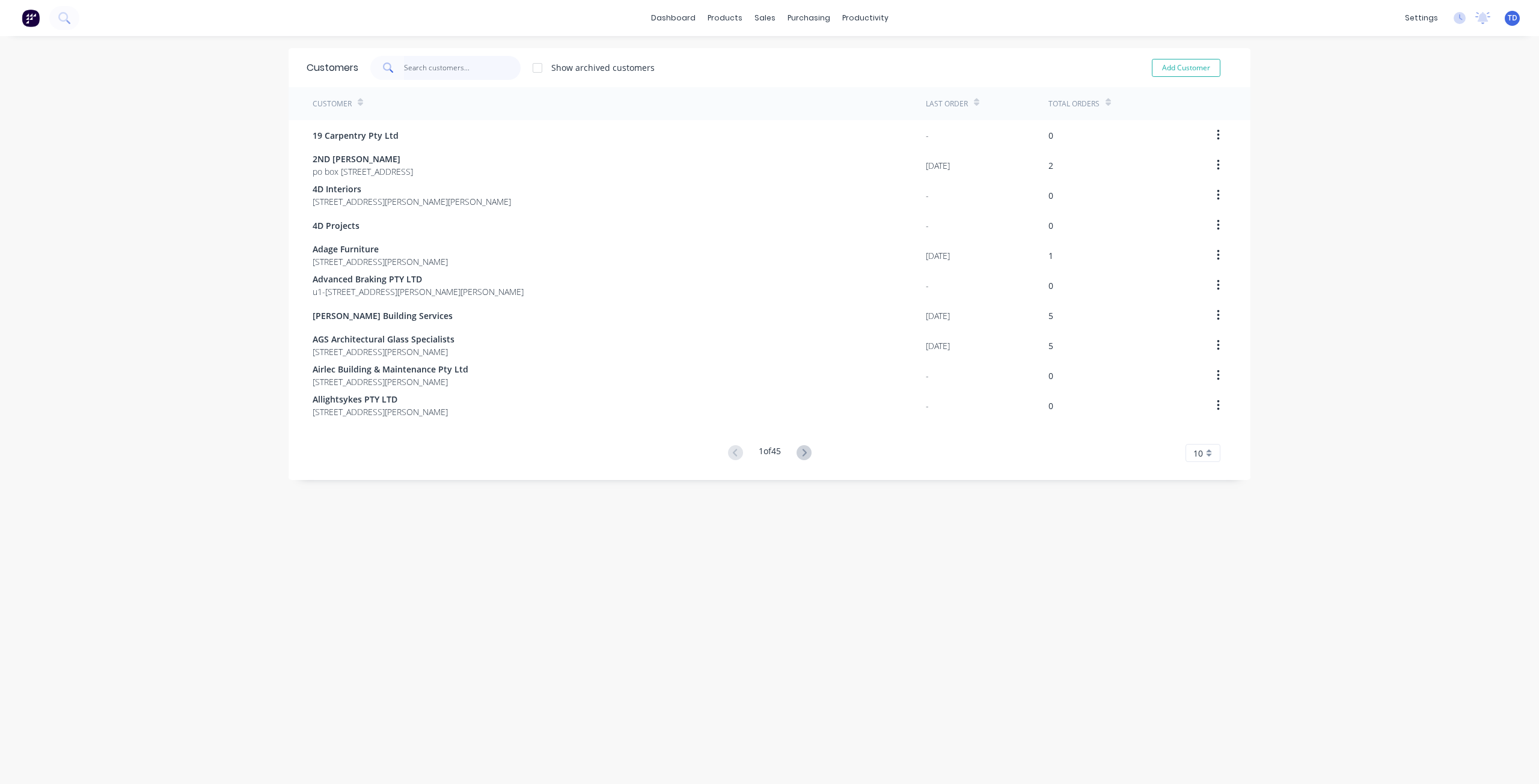
click at [463, 68] on input "text" at bounding box center [463, 68] width 117 height 24
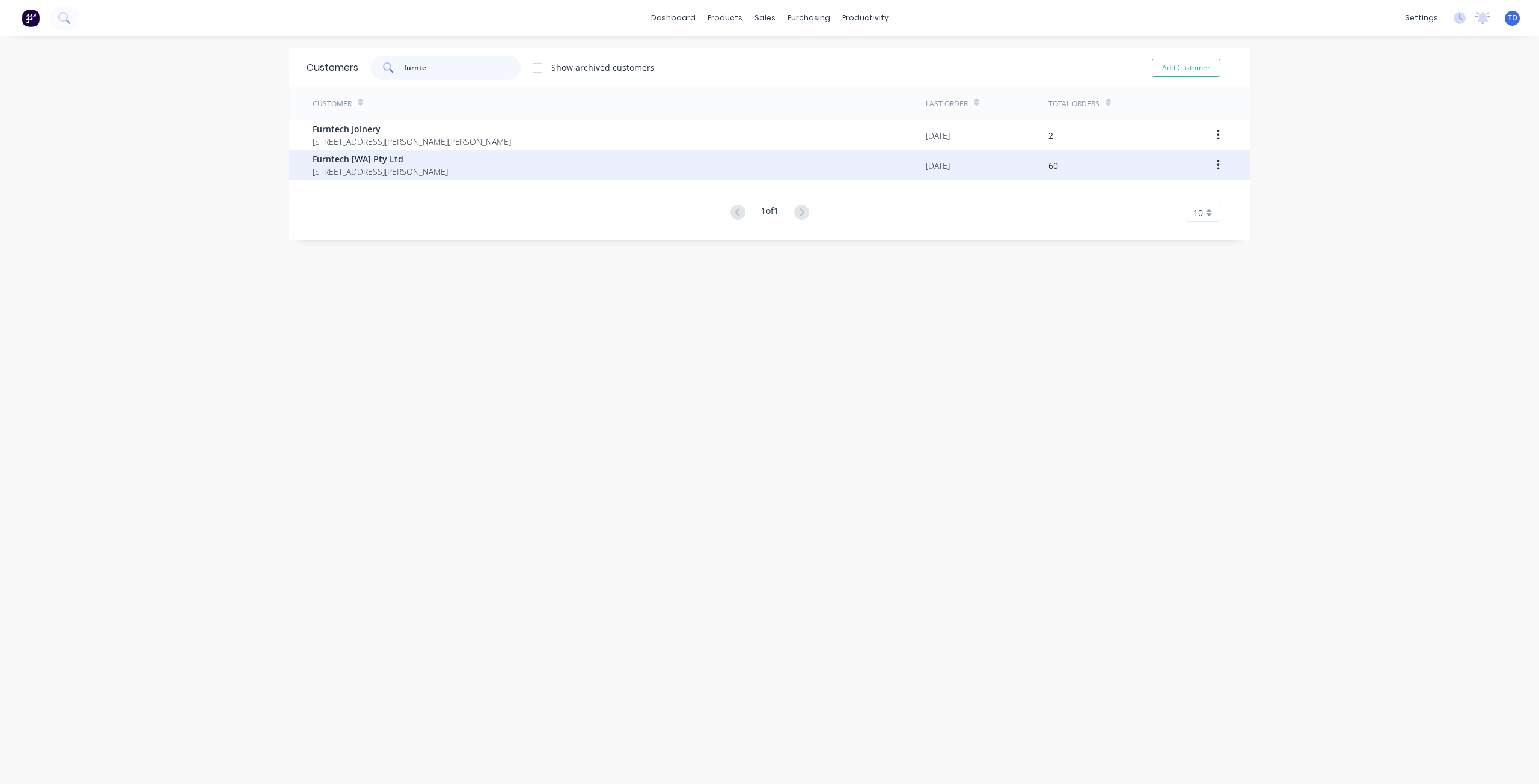
type input "furnte"
click at [420, 167] on span "123 Dowd Street Welshpool Western Australia Australia 6106" at bounding box center [380, 172] width 135 height 13
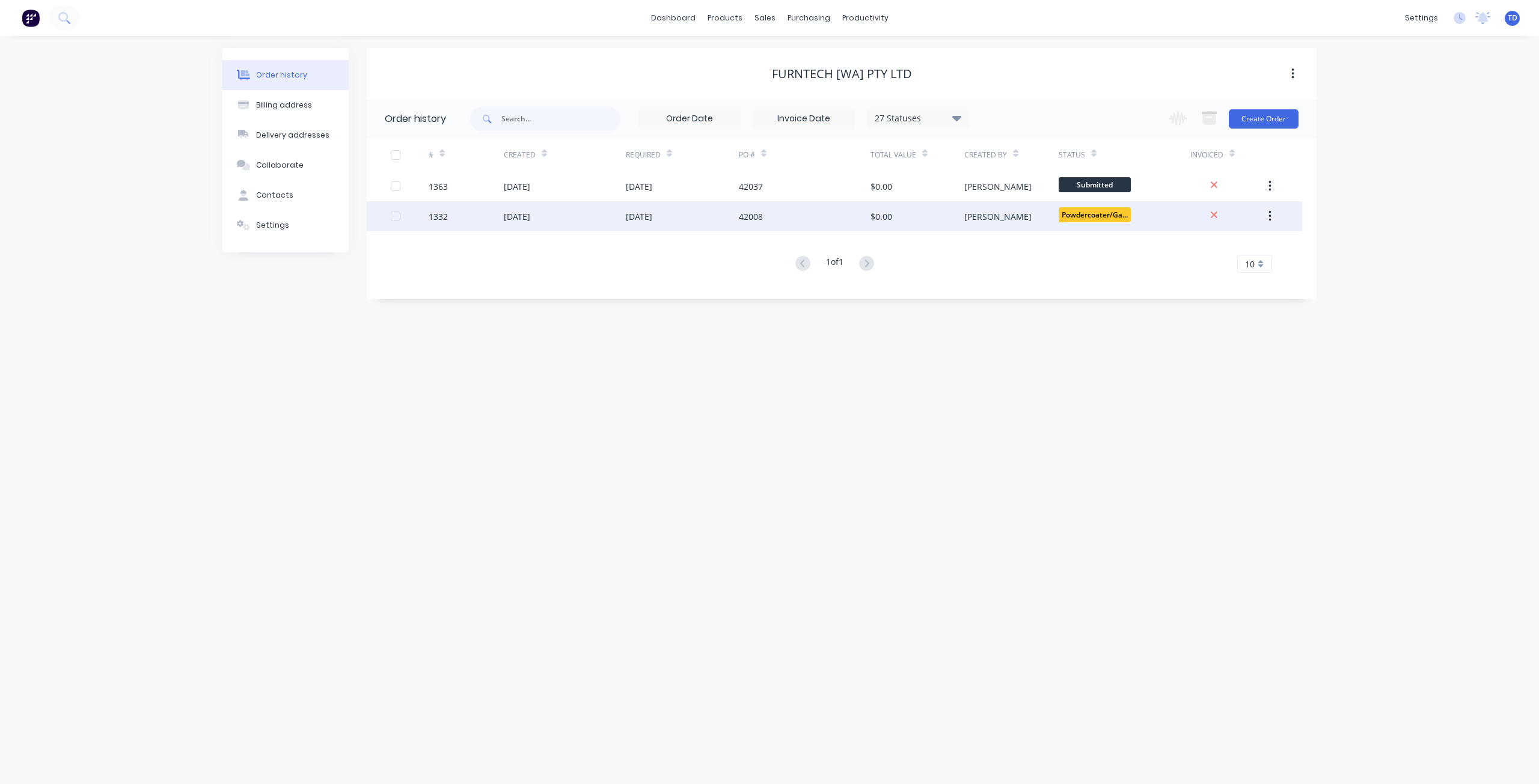
click at [685, 216] on div "08 Oct 2025" at bounding box center [682, 216] width 113 height 30
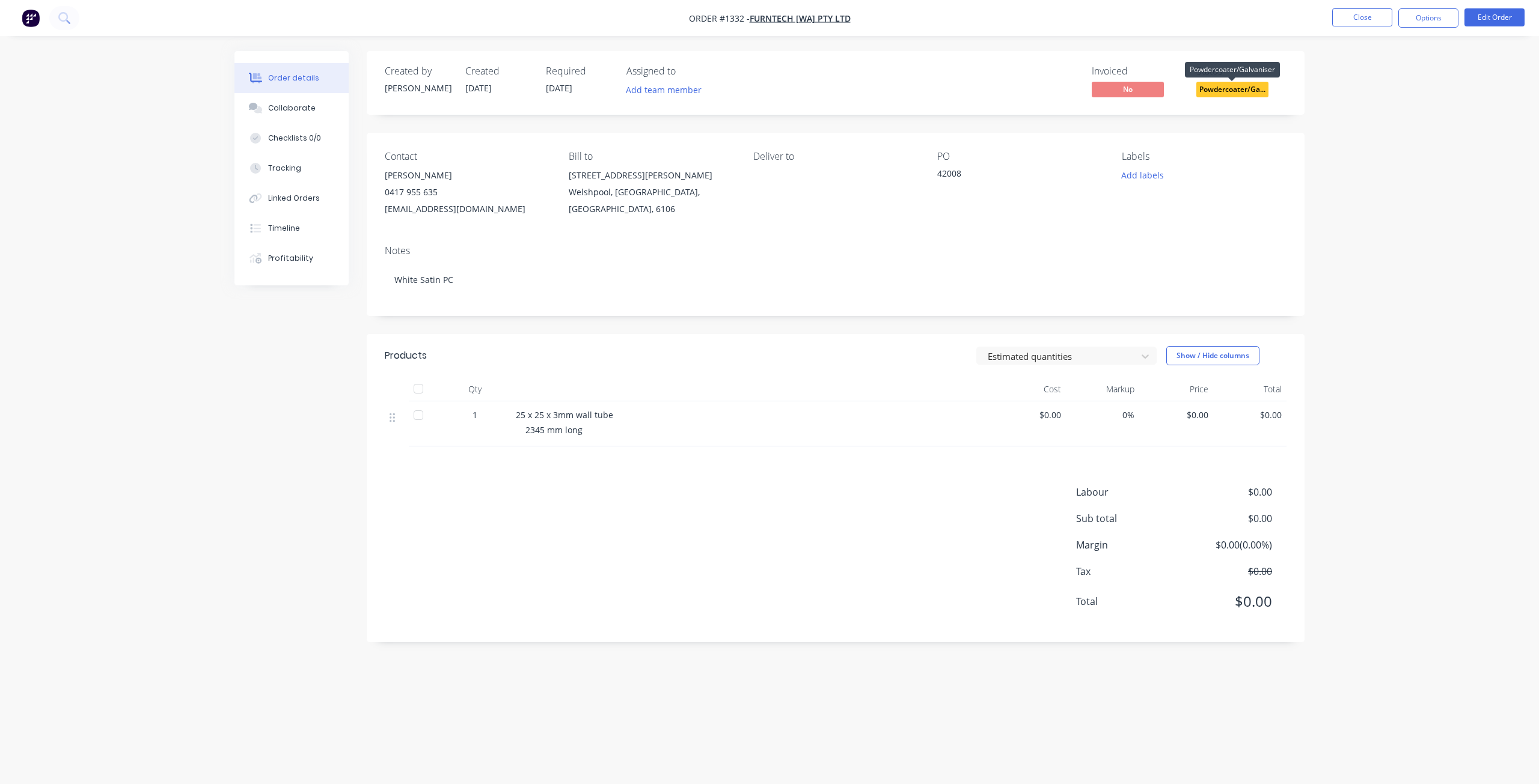
click at [1221, 91] on span "Powdercoater/Ga..." at bounding box center [1232, 89] width 72 height 15
drag, startPoint x: 588, startPoint y: 246, endPoint x: 395, endPoint y: 212, distance: 196.0
click at [587, 243] on div "Notes White Satin PC" at bounding box center [836, 275] width 938 height 80
click at [279, 234] on button "Timeline" at bounding box center [291, 228] width 114 height 30
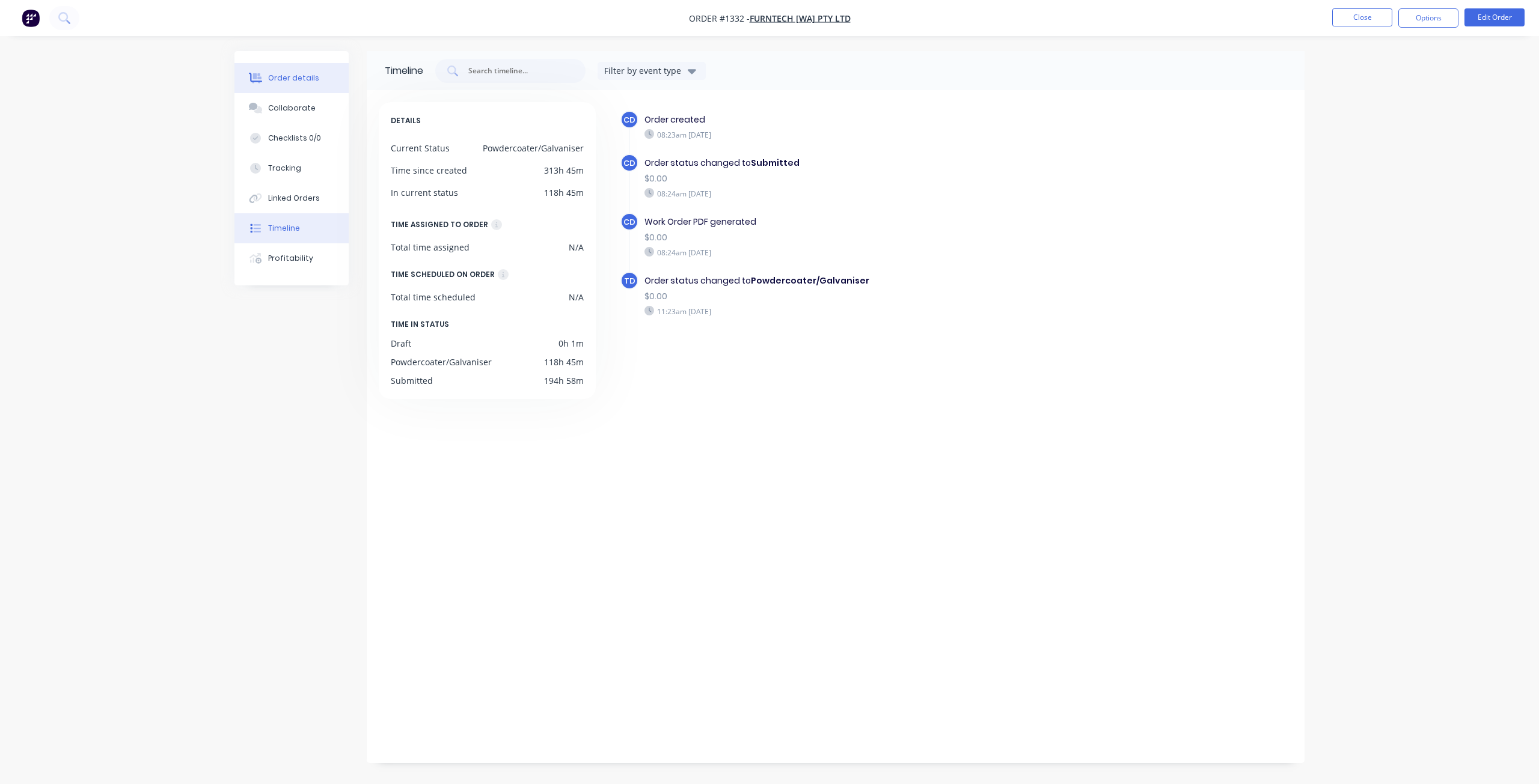
click at [309, 85] on button "Order details" at bounding box center [291, 78] width 114 height 30
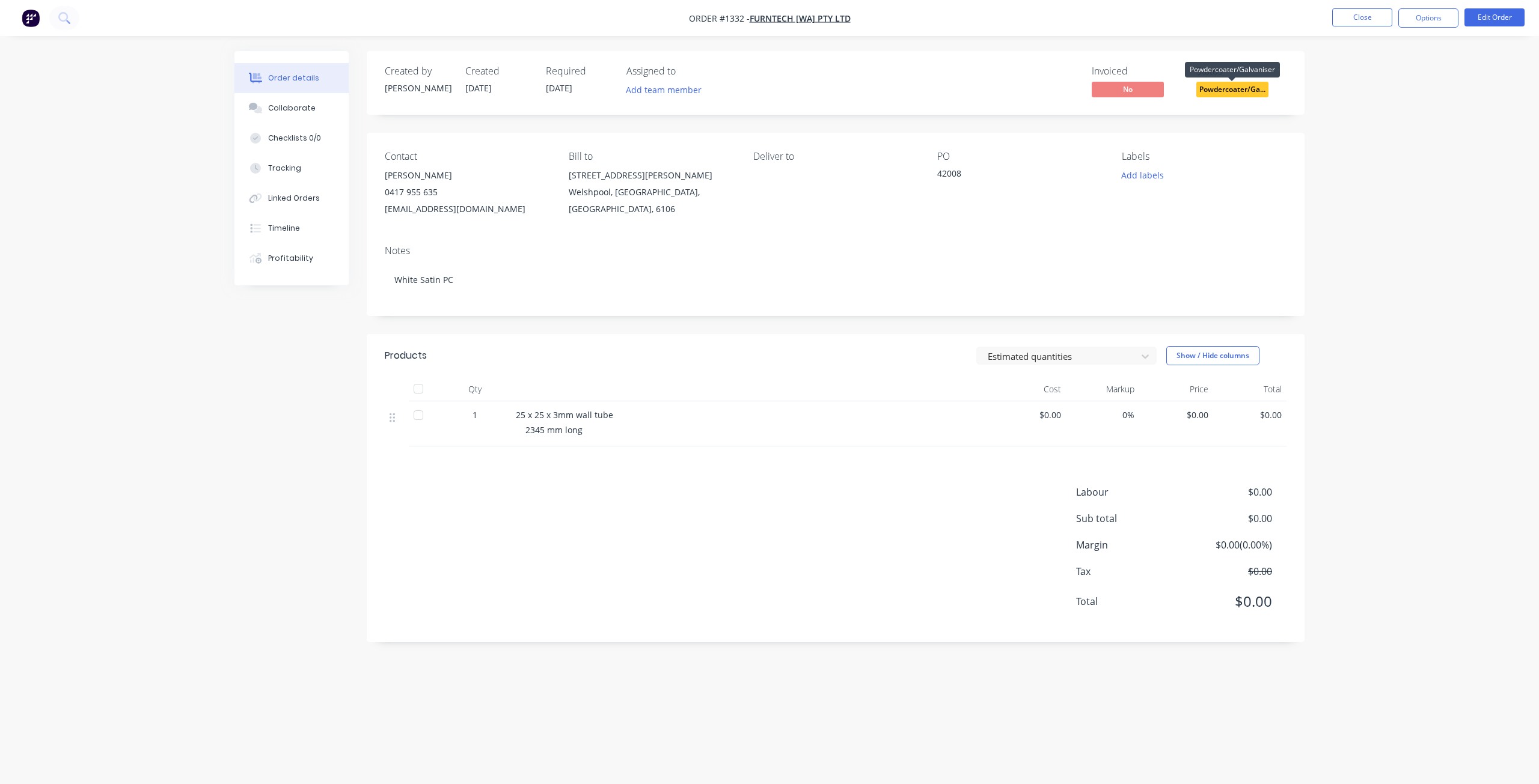
click at [1238, 91] on span "Powdercoater/Ga..." at bounding box center [1232, 89] width 72 height 15
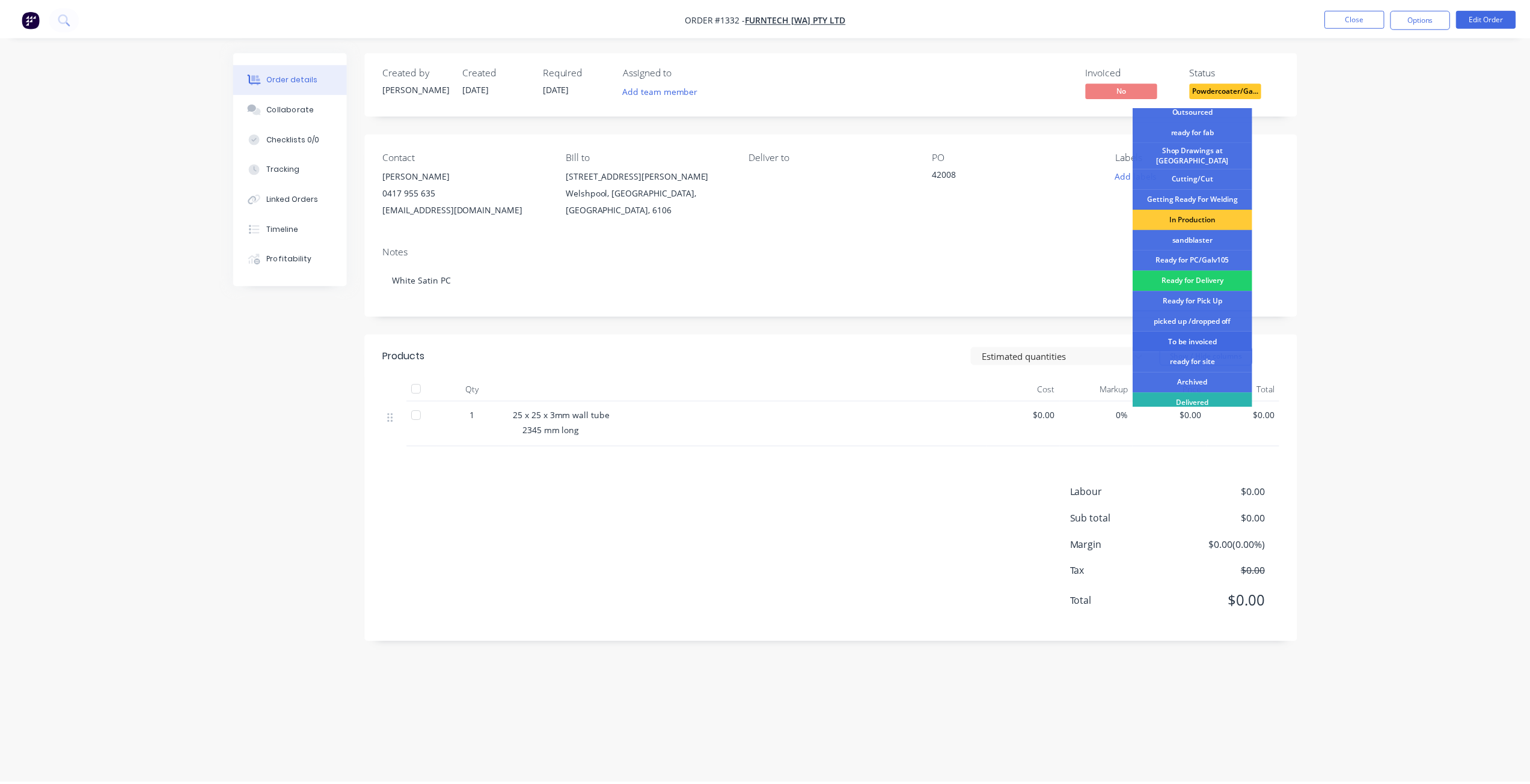
scroll to position [155, 0]
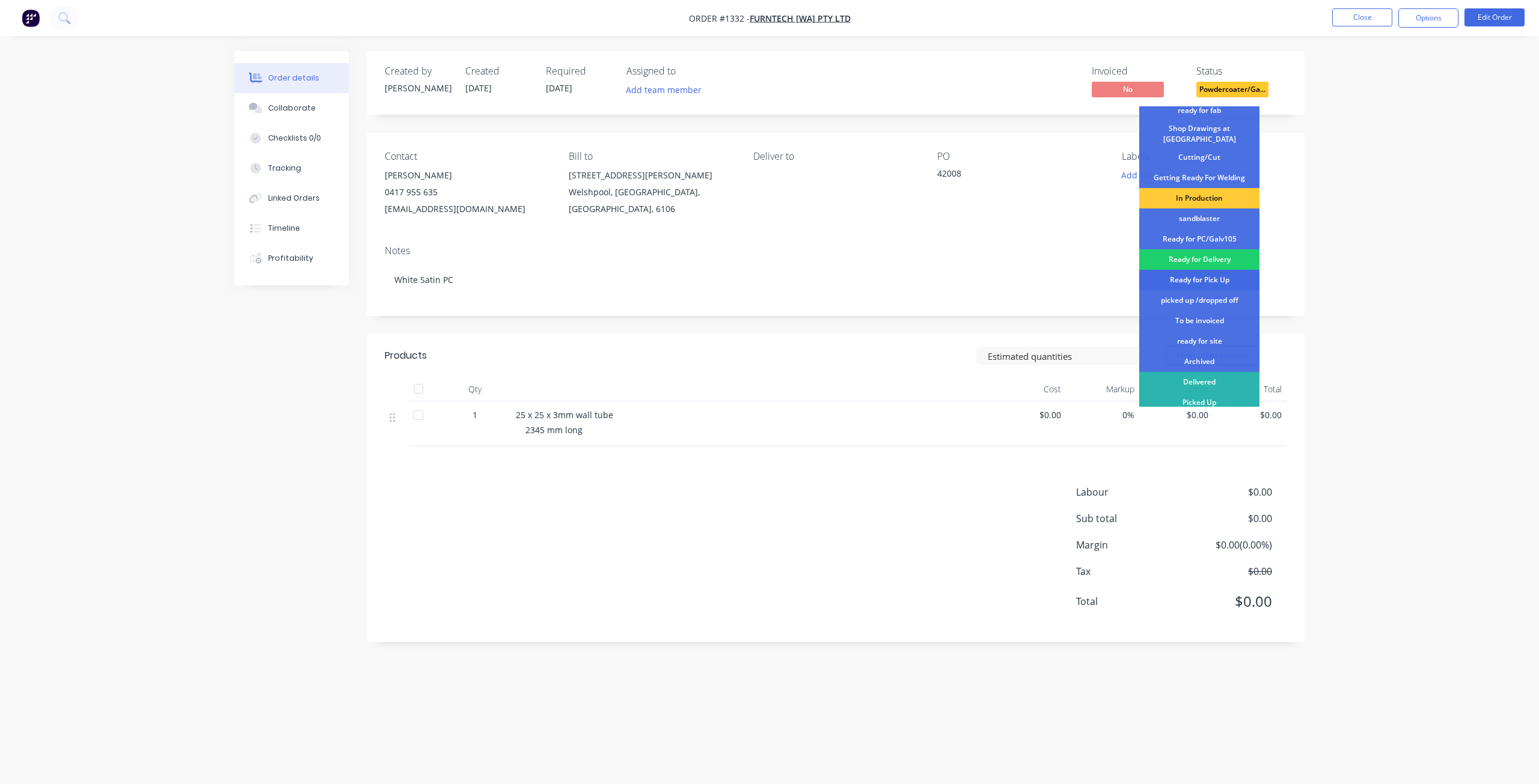
click at [1200, 277] on div "Ready for Pick Up" at bounding box center [1199, 280] width 120 height 21
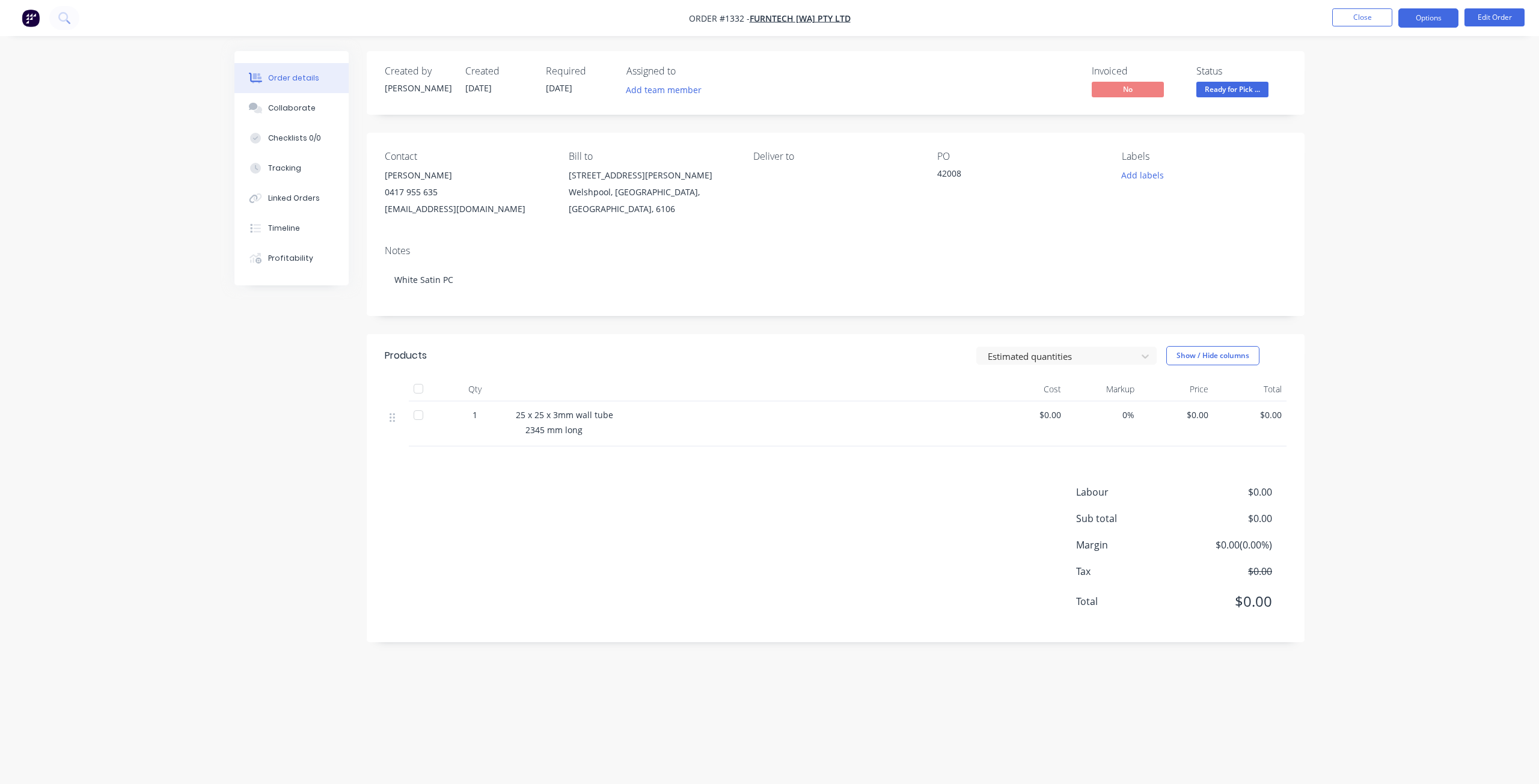
click at [1421, 21] on button "Options" at bounding box center [1428, 18] width 60 height 19
click at [1367, 167] on div "Delivery Docket" at bounding box center [1392, 169] width 111 height 18
click at [1357, 123] on div "Without pricing" at bounding box center [1392, 121] width 111 height 18
click at [1353, 15] on button "Close" at bounding box center [1362, 18] width 60 height 18
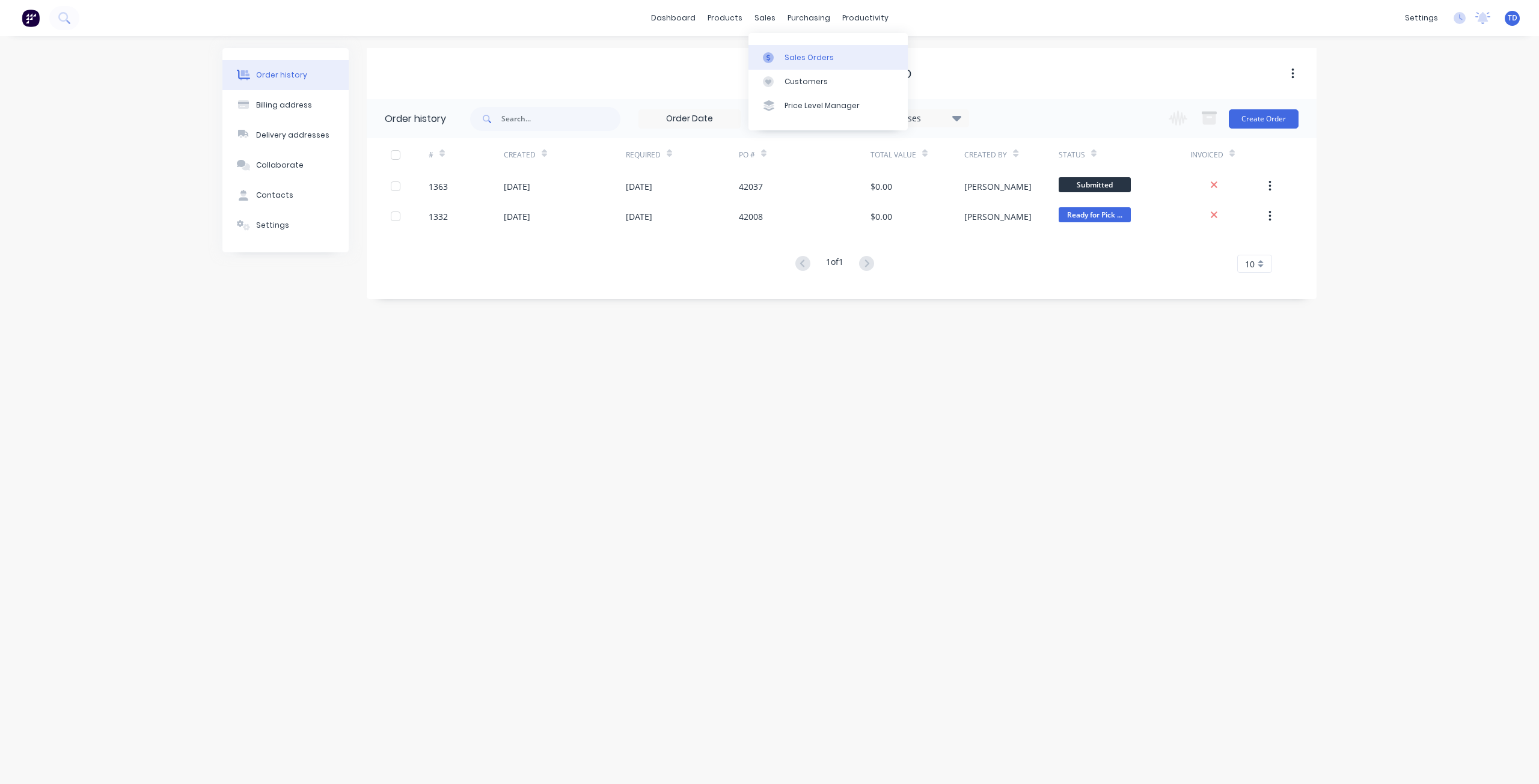
click at [786, 57] on div "Sales Orders" at bounding box center [809, 58] width 50 height 11
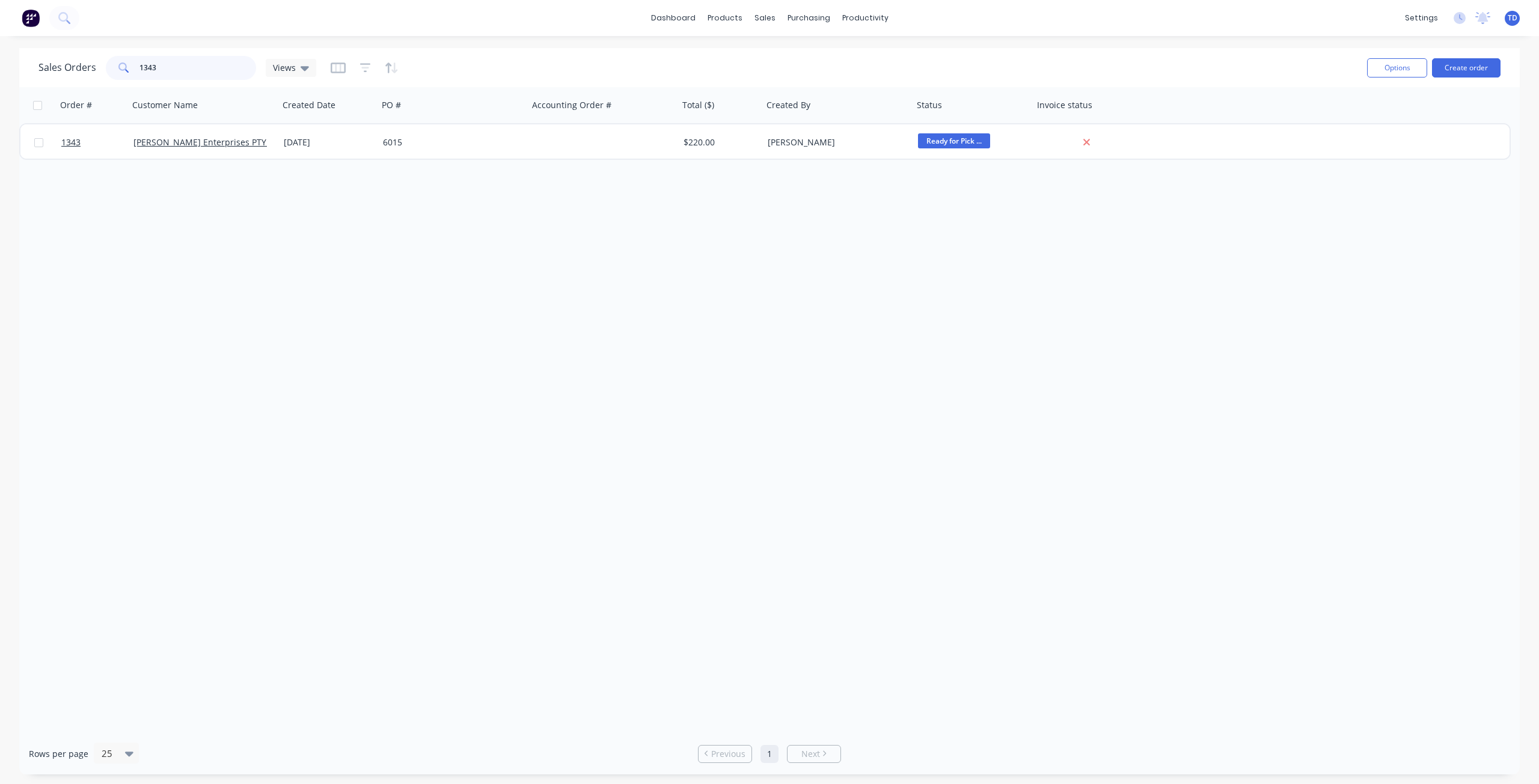
drag, startPoint x: 160, startPoint y: 69, endPoint x: 8, endPoint y: 44, distance: 154.0
click at [3, 43] on div "dashboard products sales purchasing productivity dashboard products Product Cat…" at bounding box center [769, 392] width 1539 height 784
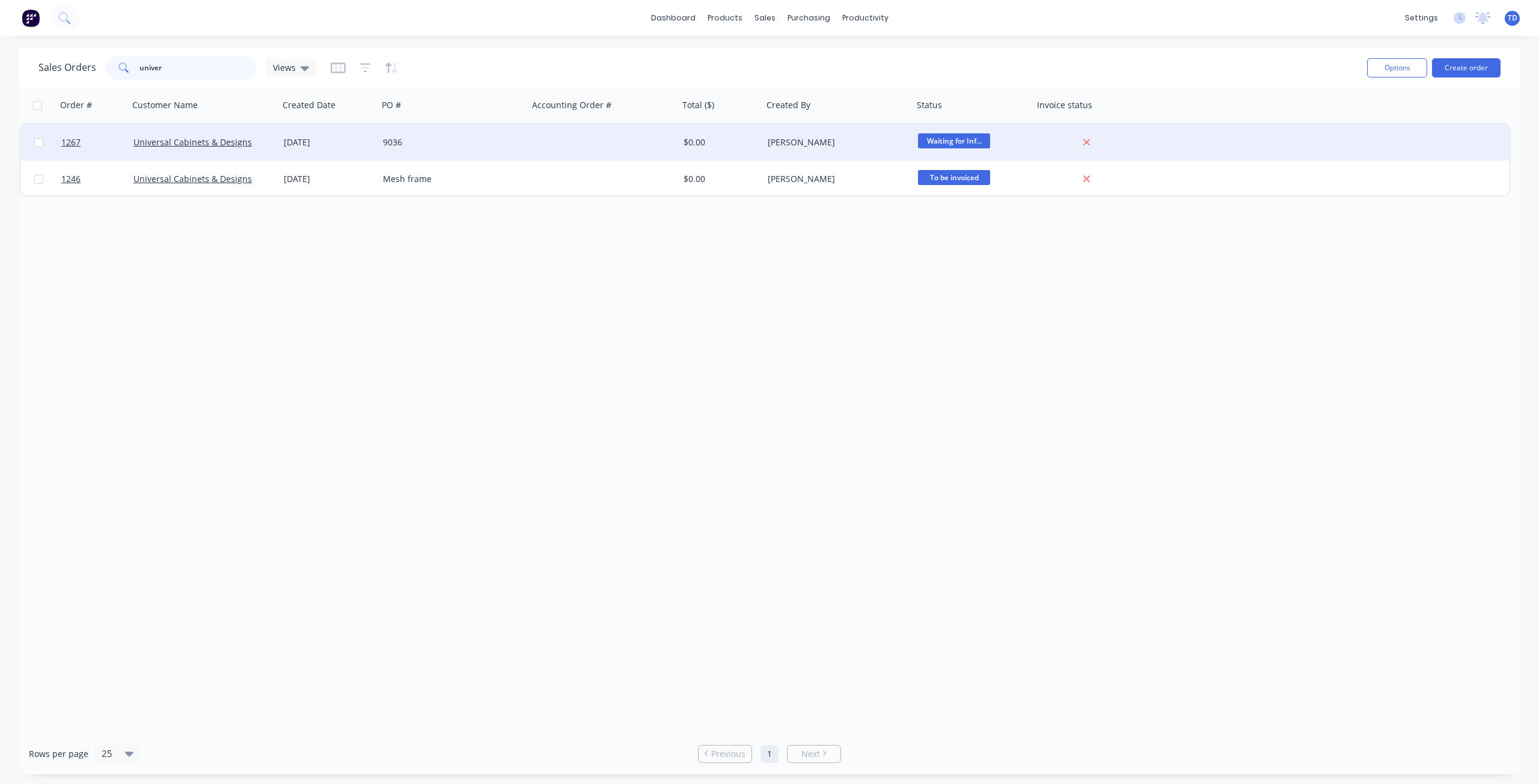
type input "univer"
click at [402, 140] on div "9036" at bounding box center [450, 143] width 134 height 12
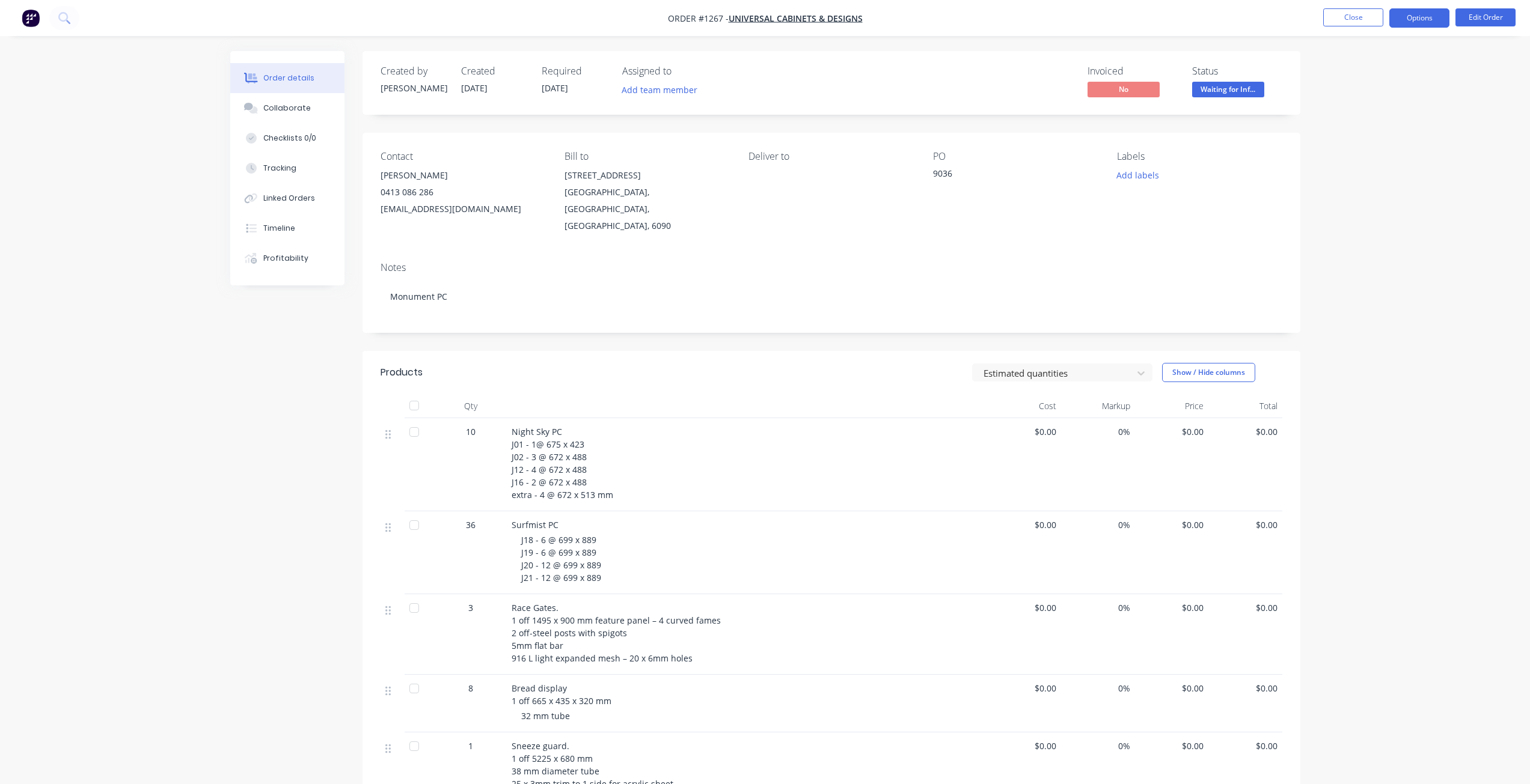
click at [1417, 21] on button "Options" at bounding box center [1419, 18] width 60 height 19
click at [1369, 226] on button "Purchase Products" at bounding box center [1383, 217] width 132 height 24
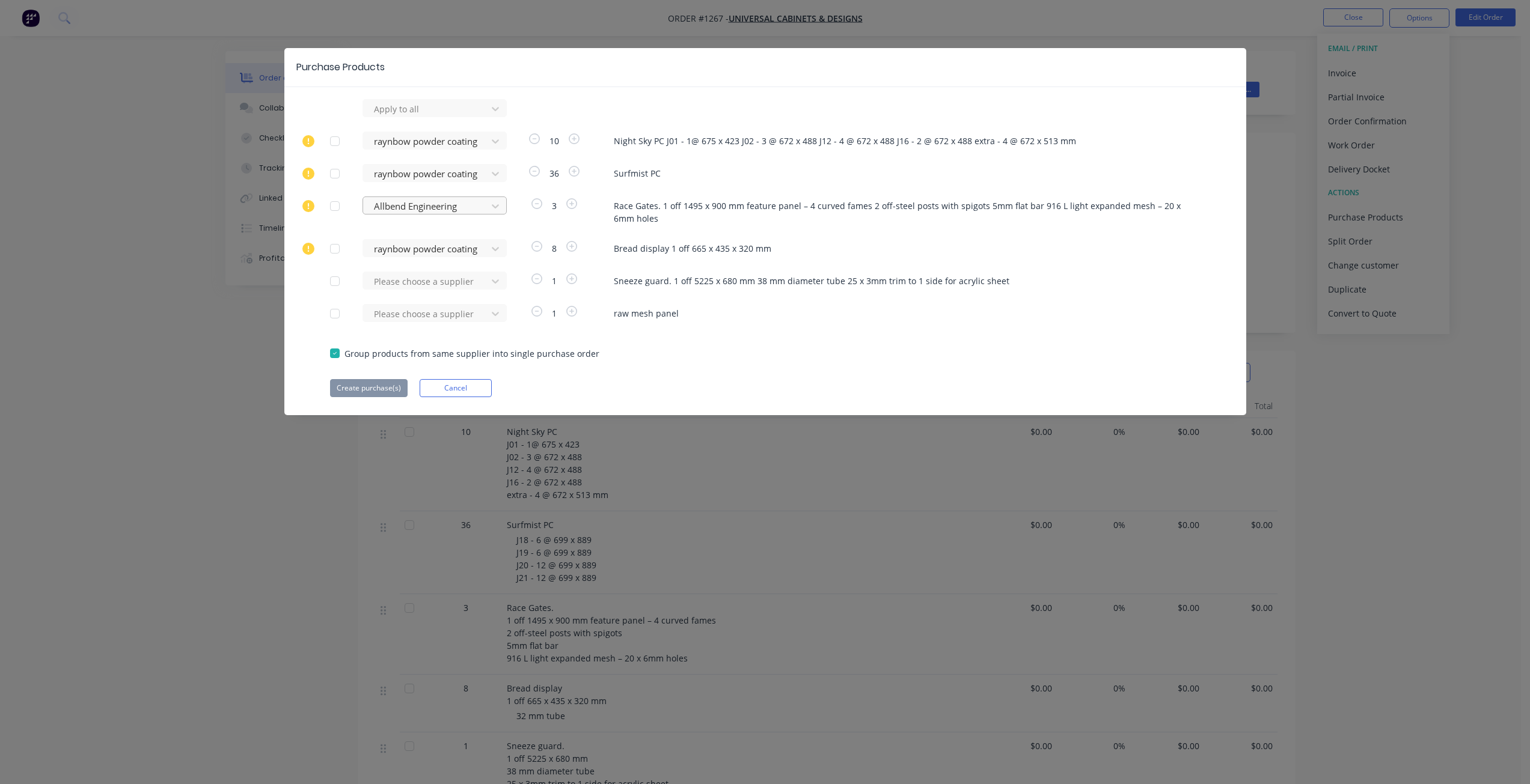
click at [407, 206] on div at bounding box center [427, 206] width 108 height 15
click at [409, 365] on div "s&s powdercoating" at bounding box center [434, 376] width 144 height 22
click at [367, 386] on button "Create purchase(s)" at bounding box center [369, 388] width 77 height 18
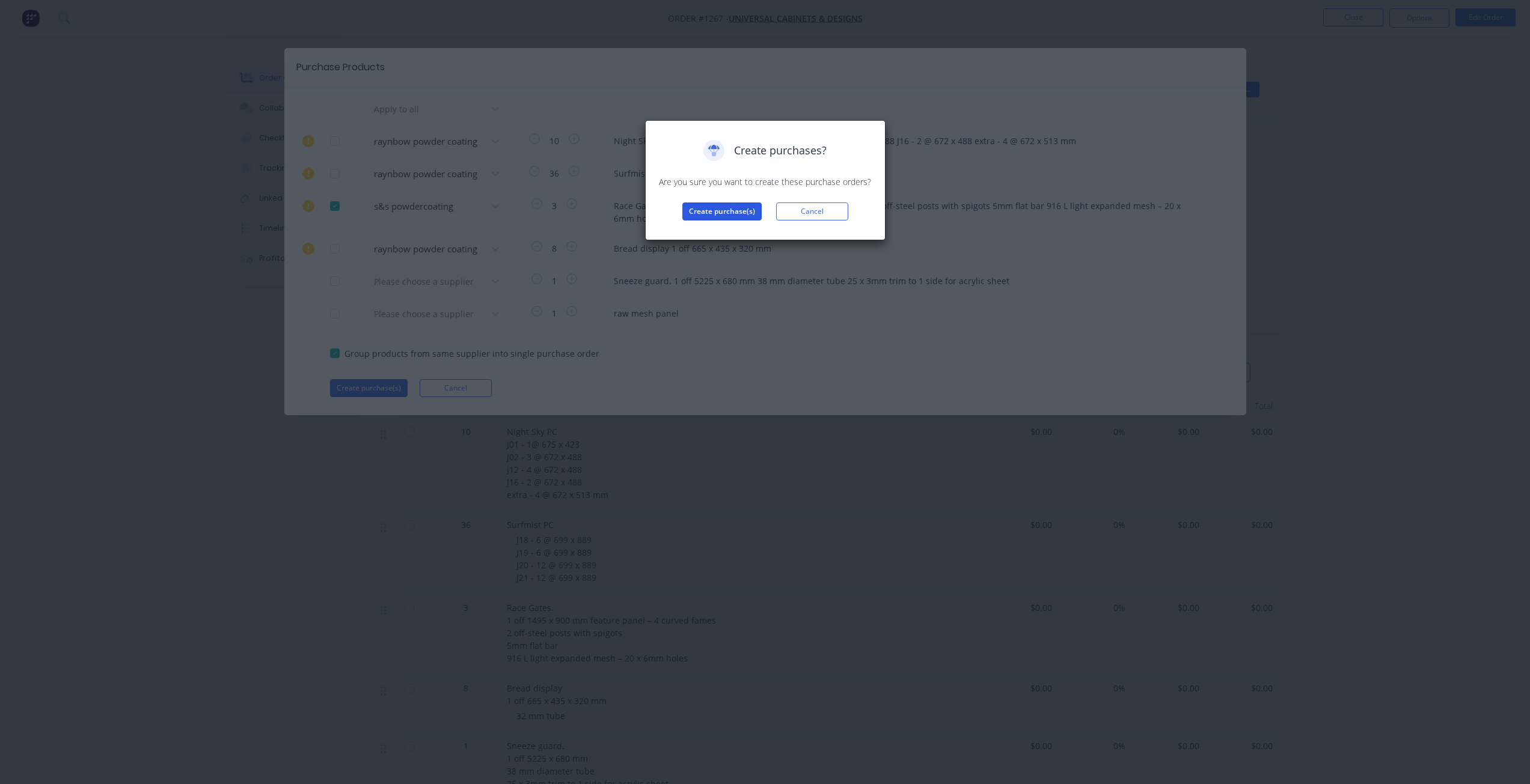
click at [705, 220] on button "Create purchase(s)" at bounding box center [721, 211] width 79 height 18
click at [694, 234] on button "View purchase(s)" at bounding box center [721, 231] width 72 height 18
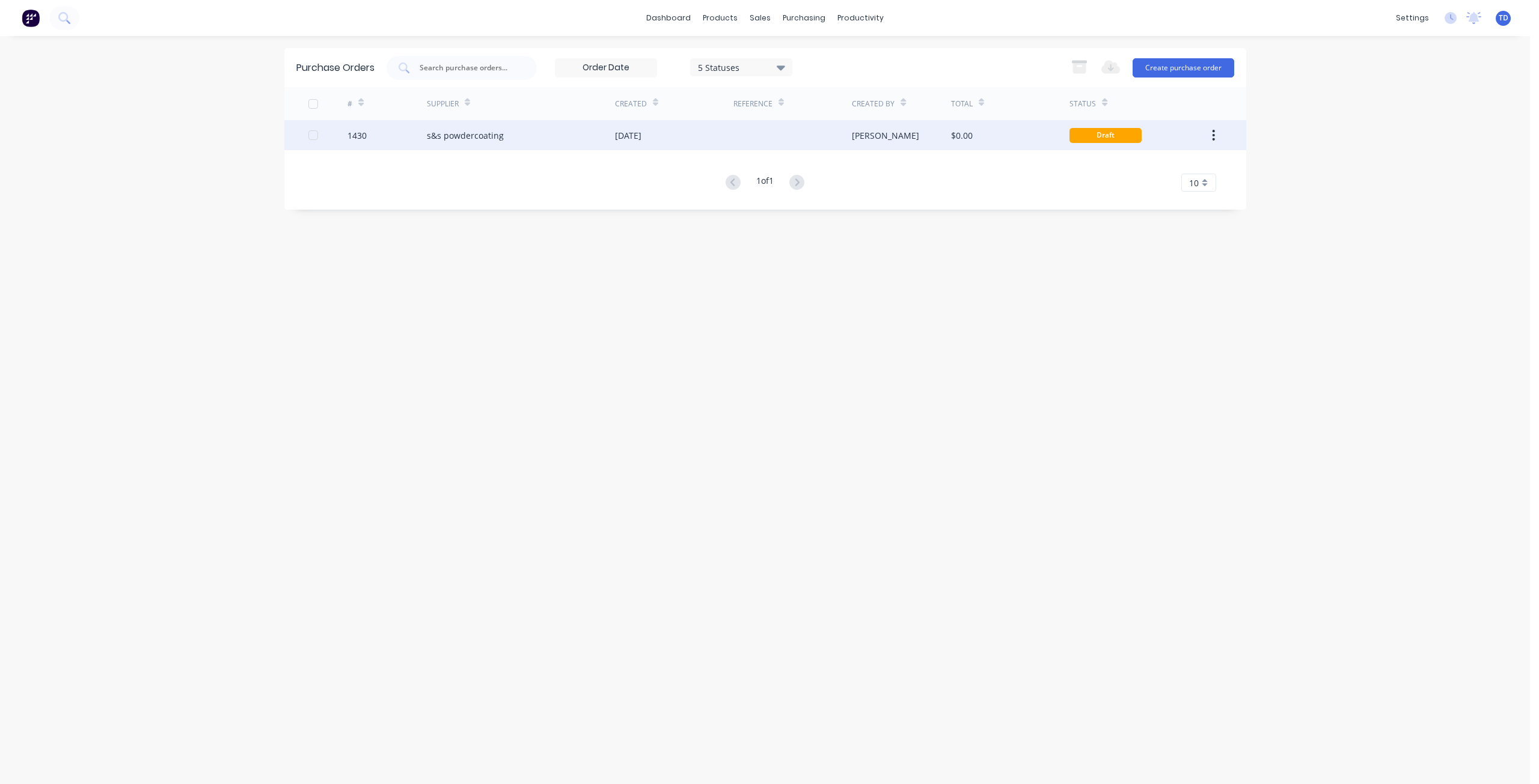
click at [442, 138] on div "s&s powdercoating" at bounding box center [465, 135] width 77 height 13
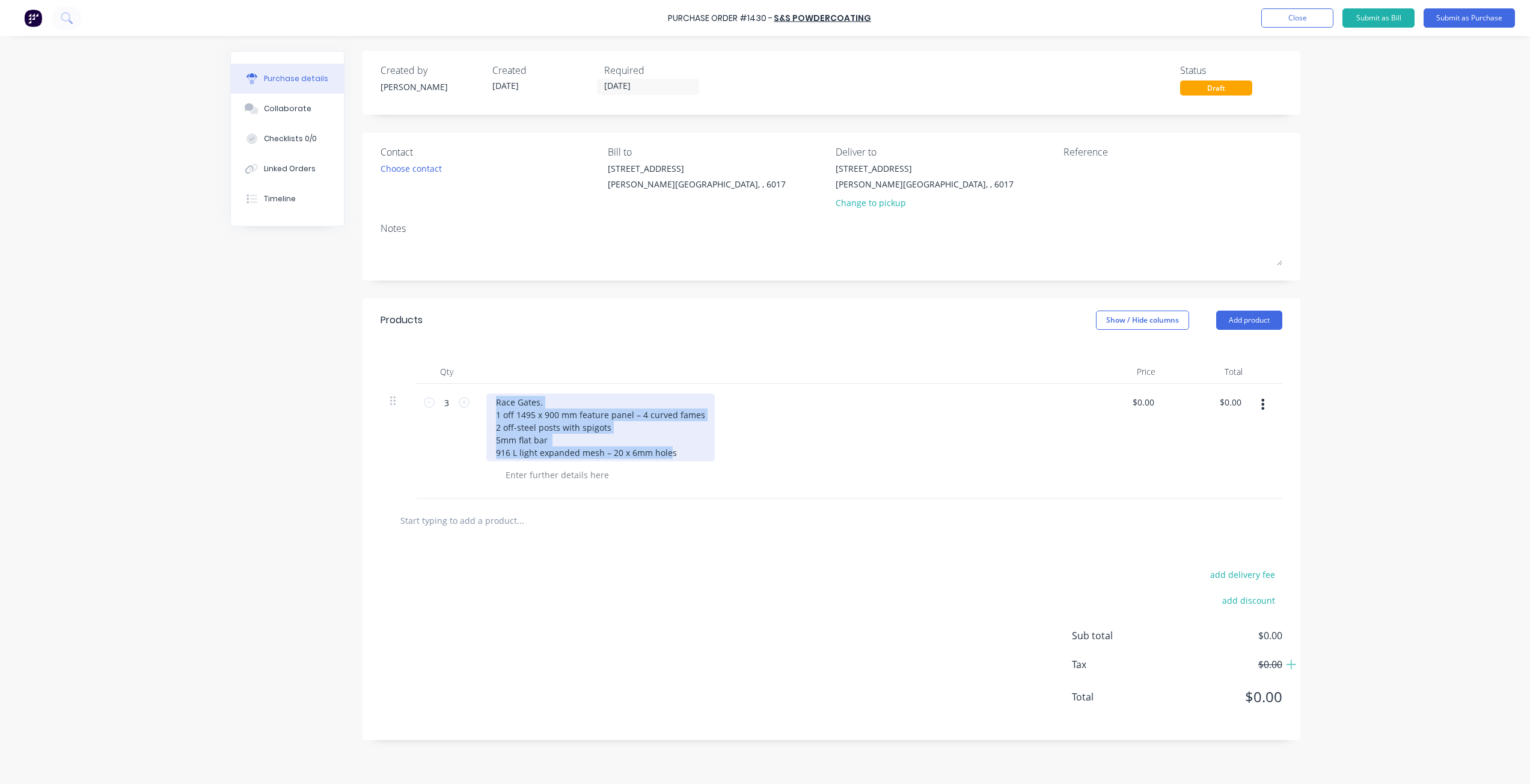
drag, startPoint x: 624, startPoint y: 441, endPoint x: 476, endPoint y: 404, distance: 152.6
click at [476, 404] on div "3 3 Race Gates. 1 off 1495 x 900 mm feature panel – 4 curved fames 2 off-steel …" at bounding box center [831, 442] width 902 height 115
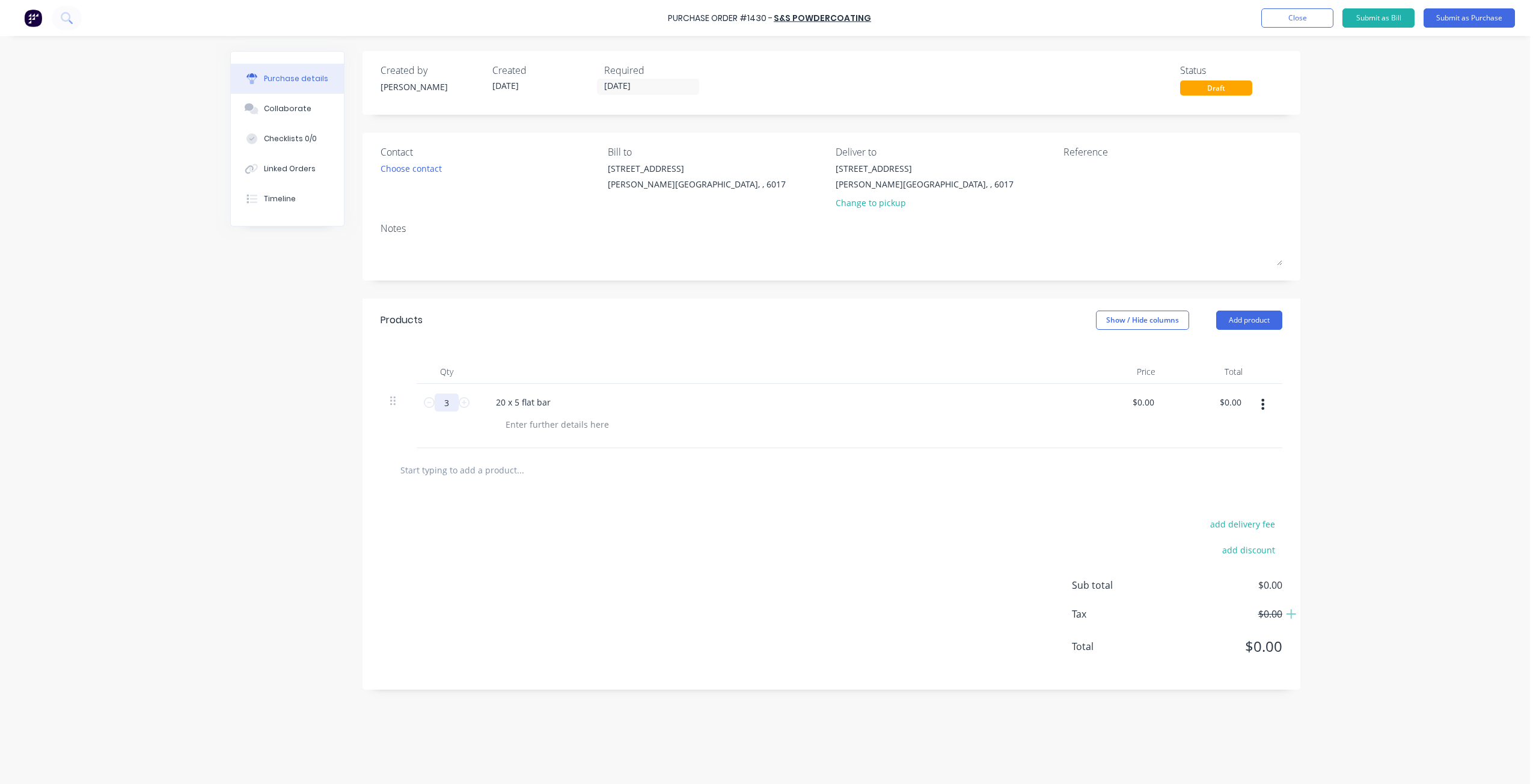
drag, startPoint x: 454, startPoint y: 403, endPoint x: 430, endPoint y: 395, distance: 25.3
click at [430, 395] on div "3 3" at bounding box center [447, 403] width 41 height 18
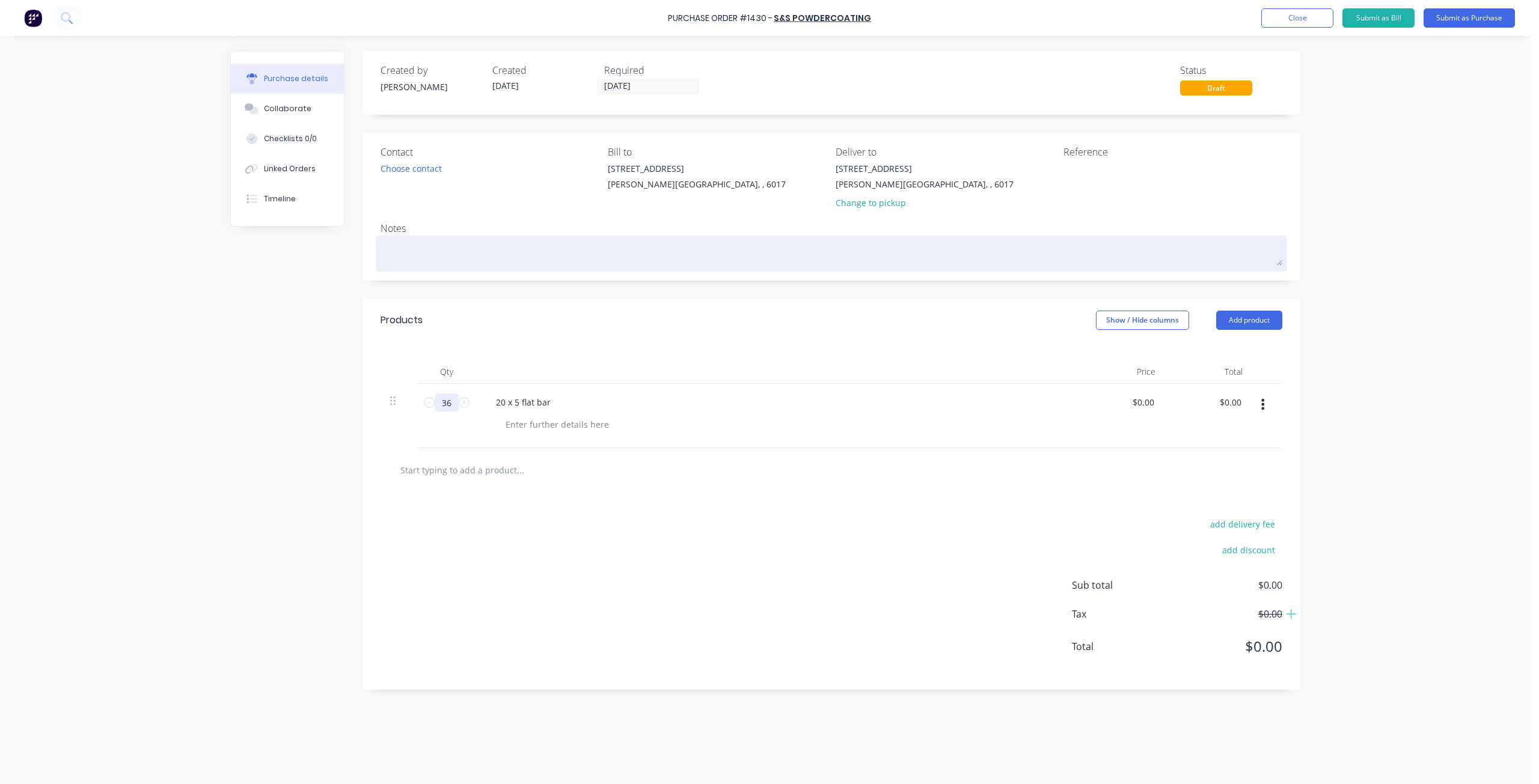
type input "36"
click at [394, 257] on textarea at bounding box center [831, 252] width 902 height 27
type textarea "x"
type textarea "s"
type textarea "x"
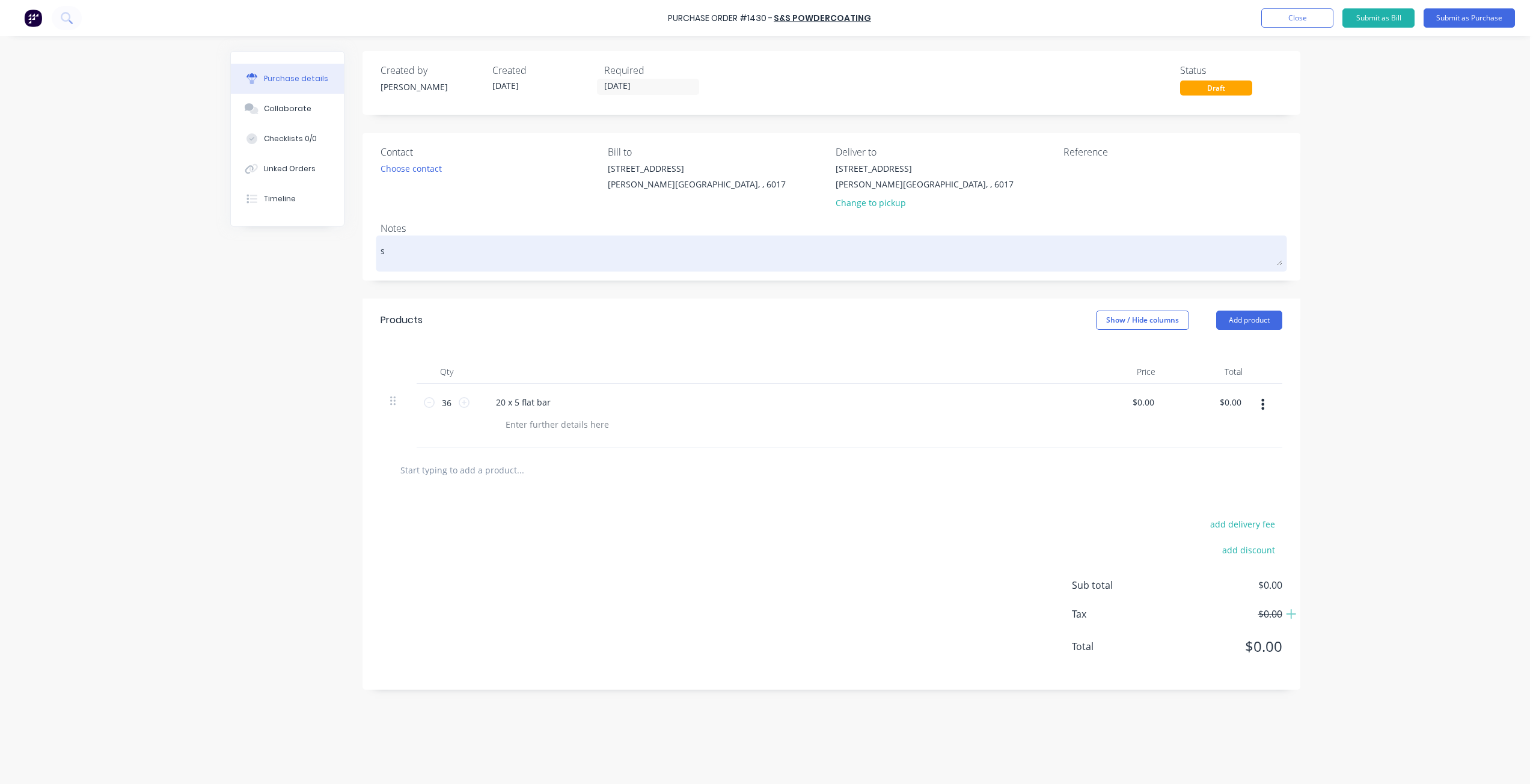
type textarea "sa"
type textarea "x"
type textarea "san"
type textarea "x"
type textarea "sand"
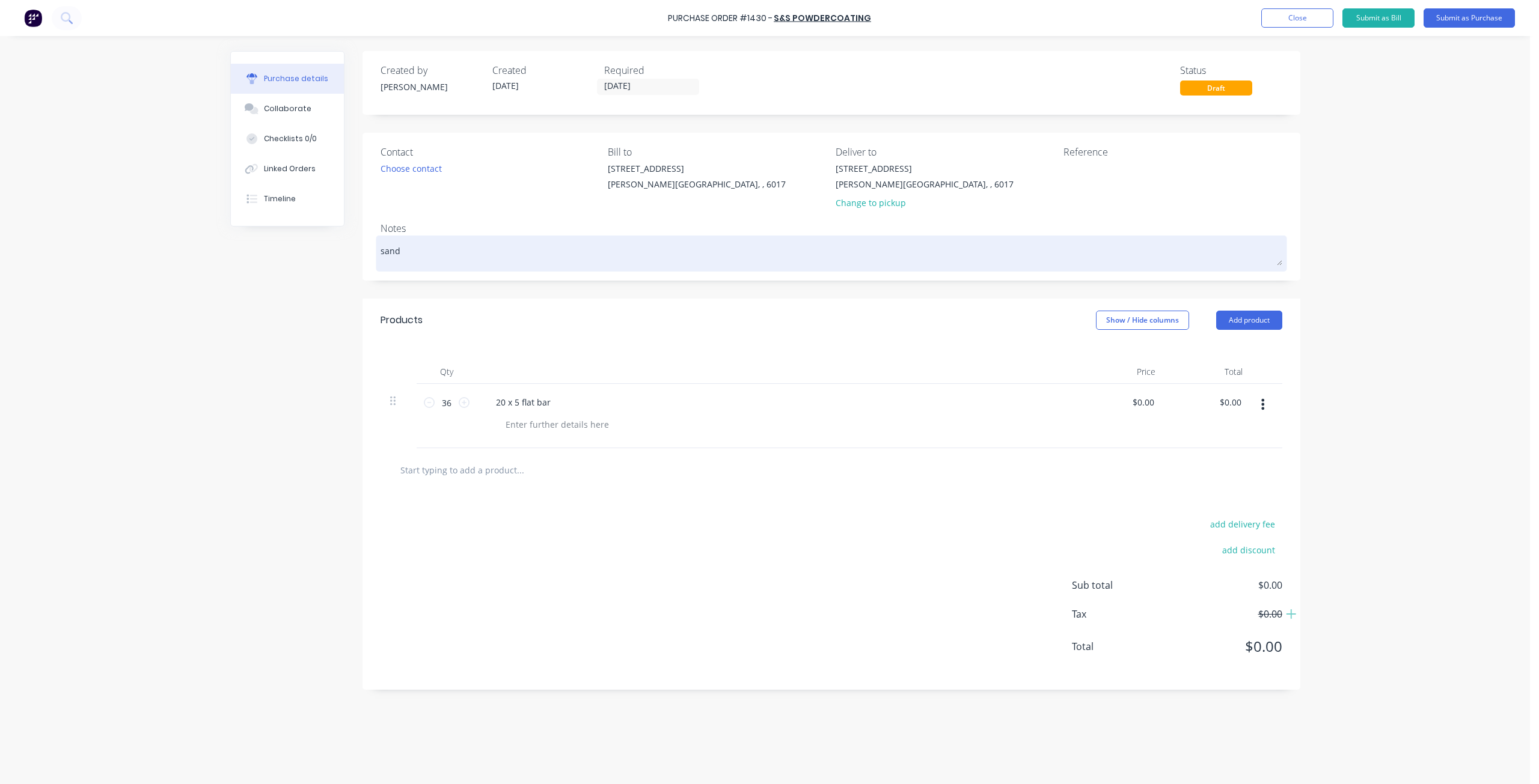
type textarea "x"
type textarea "sand"
type textarea "x"
type textarea "sand b"
type textarea "x"
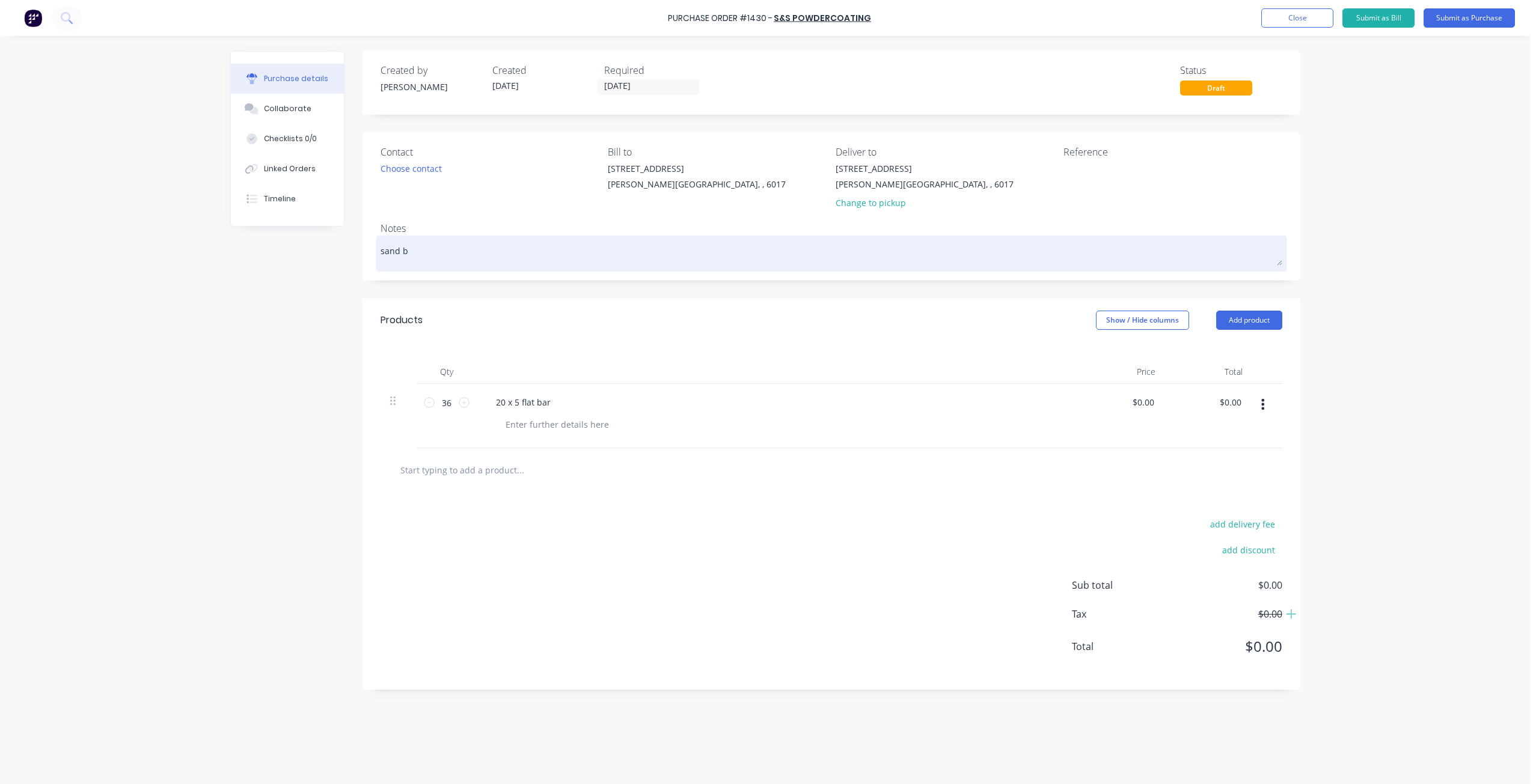
type textarea "sand bl"
type textarea "x"
type textarea "sand bla"
type textarea "x"
type textarea "sand blas"
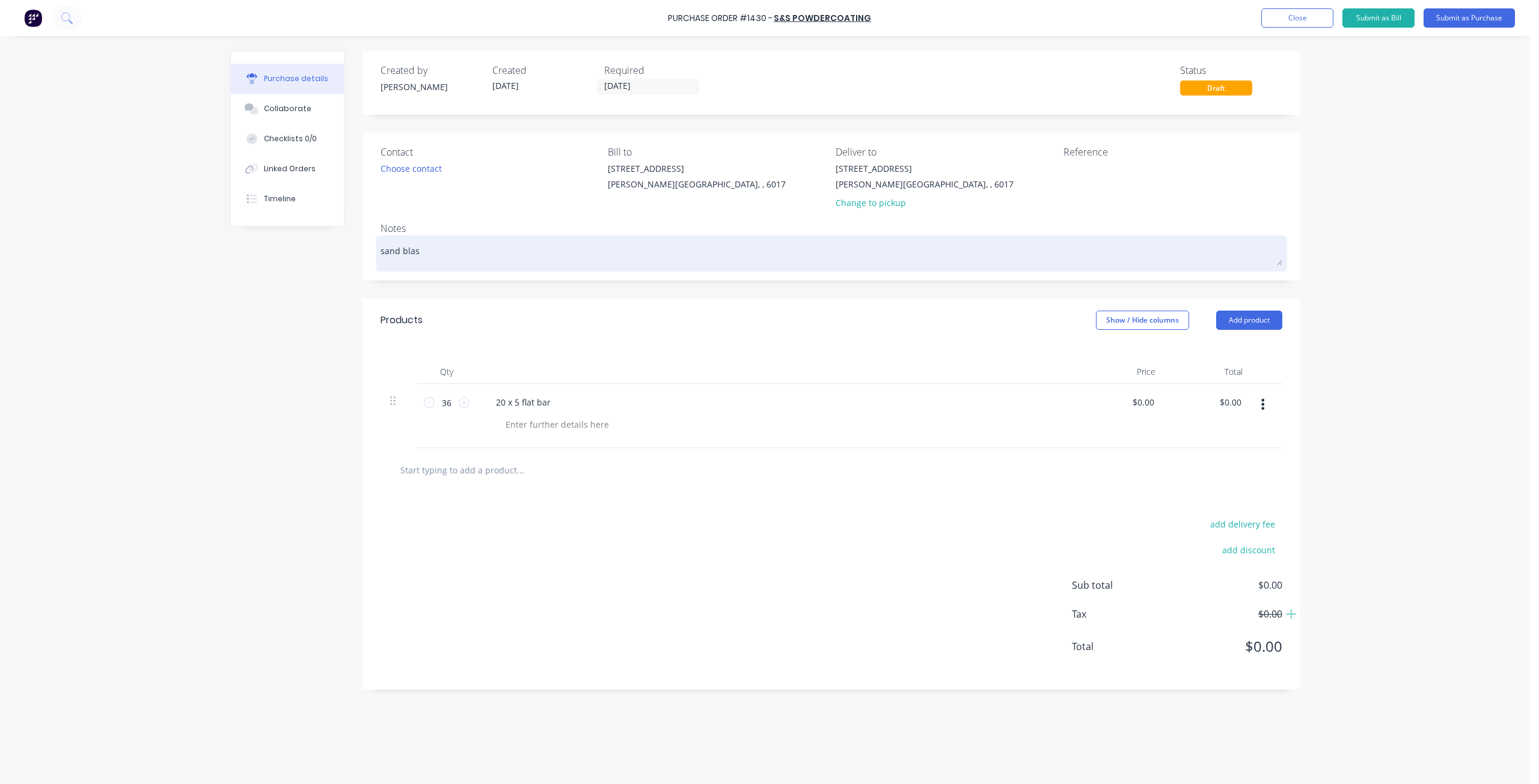
type textarea "x"
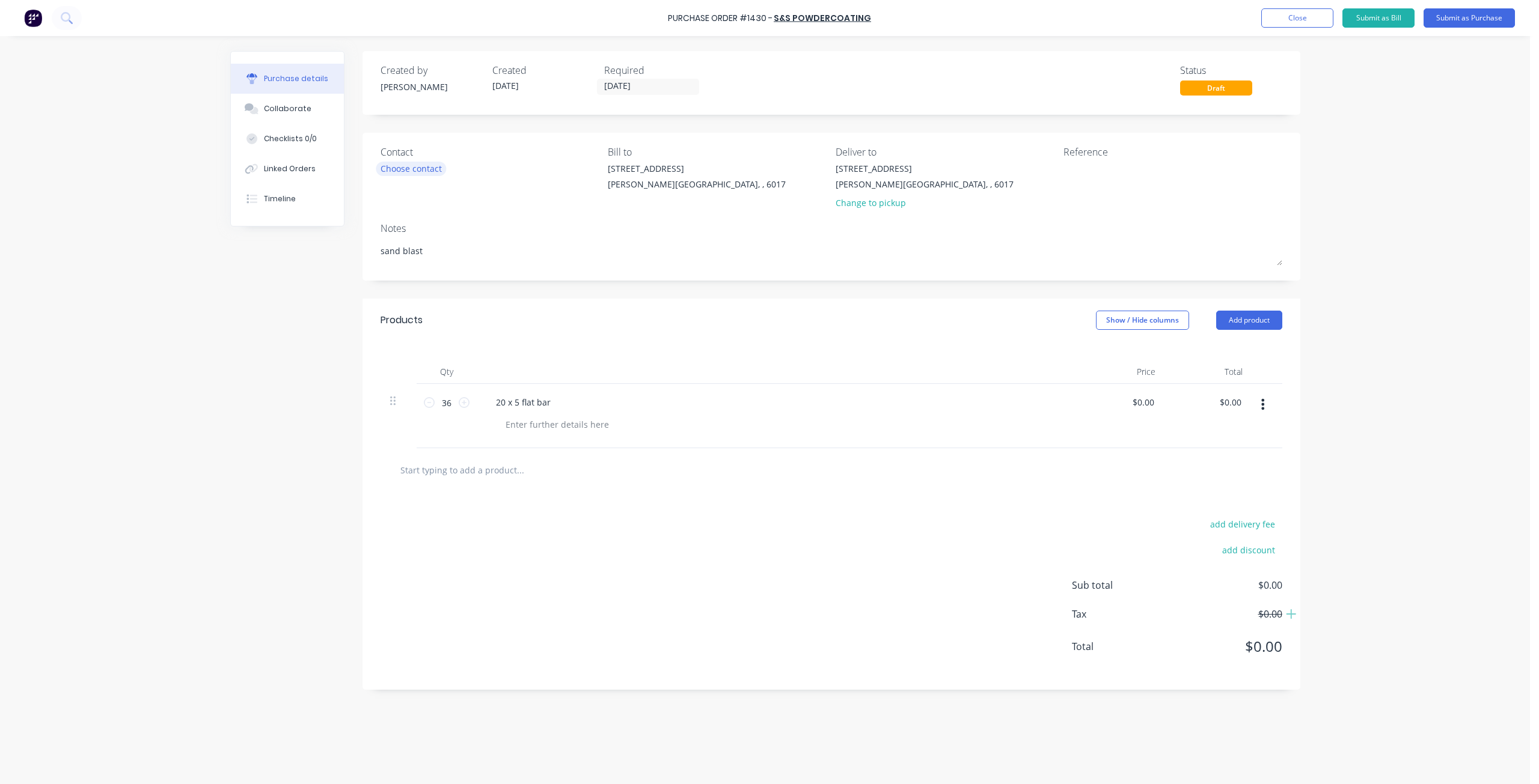
type textarea "sand blast"
type textarea "x"
type textarea "sand blast"
click at [416, 170] on div "Choose contact" at bounding box center [411, 169] width 61 height 13
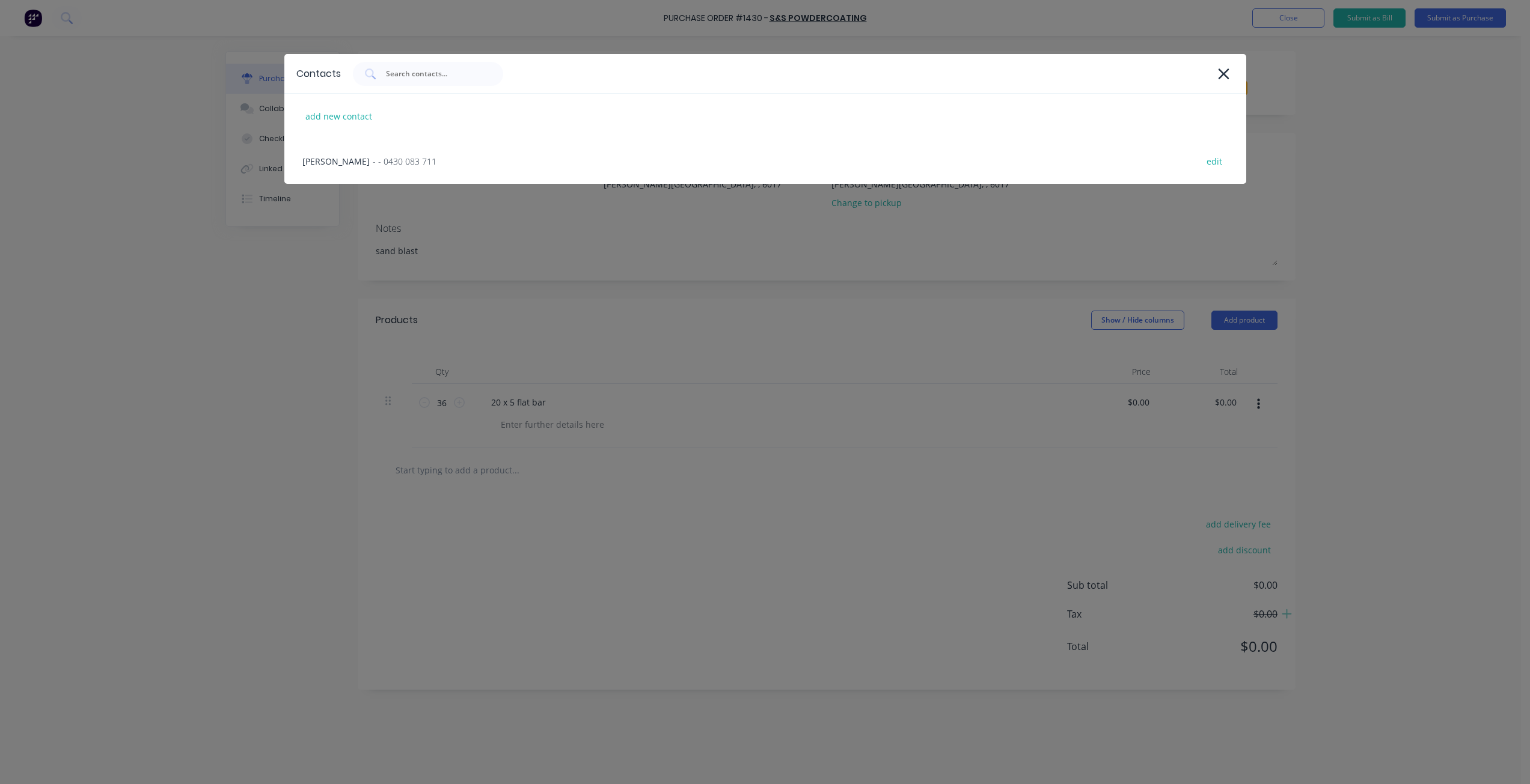
click at [416, 170] on div "bhavesh kachadiya - - 0430 083 711 edit" at bounding box center [766, 161] width 962 height 45
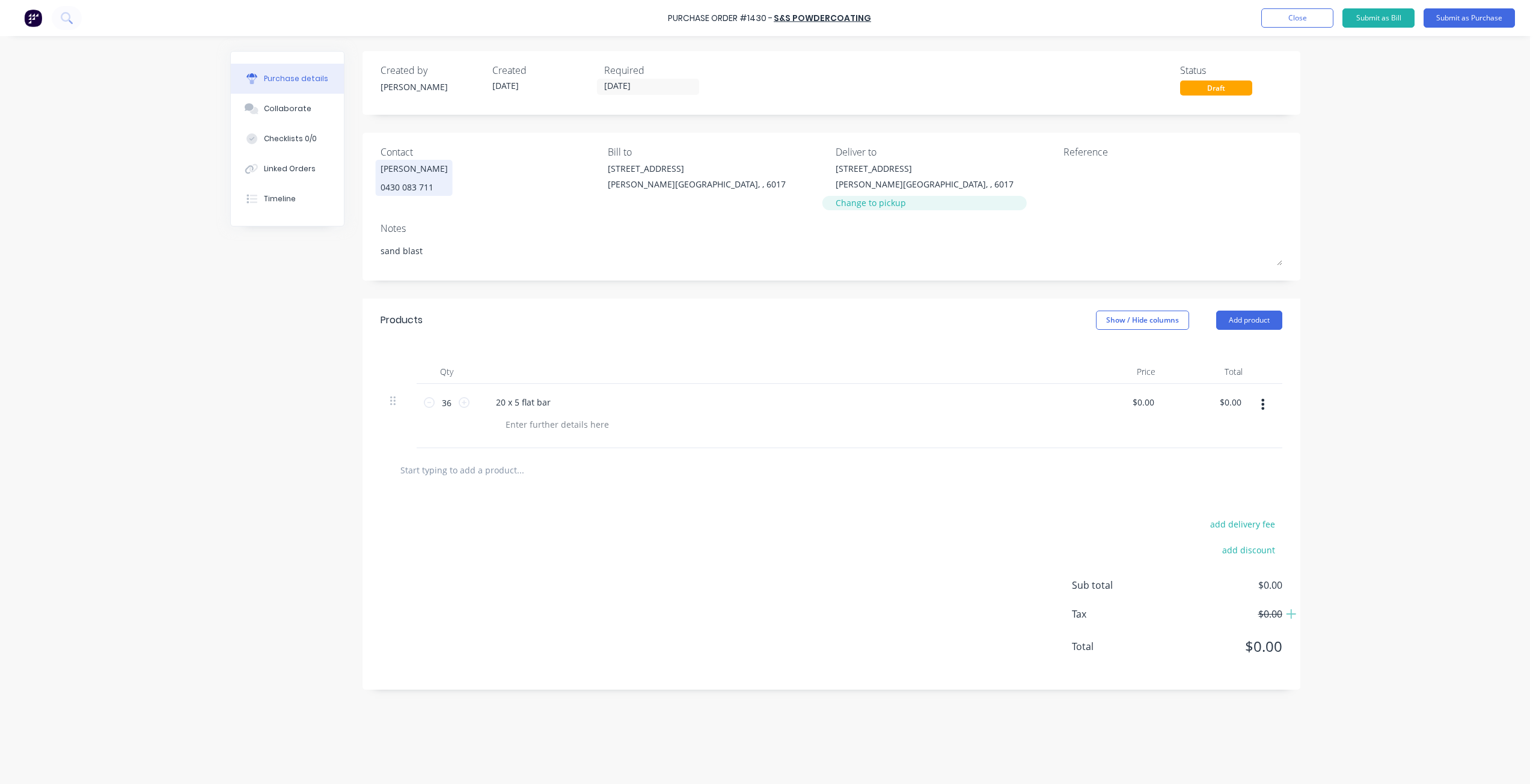
click at [895, 203] on div "Change to pickup" at bounding box center [924, 202] width 178 height 13
type textarea "x"
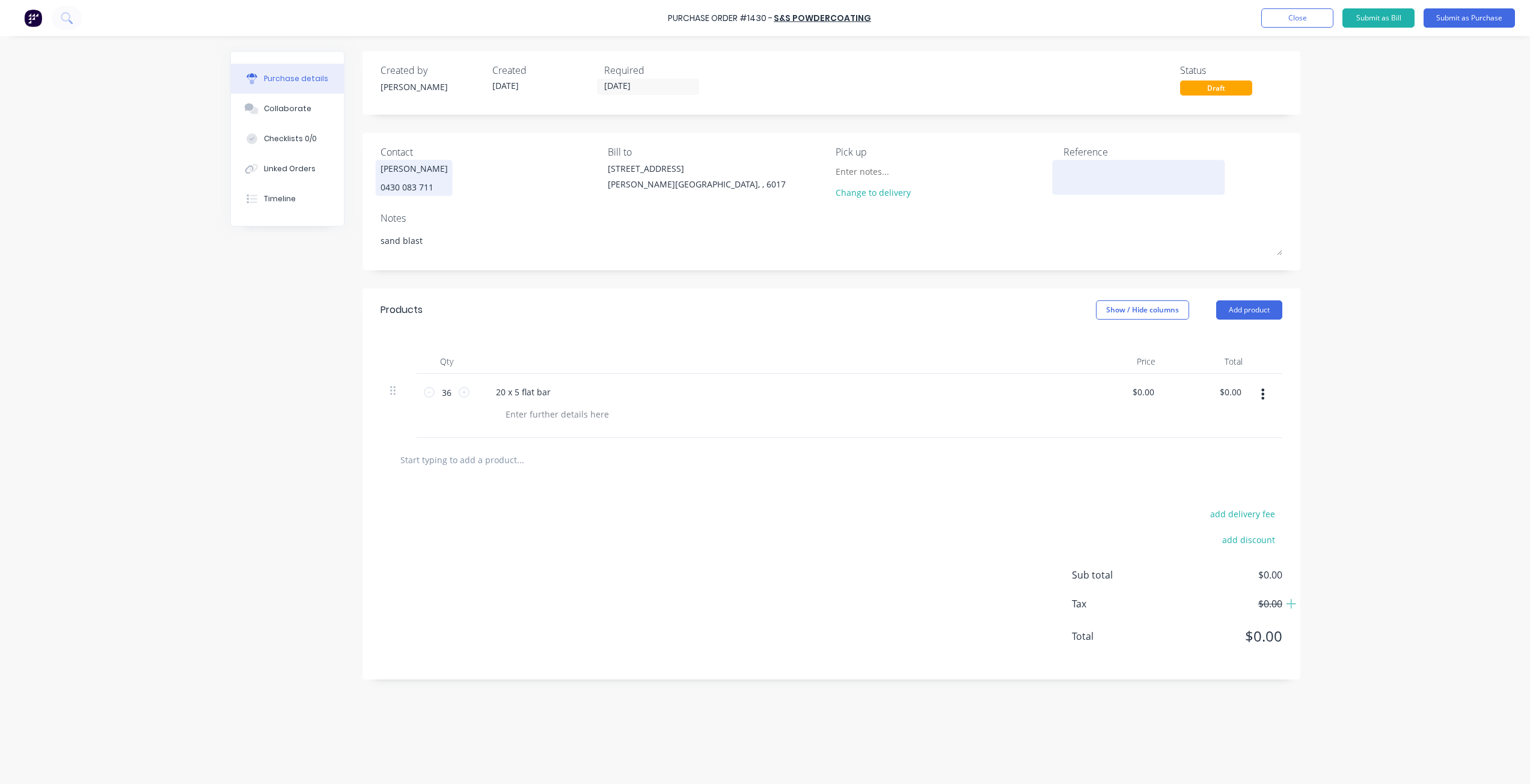
click at [1092, 187] on textarea at bounding box center [1138, 176] width 150 height 27
type textarea "universal cabinets #1267"
type textarea "x"
type textarea "universal cabinets #1267"
click at [893, 193] on div "Change to delivery" at bounding box center [890, 192] width 109 height 13
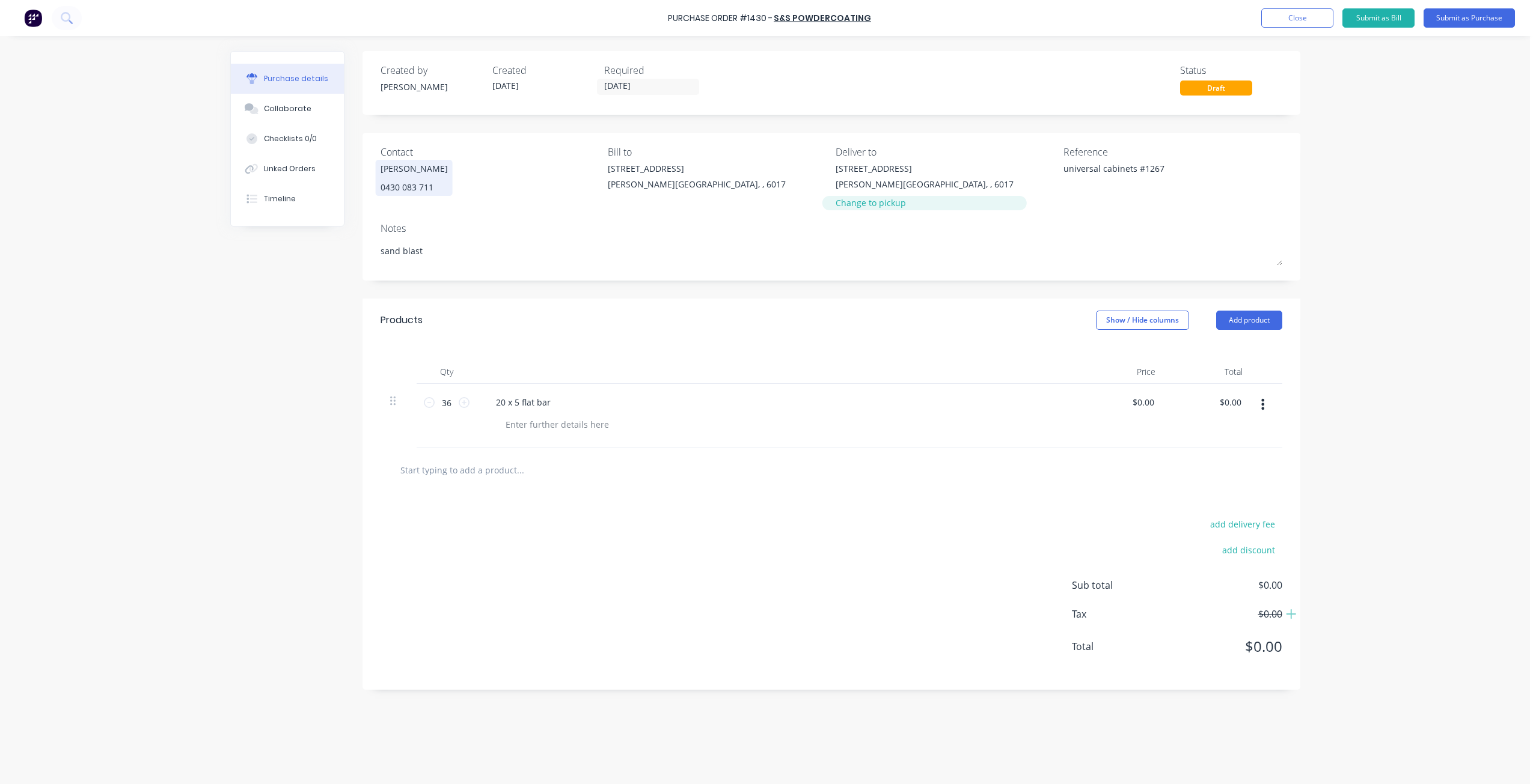
click at [892, 199] on div "Change to pickup" at bounding box center [924, 202] width 178 height 13
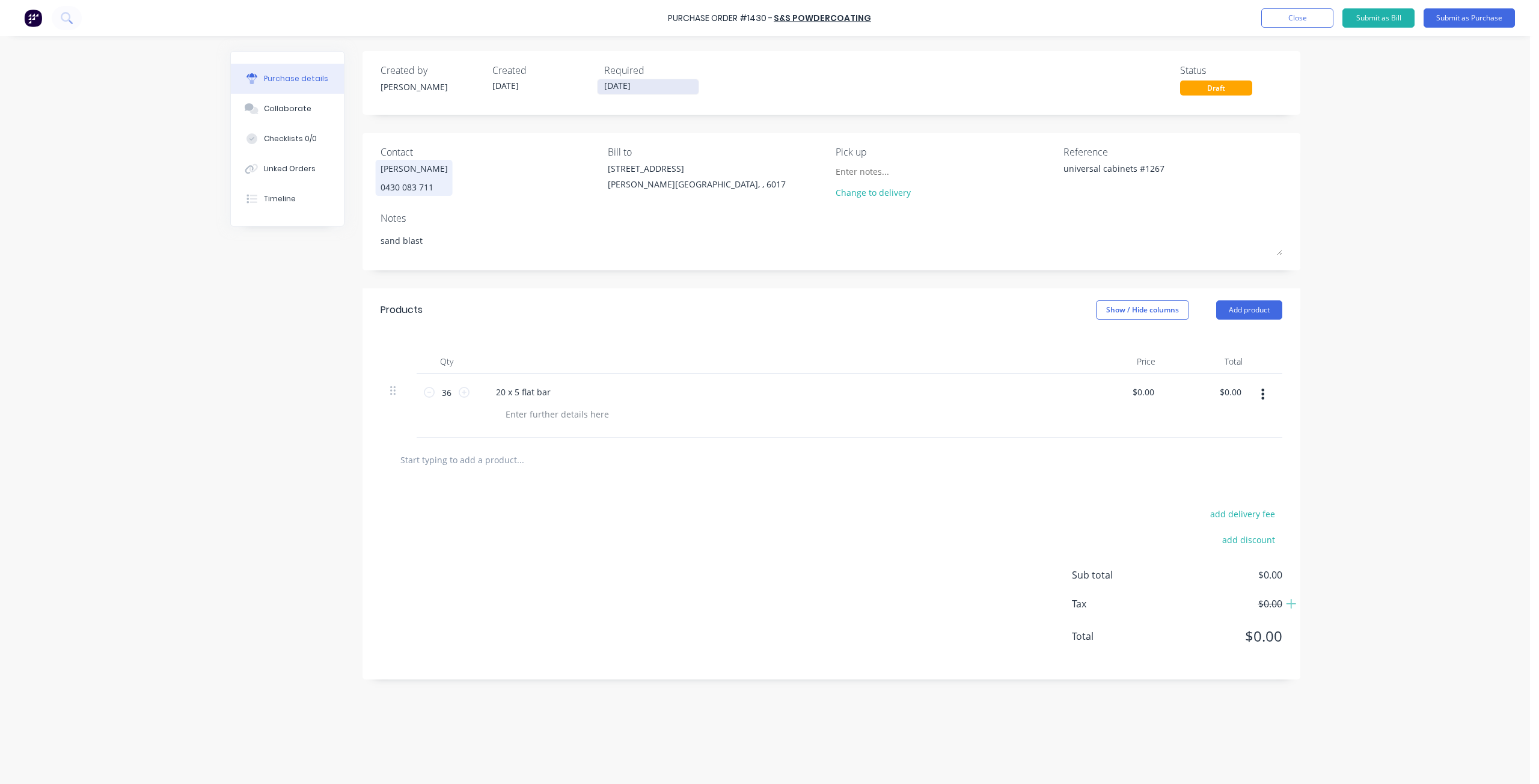
click at [685, 82] on input "[DATE]" at bounding box center [648, 86] width 101 height 15
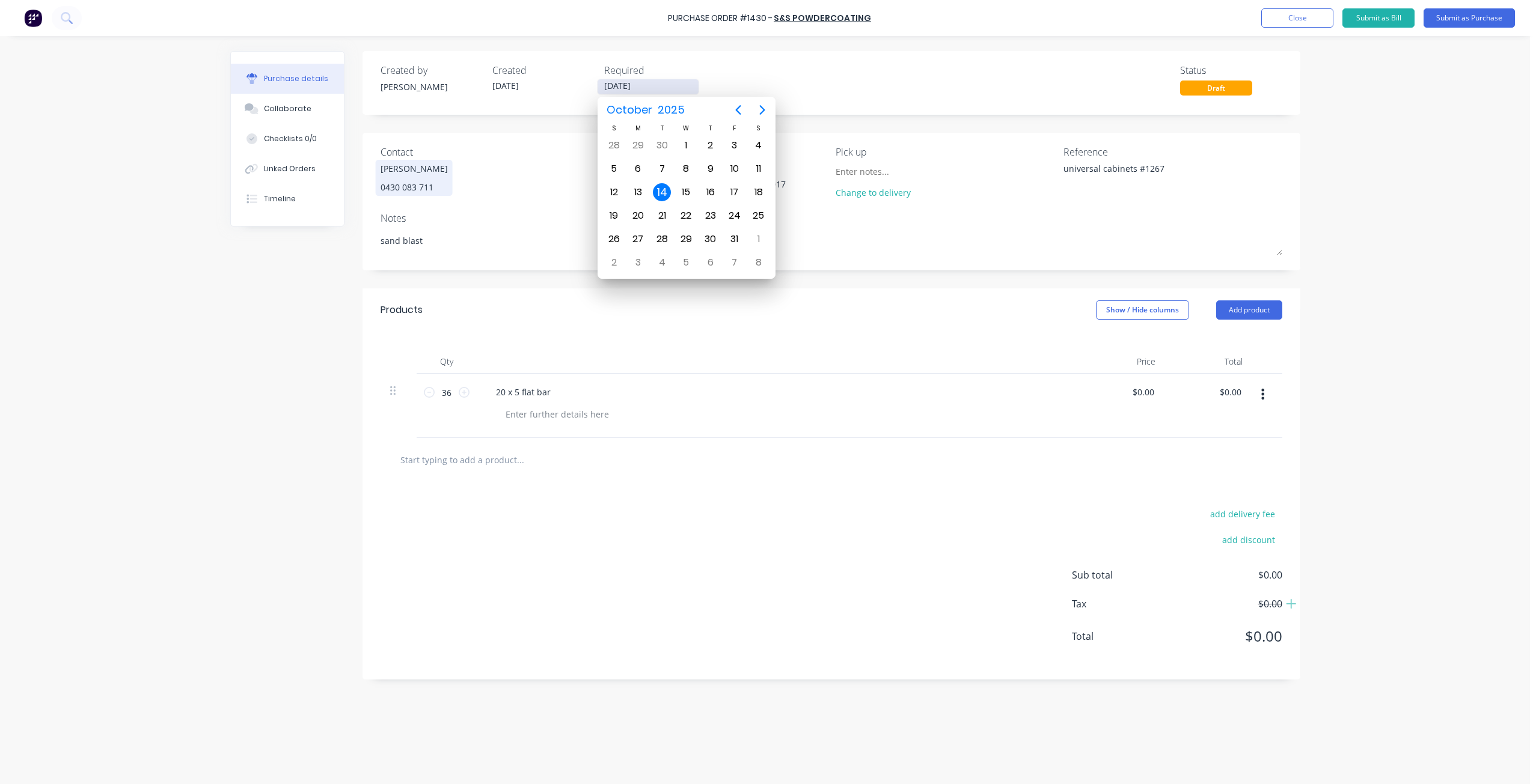
click at [685, 83] on input "[DATE]" at bounding box center [648, 86] width 101 height 15
click at [712, 196] on div "16" at bounding box center [711, 192] width 18 height 18
type textarea "x"
type input "16/10/25"
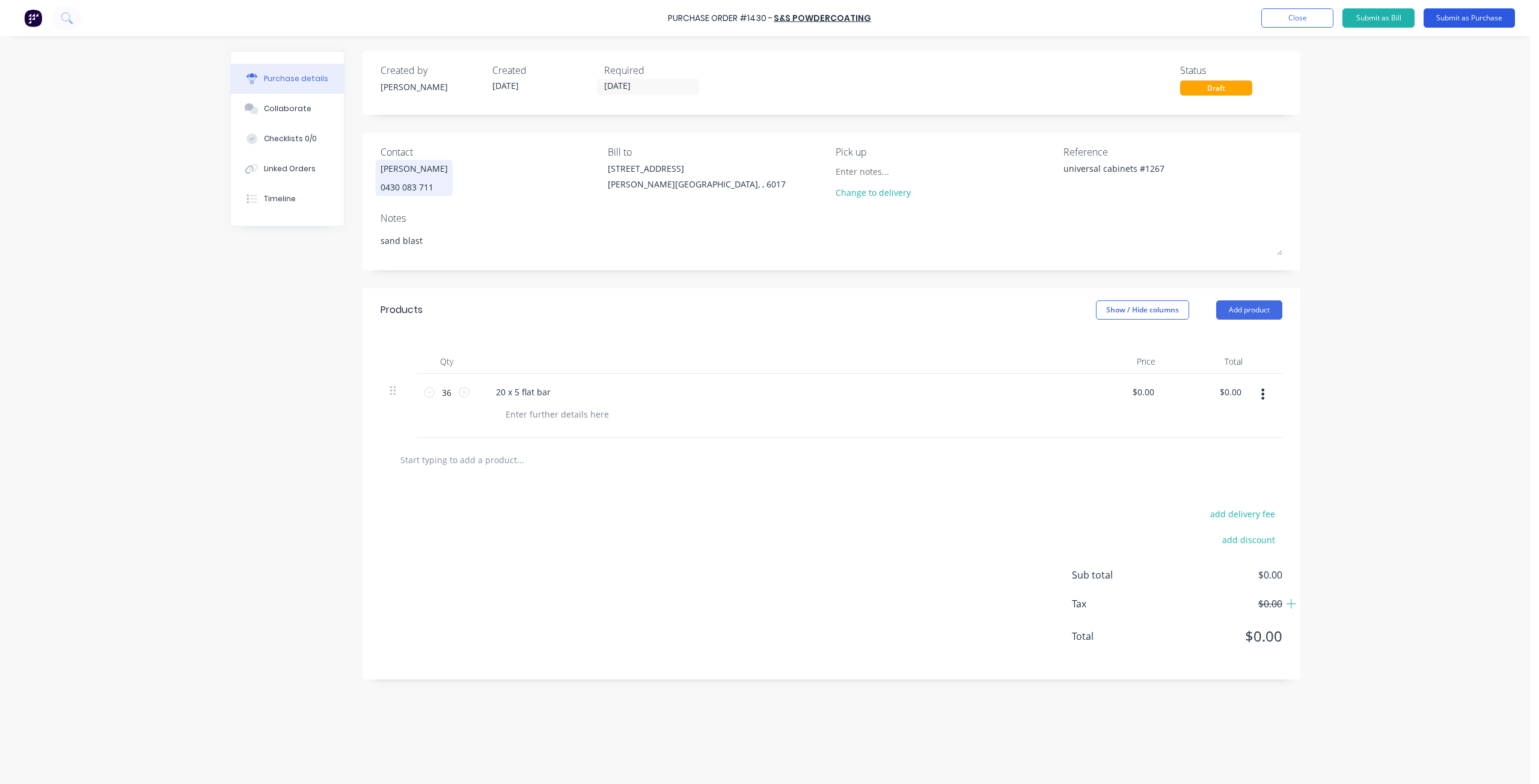
click at [1456, 19] on button "Submit as Purchase" at bounding box center [1469, 18] width 91 height 19
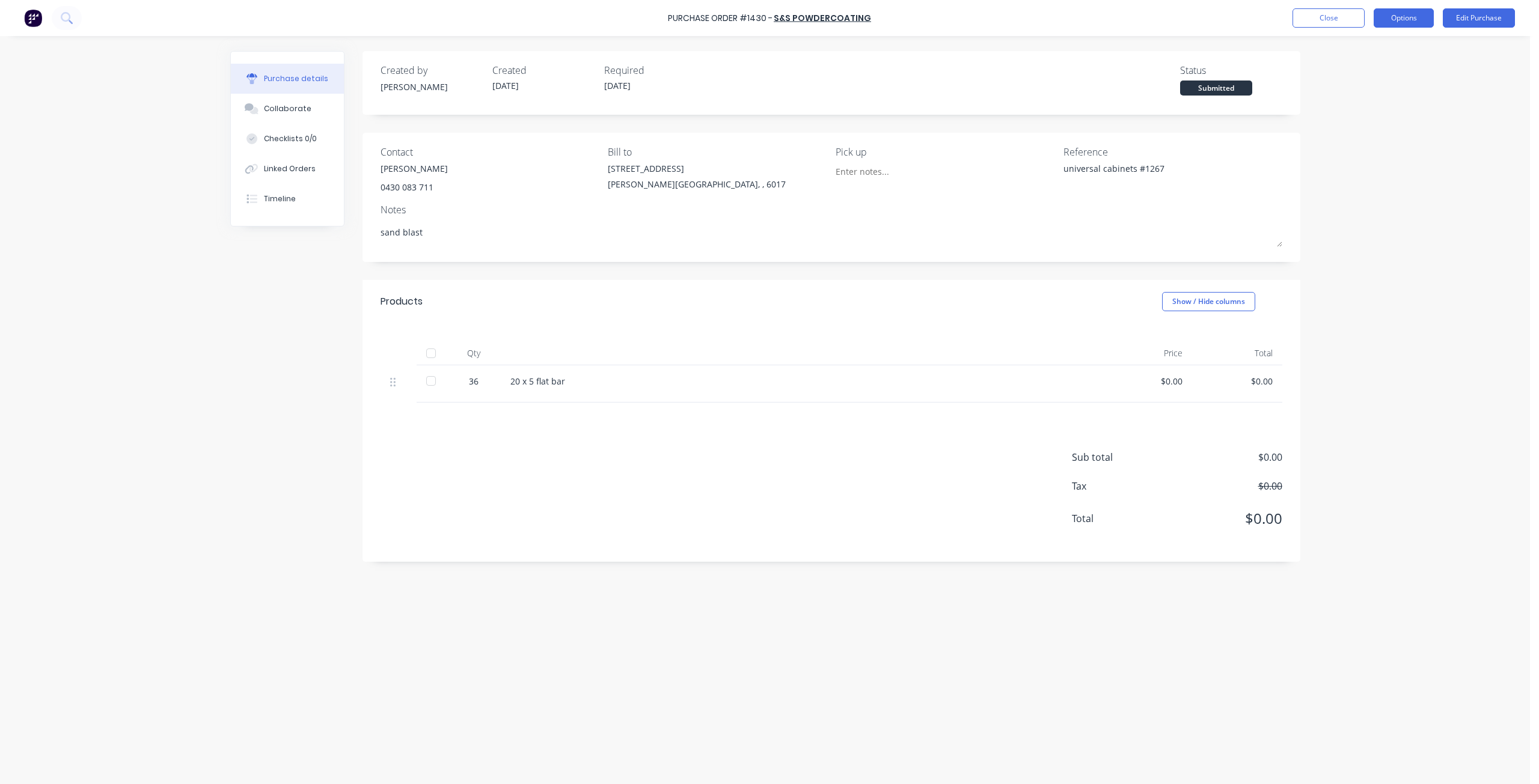
click at [1392, 19] on button "Options" at bounding box center [1403, 18] width 60 height 19
click at [1369, 53] on div "Print / Email" at bounding box center [1376, 49] width 92 height 18
click at [1363, 98] on div "Without pricing" at bounding box center [1376, 97] width 92 height 18
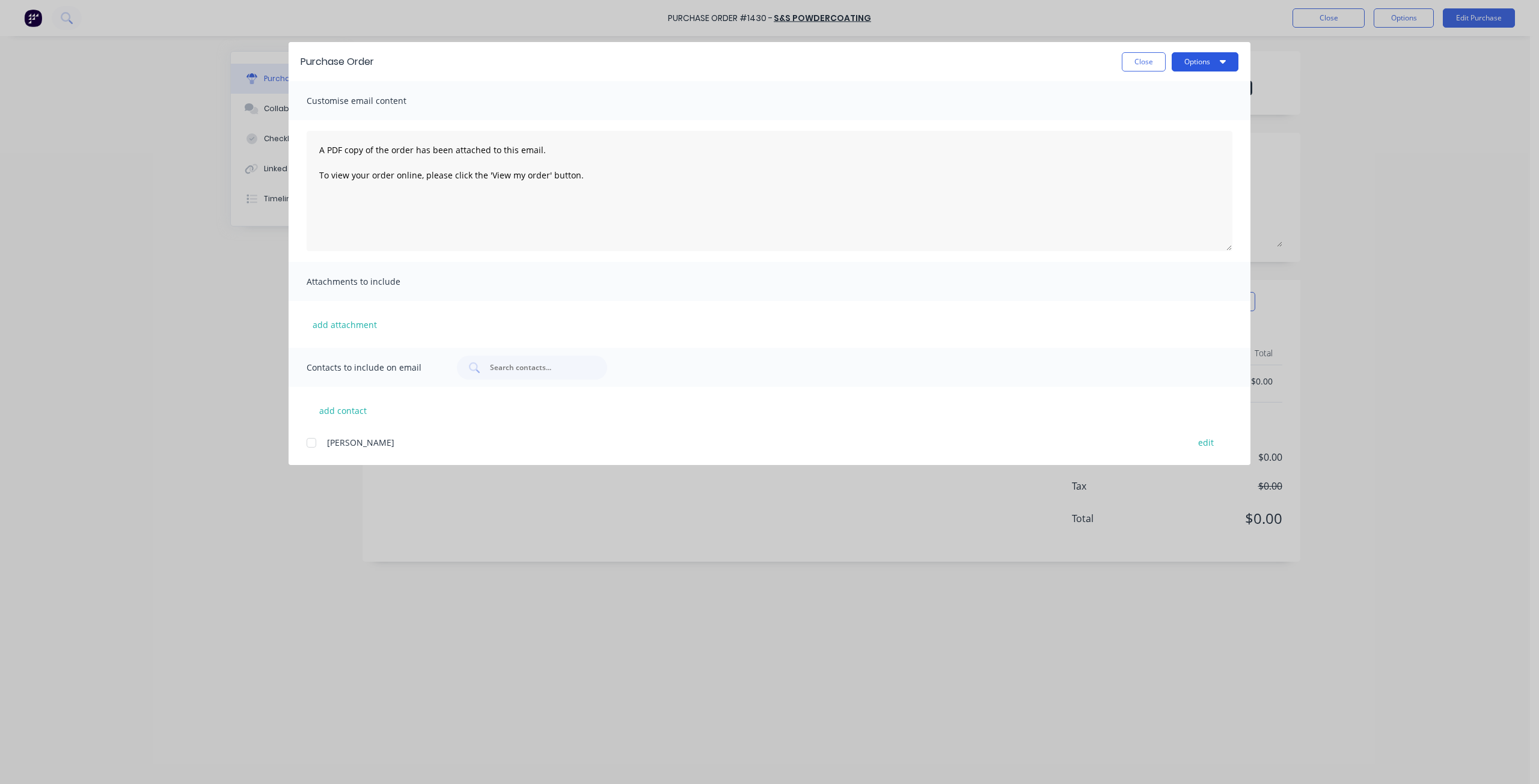
click at [1215, 62] on button "Options" at bounding box center [1205, 62] width 66 height 19
click at [1196, 112] on div "Print" at bounding box center [1181, 116] width 92 height 18
drag, startPoint x: 1132, startPoint y: 58, endPoint x: 1329, endPoint y: 2, distance: 204.8
click at [1134, 57] on button "Close" at bounding box center [1143, 62] width 44 height 19
type textarea "x"
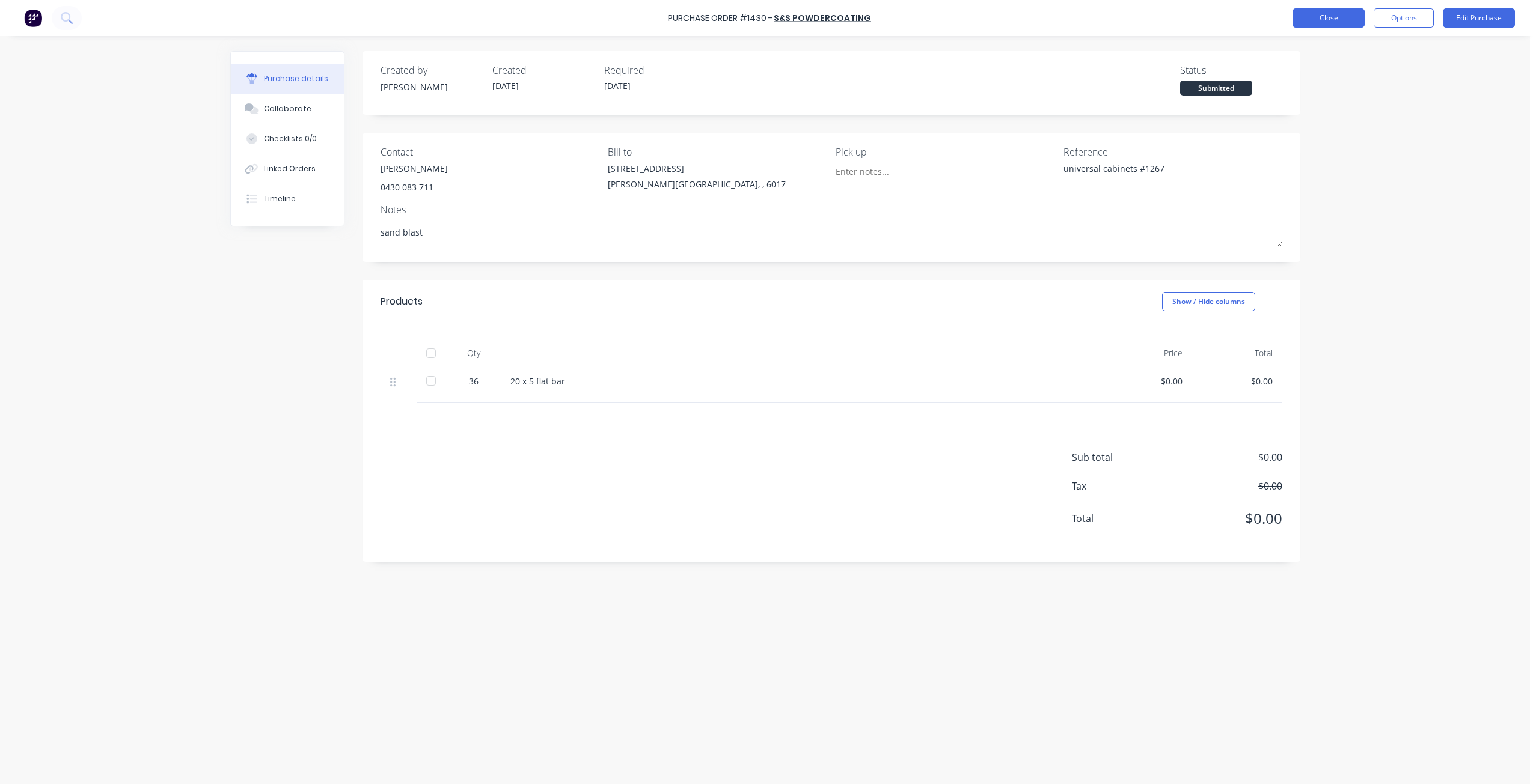
click at [1326, 18] on button "Close" at bounding box center [1328, 18] width 72 height 19
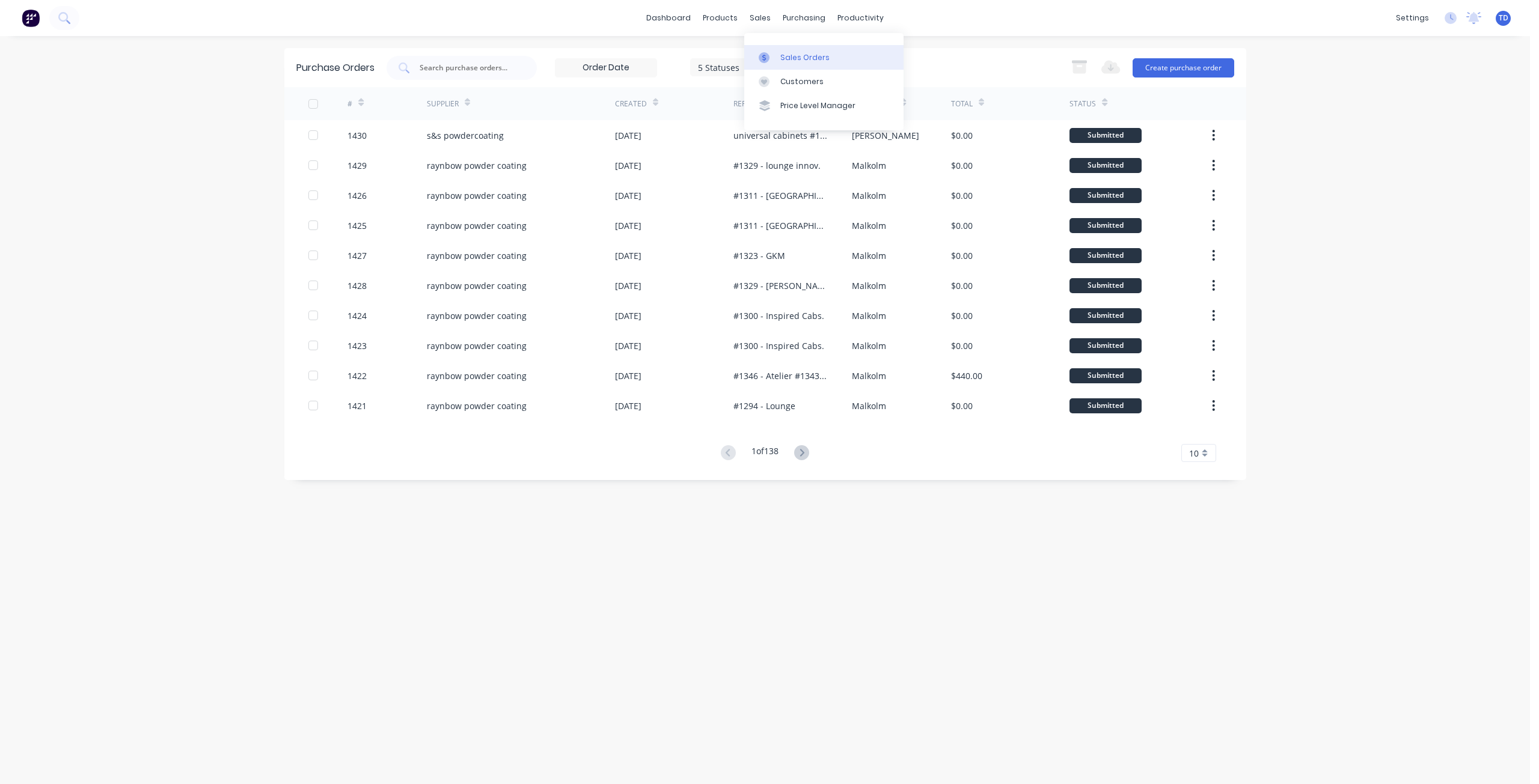
click at [778, 57] on link "Sales Orders" at bounding box center [824, 57] width 160 height 24
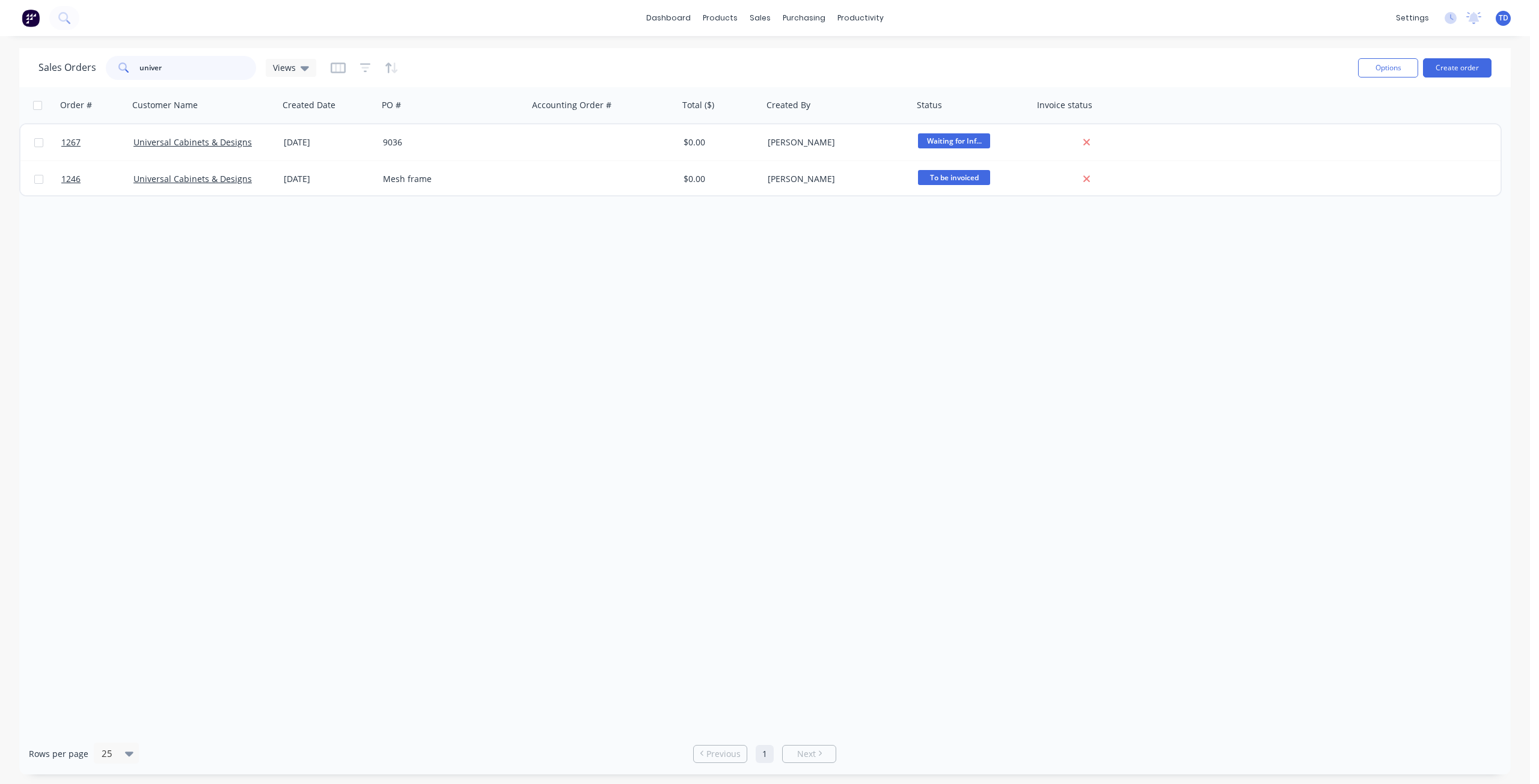
drag, startPoint x: 202, startPoint y: 70, endPoint x: -54, endPoint y: 68, distance: 256.0
click at [0, 68] on html "dashboard products sales purchasing productivity dashboard products Product Cat…" at bounding box center [769, 392] width 1539 height 784
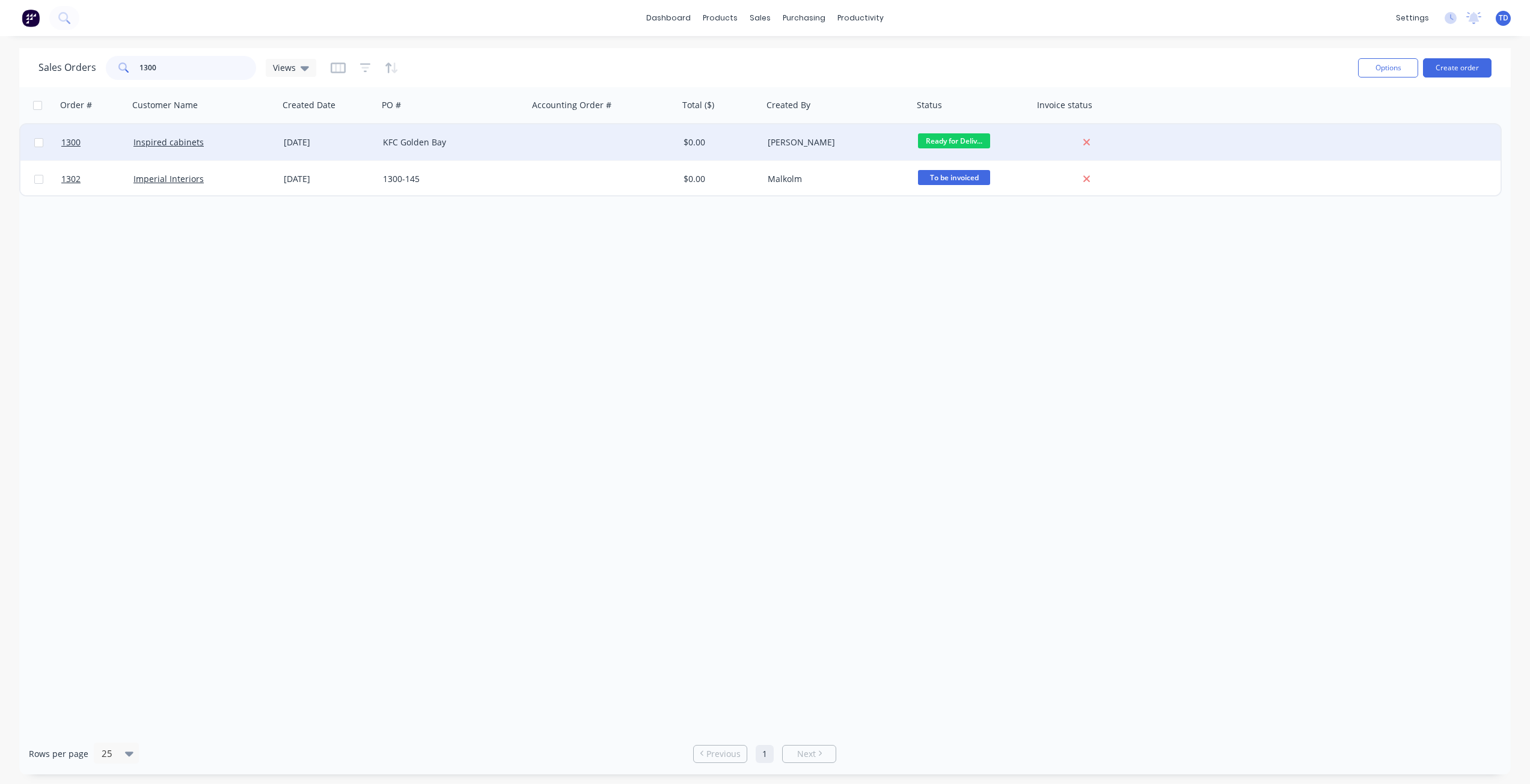
type input "1300"
click at [366, 144] on div "06 Sep 2025" at bounding box center [329, 143] width 89 height 12
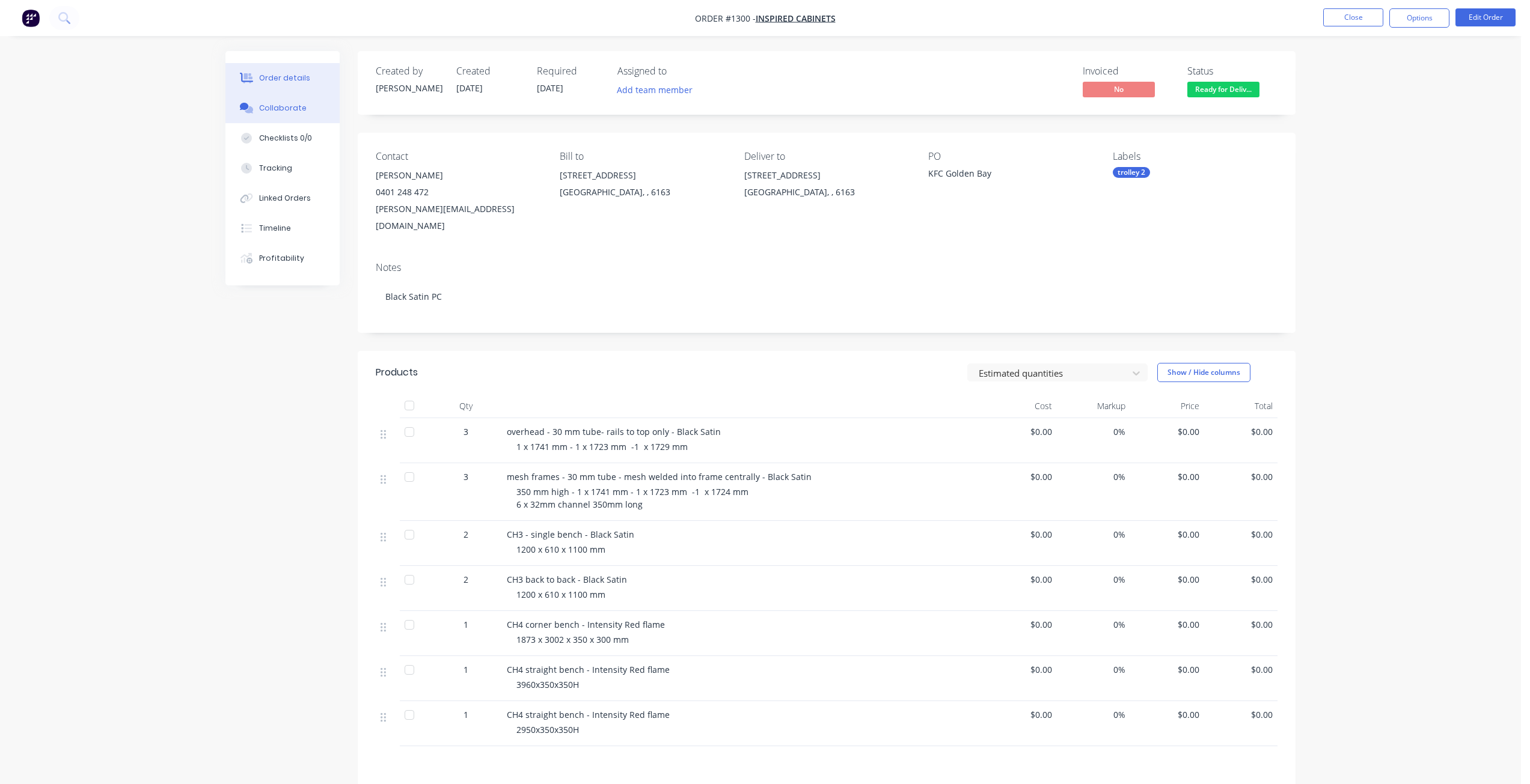
click at [272, 111] on div "Collaborate" at bounding box center [283, 108] width 48 height 11
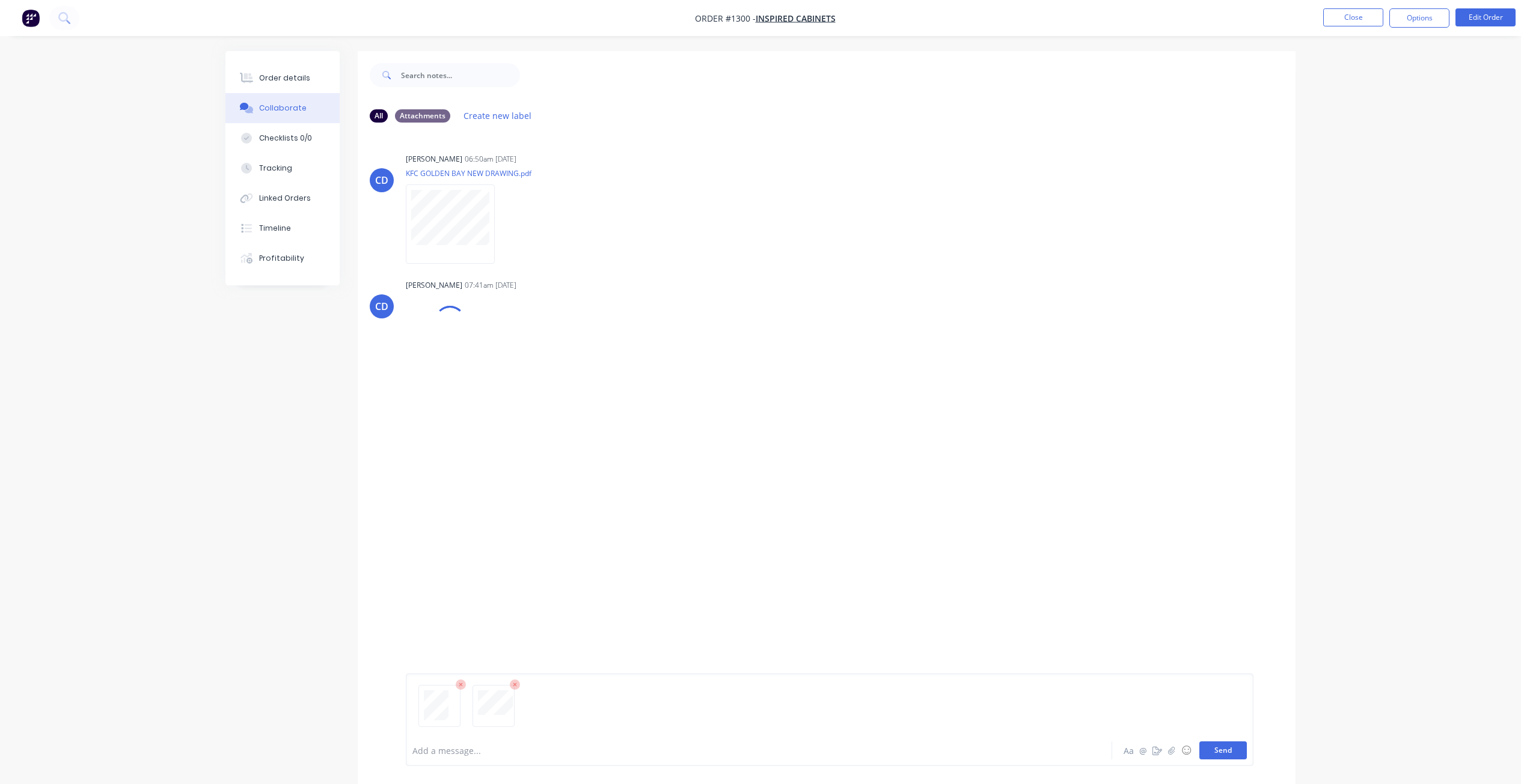
click at [1227, 750] on button "Send" at bounding box center [1223, 751] width 48 height 18
click at [285, 80] on div "Order details" at bounding box center [285, 78] width 51 height 11
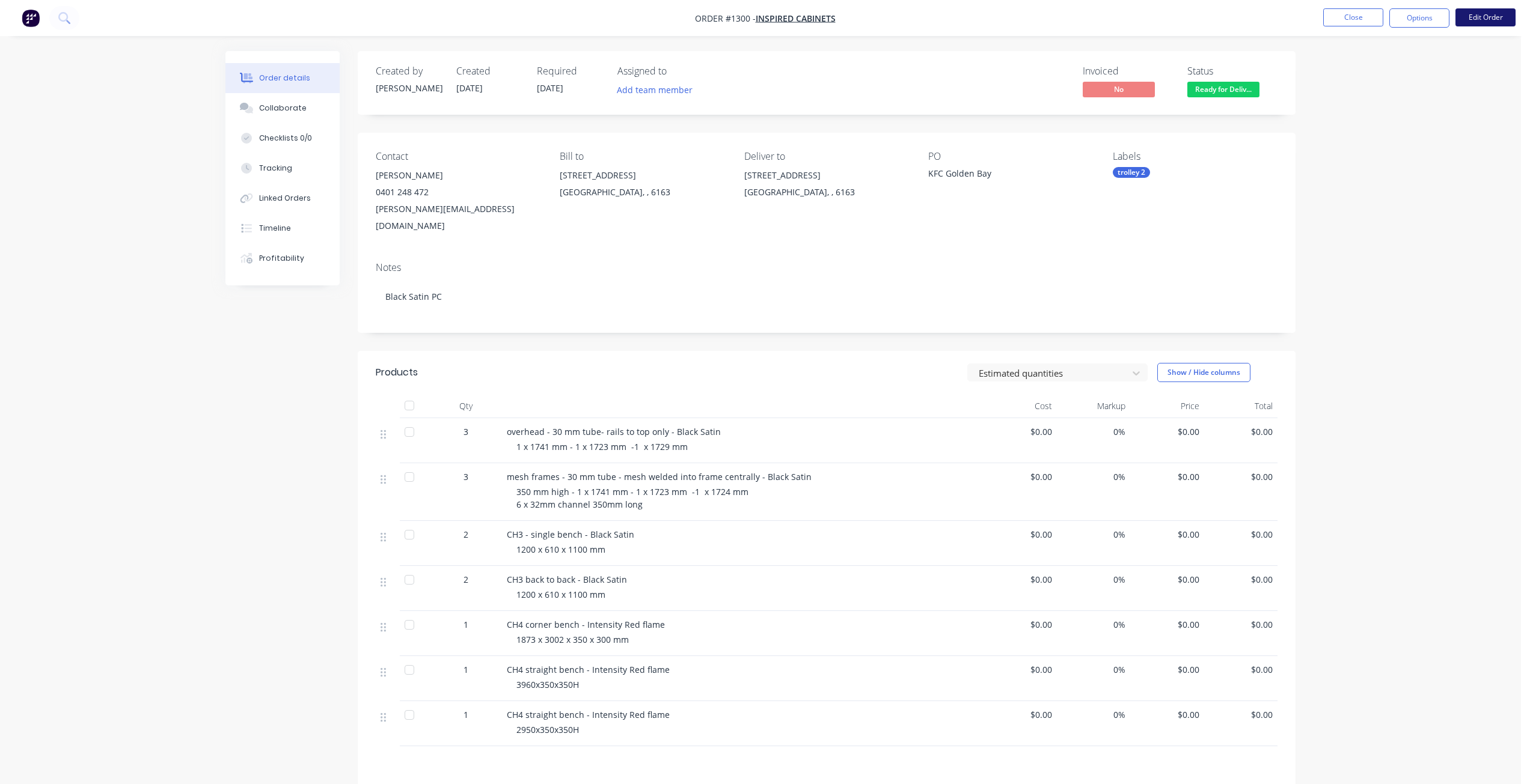
click at [1479, 19] on button "Edit Order" at bounding box center [1485, 18] width 60 height 18
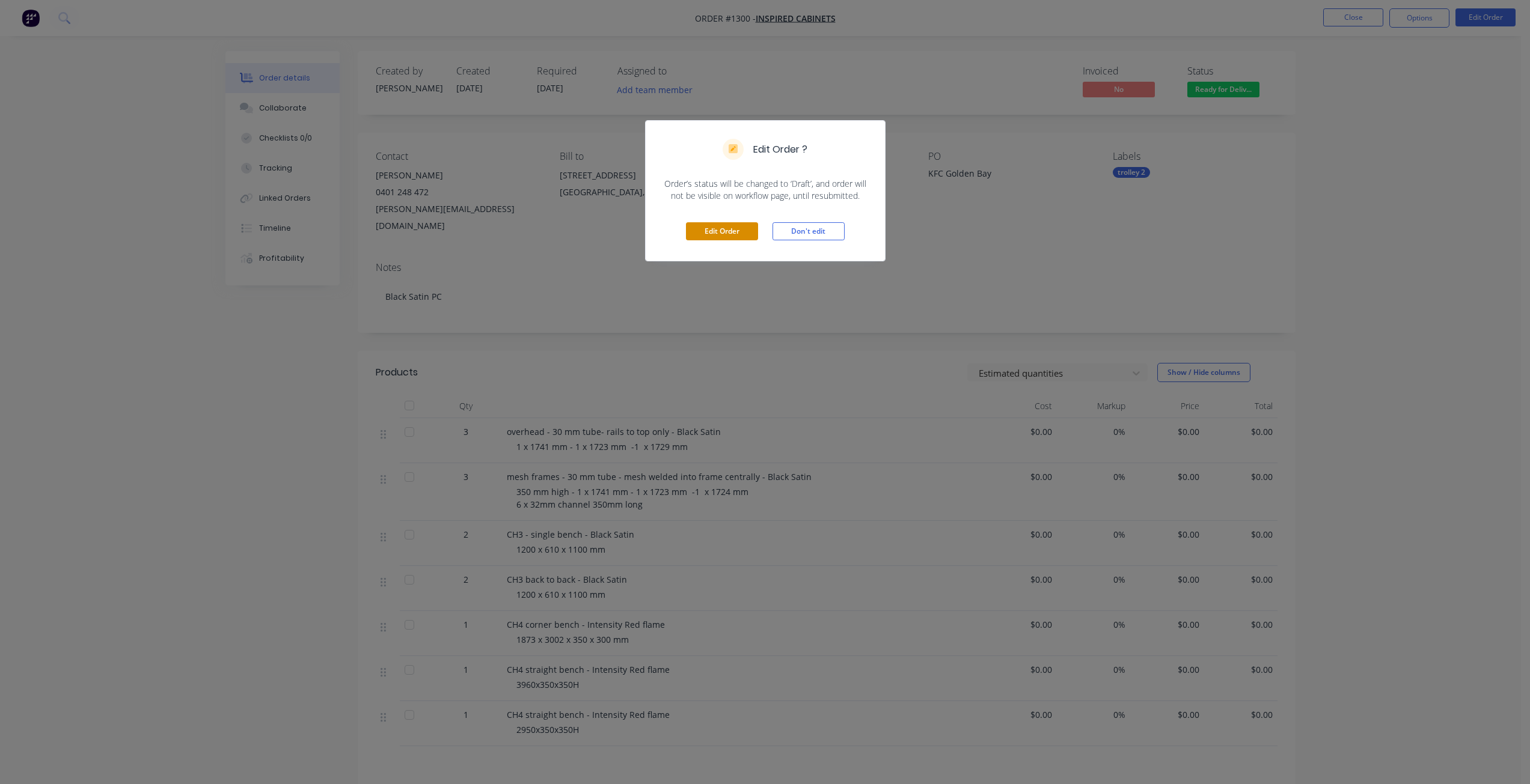
click at [724, 227] on button "Edit Order" at bounding box center [721, 231] width 72 height 18
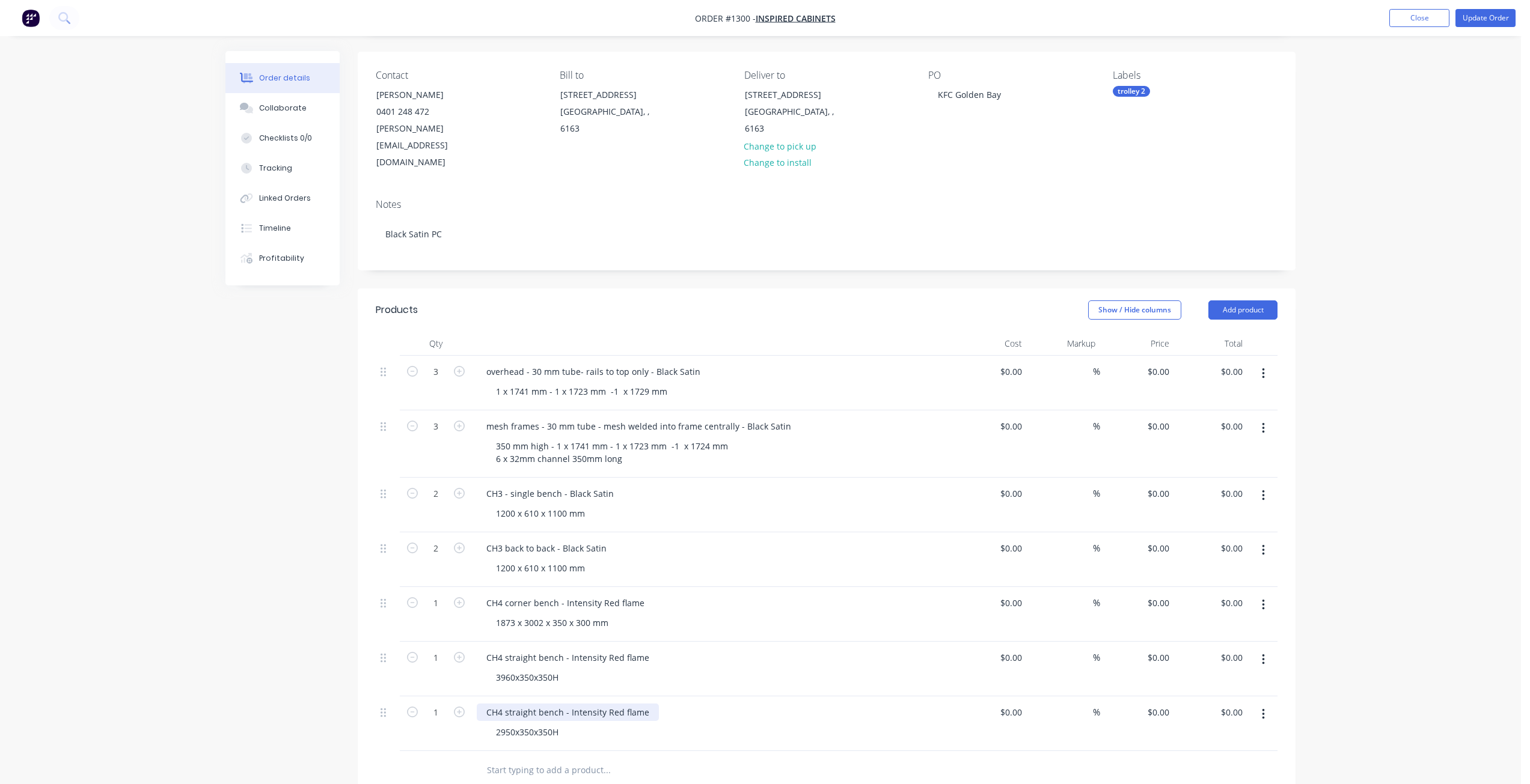
scroll to position [120, 0]
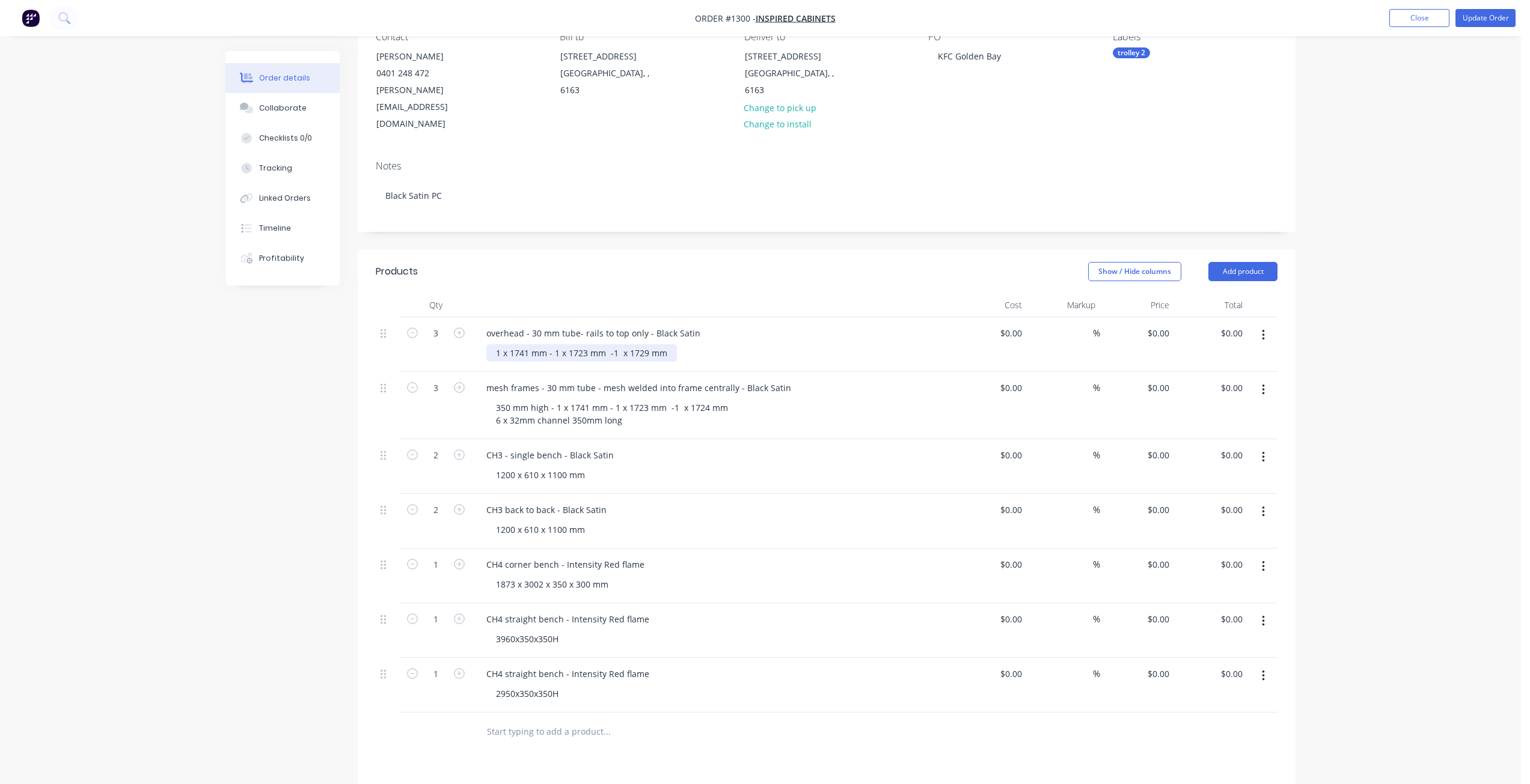
click at [670, 344] on div "1 x 1741 mm - 1 x 1723 mm -1 x 1729 mm" at bounding box center [581, 353] width 190 height 18
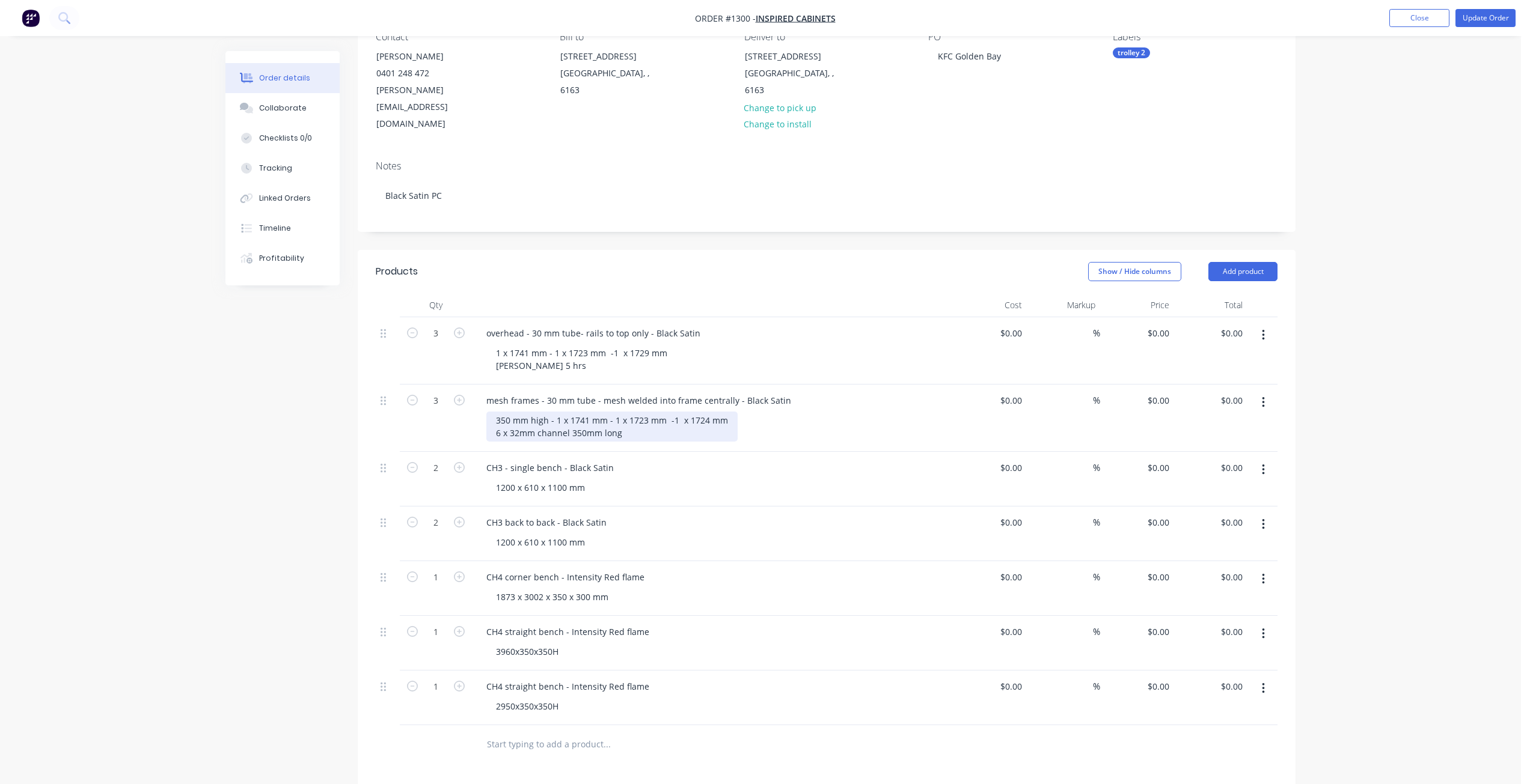
click at [634, 411] on div "350 mm high - 1 x 1741 mm - 1 x 1723 mm -1 x 1724 mm 6 x 32mm channel 350mm long" at bounding box center [612, 426] width 251 height 30
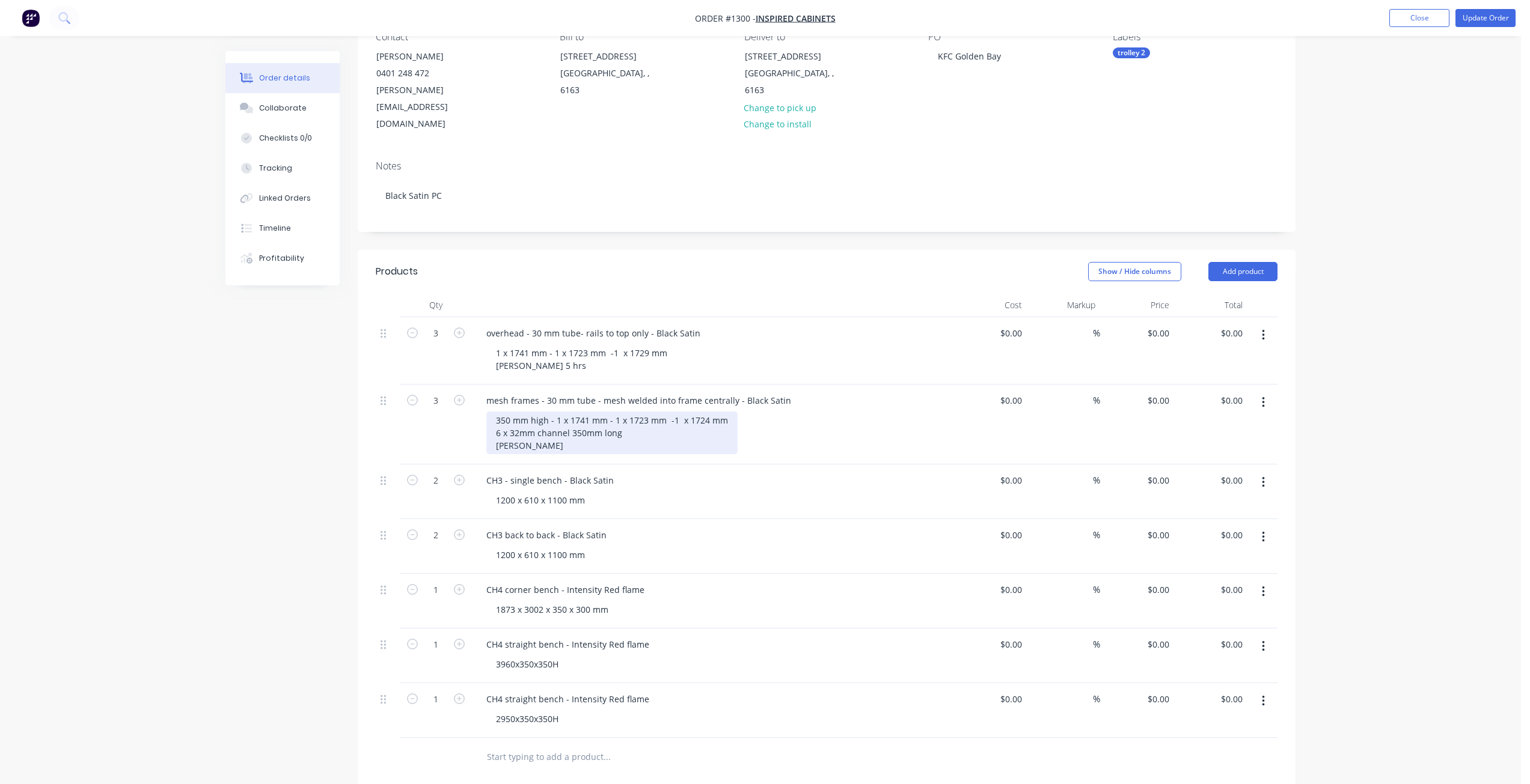
click at [548, 411] on div "350 mm high - 1 x 1741 mm - 1 x 1723 mm -1 x 1724 mm 6 x 32mm channel 350mm lon…" at bounding box center [612, 432] width 251 height 43
click at [560, 344] on div "1 x 1741 mm - 1 x 1723 mm -1 x 1729 mm jose 5 hrs" at bounding box center [581, 359] width 190 height 30
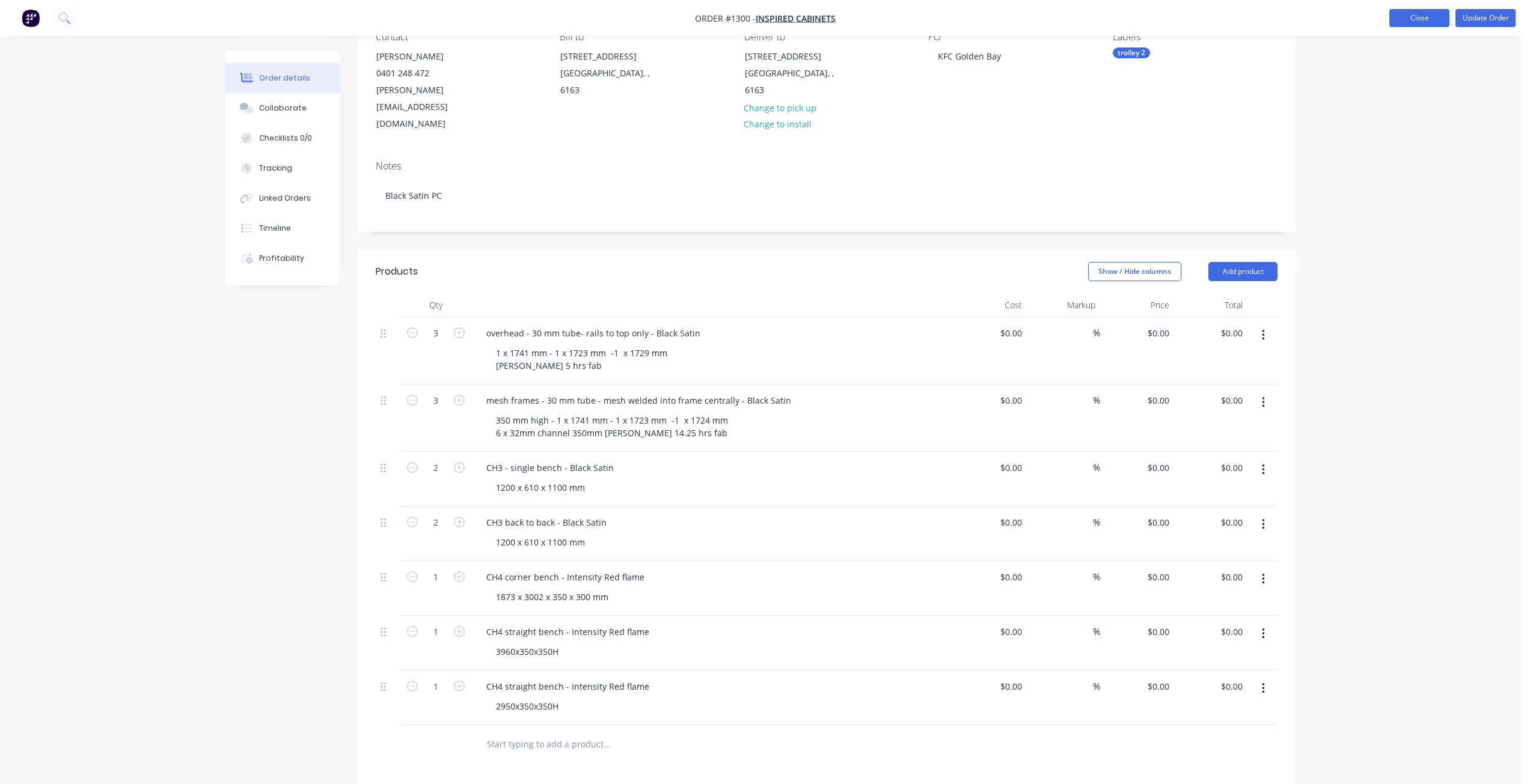
click at [1402, 18] on button "Close" at bounding box center [1419, 18] width 60 height 18
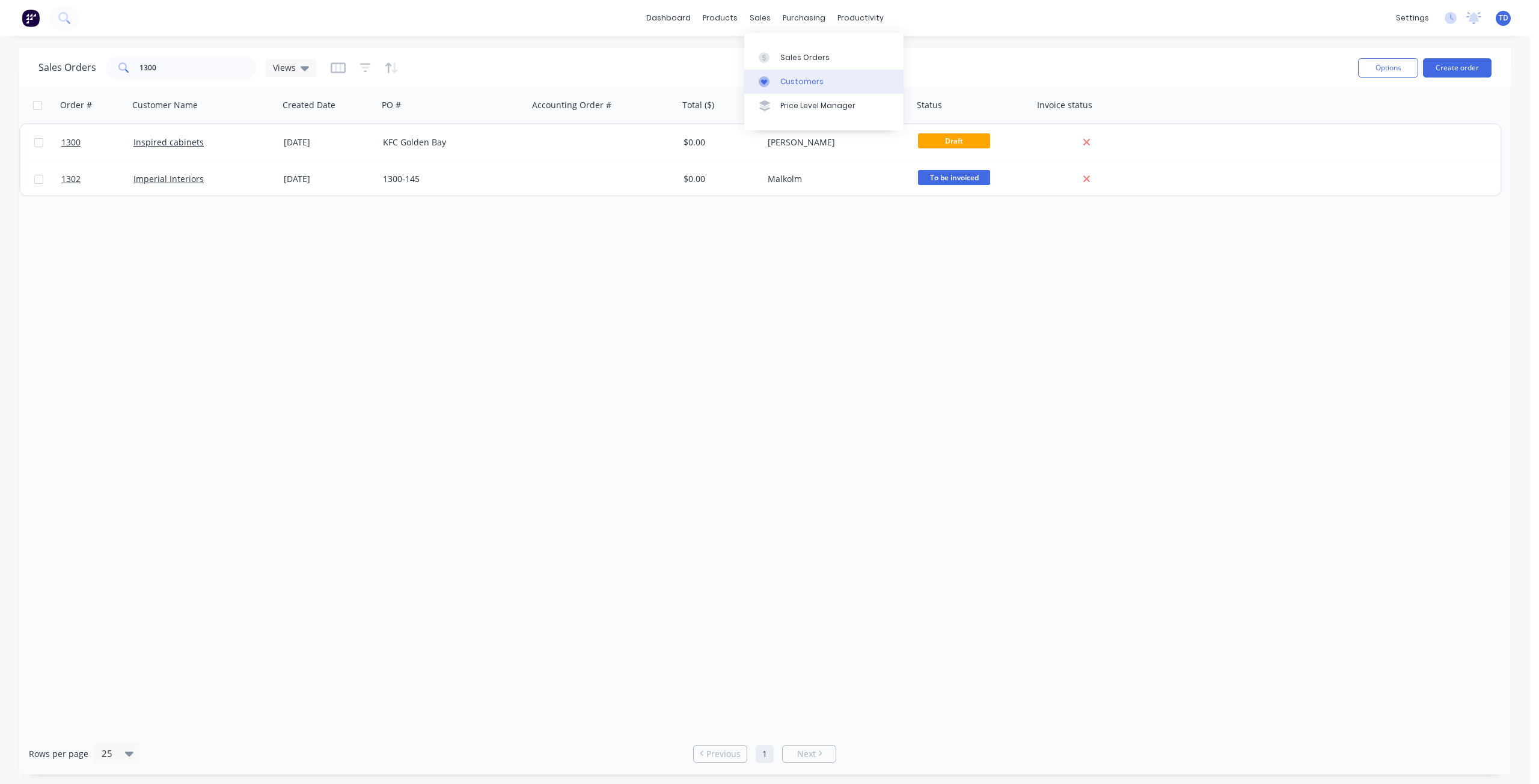
click at [772, 84] on div at bounding box center [768, 82] width 18 height 11
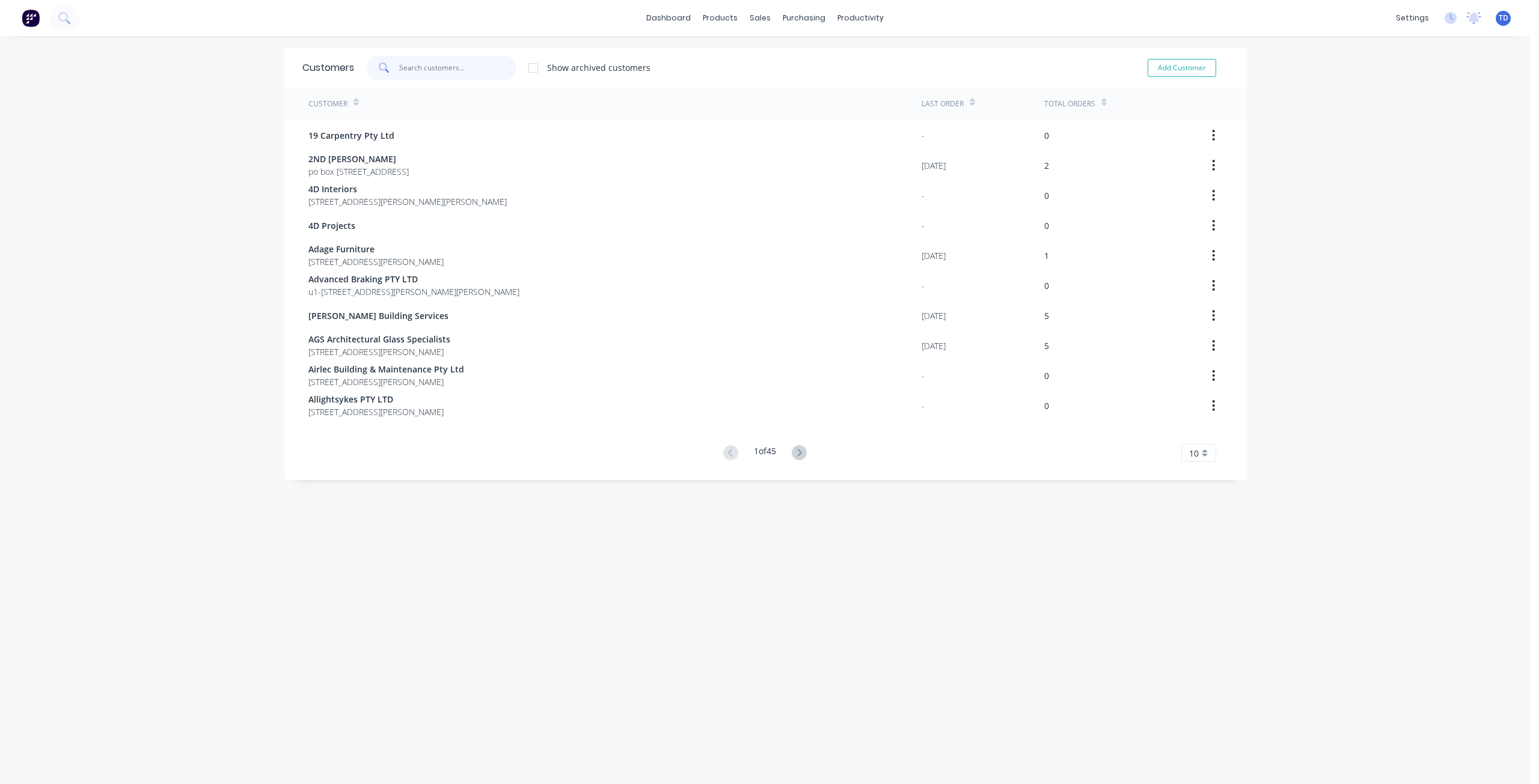
click at [413, 62] on input "text" at bounding box center [458, 68] width 117 height 24
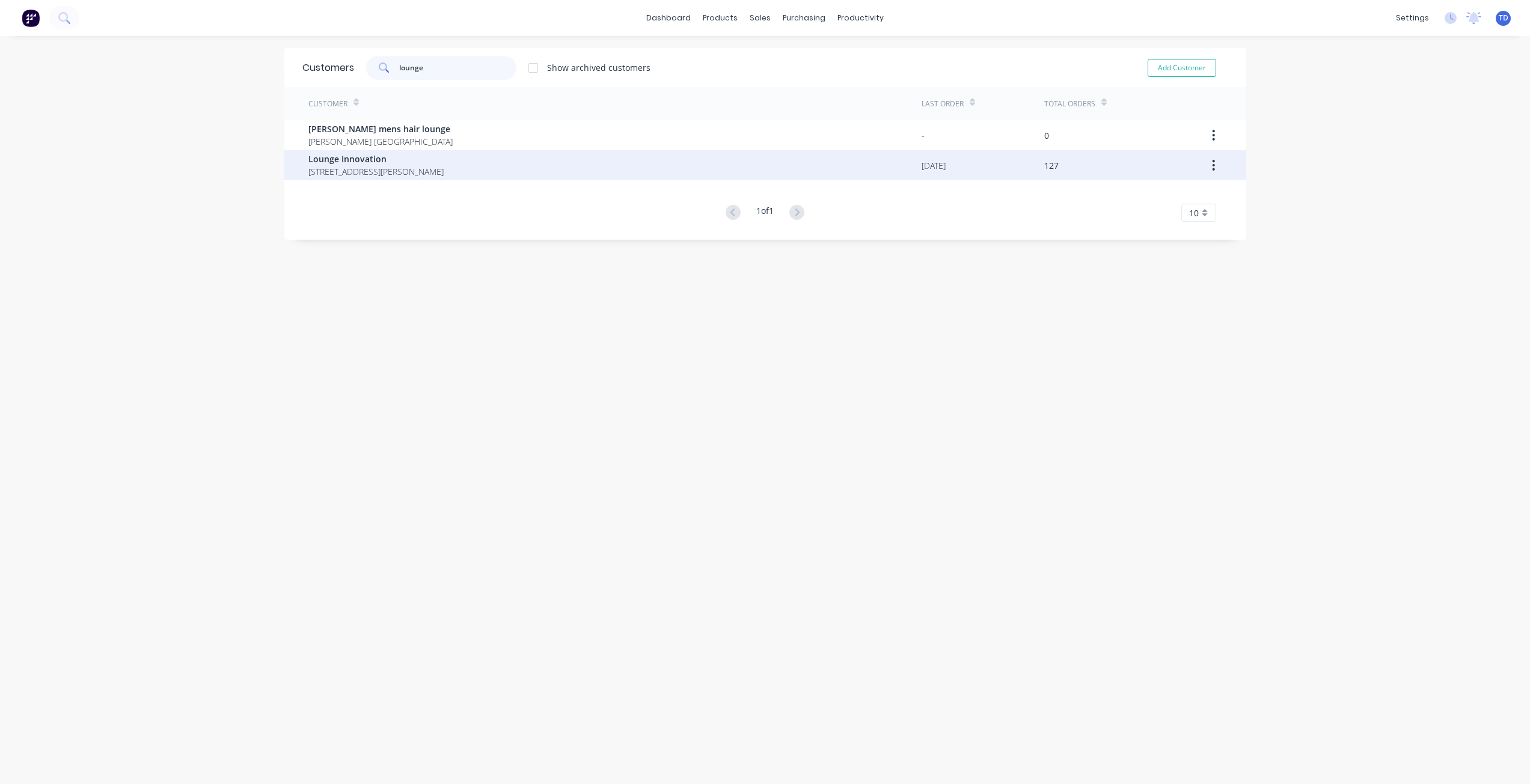
type input "lounge"
click at [386, 169] on span "5 Yelland way Bassendean Western Australia Australia 6054" at bounding box center [376, 172] width 135 height 13
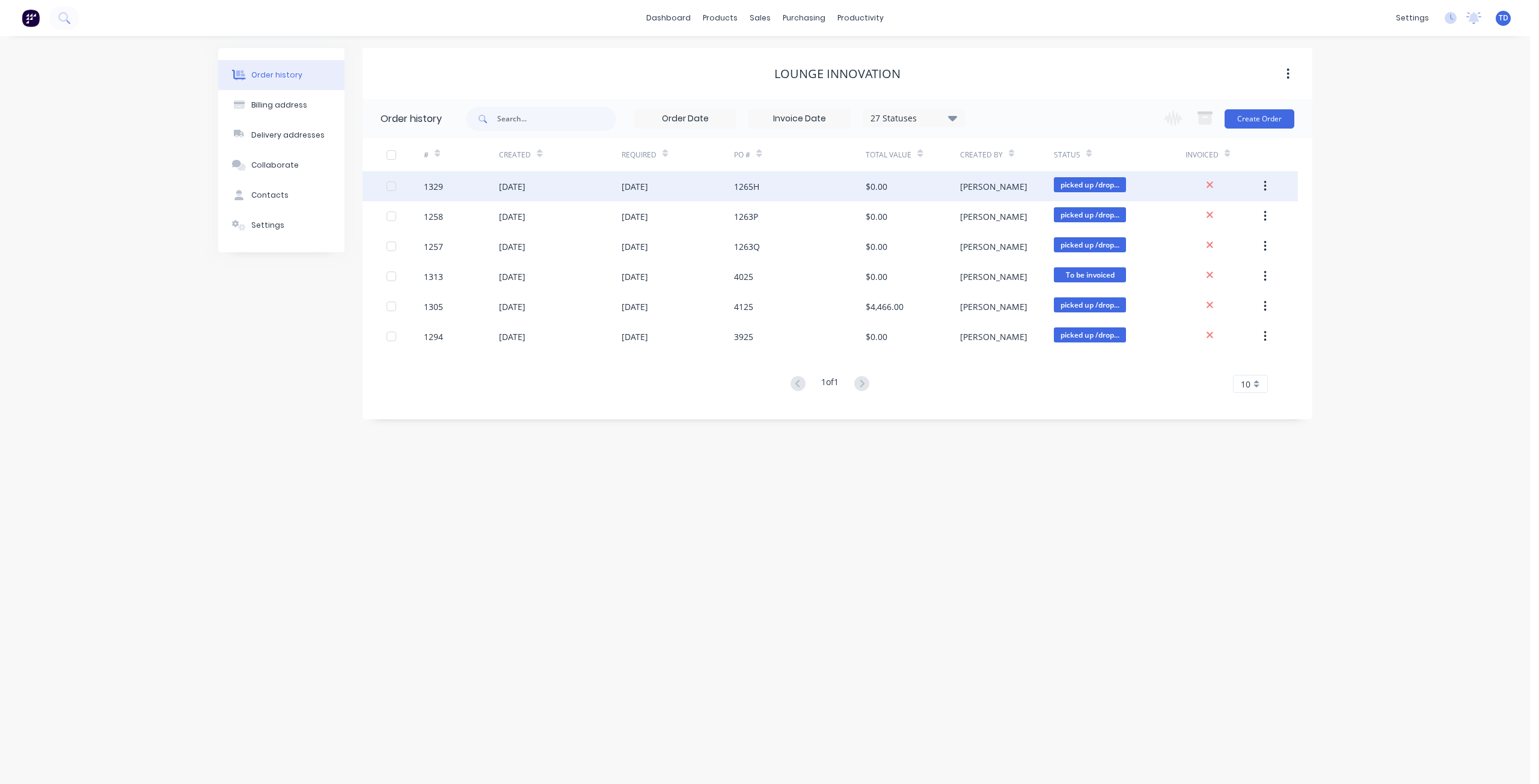
click at [466, 186] on div "1329" at bounding box center [461, 187] width 75 height 30
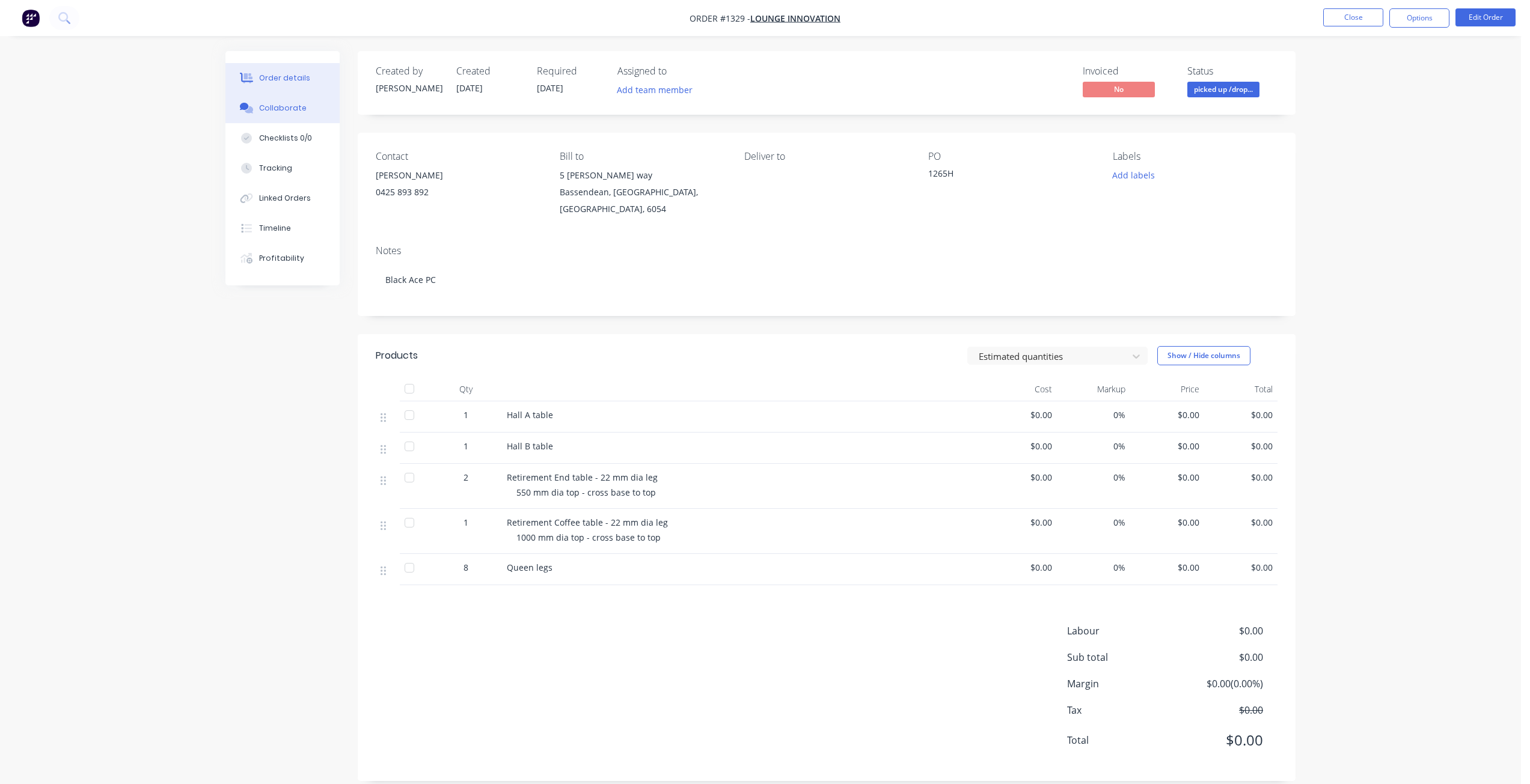
click at [274, 115] on button "Collaborate" at bounding box center [282, 108] width 114 height 30
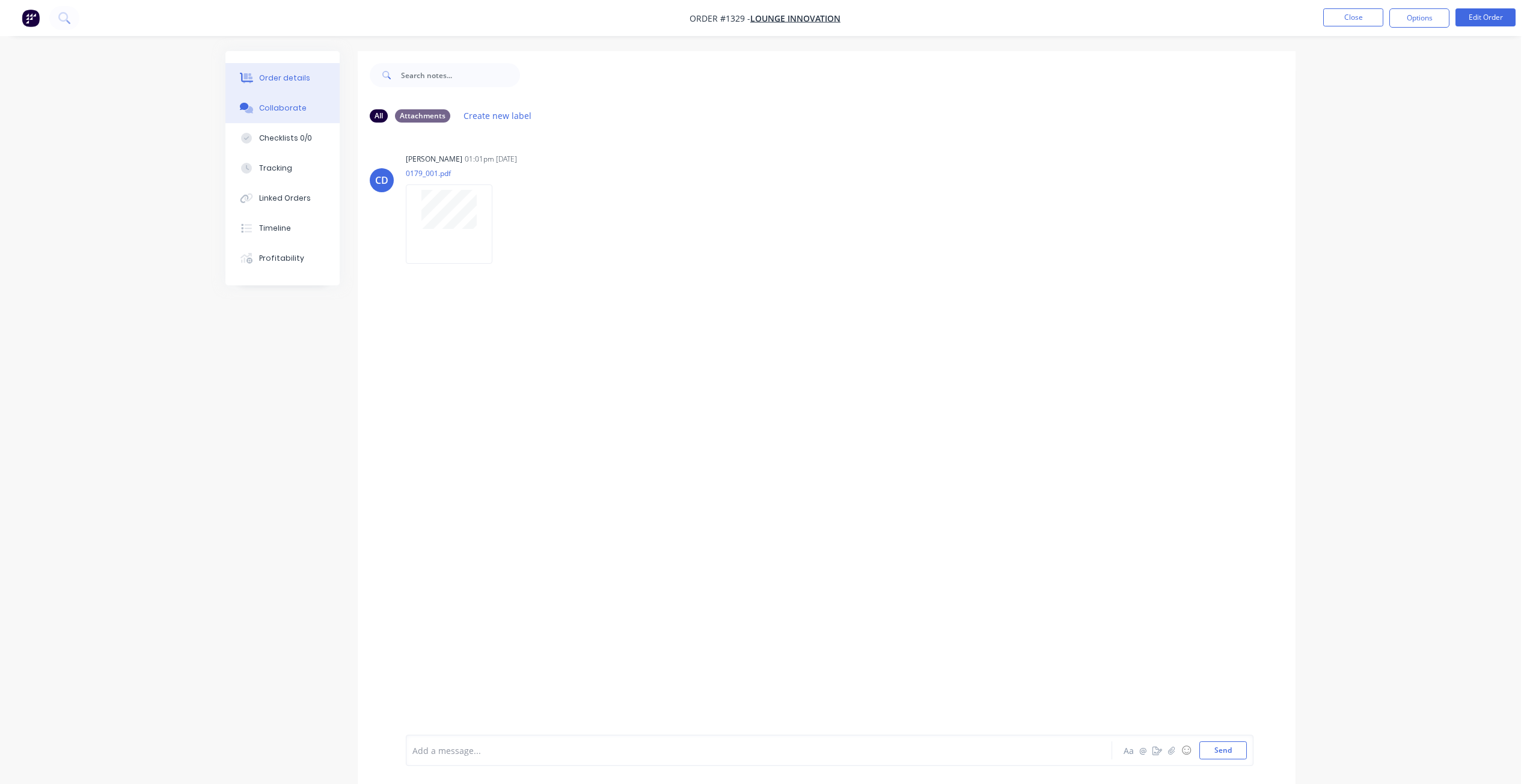
click at [288, 75] on div "Order details Collaborate Checklists 0/0 Tracking Linked Orders Timeline Profit…" at bounding box center [282, 169] width 114 height 234
click at [288, 76] on div "Order details" at bounding box center [285, 78] width 51 height 11
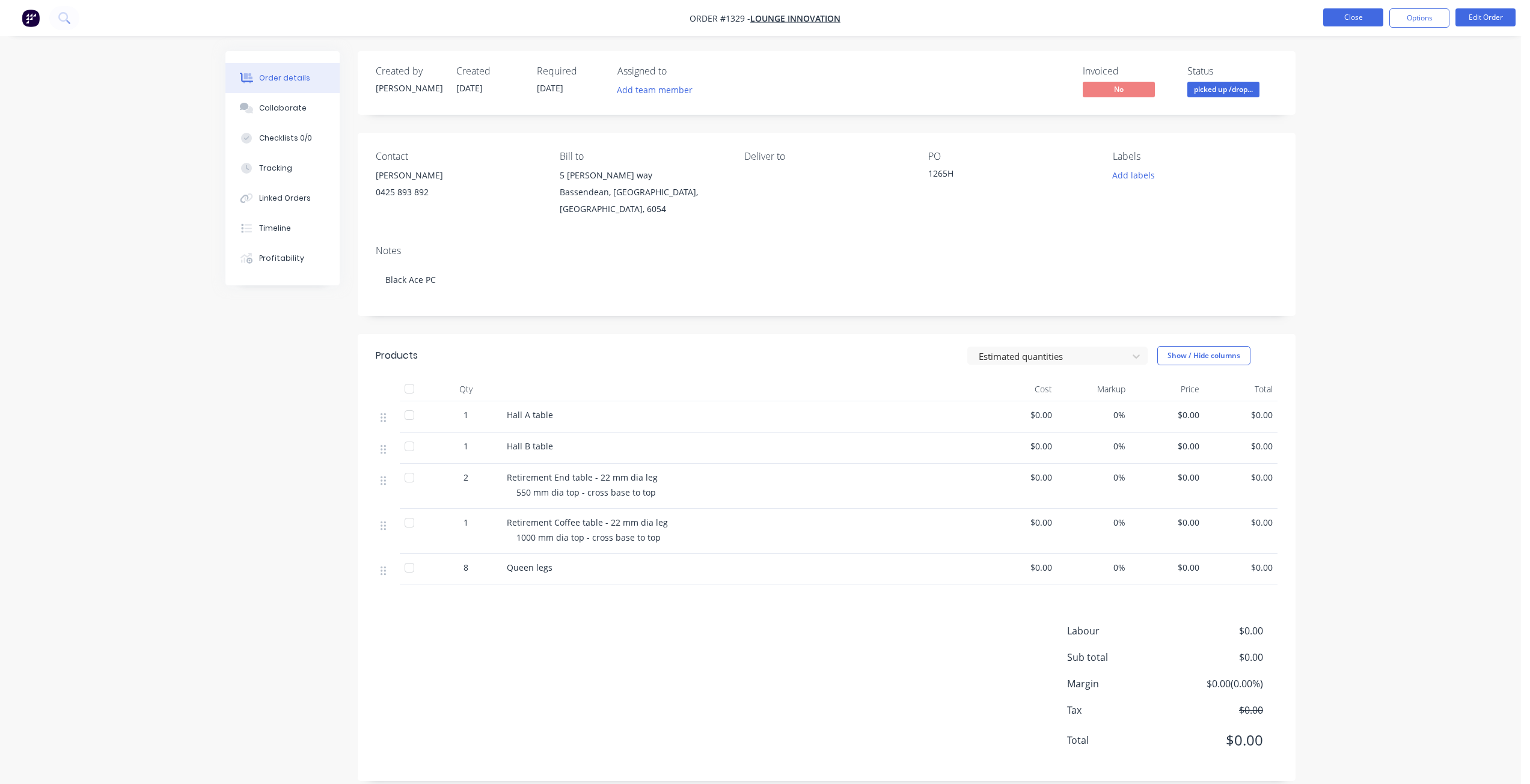
click at [1344, 20] on button "Close" at bounding box center [1353, 18] width 60 height 18
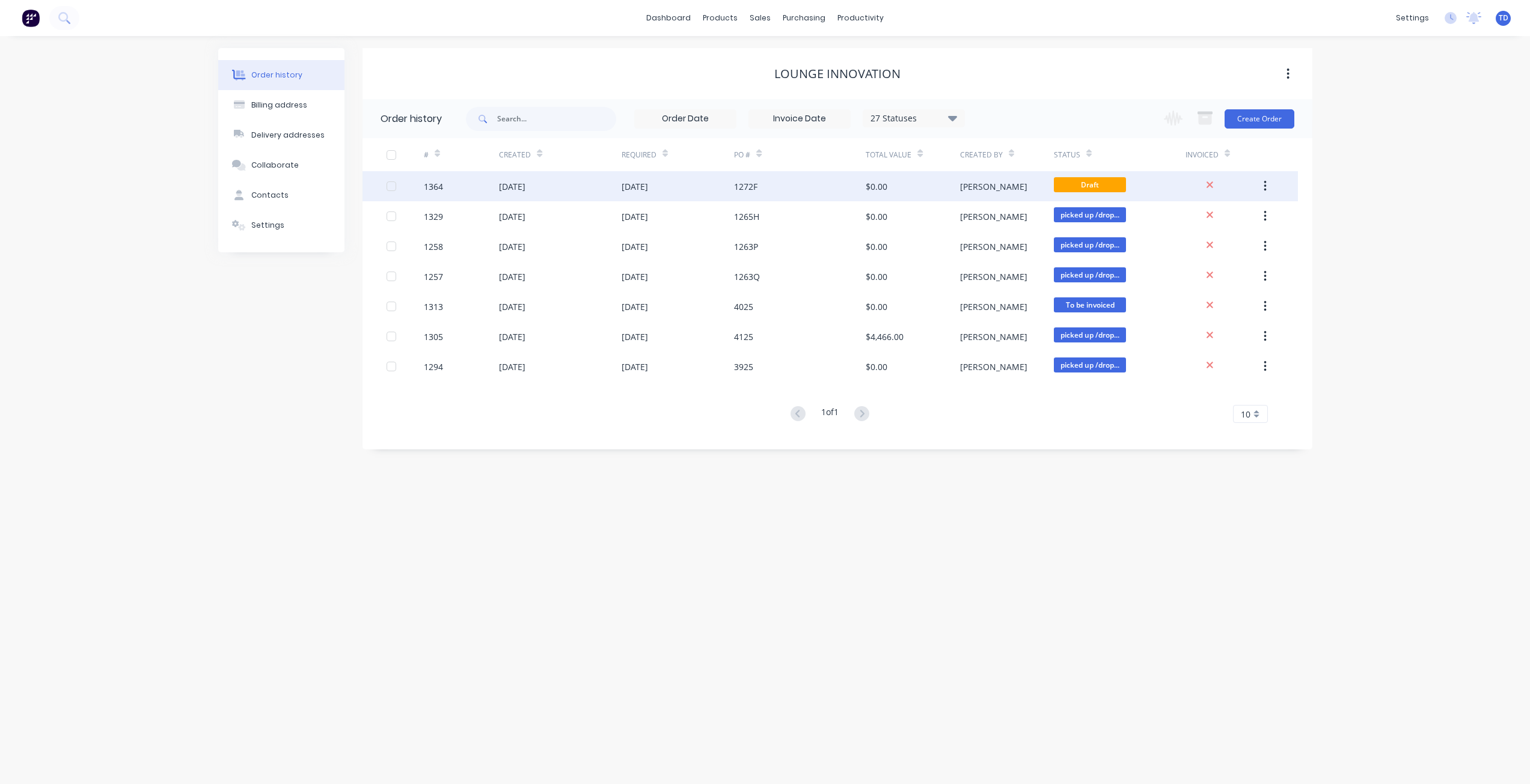
click at [626, 188] on div "[DATE]" at bounding box center [635, 186] width 27 height 13
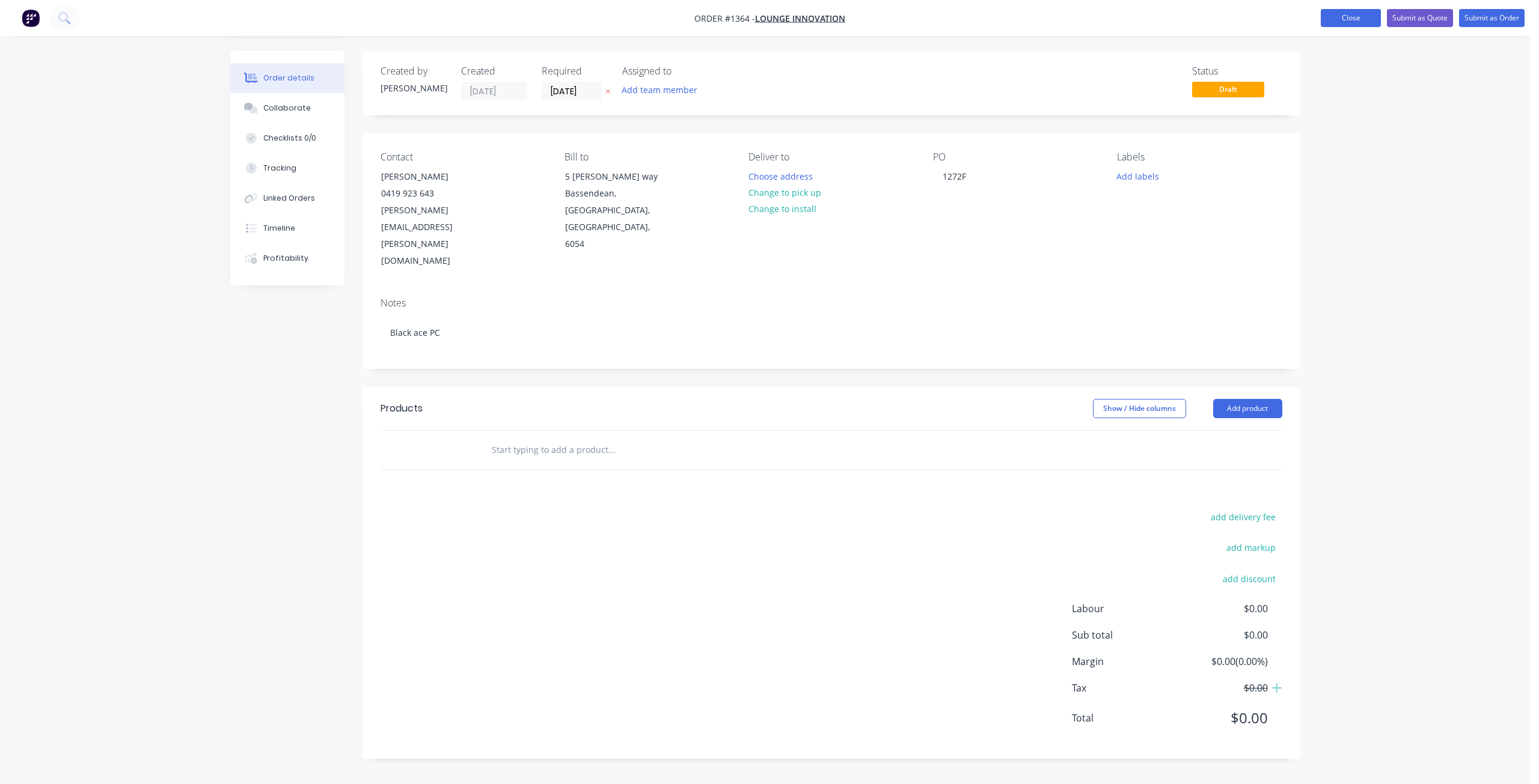
click at [1354, 23] on button "Close" at bounding box center [1350, 18] width 60 height 18
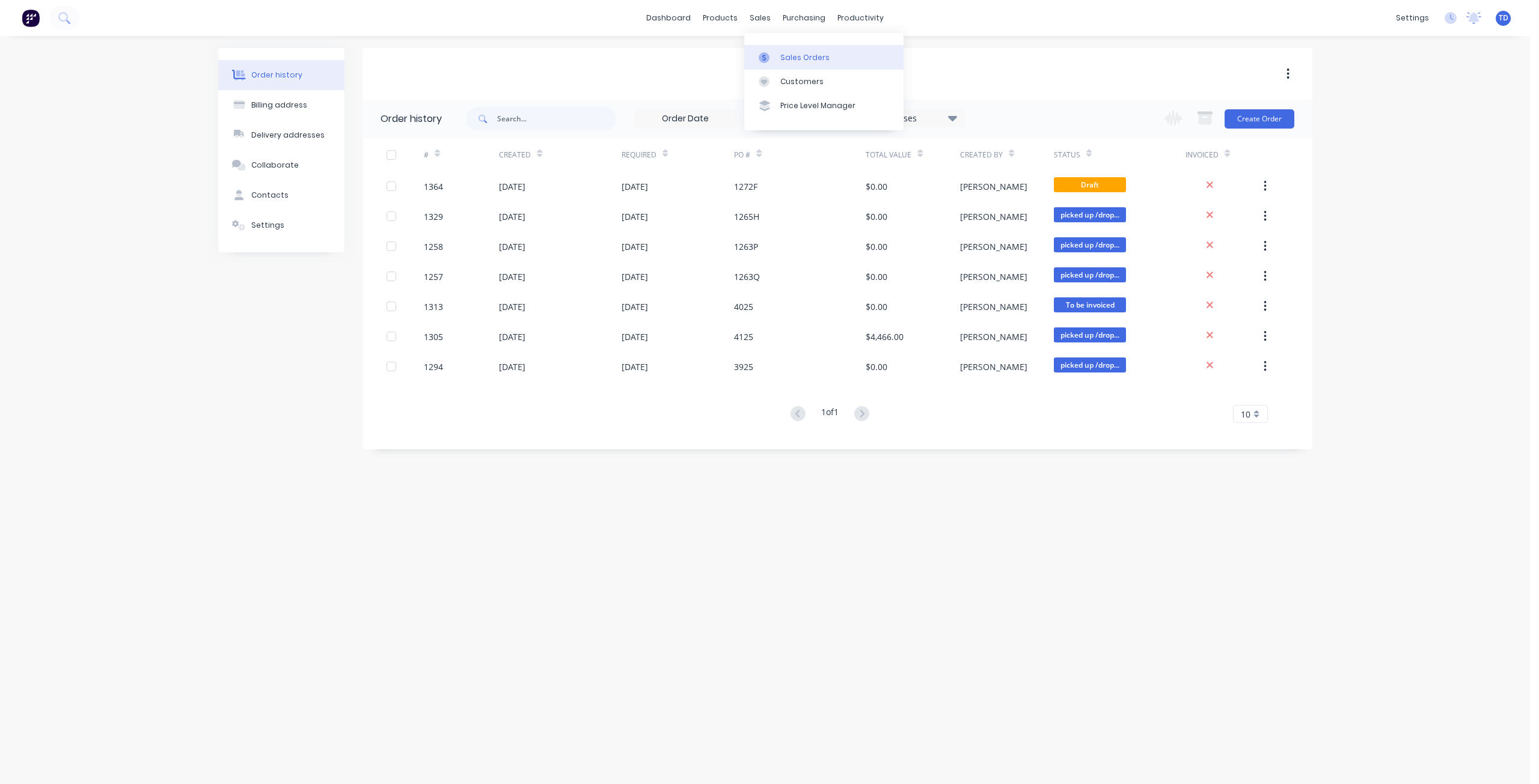
click at [775, 56] on div at bounding box center [768, 58] width 18 height 11
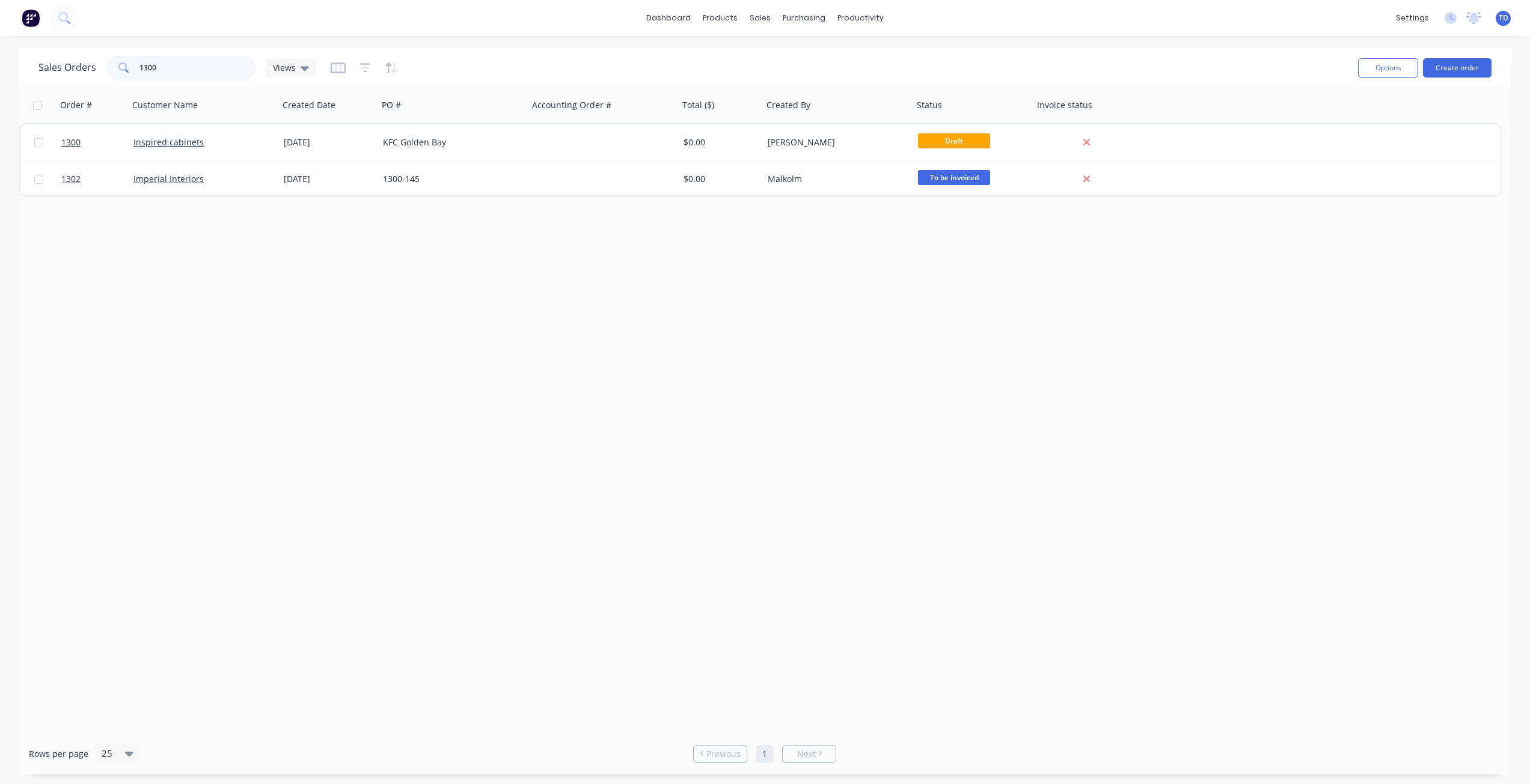
drag, startPoint x: 186, startPoint y: 71, endPoint x: 147, endPoint y: 56, distance: 41.8
click at [147, 56] on input "1300" at bounding box center [198, 68] width 117 height 24
type input "1338"
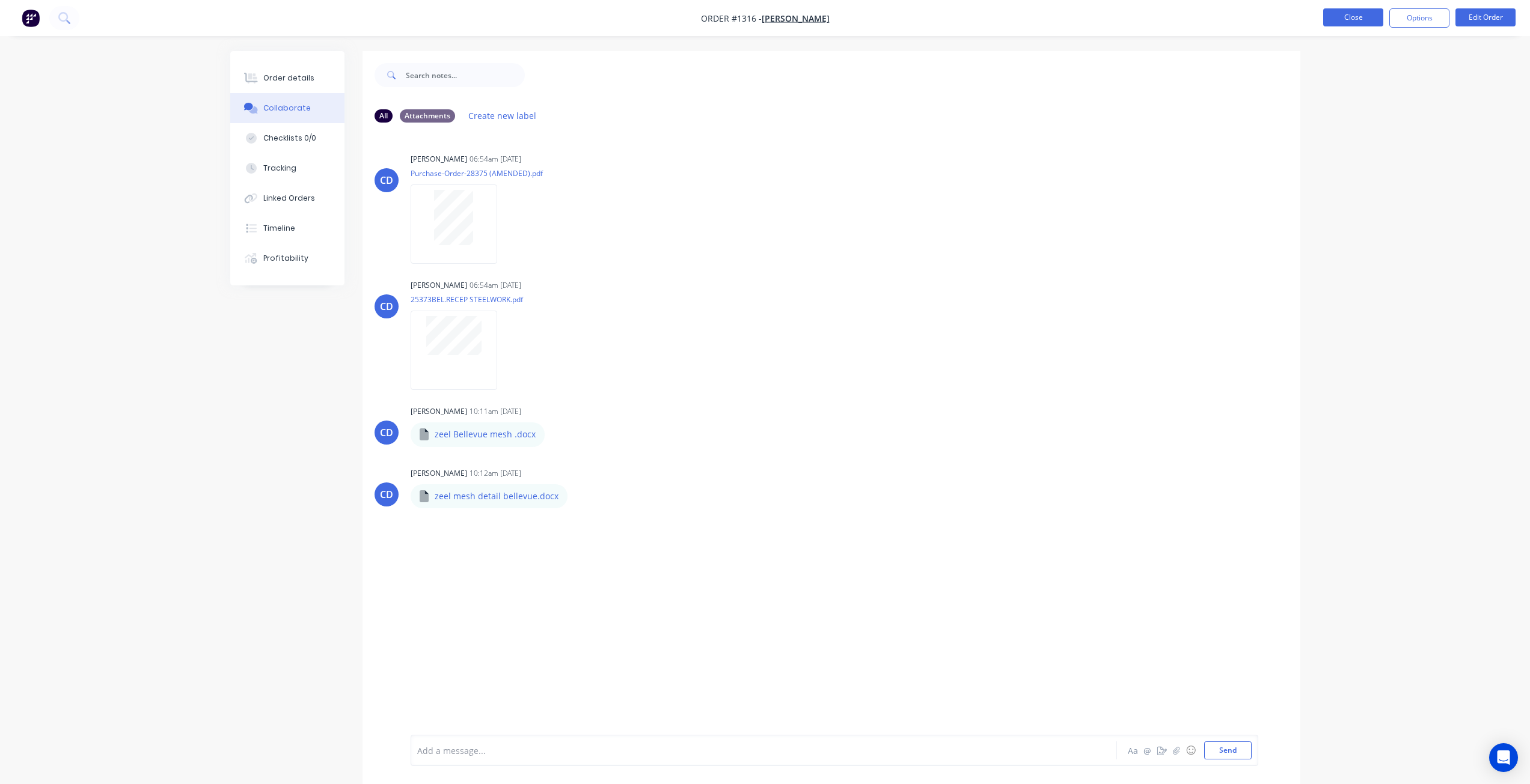
click at [1349, 17] on button "Close" at bounding box center [1353, 18] width 60 height 18
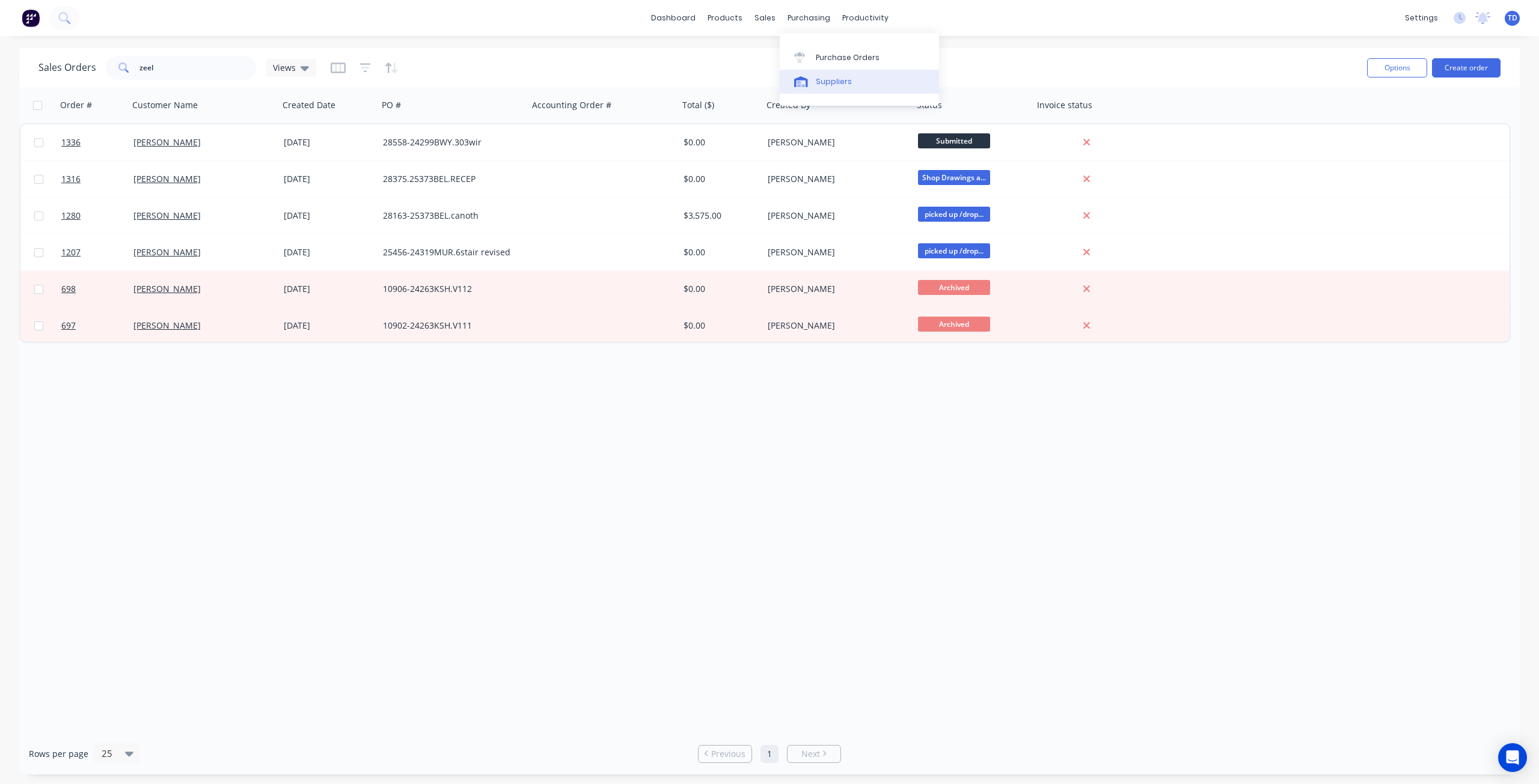
click at [811, 79] on div at bounding box center [803, 82] width 18 height 11
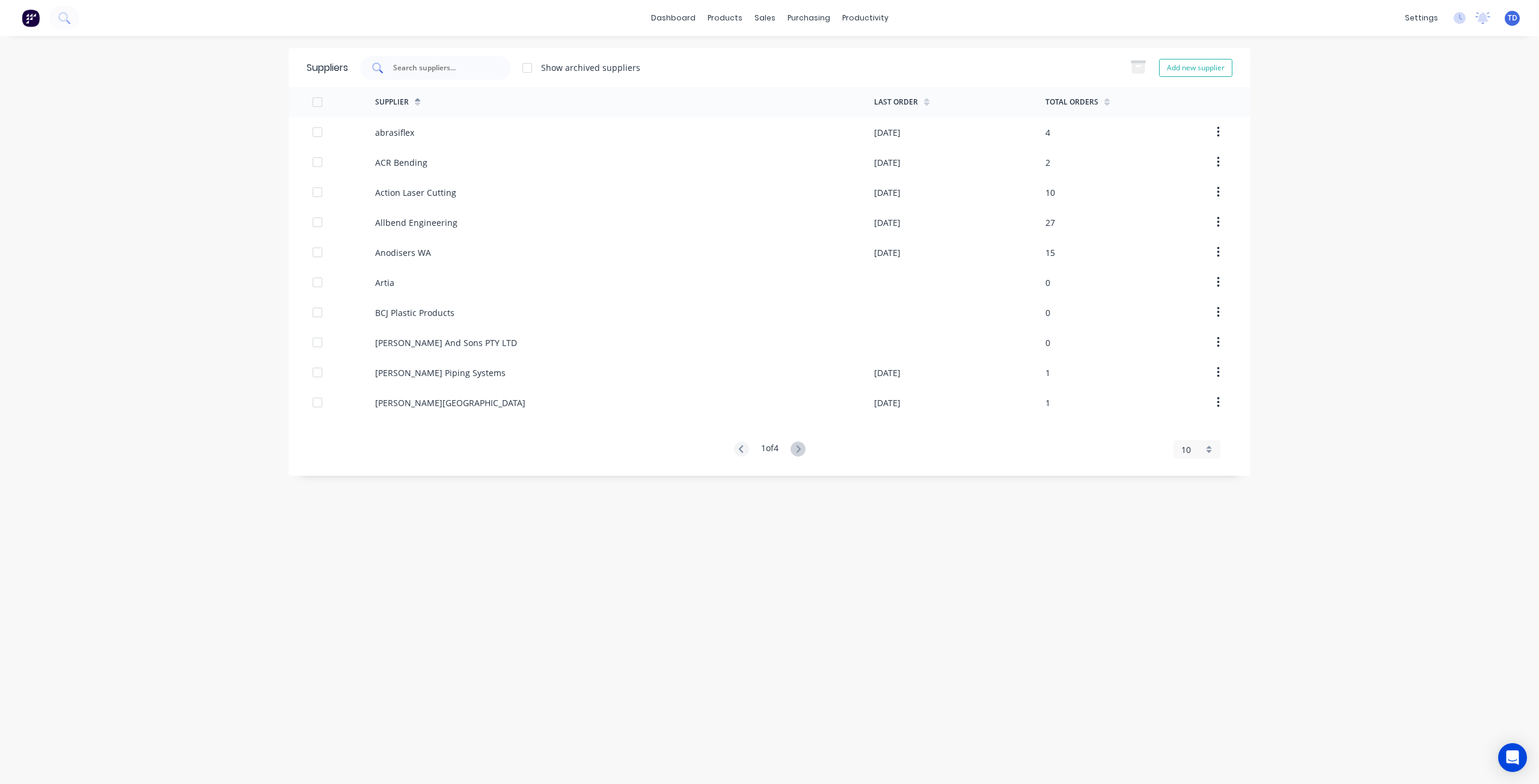
click at [457, 72] on input "text" at bounding box center [442, 68] width 100 height 12
type input "s&s powder"
click at [804, 452] on icon at bounding box center [798, 449] width 15 height 15
click at [800, 448] on icon at bounding box center [798, 449] width 4 height 7
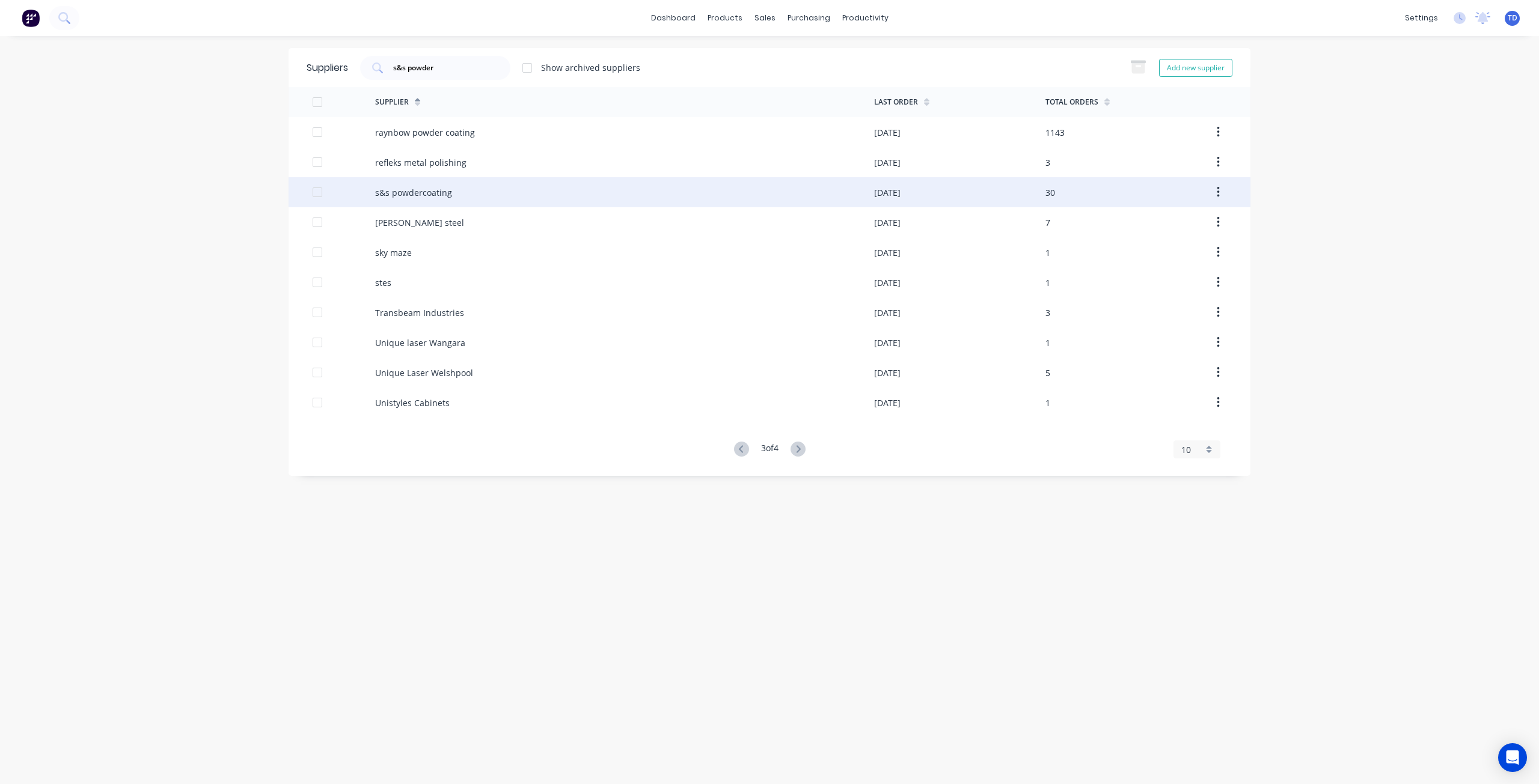
click at [485, 190] on div "s&s powdercoating" at bounding box center [625, 192] width 499 height 30
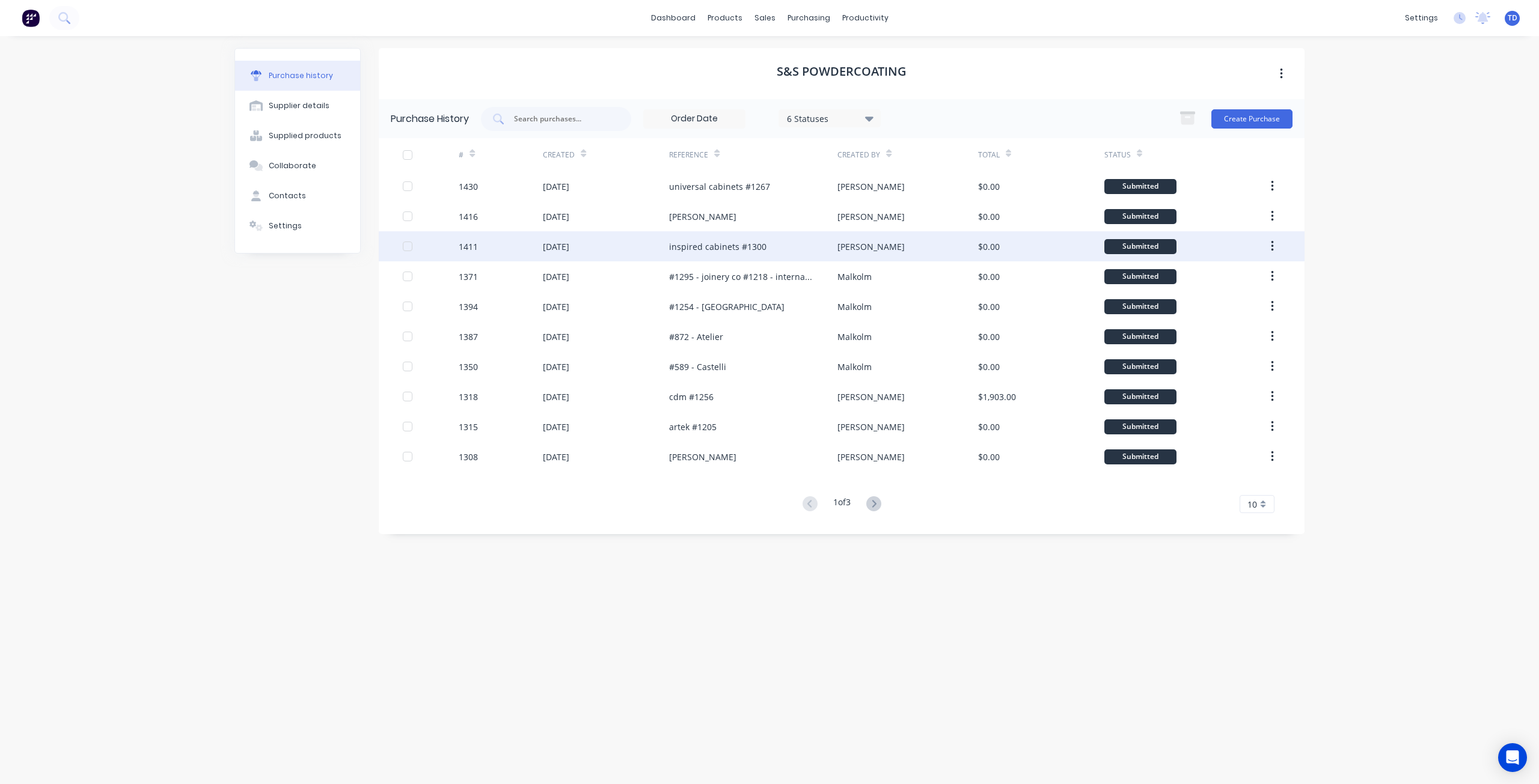
click at [731, 251] on div "inspired cabinets #1300" at bounding box center [717, 246] width 97 height 13
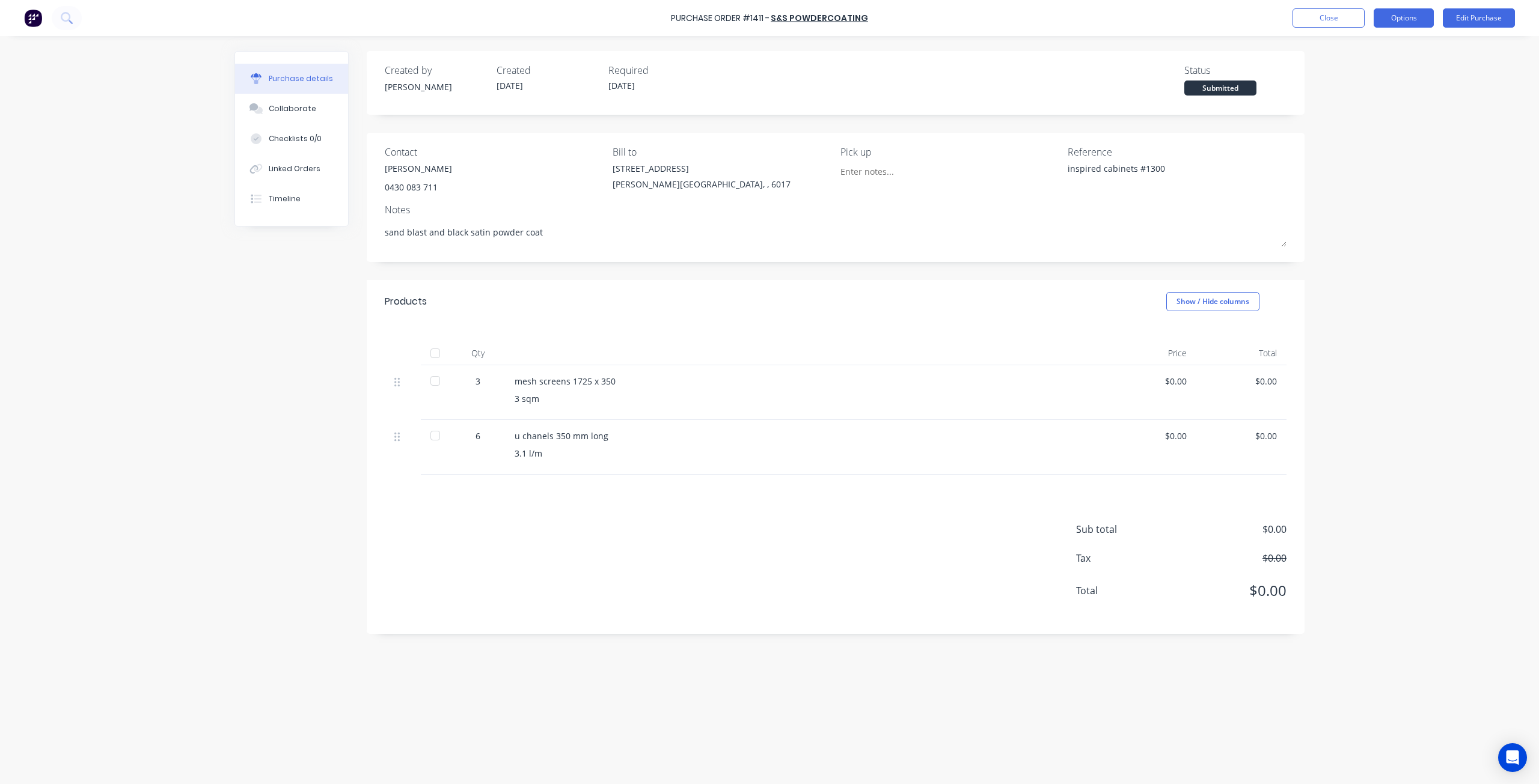
click at [1427, 13] on button "Options" at bounding box center [1403, 18] width 60 height 19
click at [1357, 51] on div "Print / Email" at bounding box center [1376, 49] width 92 height 18
click at [1357, 100] on div "Without pricing" at bounding box center [1376, 97] width 92 height 18
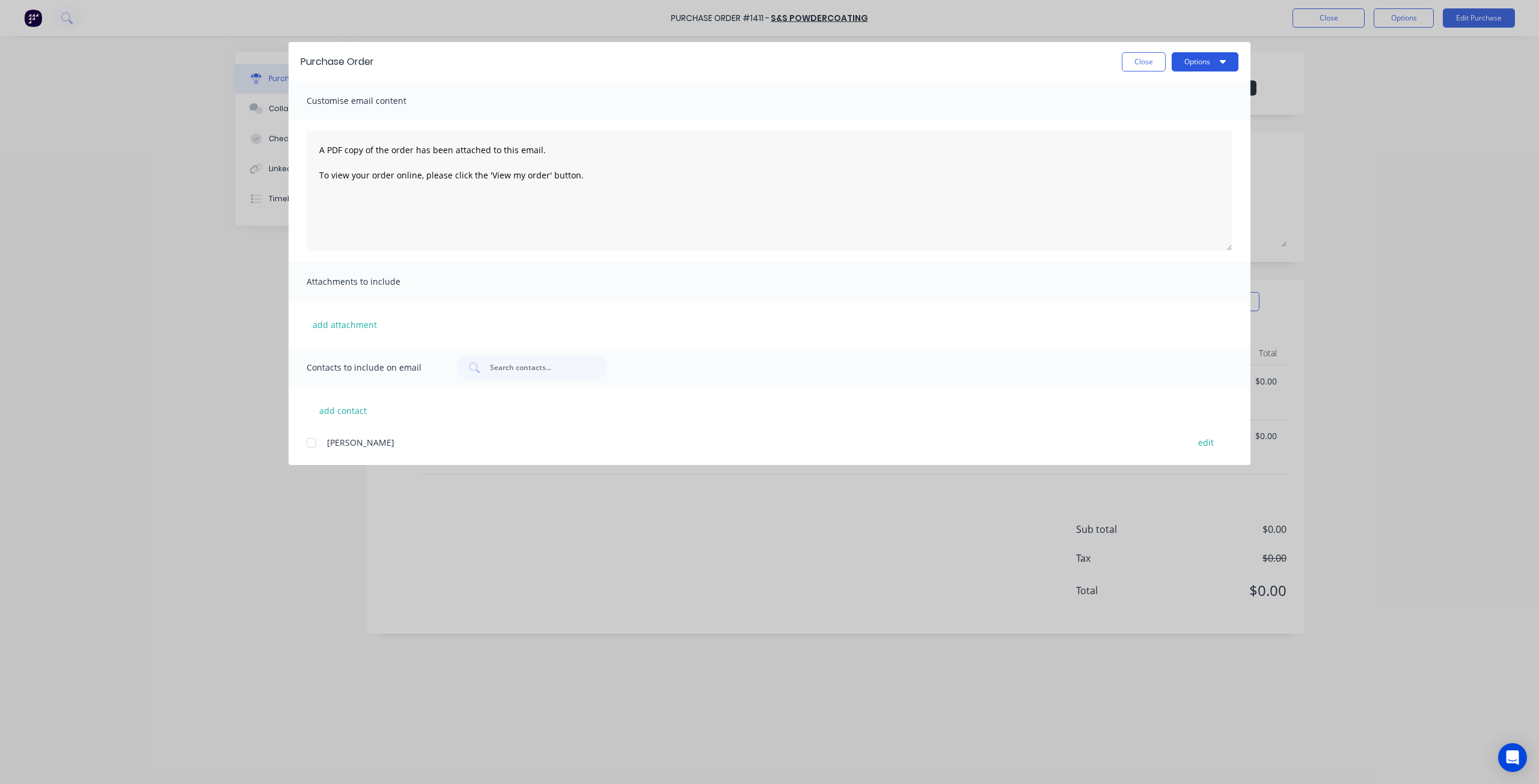
click at [1225, 59] on icon "button" at bounding box center [1223, 62] width 6 height 10
click at [1188, 114] on div "Print" at bounding box center [1181, 116] width 92 height 18
type textarea "x"
